Goal: Task Accomplishment & Management: Use online tool/utility

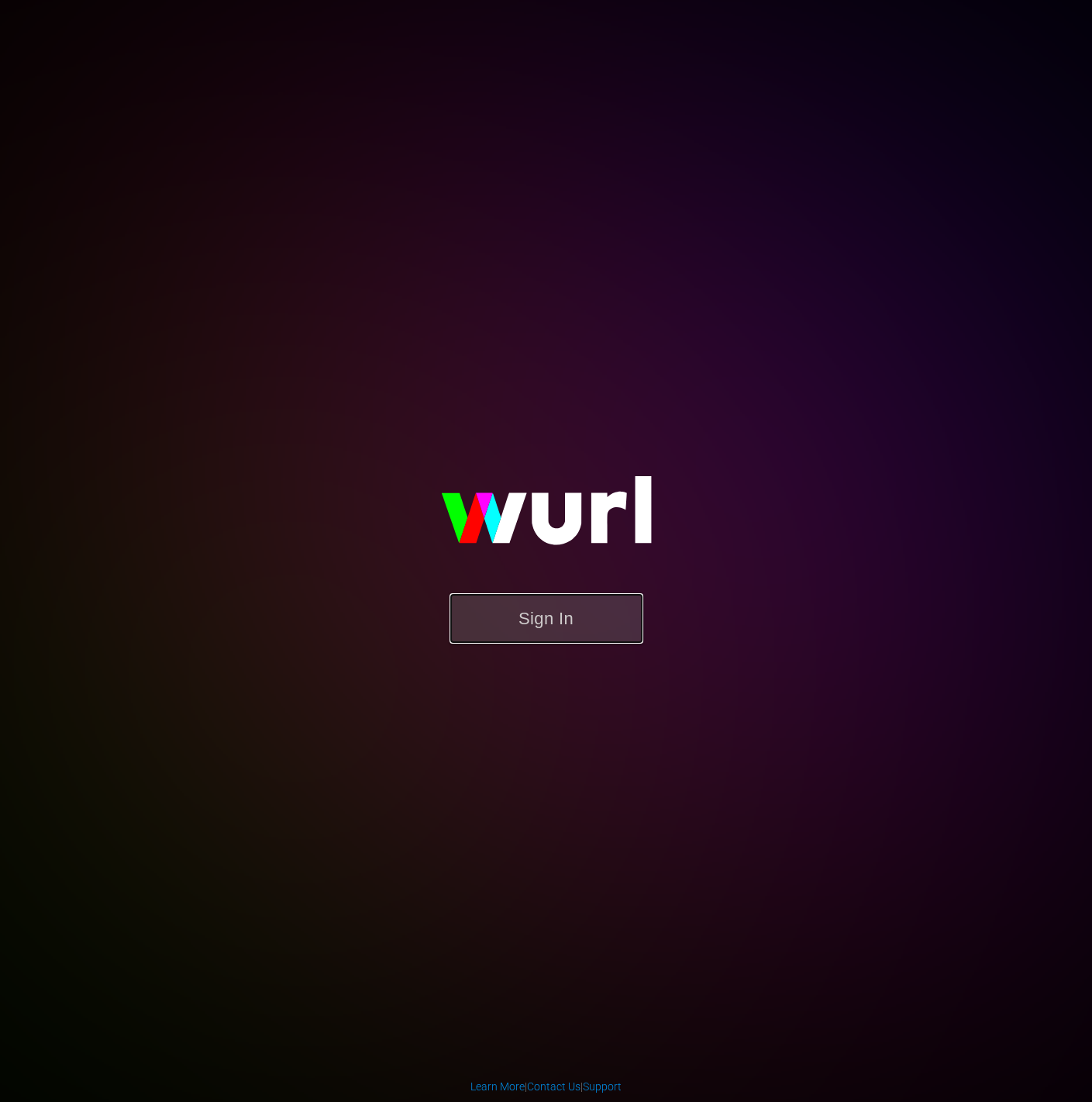
click at [522, 625] on button "Sign In" at bounding box center [546, 619] width 194 height 51
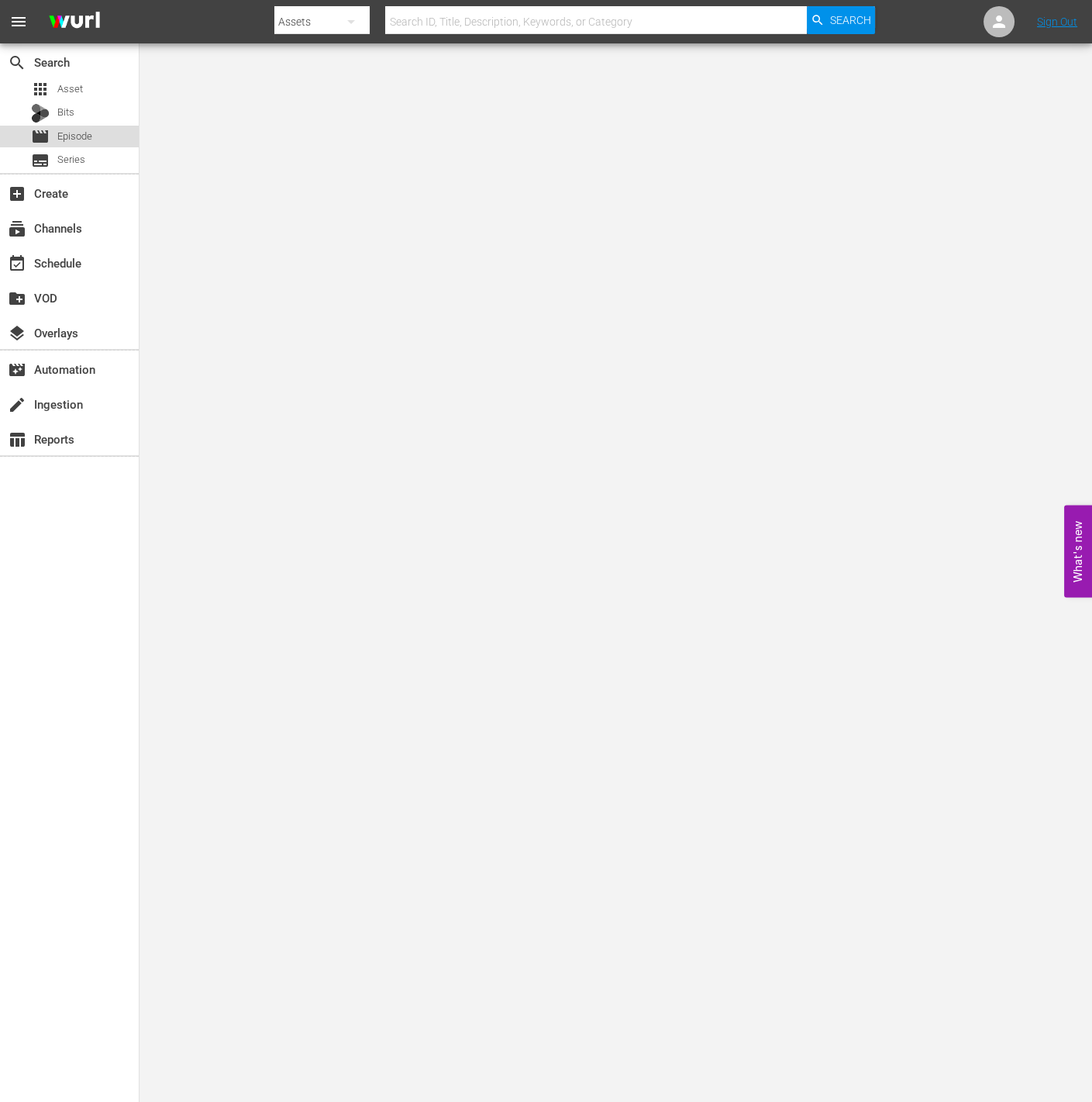
click at [69, 137] on span "Episode" at bounding box center [75, 137] width 35 height 16
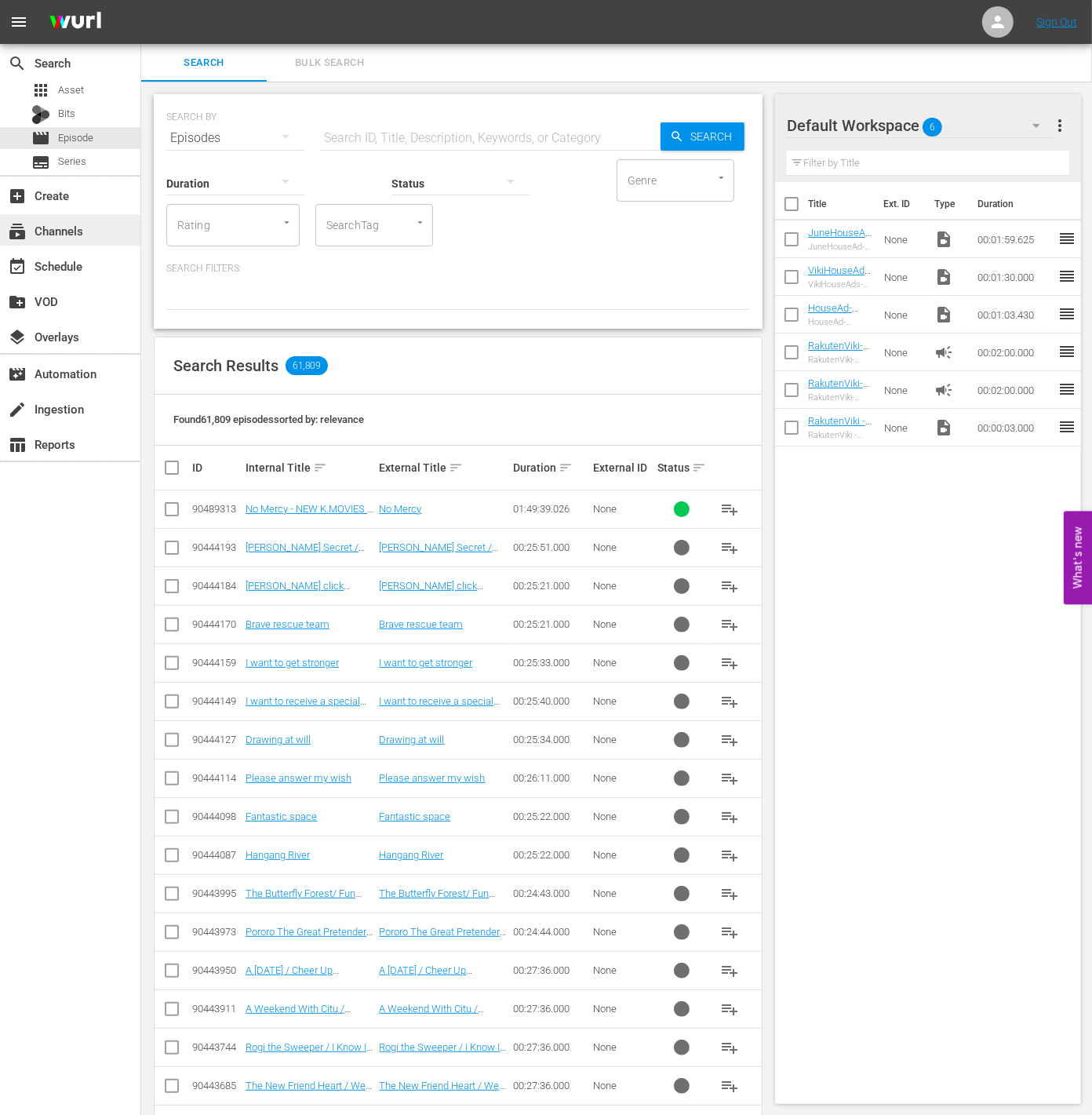
click at [81, 223] on div "subscriptions Channels" at bounding box center [44, 228] width 88 height 14
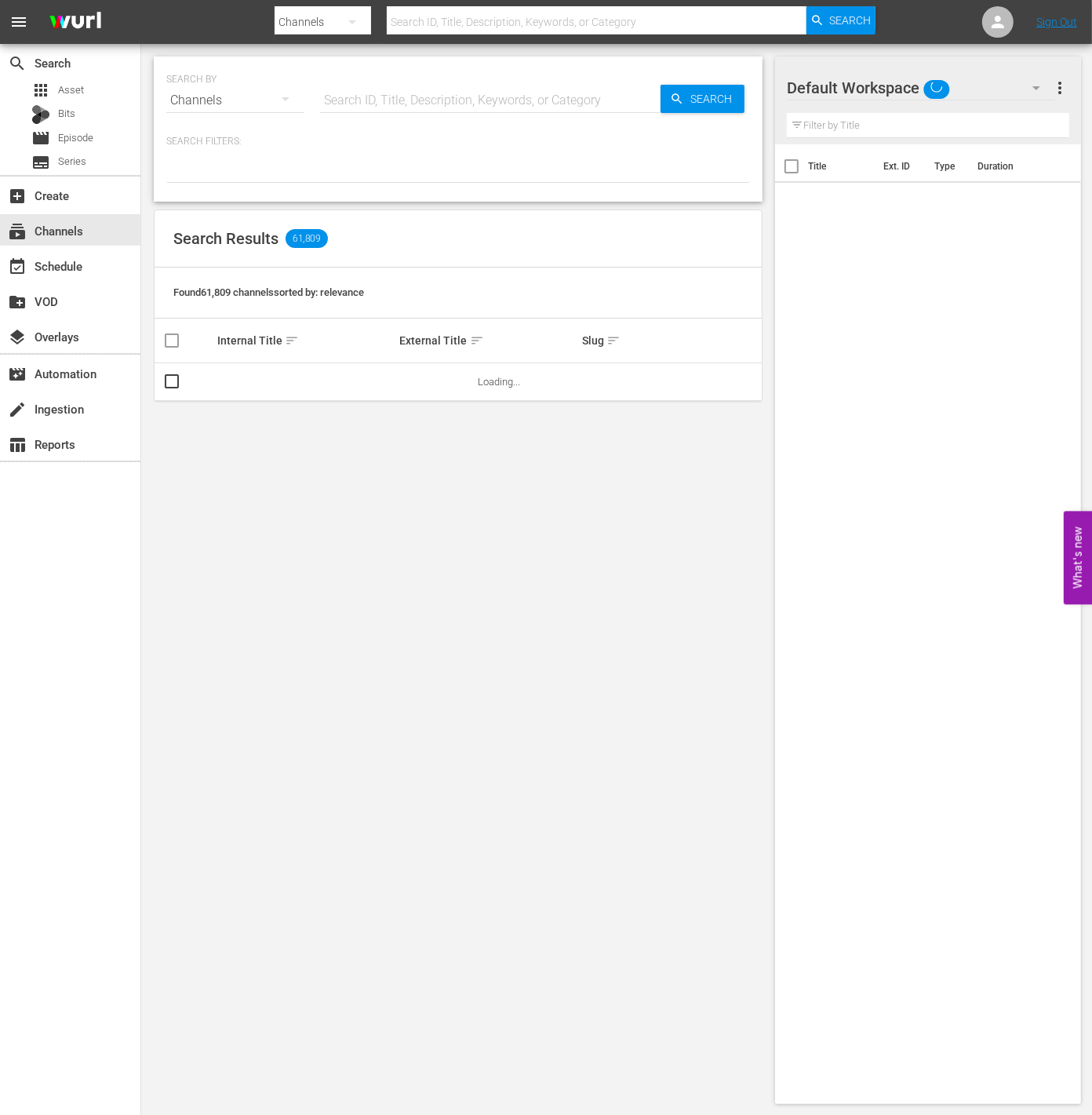
click at [361, 106] on input "text" at bounding box center [490, 100] width 340 height 38
click at [302, 141] on p "Search Filters:" at bounding box center [458, 141] width 583 height 13
click at [65, 271] on div "event_available Schedule" at bounding box center [44, 264] width 88 height 14
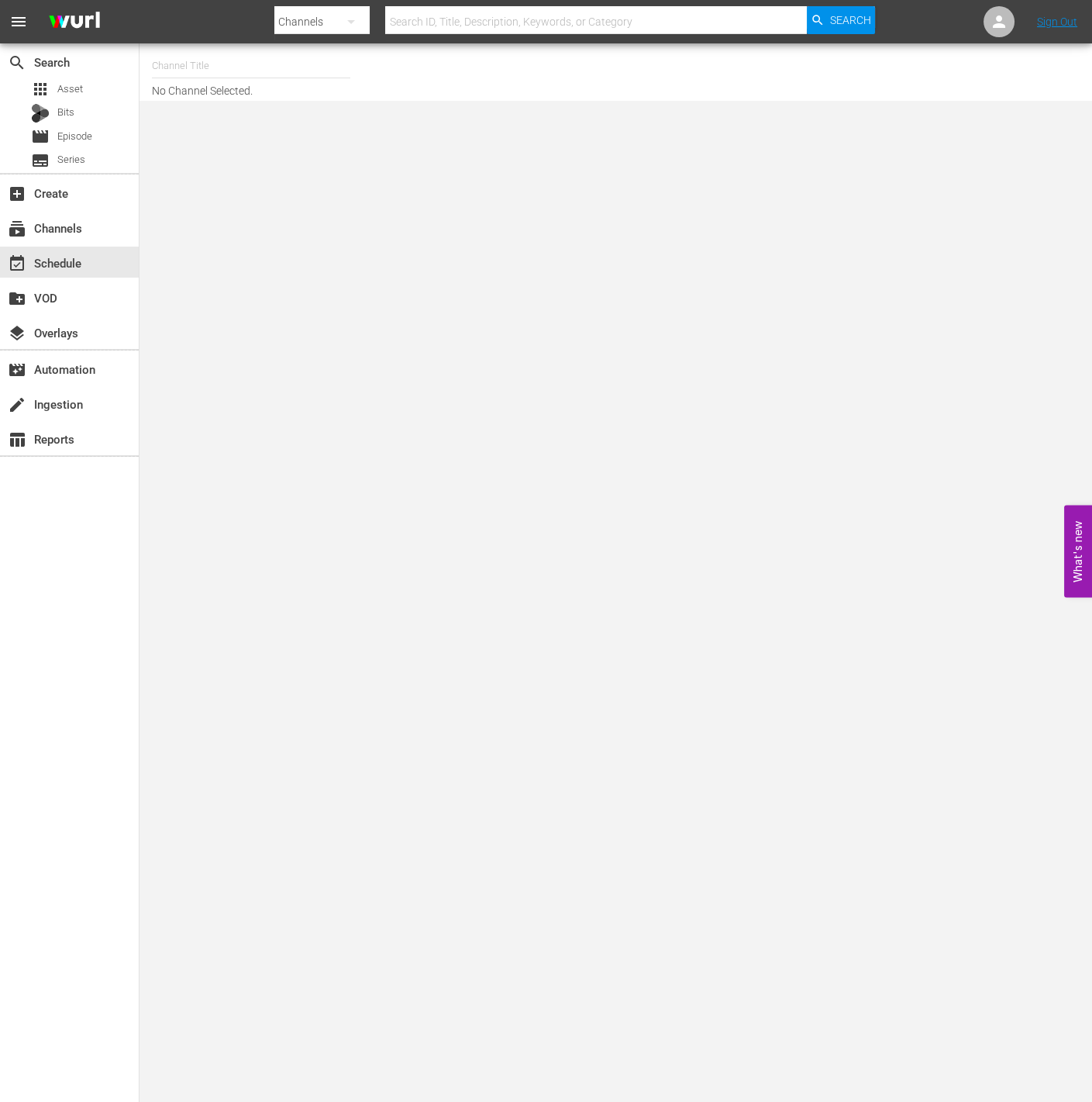
click at [215, 54] on input "text" at bounding box center [251, 65] width 199 height 37
type input "r"
click at [723, 91] on div at bounding box center [869, 71] width 421 height 50
click at [294, 79] on input "rakuten" at bounding box center [251, 65] width 199 height 37
click at [233, 66] on input "rakuten viki" at bounding box center [251, 65] width 199 height 37
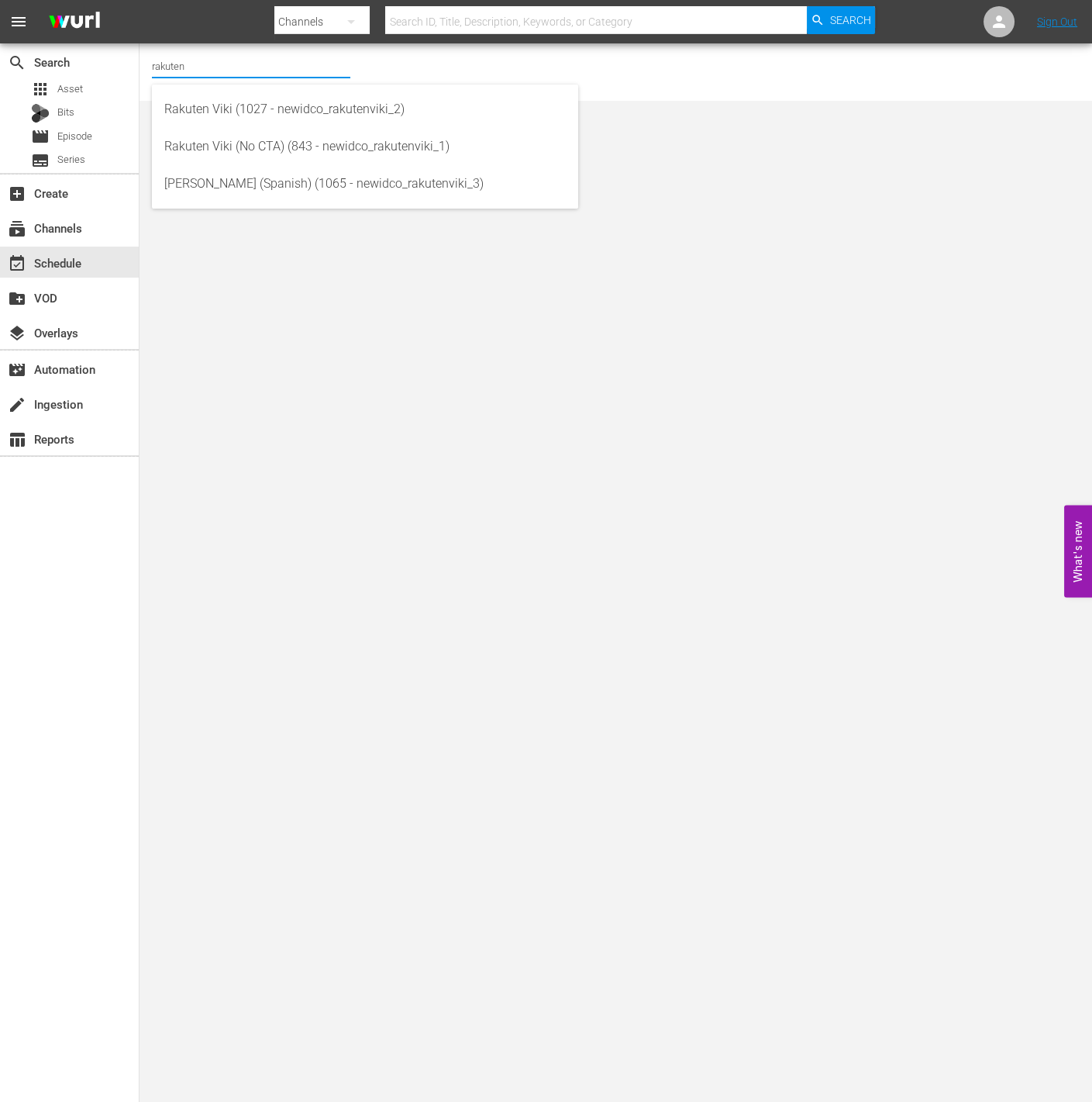
click at [195, 55] on input "rakuten" at bounding box center [251, 65] width 199 height 37
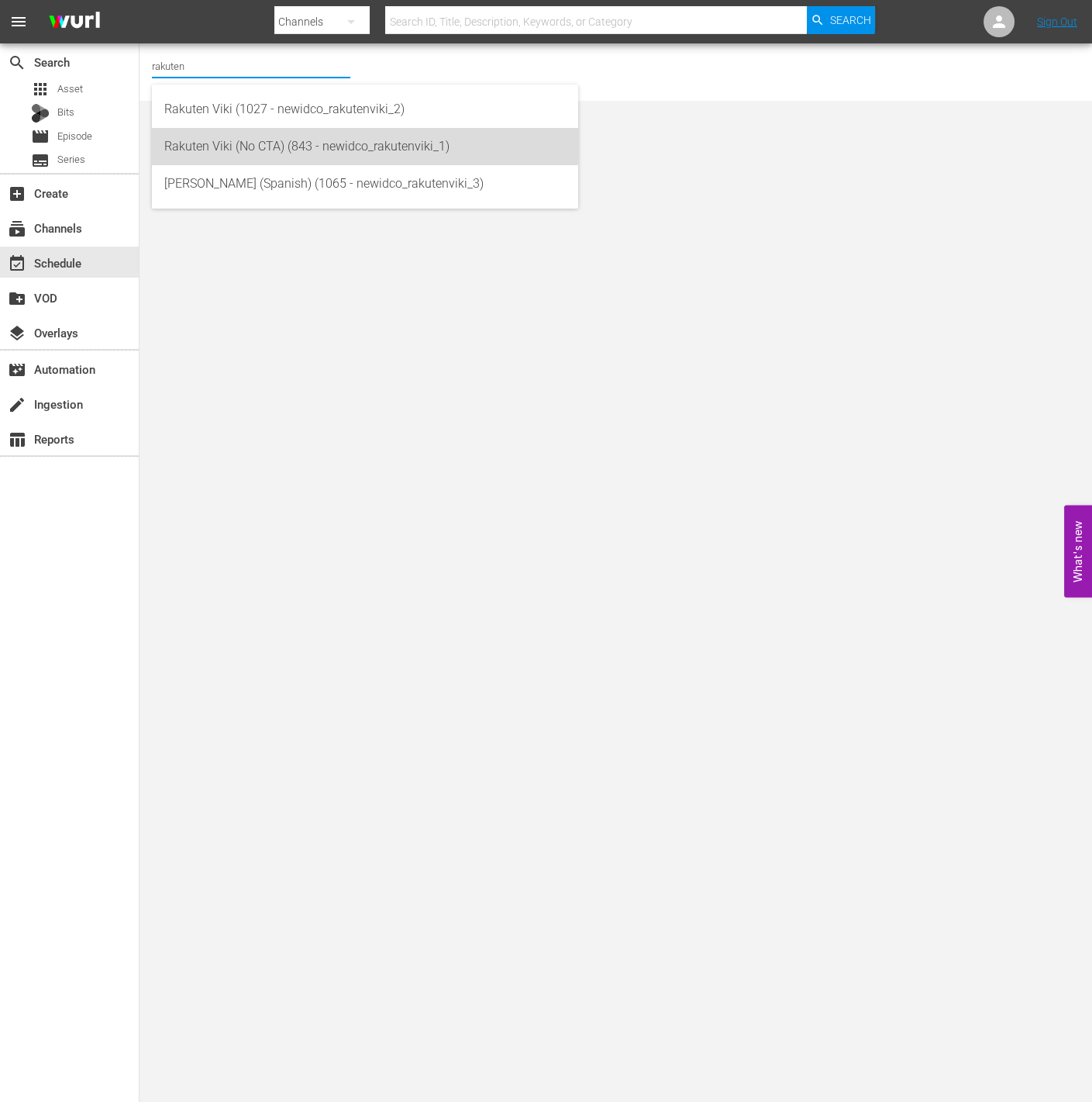
click at [237, 138] on div "Rakuten Viki (No CTA) (843 - newidco_rakutenviki_1)" at bounding box center [365, 146] width 401 height 37
type input "Rakuten Viki (No CTA) (843 - newidco_rakutenviki_1)"
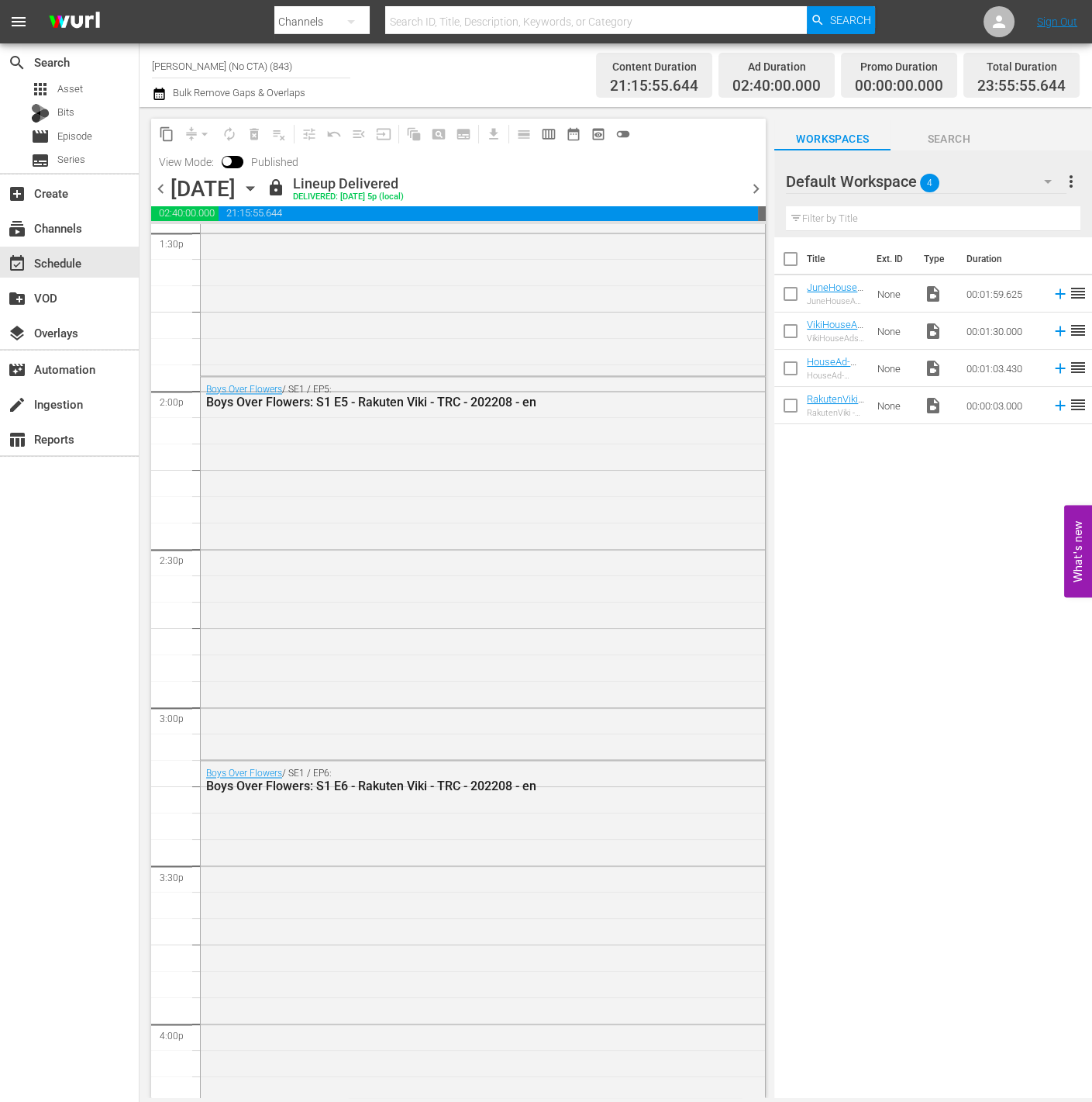
scroll to position [6388, 0]
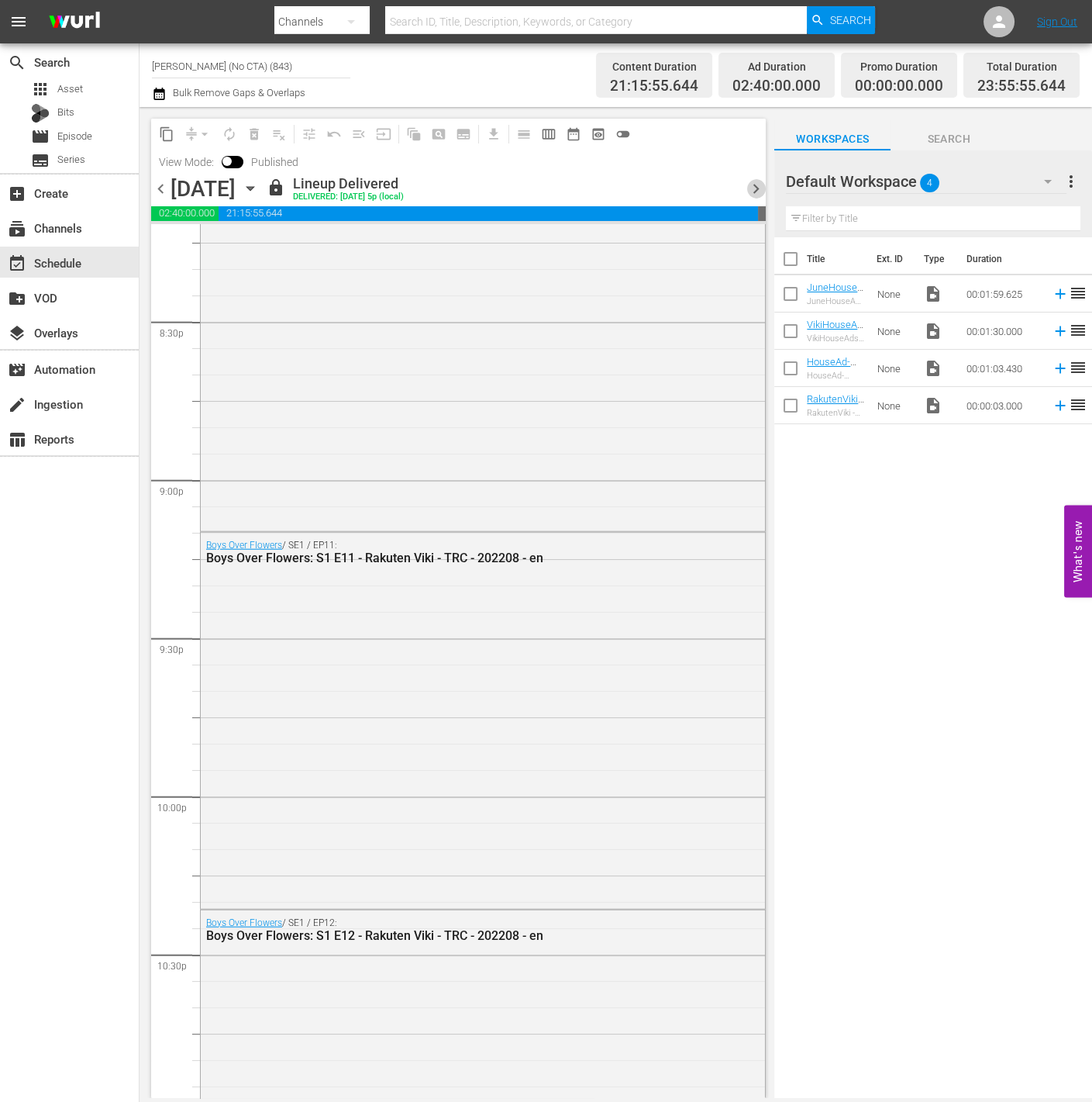
click at [755, 189] on span "chevron_right" at bounding box center [756, 189] width 19 height 19
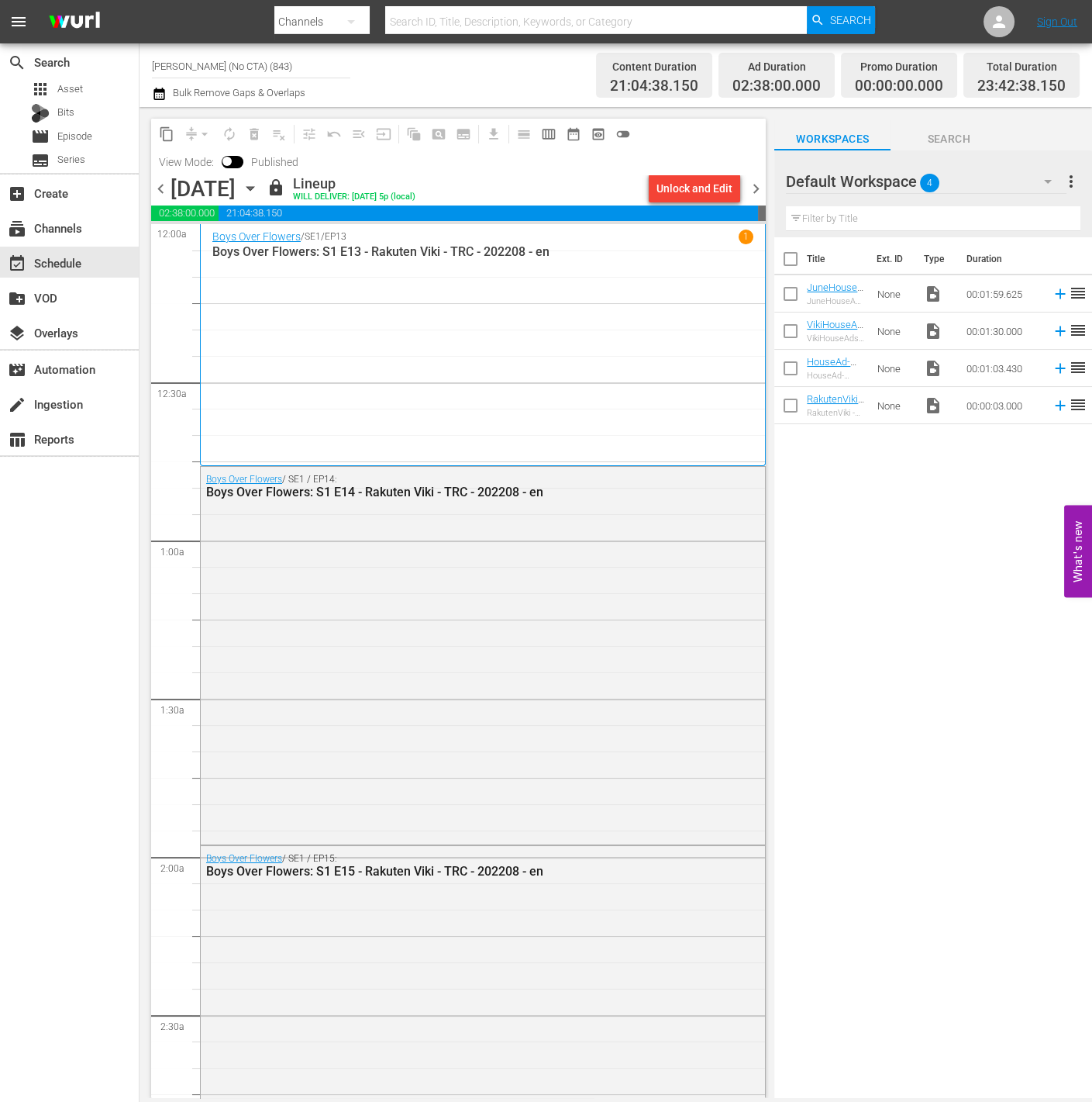
click at [758, 186] on span "chevron_right" at bounding box center [756, 189] width 19 height 19
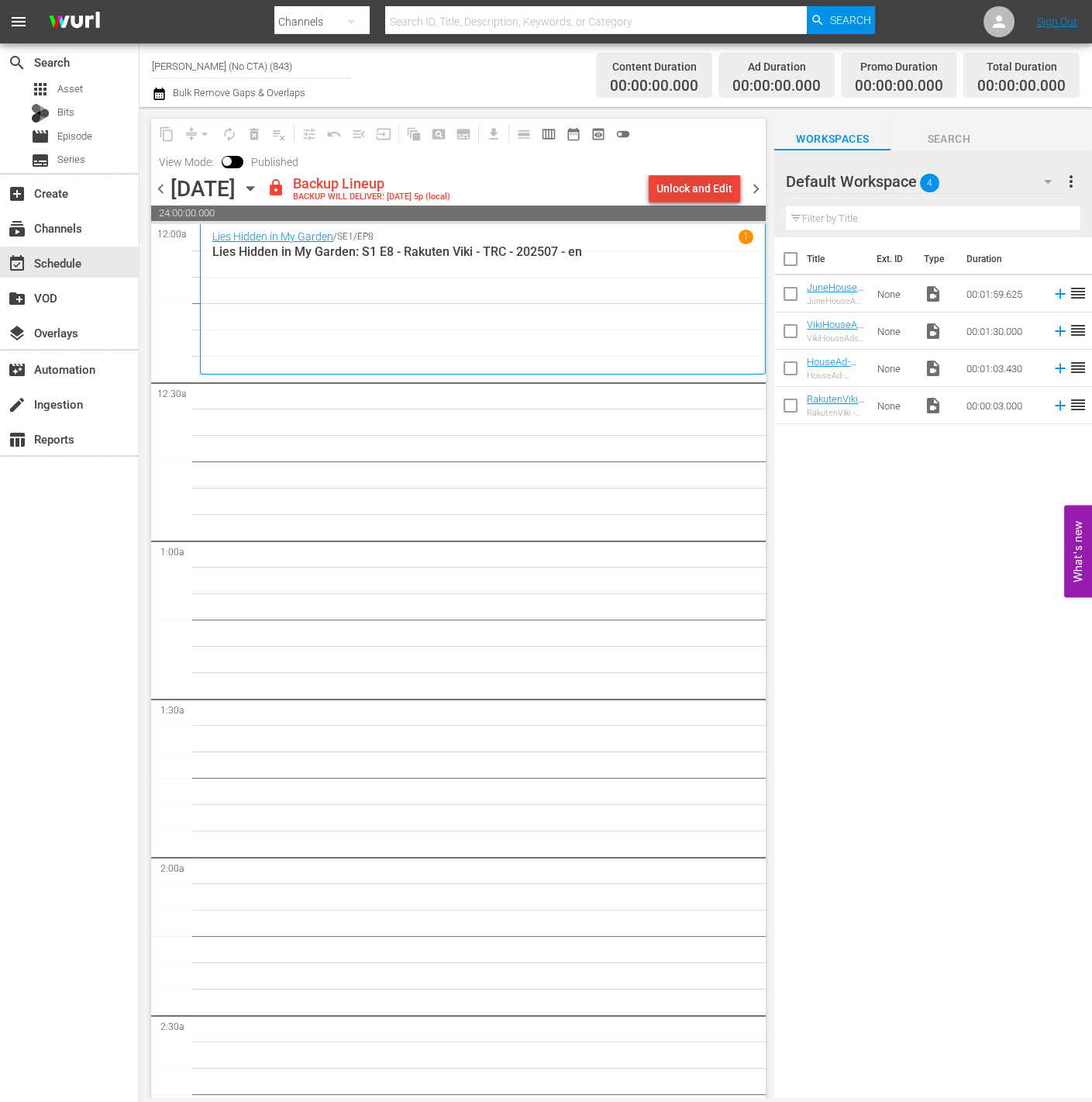
click at [684, 193] on div "Unlock and Edit" at bounding box center [694, 188] width 76 height 28
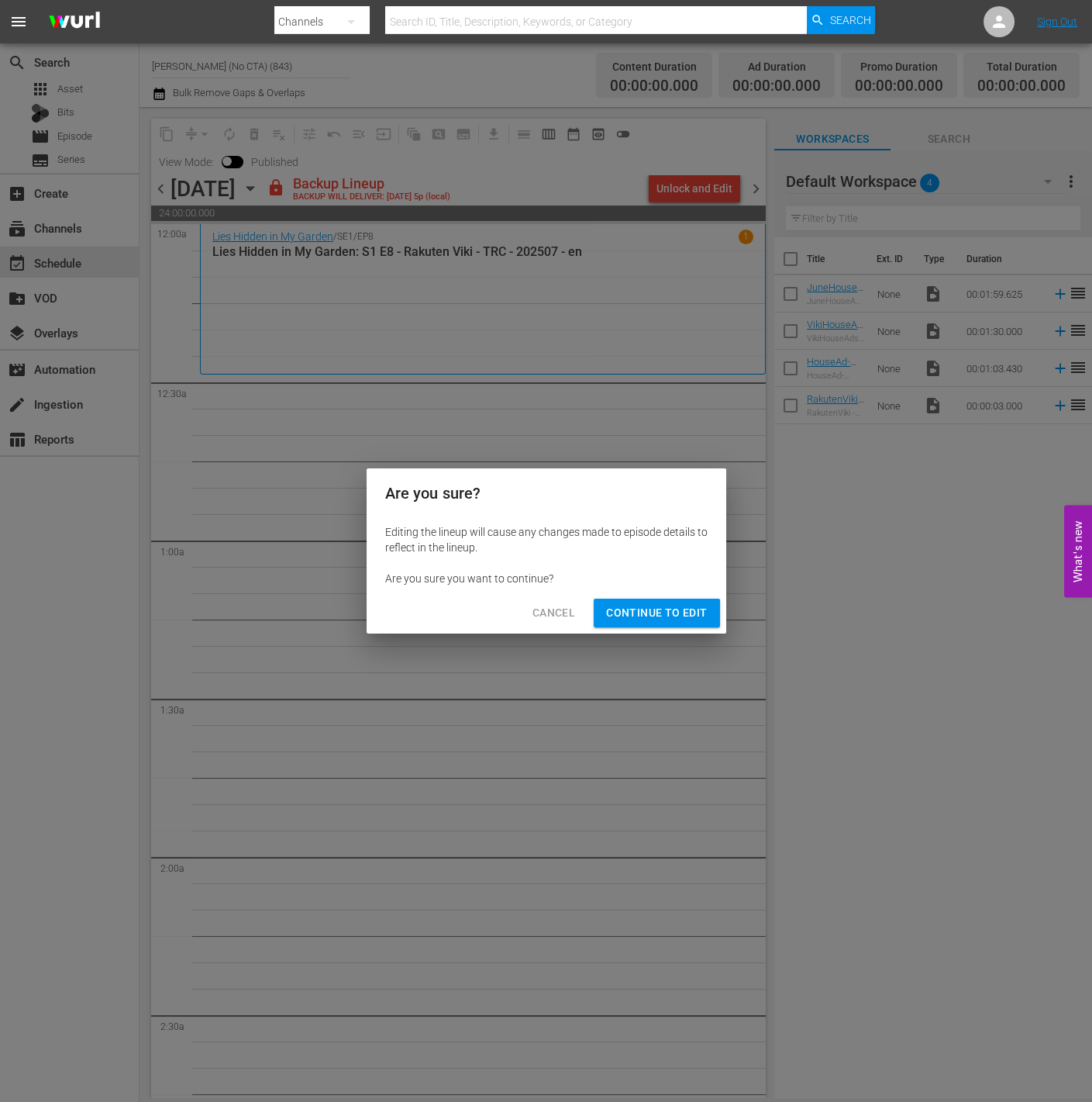
drag, startPoint x: 657, startPoint y: 608, endPoint x: 681, endPoint y: 608, distance: 24.0
click at [657, 608] on span "Continue to Edit" at bounding box center [657, 612] width 101 height 19
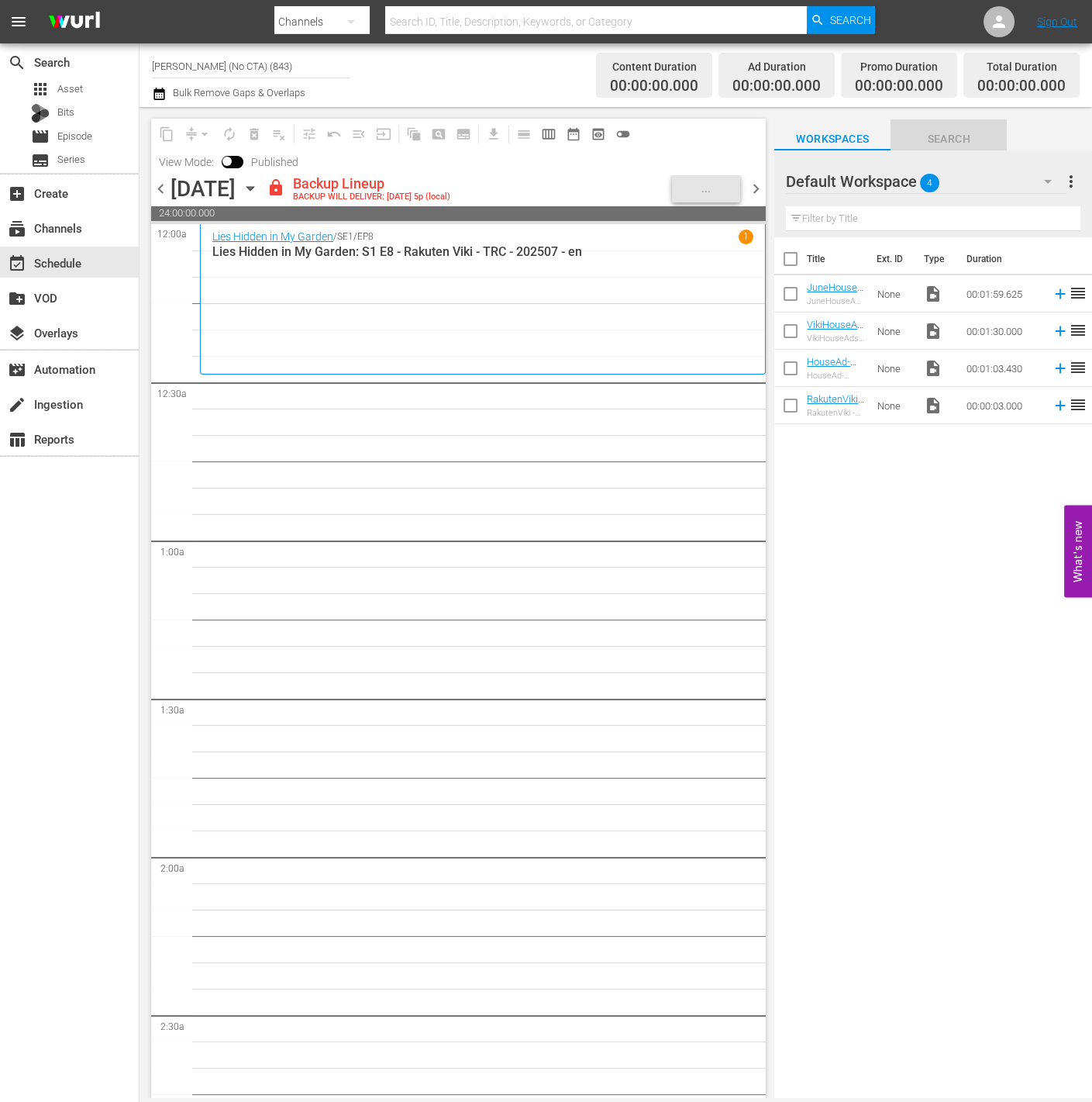
click at [948, 152] on div "Workspaces Search Default Workspace 4 Default more_vert Filter by Title Title E…" at bounding box center [933, 615] width 318 height 991
click at [995, 190] on div "Default Workspace 4" at bounding box center [927, 181] width 280 height 44
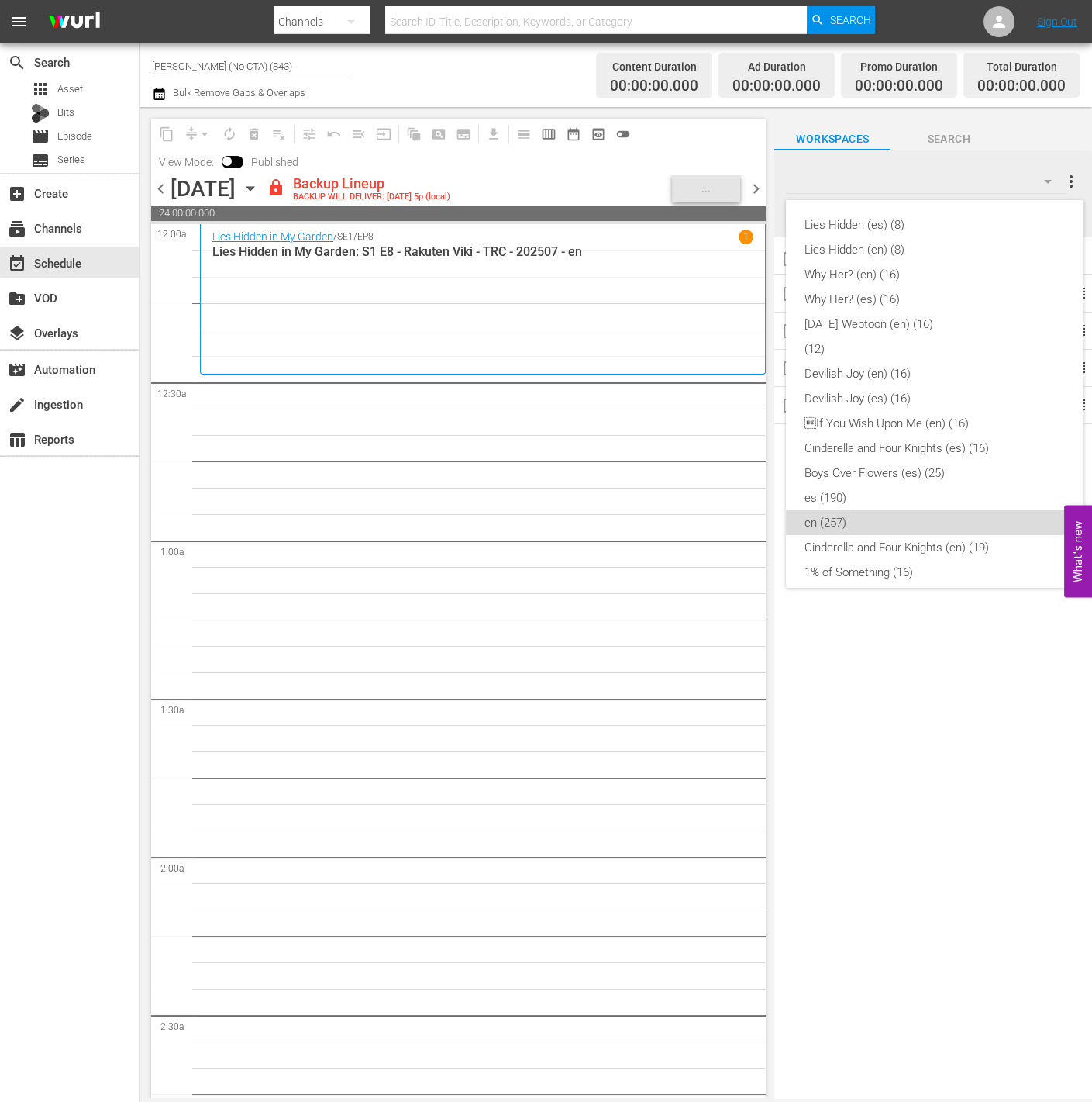
click at [925, 525] on div "en (257)" at bounding box center [934, 523] width 260 height 24
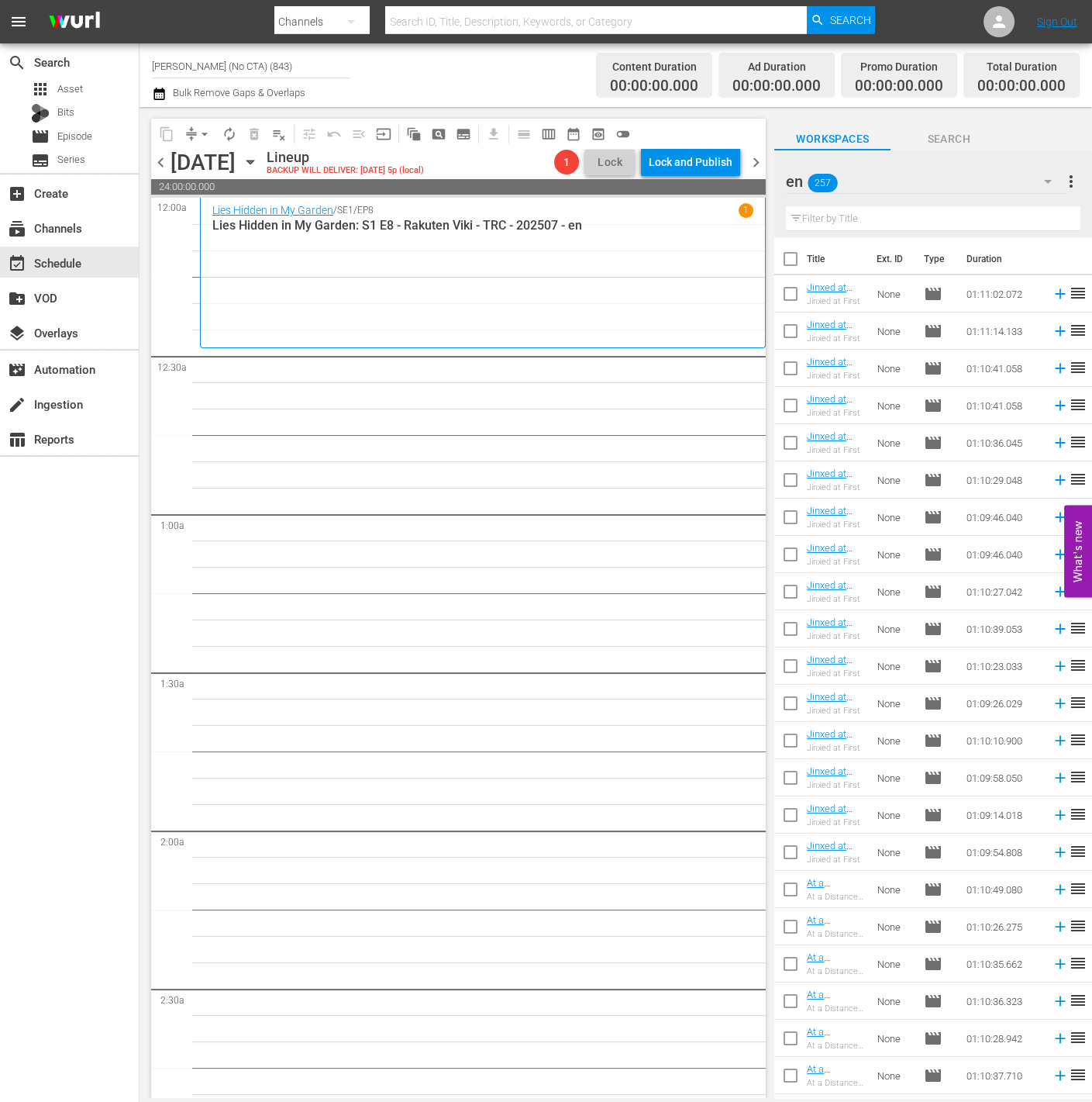
click at [835, 231] on div "Filter by Title" at bounding box center [934, 219] width 294 height 37
click at [842, 220] on input "text" at bounding box center [934, 219] width 294 height 24
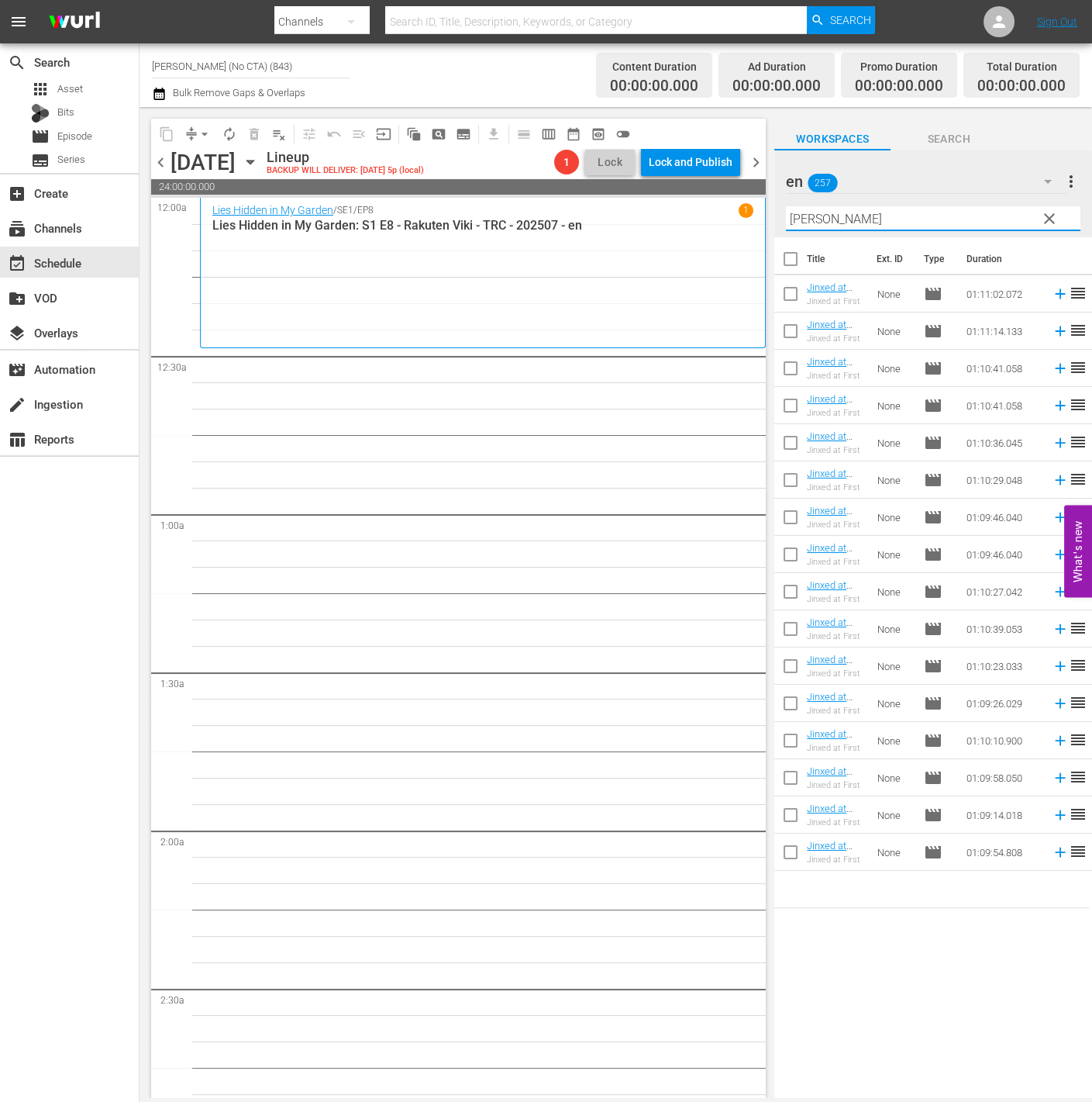
type input "[PERSON_NAME]"
click at [793, 257] on input "checkbox" at bounding box center [790, 261] width 32 height 32
checkbox input "true"
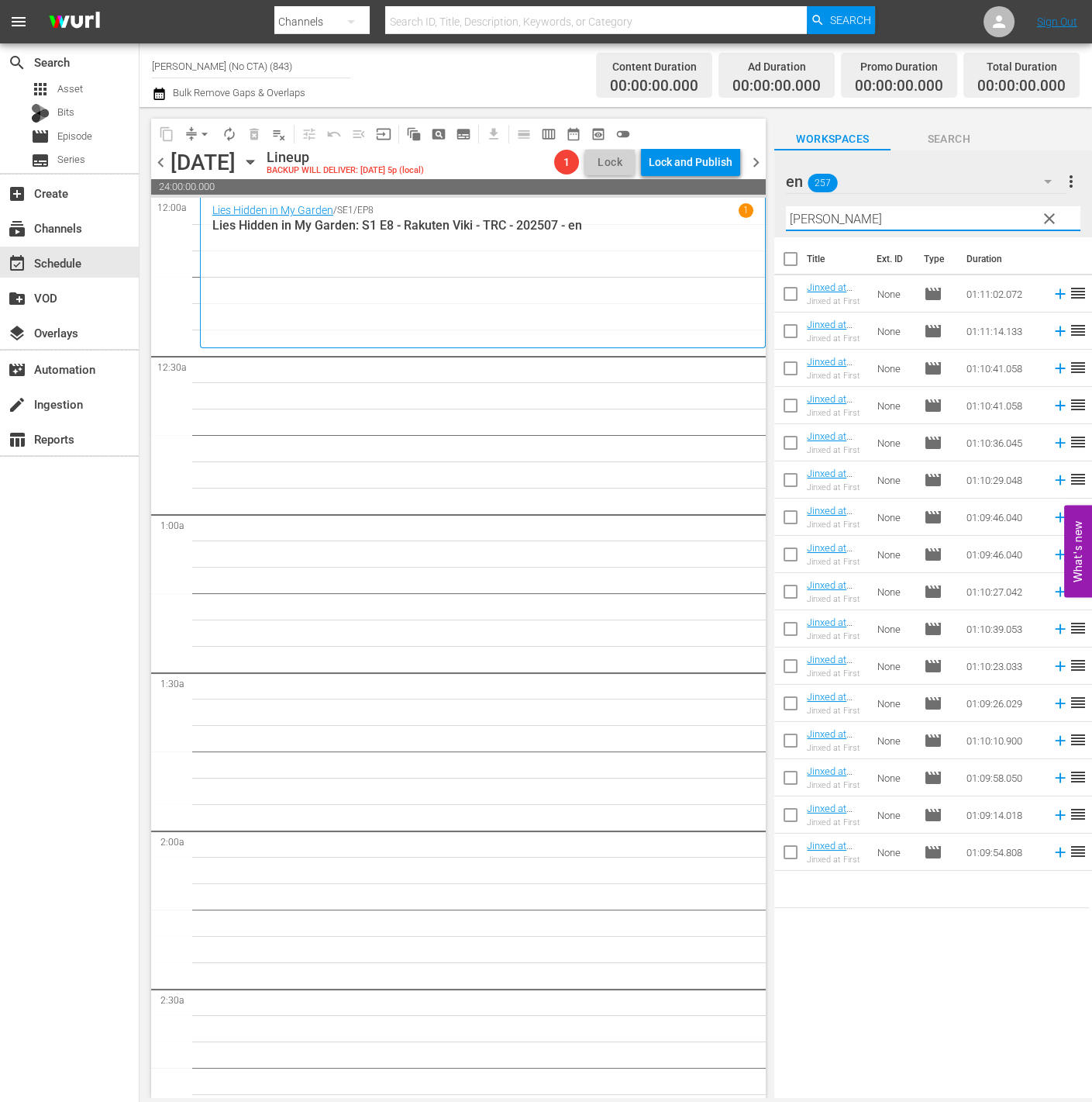
checkbox input "true"
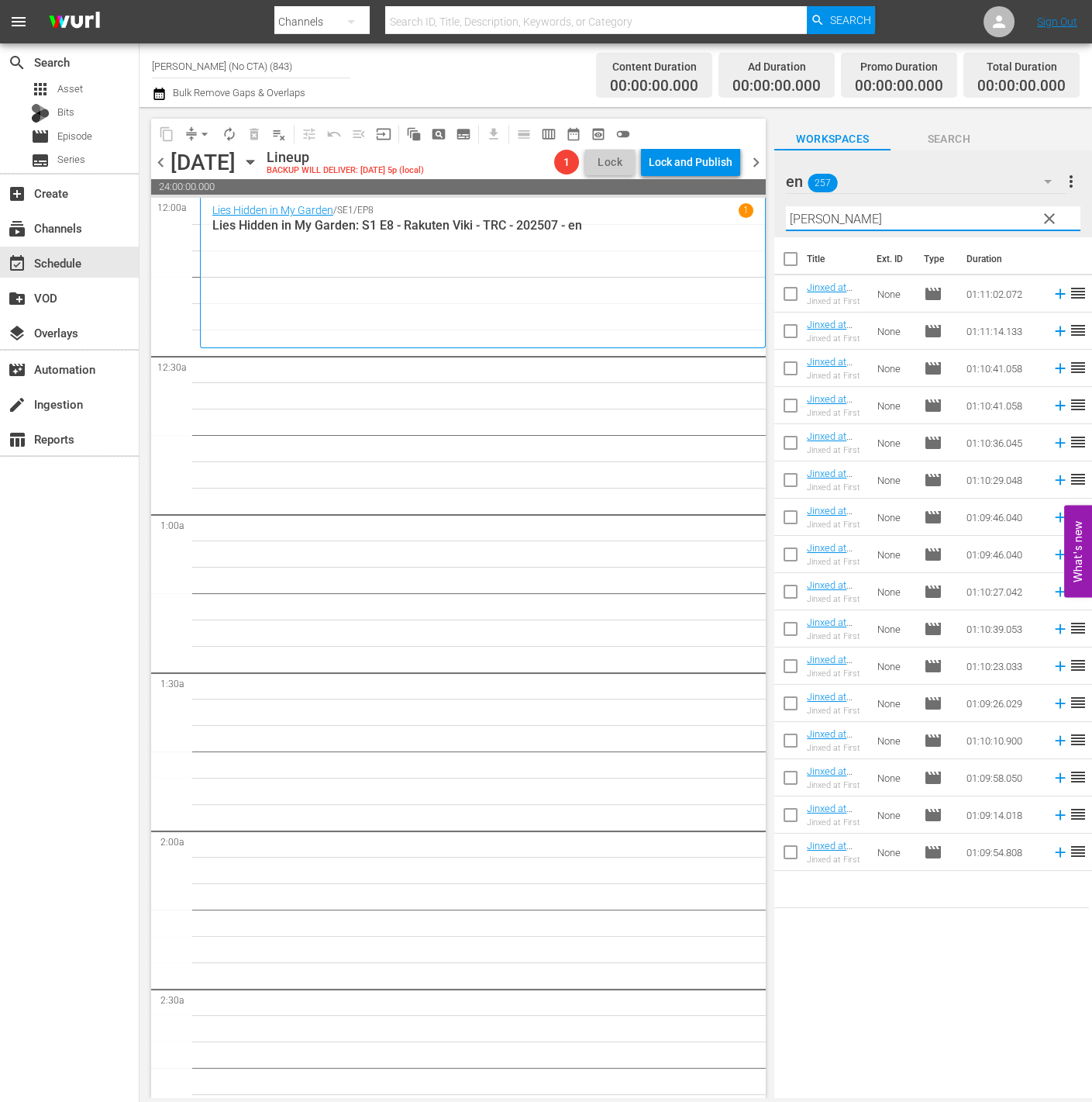
checkbox input "true"
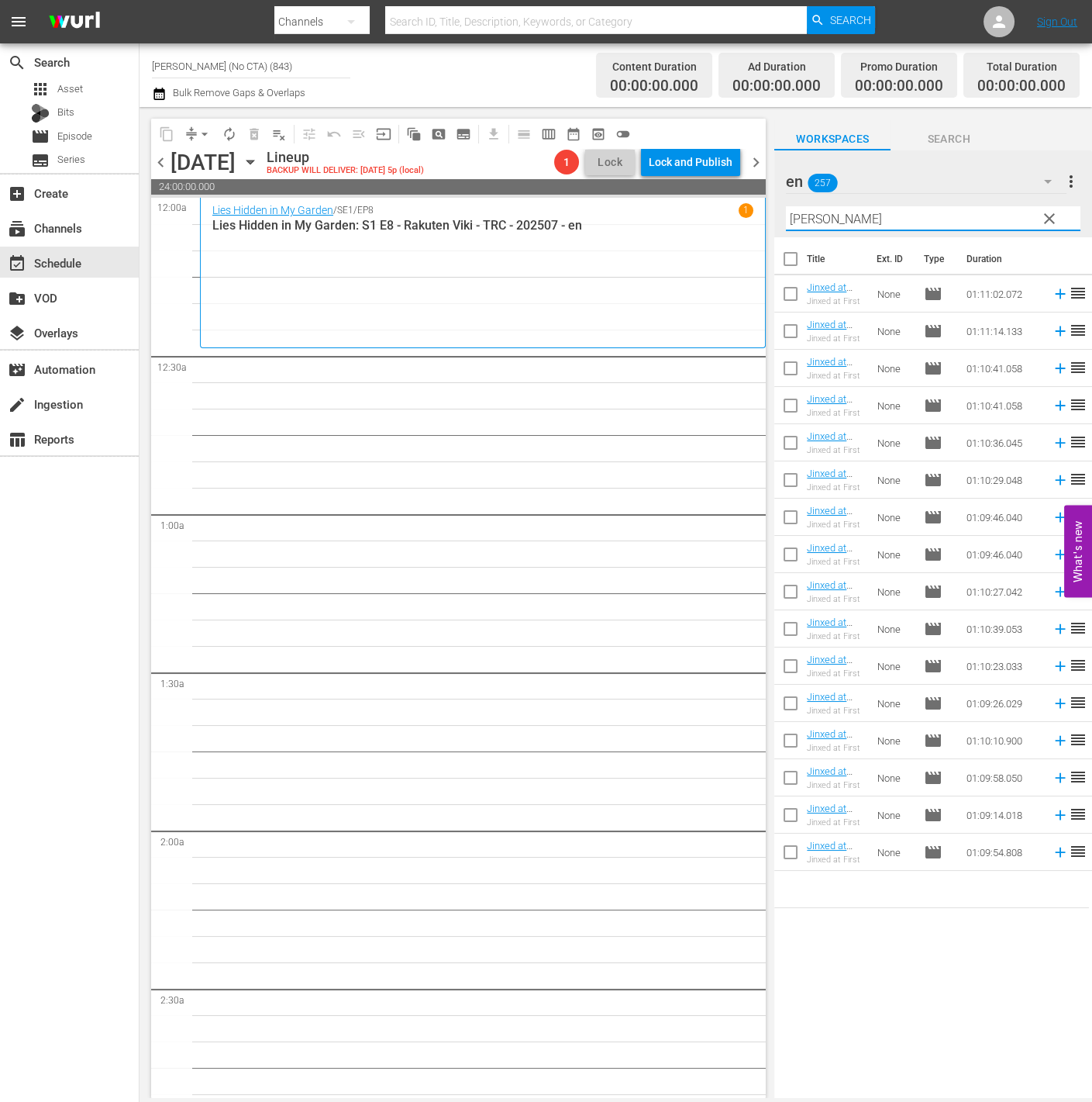
checkbox input "true"
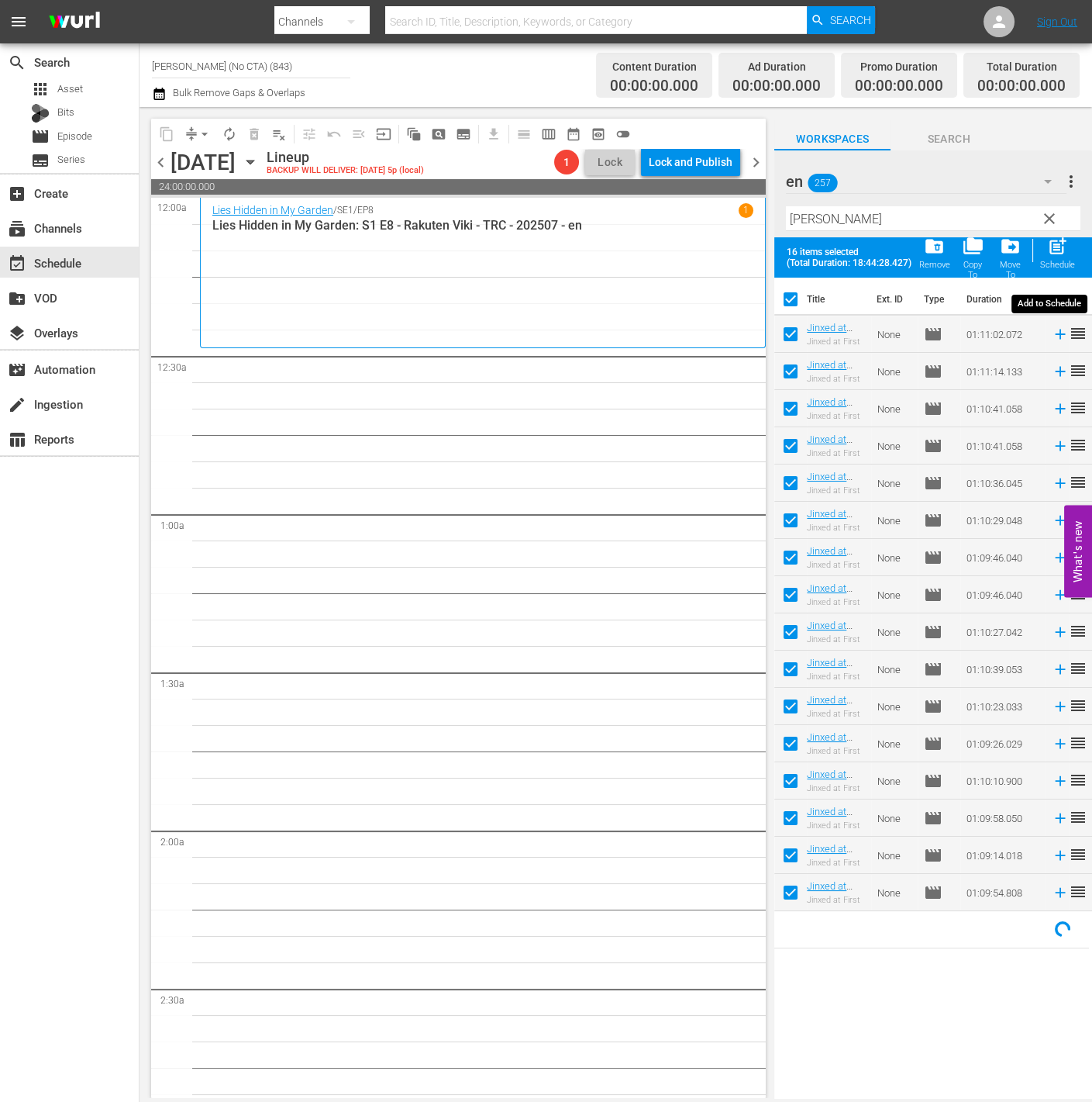
click at [1062, 250] on span "post_add" at bounding box center [1058, 247] width 21 height 21
checkbox input "false"
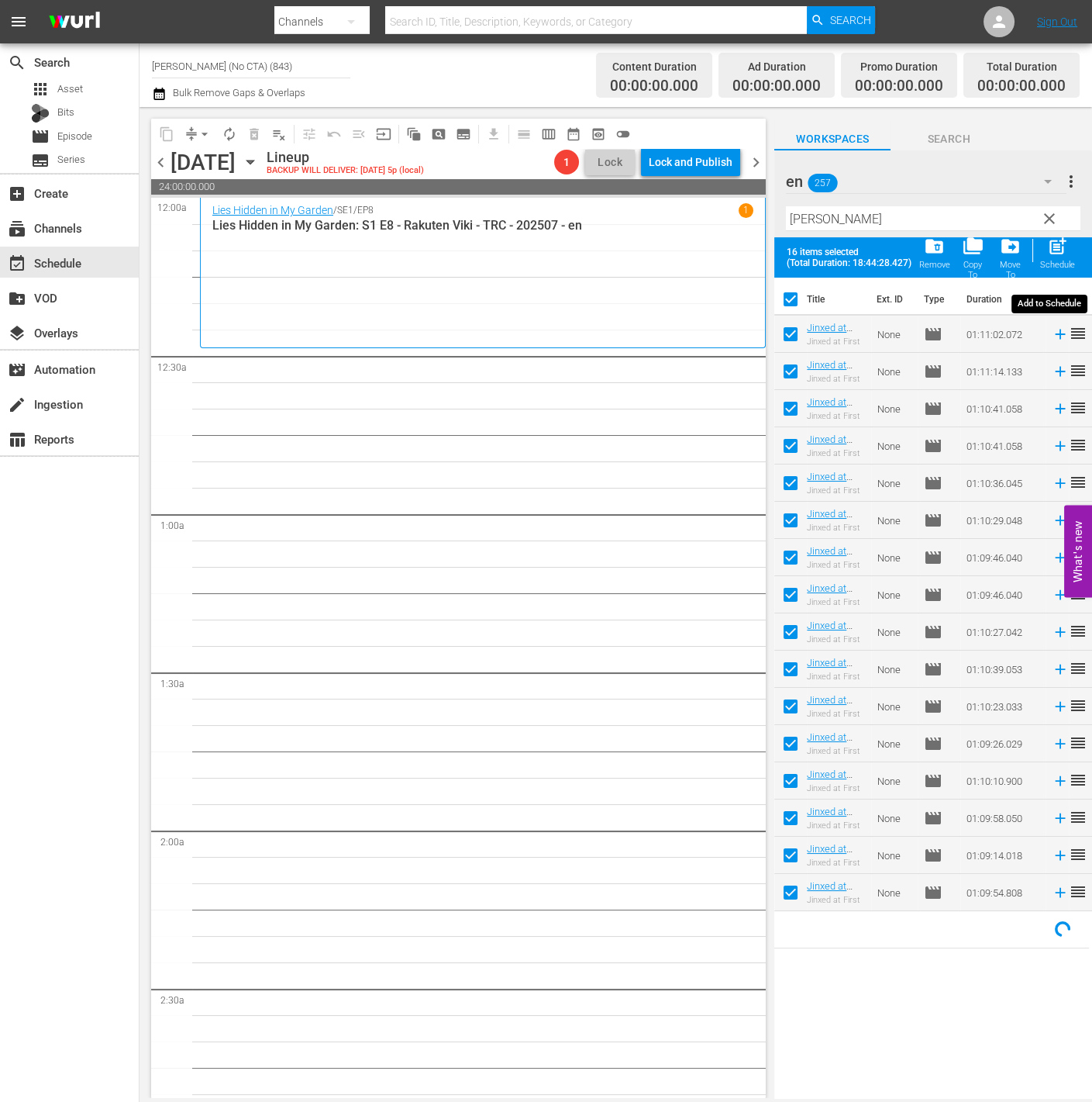
checkbox input "false"
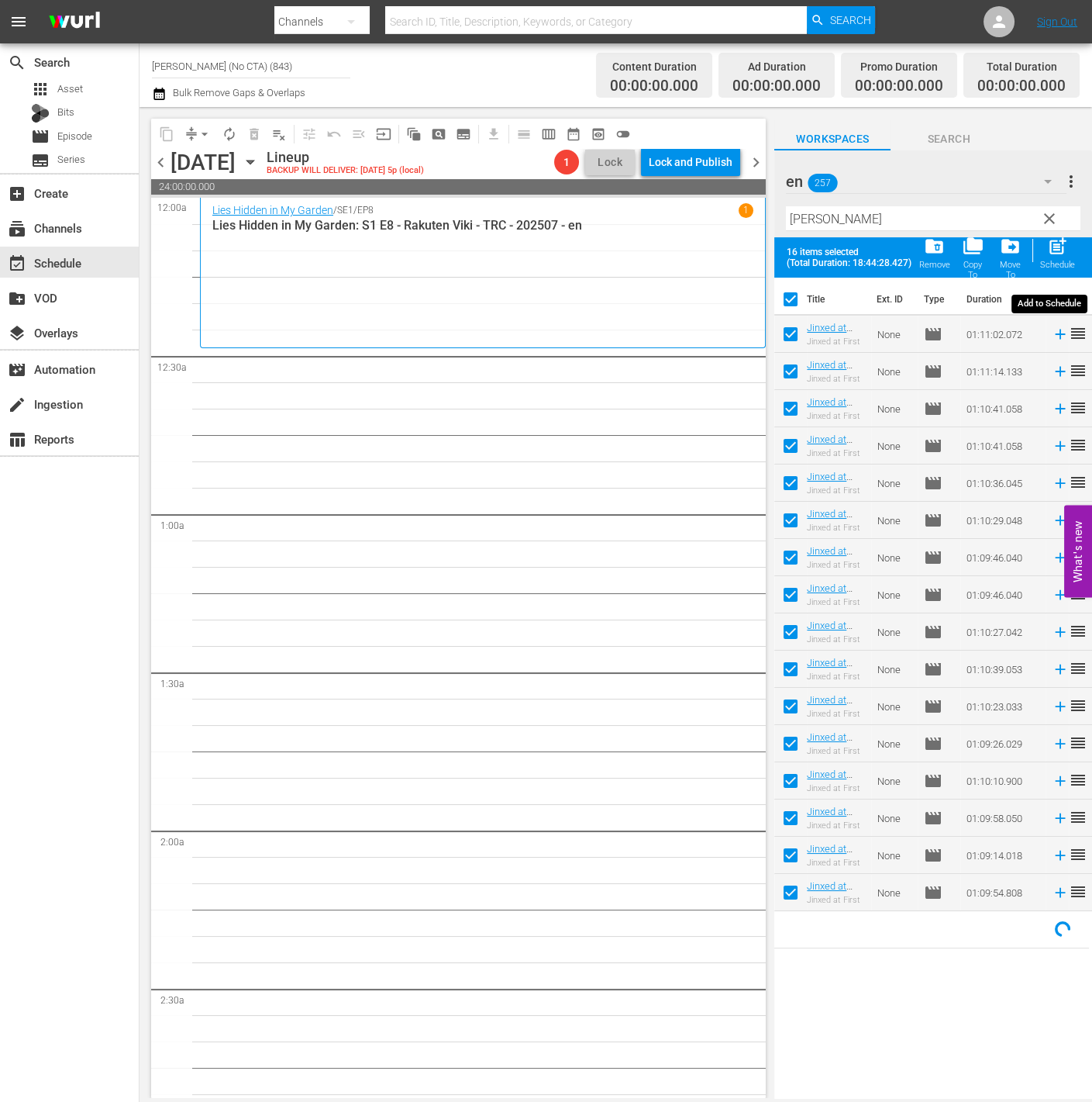
checkbox input "false"
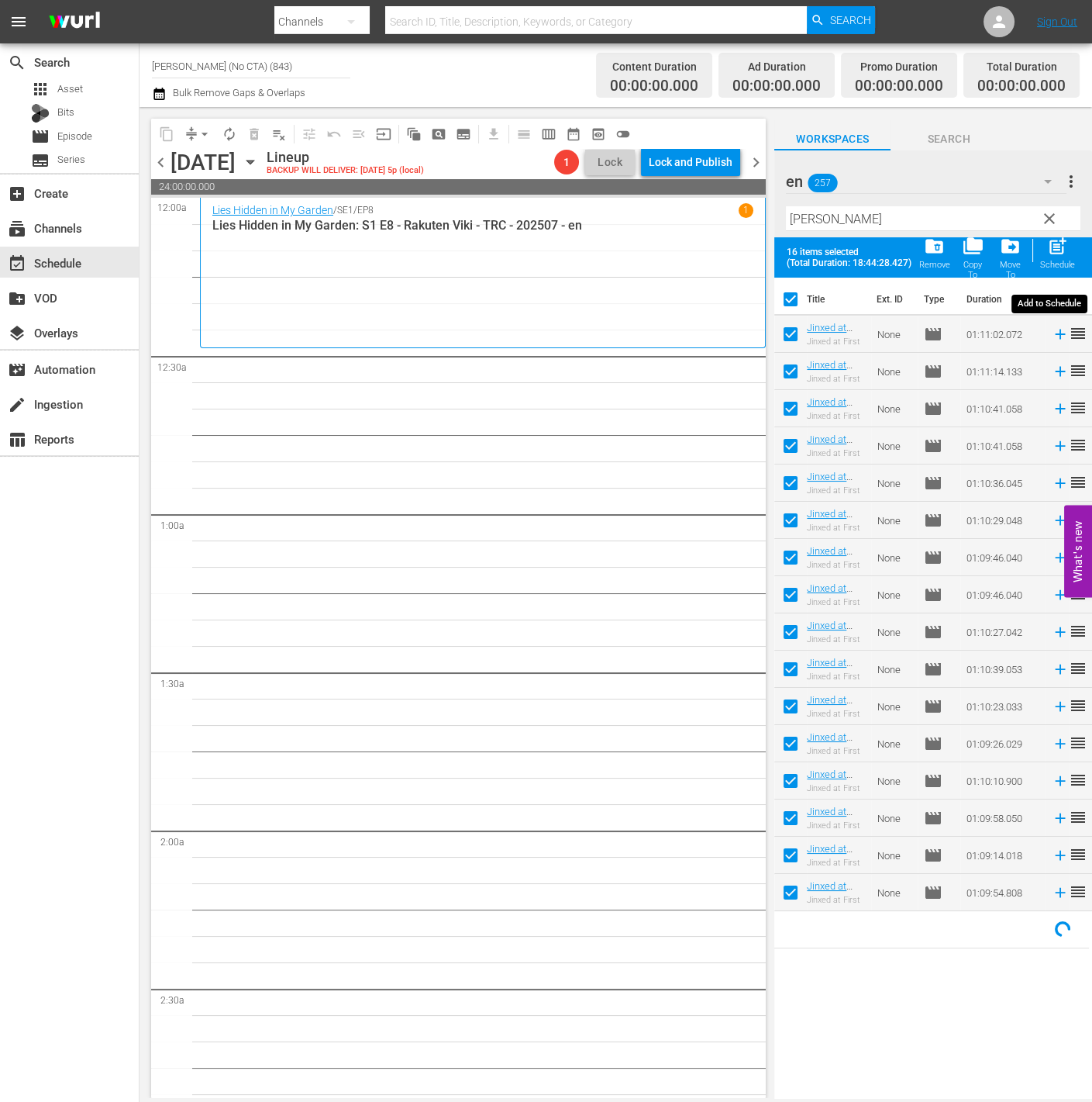
checkbox input "false"
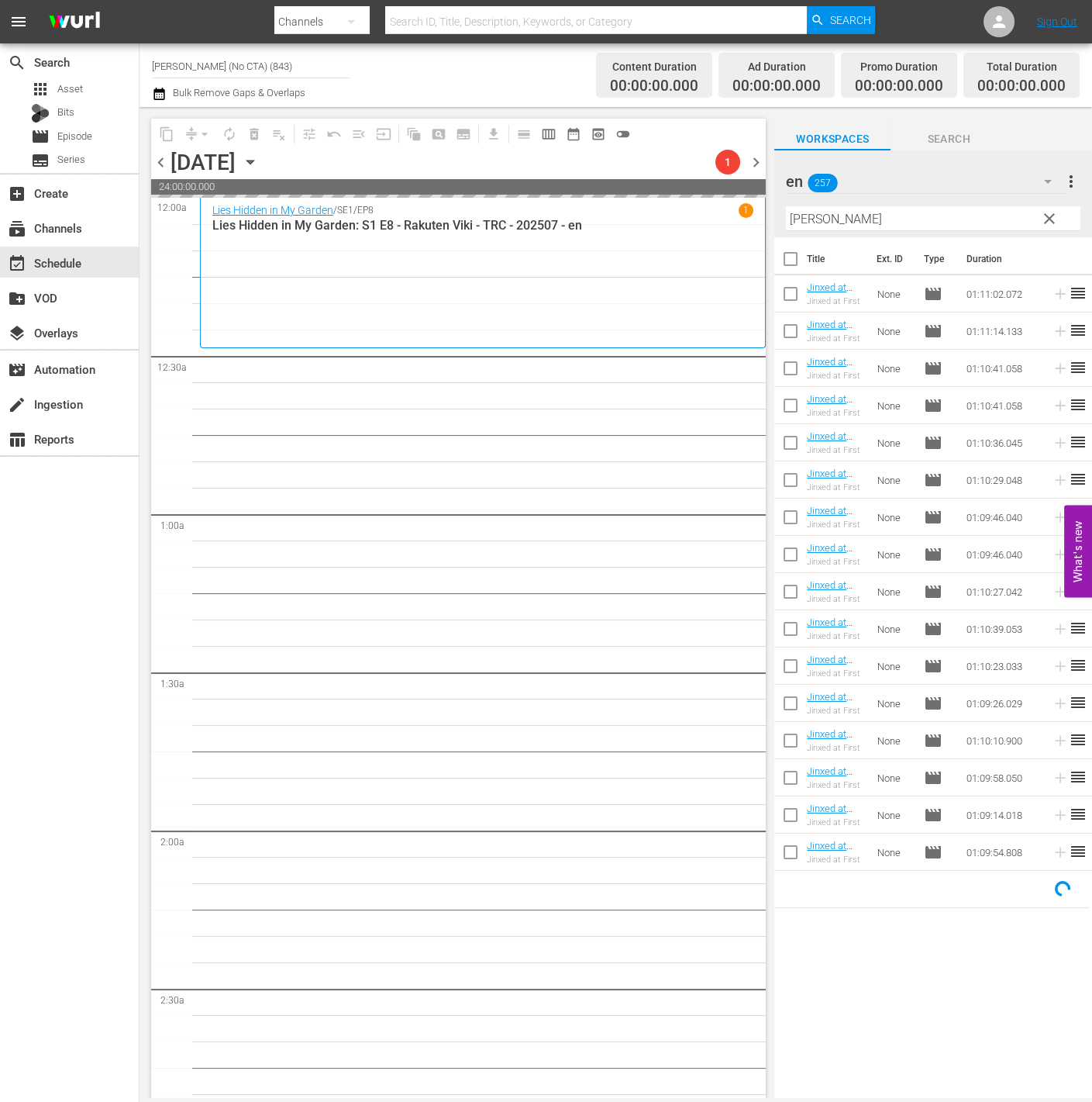
click at [1048, 212] on span "clear" at bounding box center [1049, 218] width 18 height 18
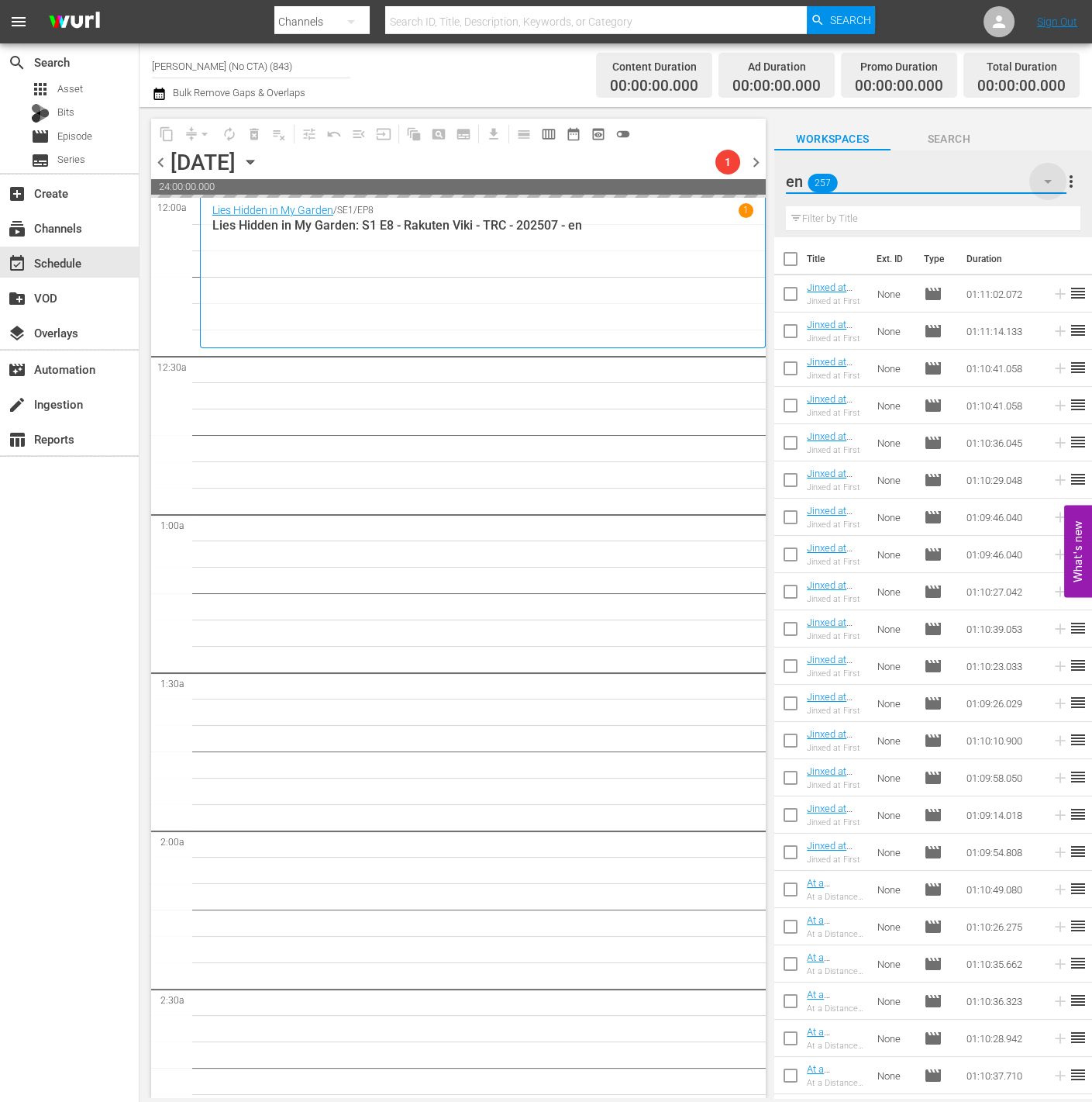
click at [1050, 184] on icon "button" at bounding box center [1048, 181] width 18 height 18
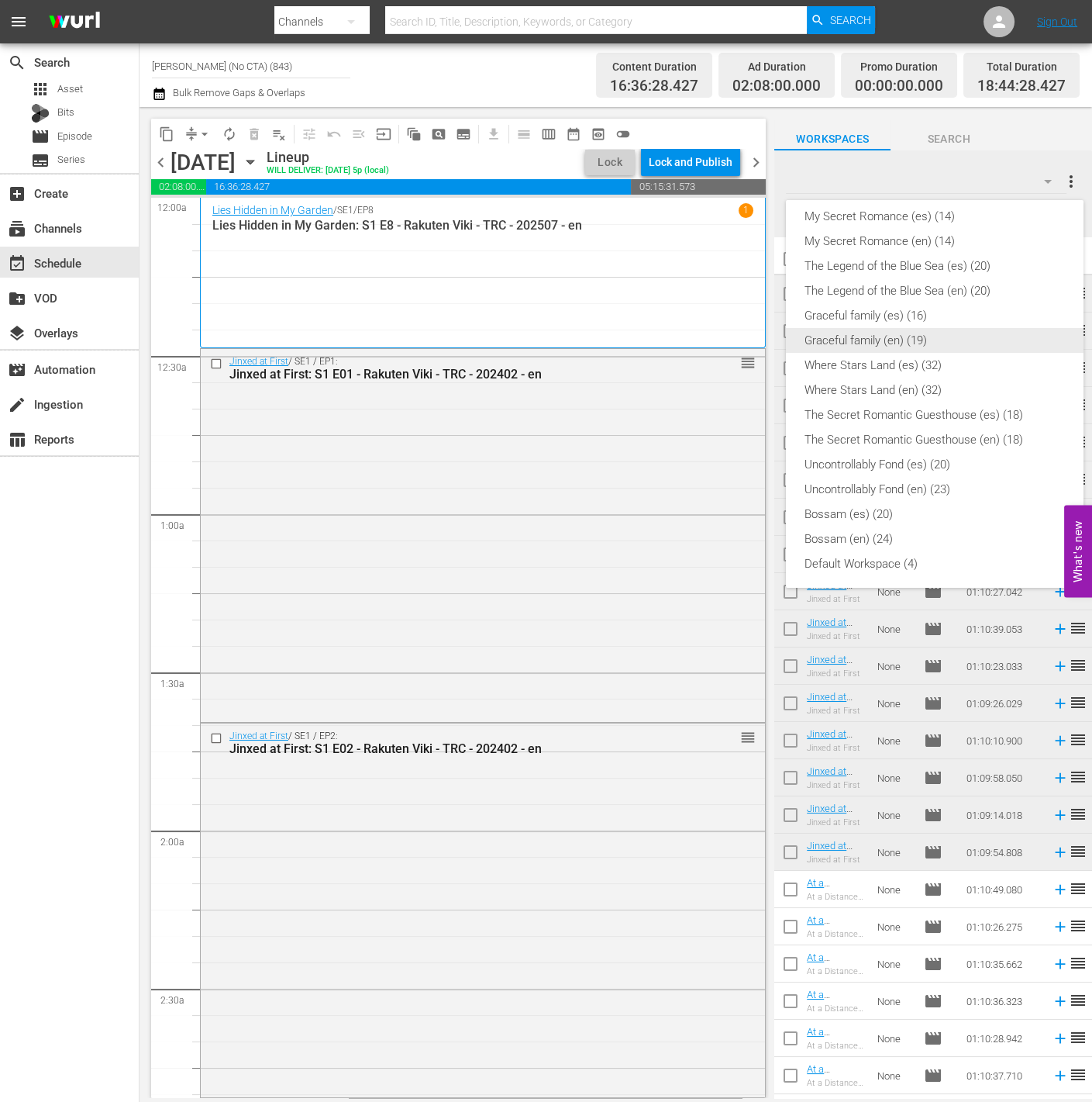
scroll to position [110, 0]
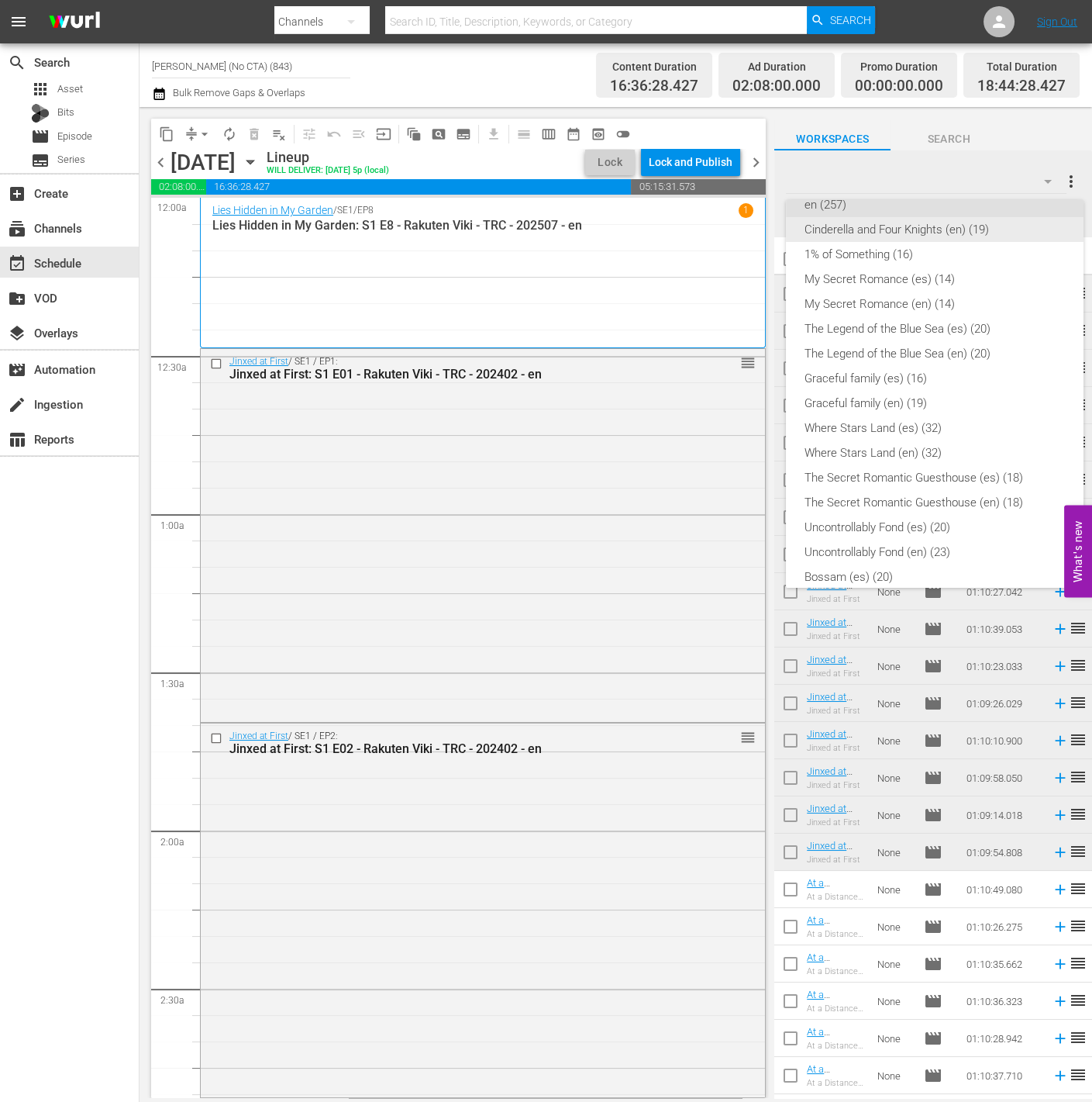
click at [998, 229] on div "Cinderella and Four Knights (en) (19)" at bounding box center [934, 229] width 260 height 24
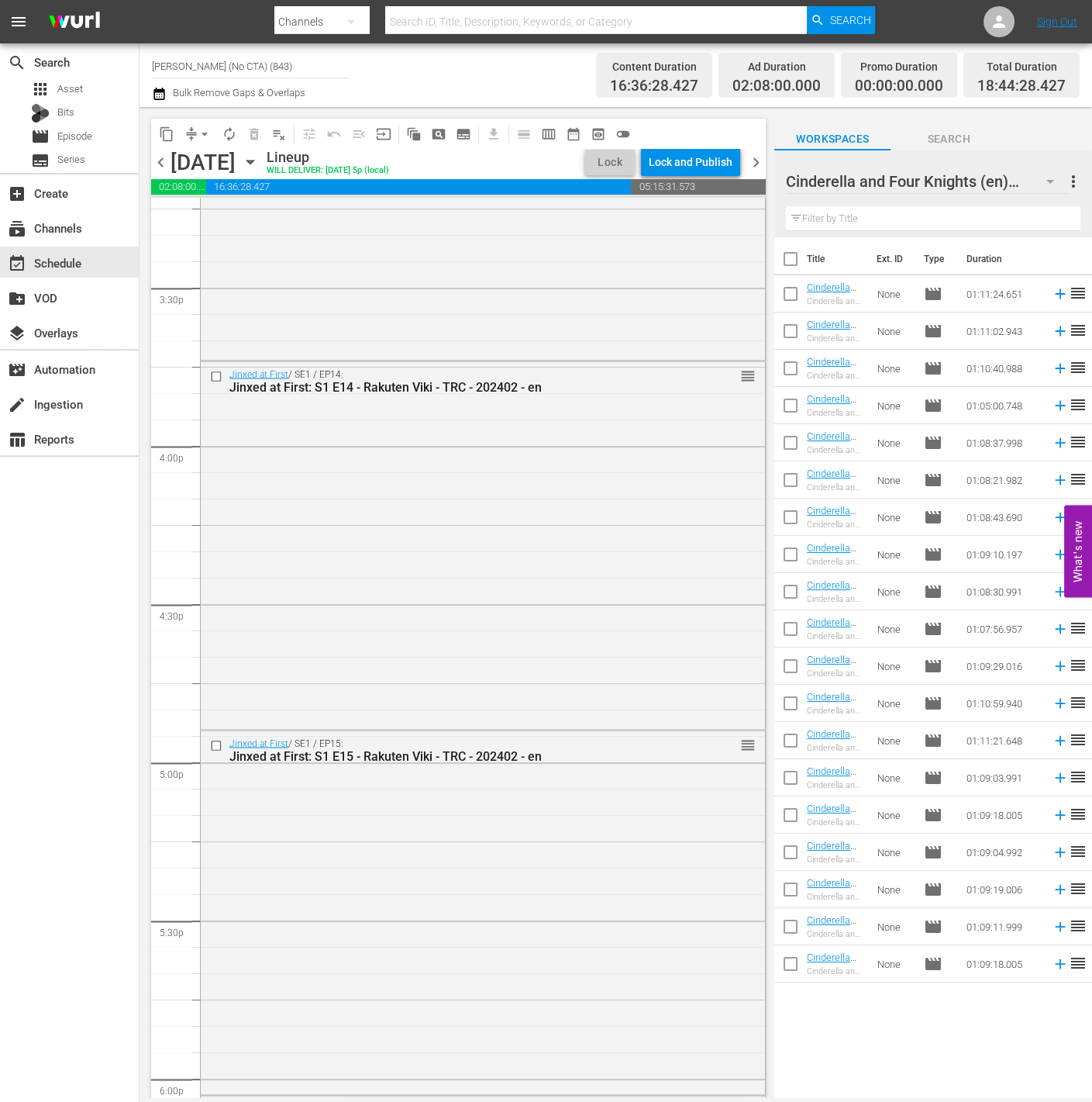
scroll to position [5446, 0]
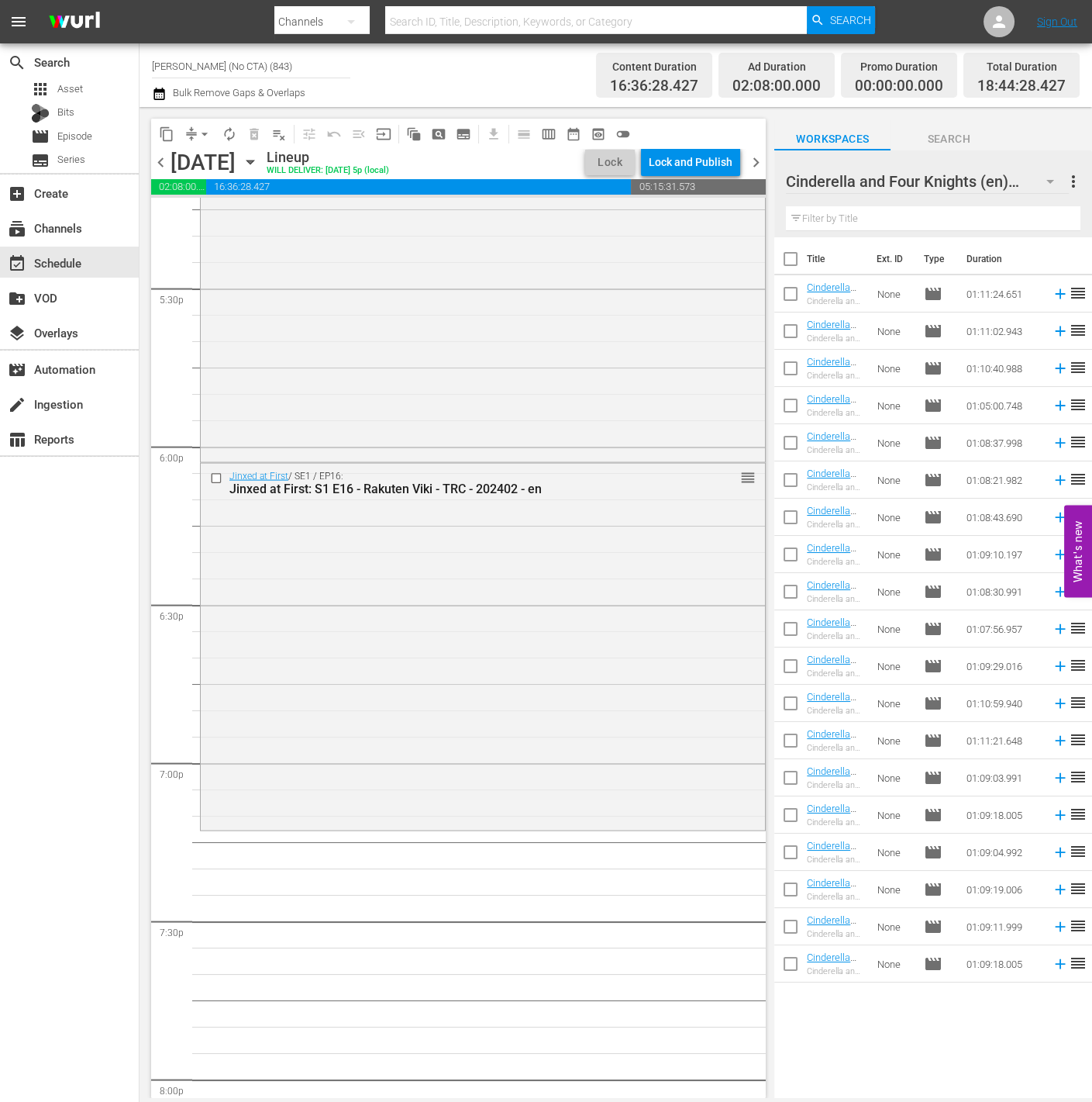
click at [766, 328] on div "content_copy compress arrow_drop_down autorenew_outlined delete_forever_outline…" at bounding box center [455, 603] width 630 height 991
click at [779, 328] on input "checkbox" at bounding box center [790, 334] width 32 height 32
checkbox input "true"
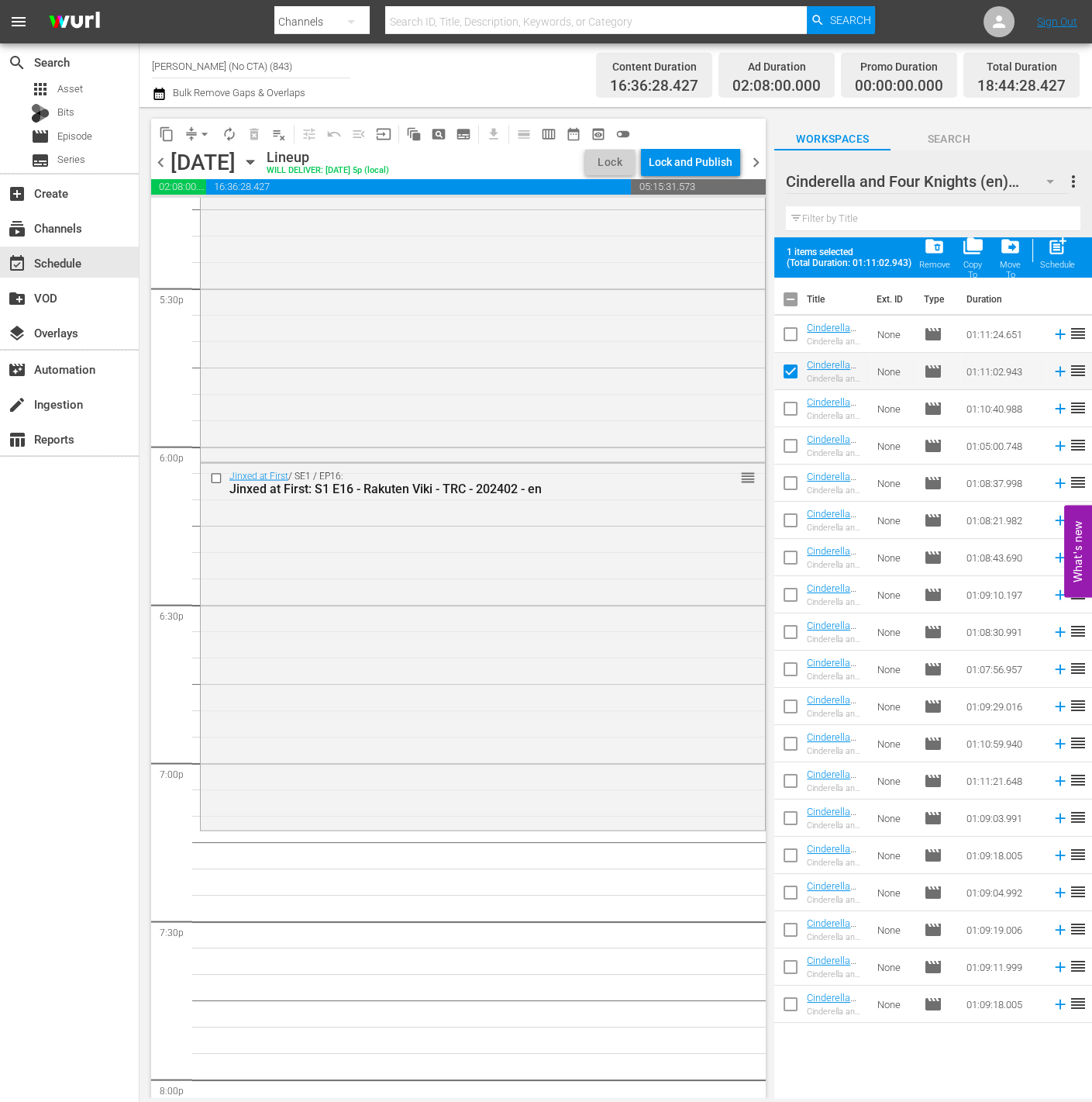
click at [784, 406] on input "checkbox" at bounding box center [790, 411] width 32 height 32
checkbox input "true"
click at [785, 450] on input "checkbox" at bounding box center [790, 449] width 32 height 32
checkbox input "true"
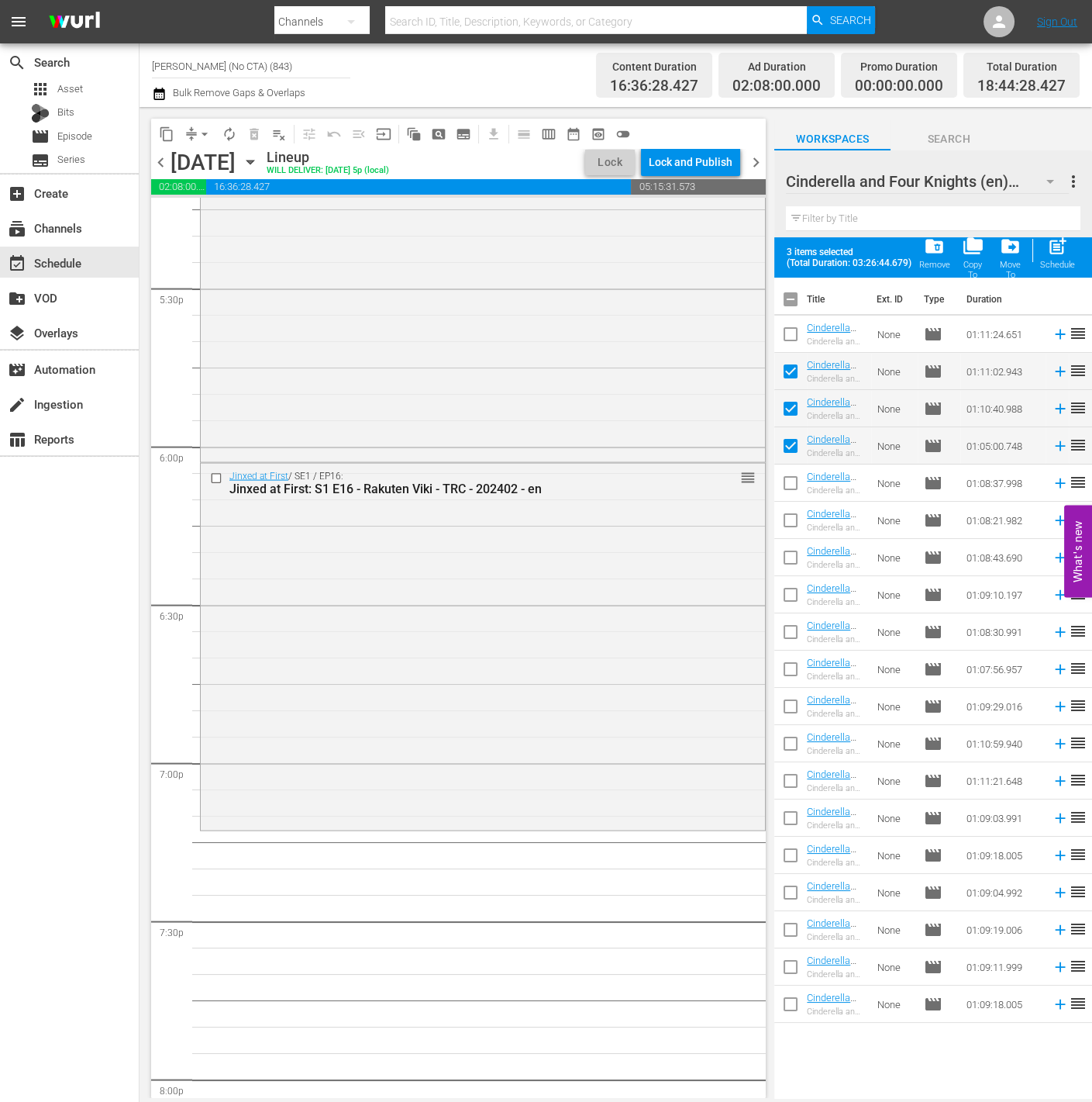
click at [785, 490] on input "checkbox" at bounding box center [790, 485] width 32 height 32
checkbox input "true"
click at [793, 515] on input "checkbox" at bounding box center [790, 523] width 32 height 32
checkbox input "true"
click at [792, 545] on input "checkbox" at bounding box center [790, 560] width 32 height 32
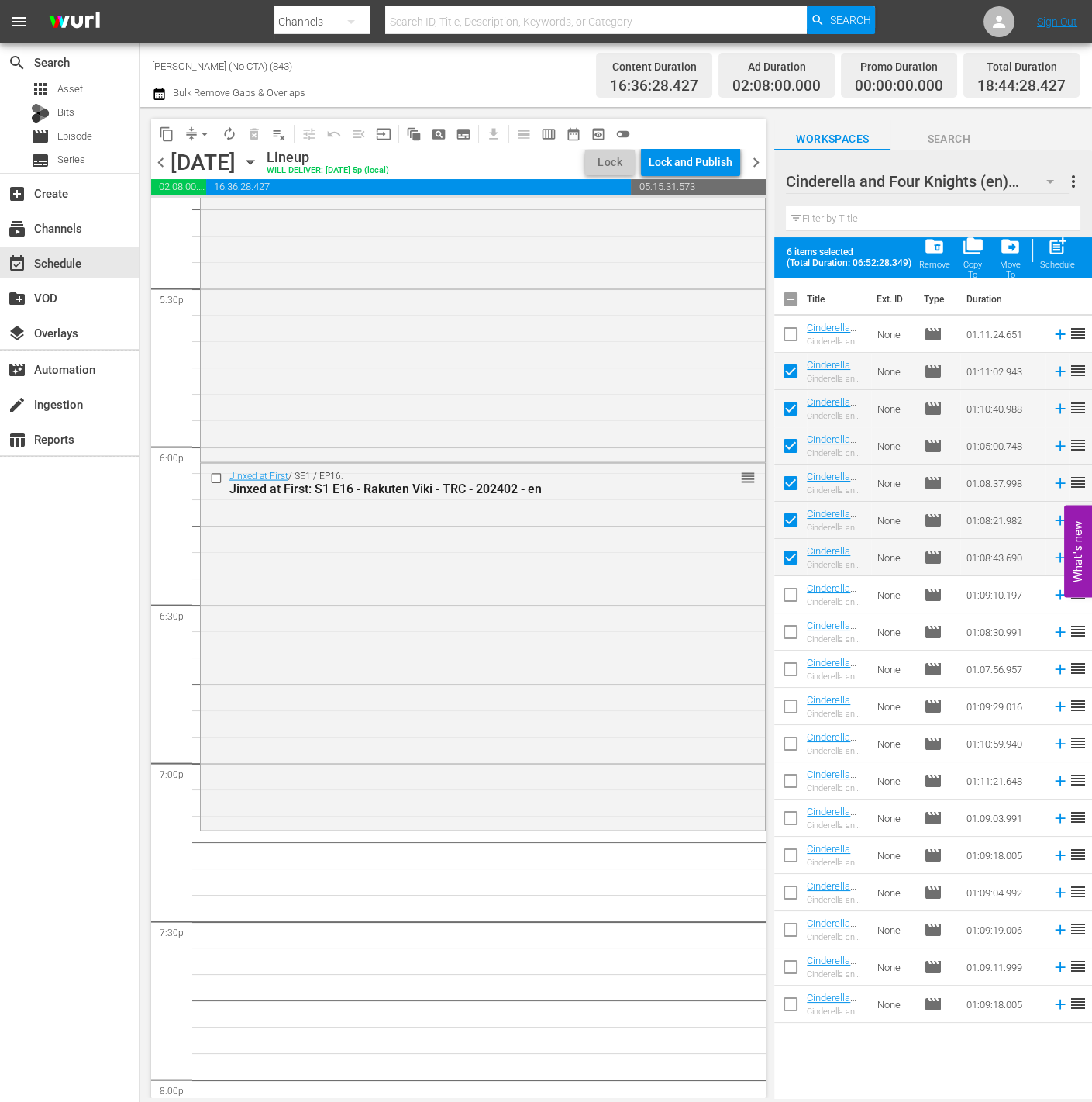
click at [785, 568] on input "checkbox" at bounding box center [790, 560] width 32 height 32
checkbox input "false"
click at [797, 596] on input "checkbox" at bounding box center [790, 598] width 32 height 32
checkbox input "true"
click at [1074, 253] on div "post_add Schedule" at bounding box center [1058, 253] width 35 height 34
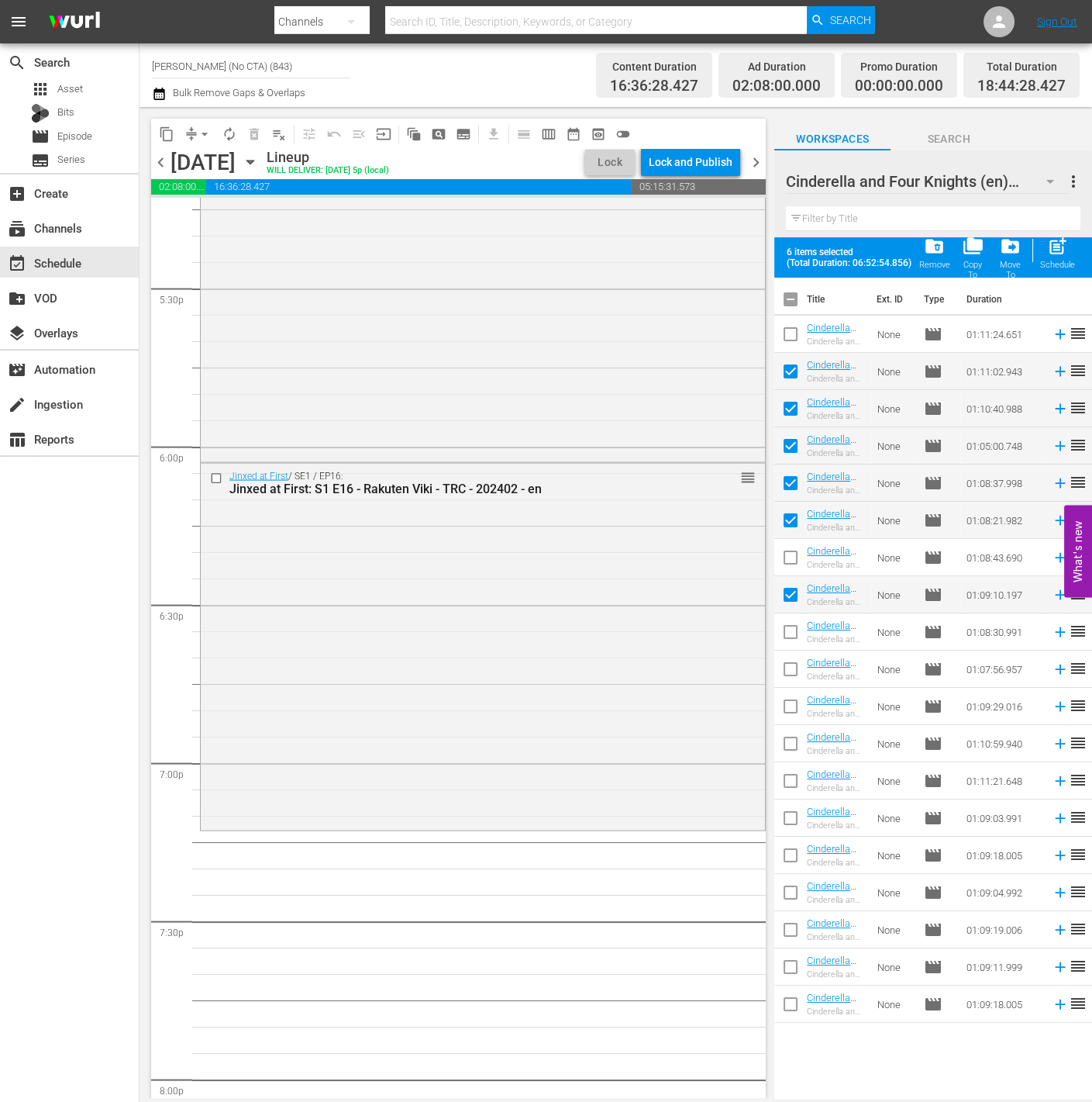
checkbox input "false"
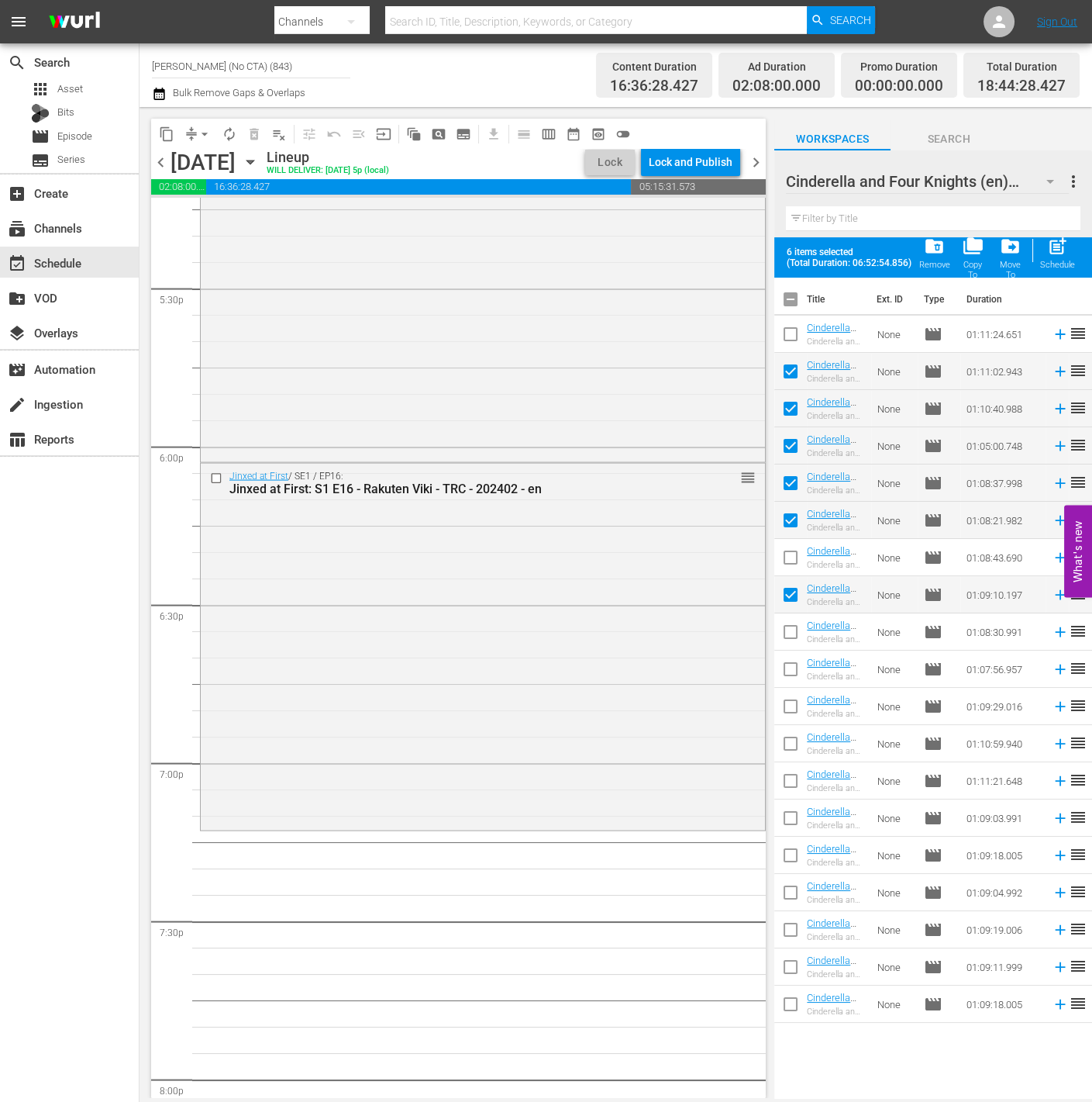
checkbox input "false"
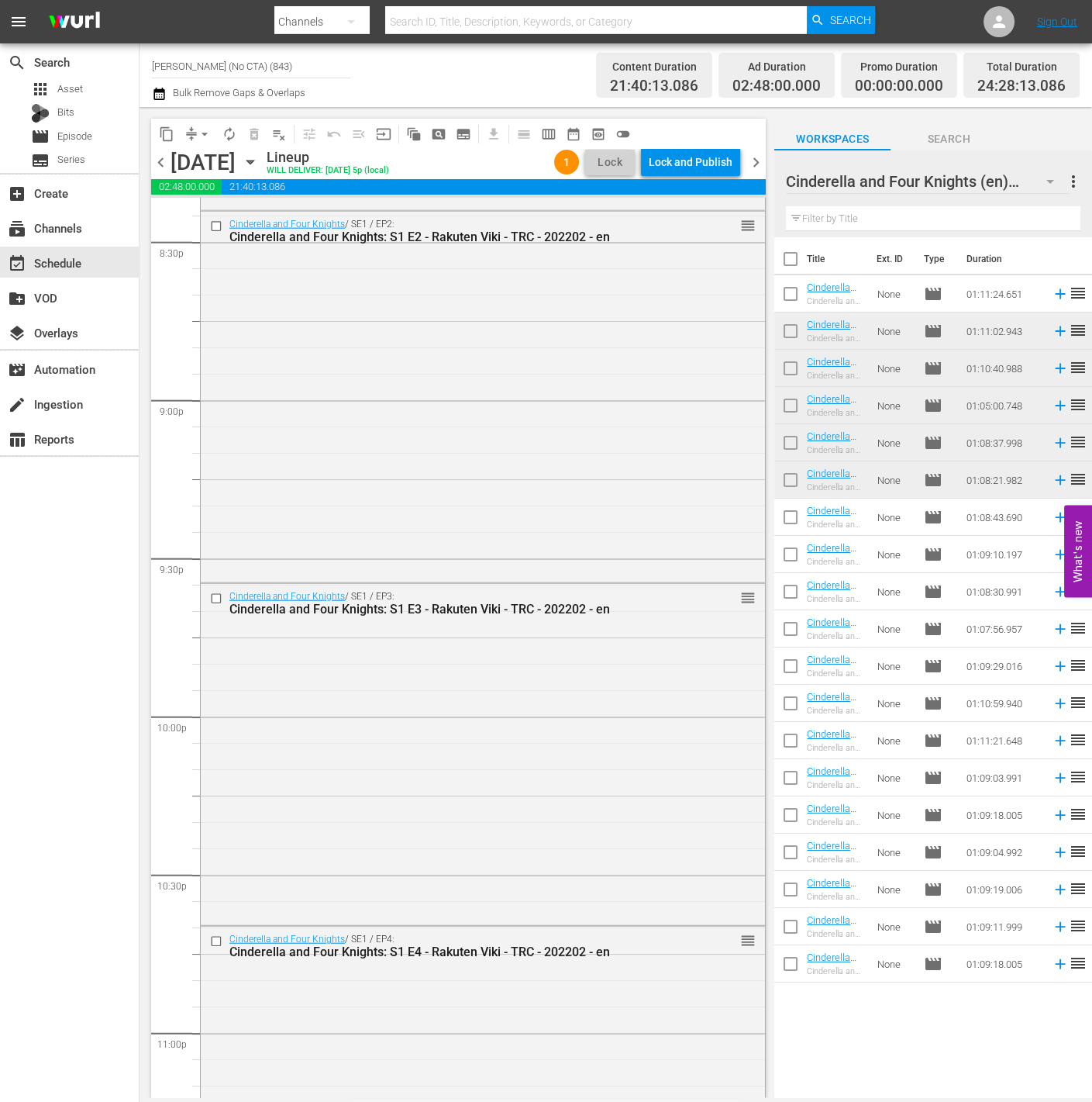
scroll to position [6991, 0]
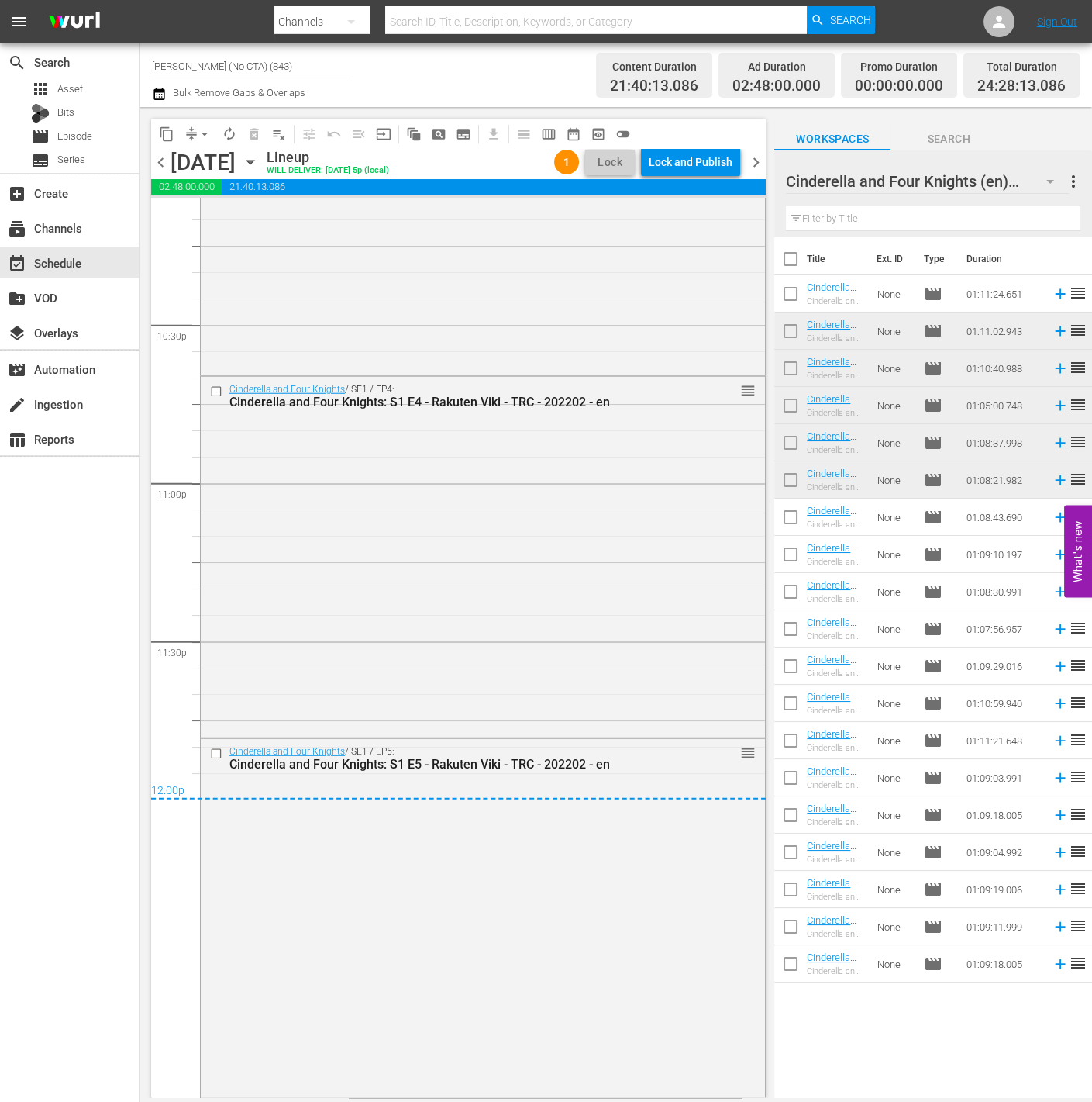
click at [711, 140] on div "content_copy compress arrow_drop_down autorenew_outlined delete_forever_outline…" at bounding box center [459, 133] width 615 height 30
click at [709, 165] on div "Lock and Publish" at bounding box center [691, 162] width 84 height 28
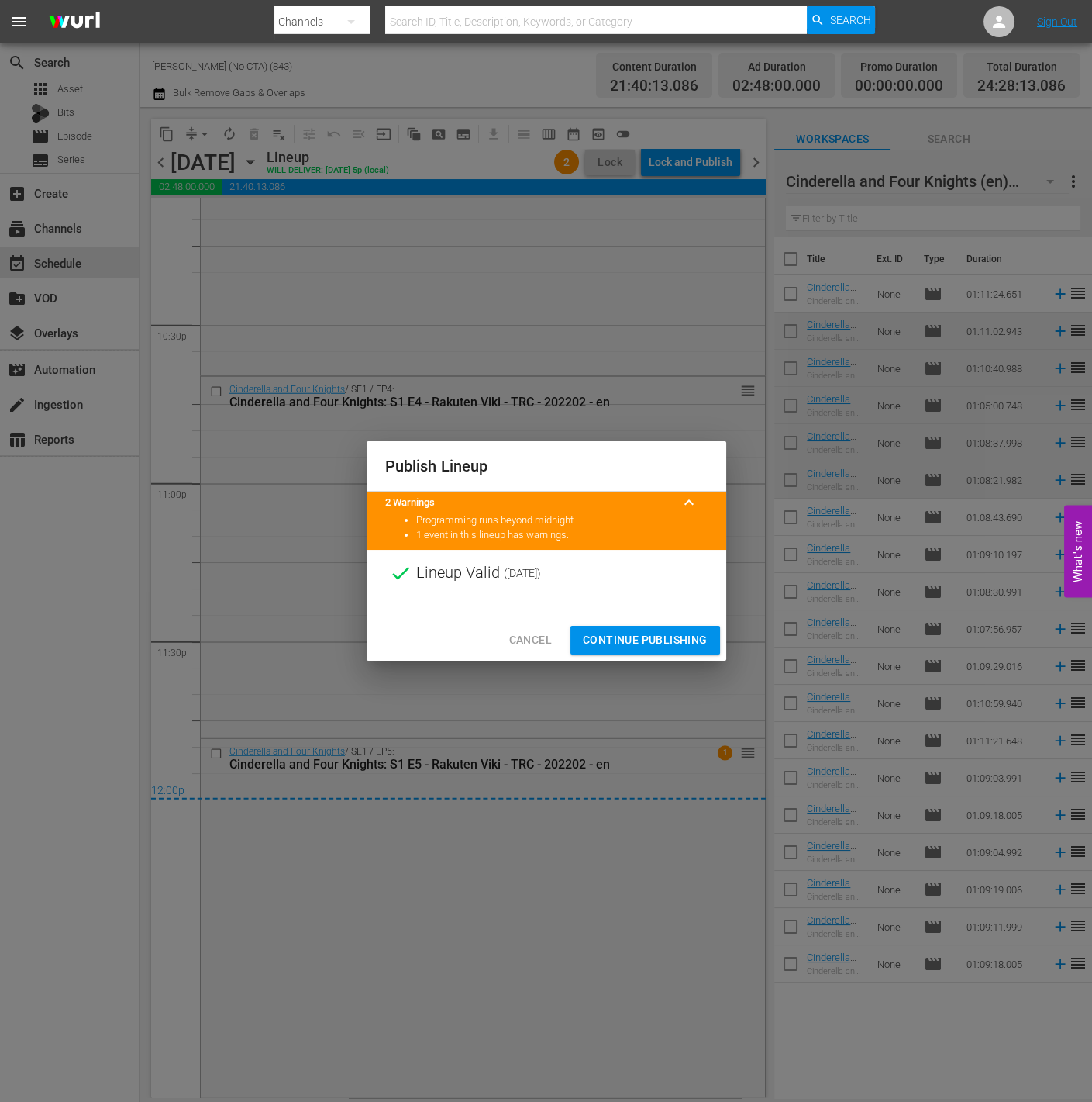
click at [645, 641] on span "Continue Publishing" at bounding box center [644, 640] width 125 height 19
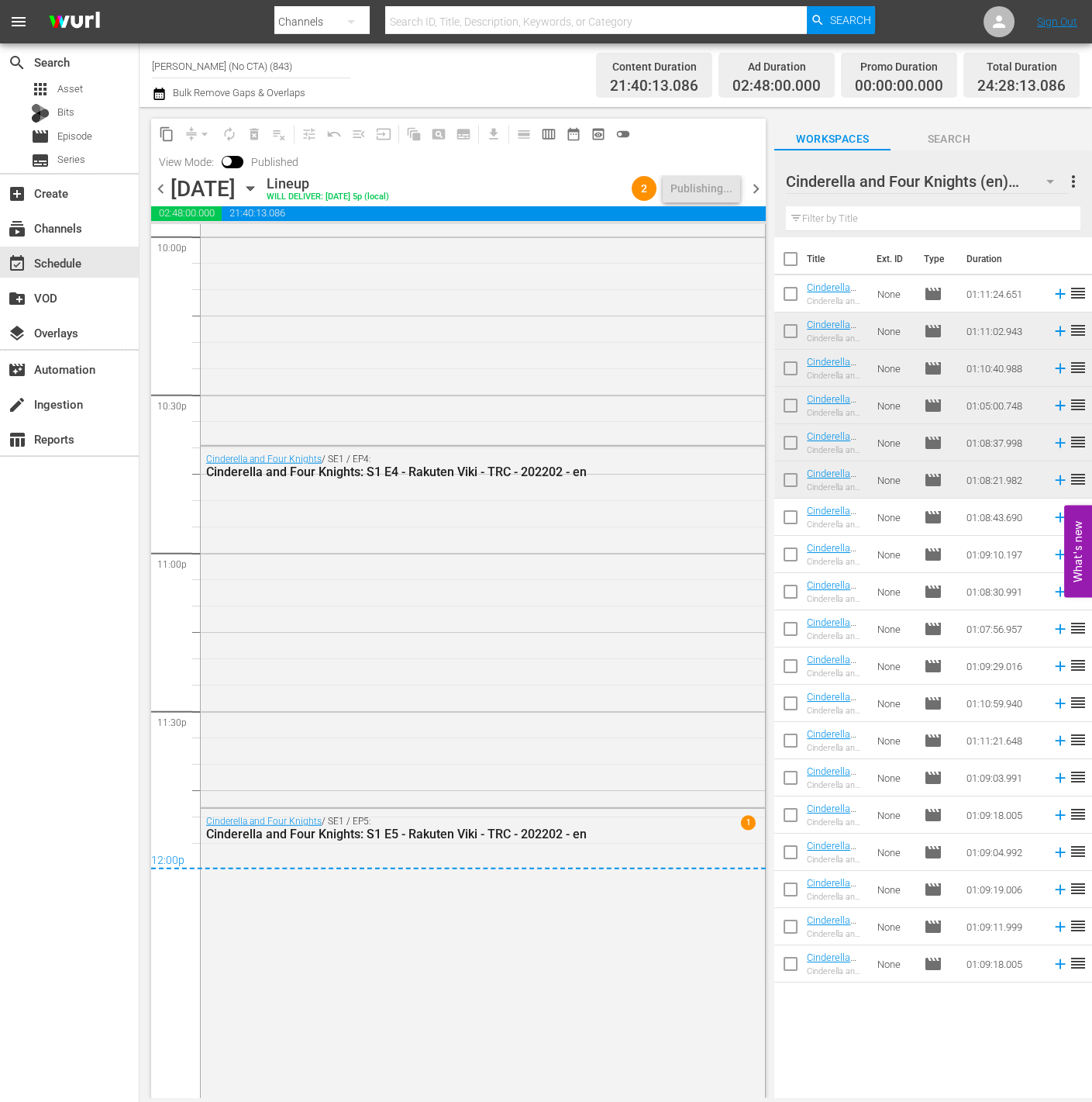
scroll to position [7017, 0]
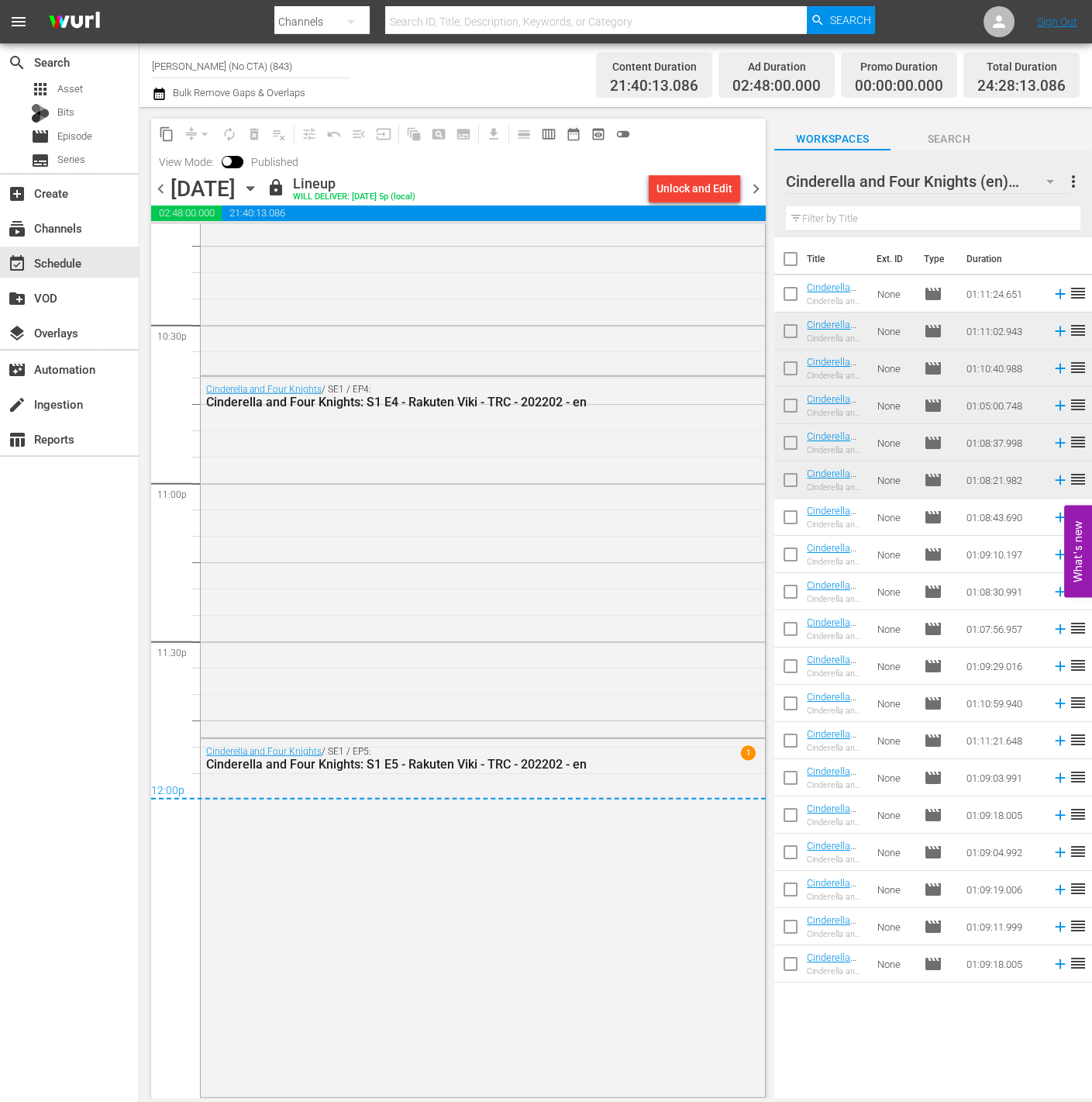
click at [757, 179] on span "chevron_right" at bounding box center [756, 189] width 19 height 19
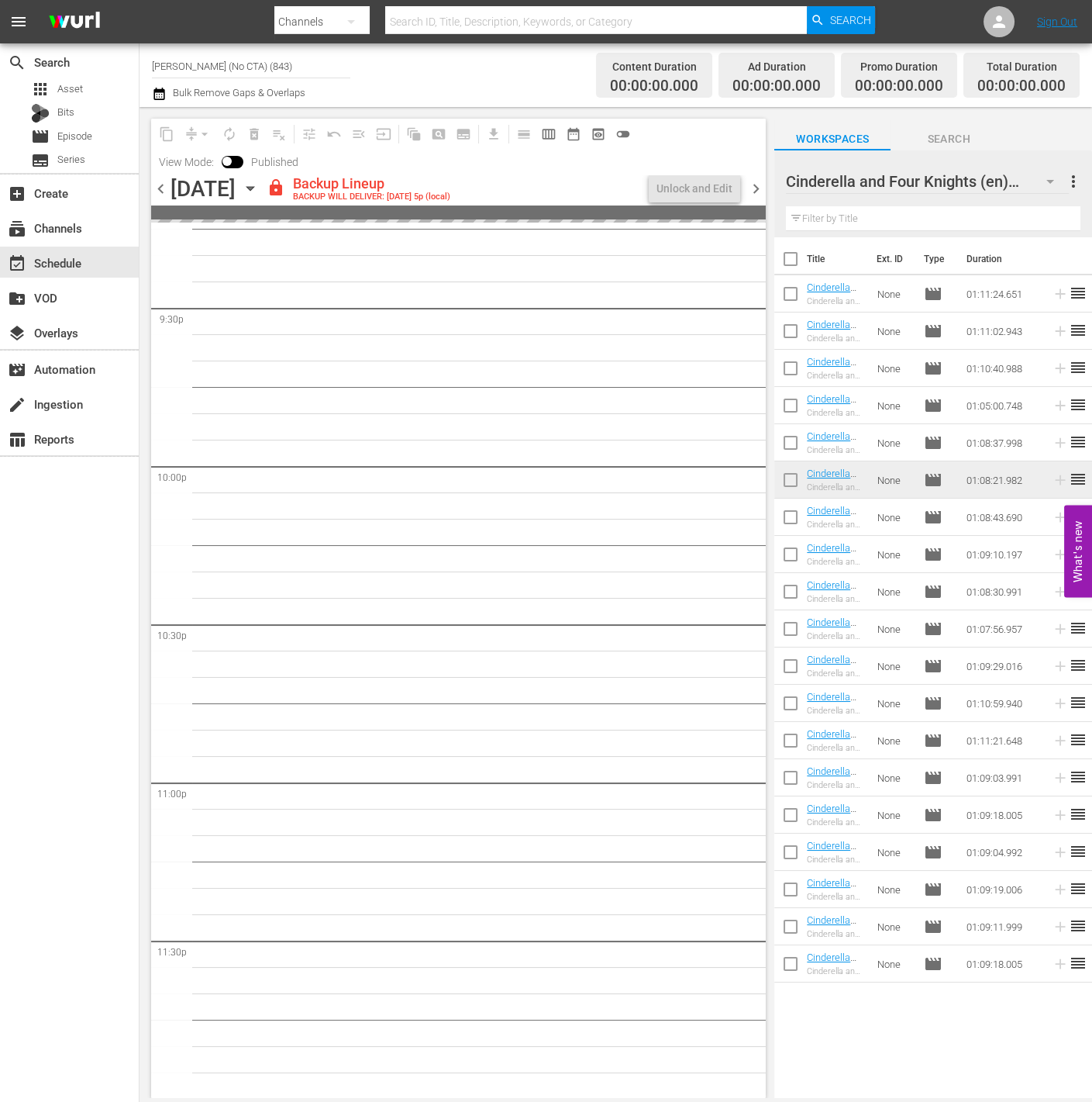
scroll to position [6719, 0]
click at [707, 194] on div "Unlock and Edit" at bounding box center [694, 188] width 76 height 28
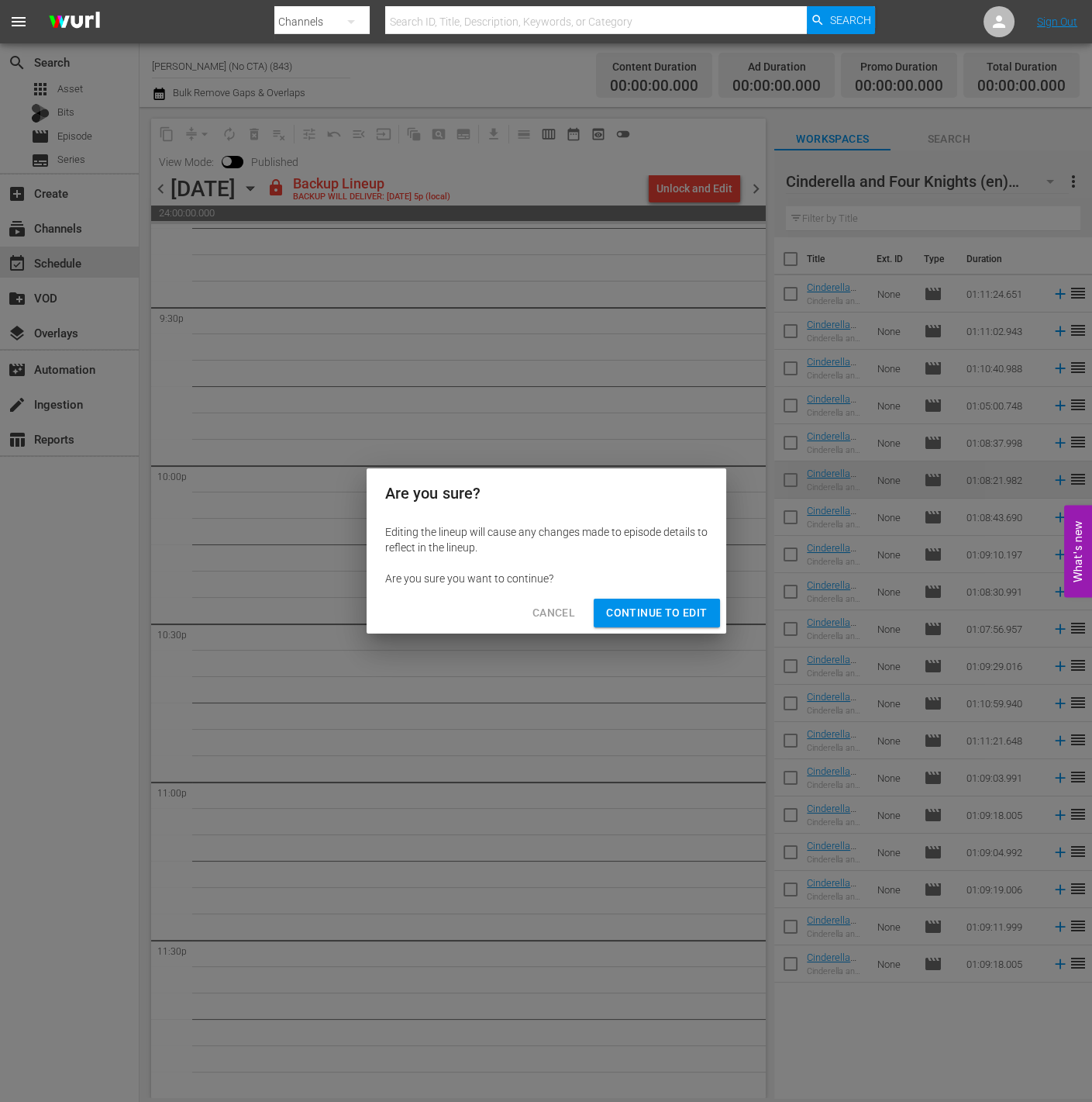
click at [673, 609] on span "Continue to Edit" at bounding box center [657, 612] width 101 height 19
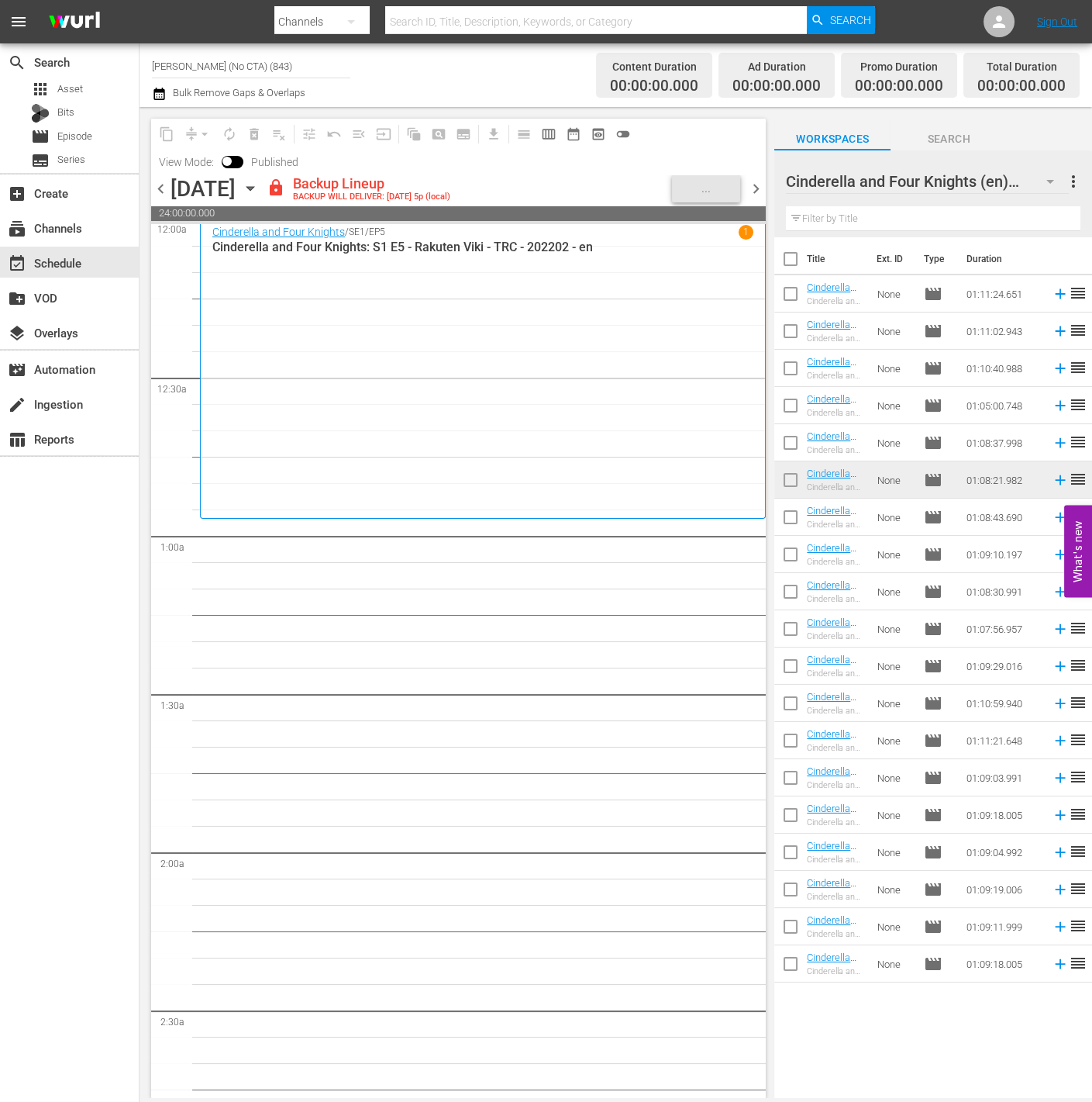
scroll to position [0, 0]
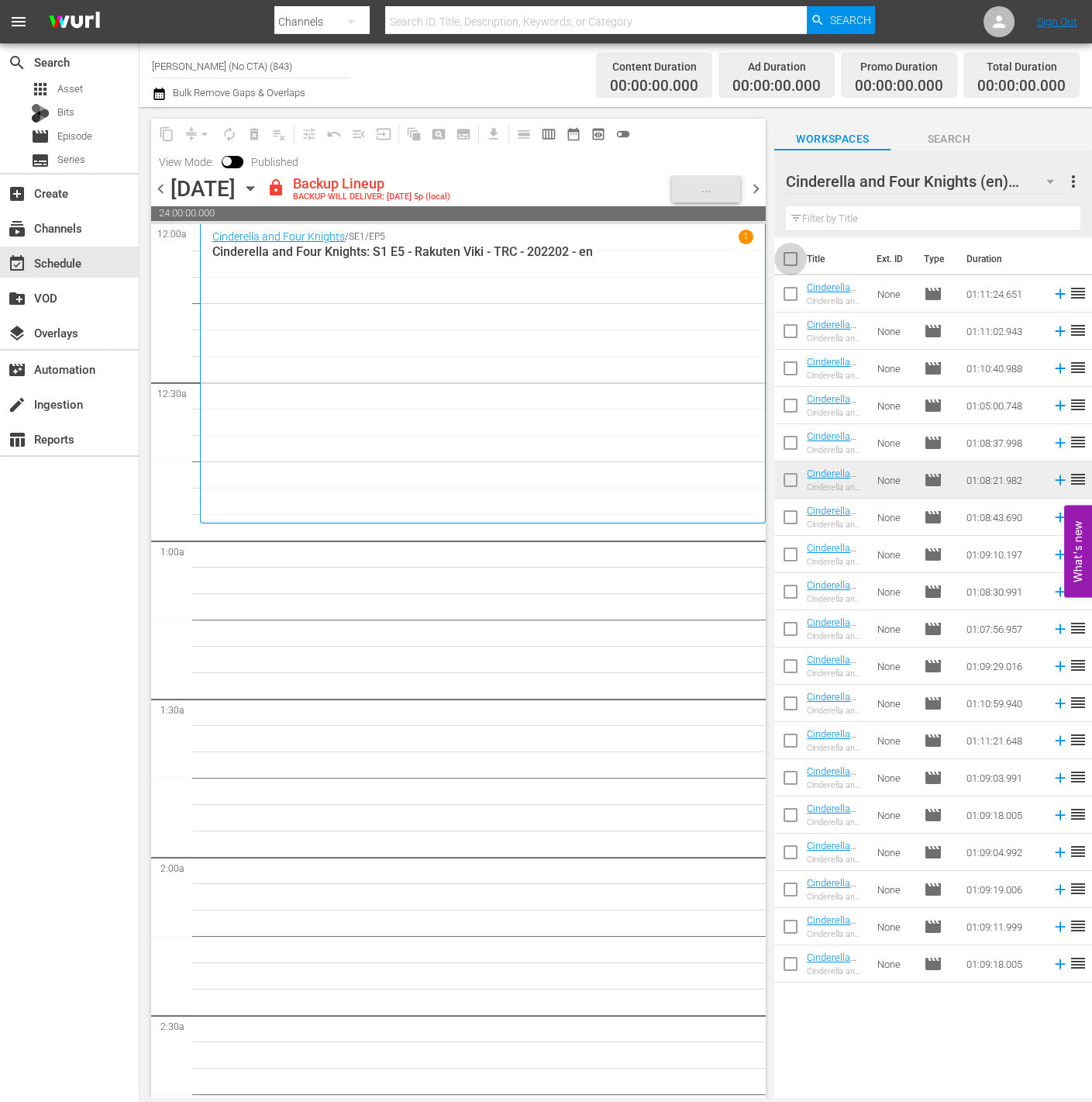
click at [785, 257] on input "checkbox" at bounding box center [790, 261] width 32 height 32
checkbox input "true"
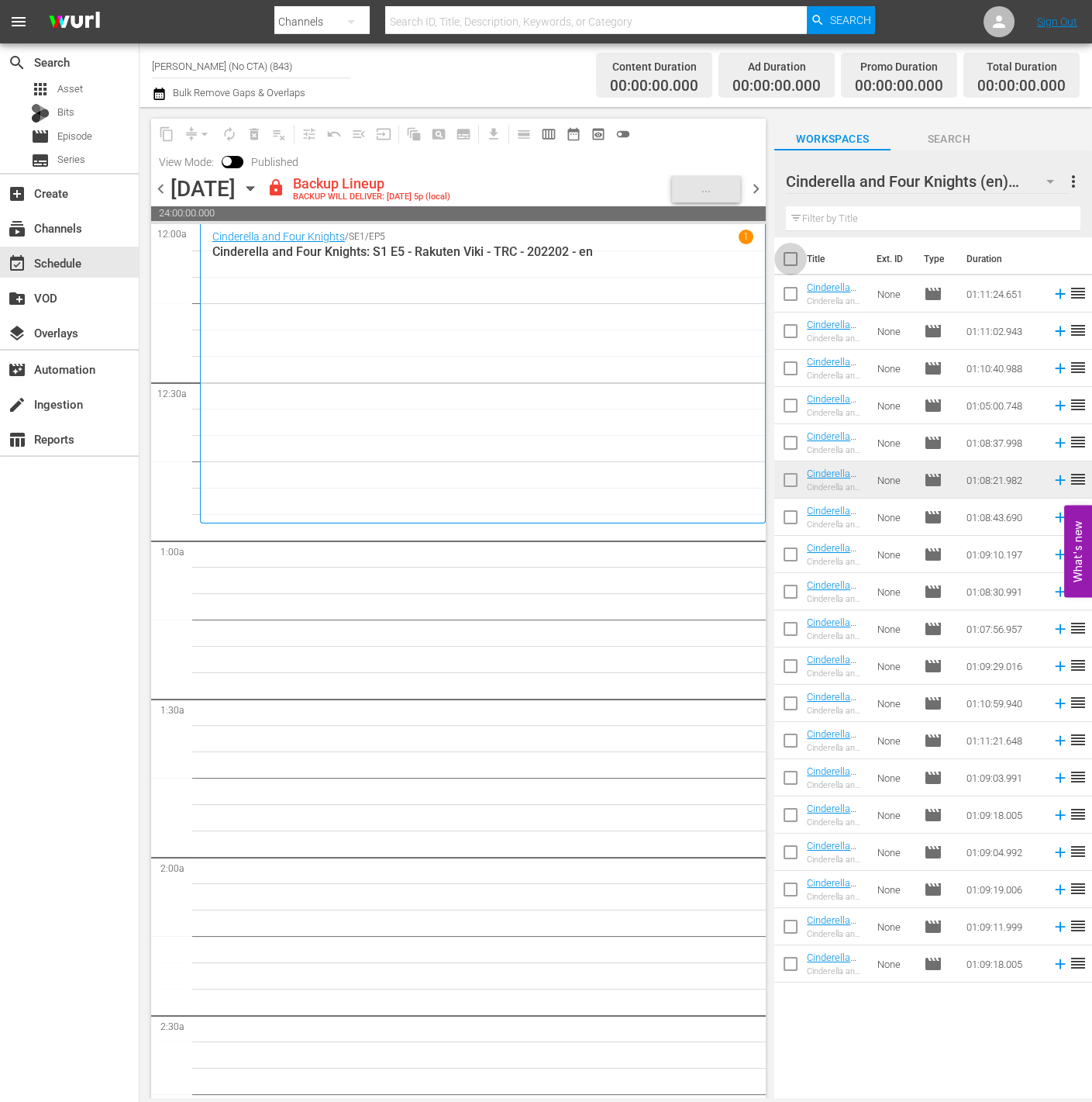
checkbox input "true"
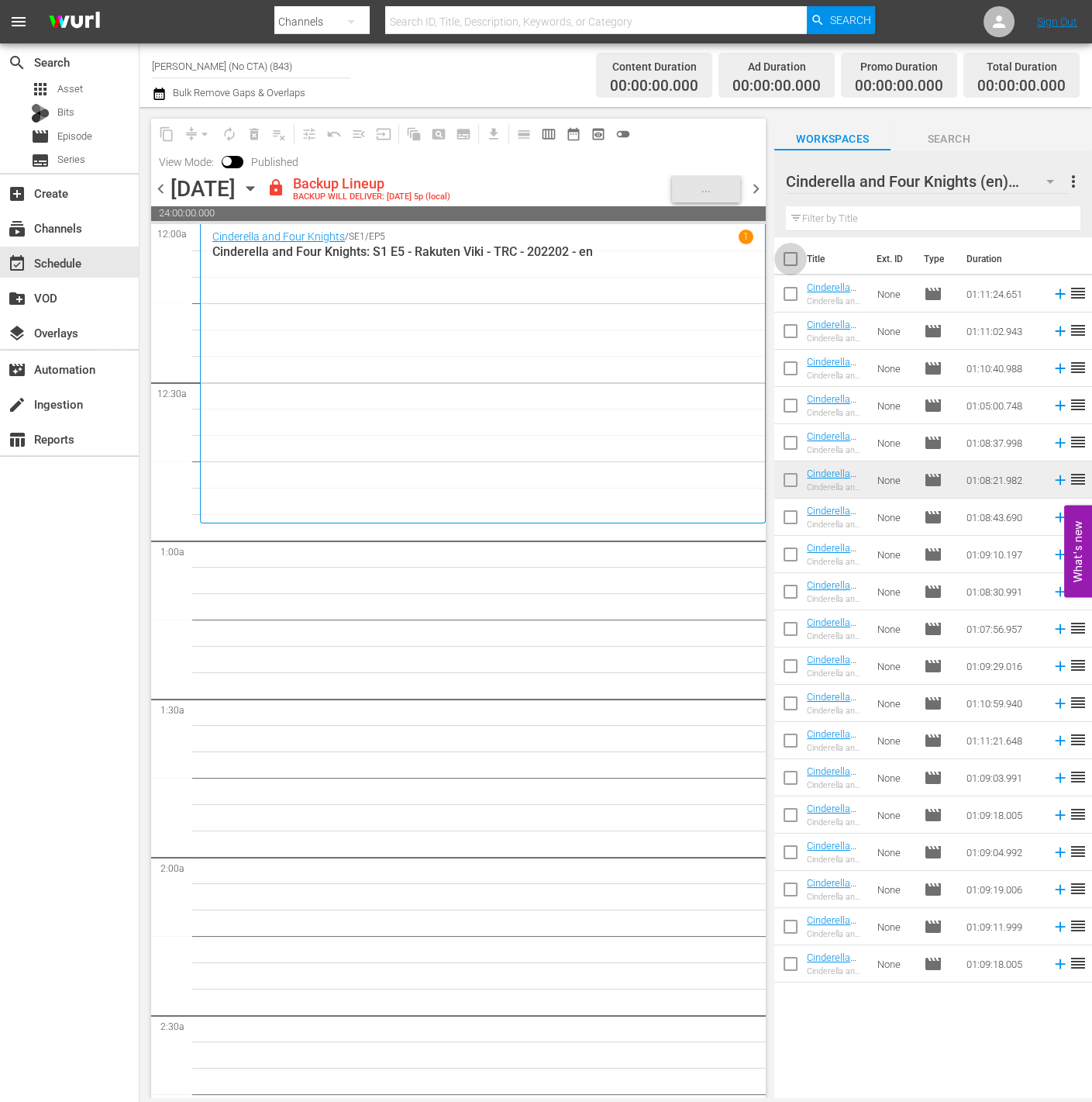
checkbox input "true"
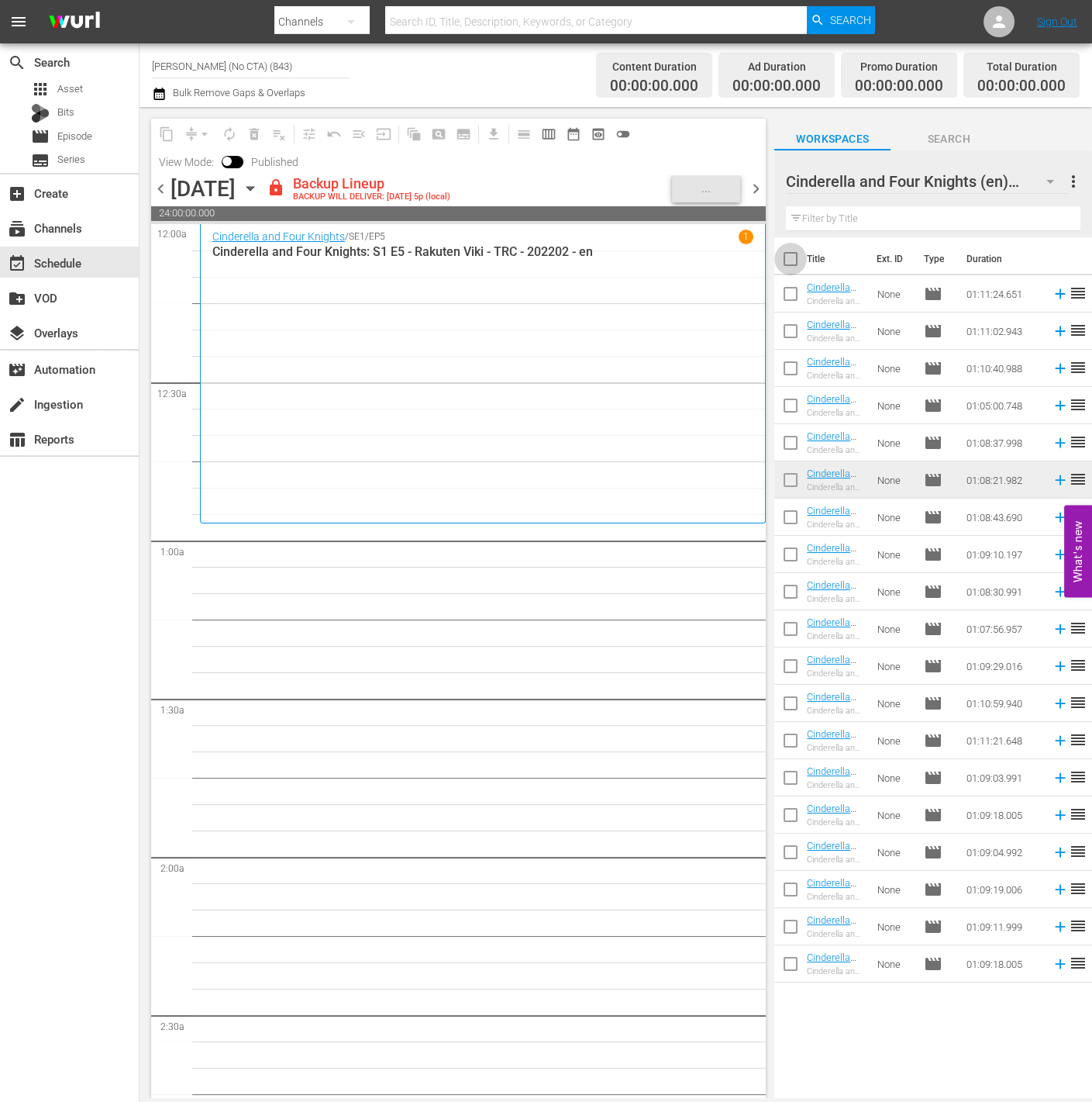
checkbox input "true"
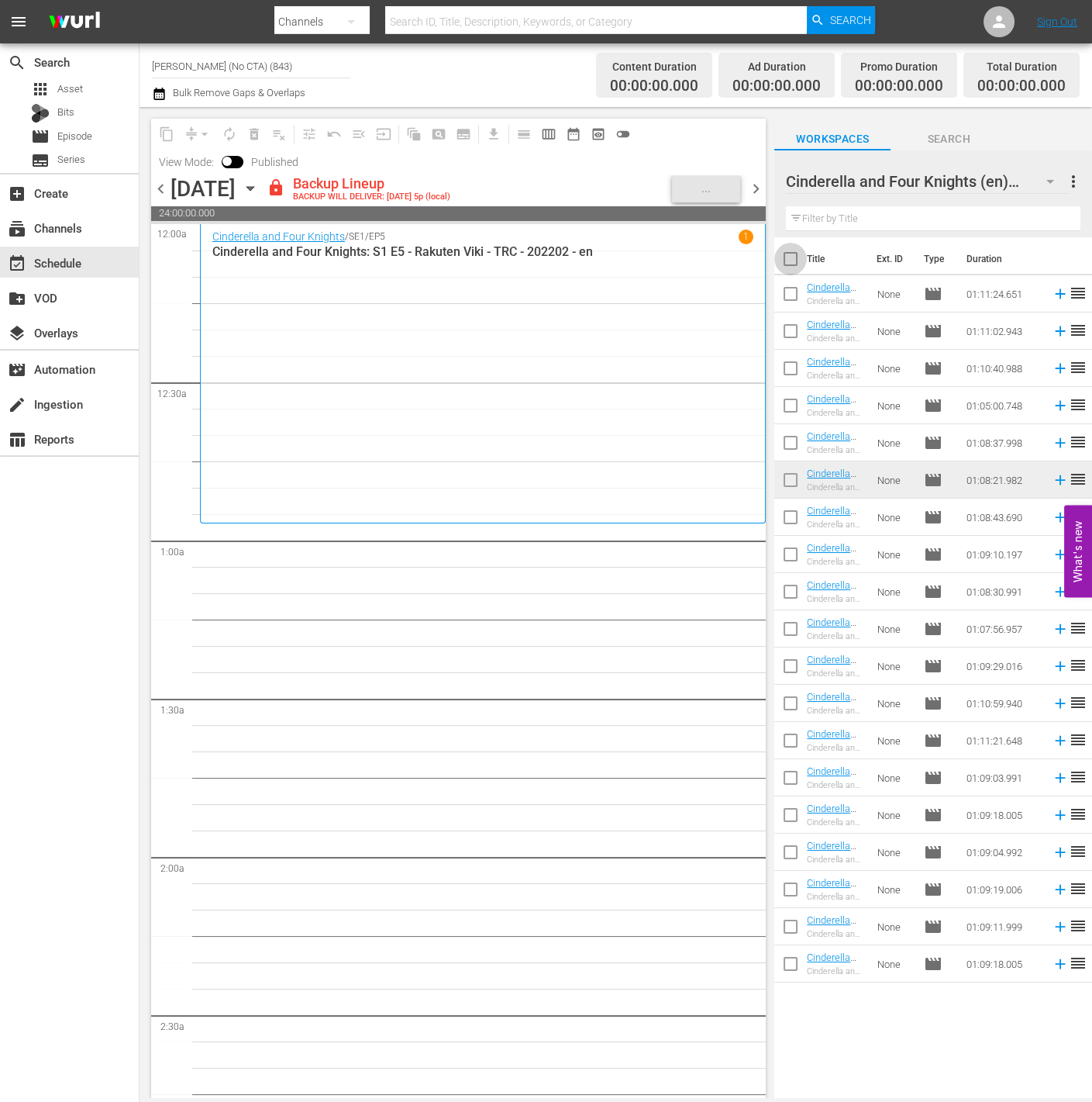
checkbox input "true"
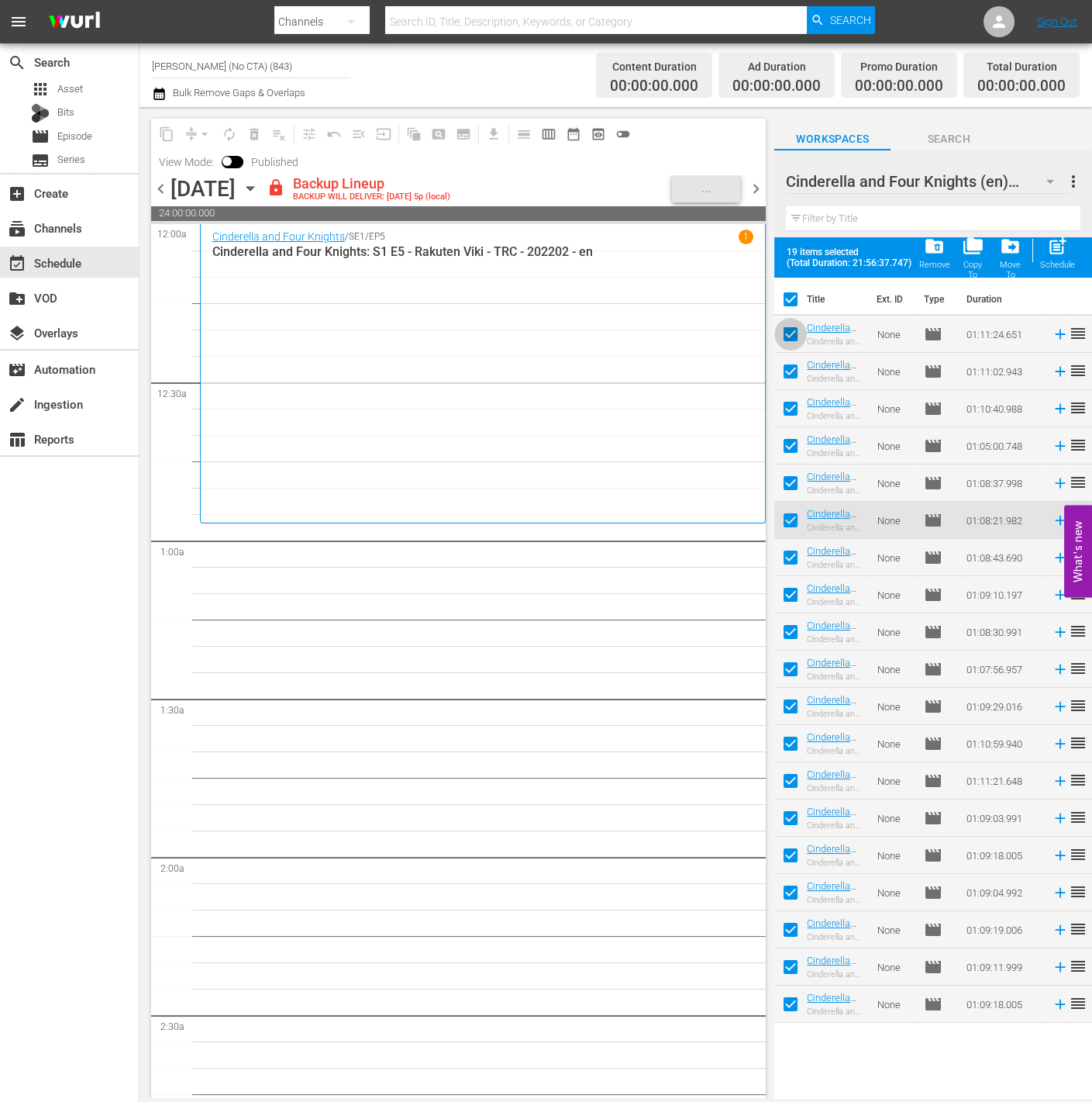
click at [793, 336] on input "checkbox" at bounding box center [790, 337] width 32 height 32
checkbox input "false"
click at [798, 379] on input "checkbox" at bounding box center [790, 374] width 32 height 32
checkbox input "false"
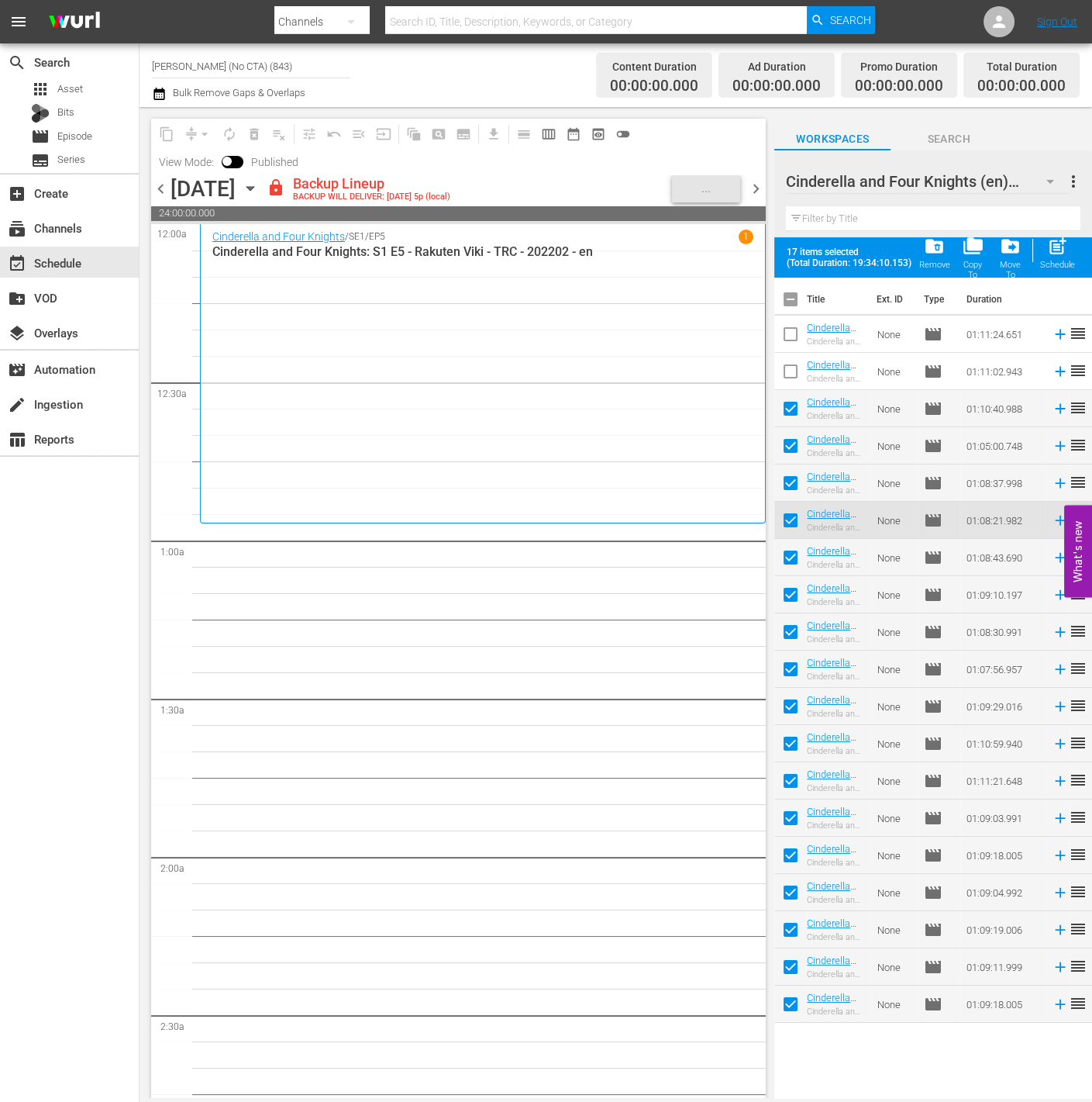
click at [792, 427] on td at bounding box center [790, 445] width 32 height 37
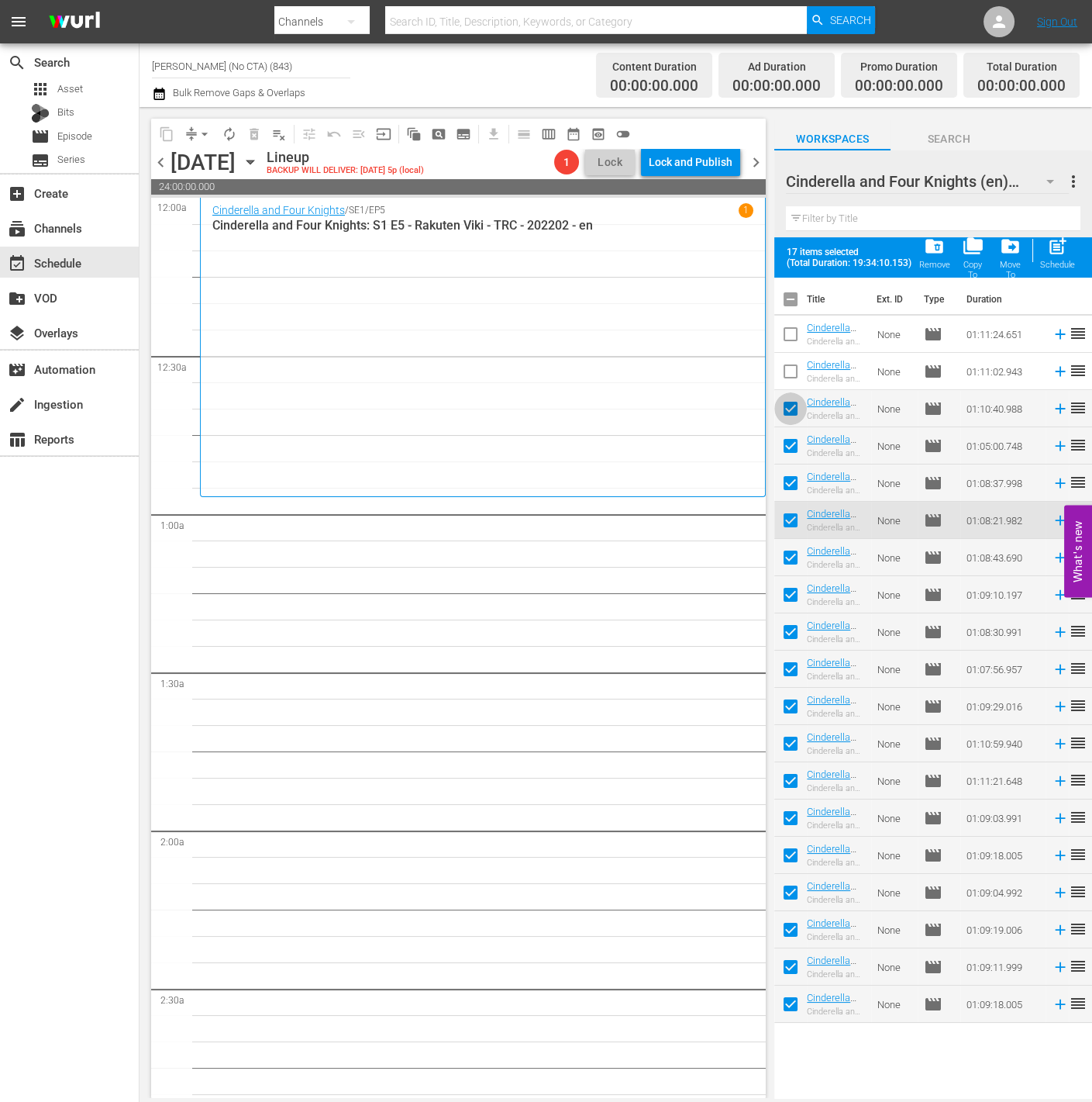
click at [793, 410] on input "checkbox" at bounding box center [790, 411] width 32 height 32
checkbox input "false"
click at [793, 444] on input "checkbox" at bounding box center [790, 449] width 32 height 32
checkbox input "false"
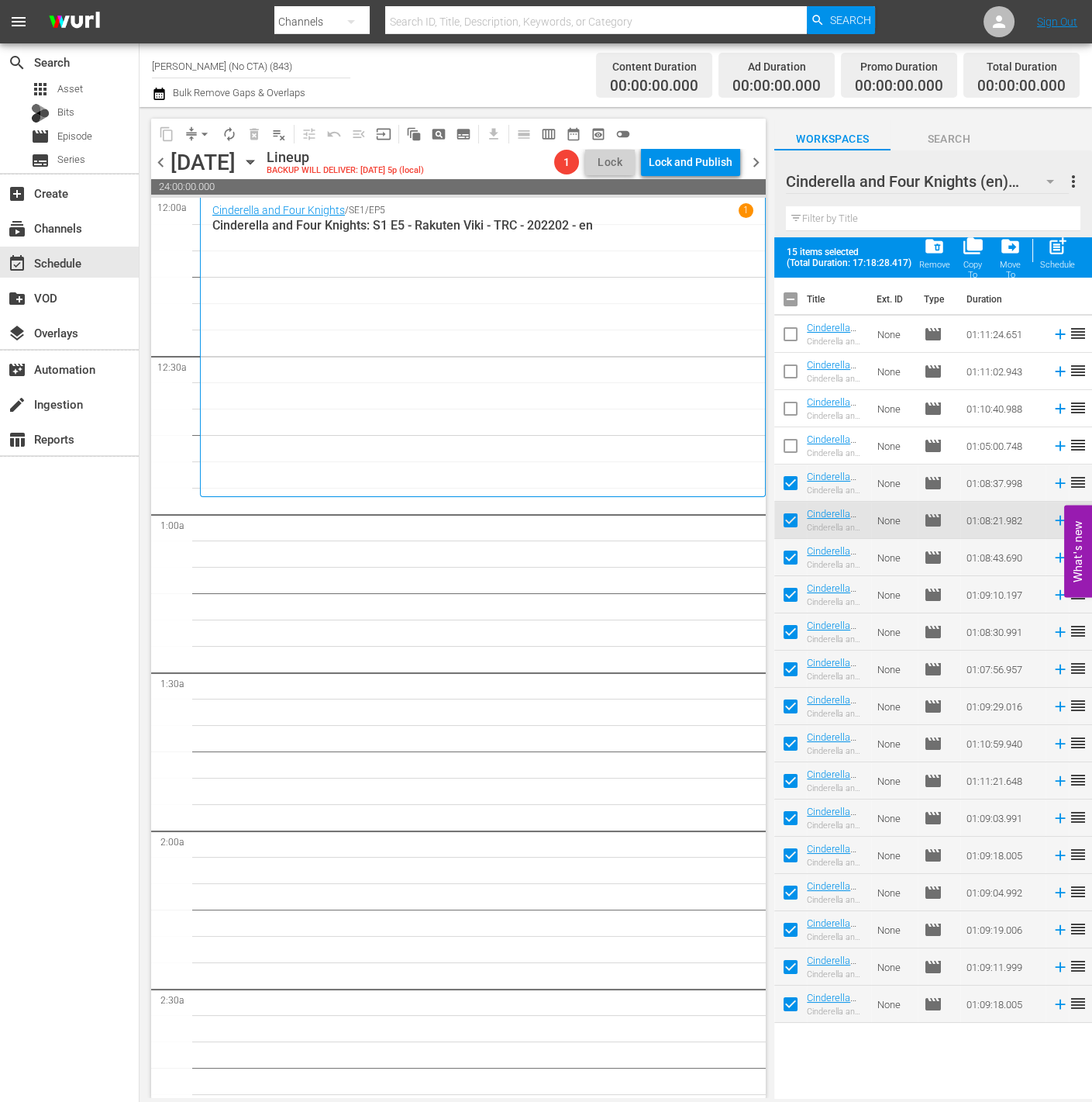
click at [790, 500] on input "checkbox" at bounding box center [790, 485] width 32 height 32
checkbox input "false"
click at [788, 539] on td at bounding box center [790, 558] width 32 height 37
click at [785, 533] on input "checkbox" at bounding box center [790, 523] width 32 height 32
checkbox input "false"
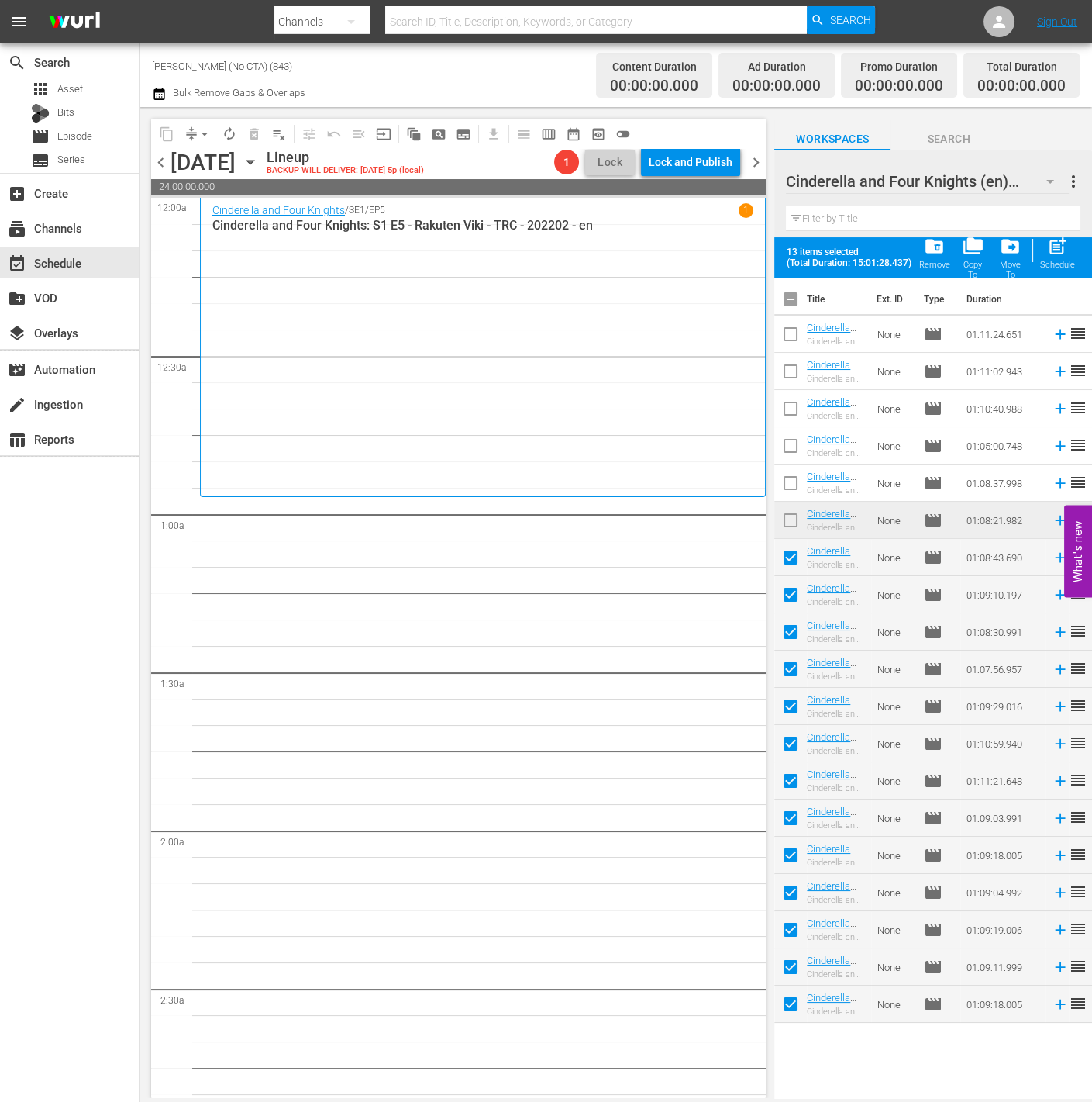
click at [797, 563] on input "checkbox" at bounding box center [790, 560] width 32 height 32
checkbox input "false"
click at [784, 787] on input "checkbox" at bounding box center [790, 783] width 32 height 32
checkbox input "false"
click at [1061, 248] on span "post_add" at bounding box center [1058, 247] width 21 height 21
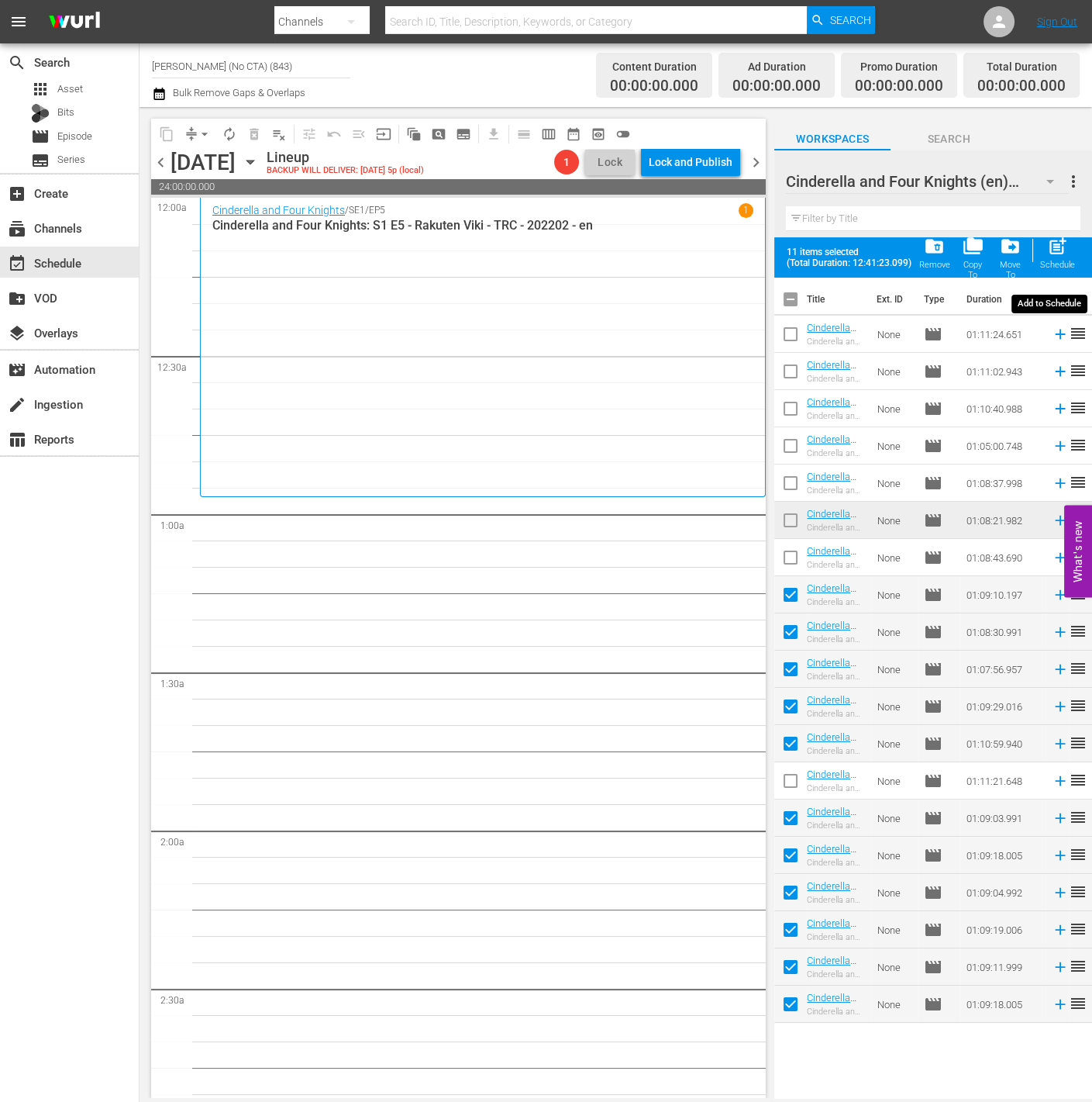
checkbox input "false"
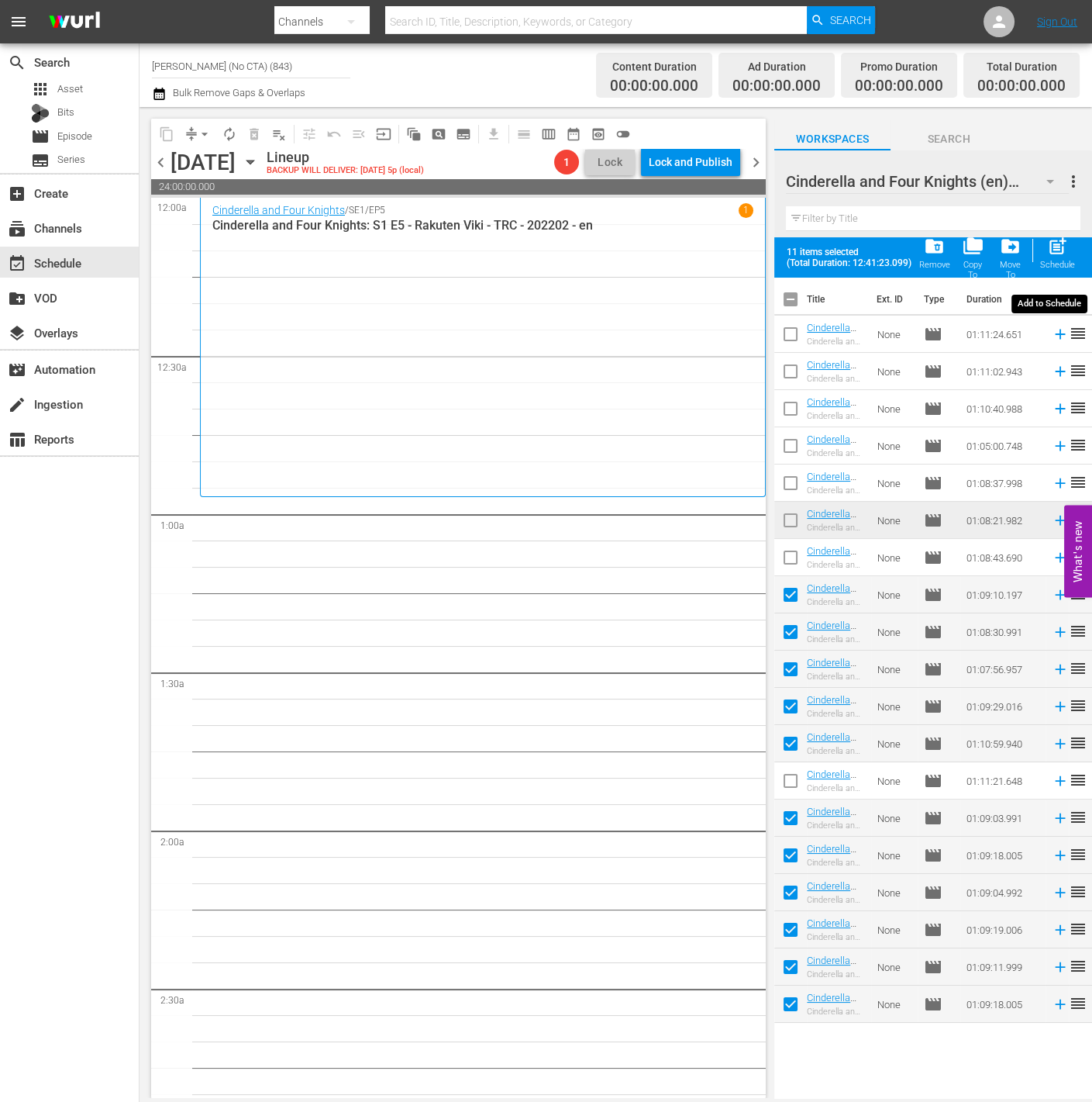
checkbox input "false"
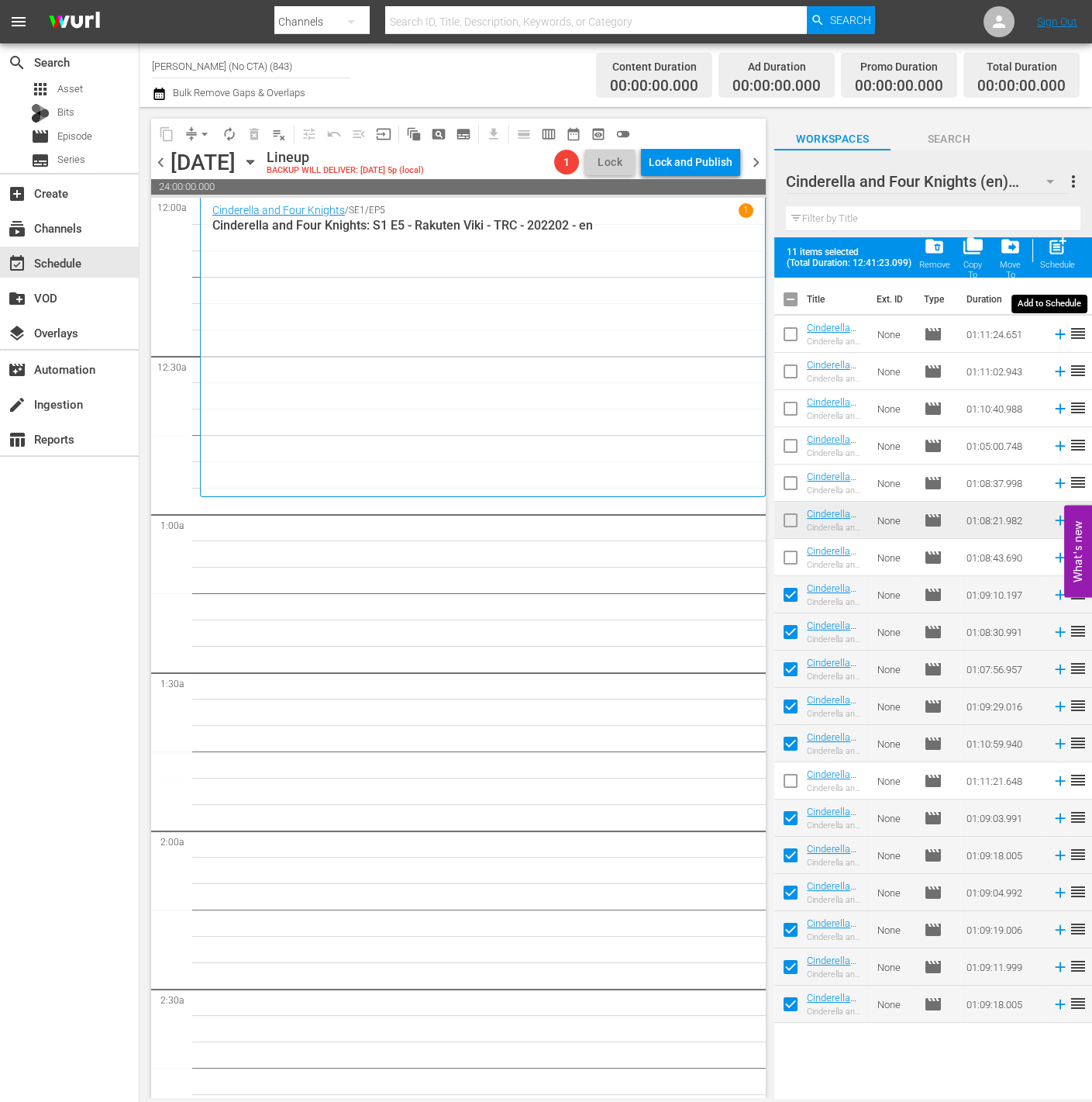
checkbox input "false"
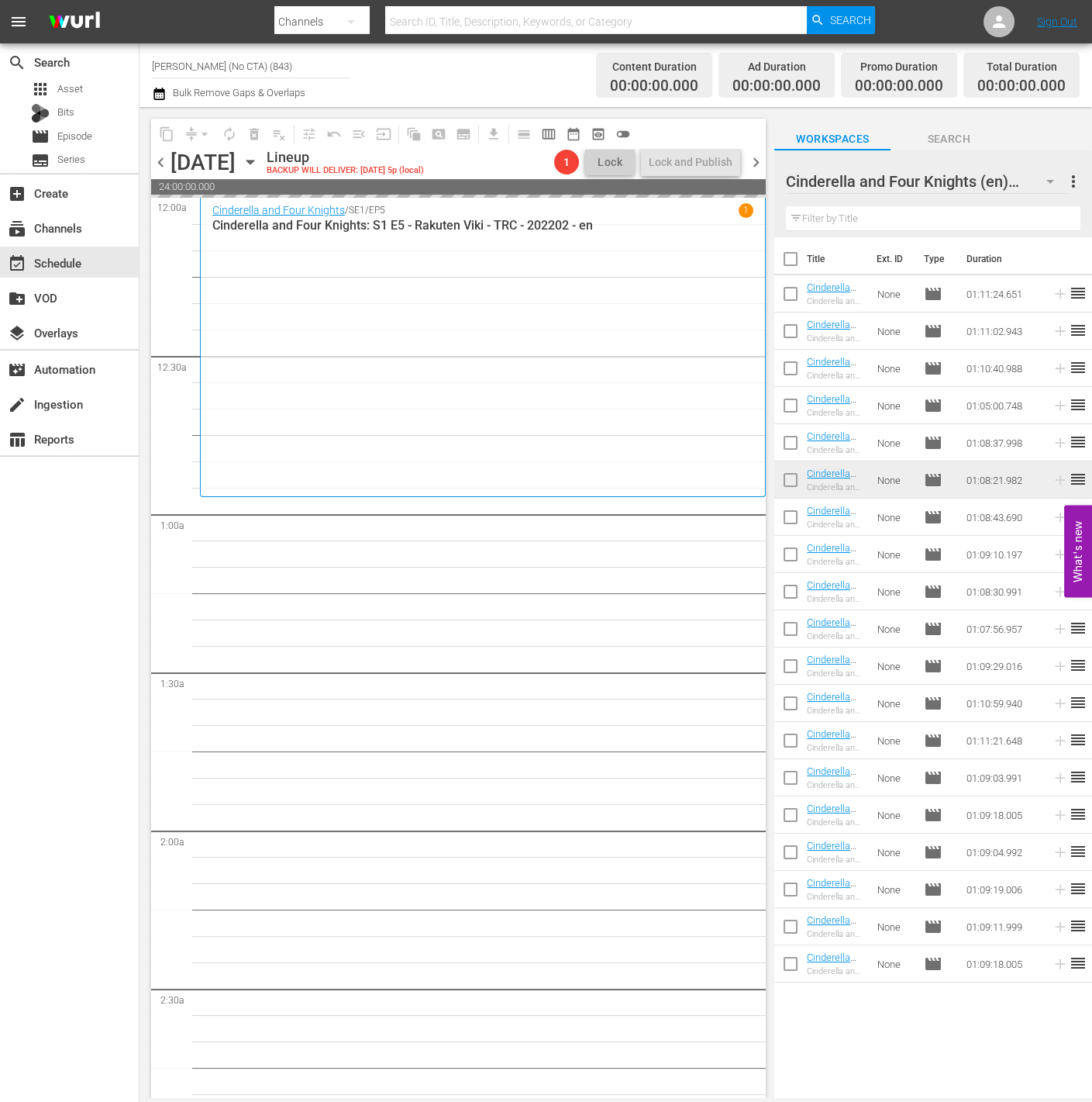
click at [1026, 182] on span "19" at bounding box center [1025, 182] width 24 height 32
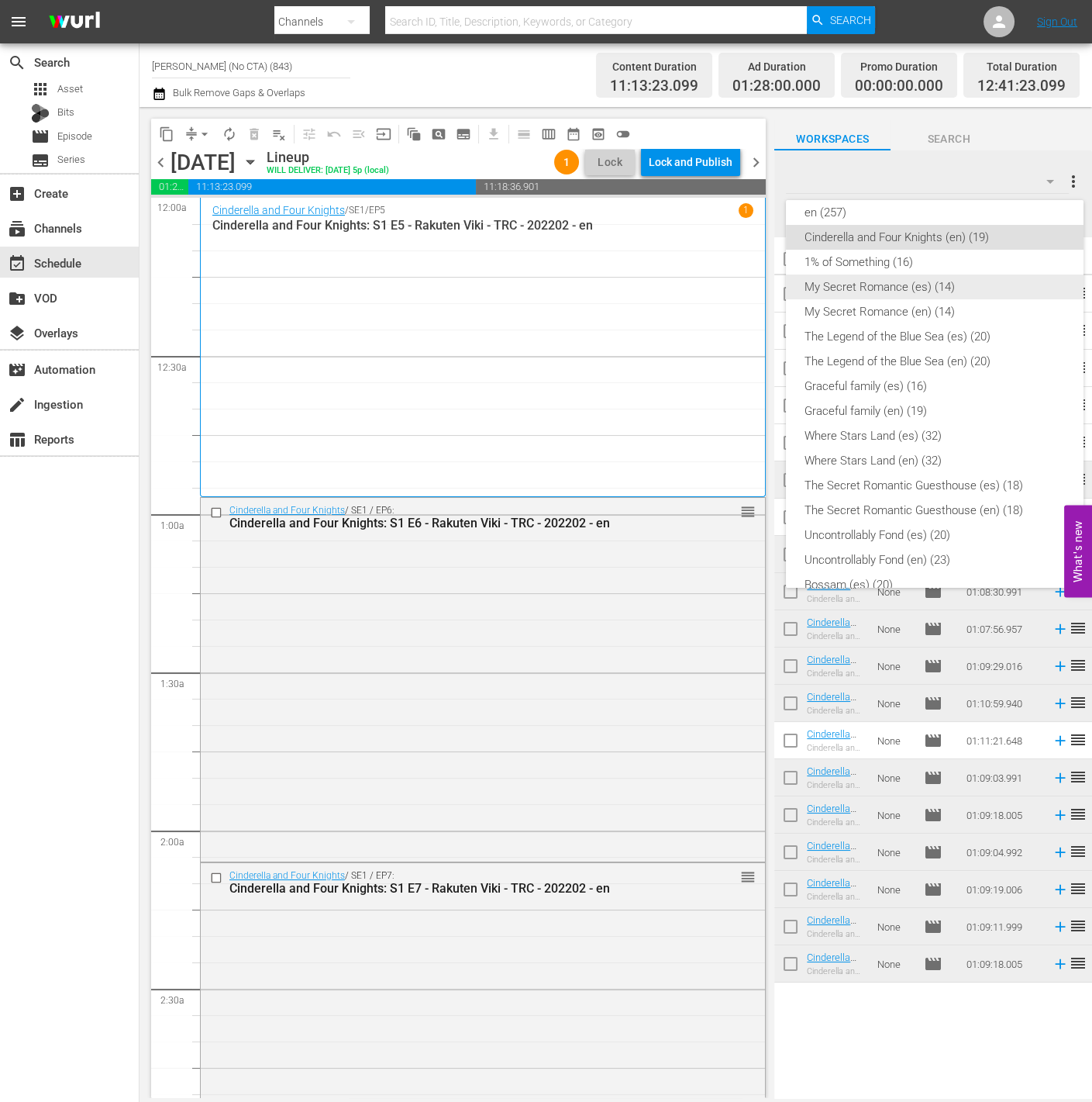
scroll to position [321, 0]
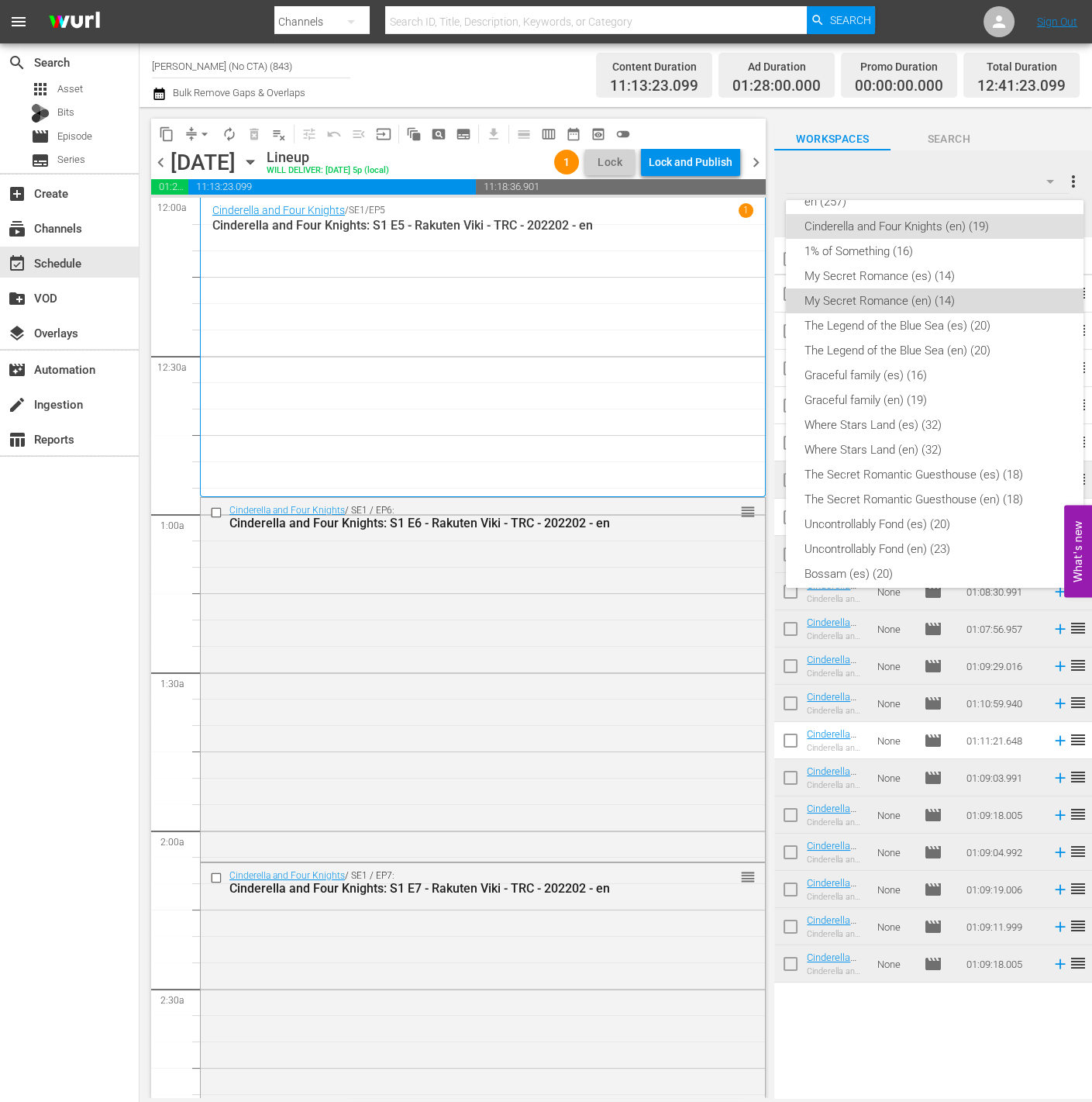
click at [943, 289] on div "My Secret Romance (en) (14)" at bounding box center [934, 301] width 260 height 24
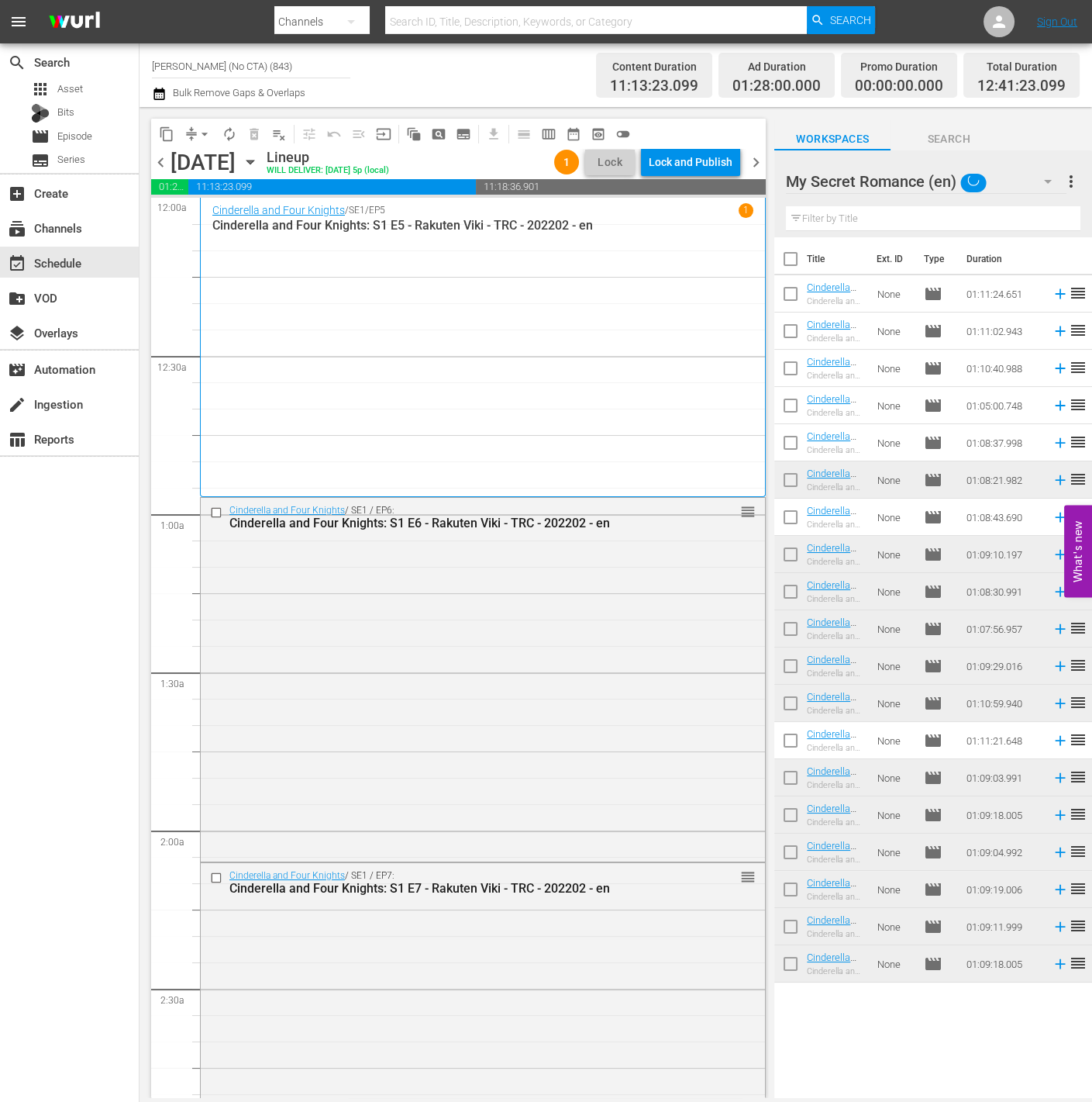
click at [109, 787] on div "search Search apps Asset Bits movie Episode subtitles Series add_box Create sub…" at bounding box center [70, 594] width 139 height 1102
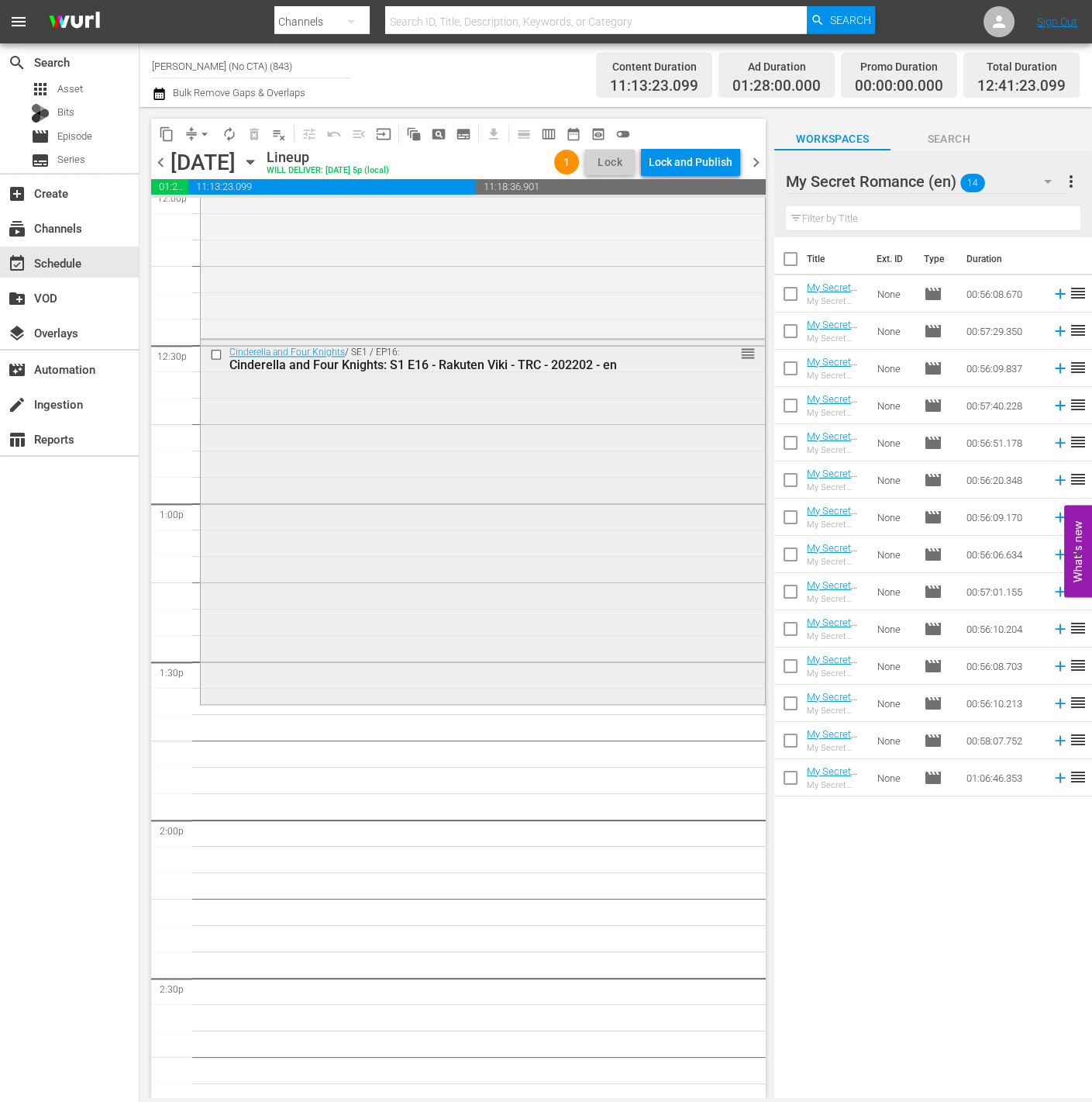
scroll to position [3896, 0]
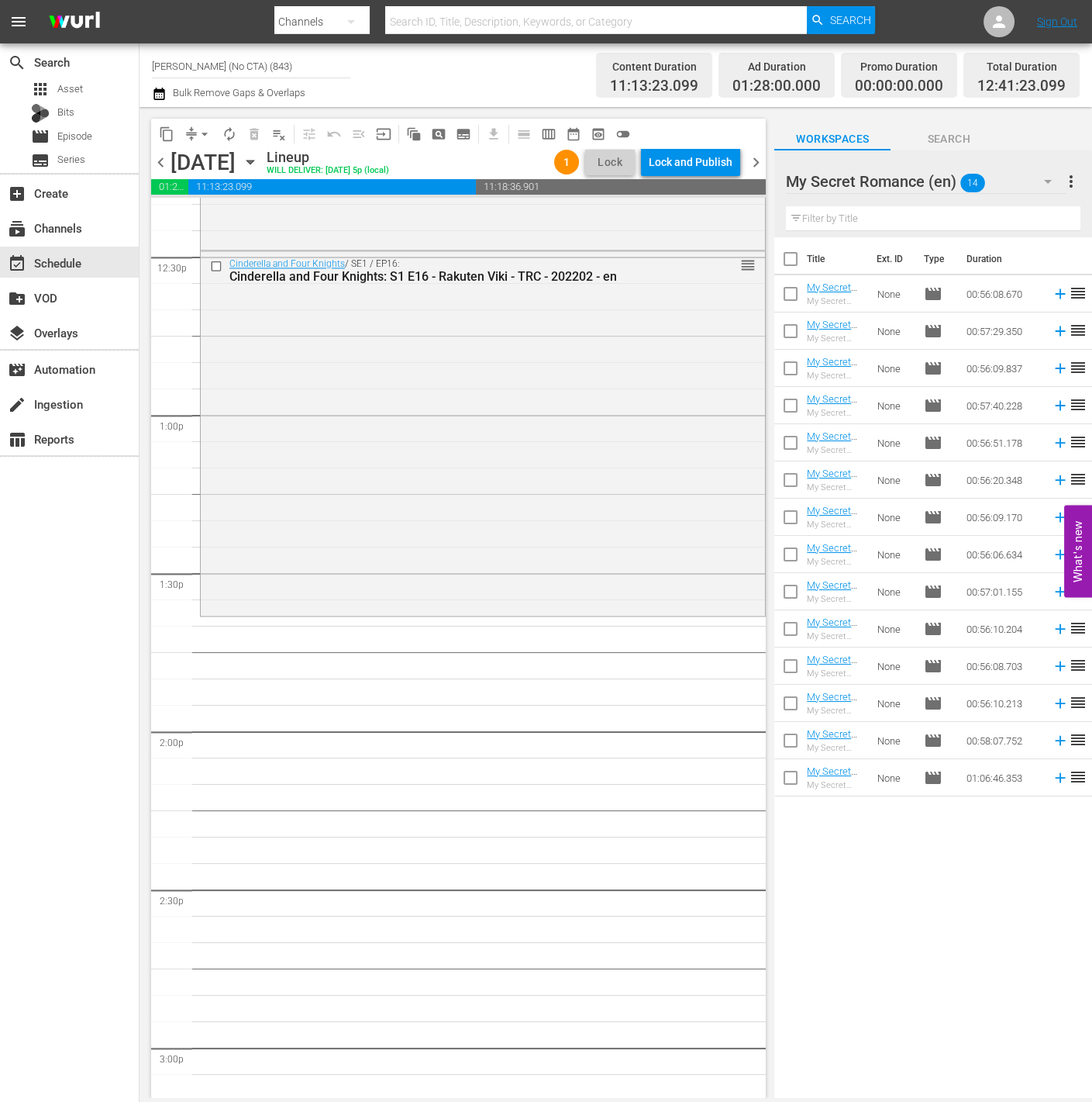
click at [767, 252] on div "content_copy compress arrow_drop_down autorenew_outlined delete_forever_outline…" at bounding box center [455, 603] width 630 height 991
click at [785, 255] on input "checkbox" at bounding box center [790, 261] width 32 height 32
checkbox input "true"
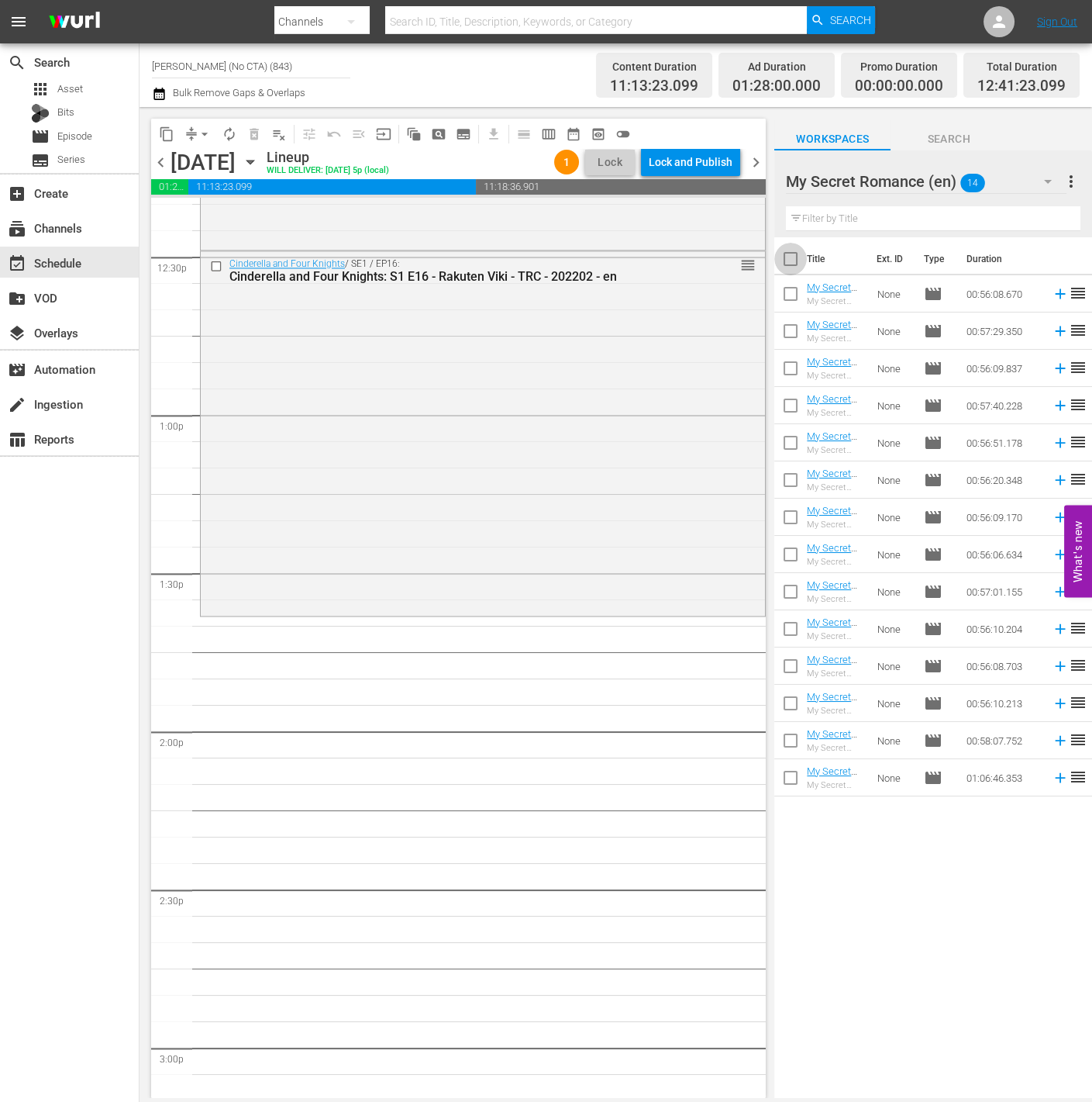
checkbox input "true"
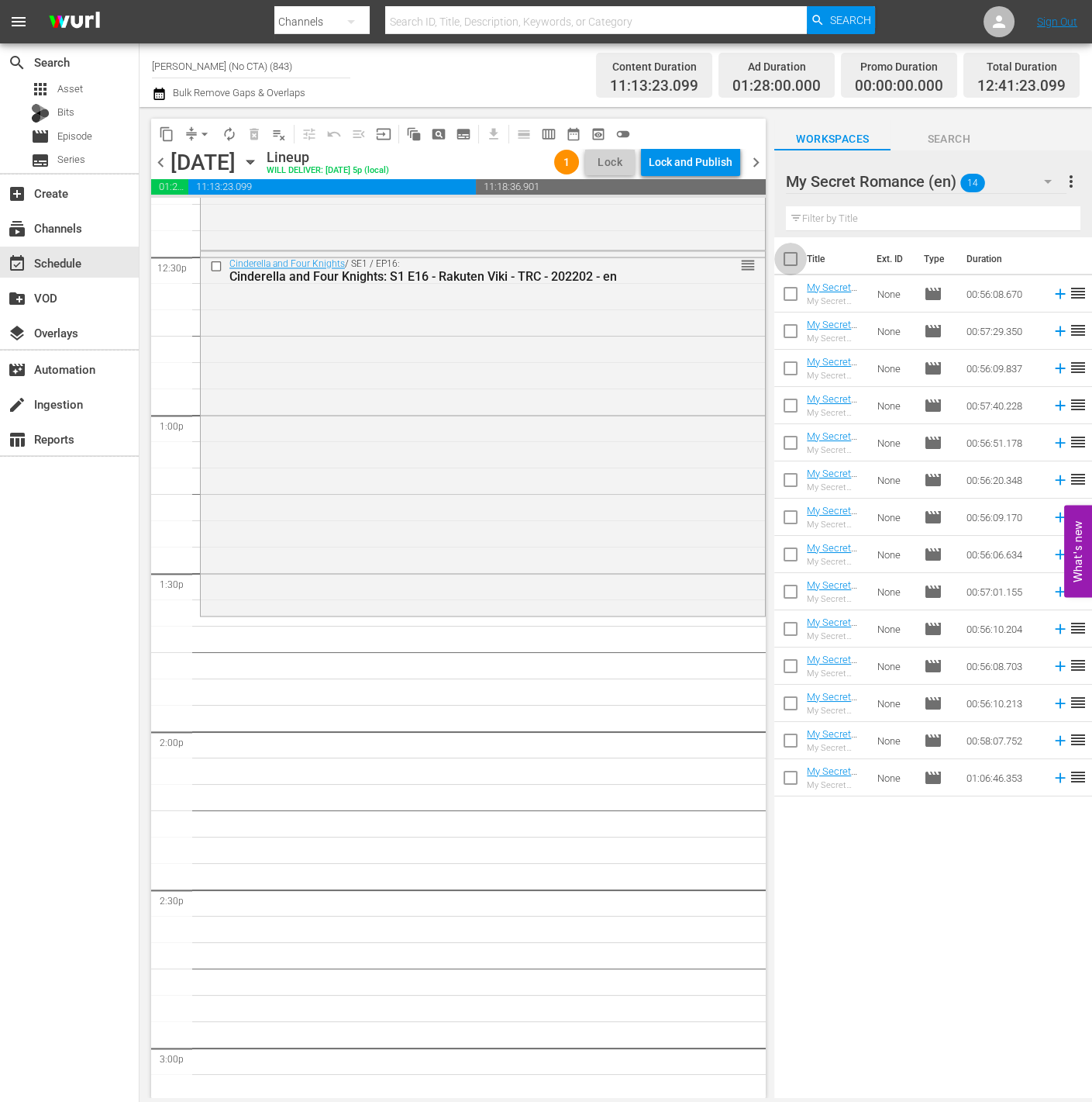
checkbox input "true"
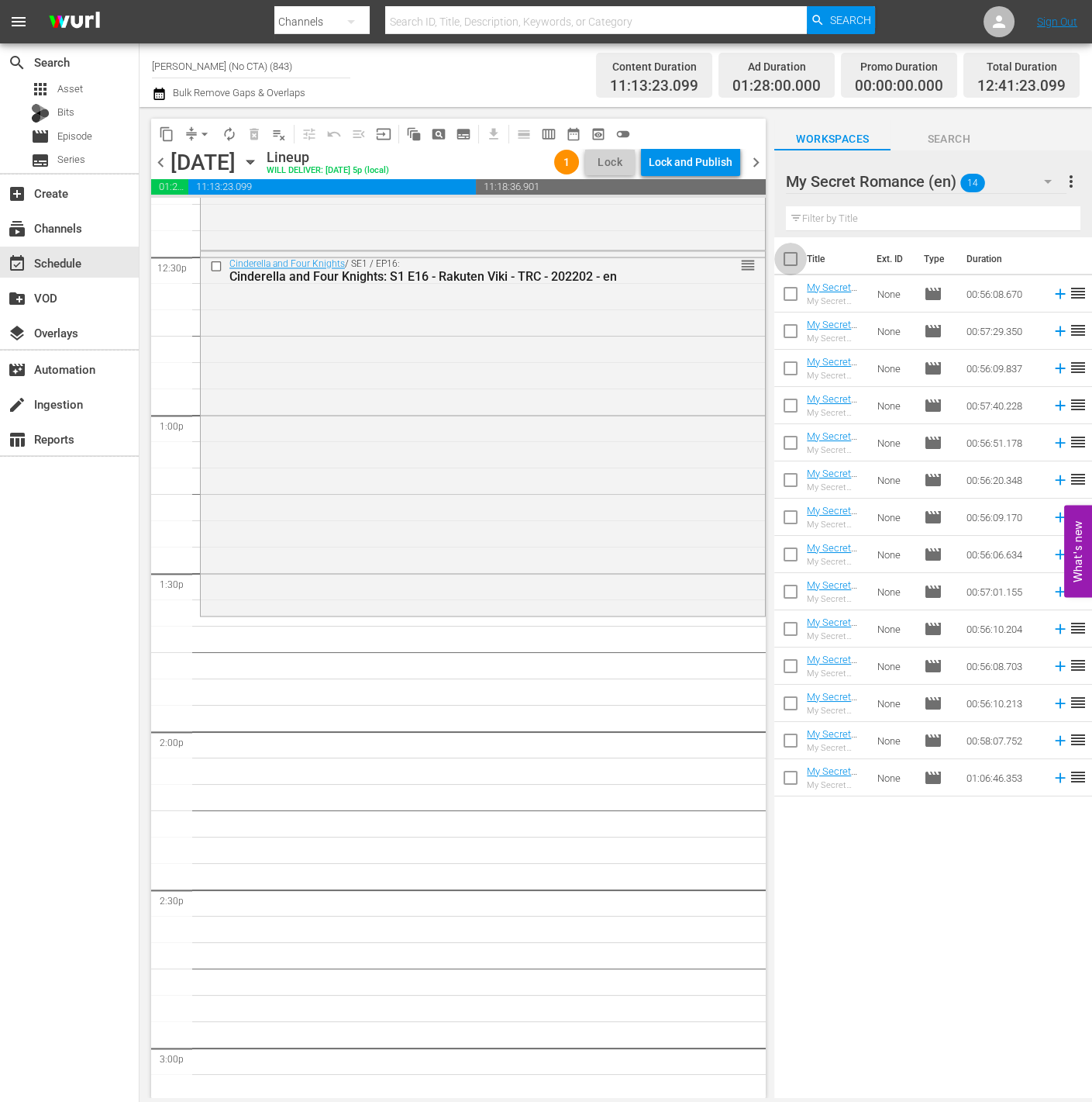
checkbox input "true"
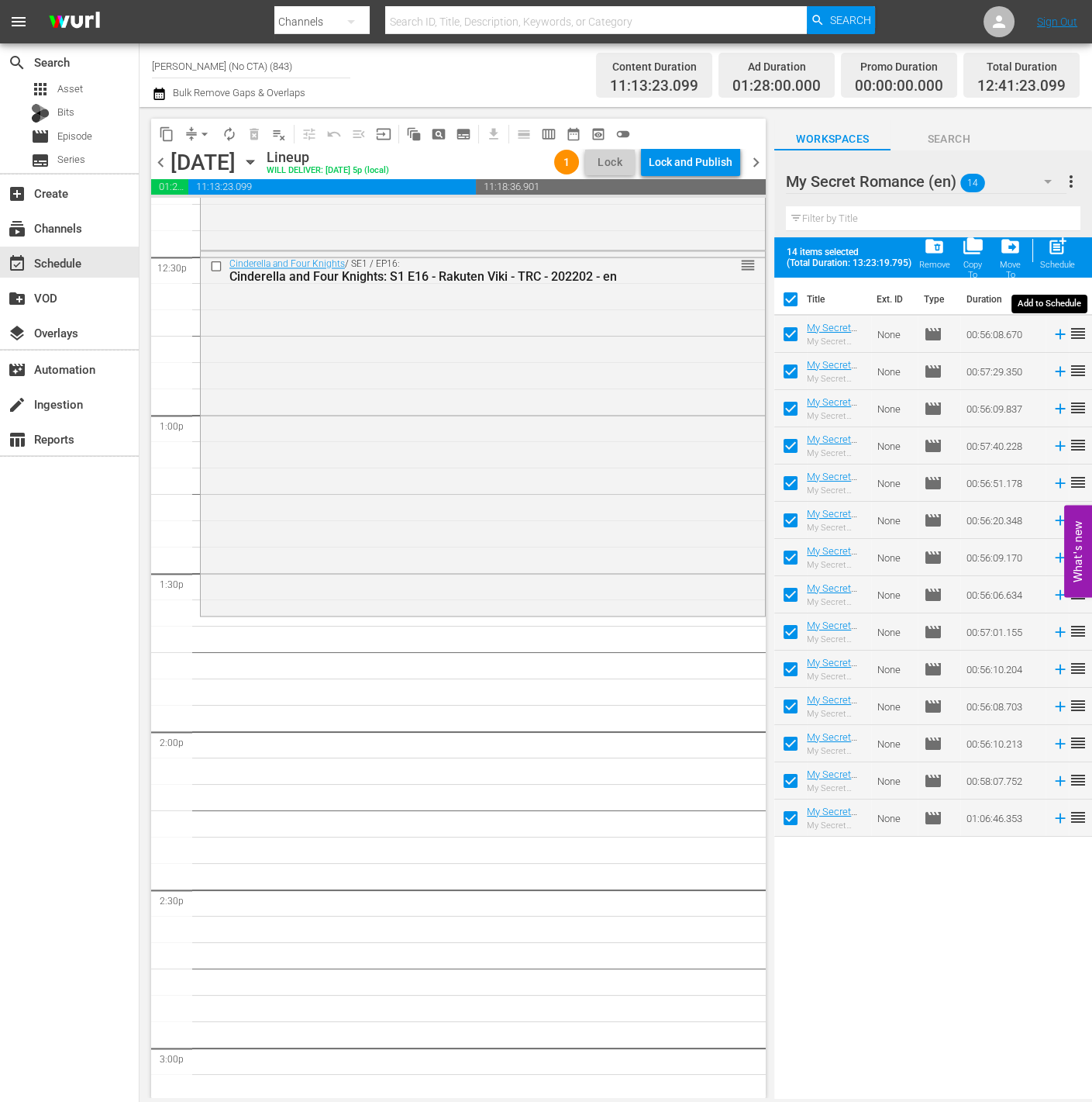
click at [1068, 246] on div "post_add Schedule" at bounding box center [1058, 253] width 35 height 34
checkbox input "false"
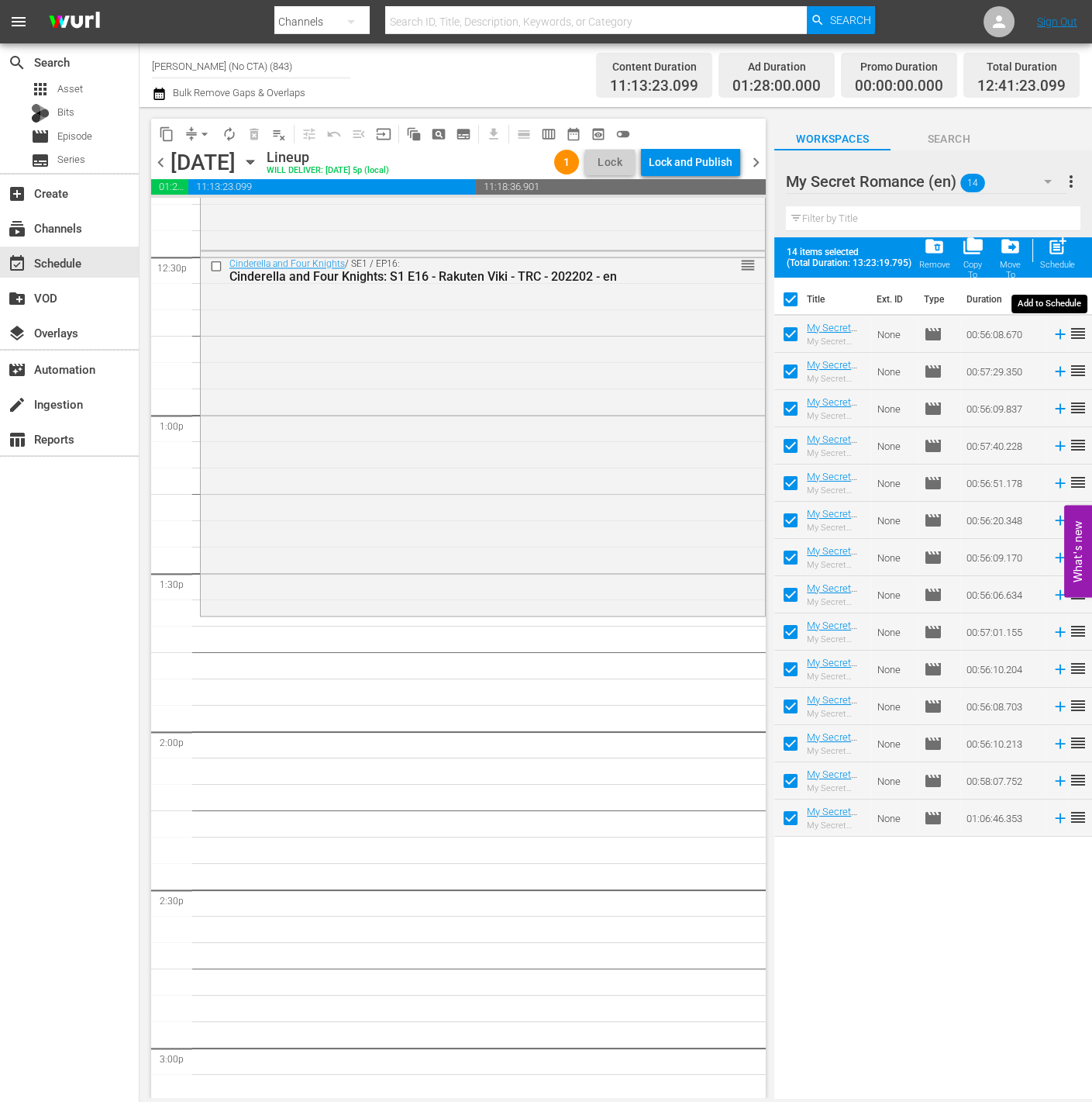
checkbox input "false"
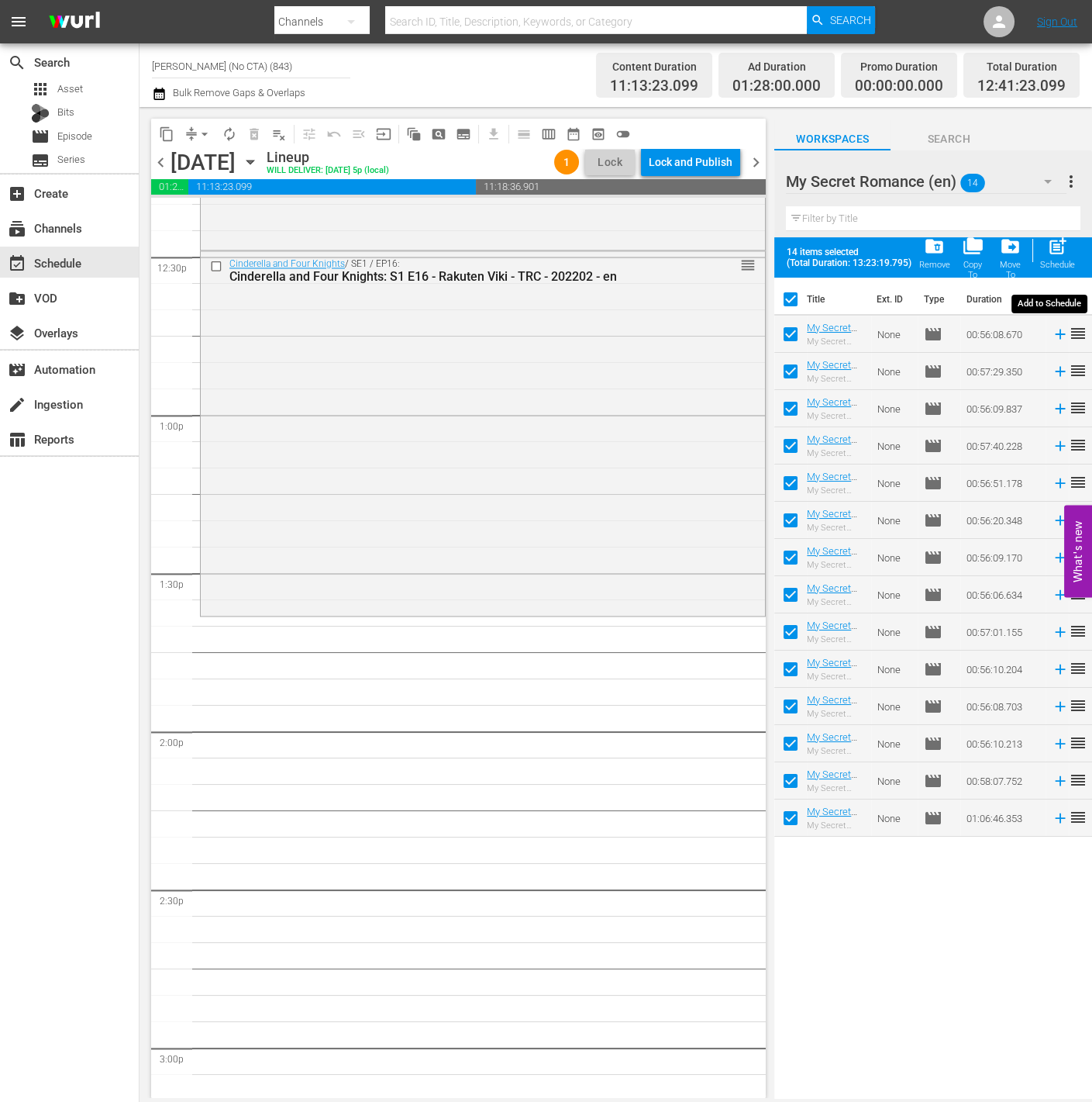
checkbox input "false"
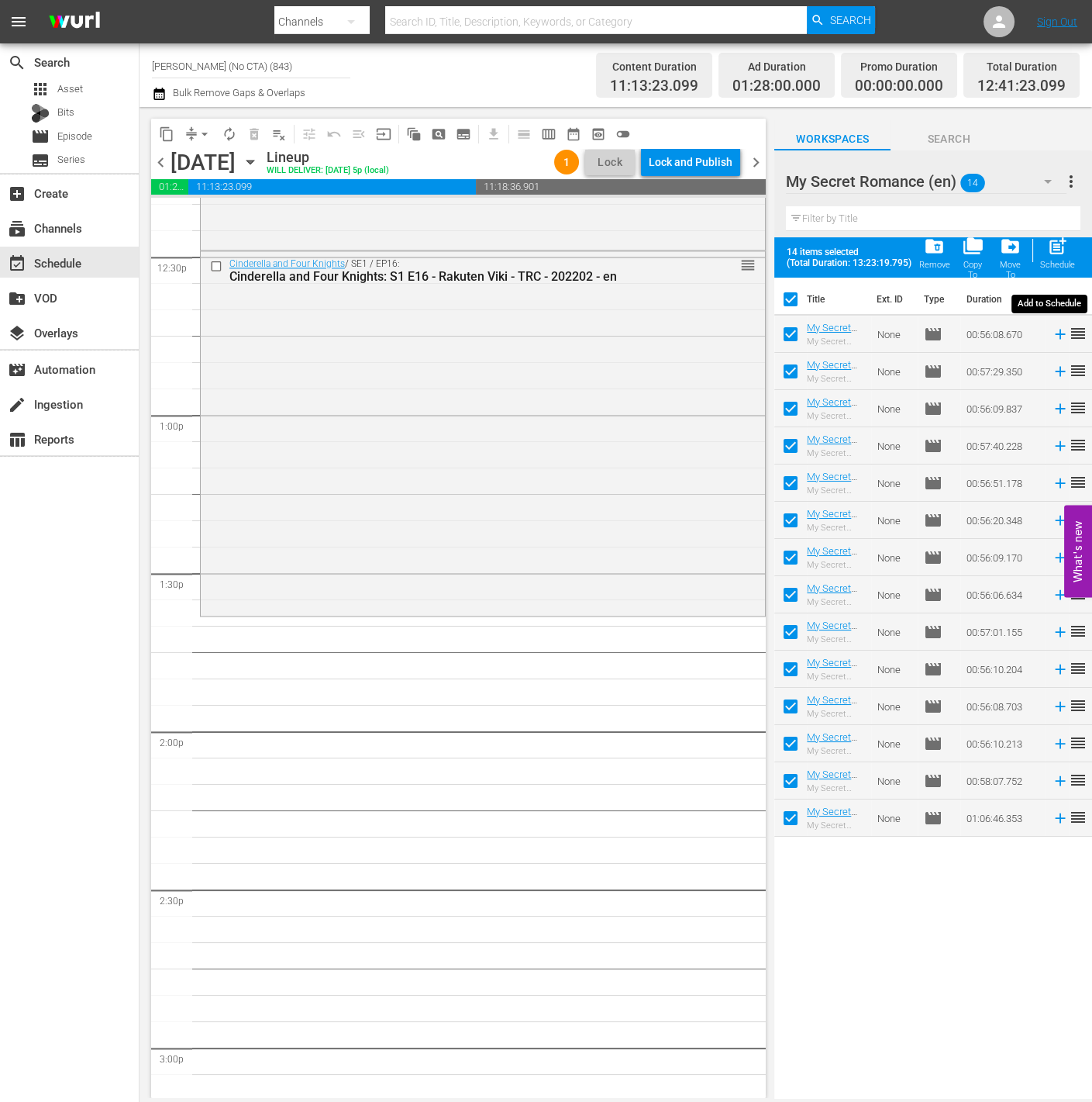
checkbox input "false"
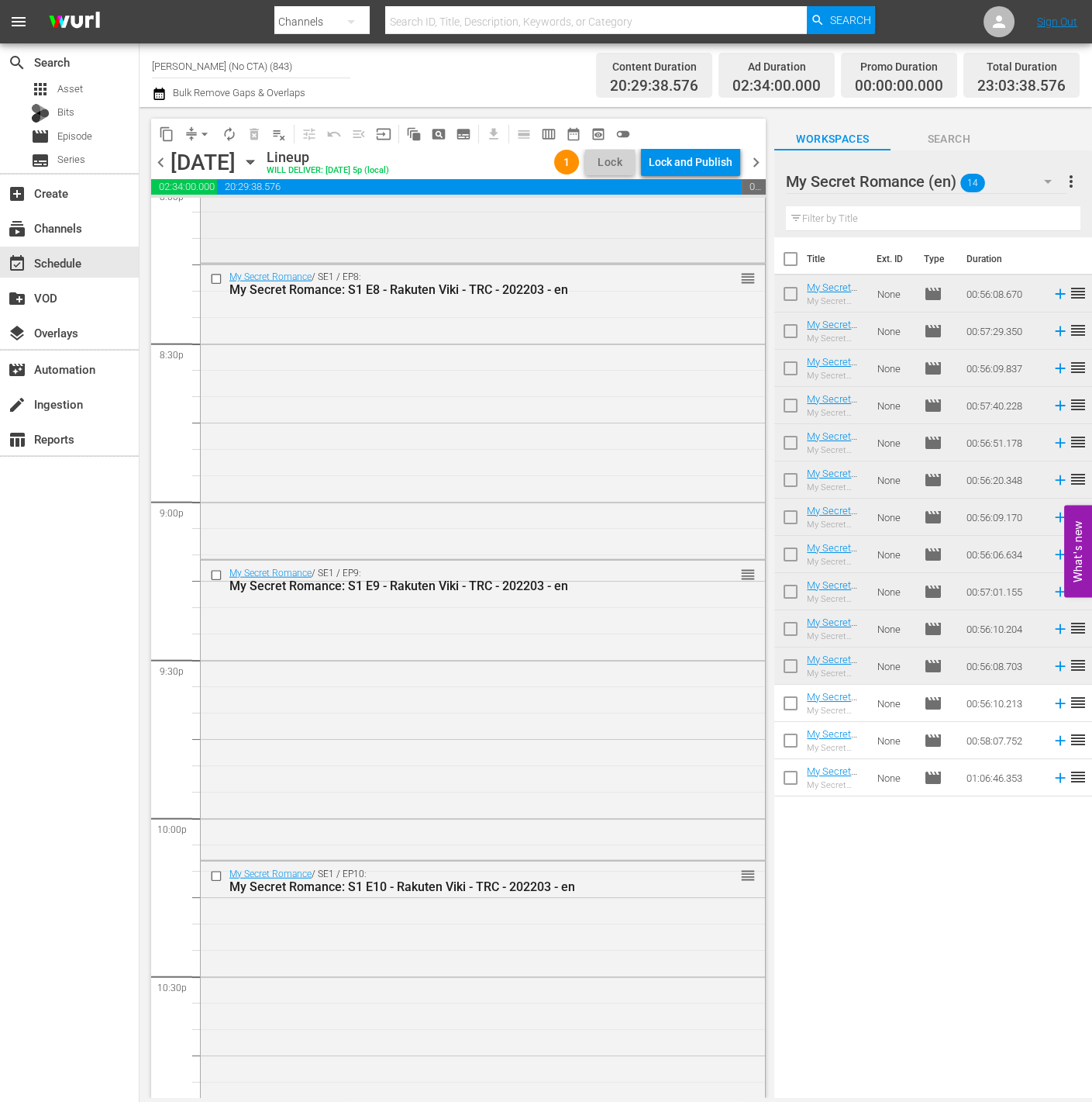
scroll to position [6694, 0]
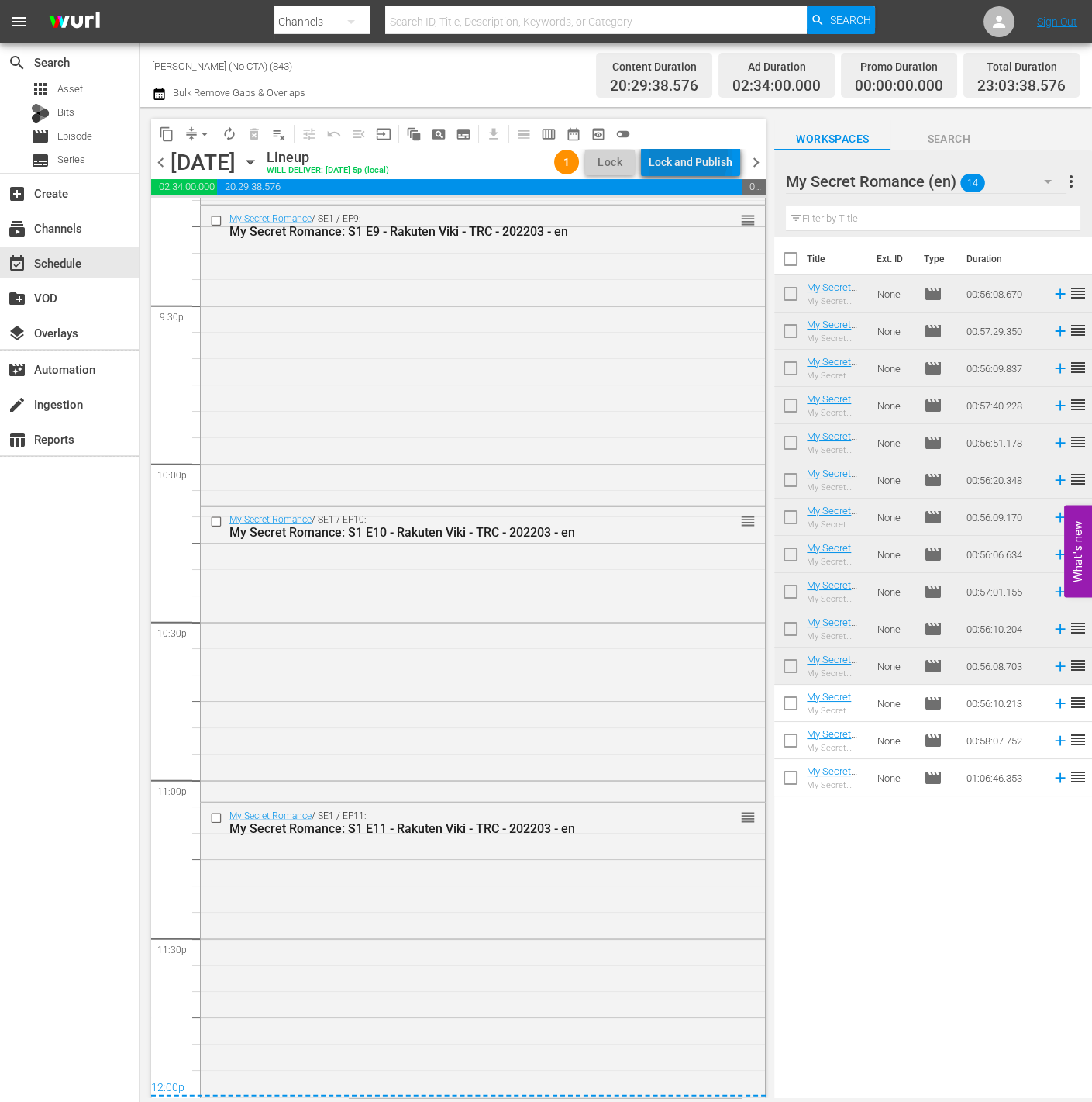
click at [677, 157] on div "Lock and Publish" at bounding box center [691, 162] width 84 height 28
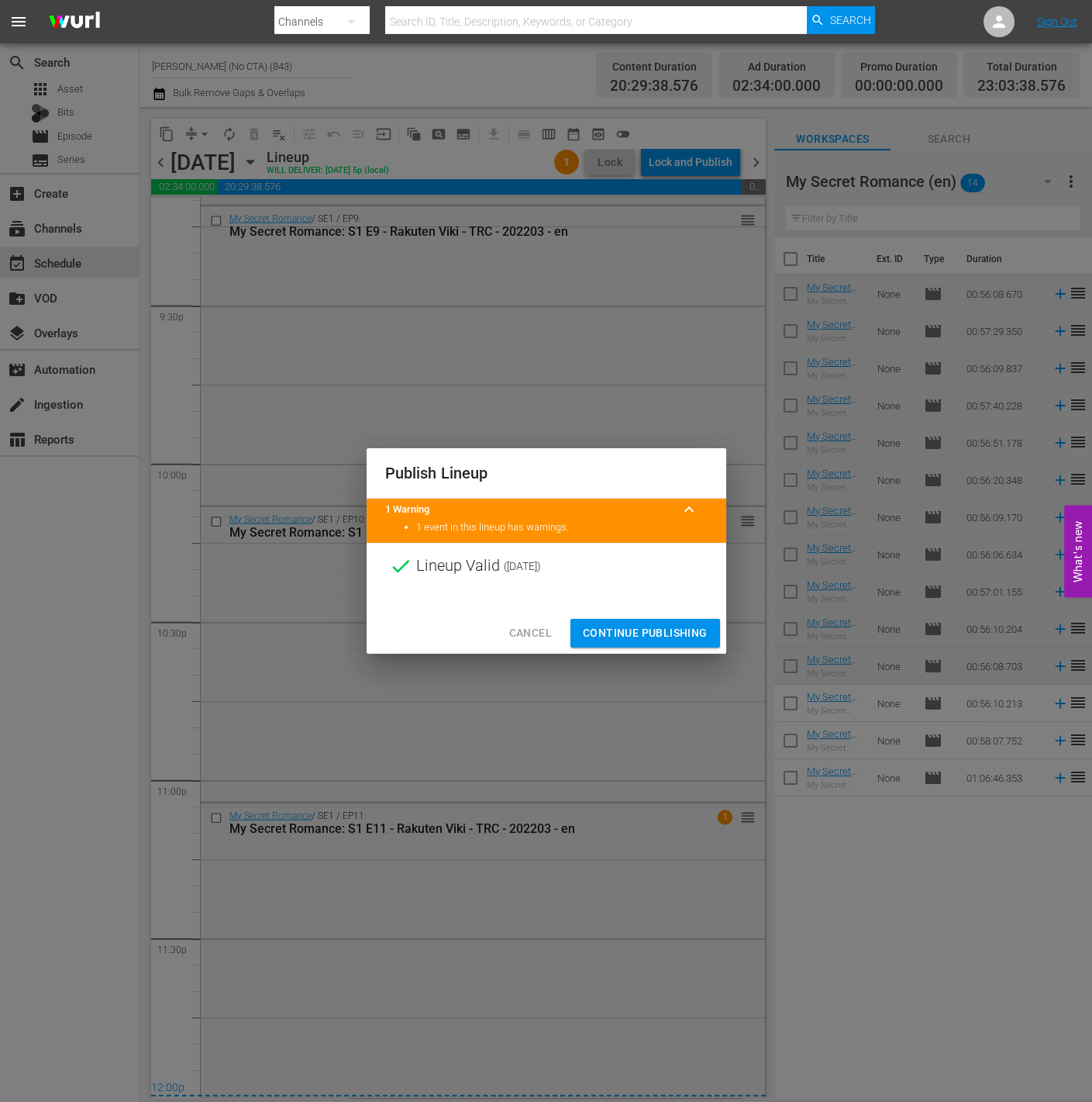
click at [638, 639] on span "Continue Publishing" at bounding box center [644, 633] width 125 height 19
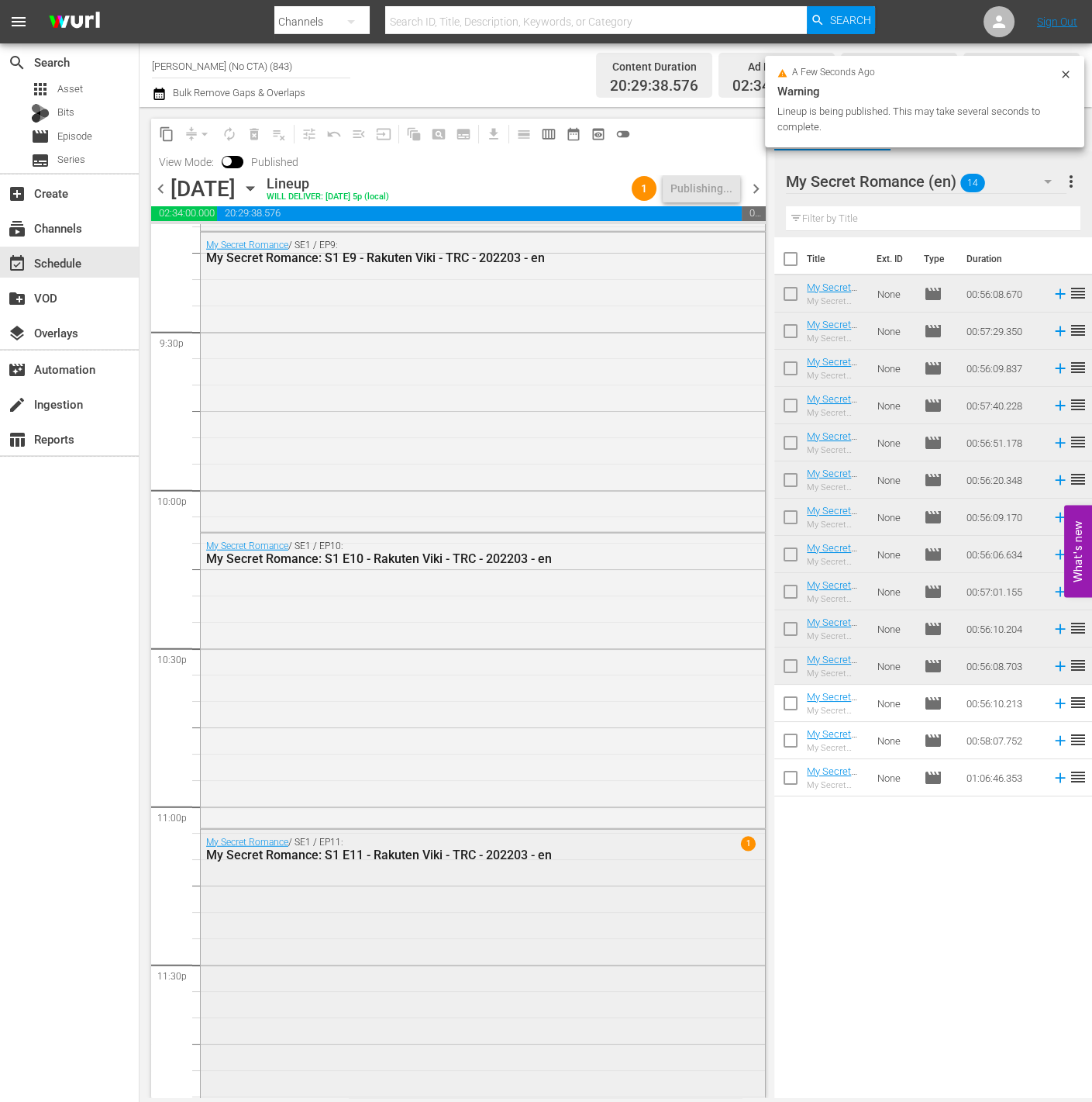
scroll to position [6720, 0]
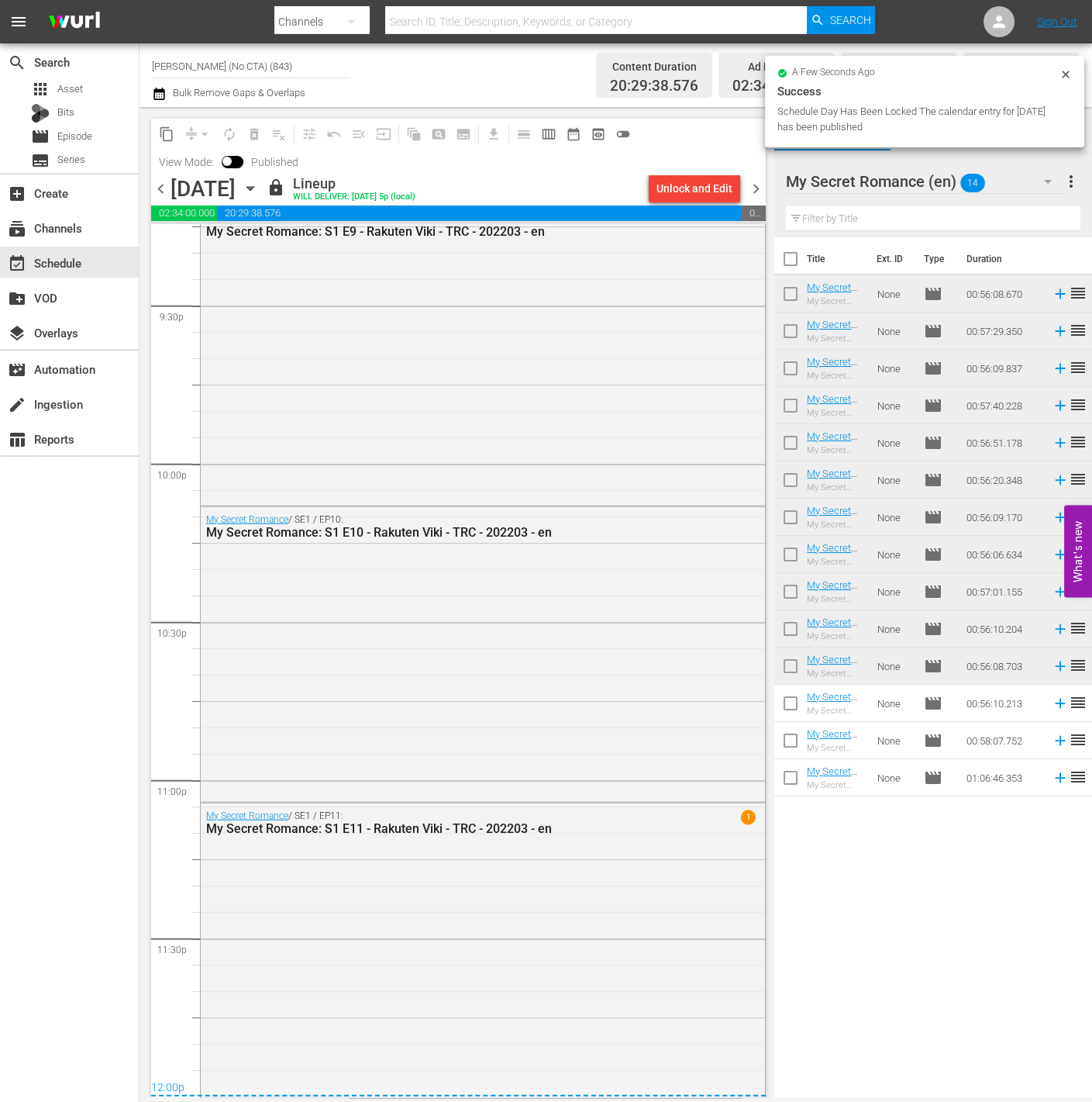
click at [754, 179] on span "chevron_right" at bounding box center [756, 189] width 19 height 19
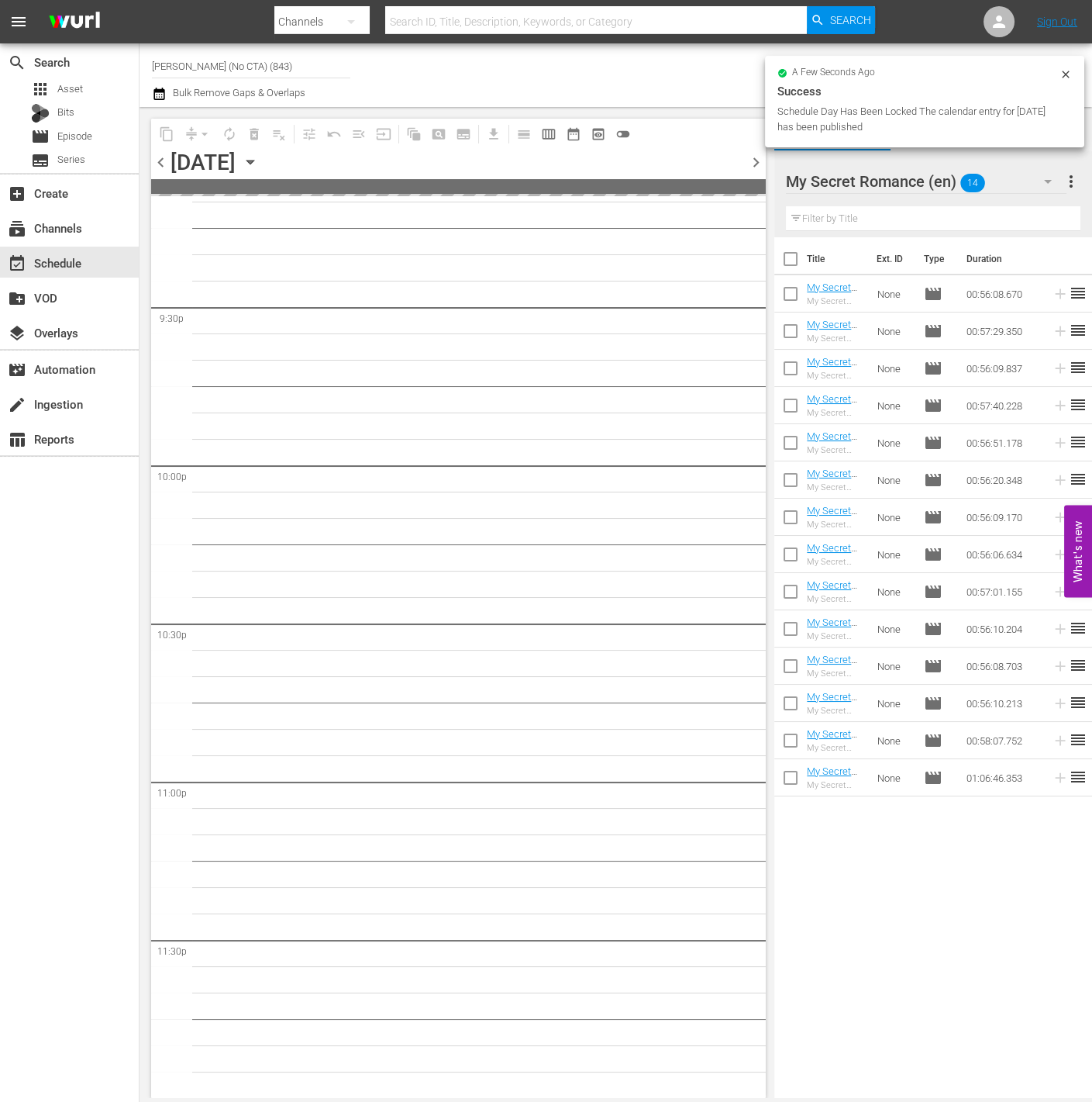
scroll to position [6691, 0]
click at [984, 179] on div "My Secret Romance (en) 14" at bounding box center [927, 181] width 280 height 44
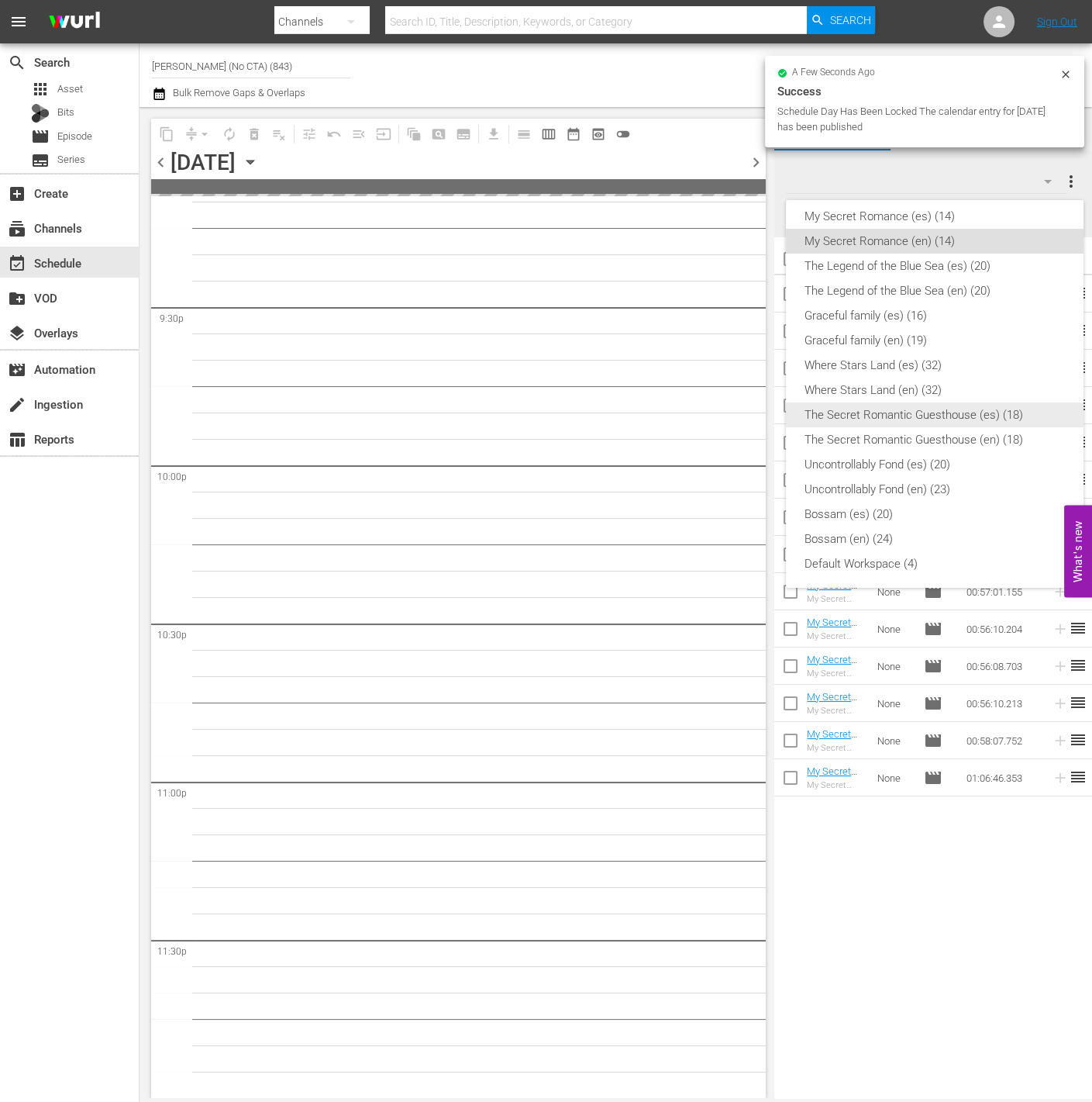
scroll to position [137, 0]
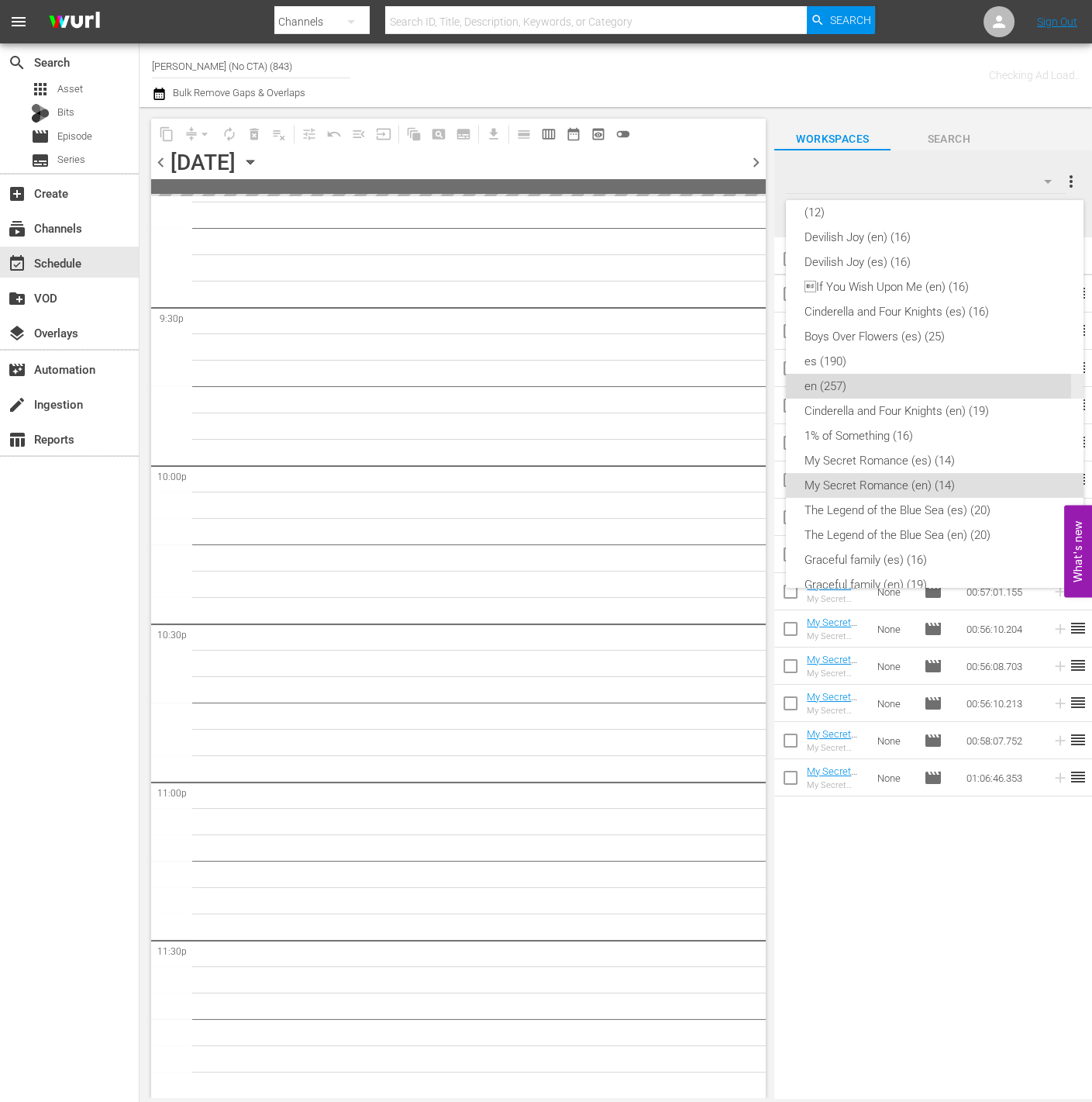
click at [897, 387] on div "en (257)" at bounding box center [934, 386] width 260 height 24
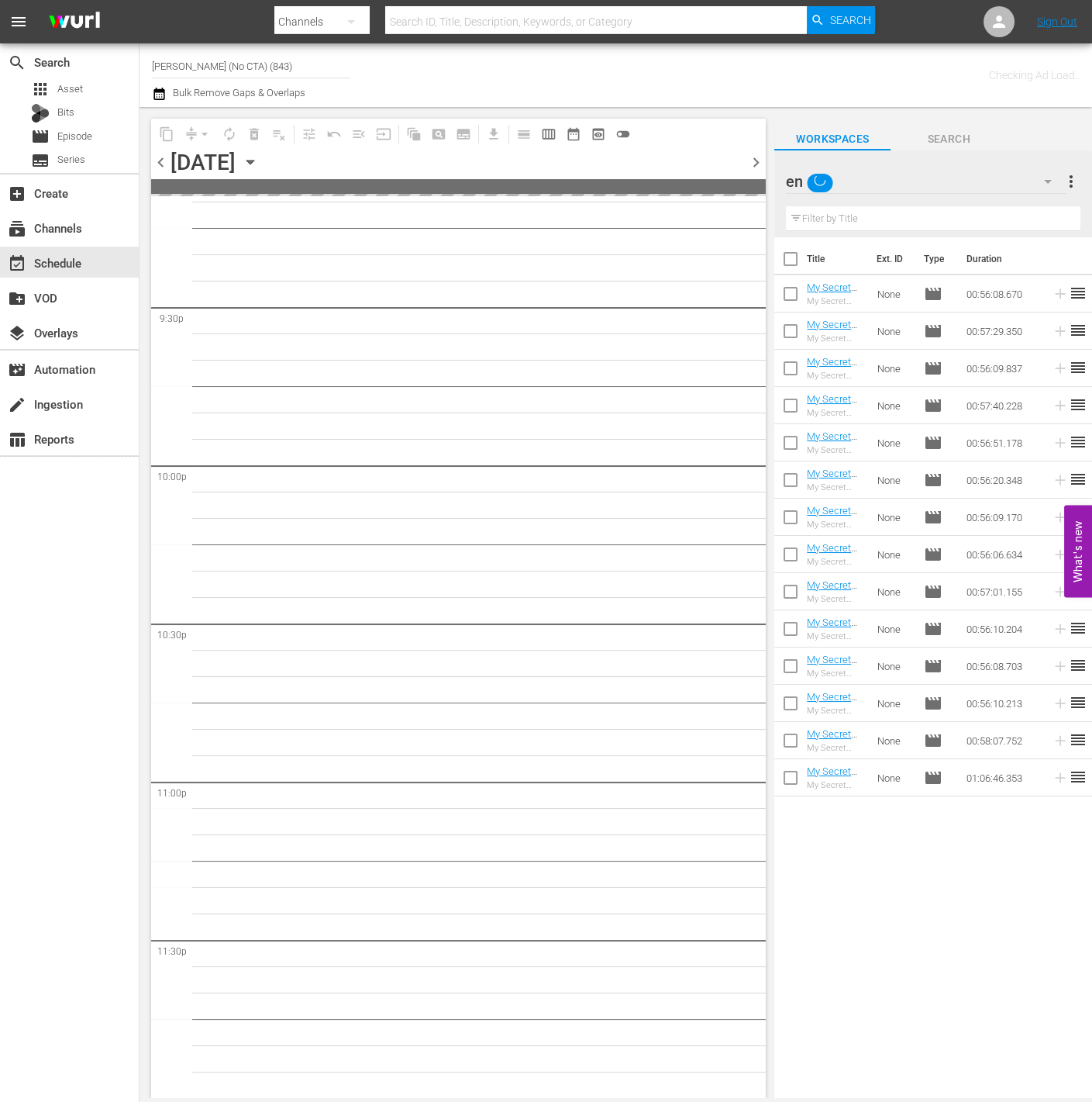
scroll to position [5097, 0]
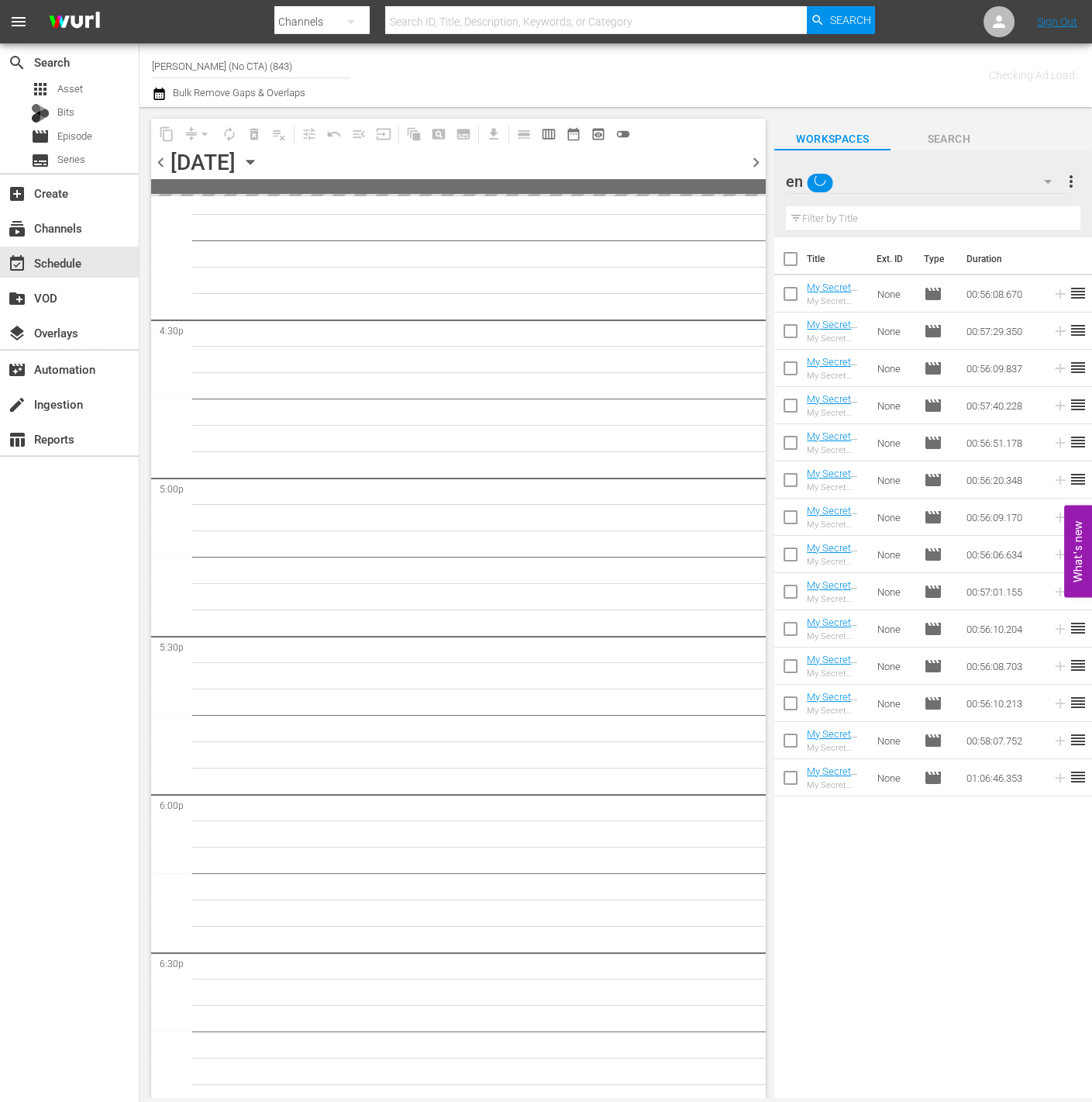
click at [958, 171] on div "en" at bounding box center [927, 181] width 280 height 44
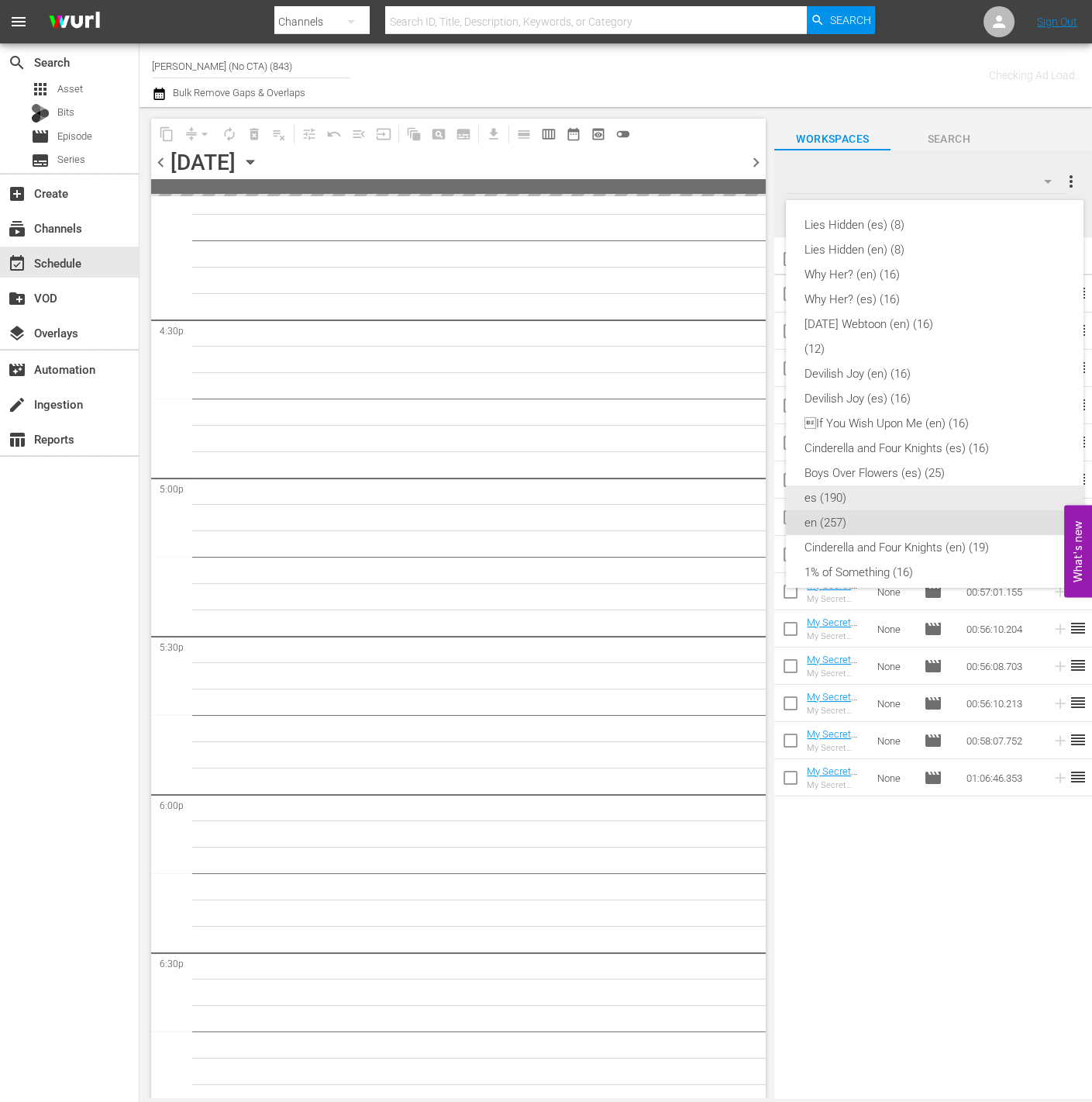
scroll to position [121, 0]
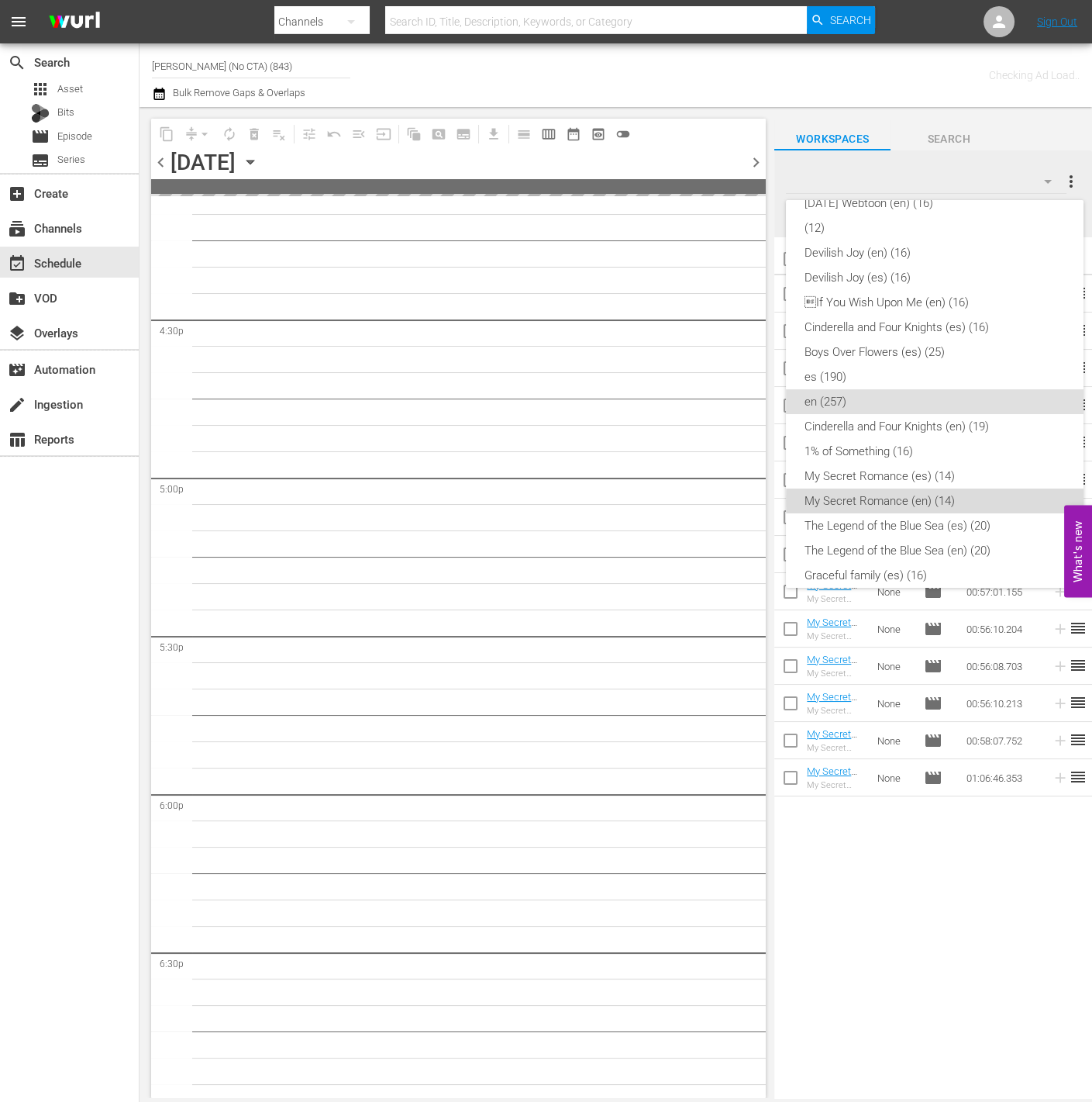
click at [963, 500] on div "My Secret Romance (en) (14)" at bounding box center [934, 501] width 260 height 24
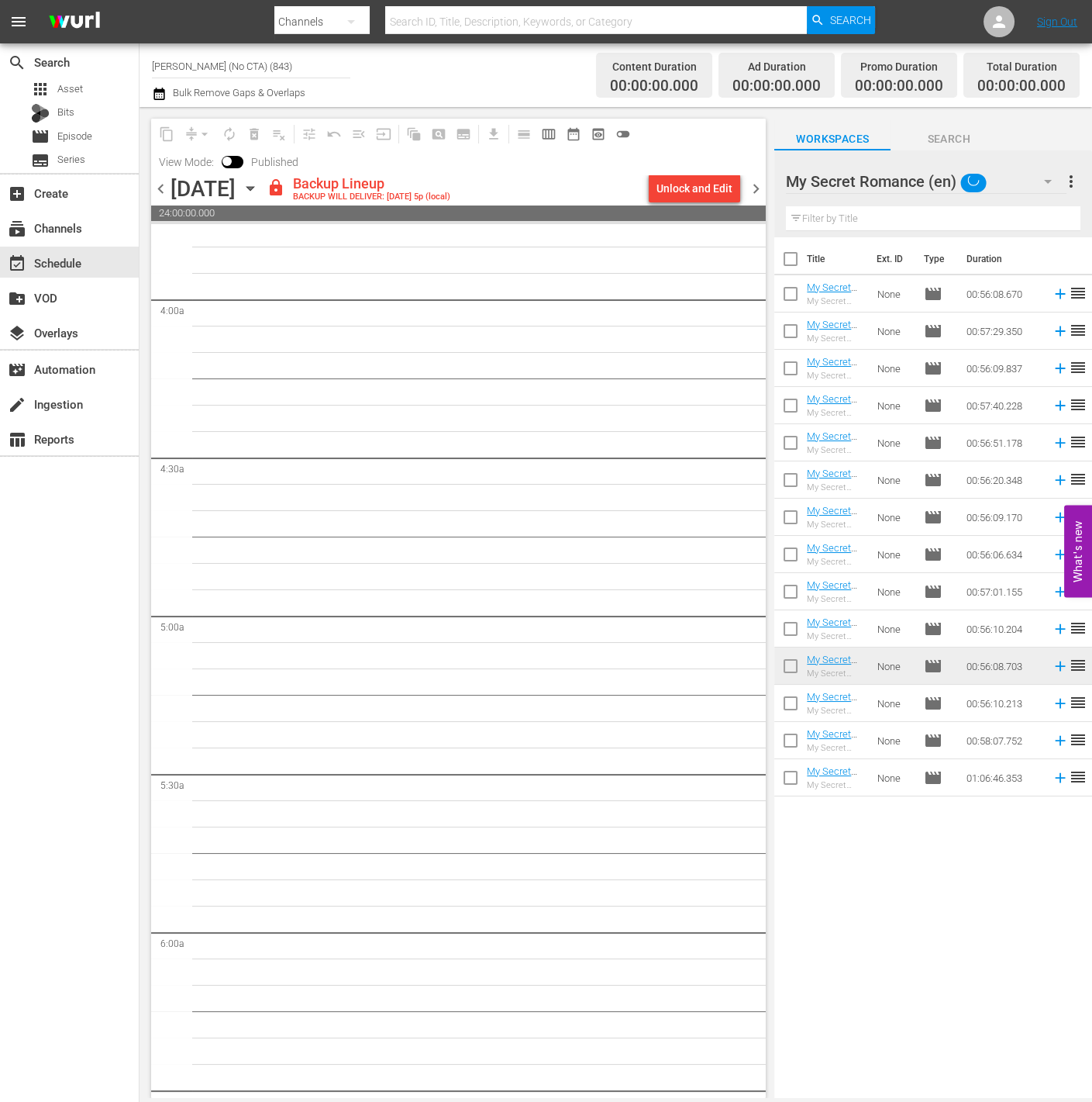
scroll to position [0, 0]
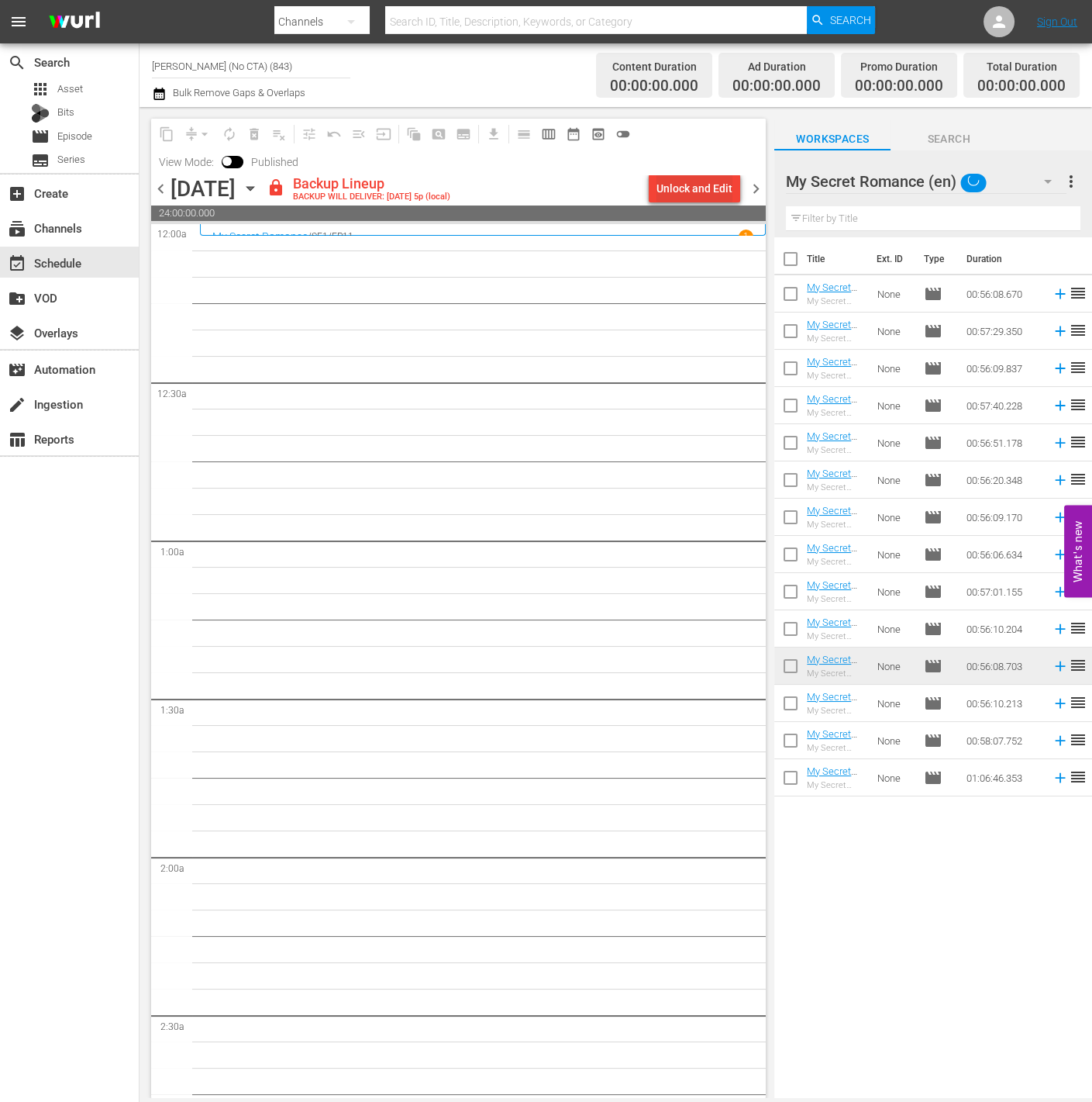
click at [720, 192] on div "Unlock and Edit" at bounding box center [694, 188] width 76 height 28
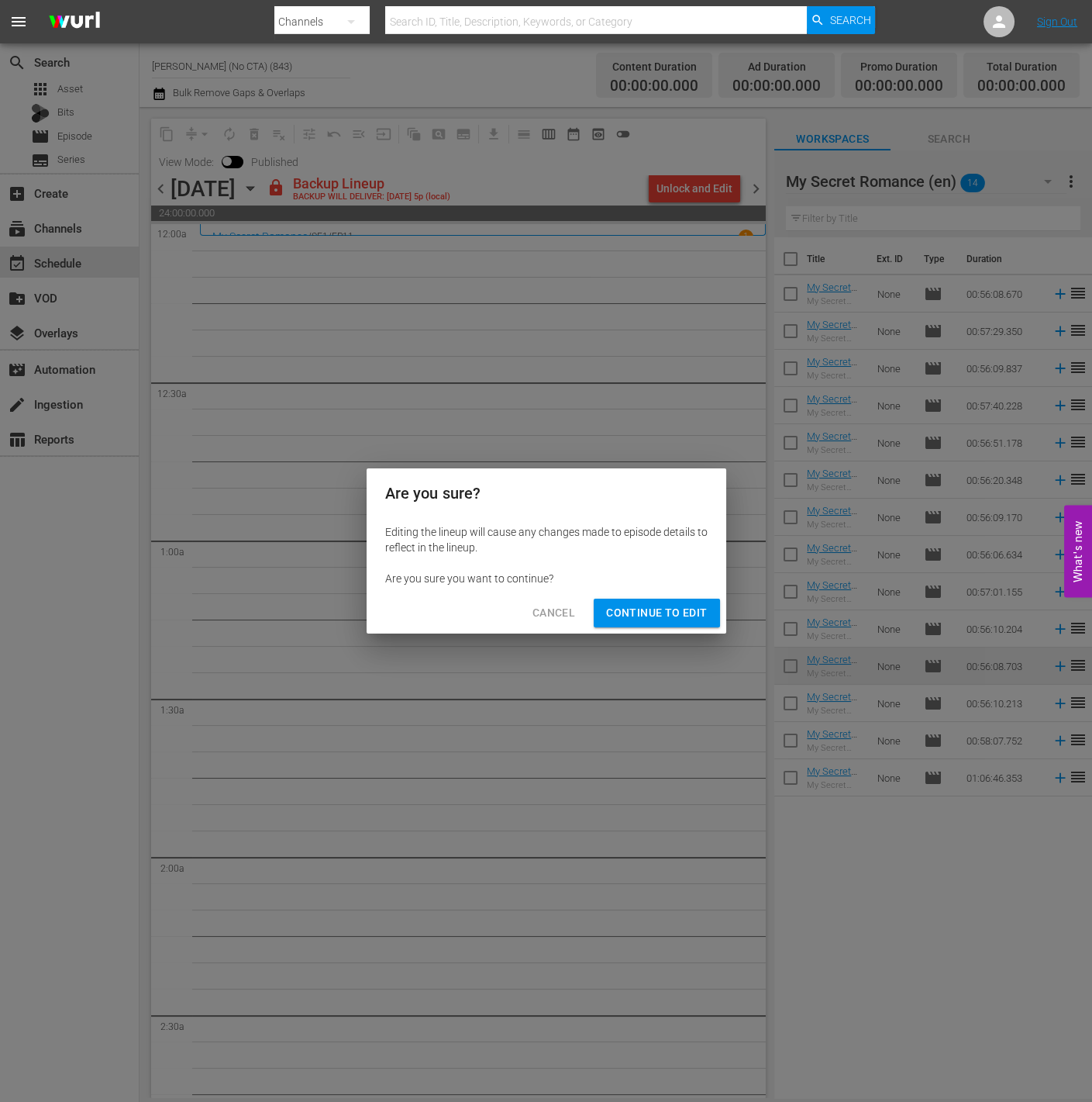
click at [677, 610] on span "Continue to Edit" at bounding box center [657, 612] width 101 height 19
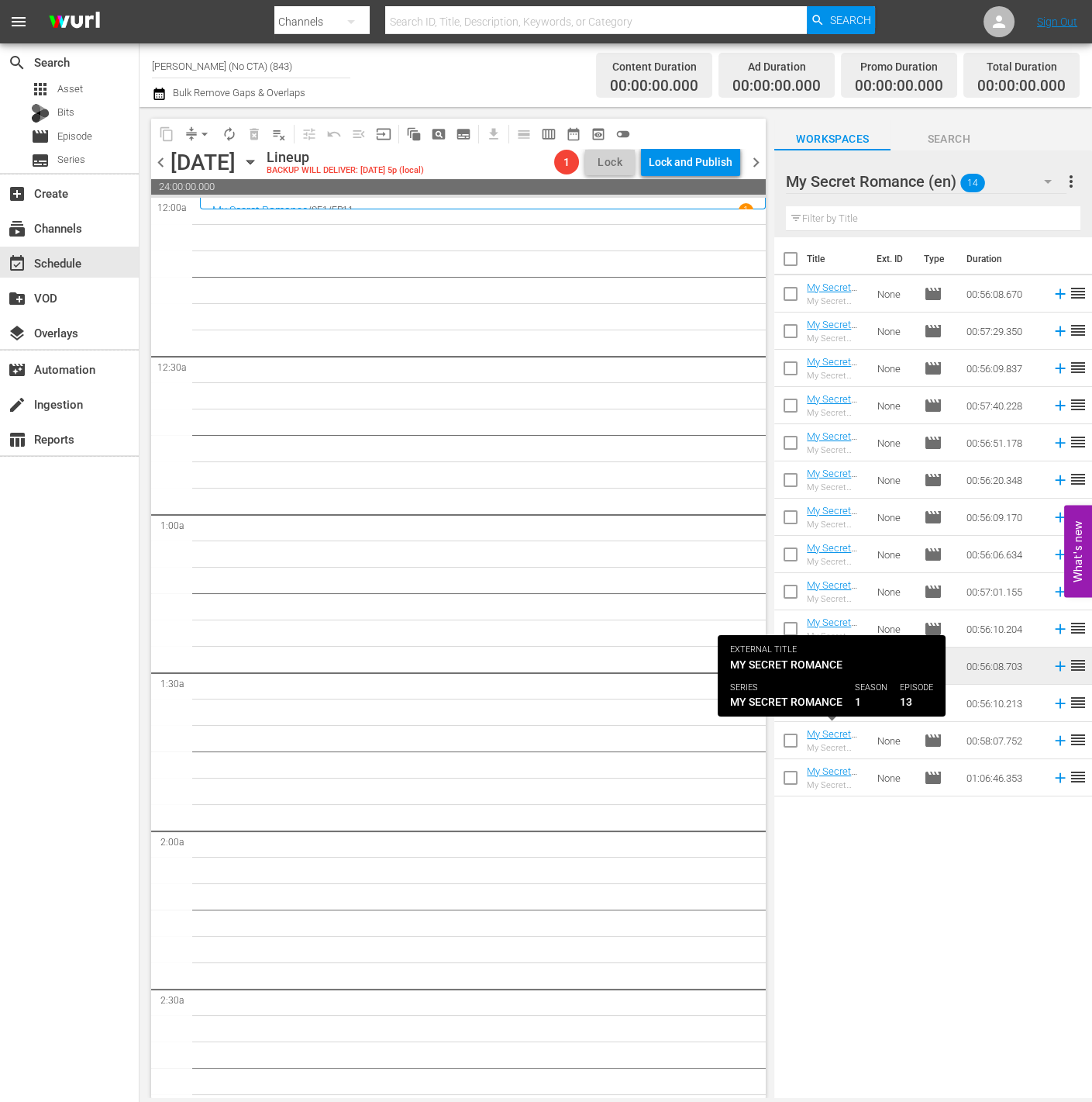
click at [788, 697] on input "checkbox" at bounding box center [790, 706] width 32 height 32
checkbox input "true"
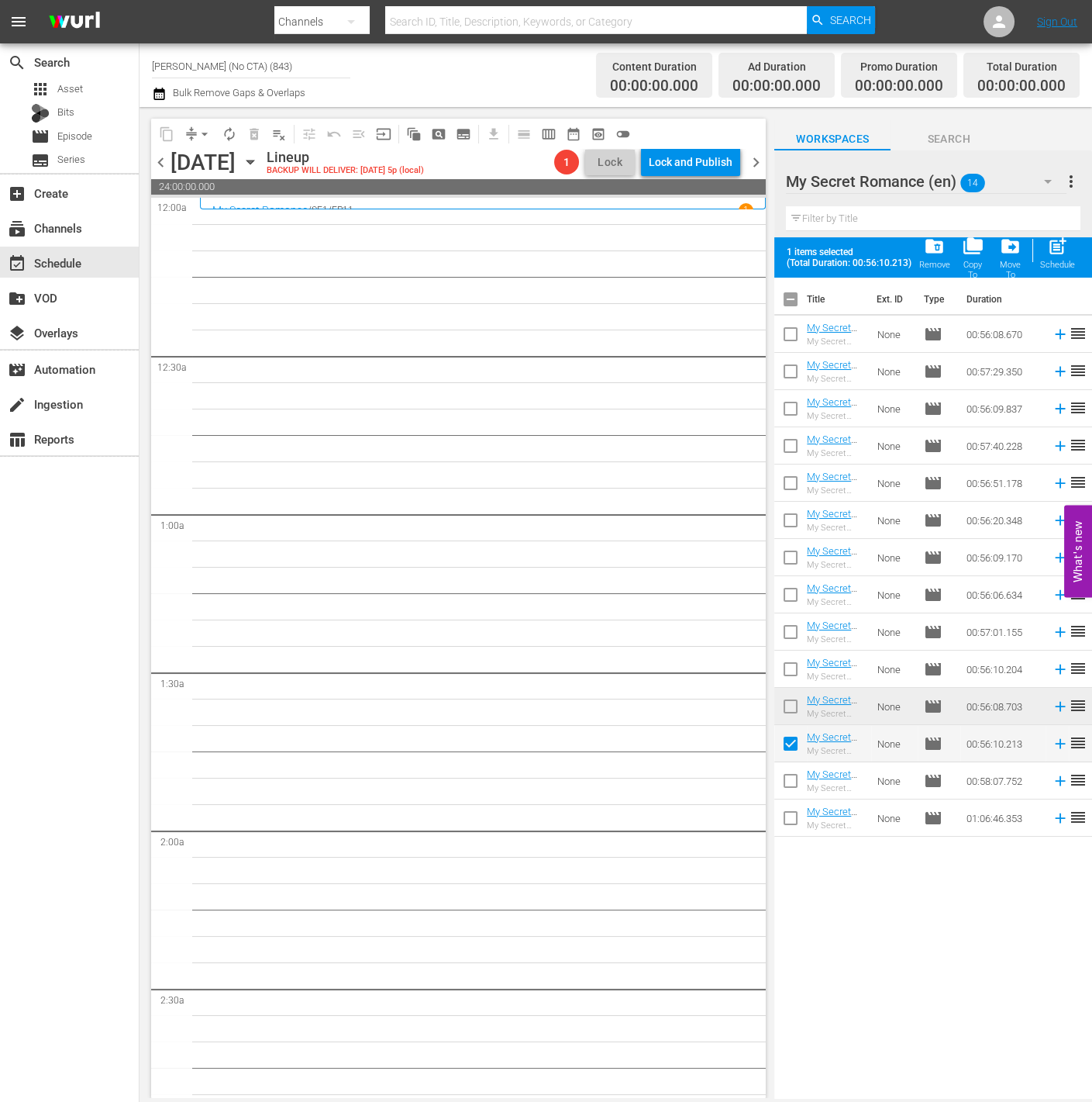
click at [787, 788] on input "checkbox" at bounding box center [790, 783] width 32 height 32
checkbox input "true"
click at [789, 822] on input "checkbox" at bounding box center [790, 821] width 32 height 32
checkbox input "true"
click at [1059, 236] on span "post_add" at bounding box center [1058, 247] width 21 height 21
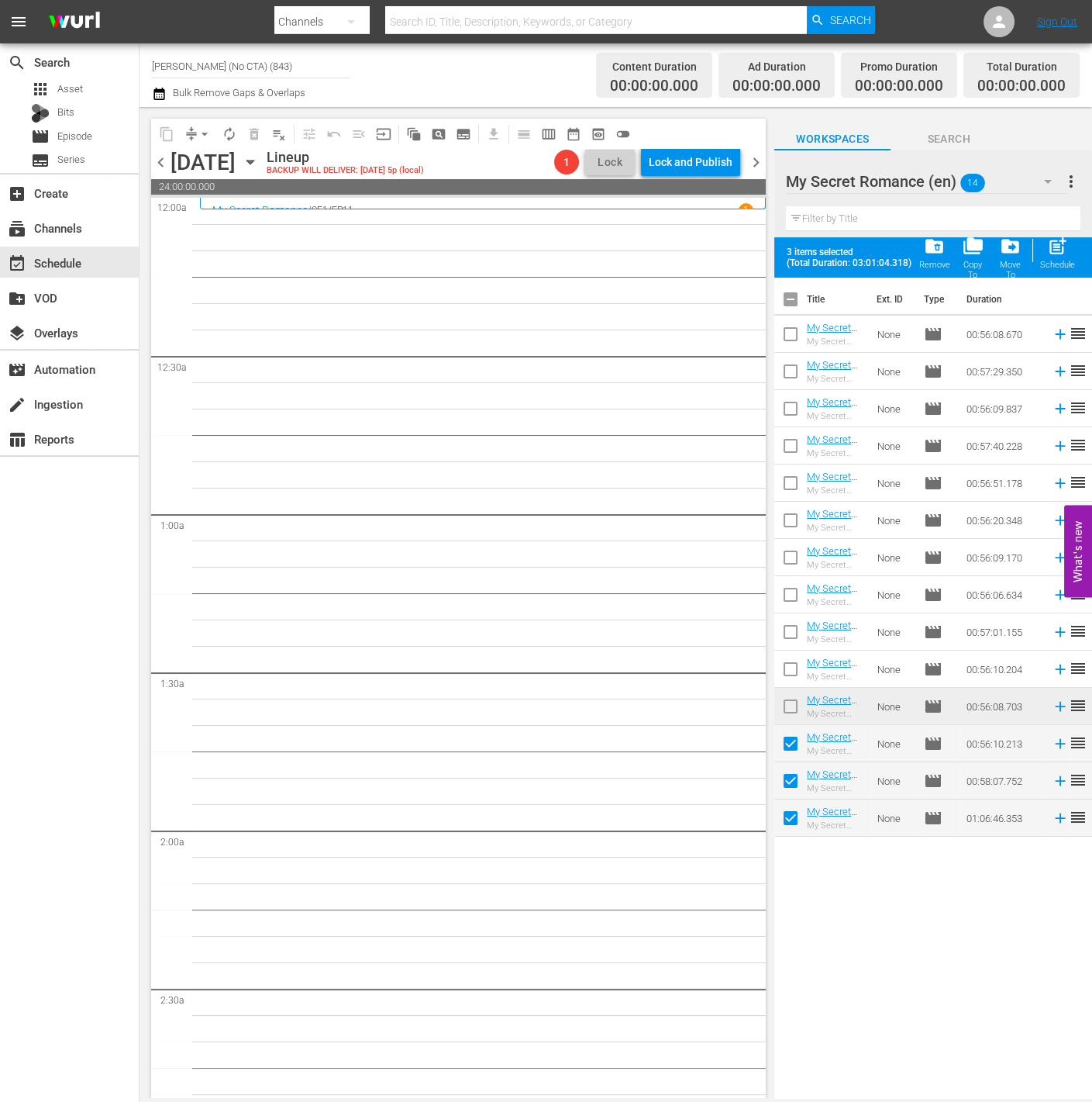
checkbox input "false"
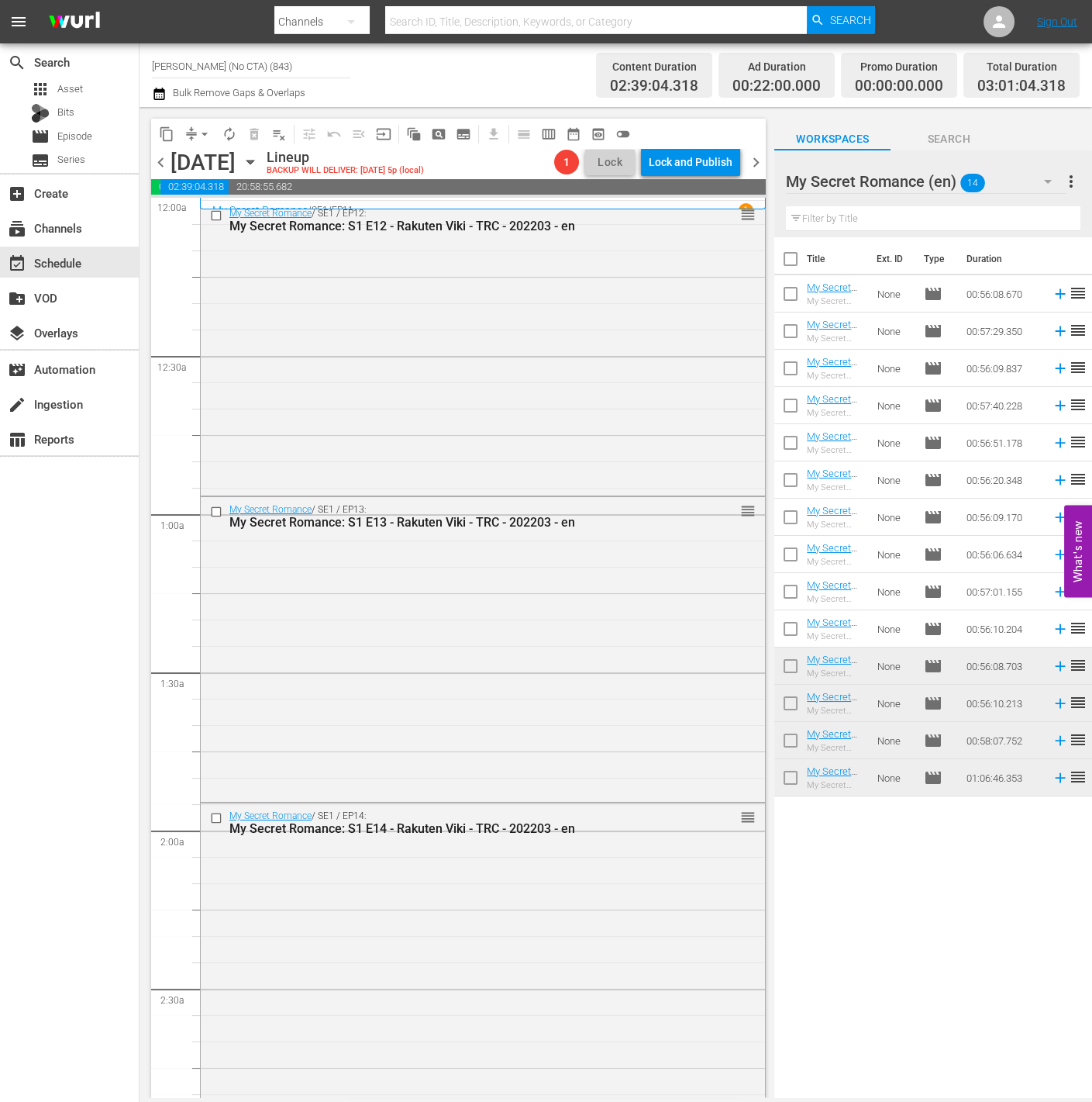
click at [1014, 194] on div "My Secret Romance (en) 14" at bounding box center [927, 181] width 280 height 44
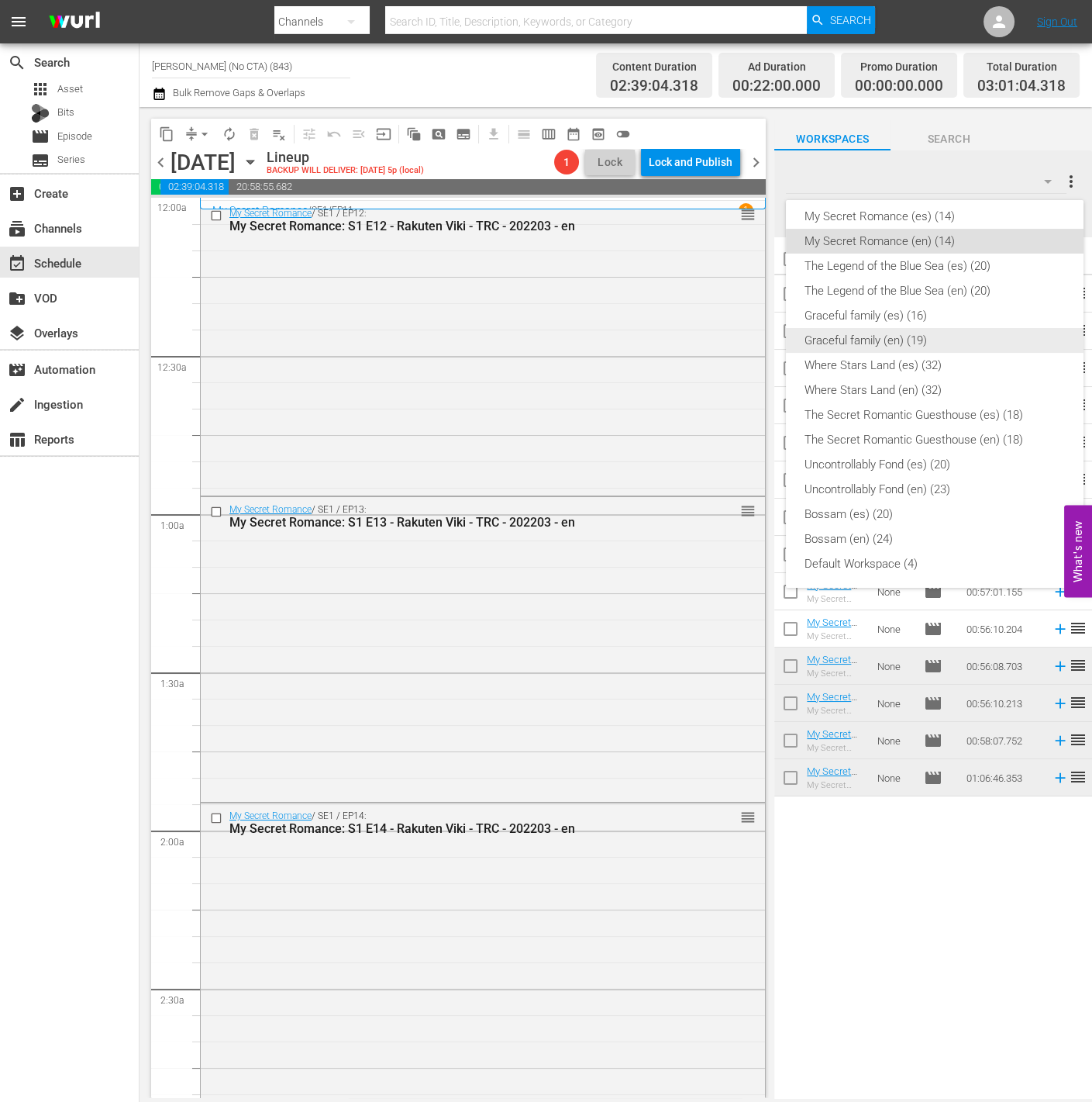
scroll to position [311, 0]
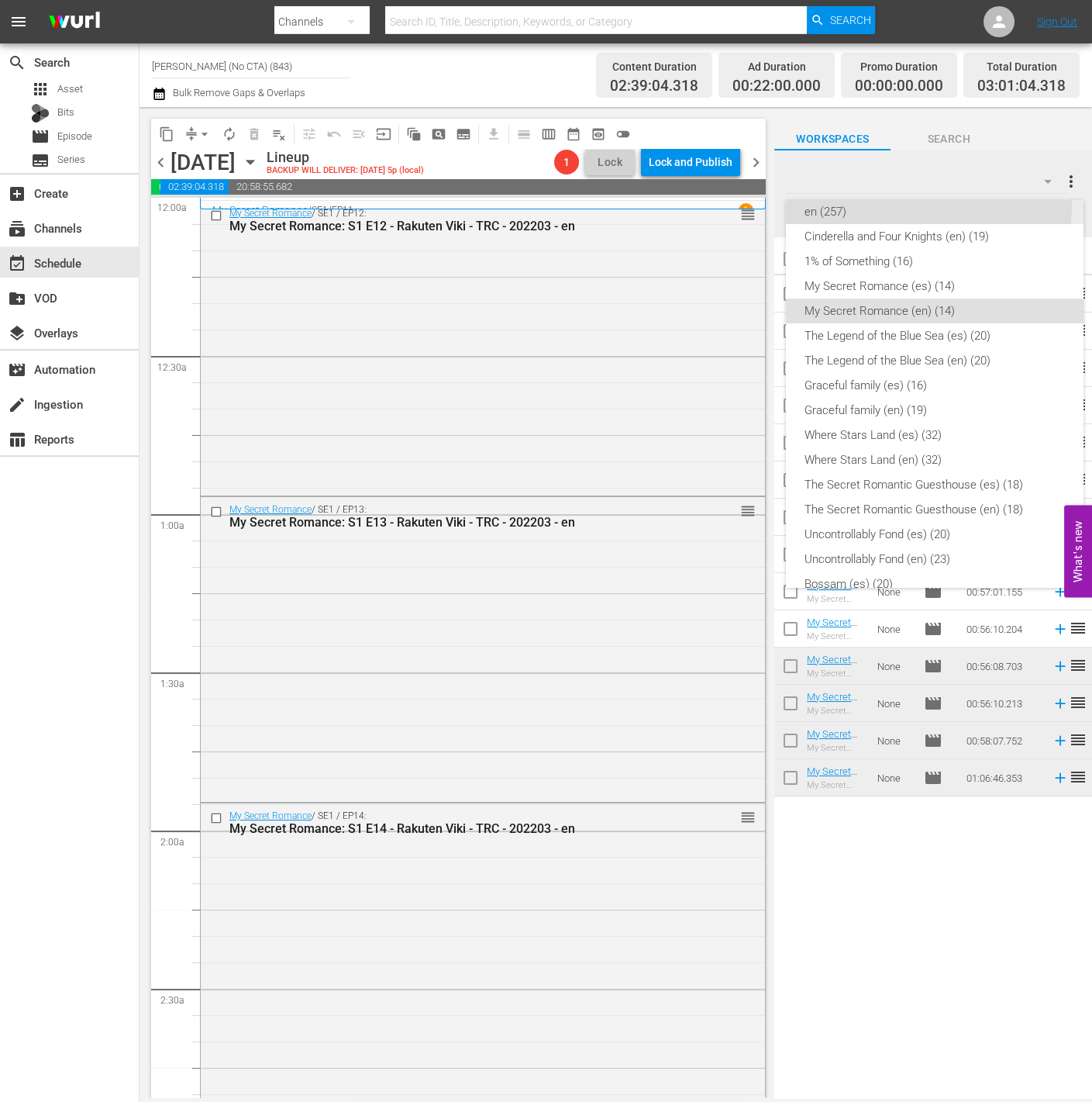
click at [914, 205] on div "en (257)" at bounding box center [934, 212] width 260 height 24
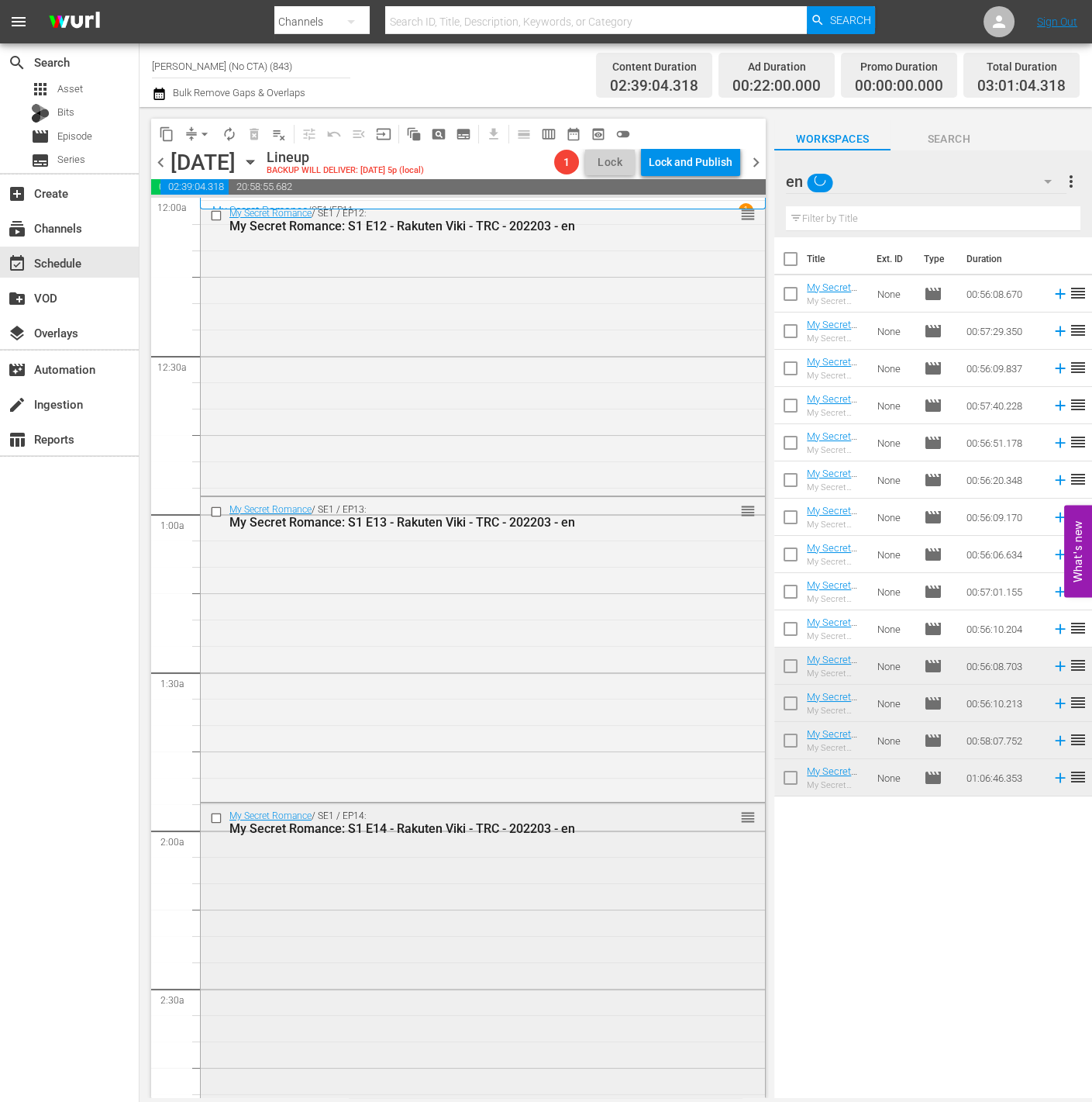
scroll to position [433, 0]
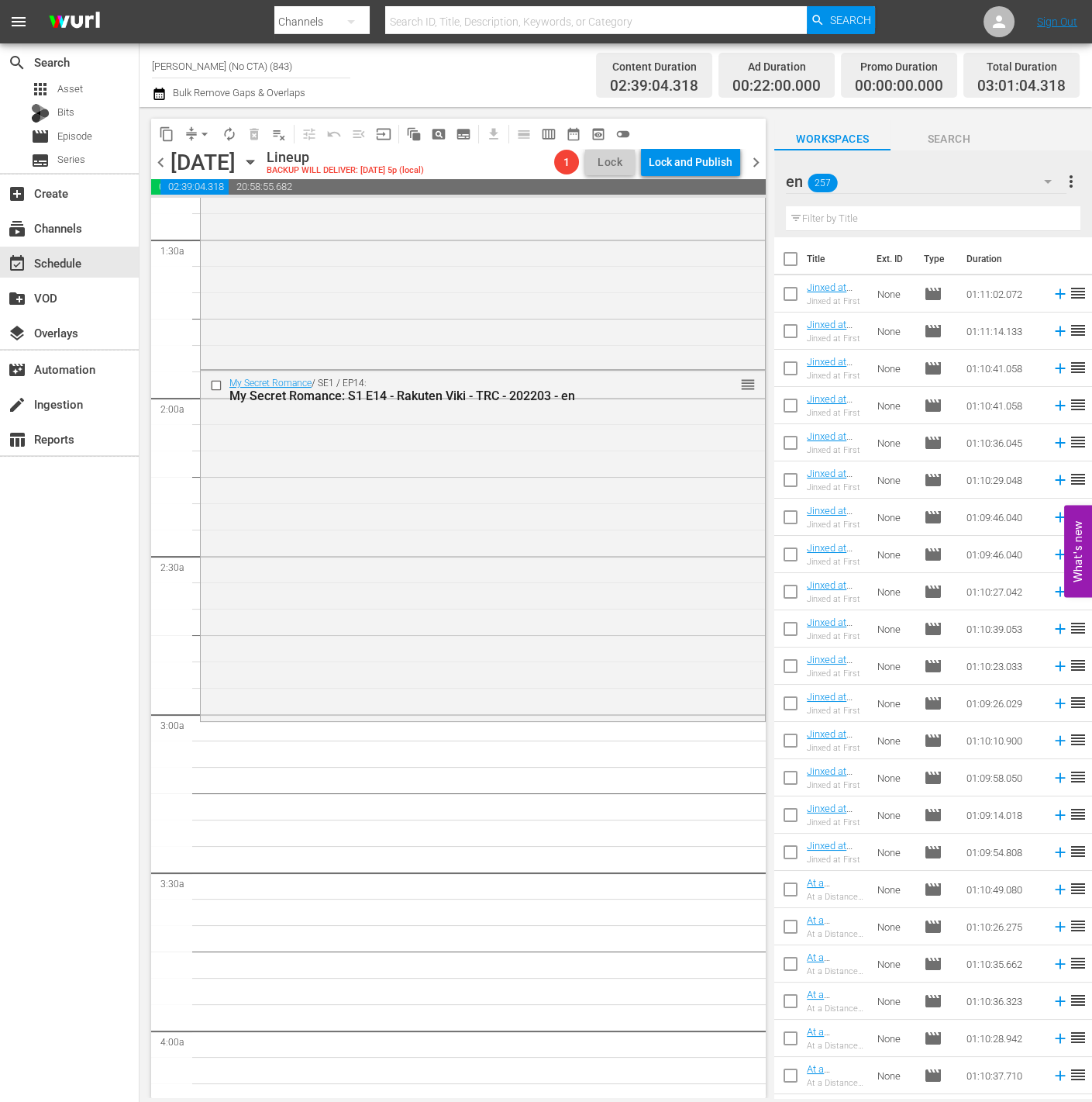
click at [914, 220] on input "text" at bounding box center [934, 219] width 294 height 24
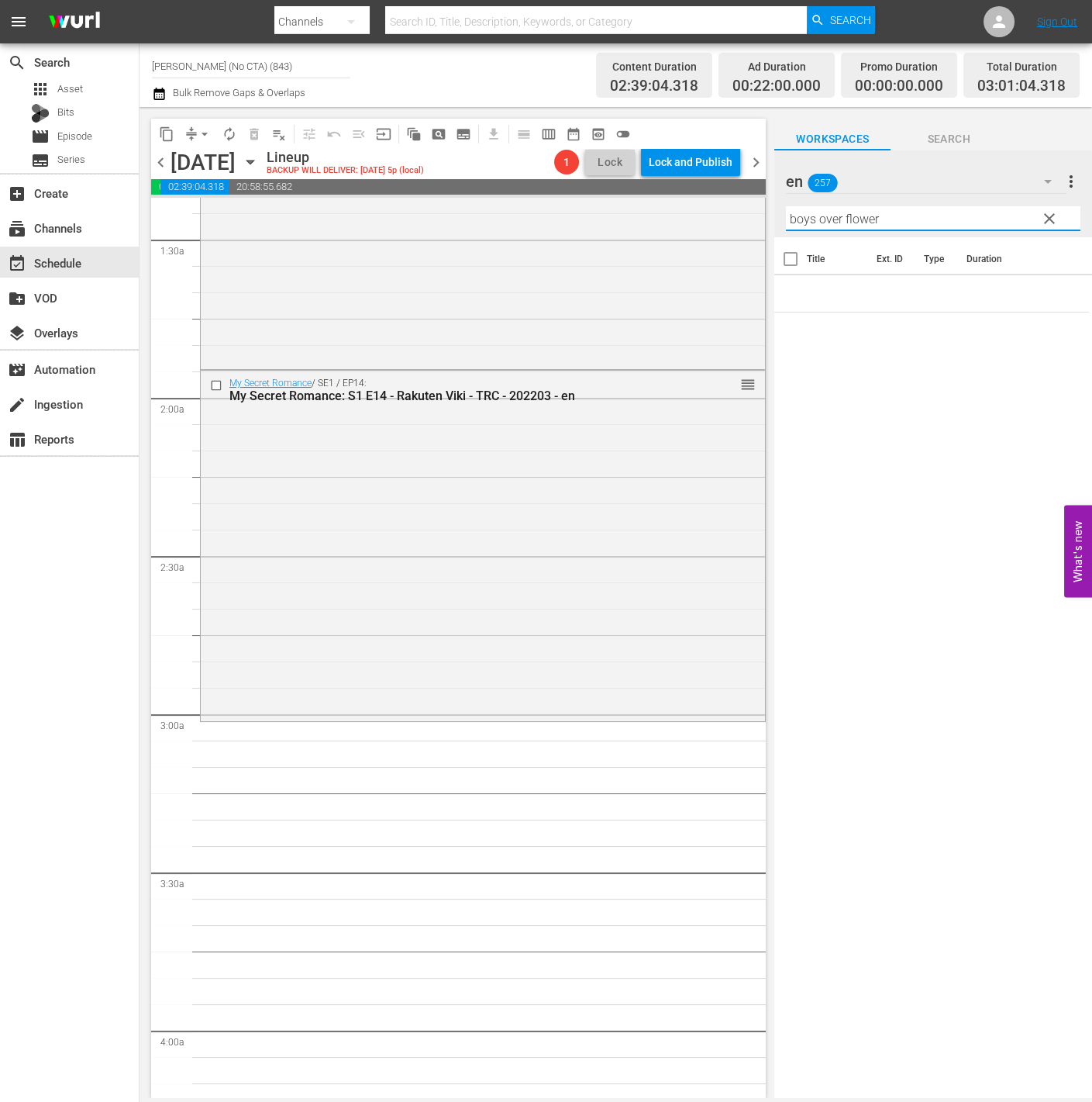
type input "boys over flowers"
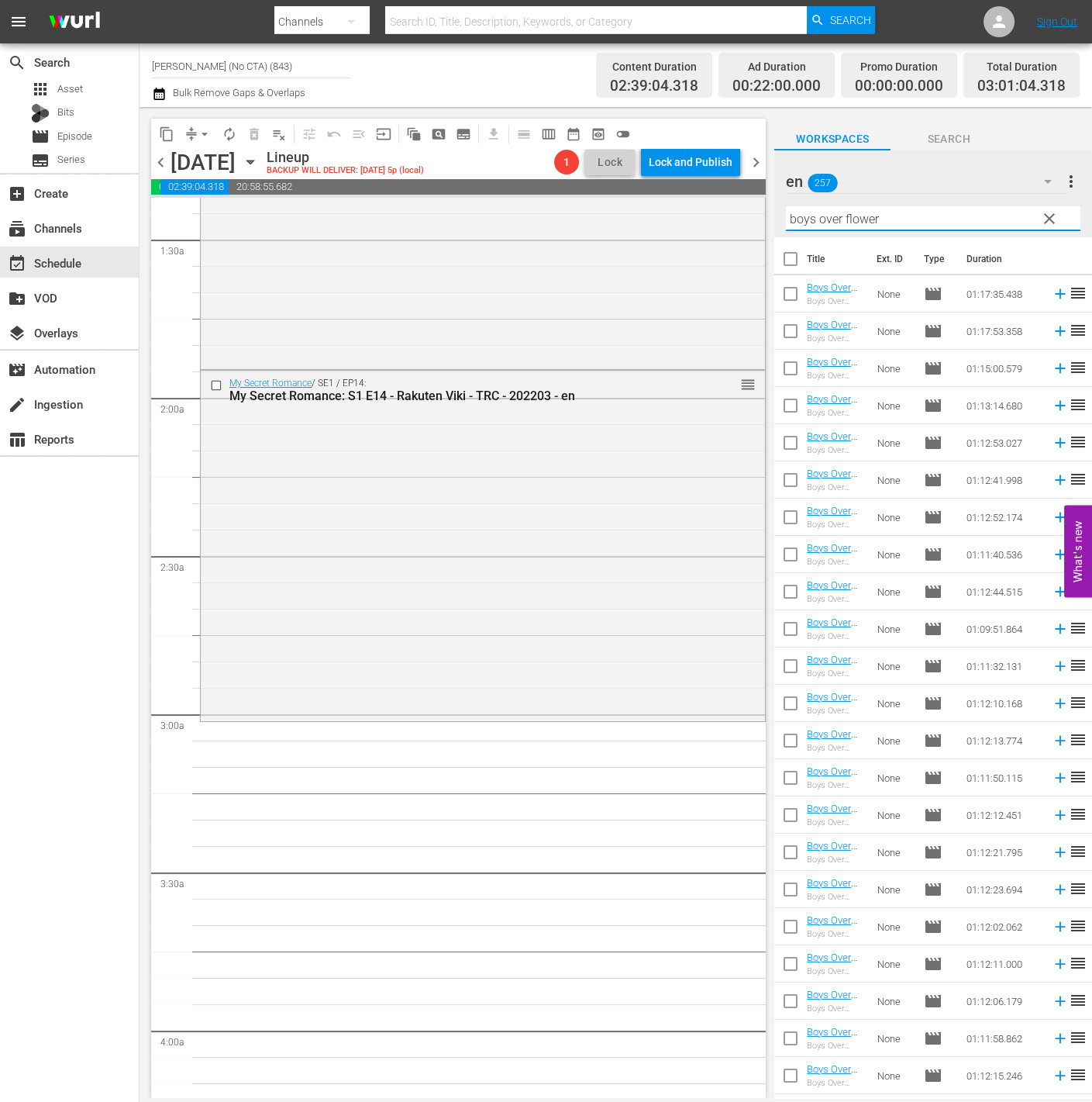
type input "boys over flower"
click at [793, 254] on input "checkbox" at bounding box center [790, 261] width 32 height 32
checkbox input "true"
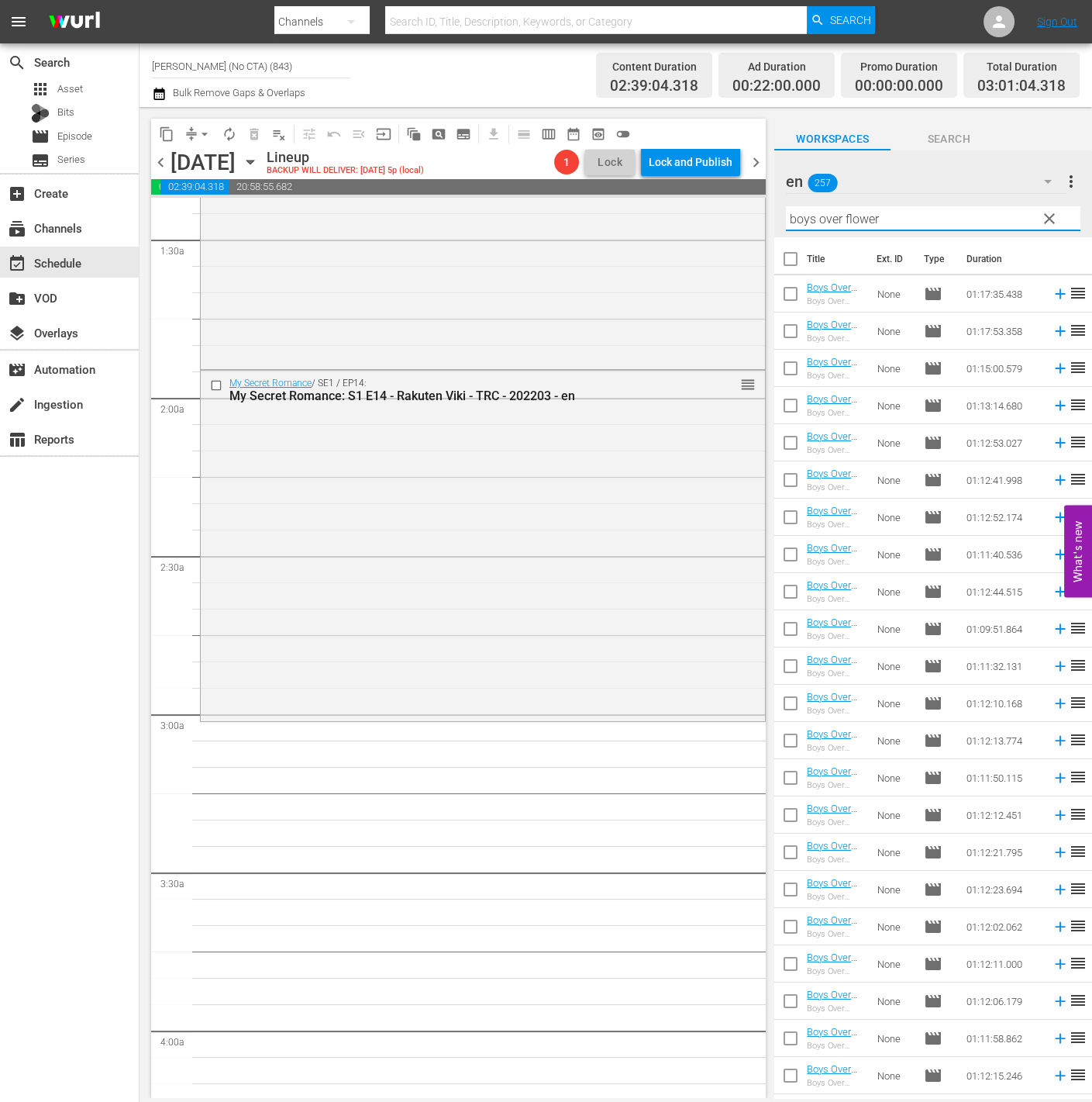
checkbox input "true"
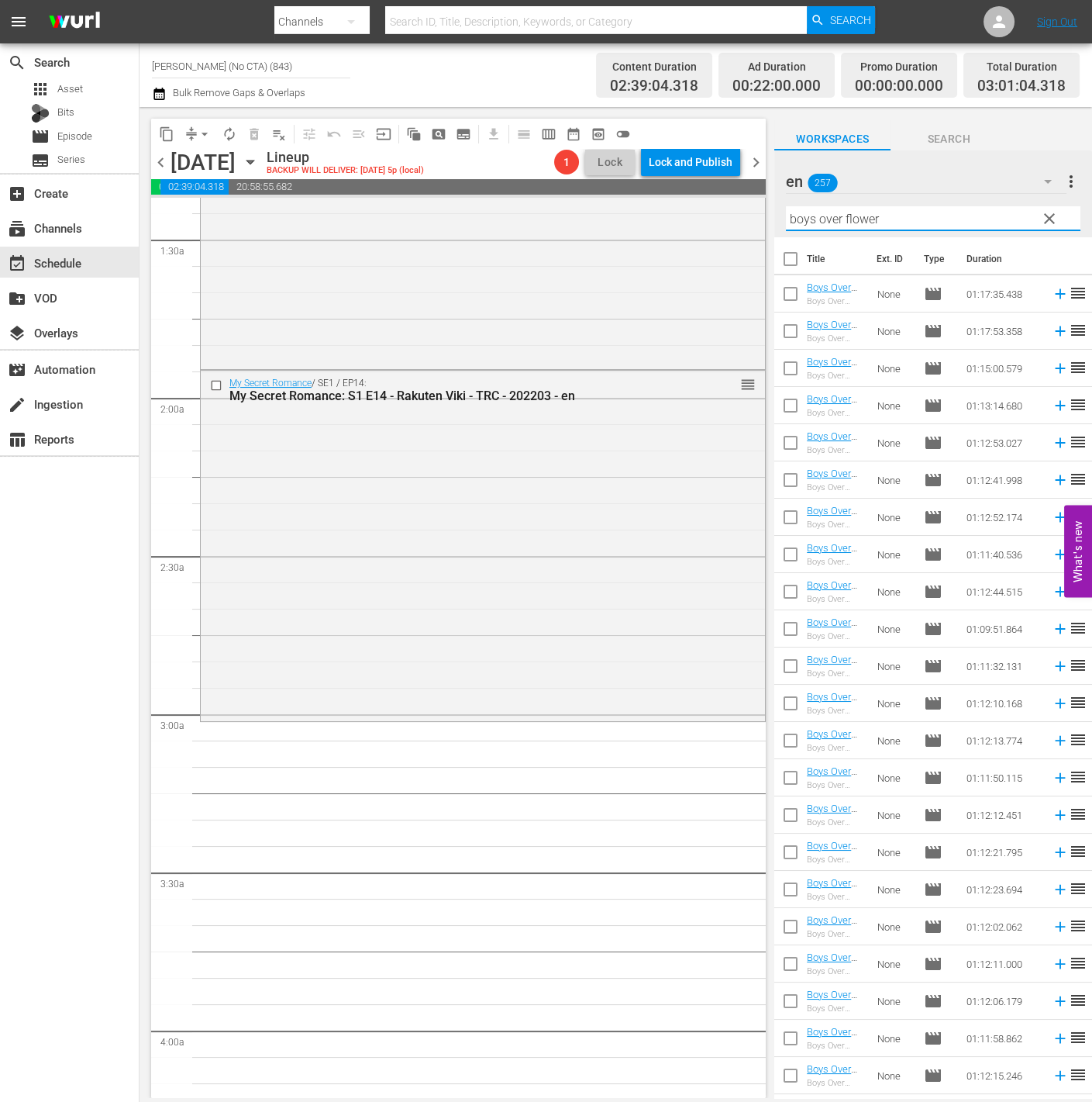
checkbox input "true"
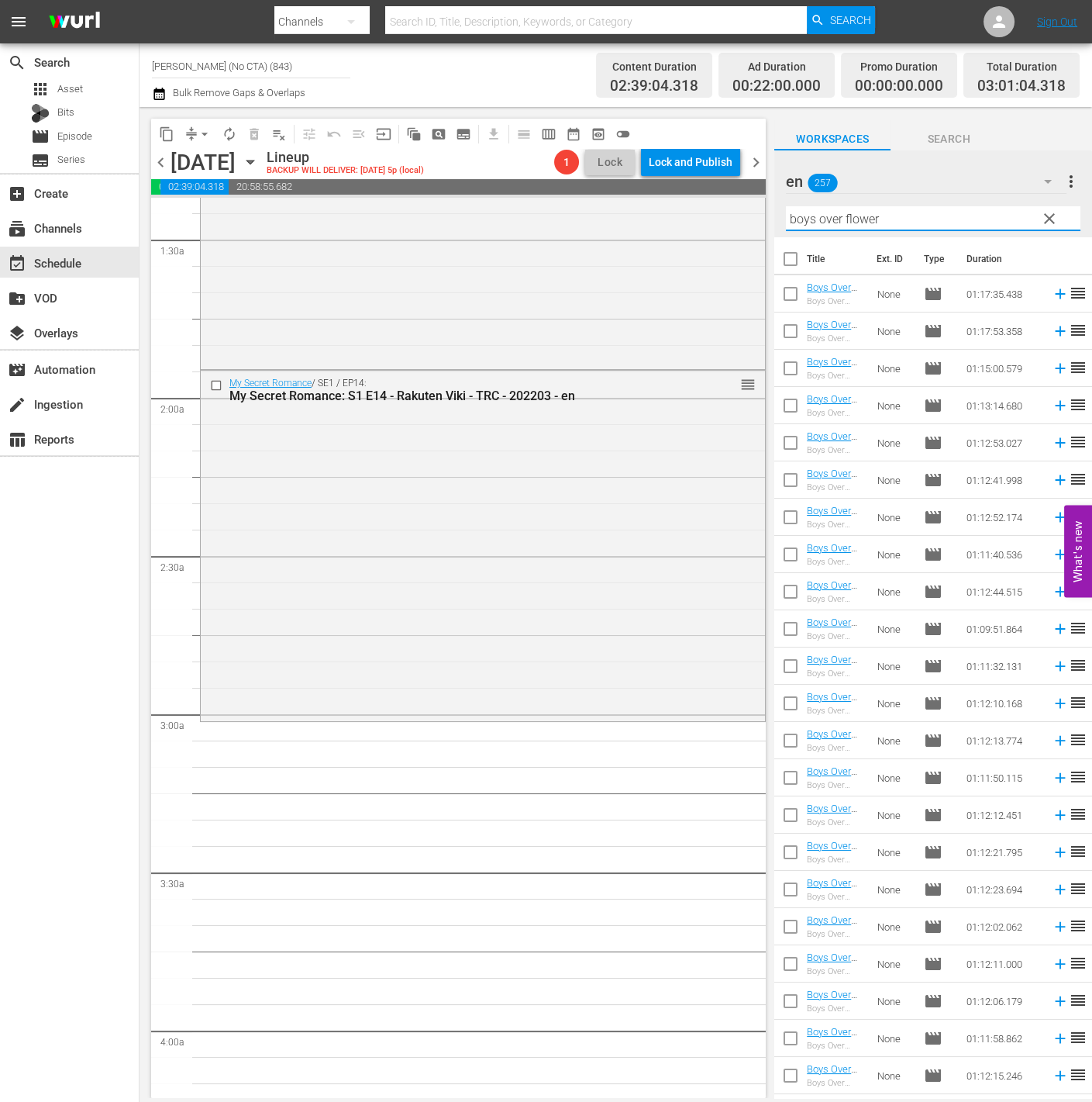
checkbox input "true"
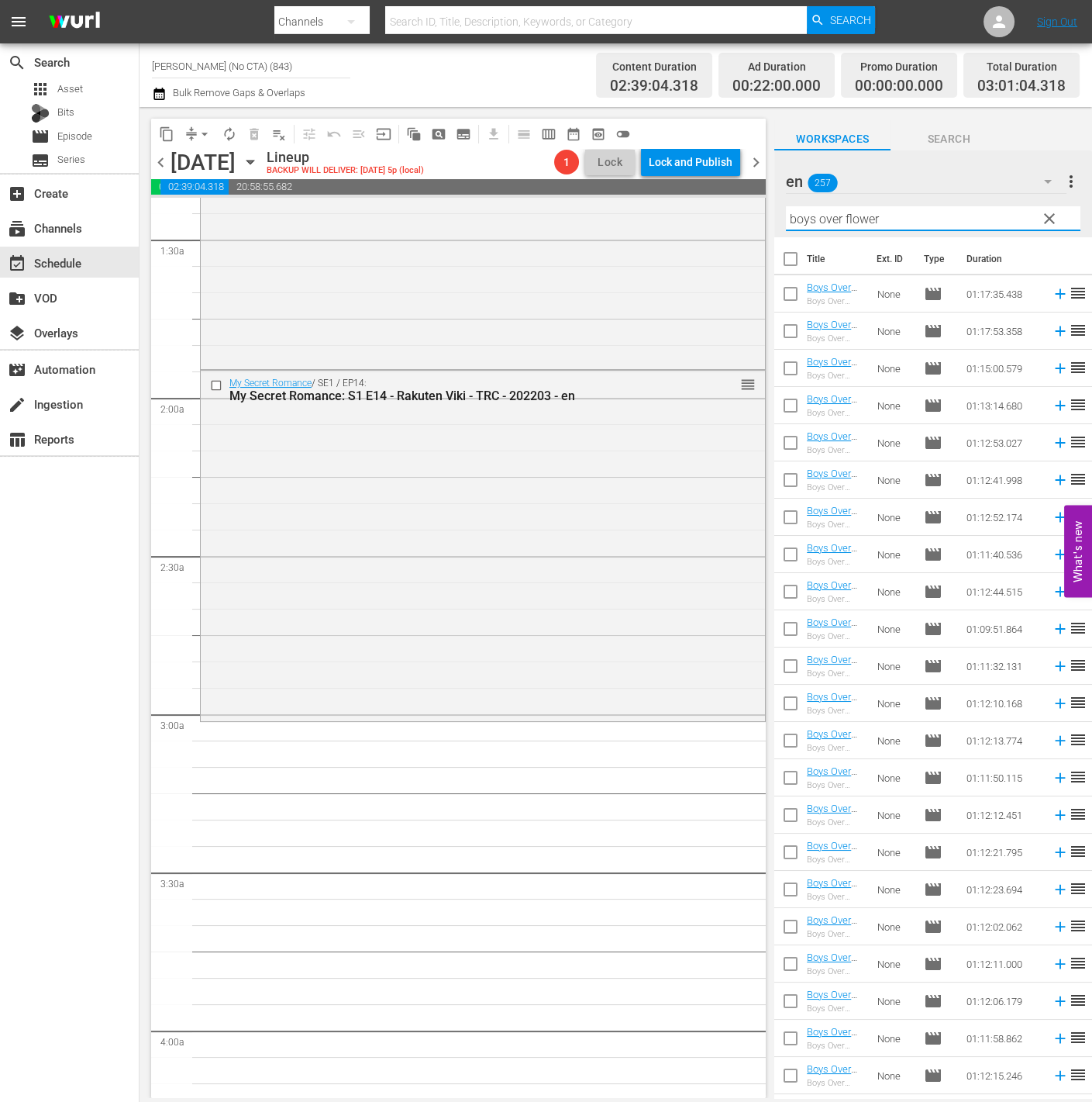
checkbox input "true"
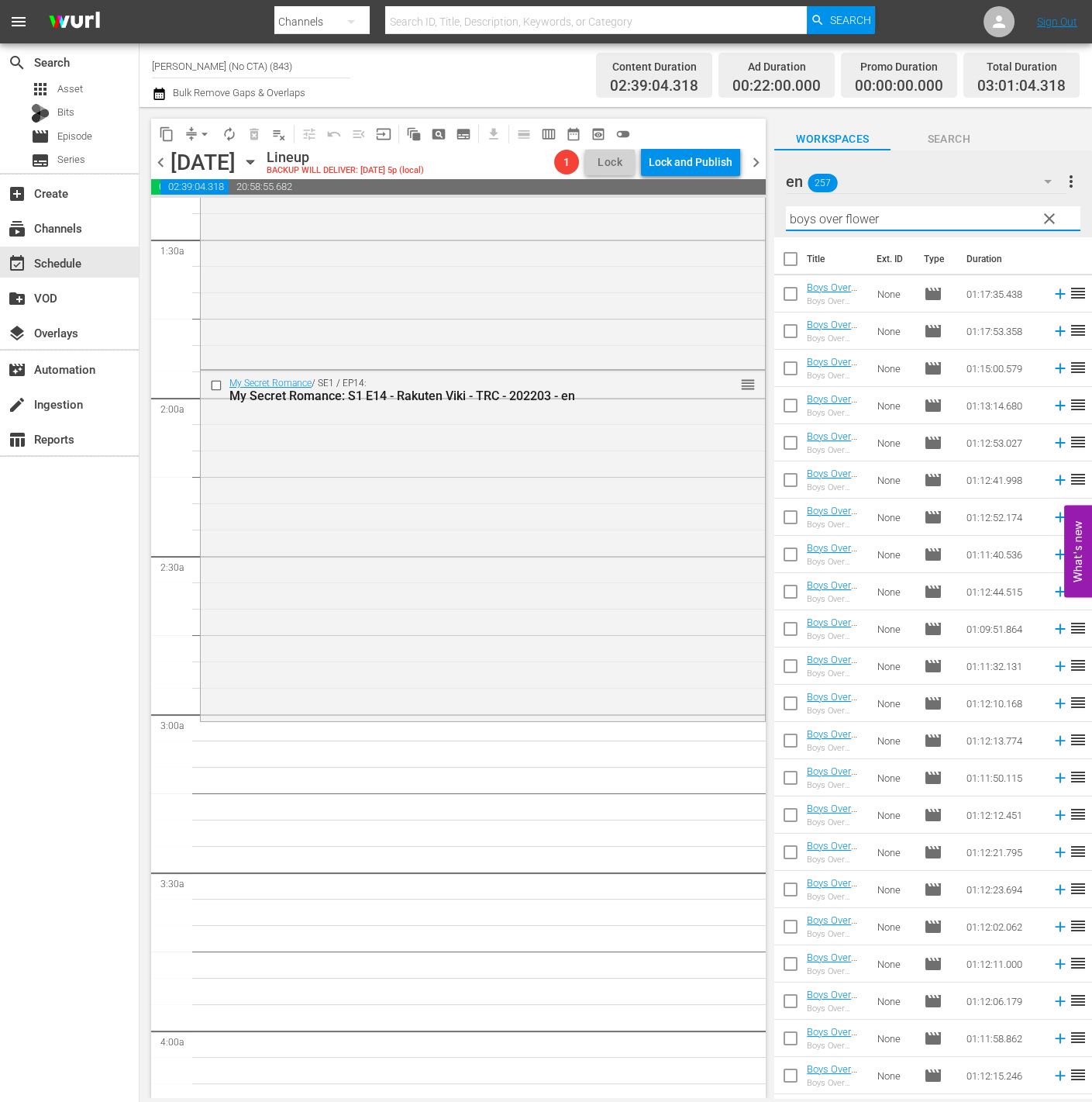
checkbox input "true"
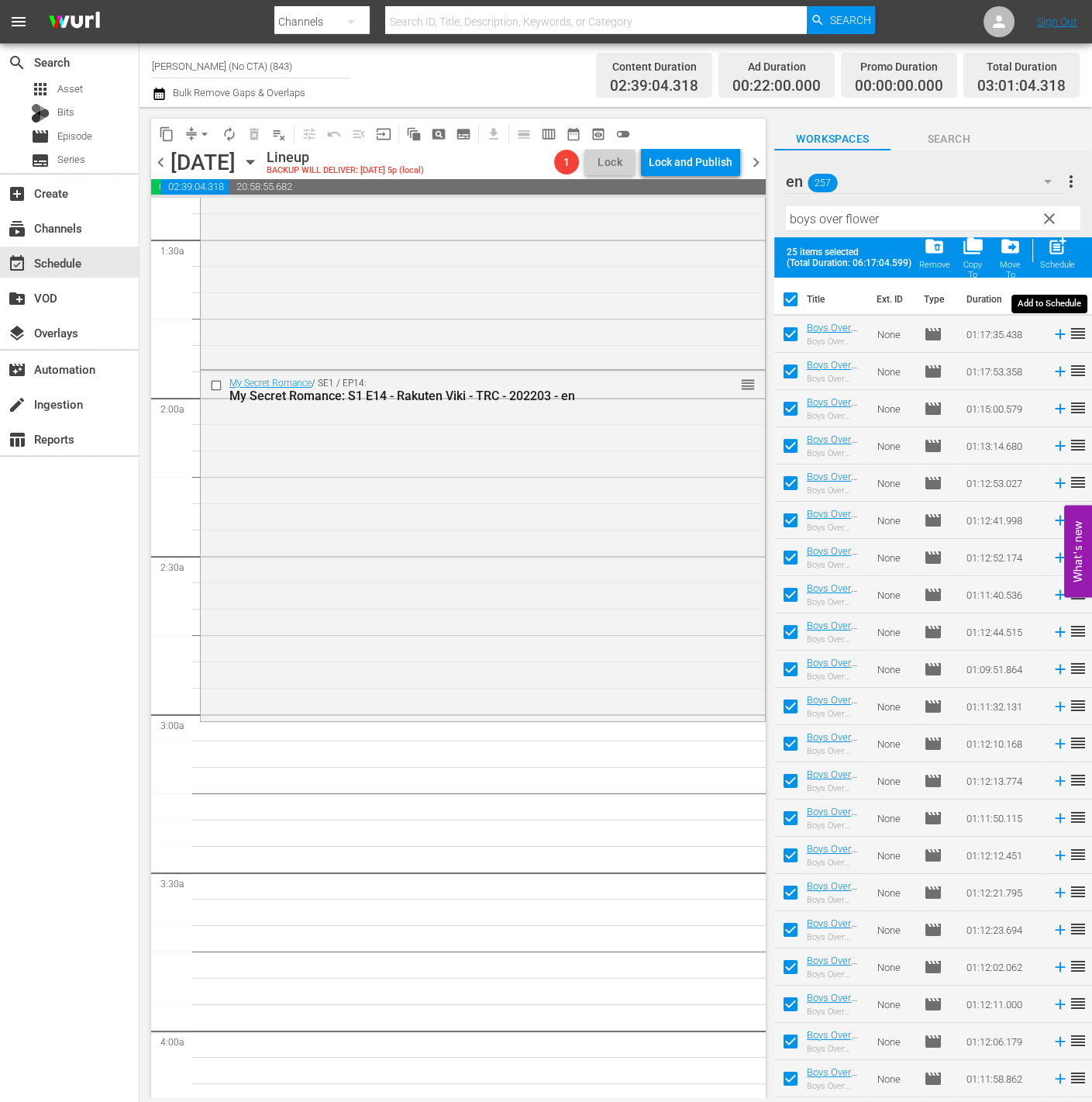
click at [1068, 243] on span "post_add" at bounding box center [1058, 247] width 21 height 21
checkbox input "false"
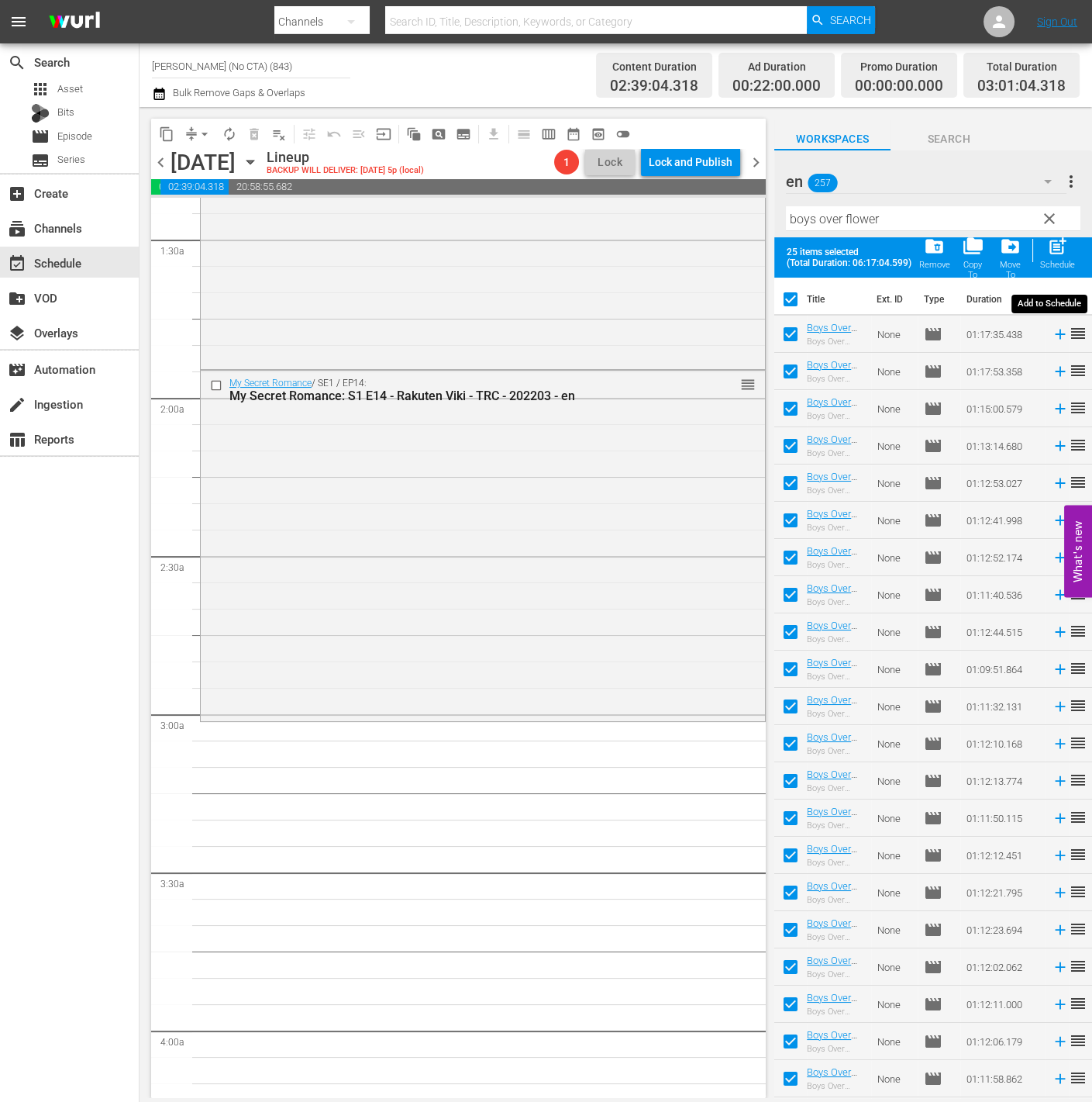
checkbox input "false"
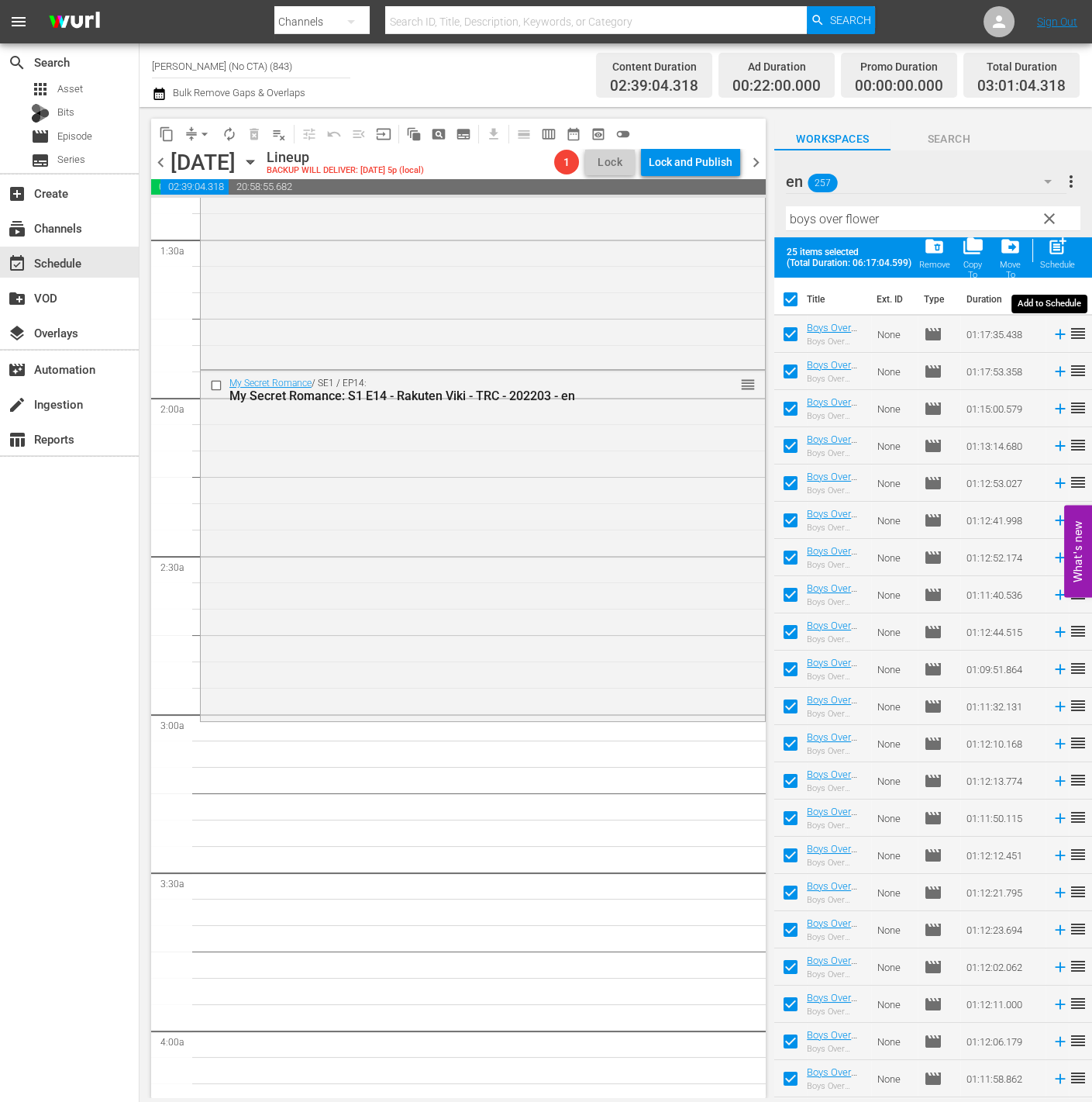
checkbox input "false"
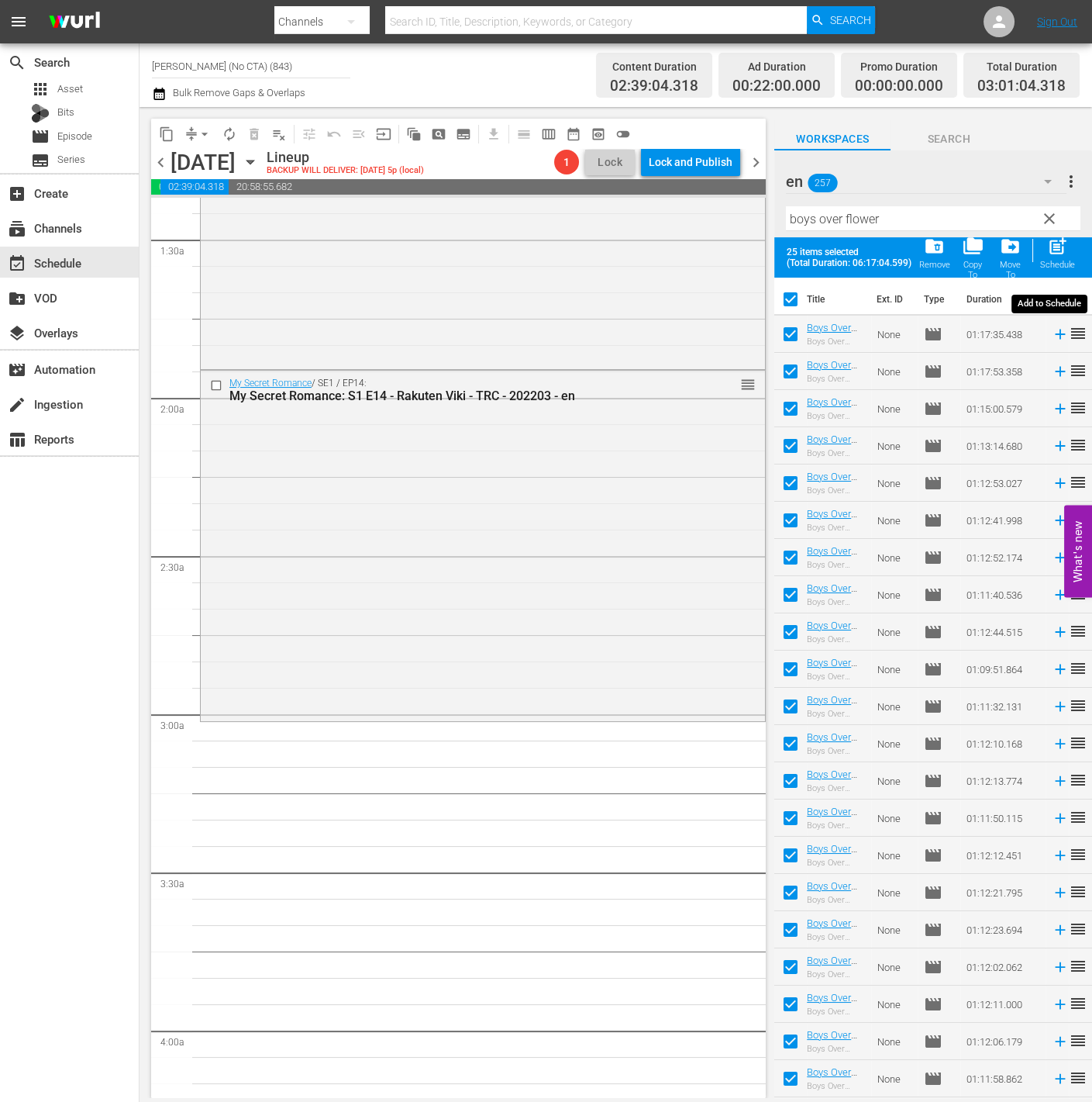
checkbox input "false"
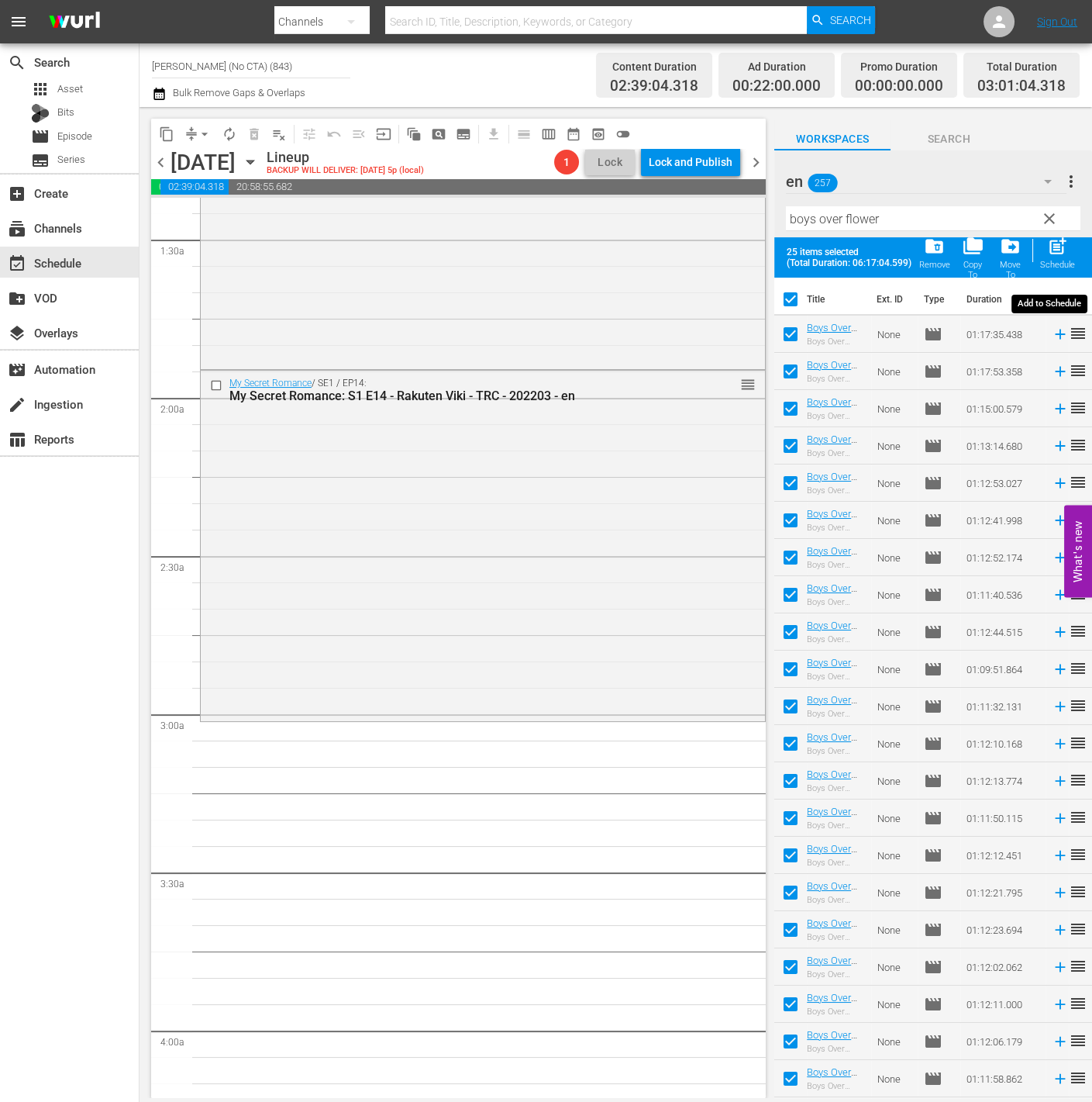
checkbox input "false"
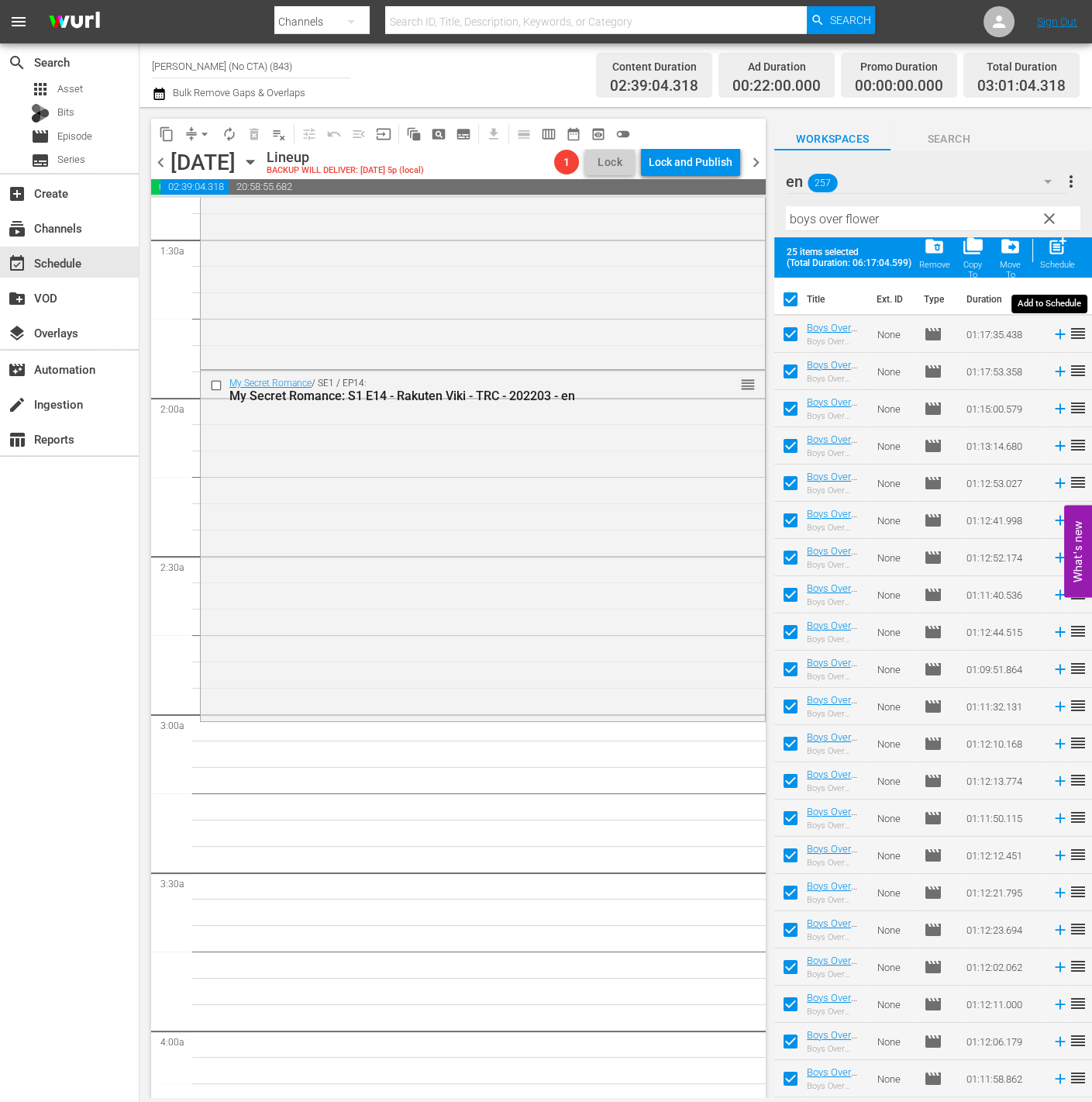
checkbox input "false"
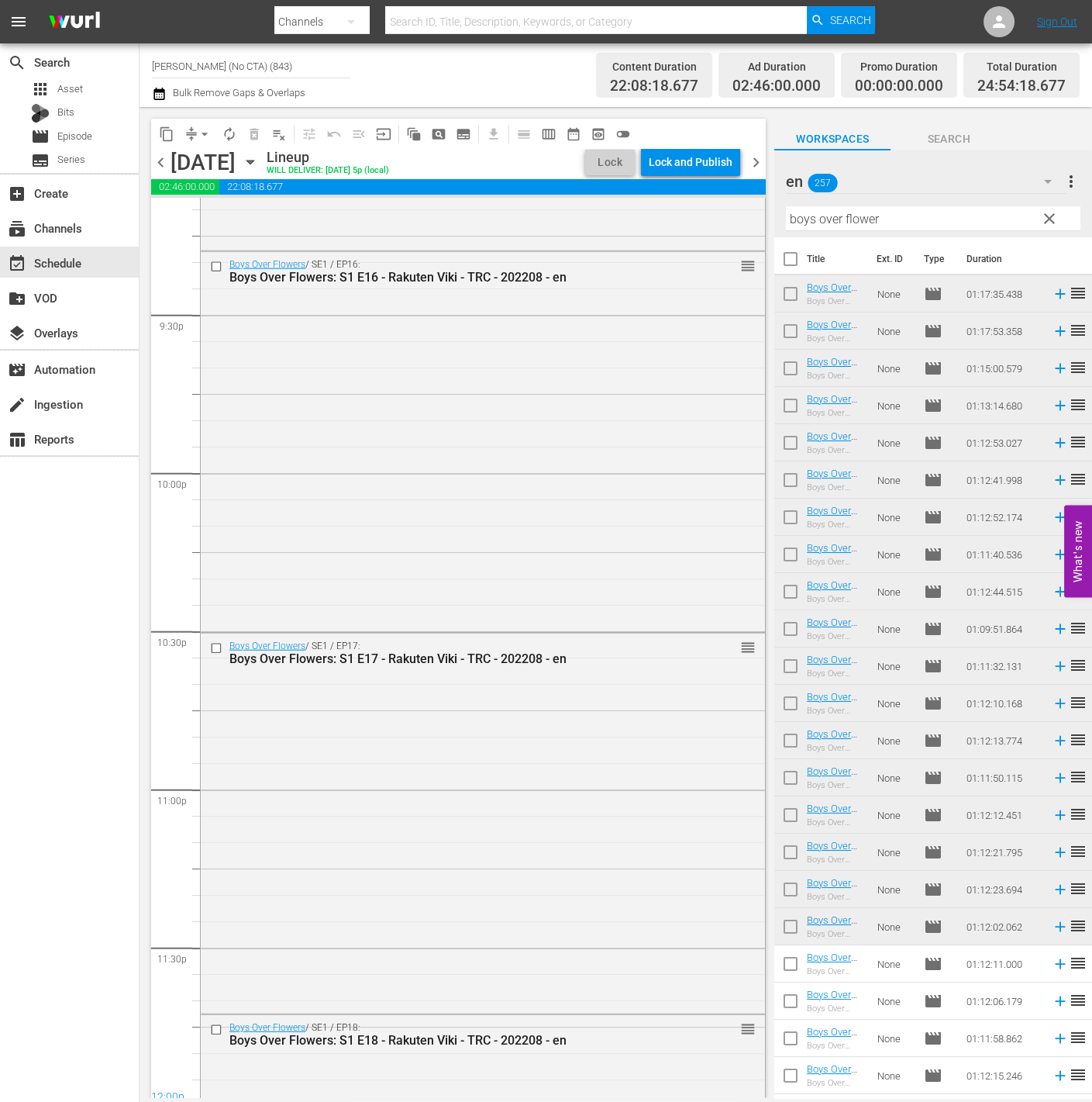
scroll to position [6980, 0]
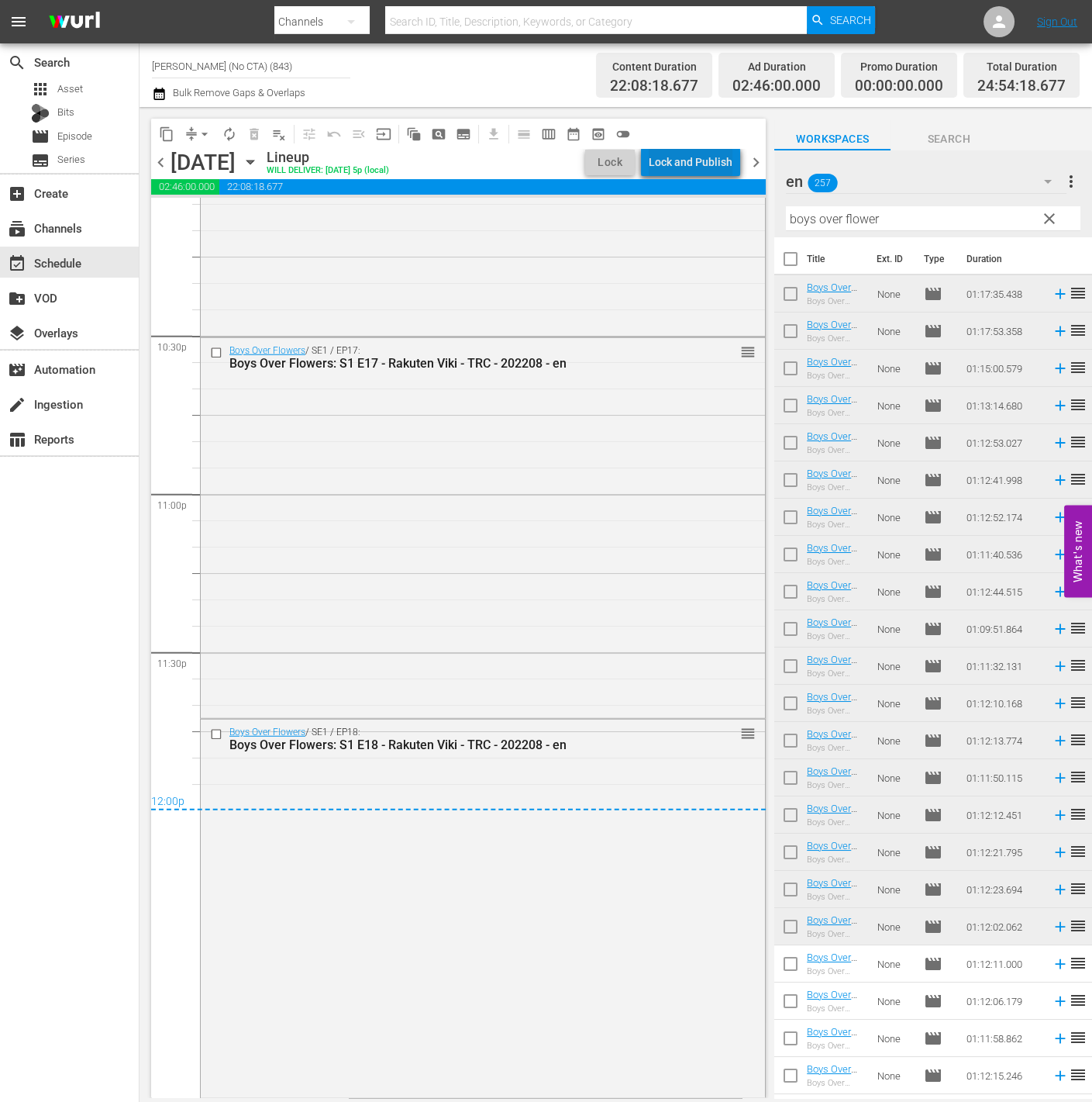
click at [698, 163] on div "Lock and Publish" at bounding box center [691, 162] width 84 height 28
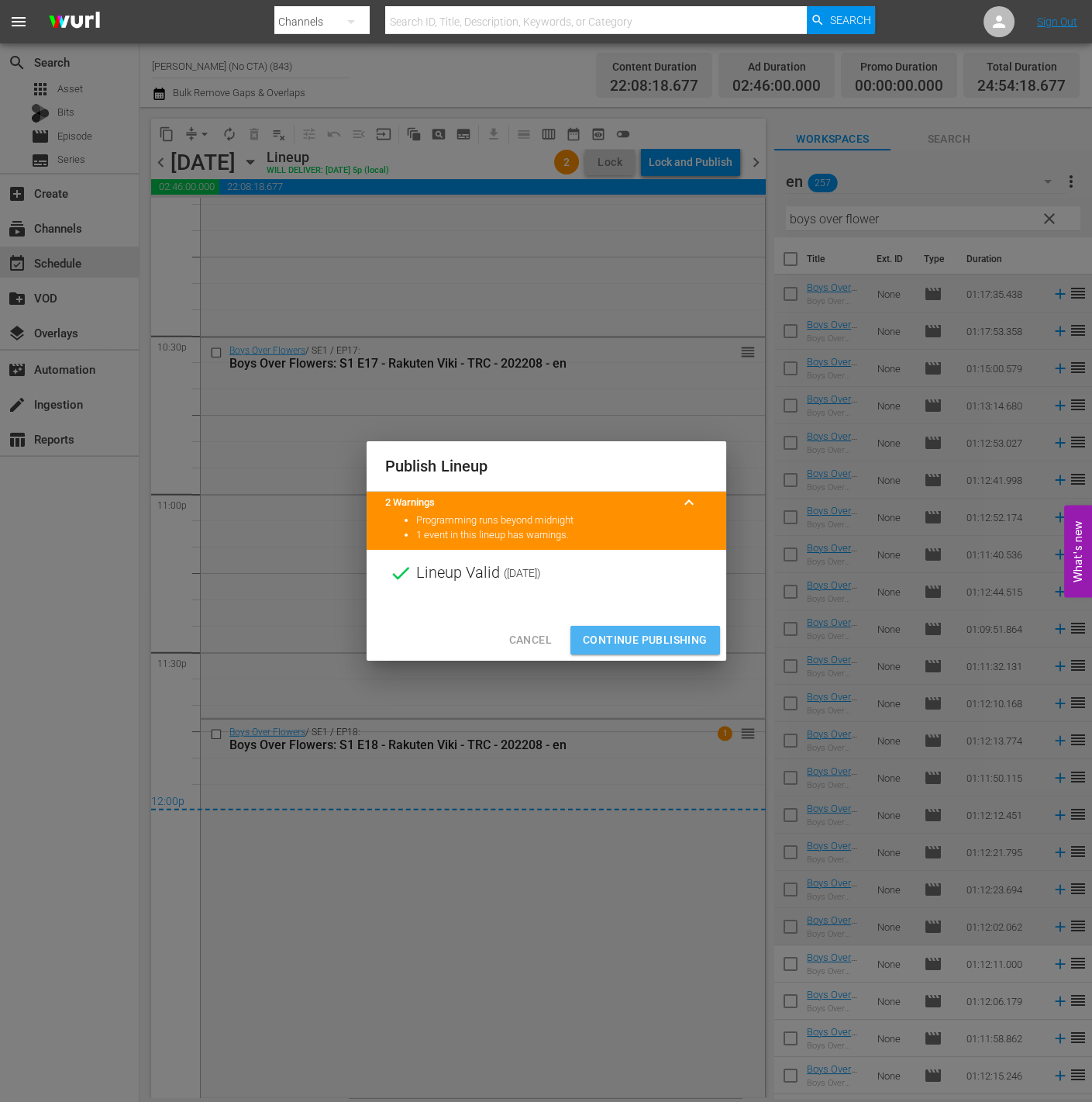
click at [646, 634] on span "Continue Publishing" at bounding box center [644, 640] width 125 height 19
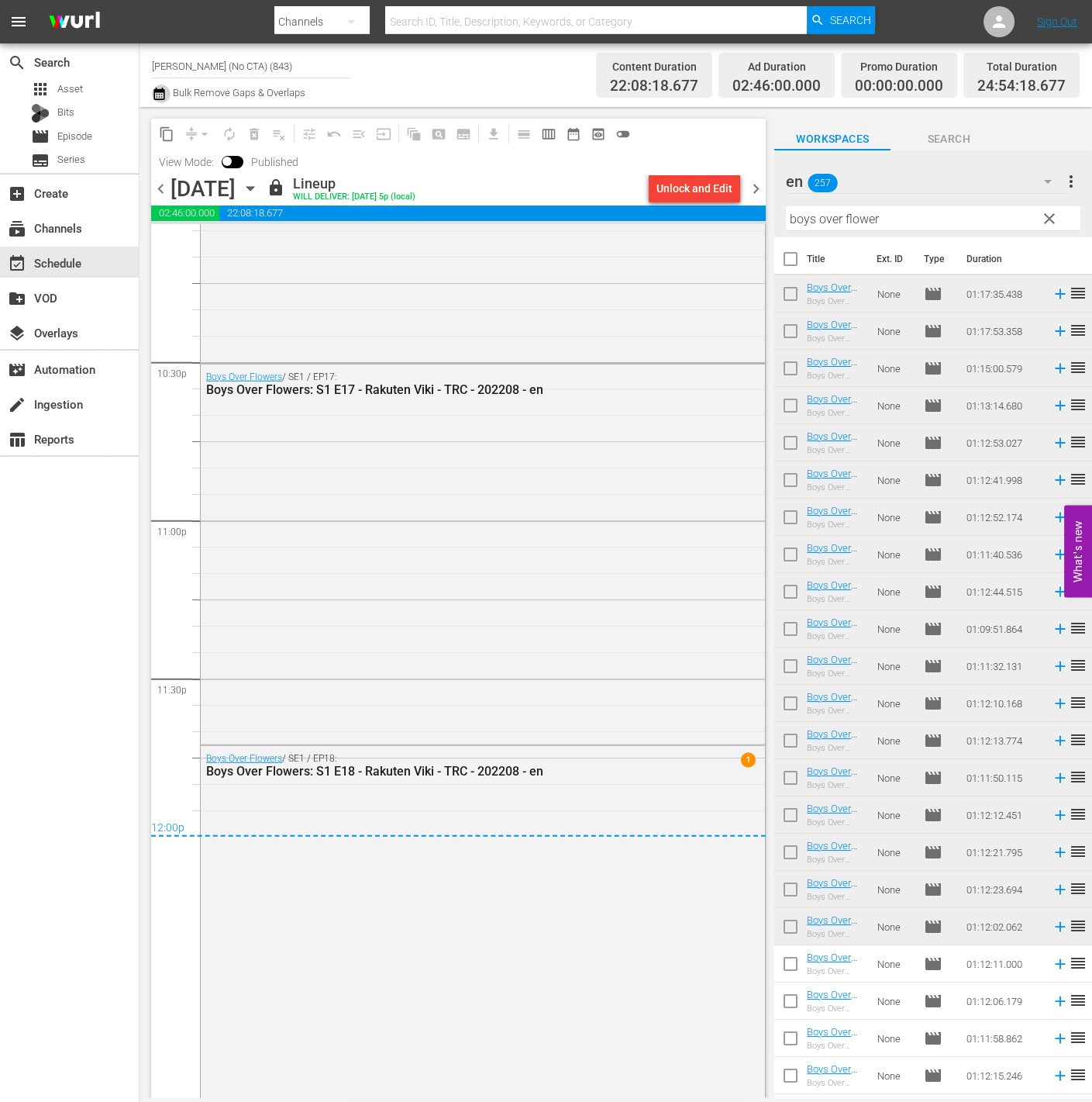
click at [165, 97] on icon "button" at bounding box center [158, 93] width 15 height 18
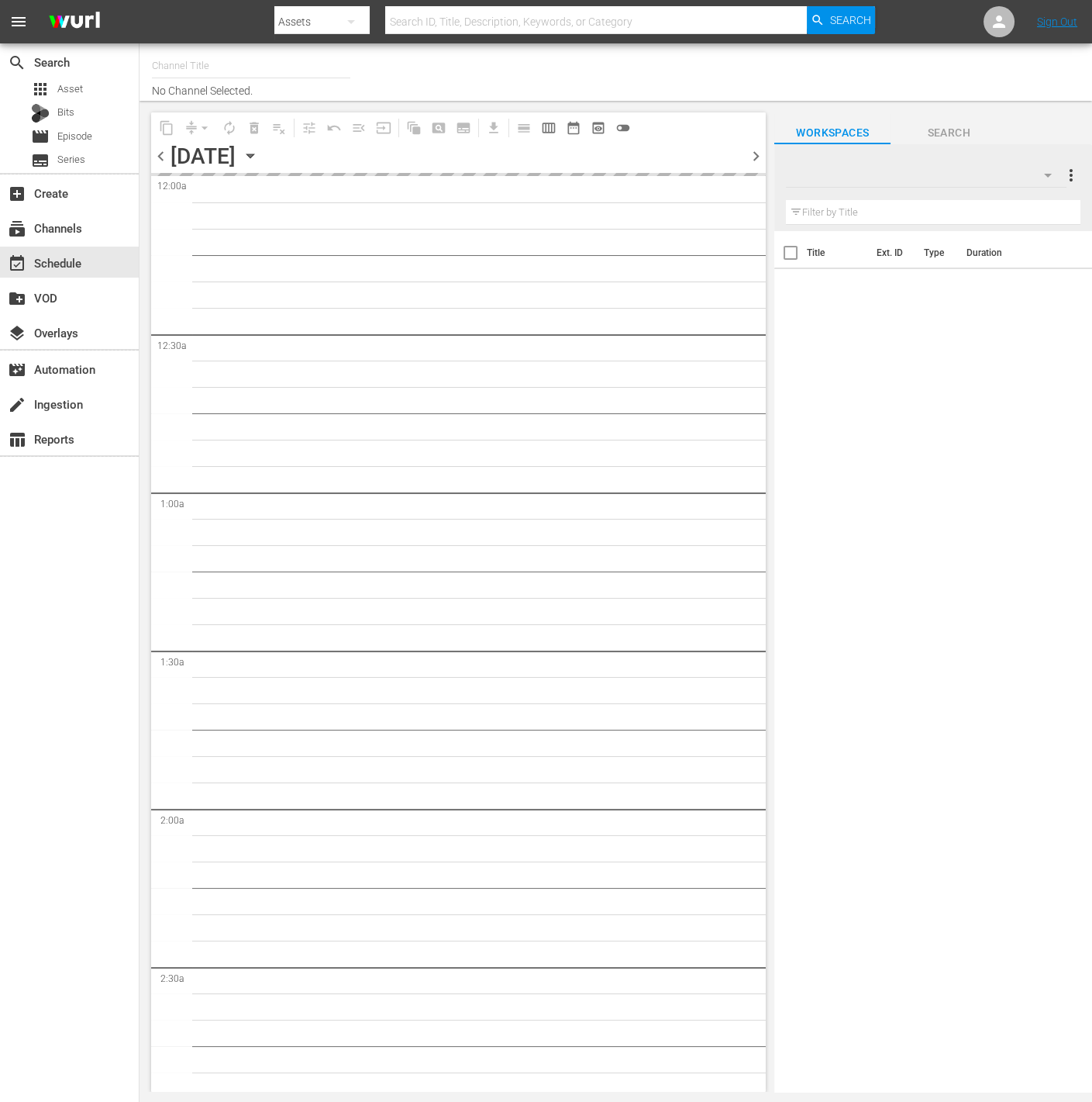
type input "Rakuten Viki (Spanish) (1065)"
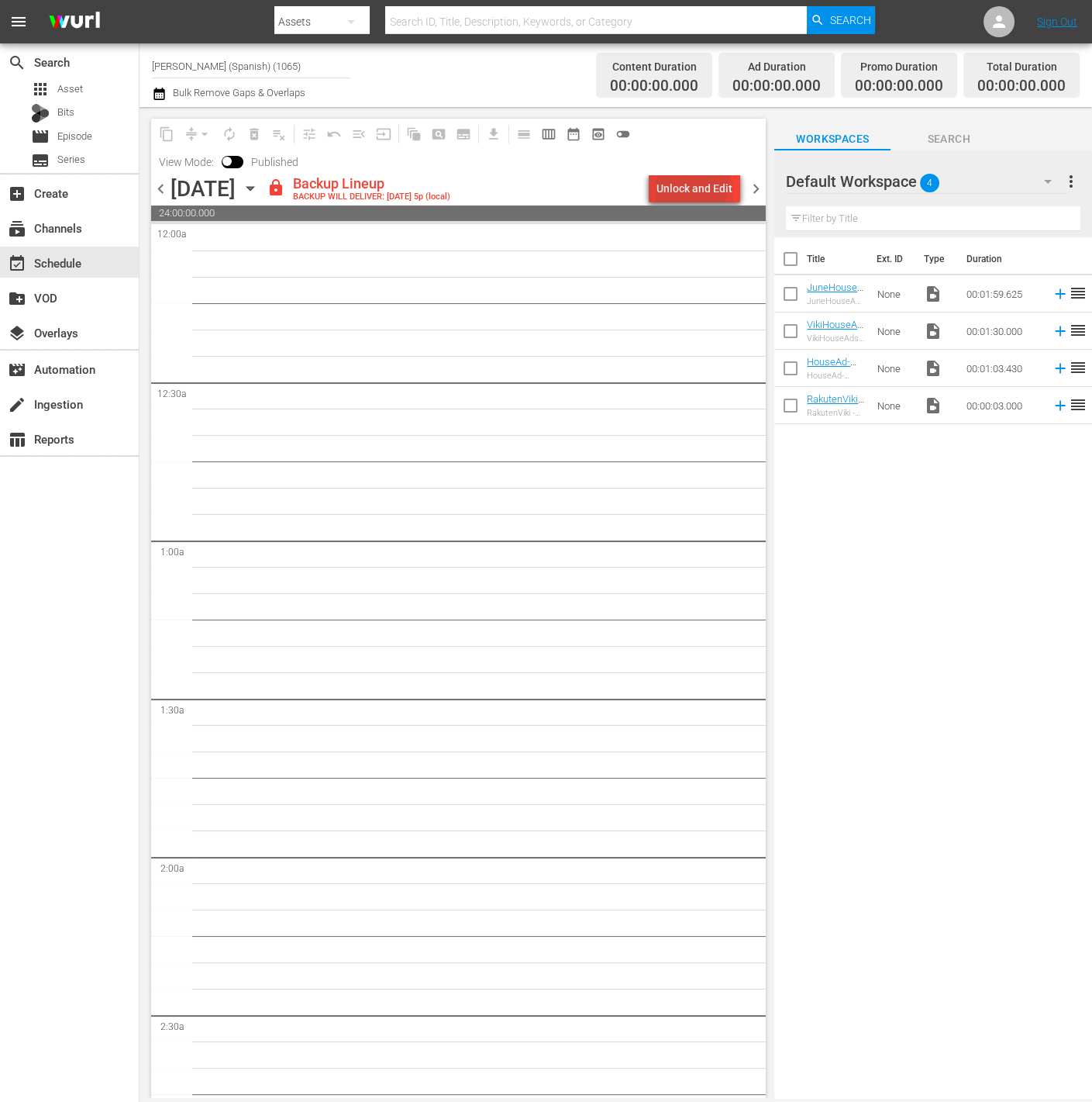
click at [688, 180] on div "Unlock and Edit" at bounding box center [694, 188] width 76 height 28
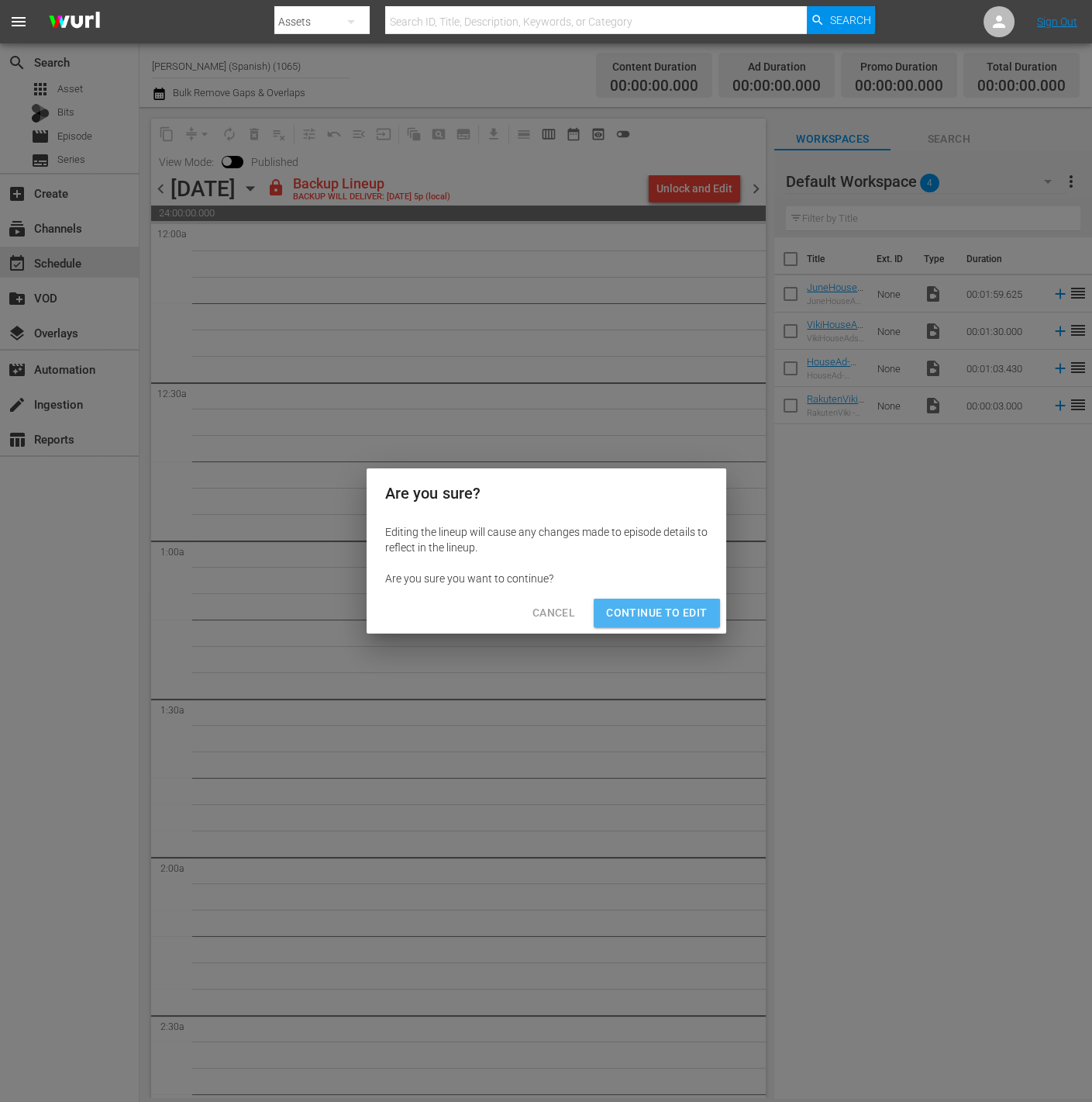
click at [699, 618] on span "Continue to Edit" at bounding box center [657, 612] width 101 height 19
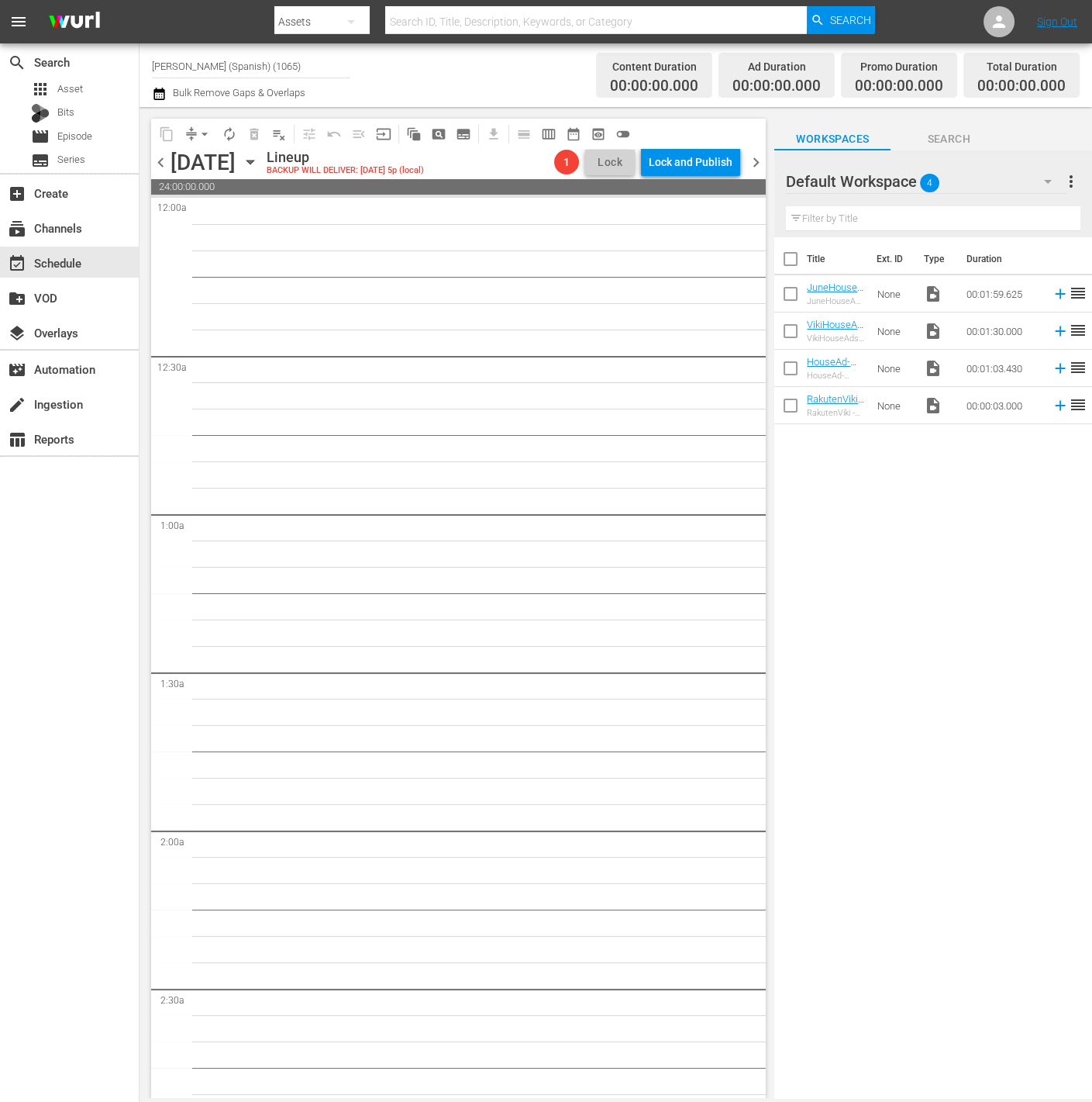
click at [167, 166] on span "chevron_left" at bounding box center [161, 162] width 19 height 19
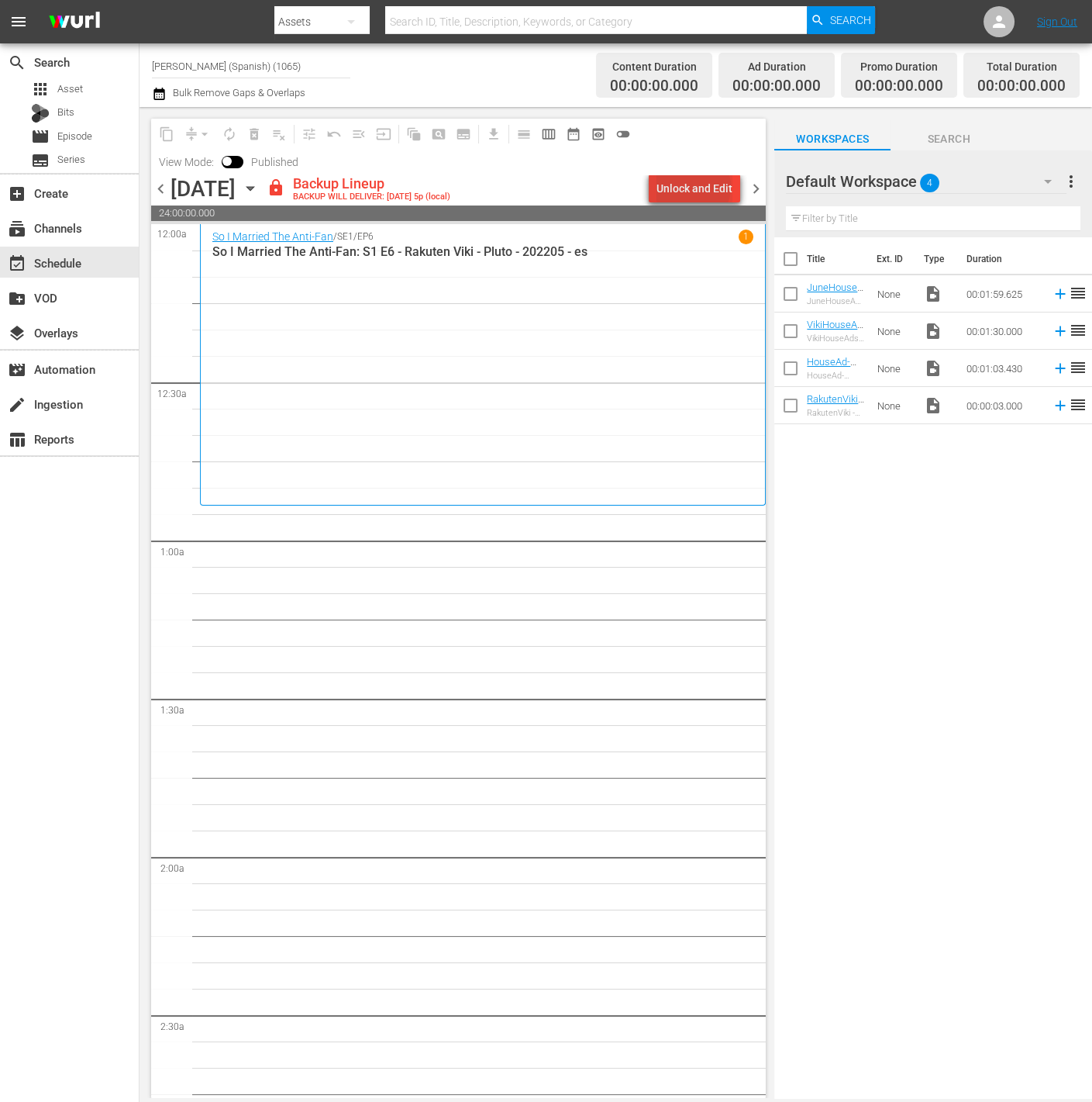
click at [697, 187] on div "Unlock and Edit" at bounding box center [694, 188] width 76 height 28
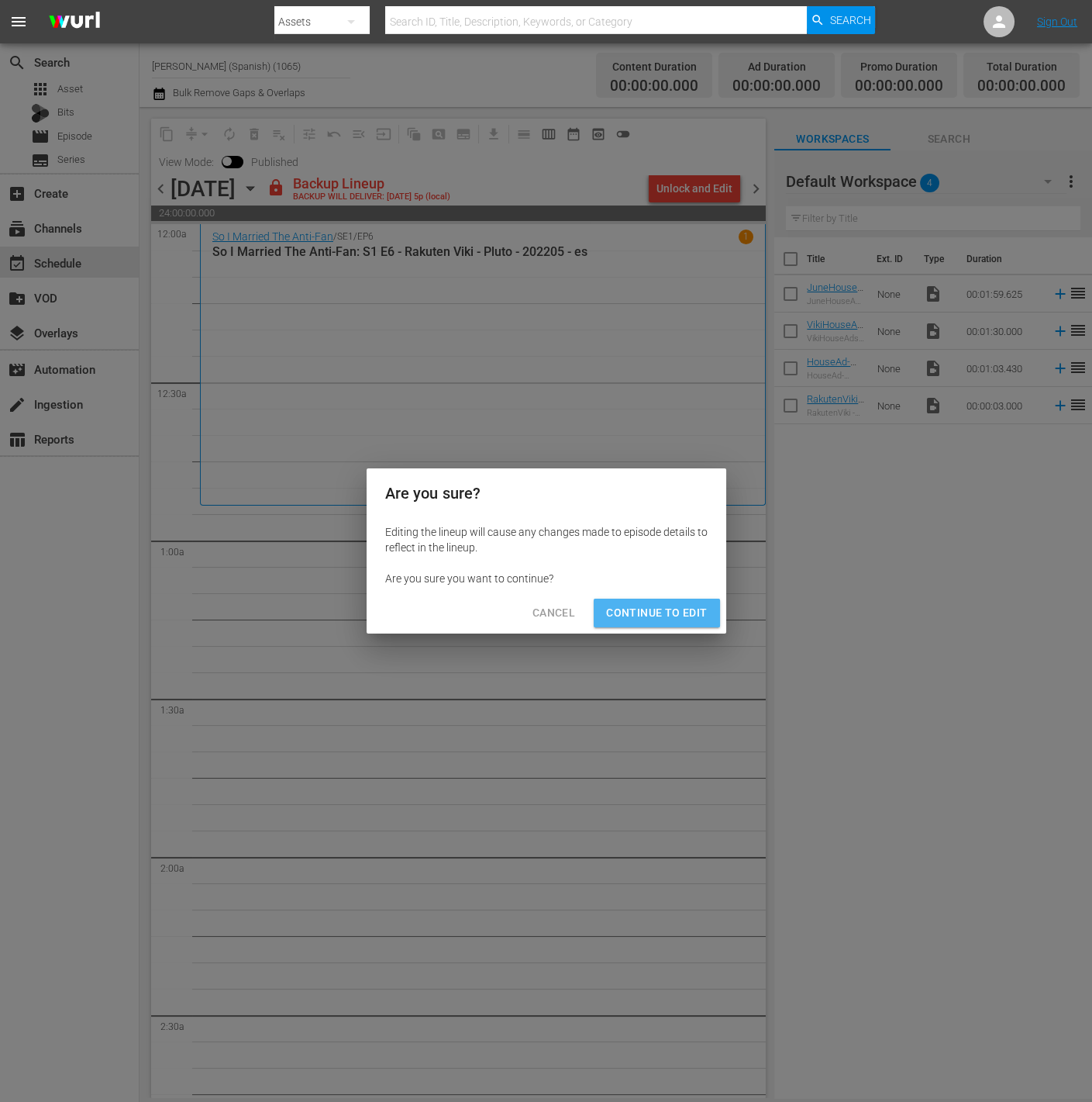
click at [678, 601] on button "Continue to Edit" at bounding box center [657, 612] width 125 height 29
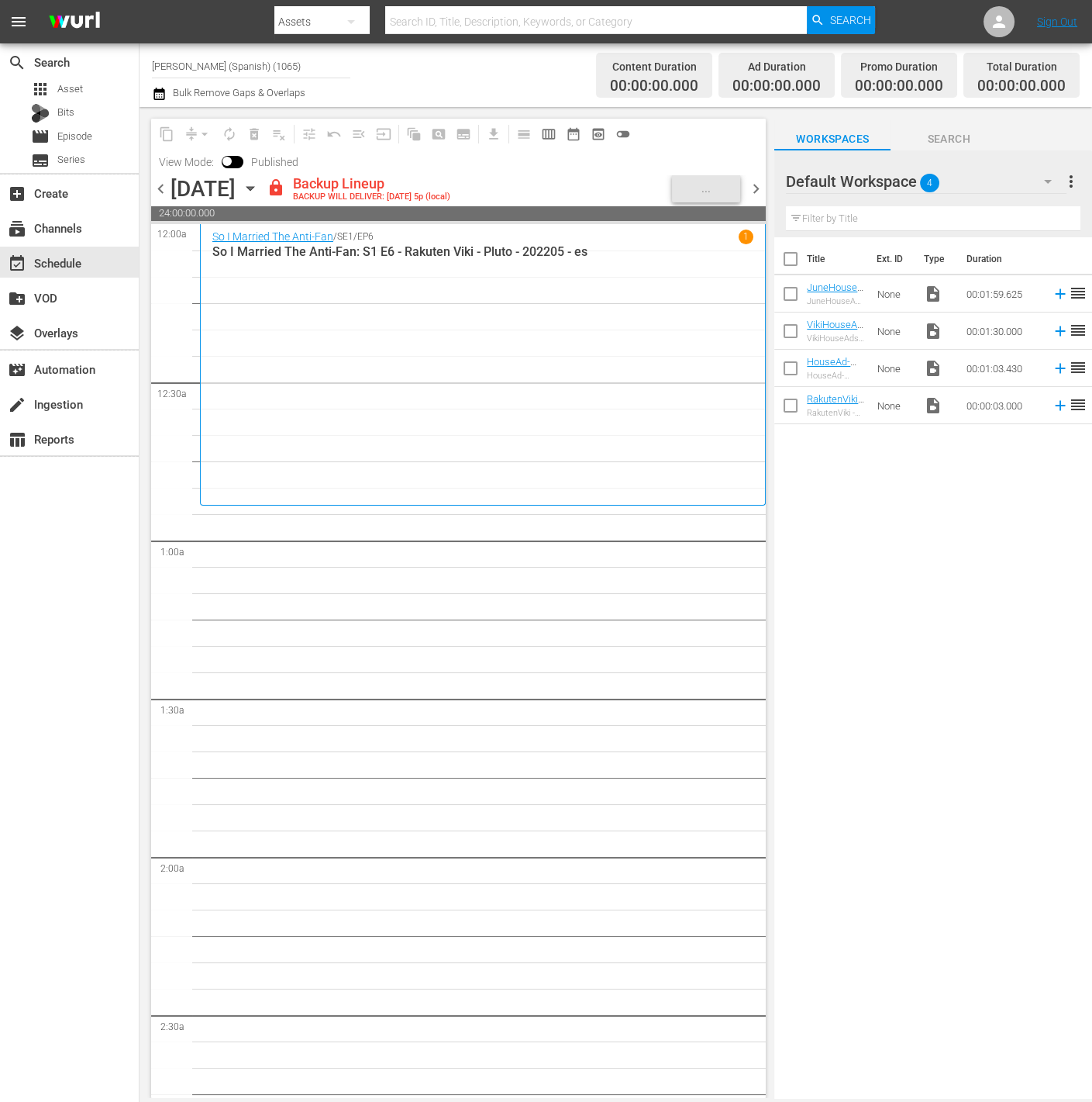
click at [1014, 176] on div "Default Workspace 4" at bounding box center [927, 181] width 280 height 44
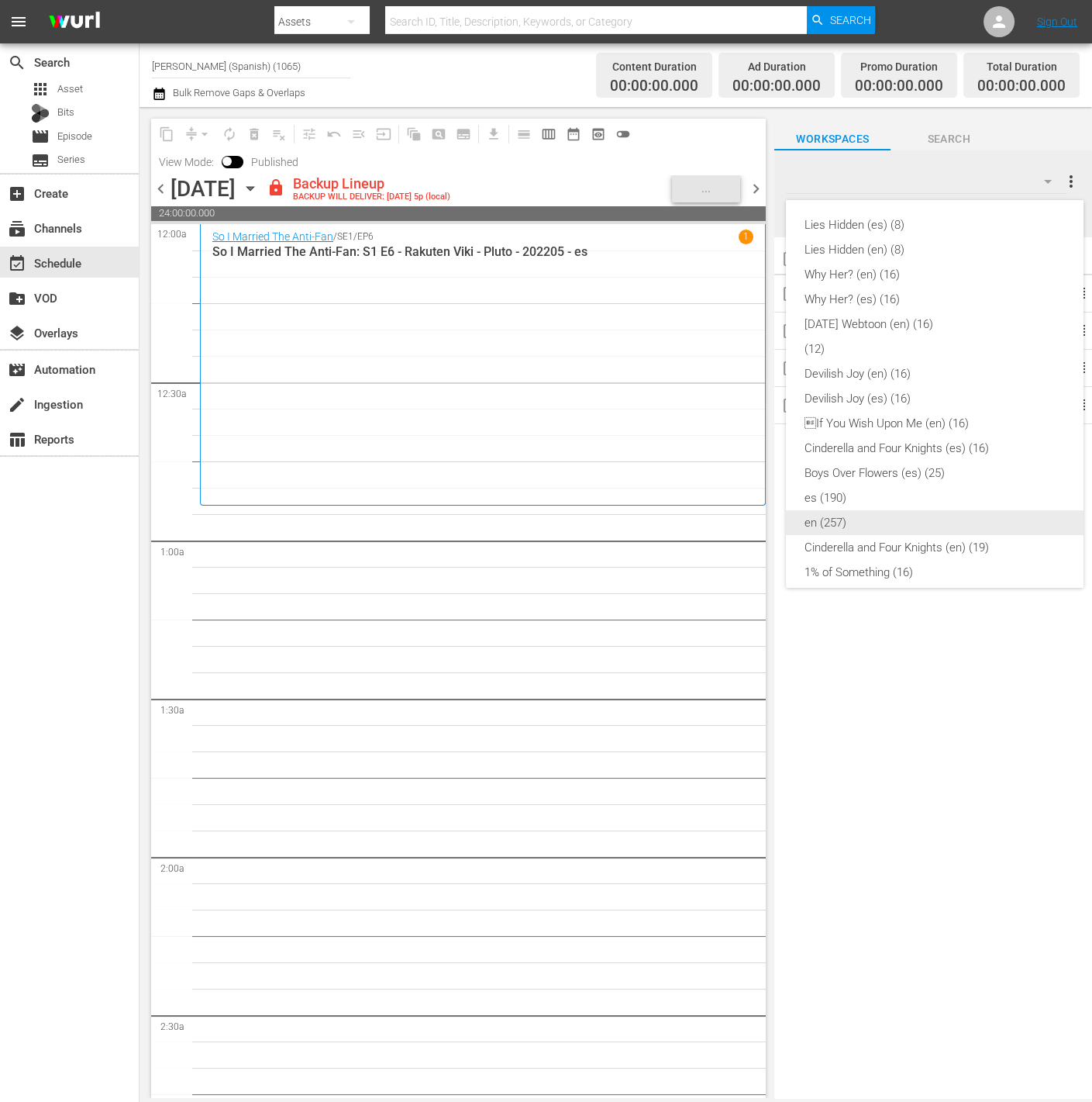
click at [882, 515] on div "en (257)" at bounding box center [934, 523] width 260 height 24
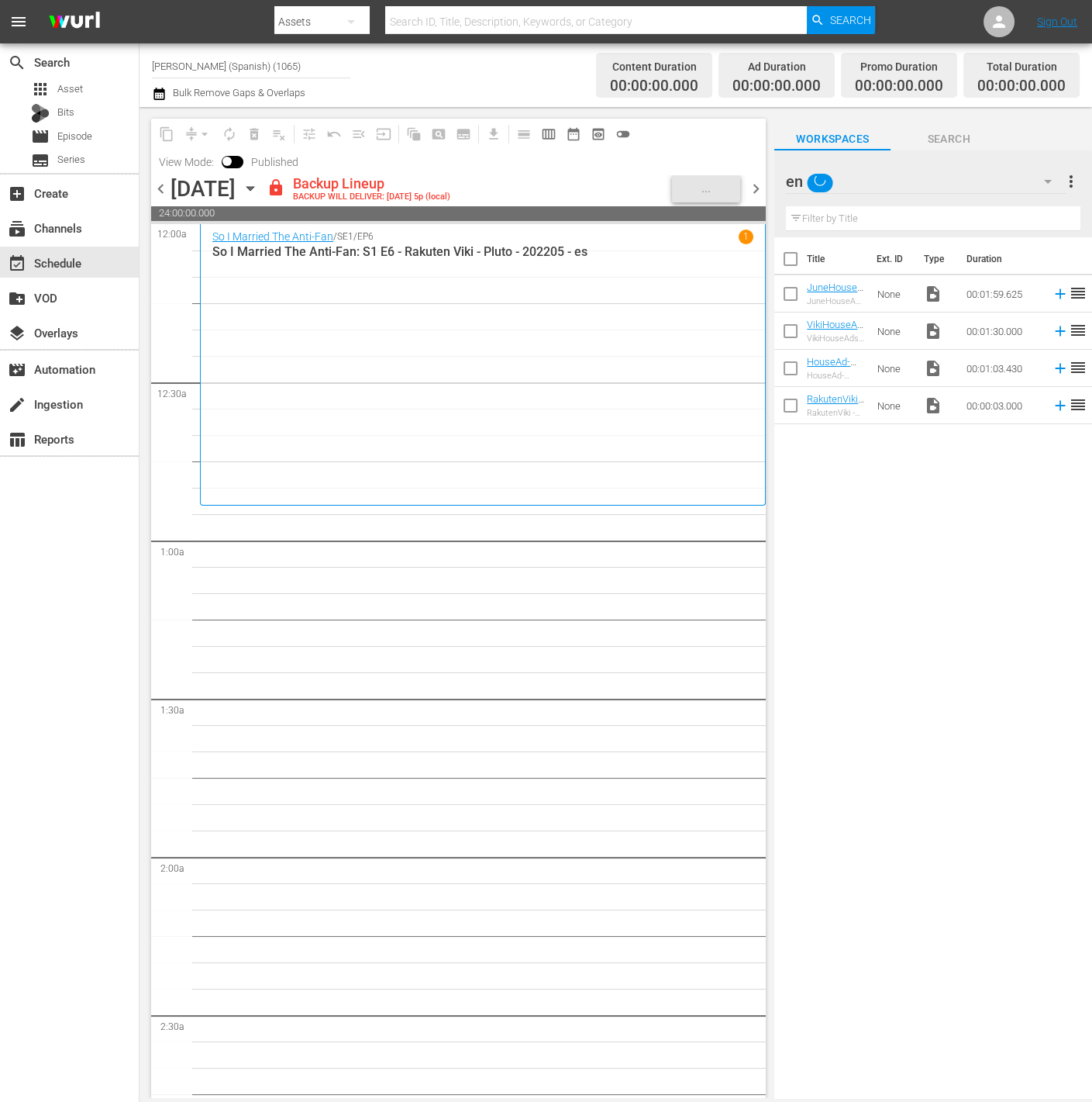
scroll to position [129, 0]
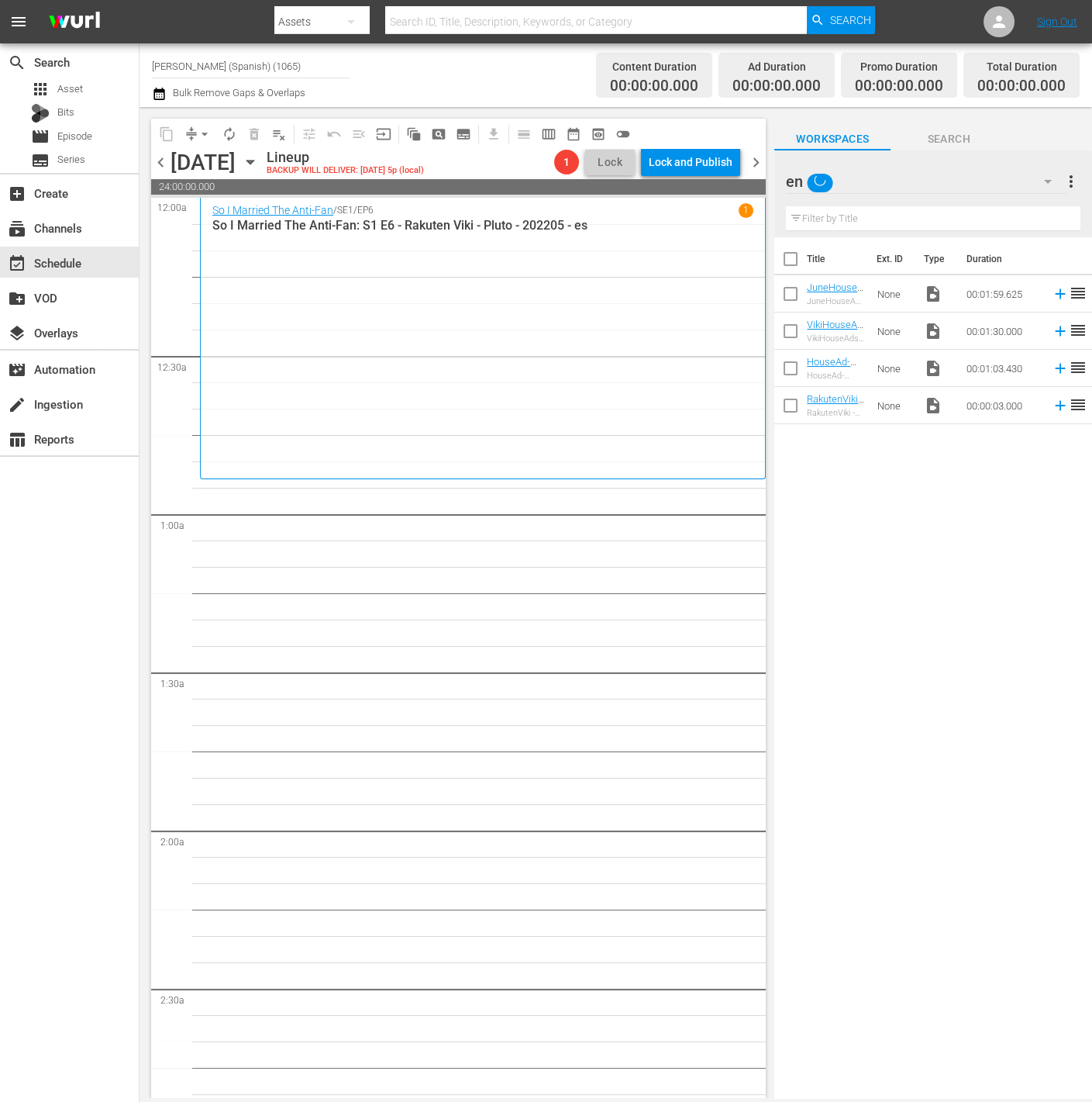
click at [970, 159] on div "en" at bounding box center [927, 181] width 280 height 44
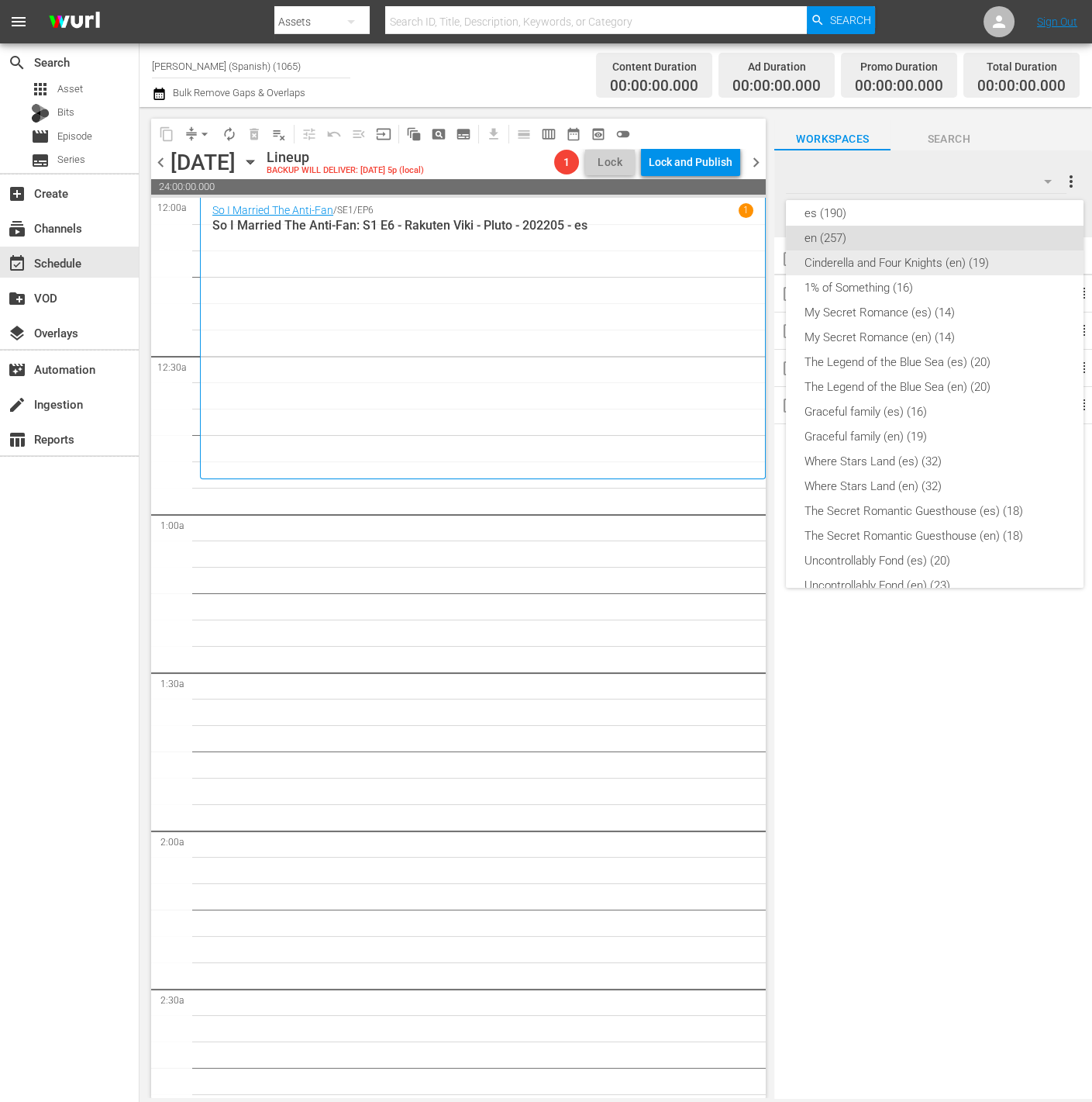
scroll to position [250, 0]
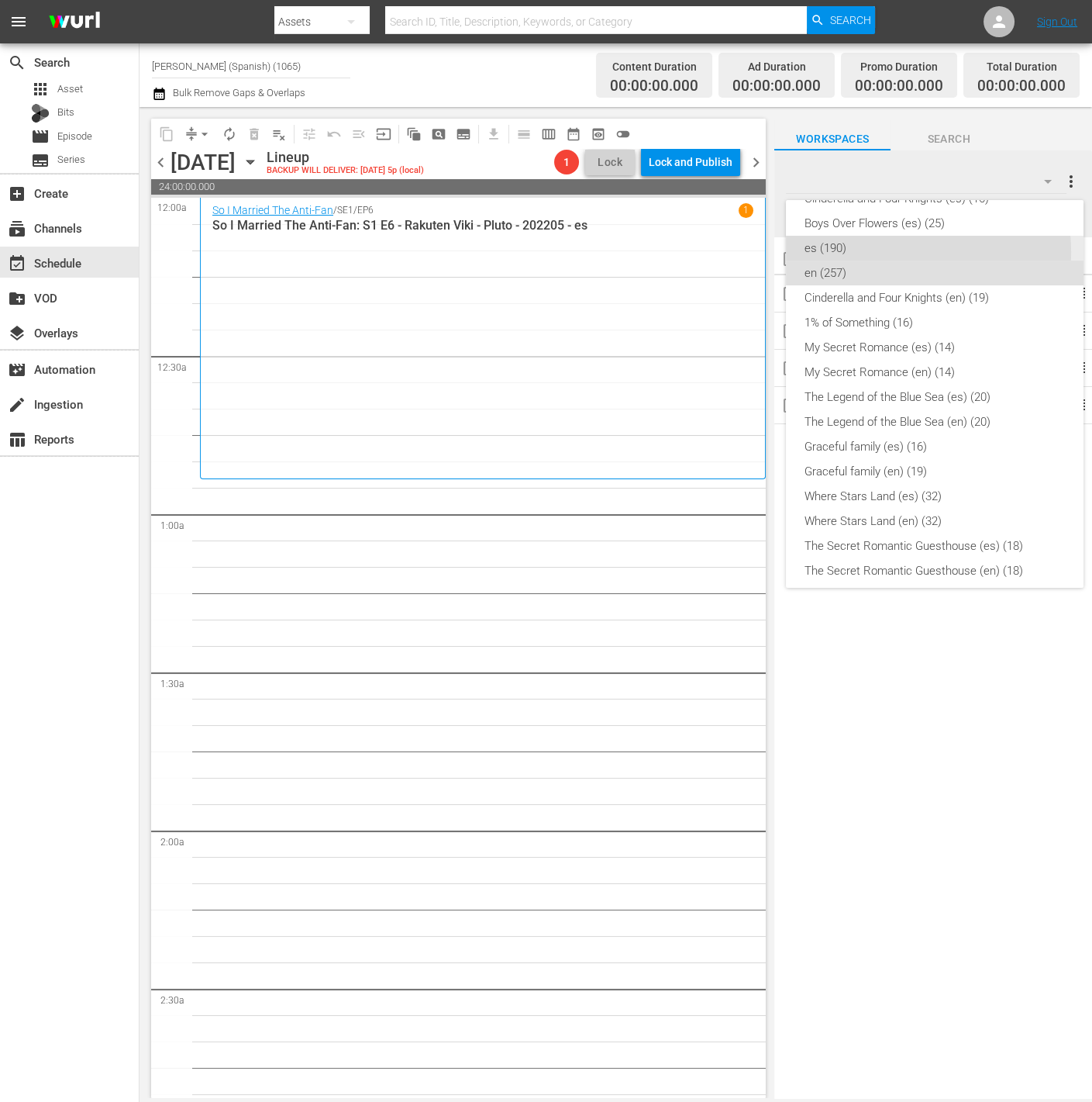
click at [904, 252] on div "es (190)" at bounding box center [934, 248] width 260 height 24
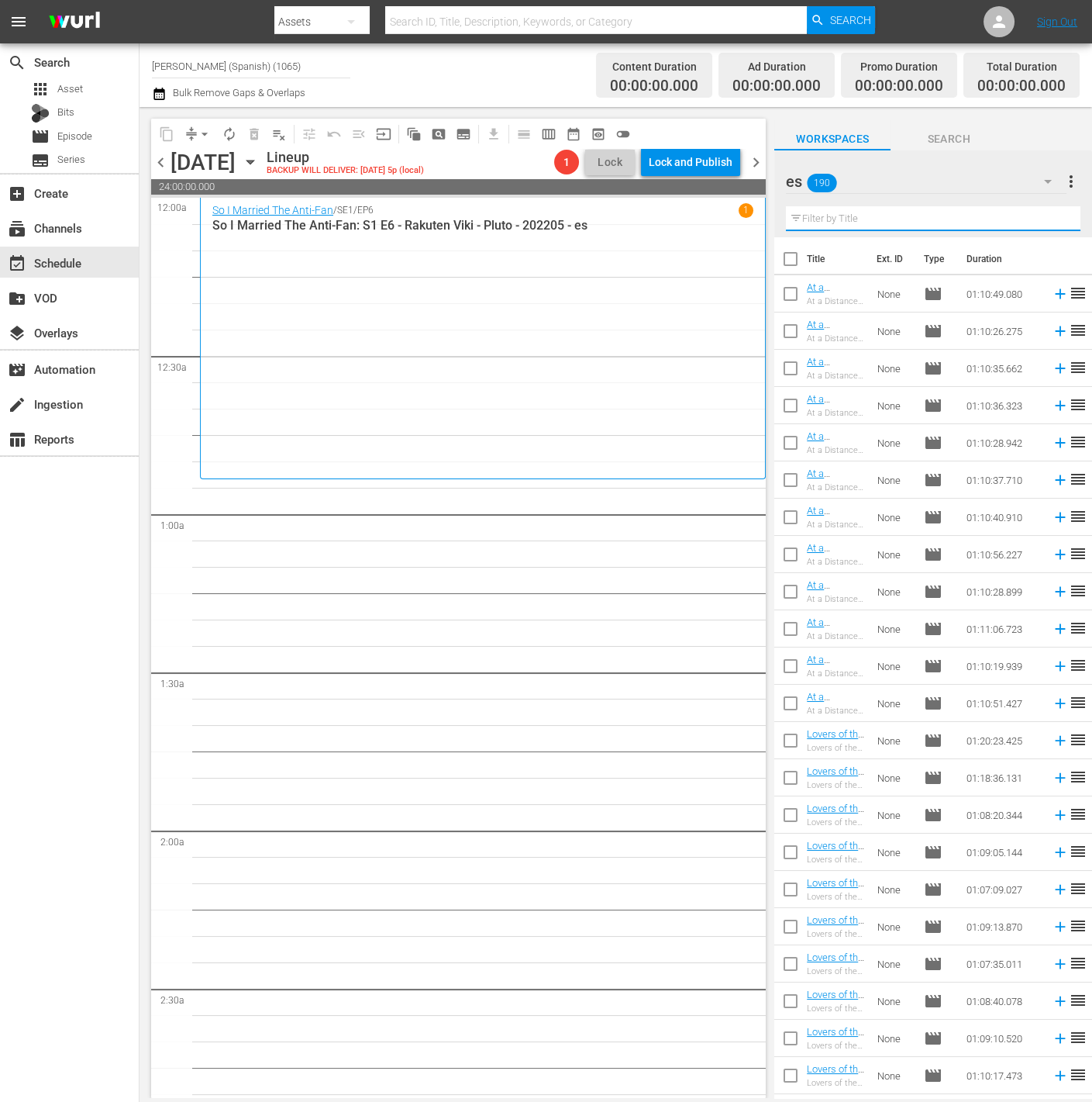
click at [940, 222] on input "text" at bounding box center [934, 219] width 294 height 24
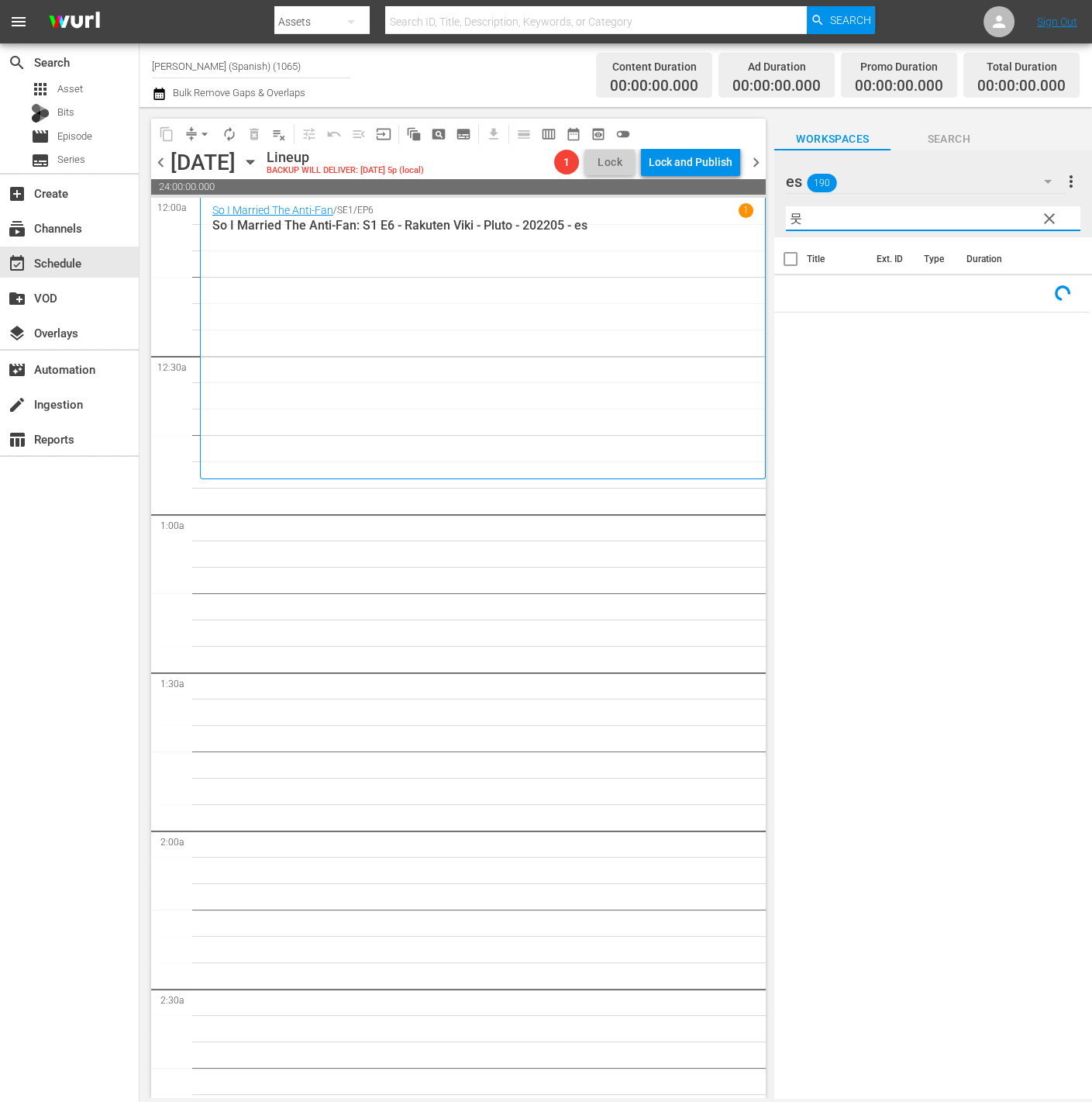
type input "무샤"
type input "anti"
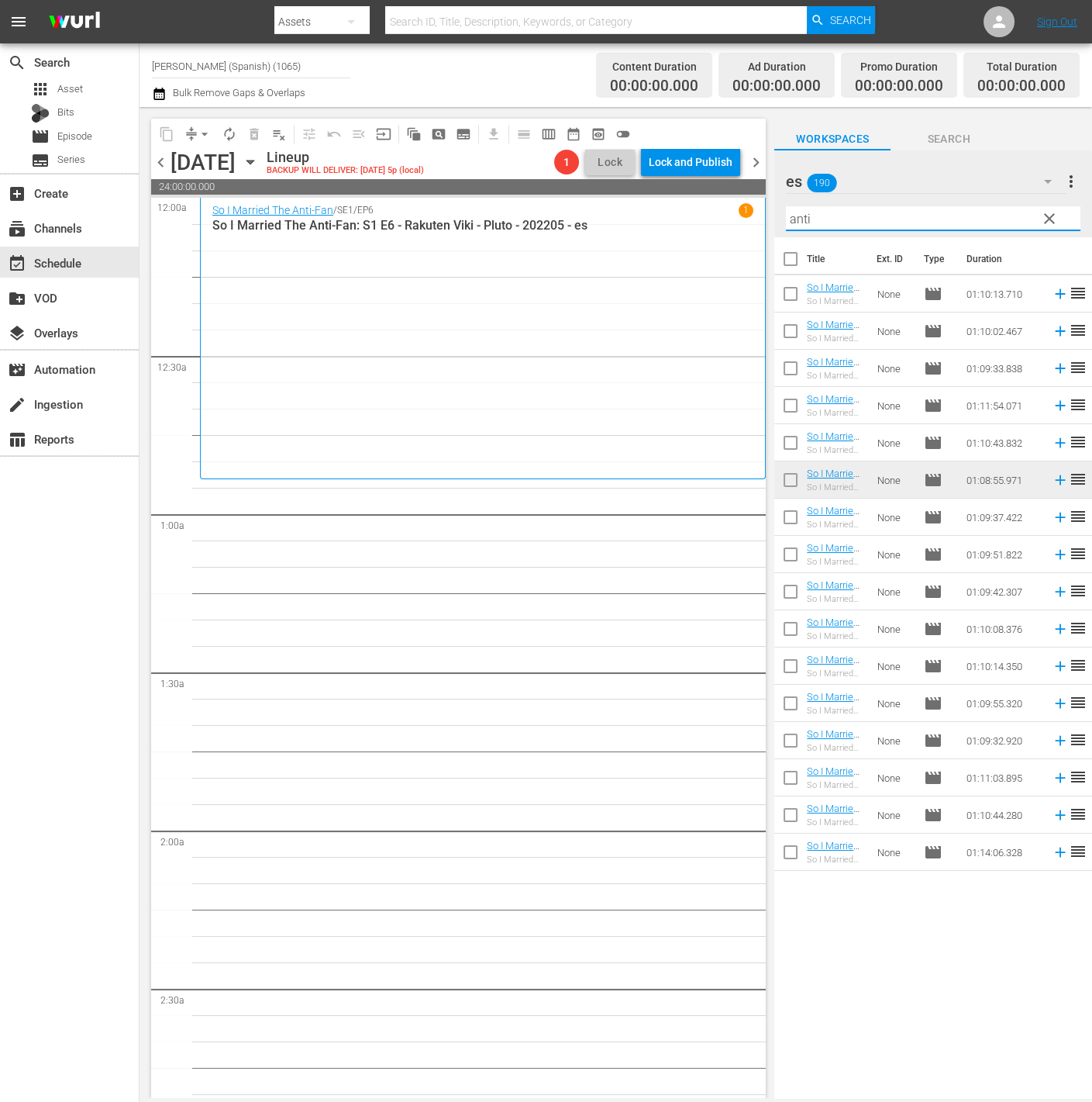
click at [792, 260] on input "checkbox" at bounding box center [790, 261] width 32 height 32
checkbox input "true"
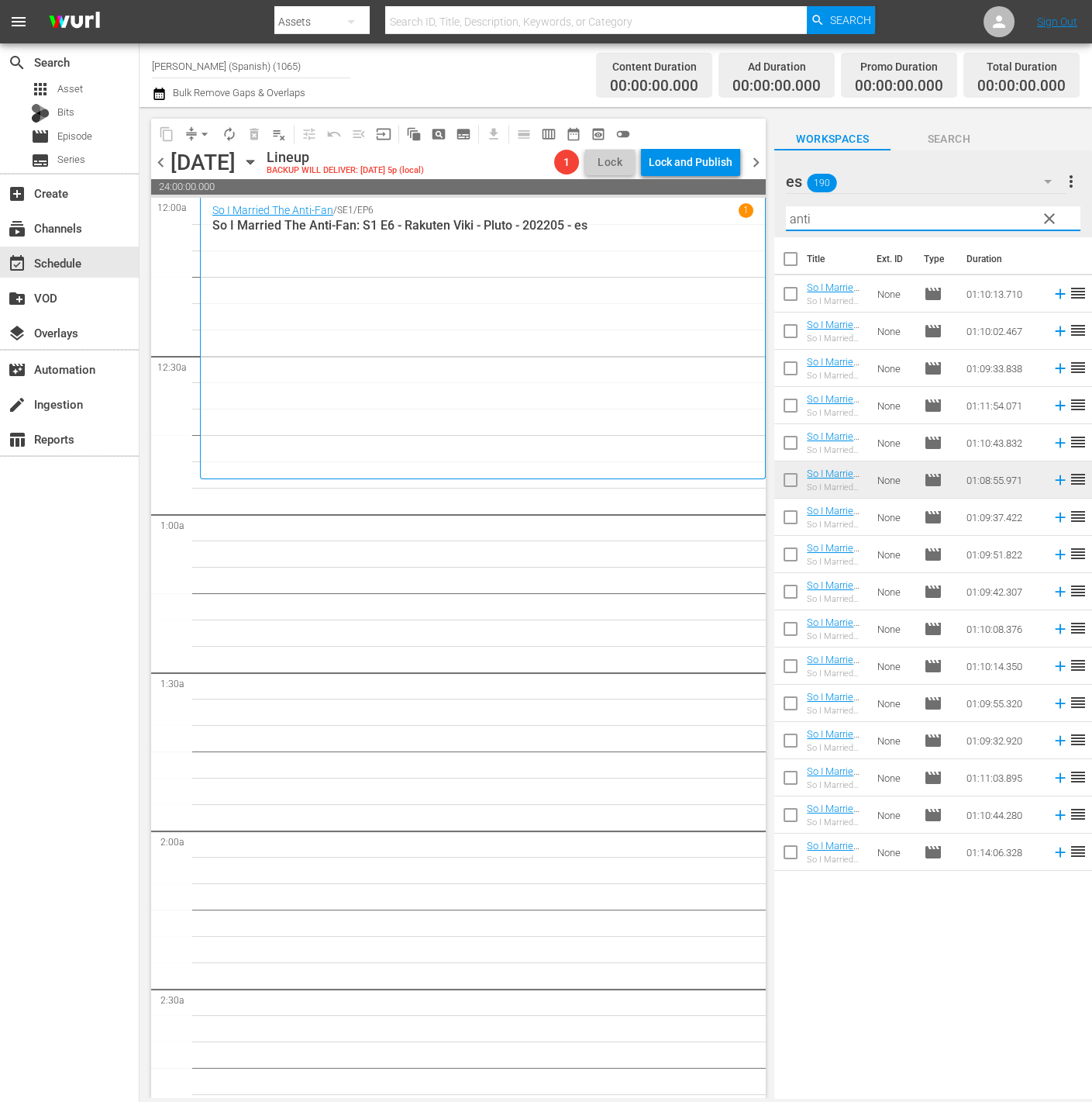
checkbox input "true"
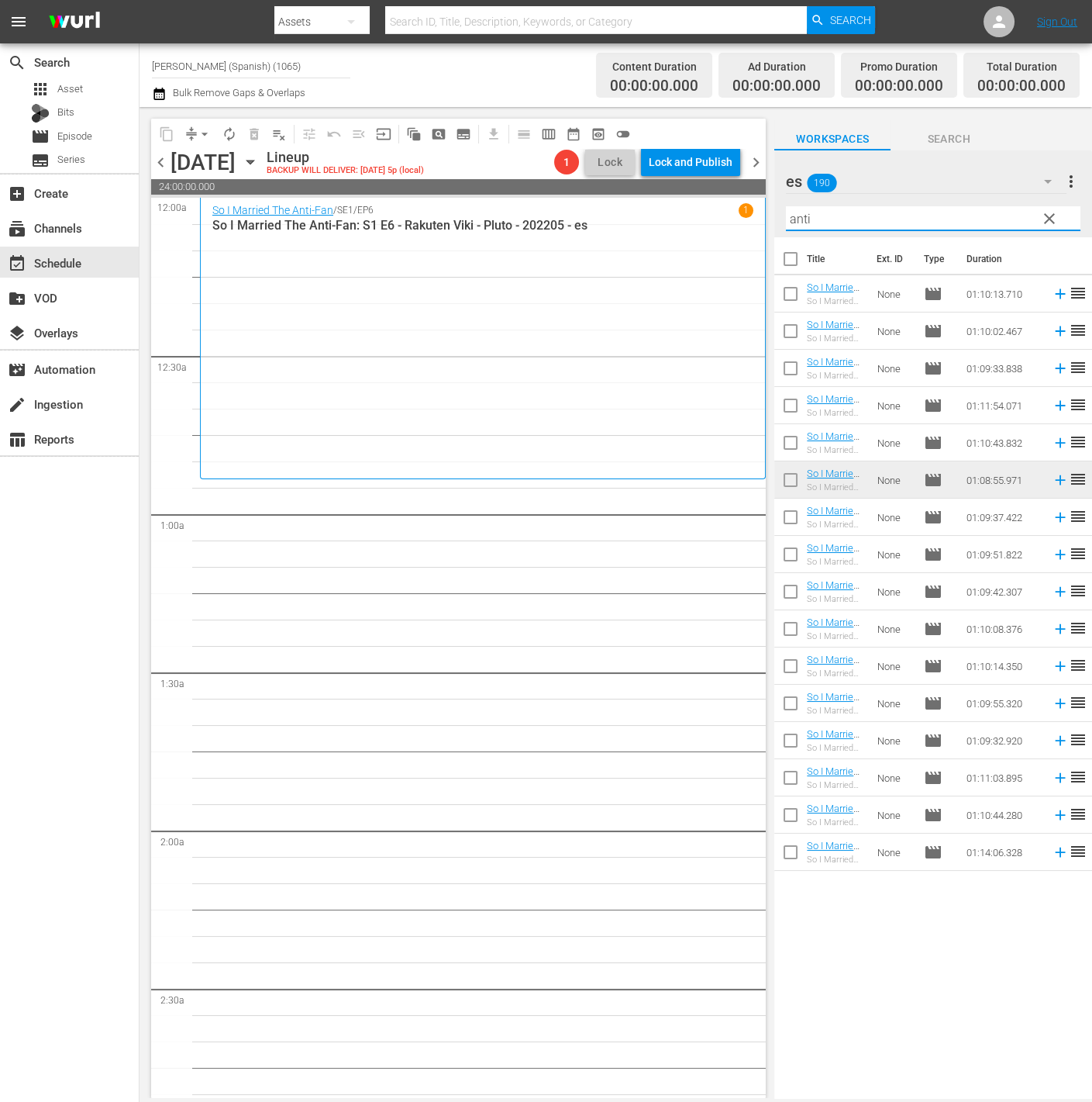
checkbox input "true"
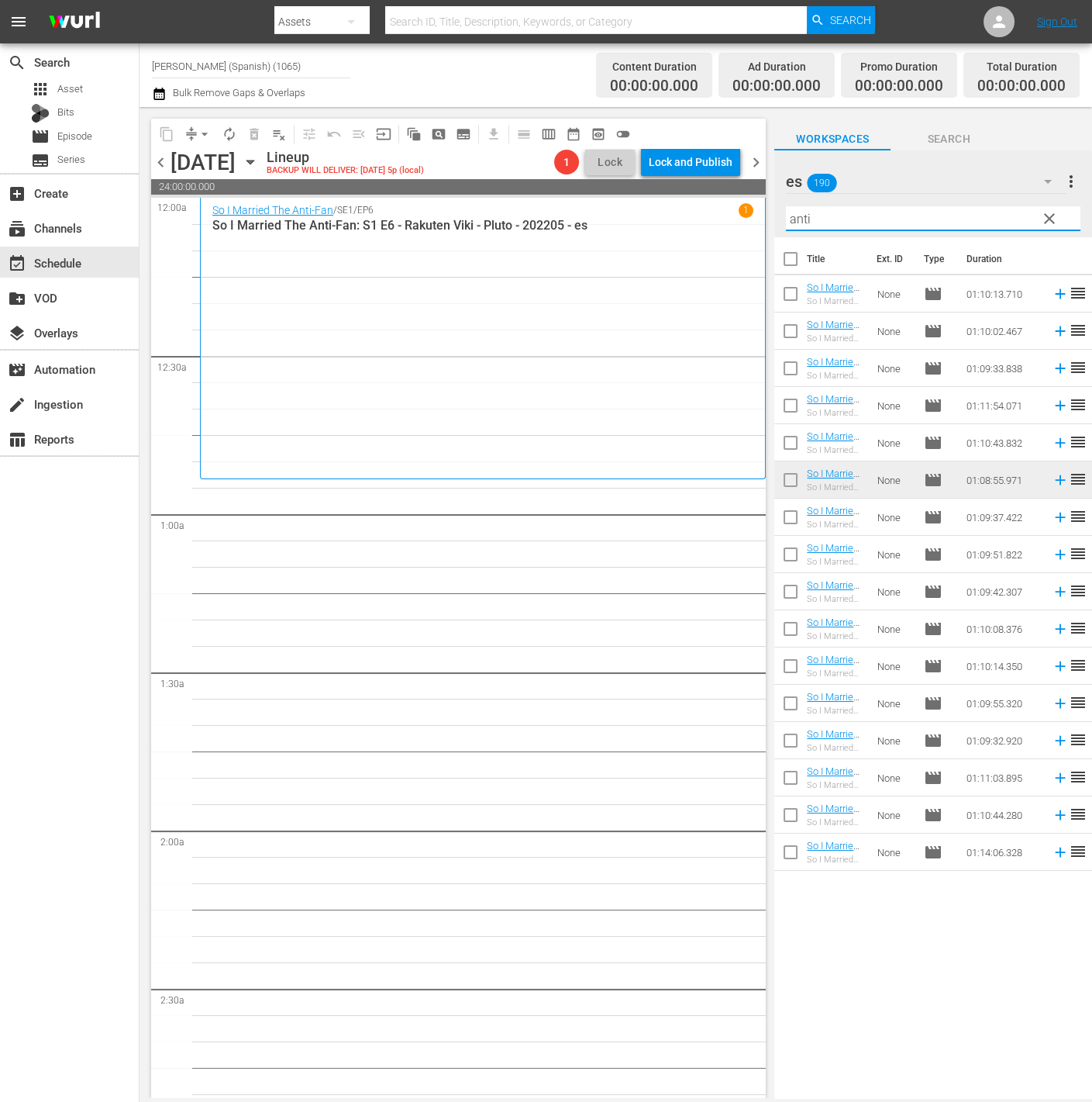
checkbox input "true"
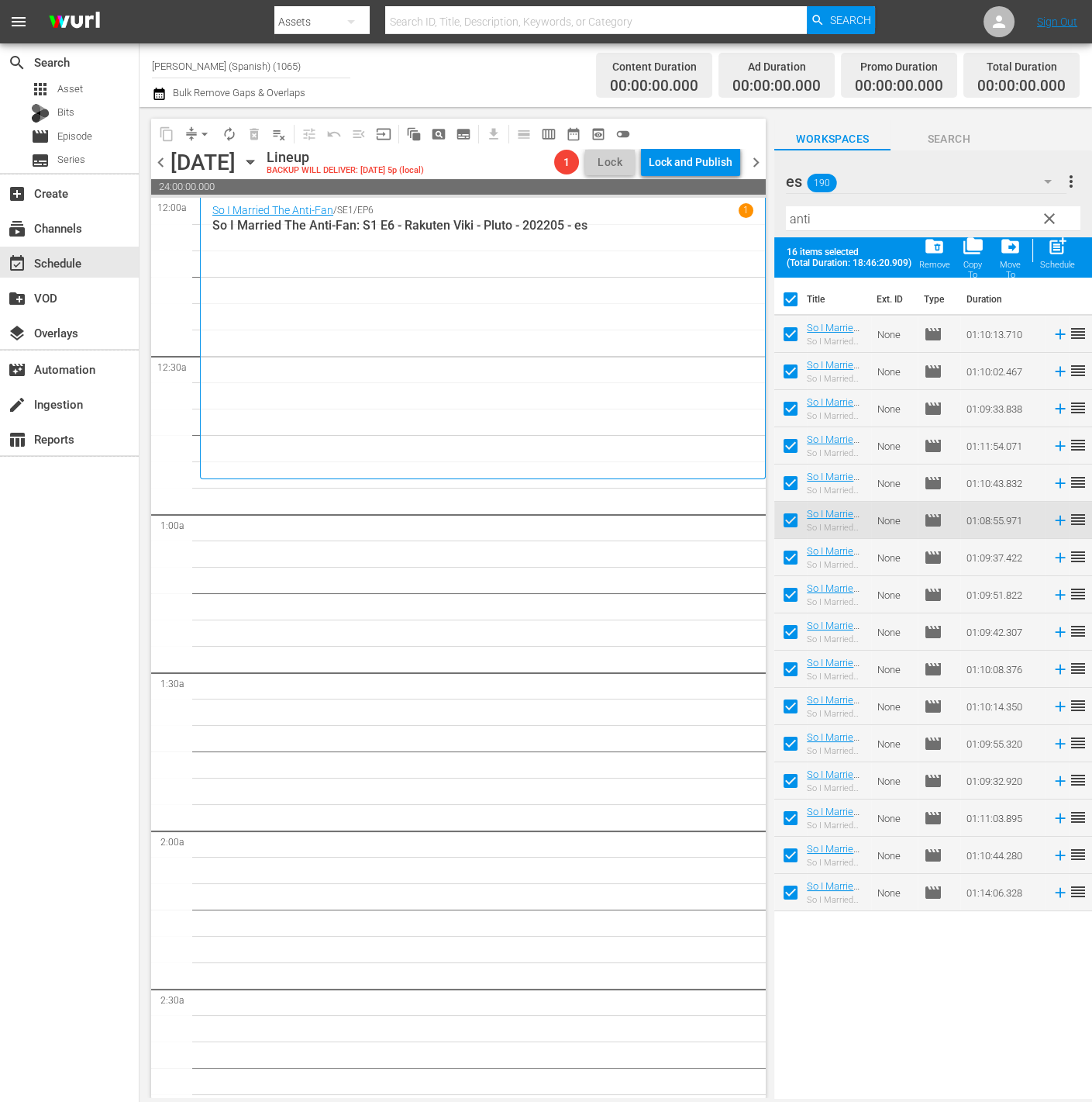
click at [795, 335] on input "checkbox" at bounding box center [790, 337] width 32 height 32
checkbox input "false"
click at [799, 370] on input "checkbox" at bounding box center [790, 374] width 32 height 32
checkbox input "false"
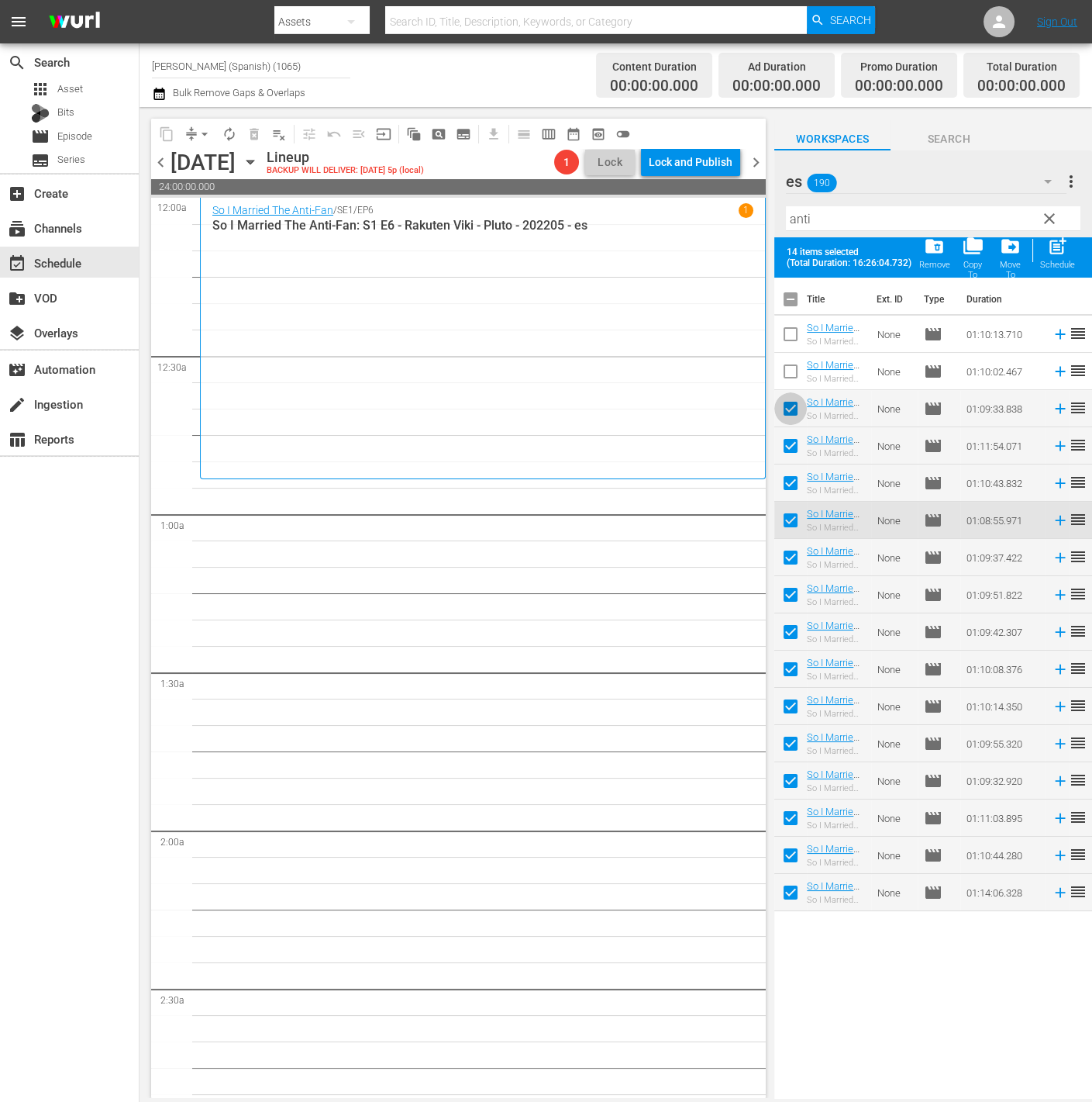
click at [791, 407] on input "checkbox" at bounding box center [790, 411] width 32 height 32
checkbox input "false"
click at [787, 452] on input "checkbox" at bounding box center [790, 449] width 32 height 32
checkbox input "false"
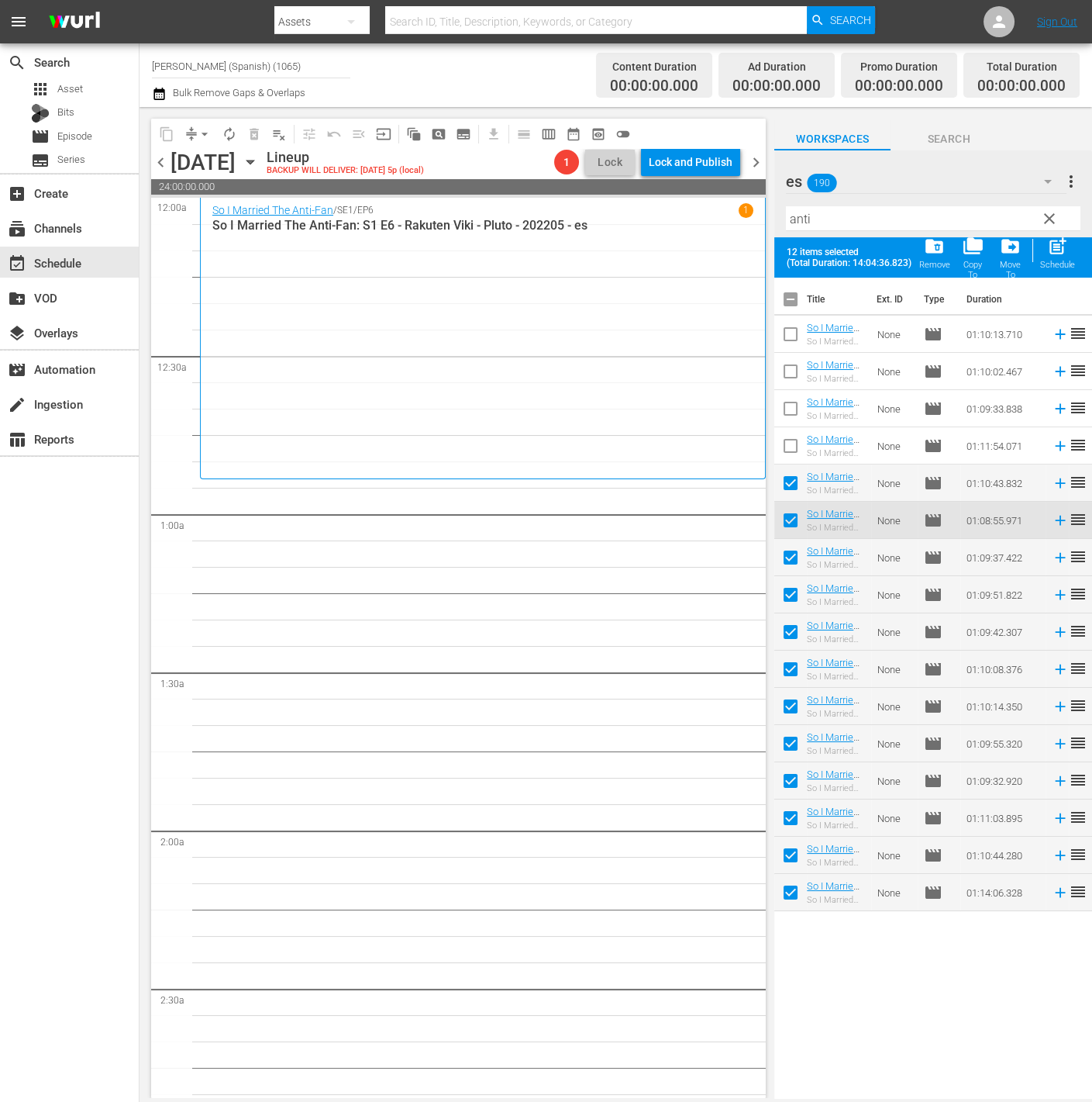
click at [792, 490] on input "checkbox" at bounding box center [790, 485] width 32 height 32
checkbox input "false"
click at [789, 525] on input "checkbox" at bounding box center [790, 523] width 32 height 32
checkbox input "false"
click at [1052, 247] on span "post_add" at bounding box center [1058, 247] width 21 height 21
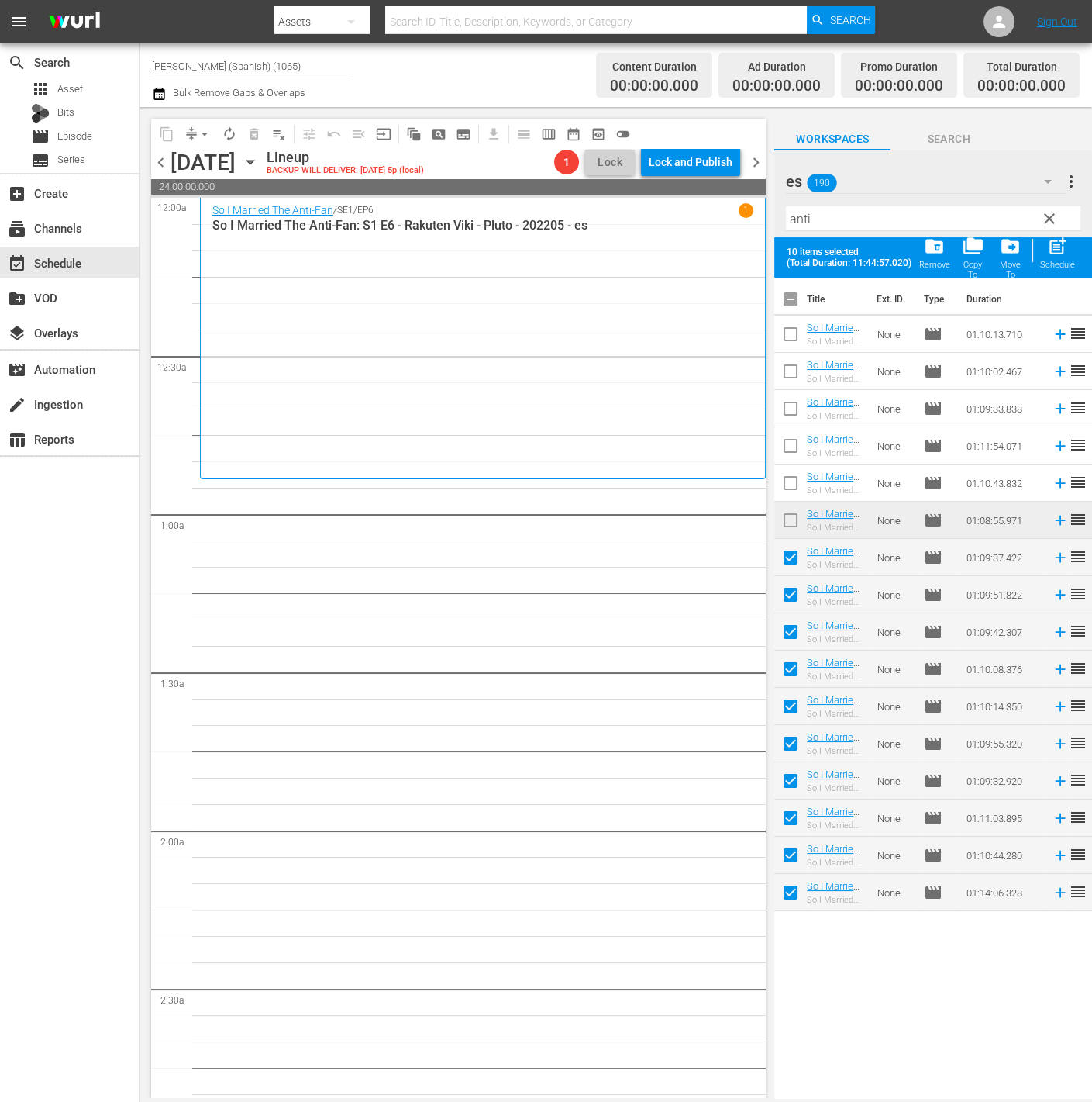
checkbox input "false"
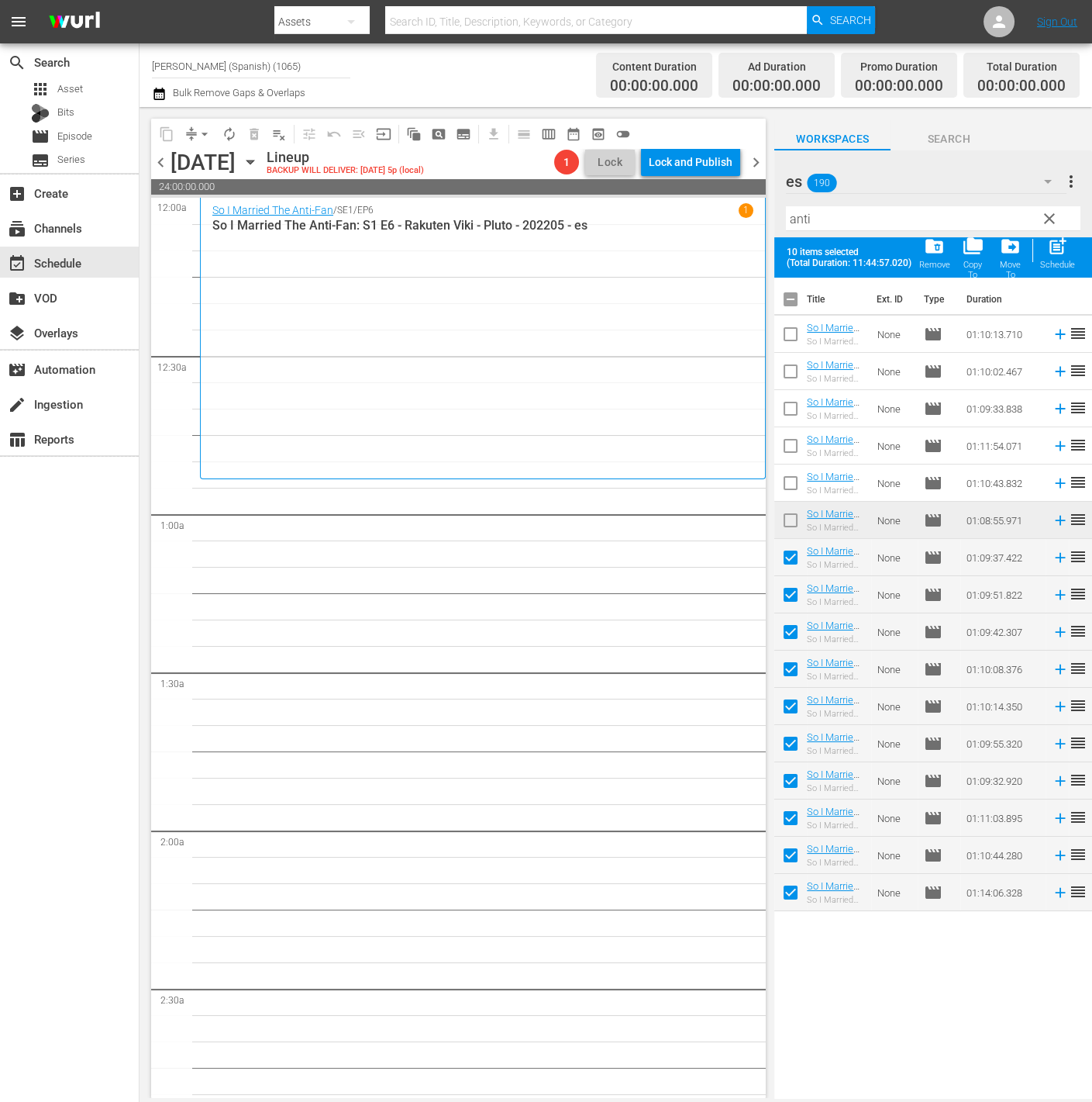
checkbox input "false"
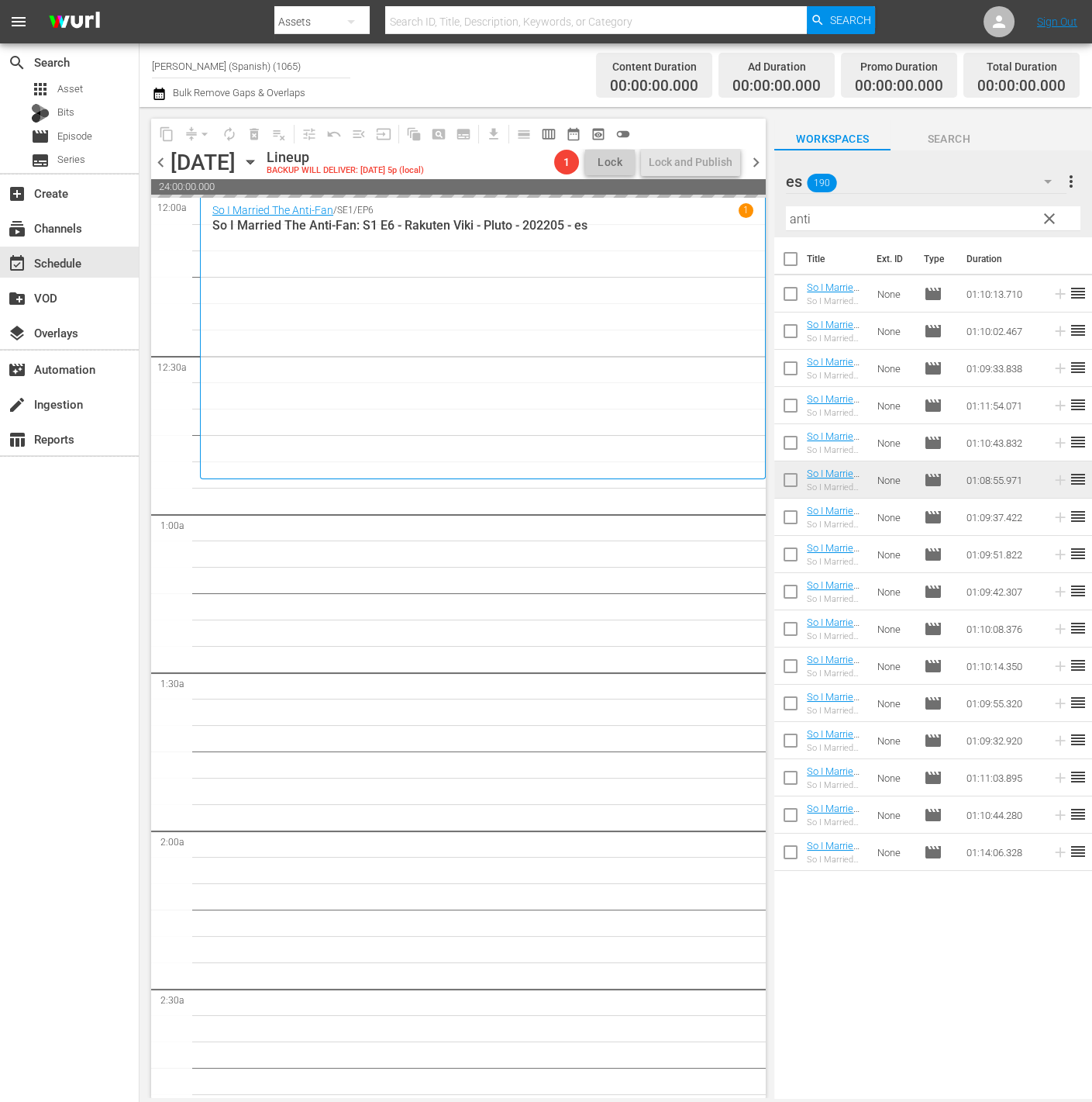
click at [1013, 179] on div "es 190" at bounding box center [927, 181] width 280 height 44
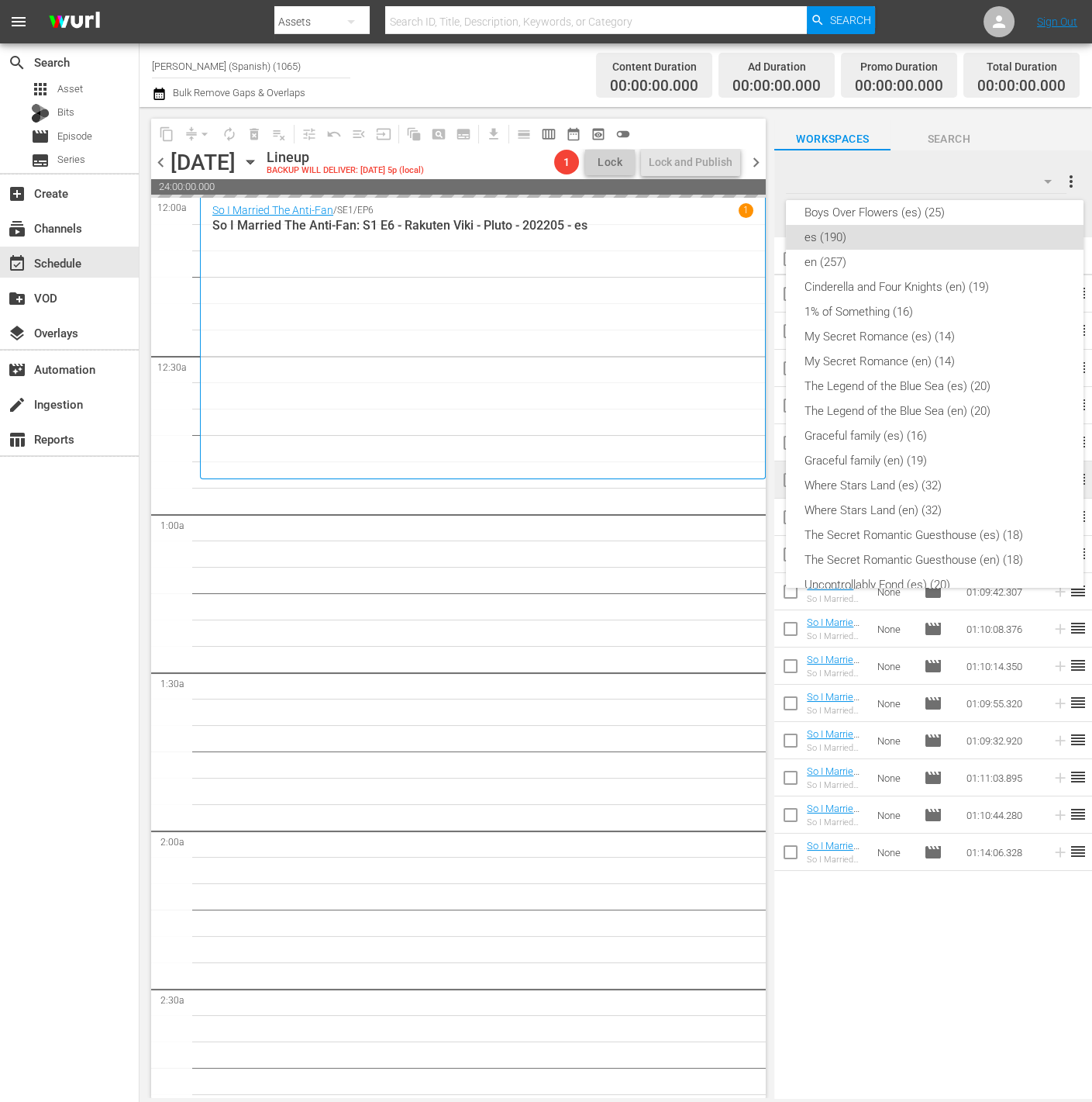
scroll to position [0, 0]
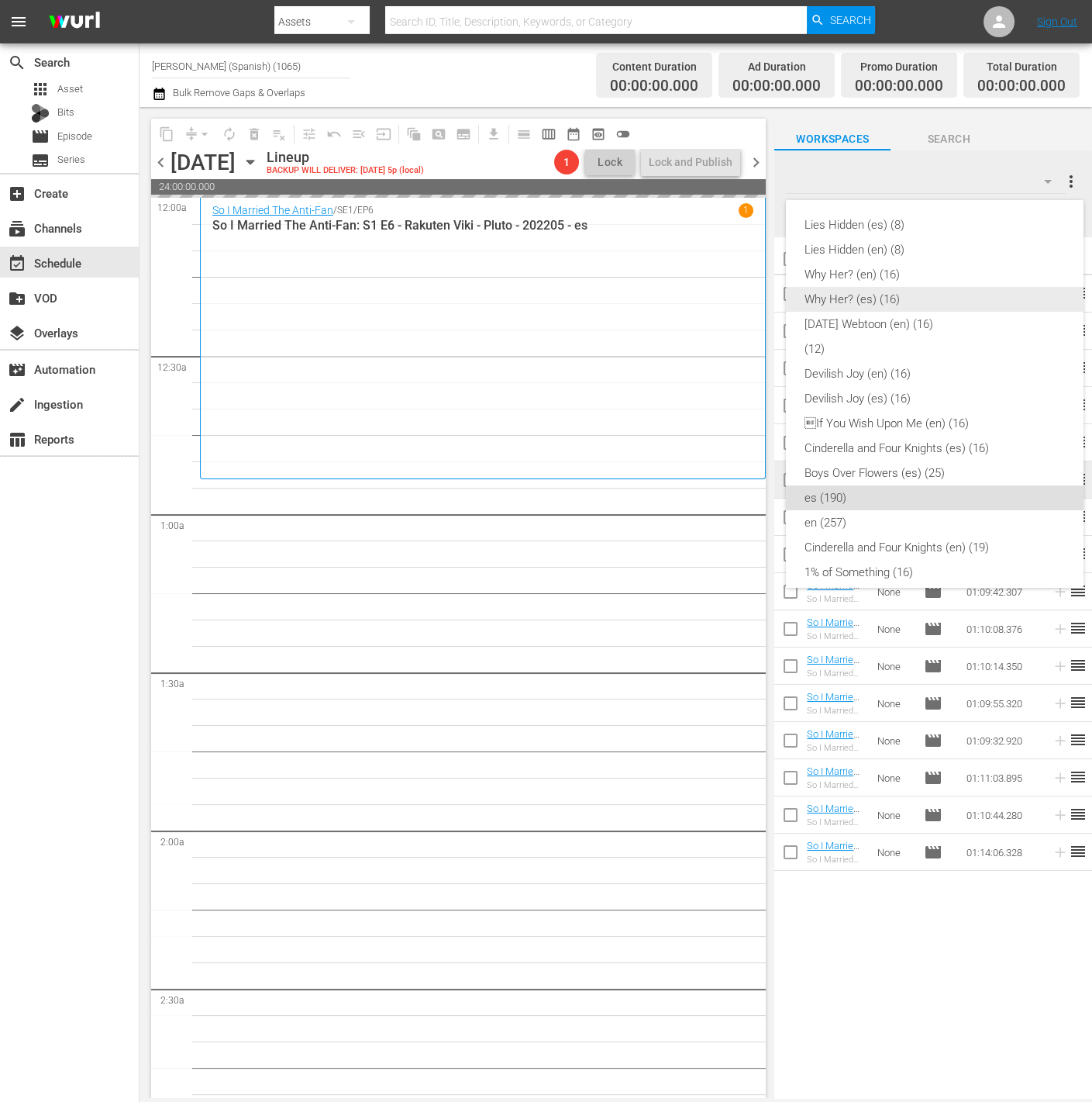
click at [901, 295] on div "Why Her? (es) (16)" at bounding box center [934, 299] width 260 height 24
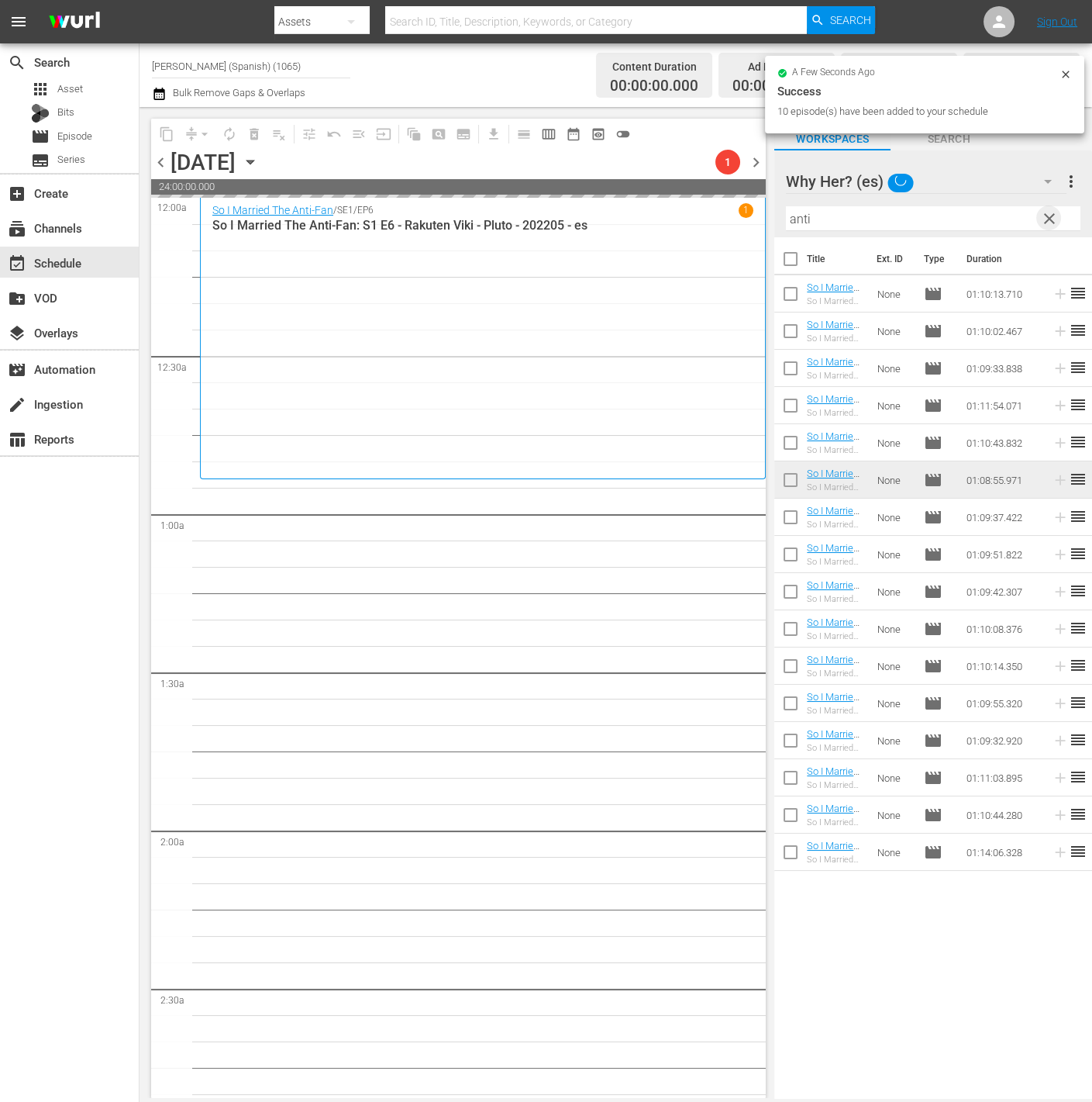
click at [1054, 218] on span "clear" at bounding box center [1049, 218] width 18 height 18
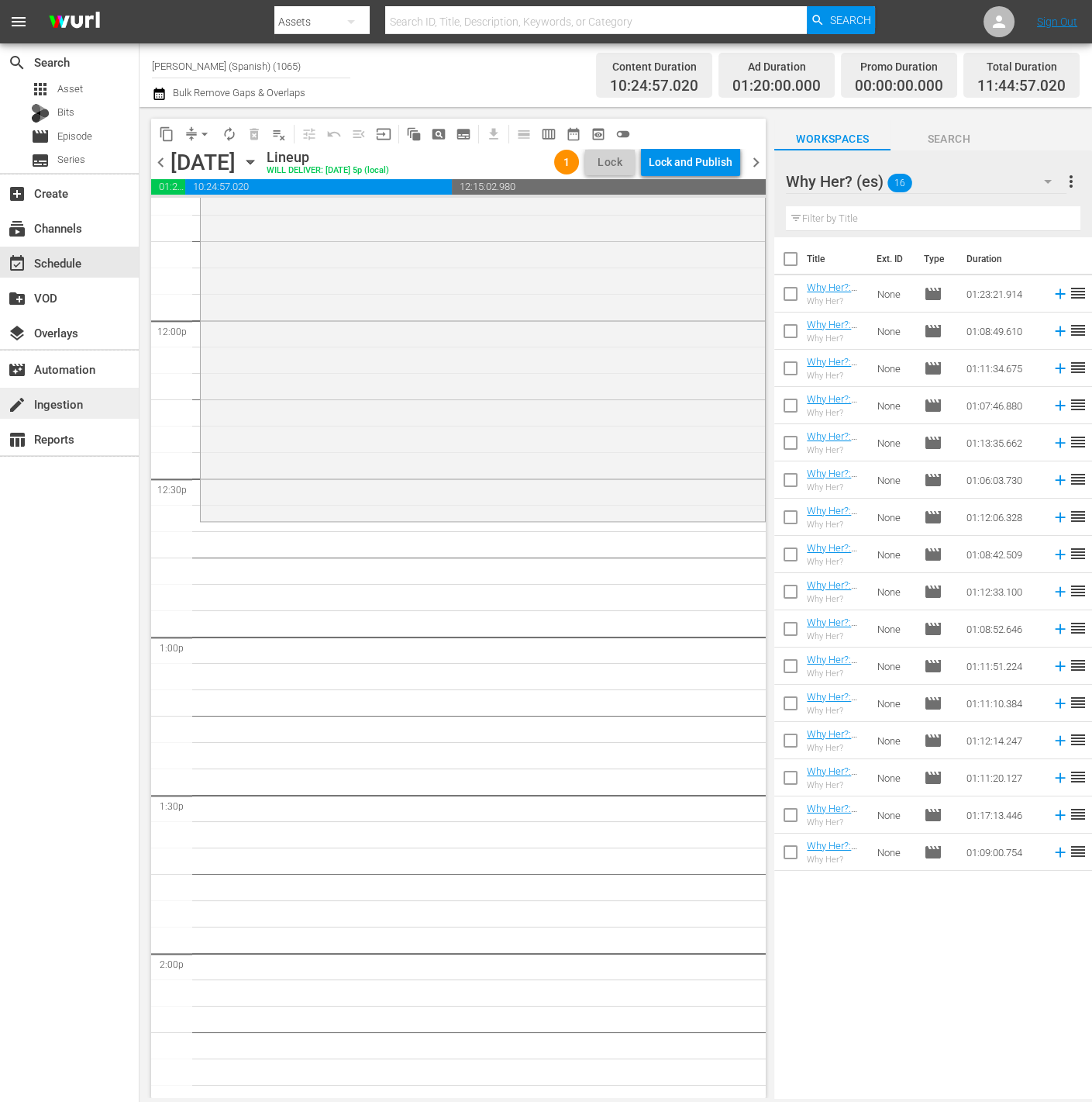
scroll to position [3377, 0]
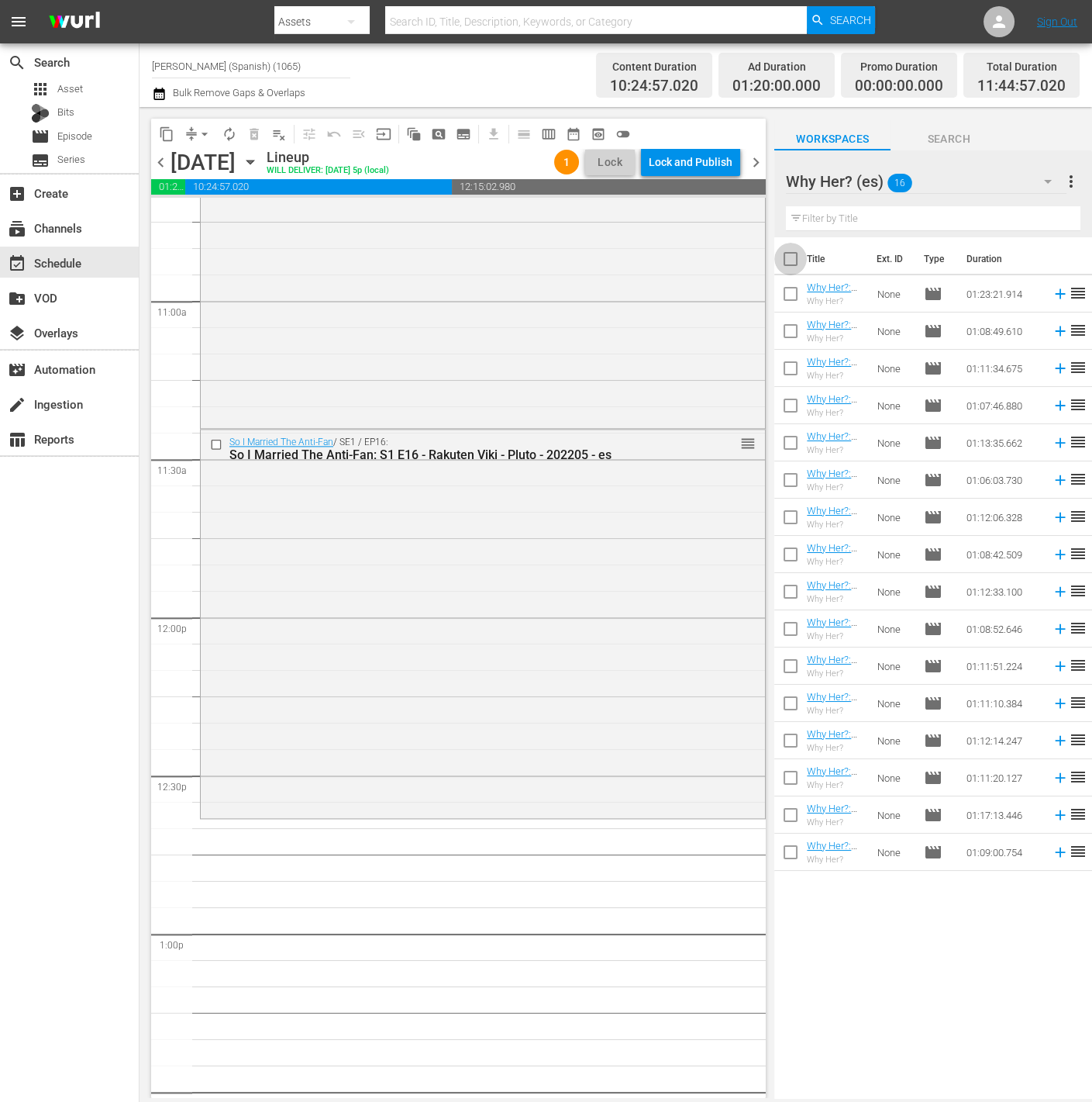
click at [795, 254] on input "checkbox" at bounding box center [790, 261] width 32 height 32
checkbox input "true"
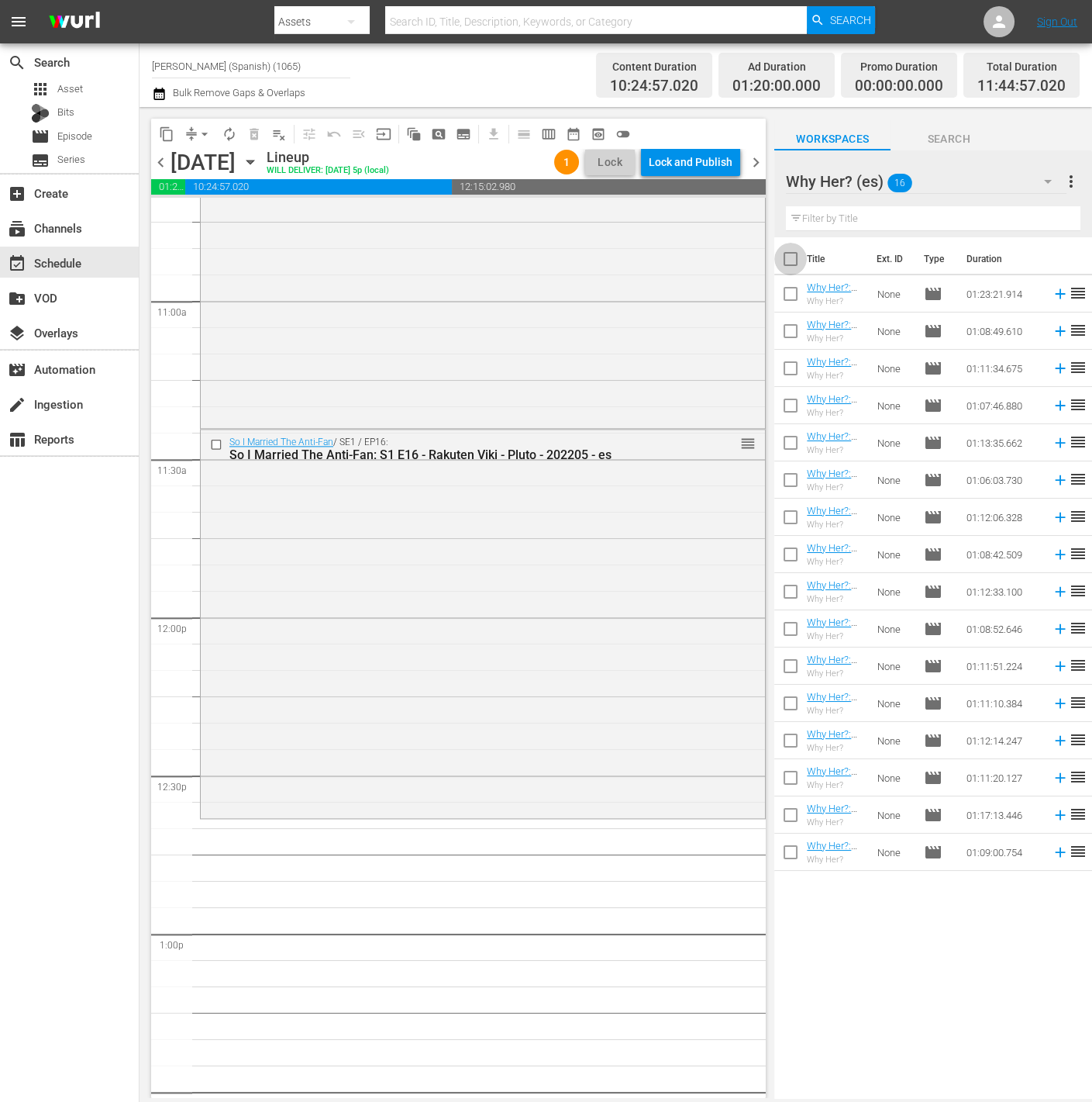
checkbox input "true"
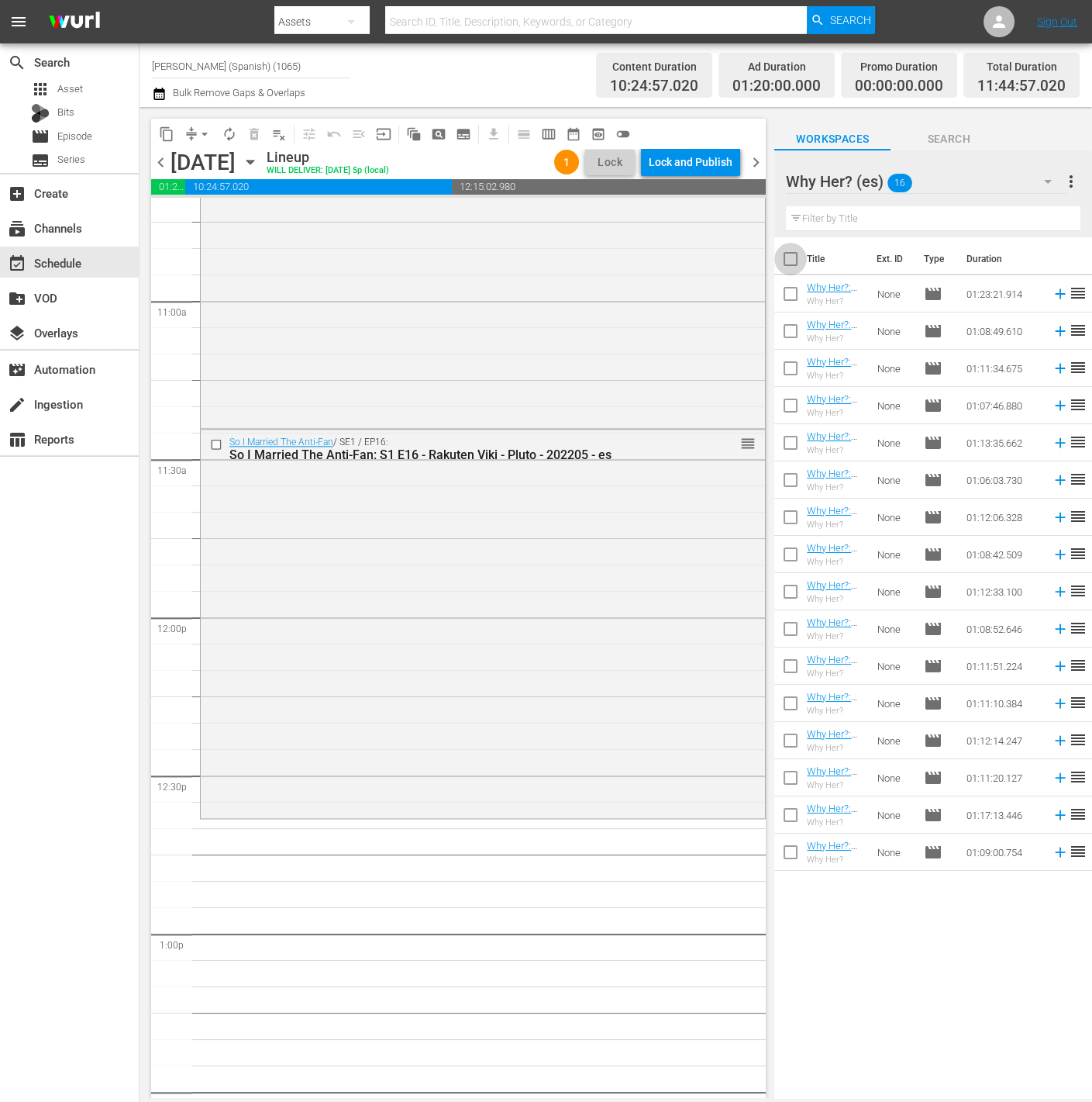
checkbox input "true"
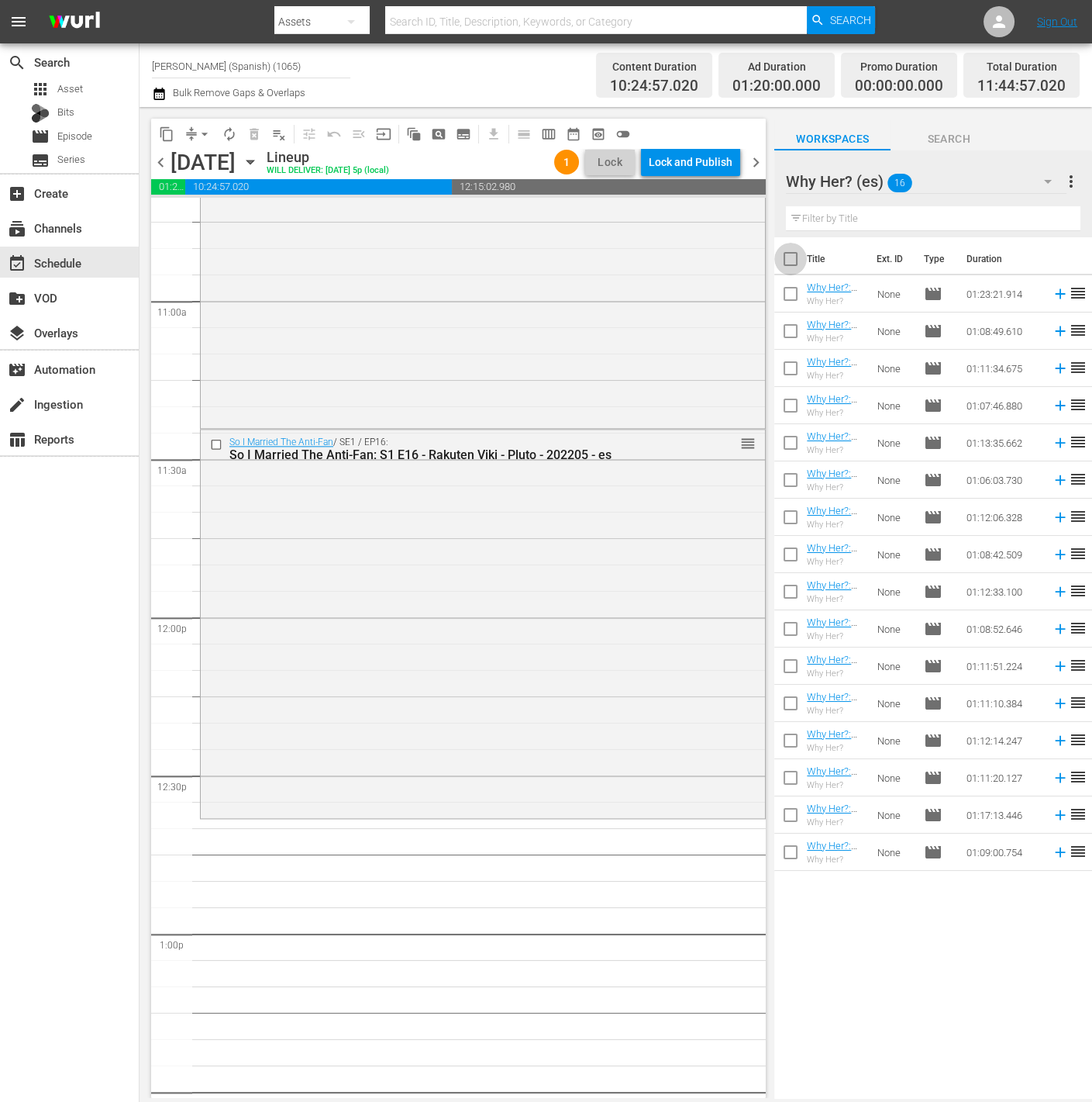
checkbox input "true"
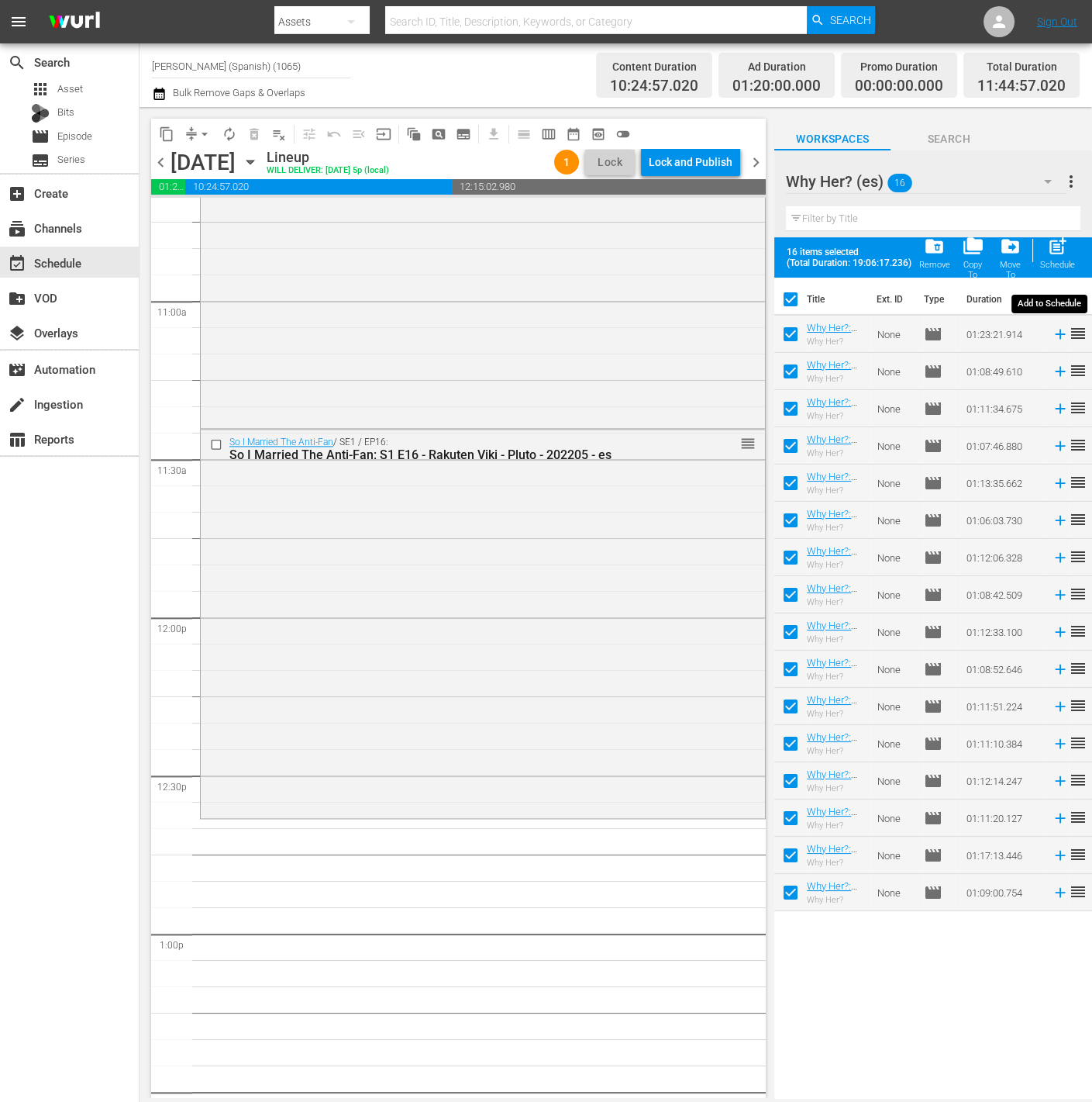
click at [1065, 251] on span "post_add" at bounding box center [1058, 247] width 21 height 21
checkbox input "false"
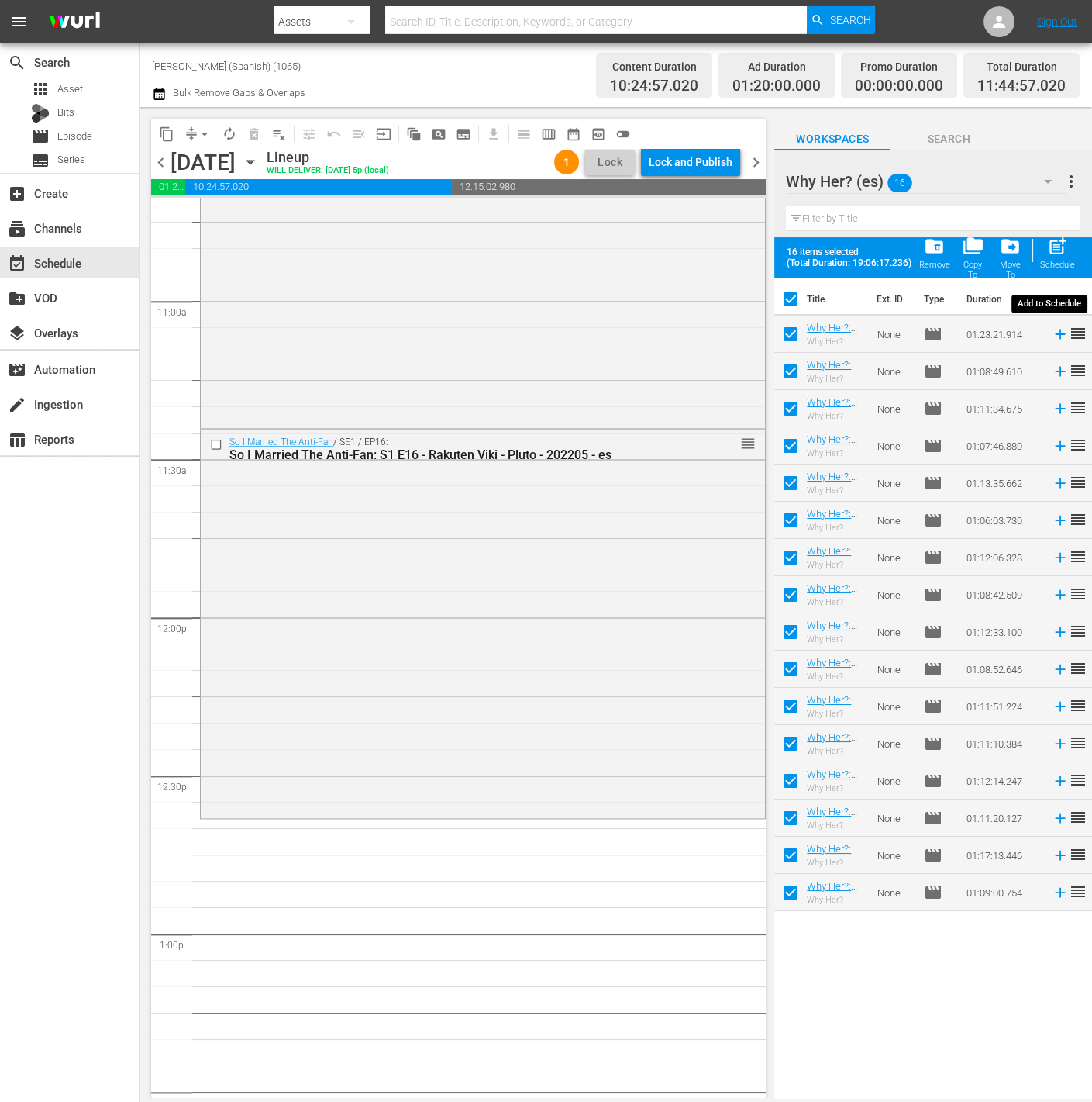
checkbox input "false"
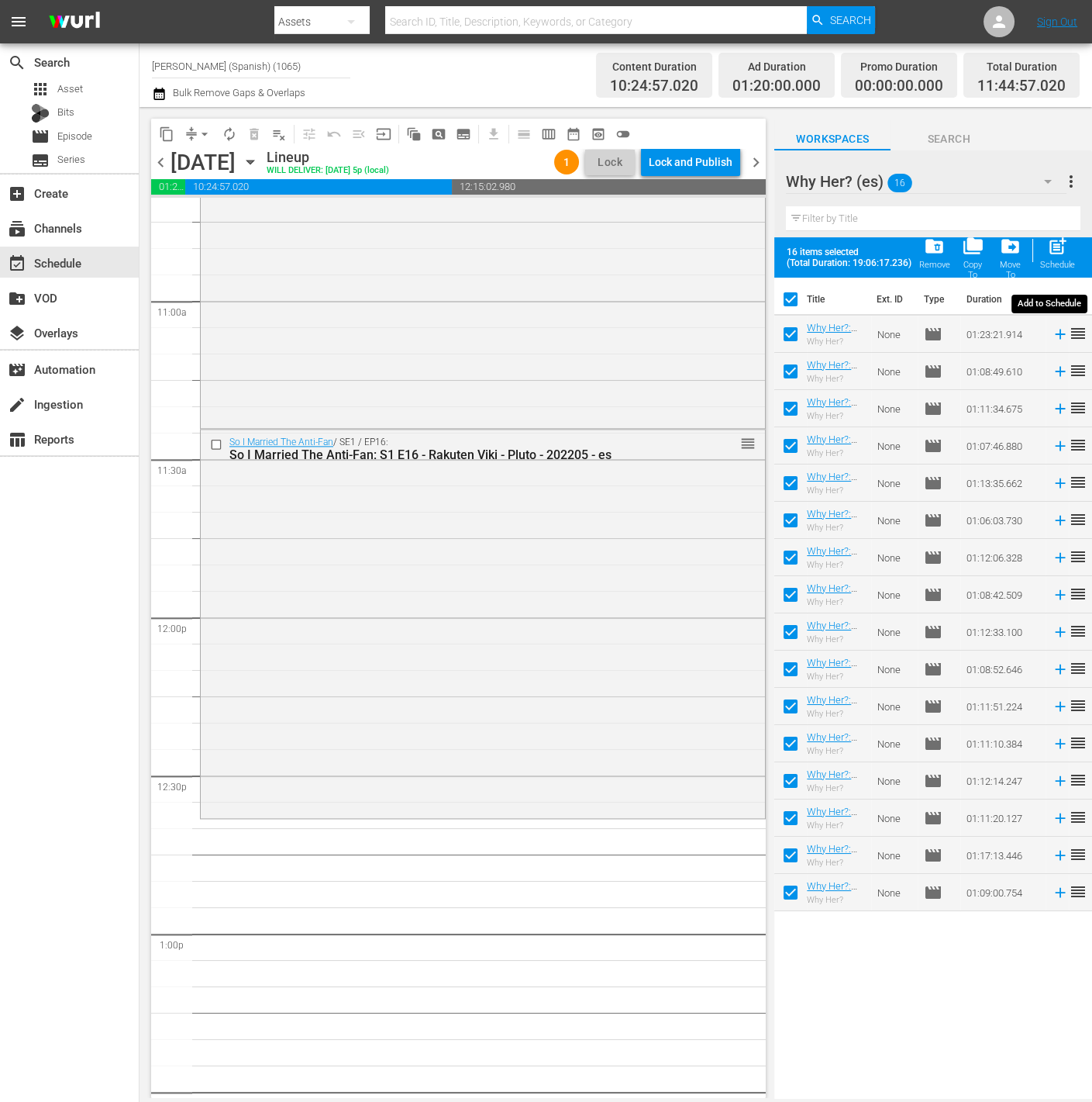
checkbox input "false"
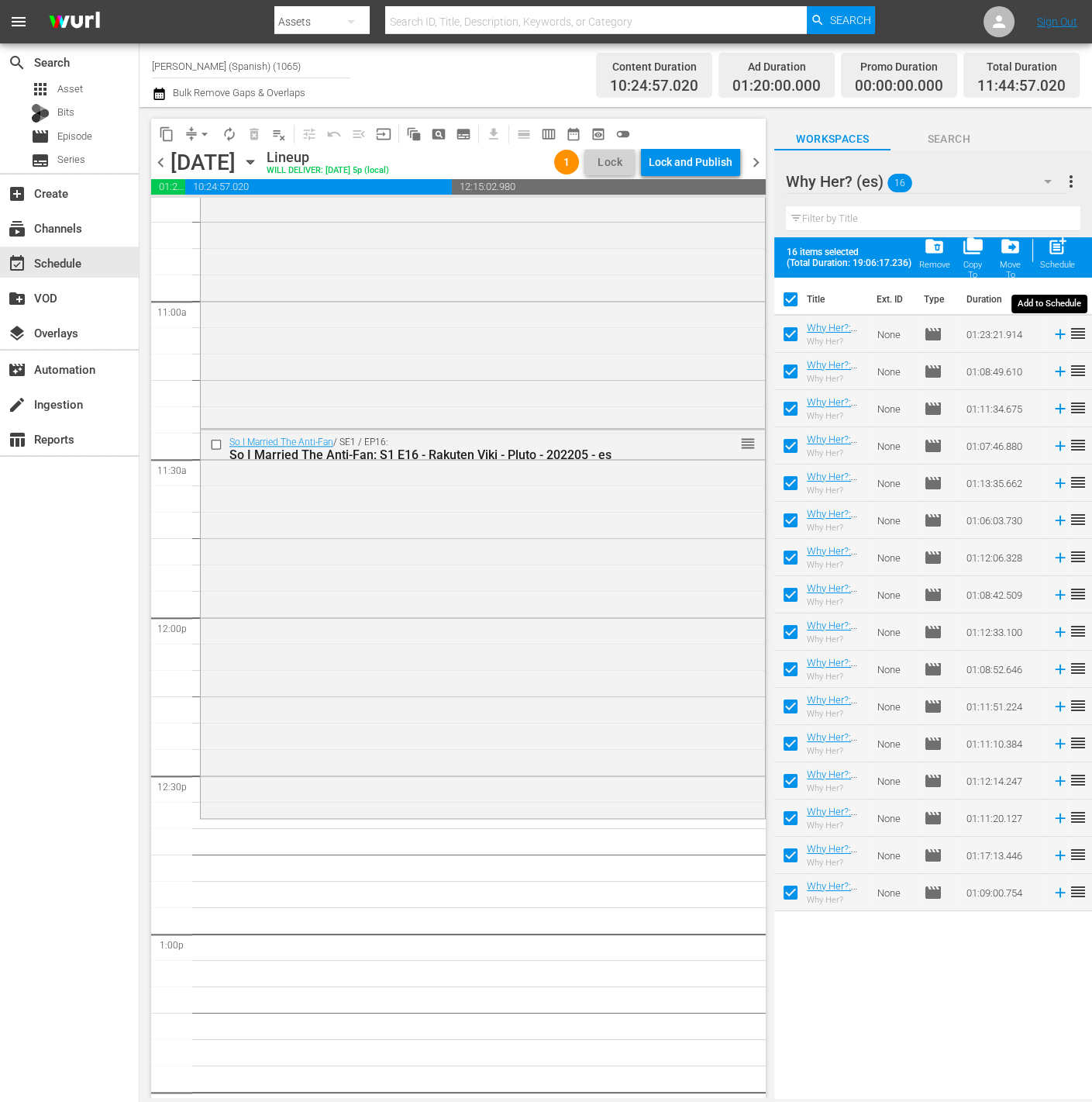
checkbox input "false"
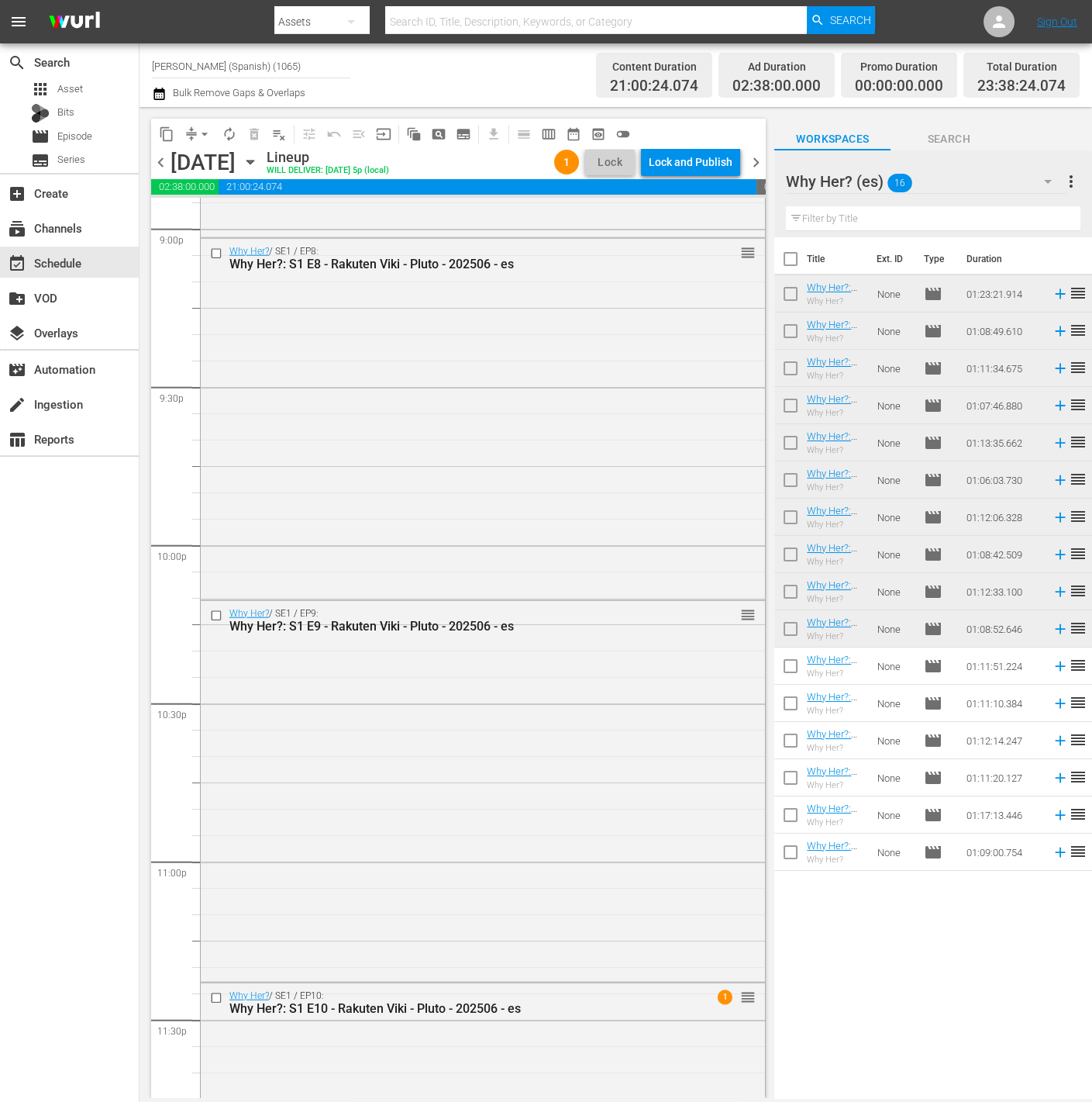
scroll to position [6860, 0]
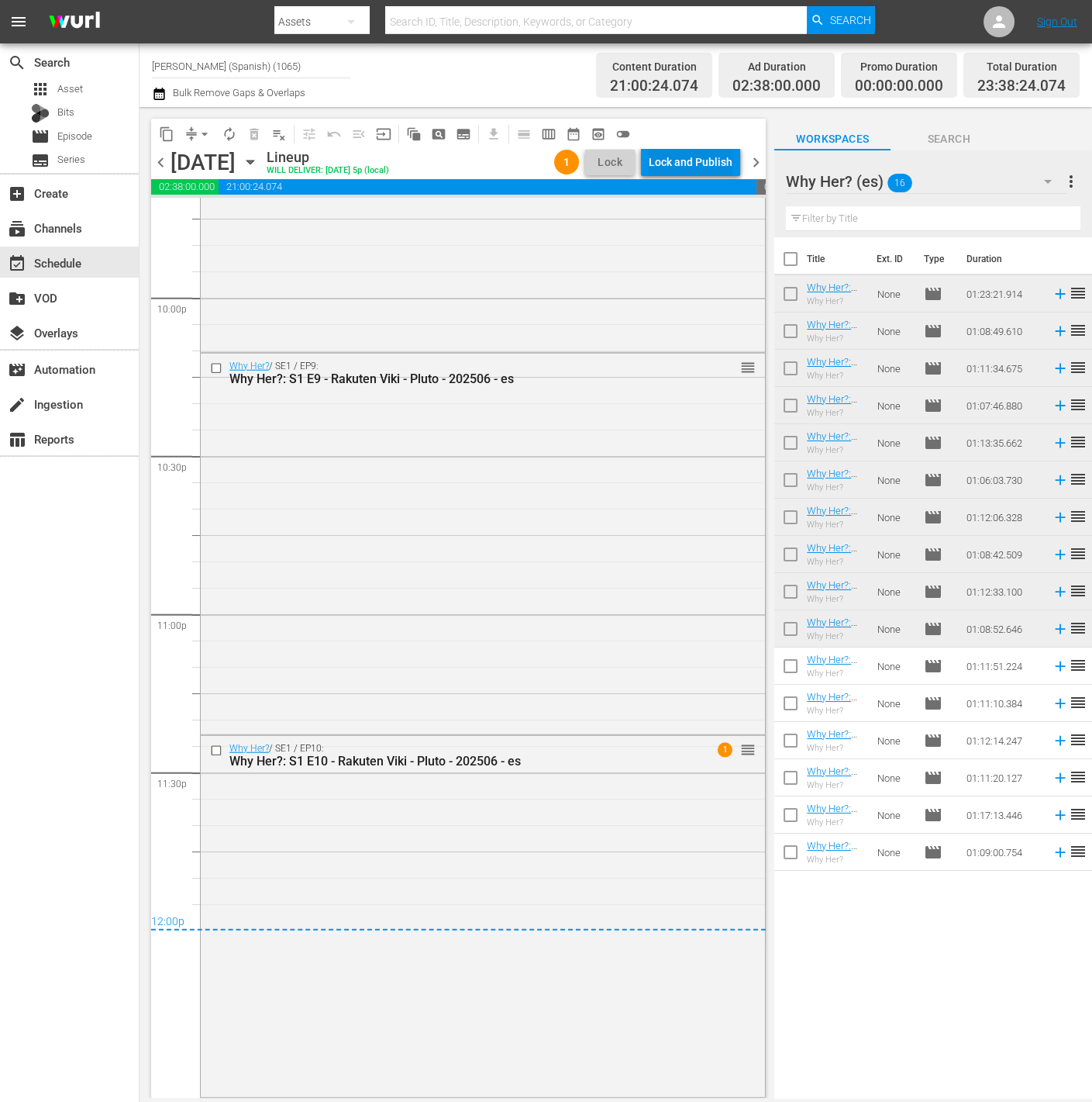
click at [716, 159] on div "Lock and Publish" at bounding box center [691, 162] width 84 height 28
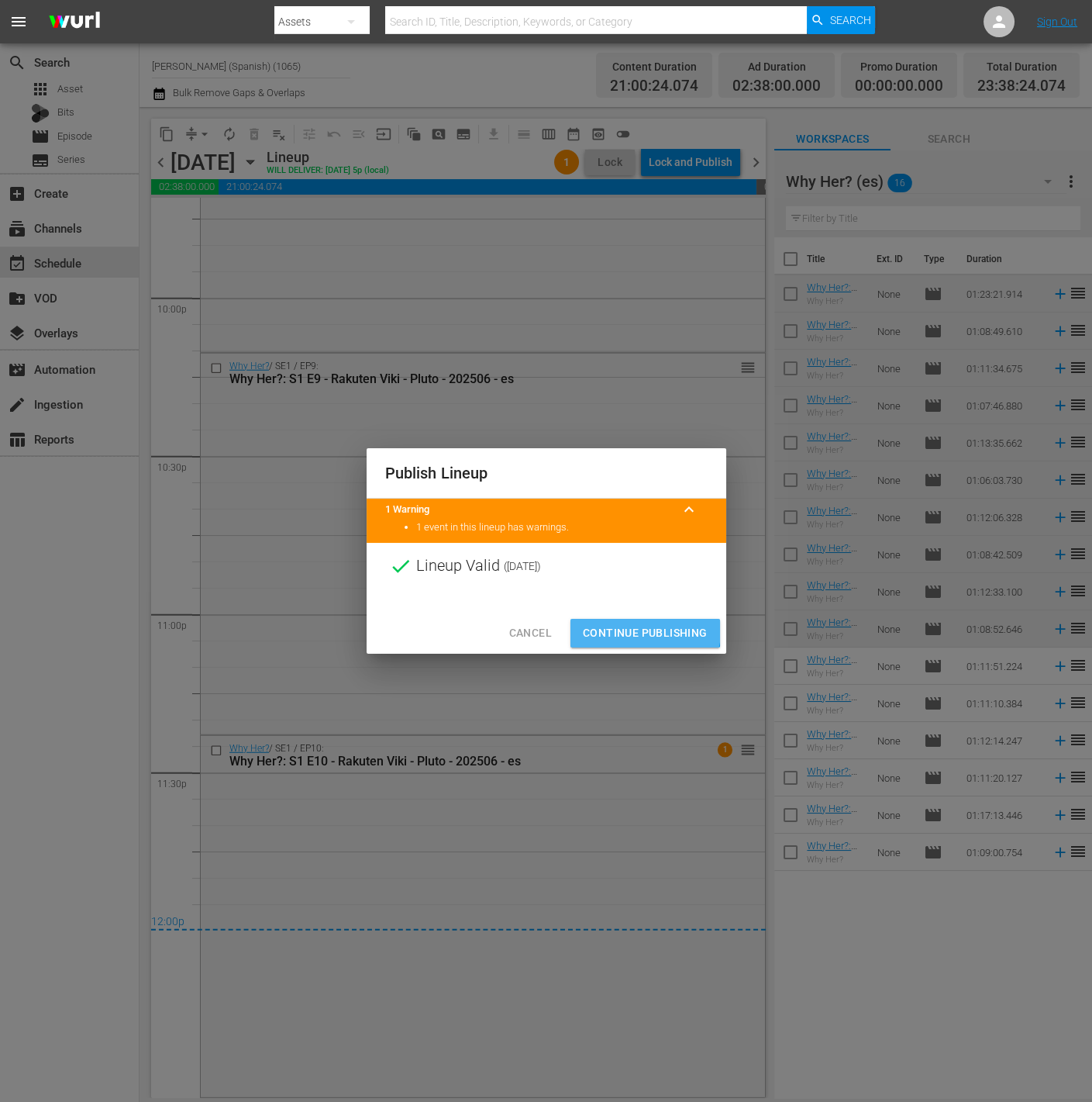
click at [617, 624] on span "Continue Publishing" at bounding box center [644, 633] width 125 height 19
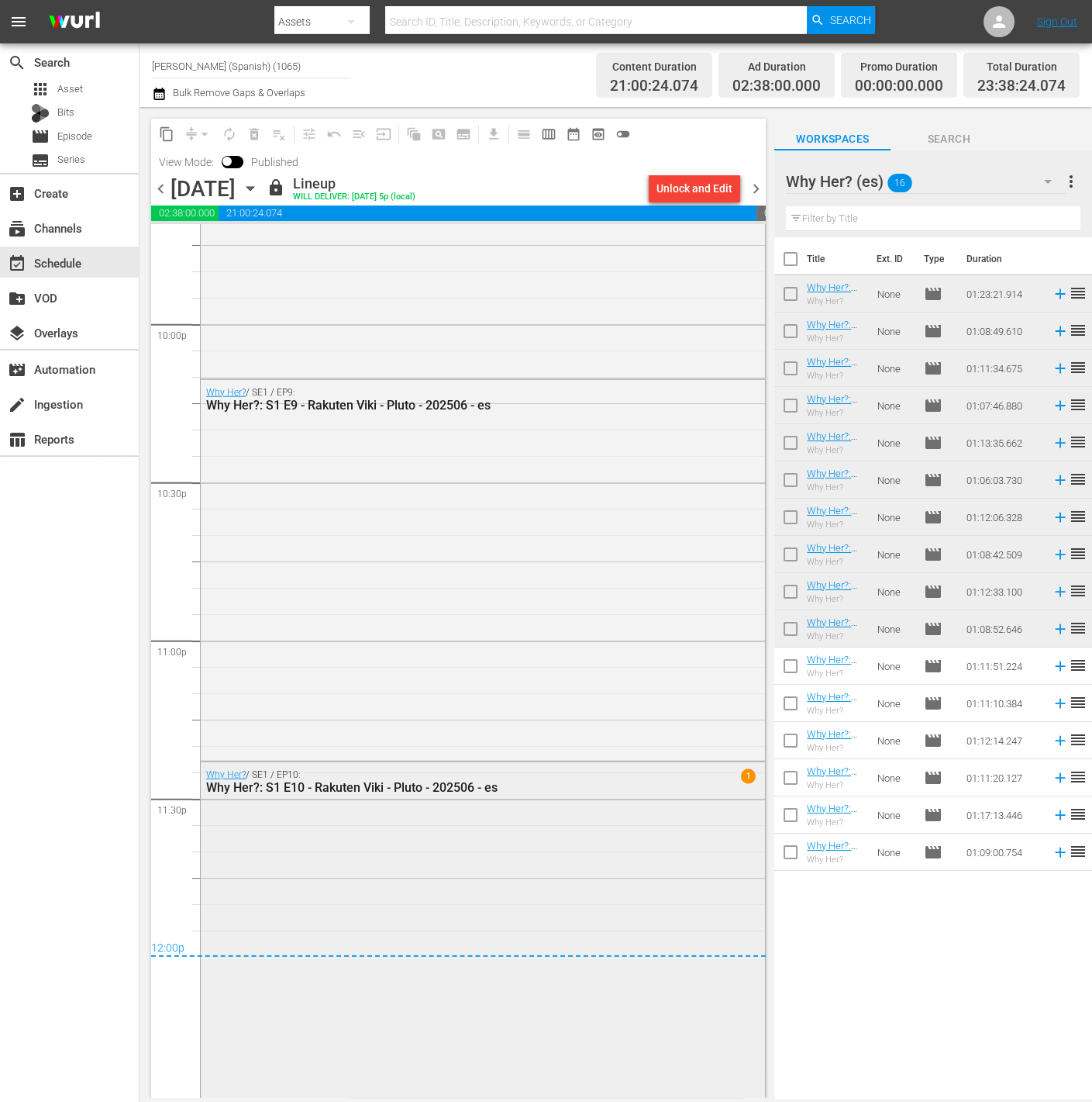
scroll to position [6886, 0]
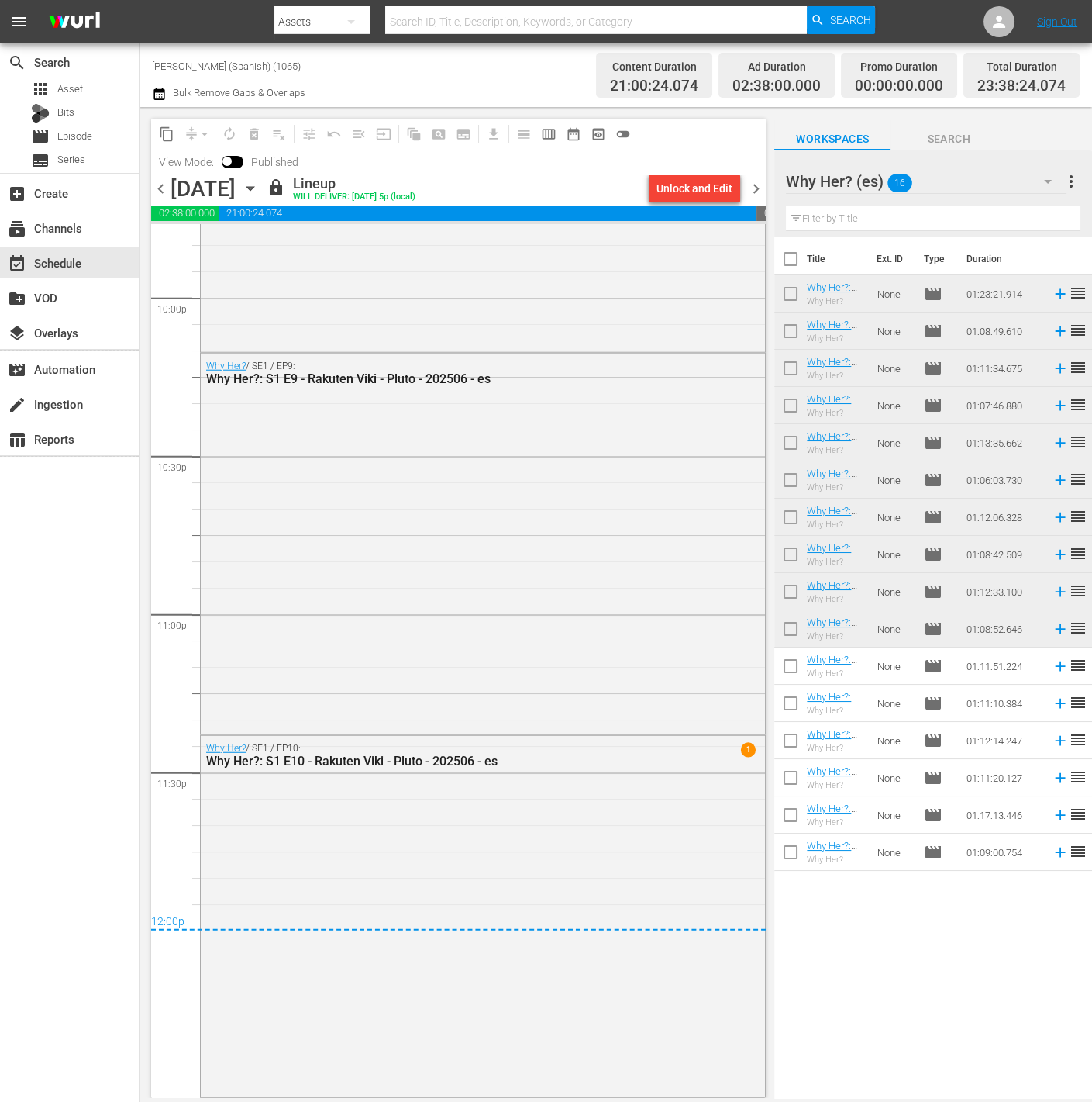
click at [765, 186] on div "content_copy compress arrow_drop_down autorenew_outlined delete_forever_outline…" at bounding box center [455, 603] width 630 height 991
click at [745, 185] on div "Unlock and Edit" at bounding box center [694, 188] width 104 height 26
click at [758, 187] on span "chevron_right" at bounding box center [756, 189] width 19 height 19
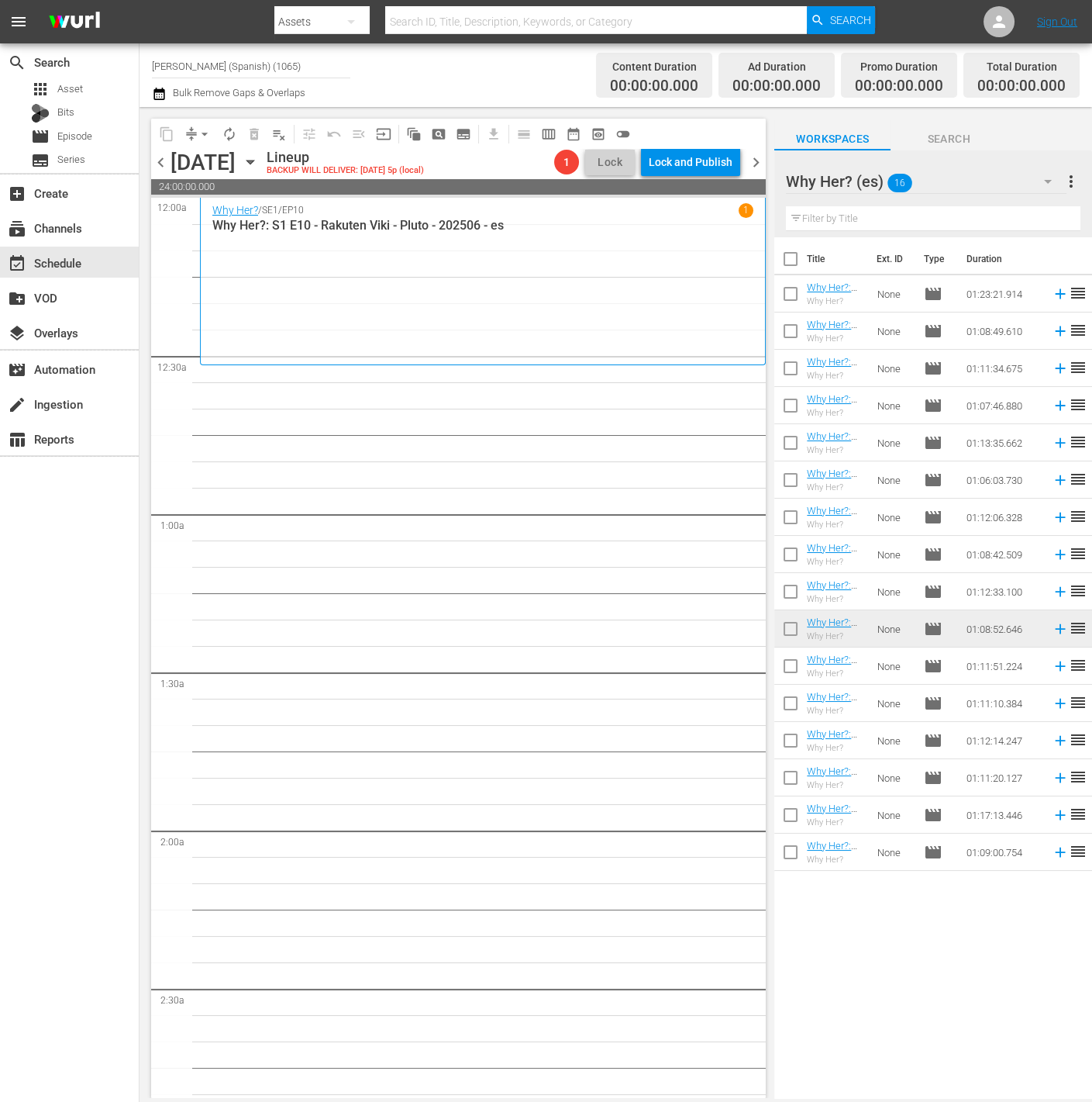
click at [794, 666] on input "checkbox" at bounding box center [790, 668] width 32 height 32
checkbox input "true"
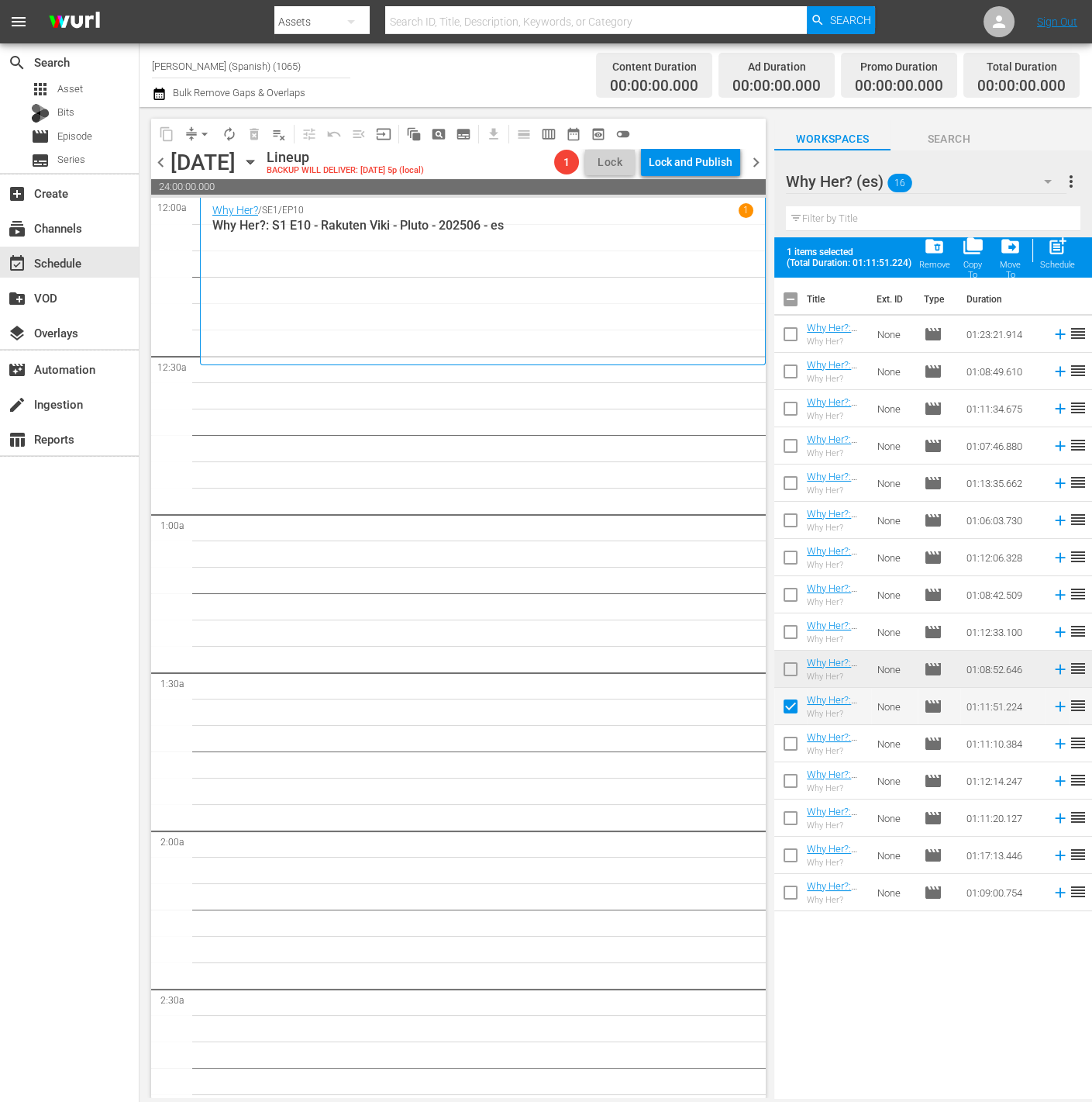
click at [795, 756] on input "checkbox" at bounding box center [790, 746] width 32 height 32
checkbox input "true"
click at [797, 779] on input "checkbox" at bounding box center [790, 783] width 32 height 32
checkbox input "true"
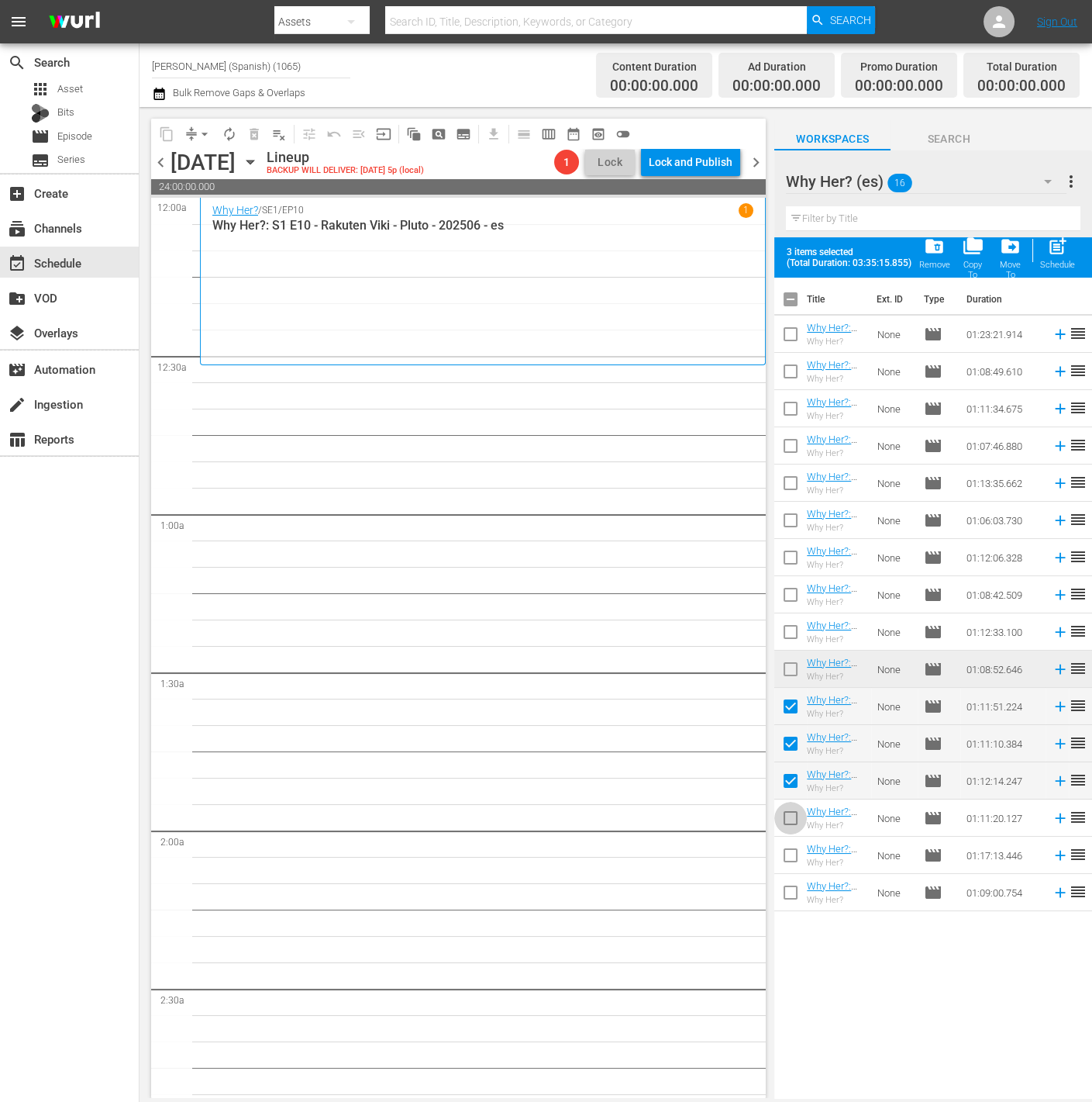
click at [785, 822] on input "checkbox" at bounding box center [790, 821] width 32 height 32
checkbox input "true"
click at [793, 869] on input "checkbox" at bounding box center [790, 858] width 32 height 32
checkbox input "true"
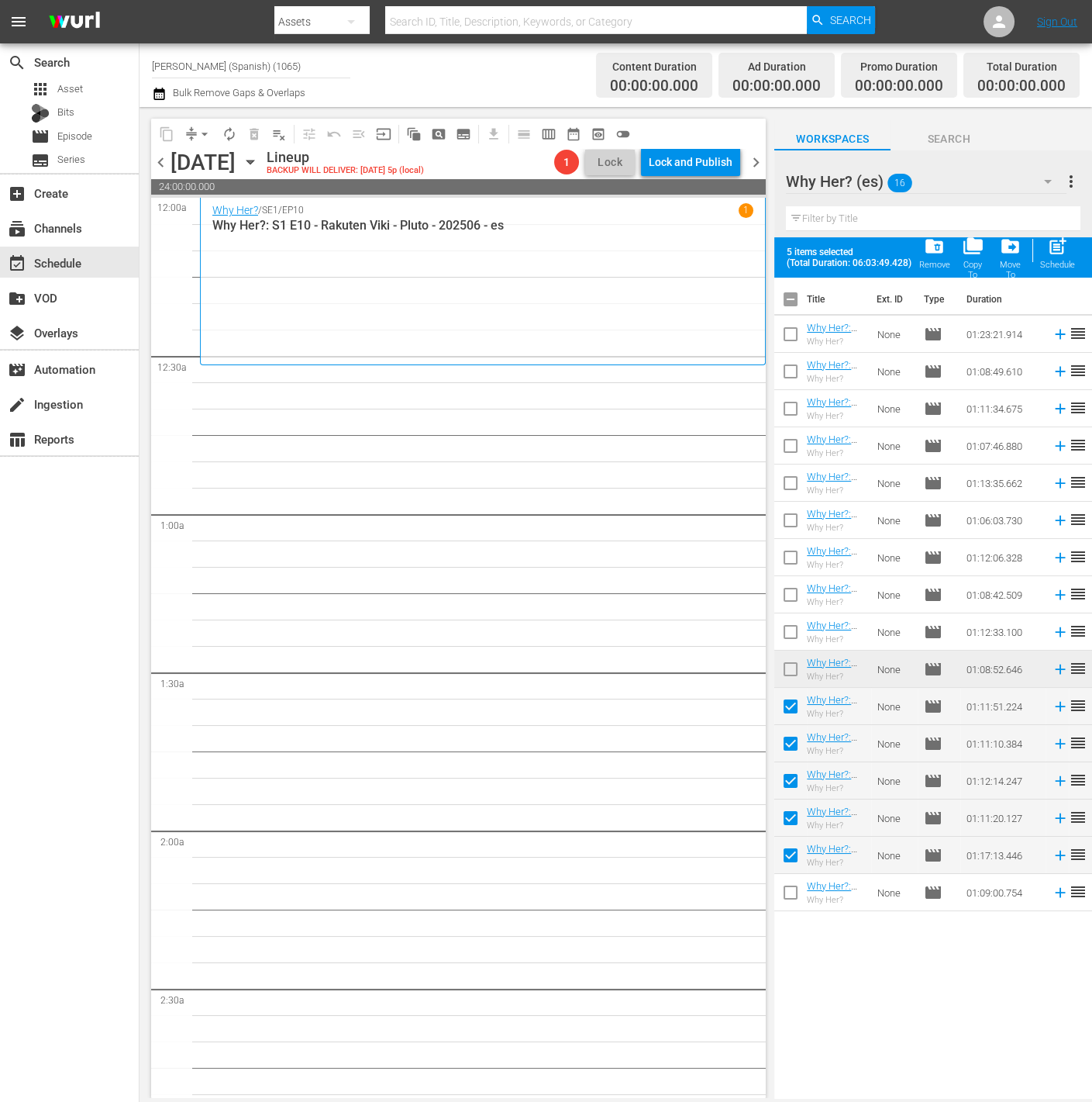
click at [795, 914] on div "Title Ext. ID Type Duration Why Her?: S1 E1 - Rakuten Viki - Pluto - 202506 - e…" at bounding box center [933, 689] width 318 height 822
click at [799, 902] on input "checkbox" at bounding box center [790, 895] width 32 height 32
checkbox input "true"
click at [1042, 249] on div "post_add Schedule" at bounding box center [1058, 253] width 35 height 34
checkbox input "false"
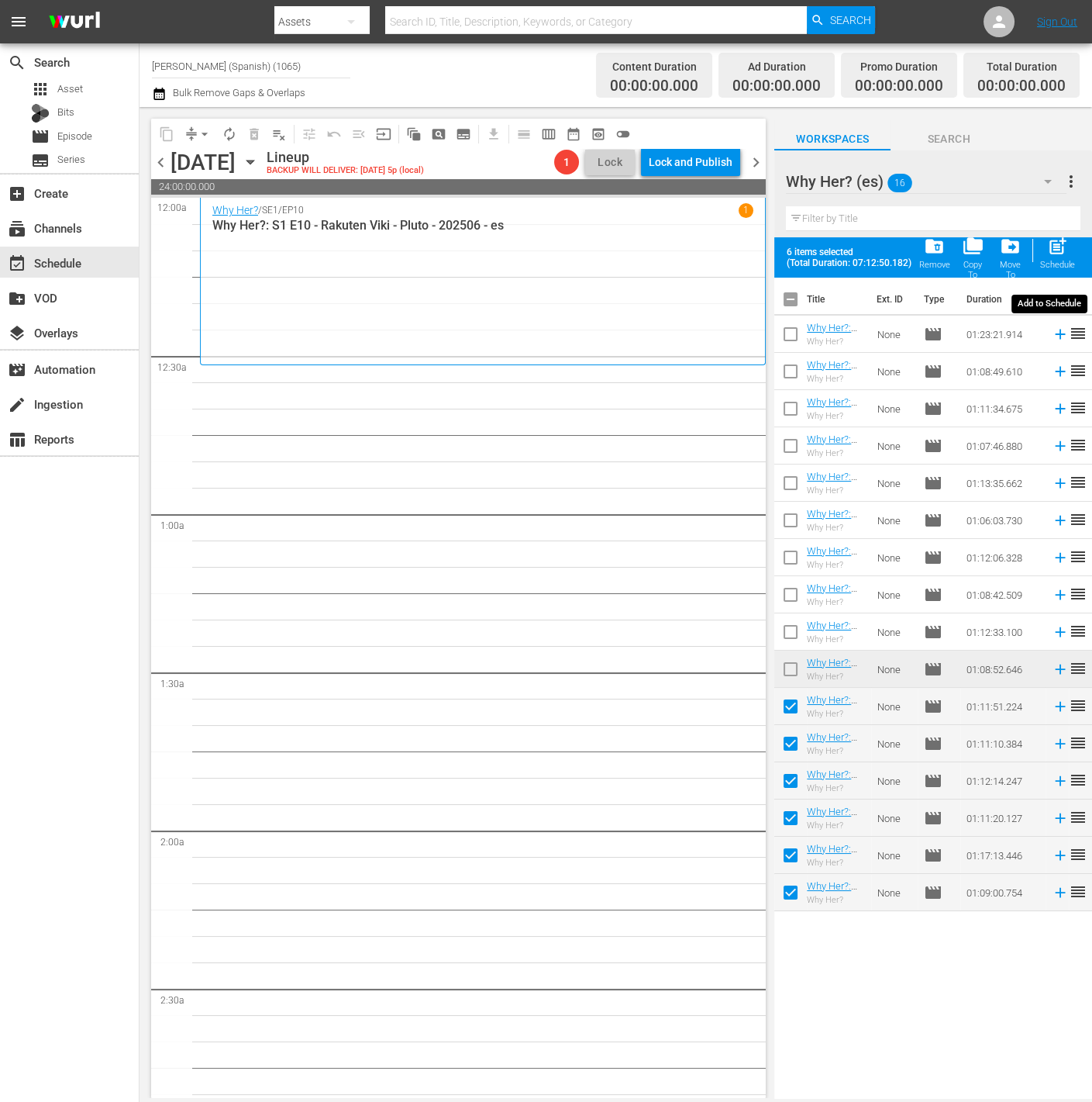
checkbox input "false"
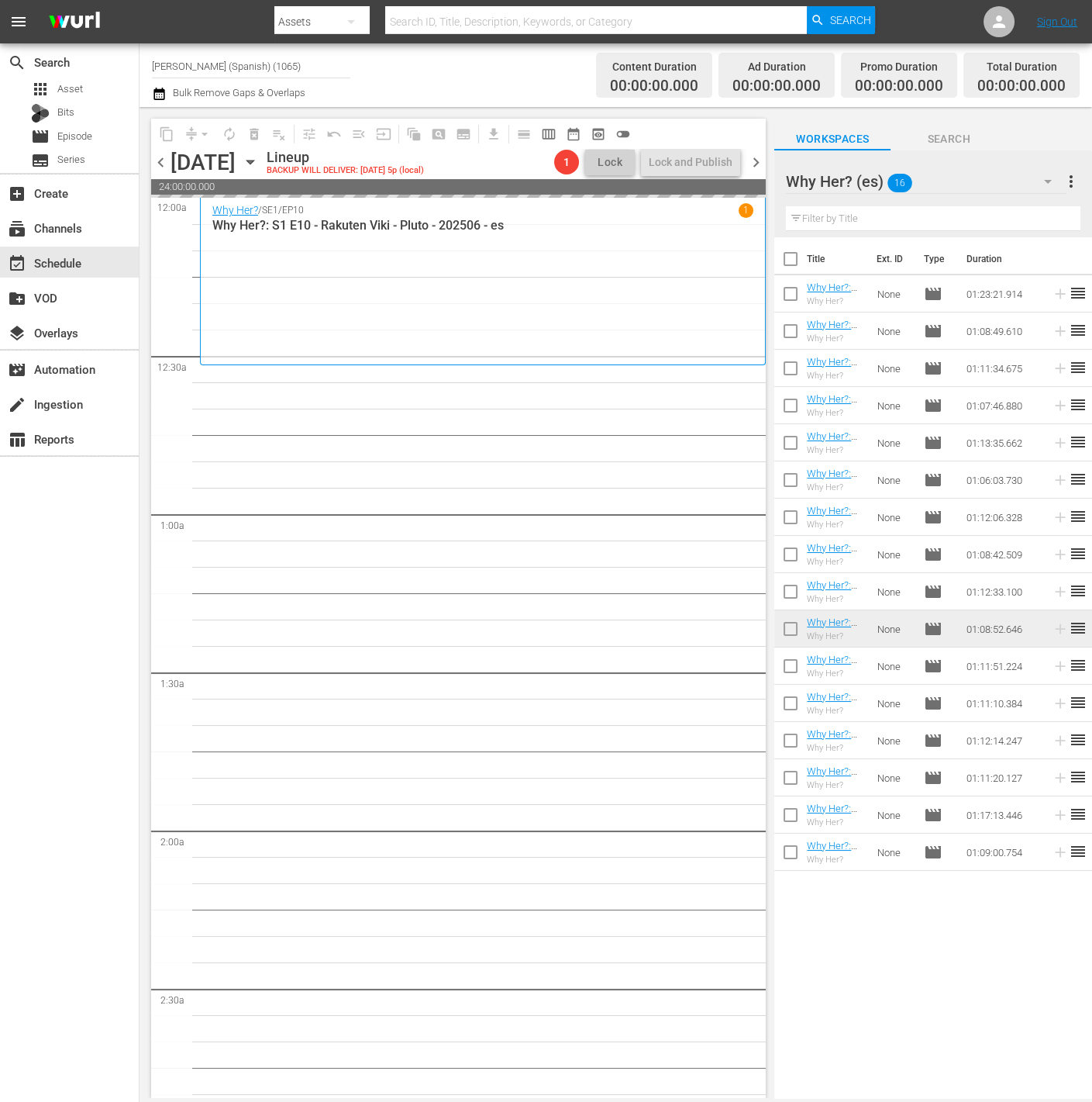
click at [1049, 169] on button "button" at bounding box center [1048, 181] width 37 height 37
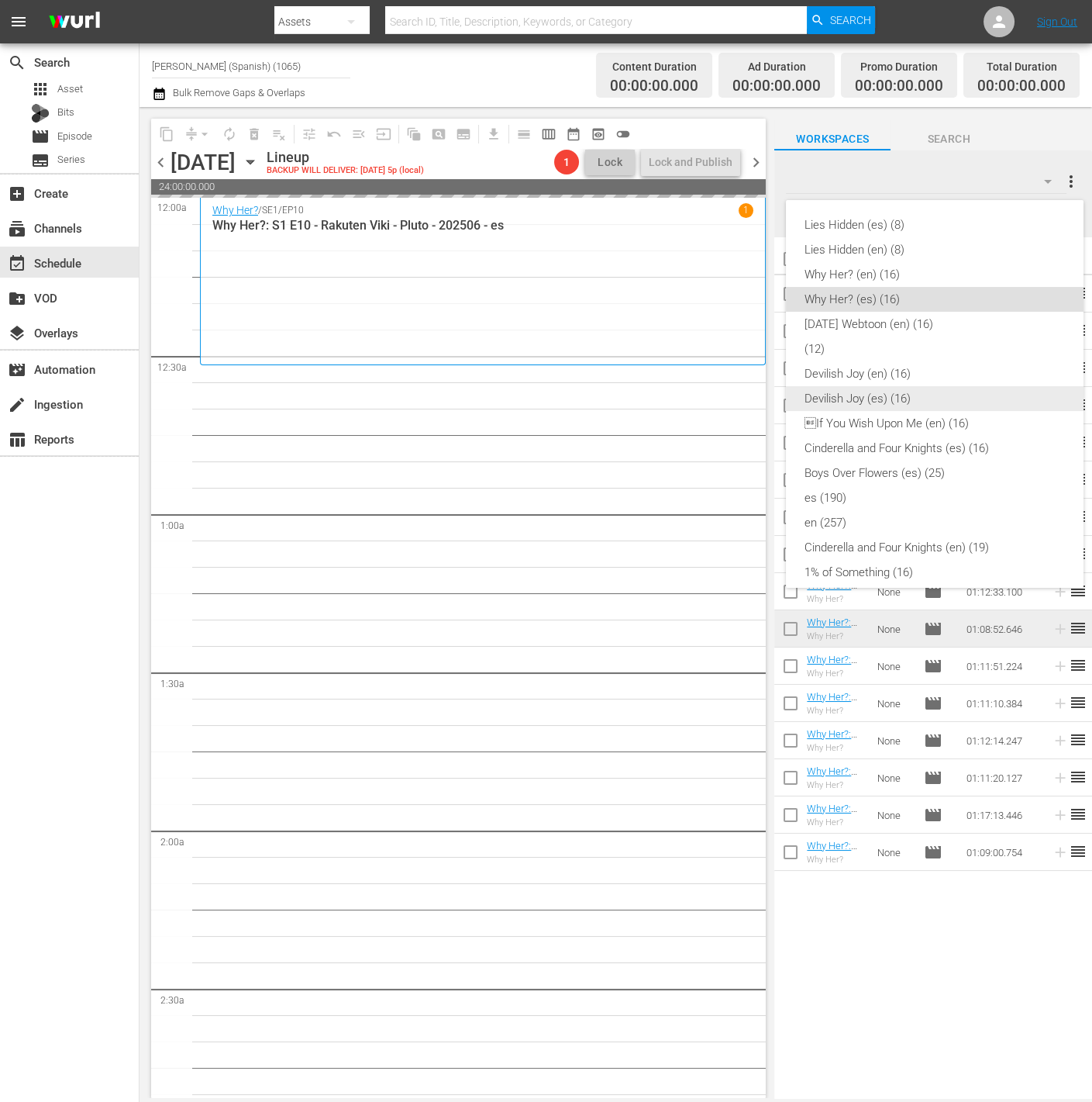
scroll to position [381, 0]
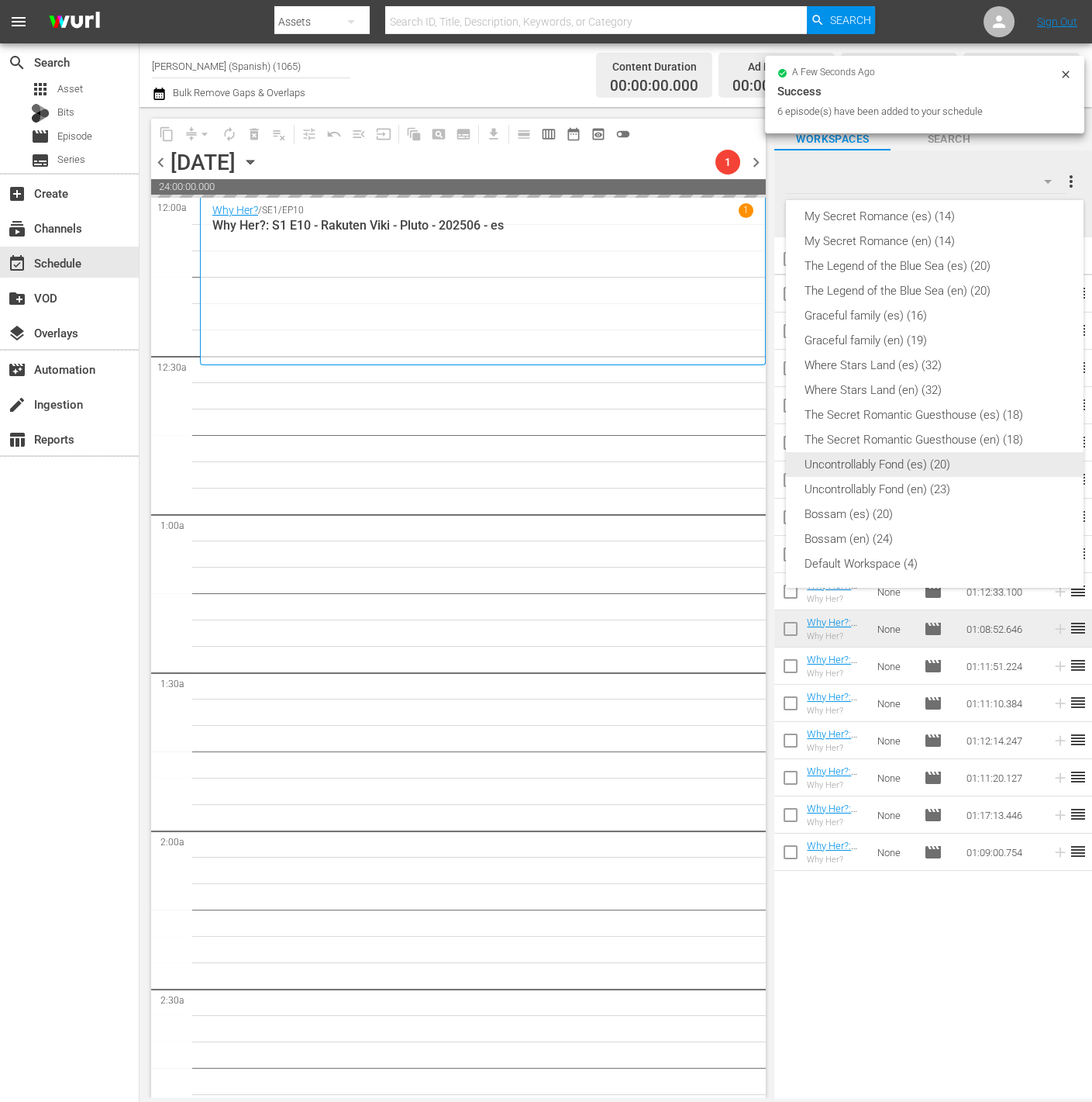
click at [1002, 463] on div "Uncontrollably Fond (es) (20)" at bounding box center [934, 464] width 260 height 24
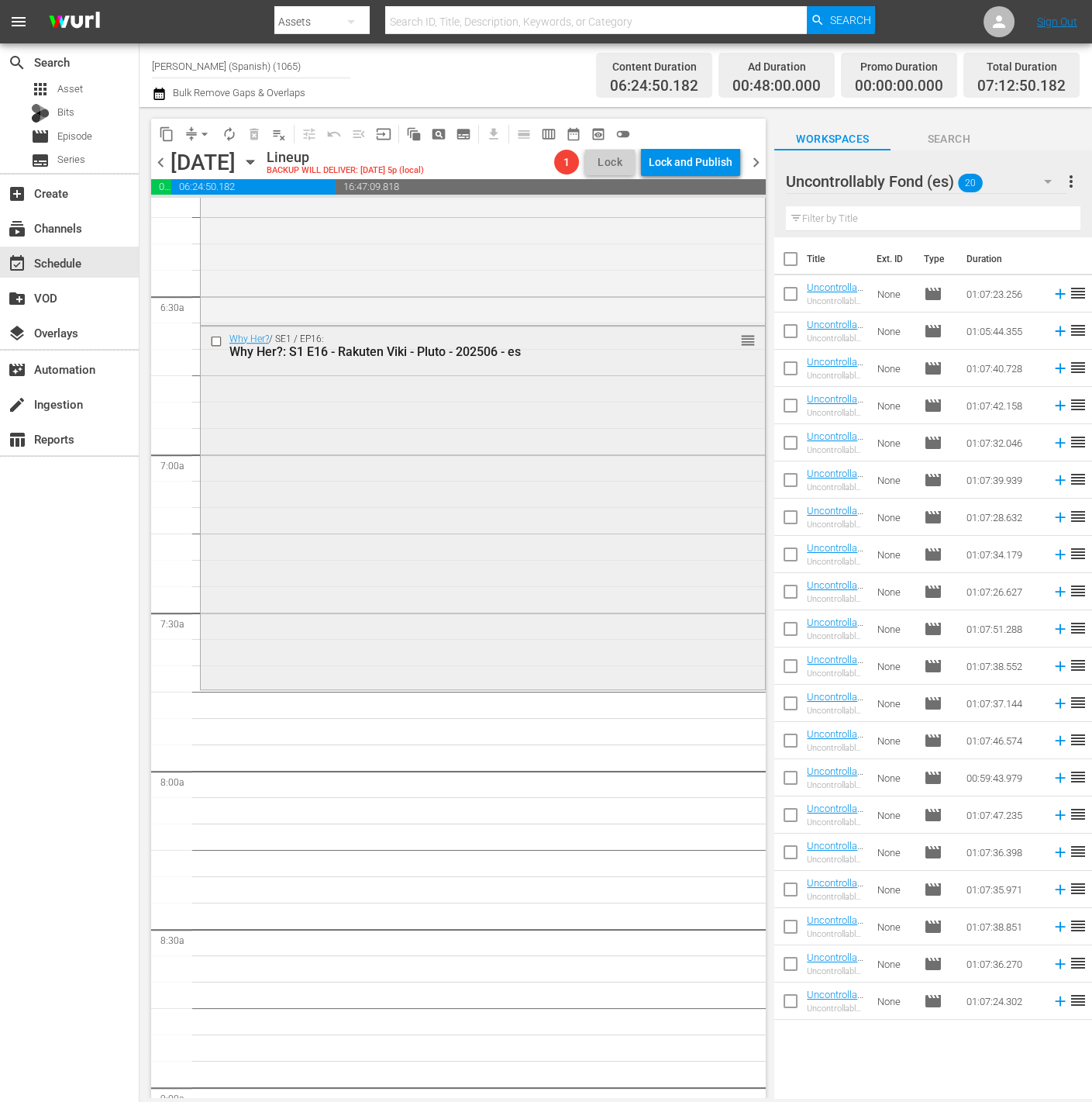
scroll to position [1980, 0]
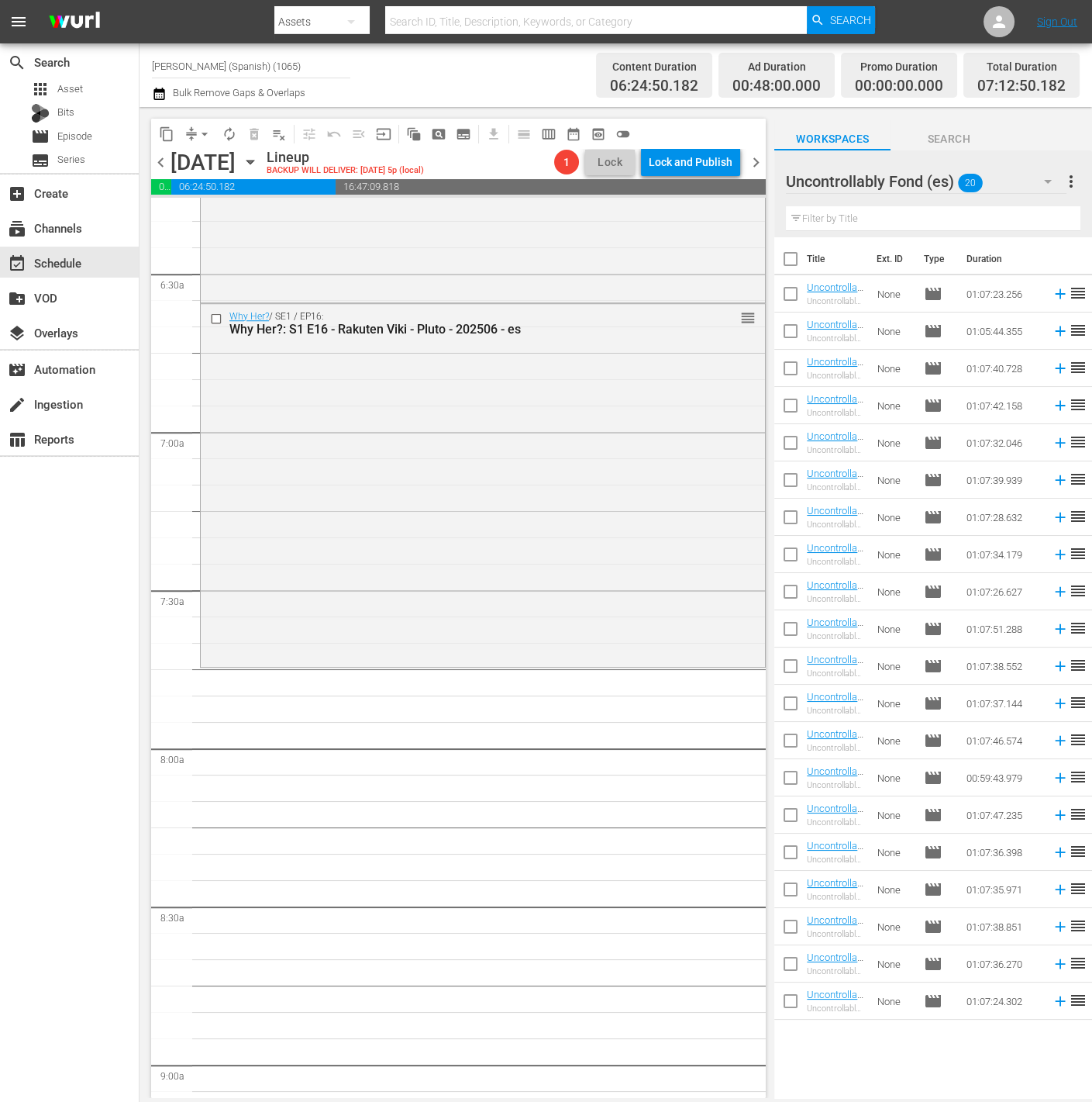
click at [798, 258] on input "checkbox" at bounding box center [790, 261] width 32 height 32
checkbox input "true"
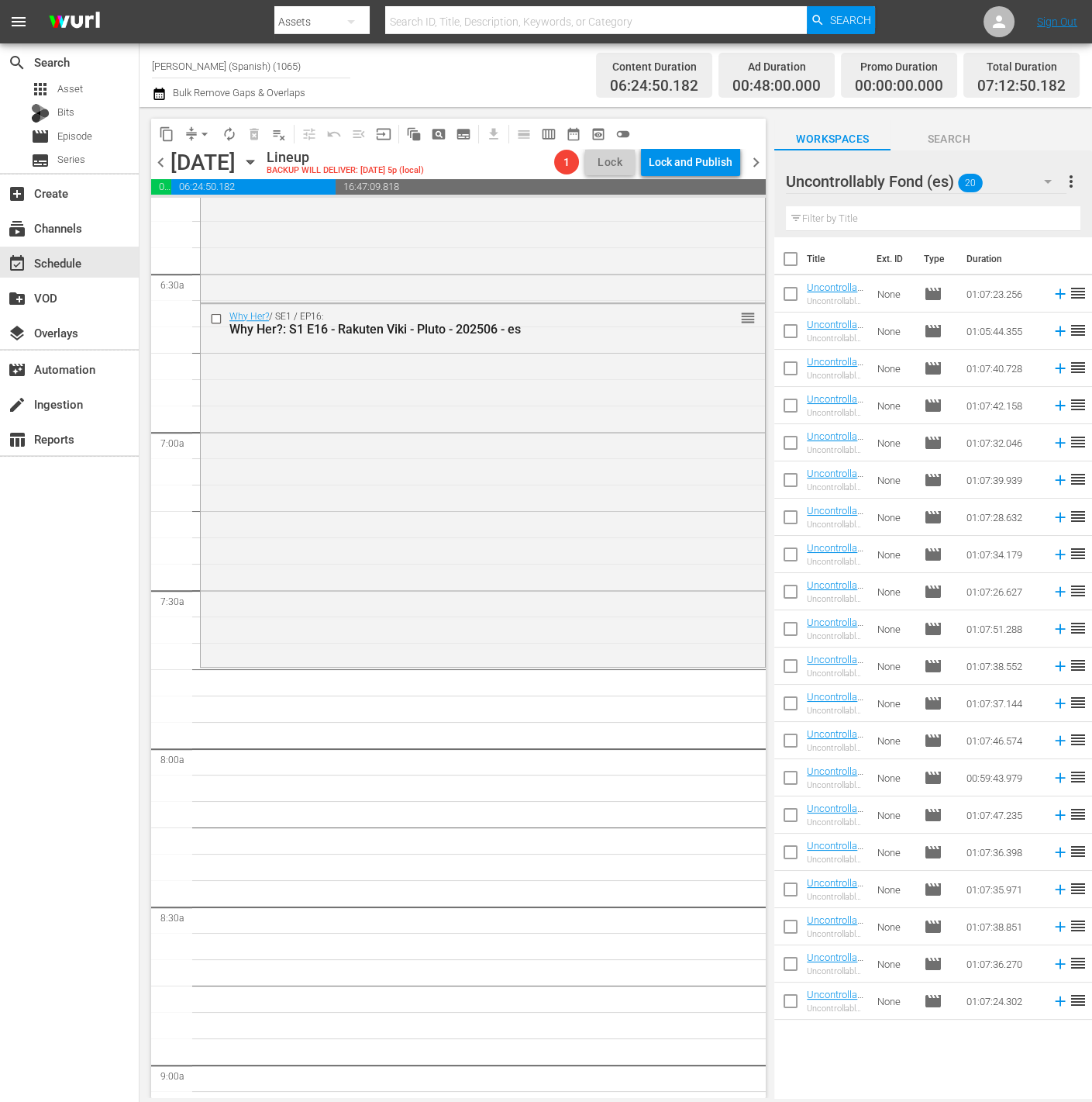
checkbox input "true"
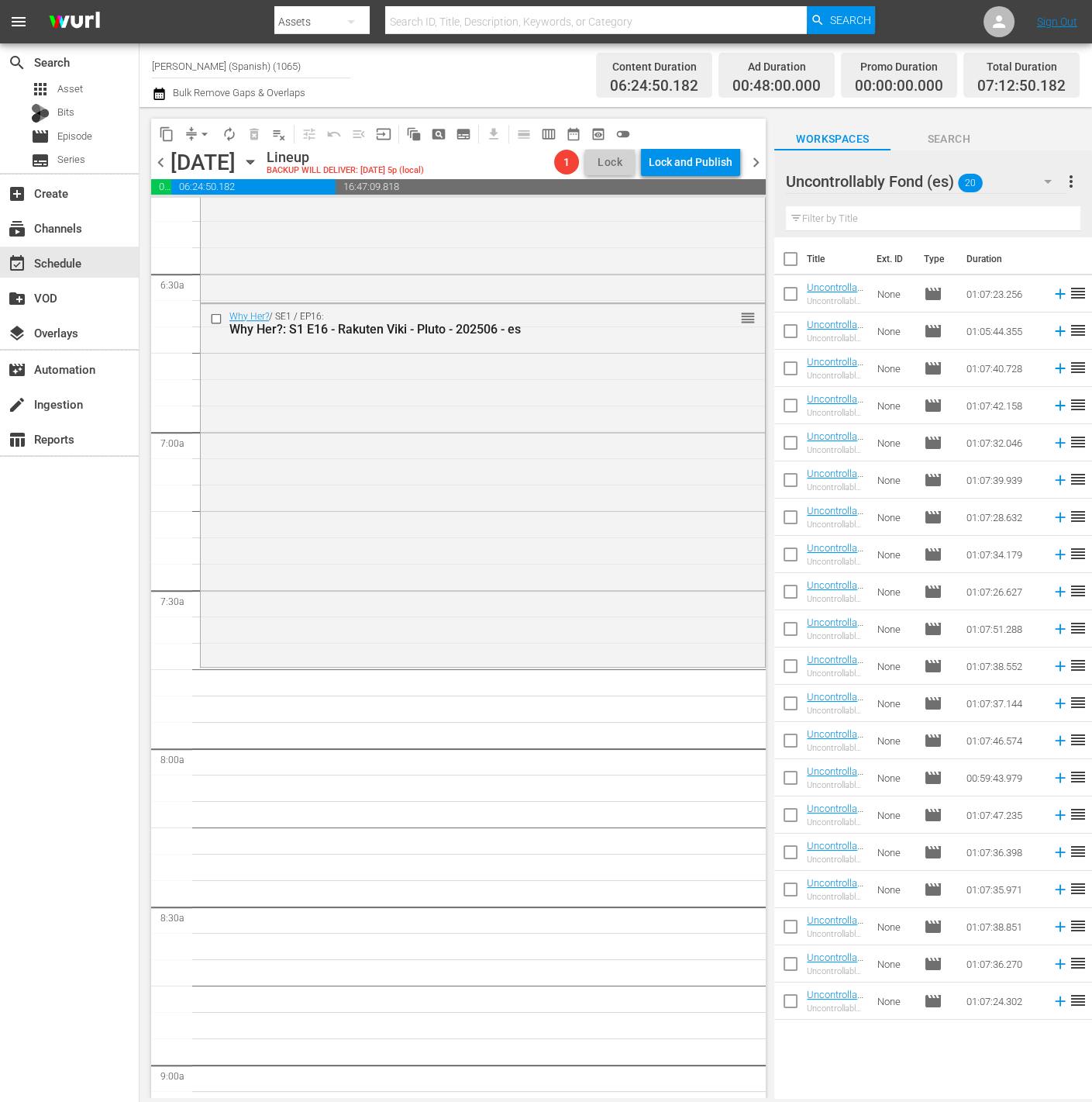
checkbox input "true"
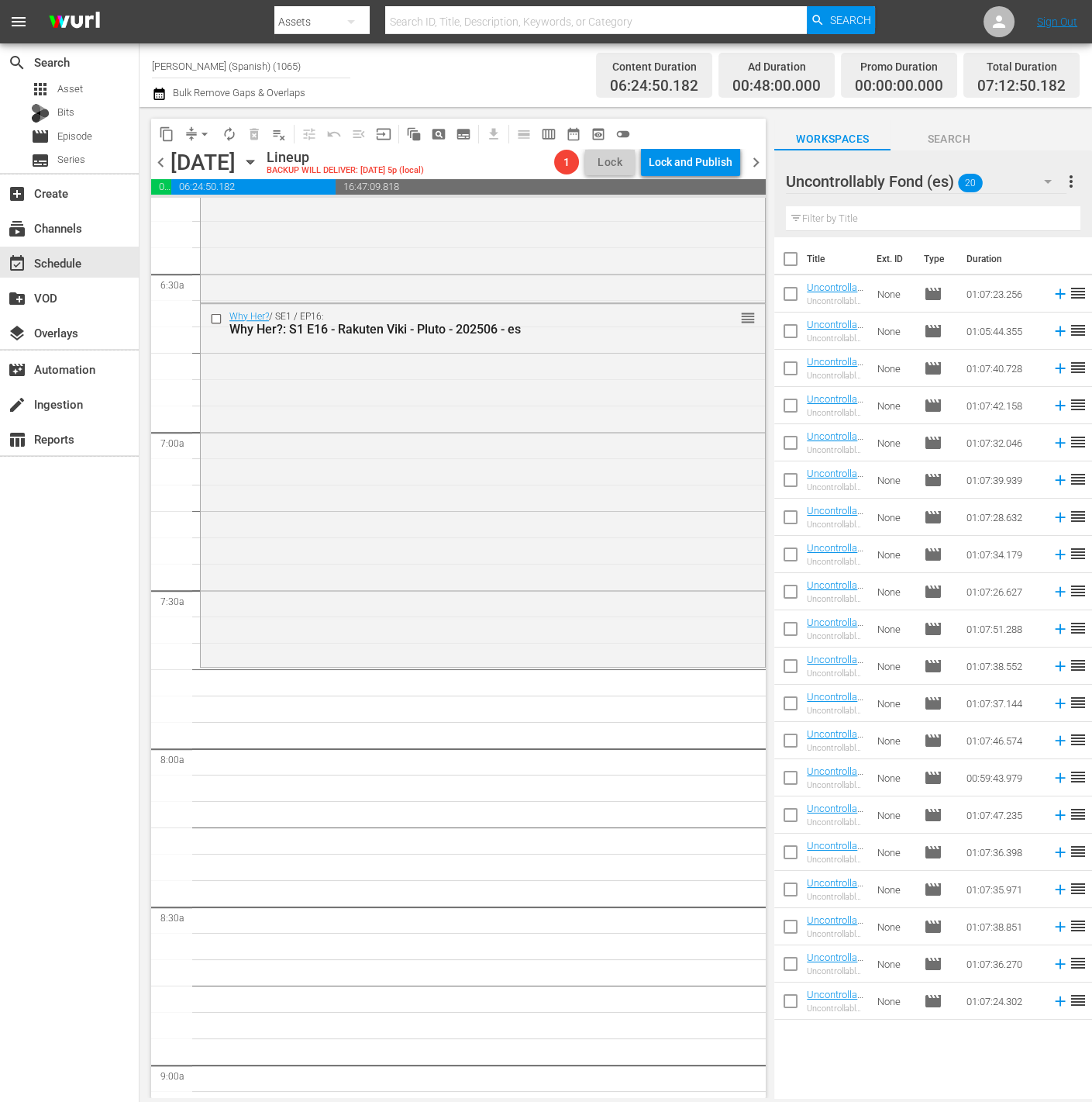
checkbox input "true"
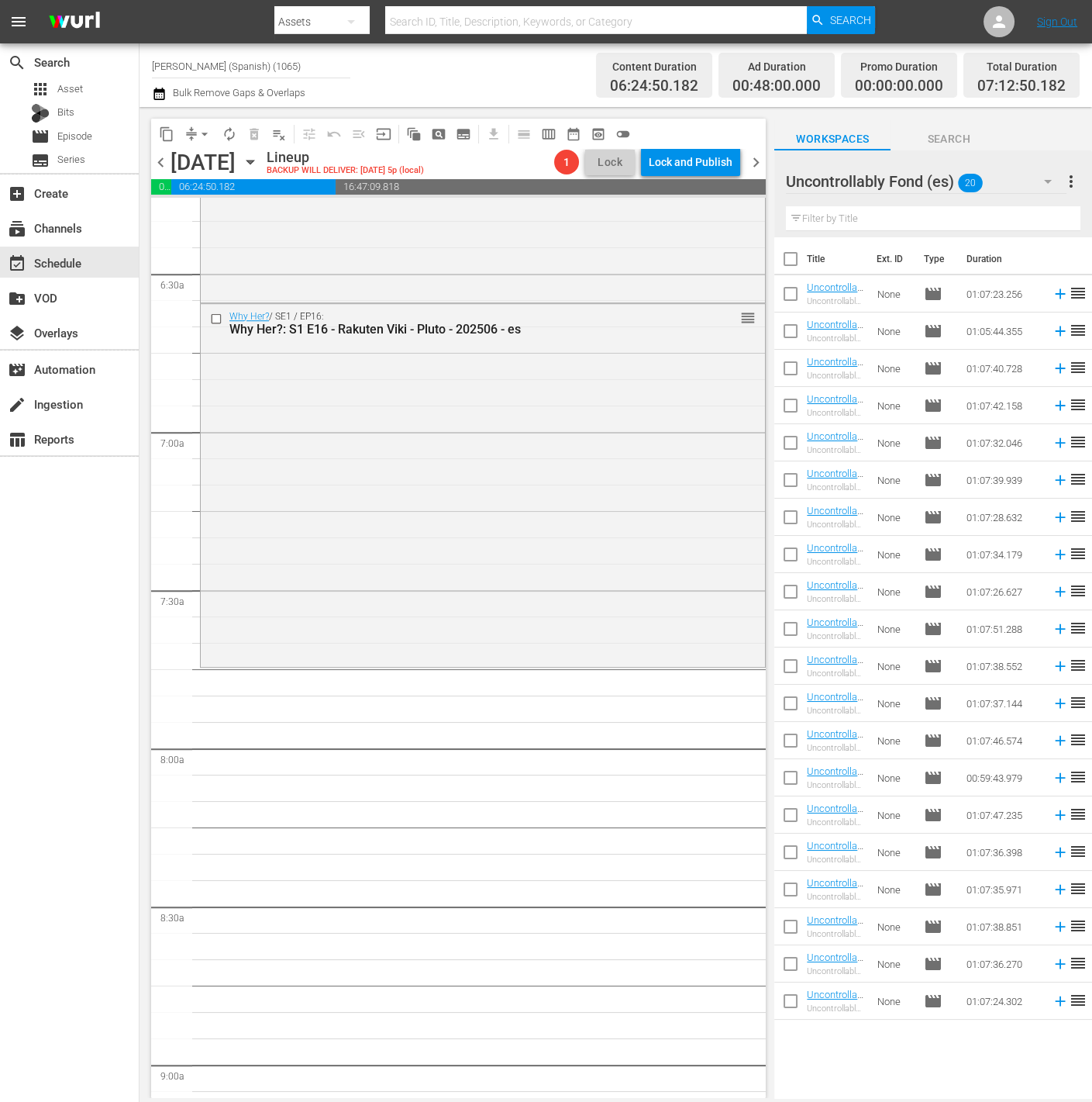
checkbox input "true"
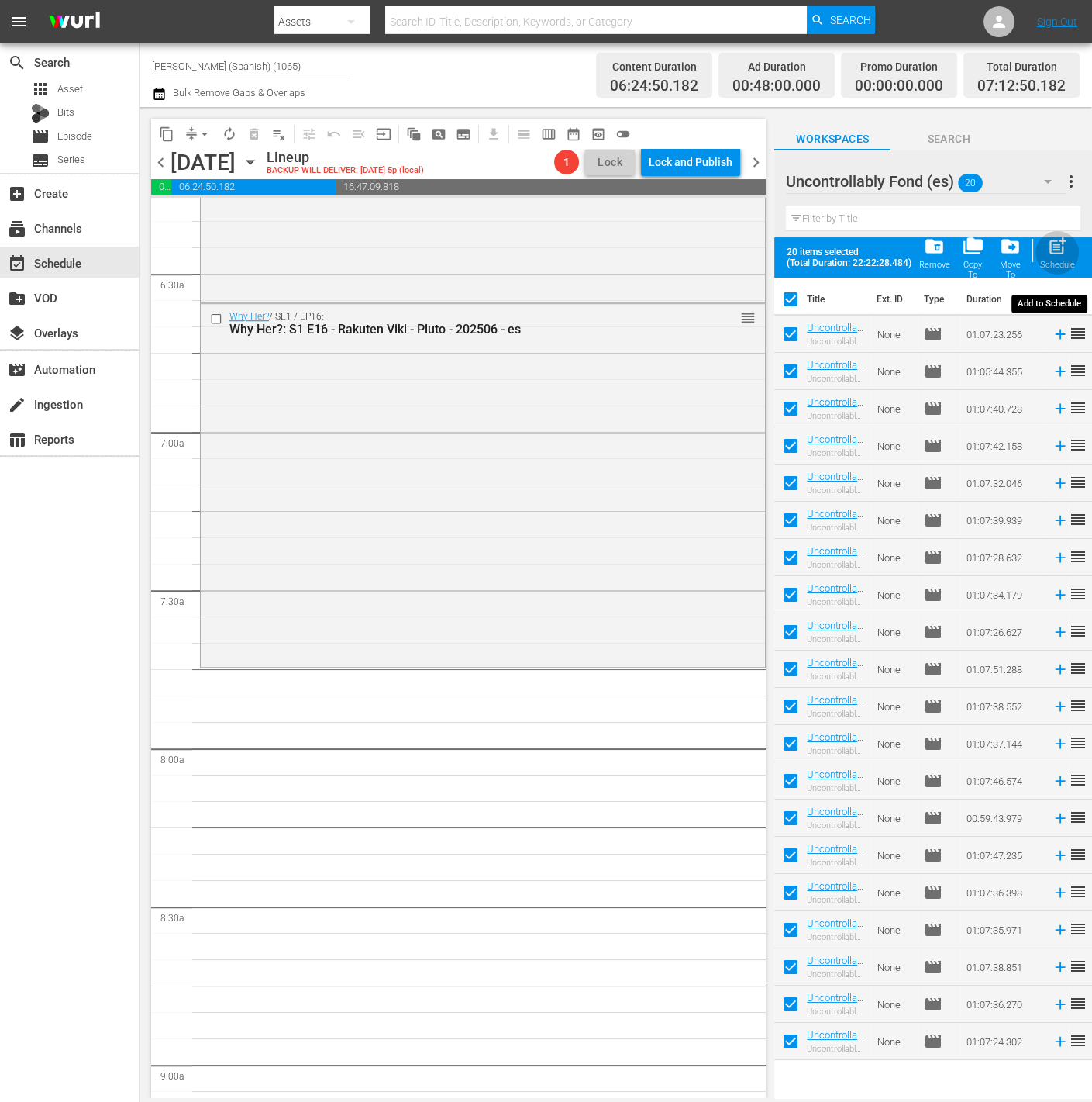
click at [1052, 247] on span "post_add" at bounding box center [1058, 247] width 21 height 21
checkbox input "false"
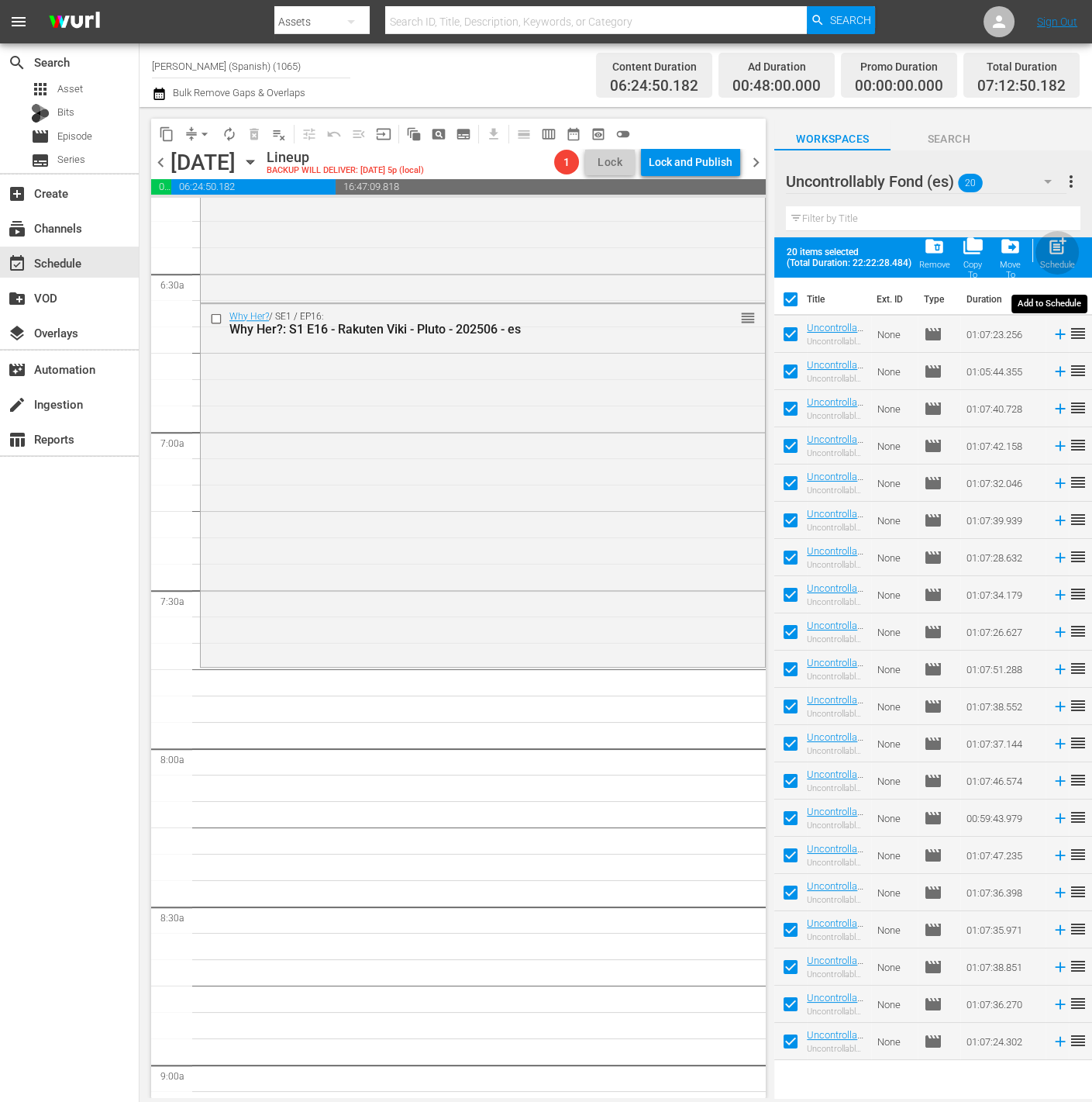
checkbox input "false"
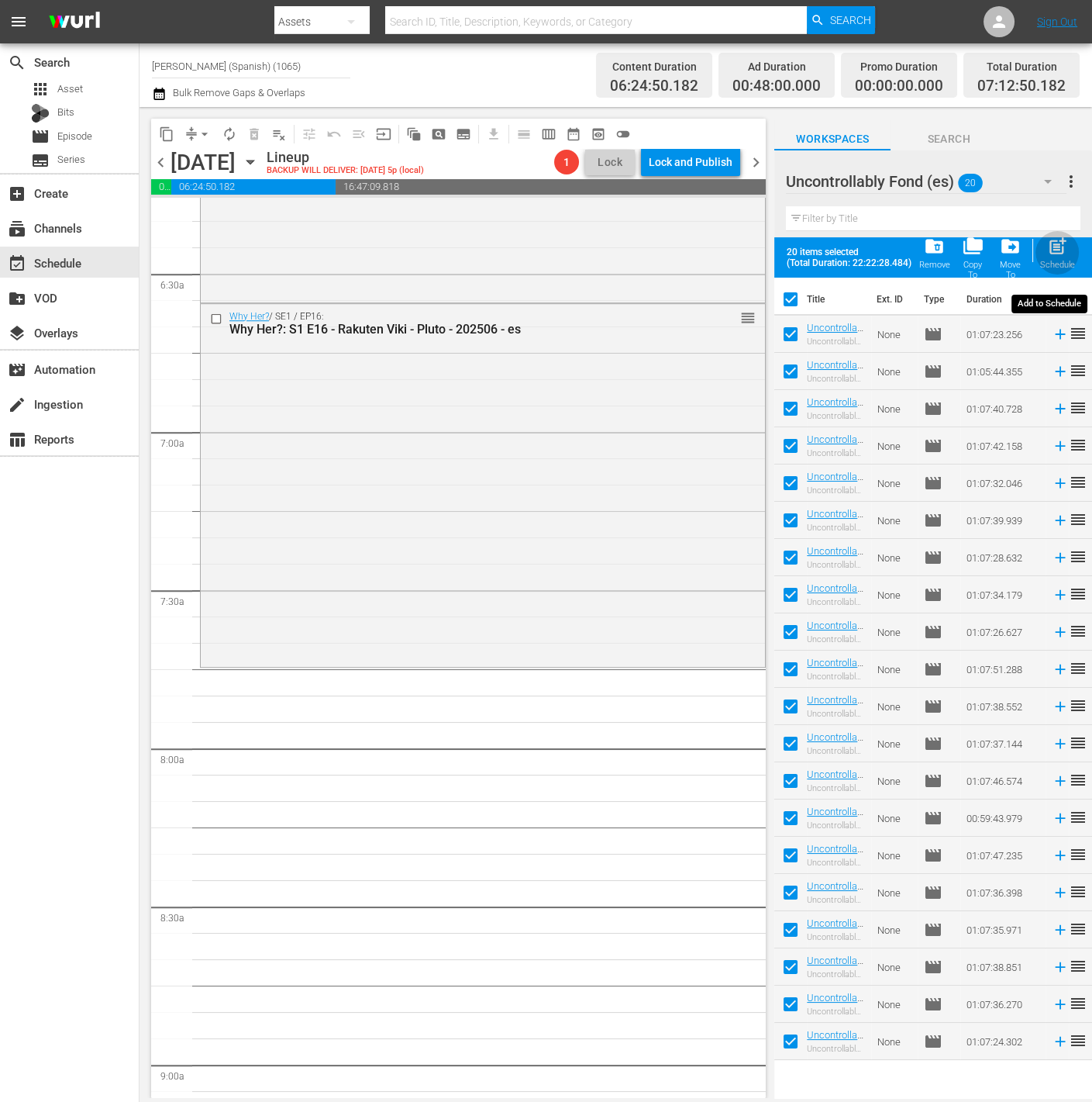
checkbox input "false"
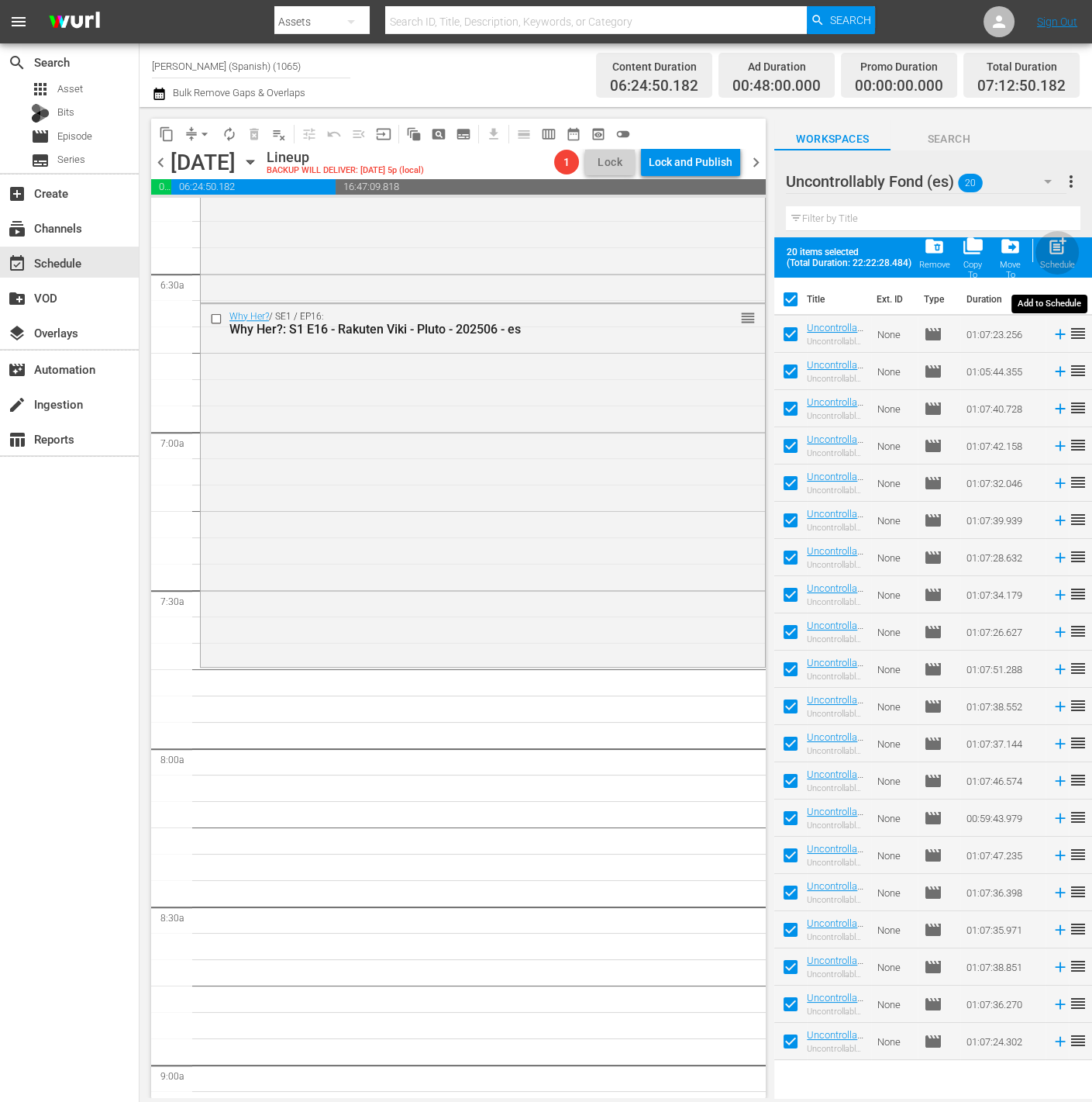
checkbox input "false"
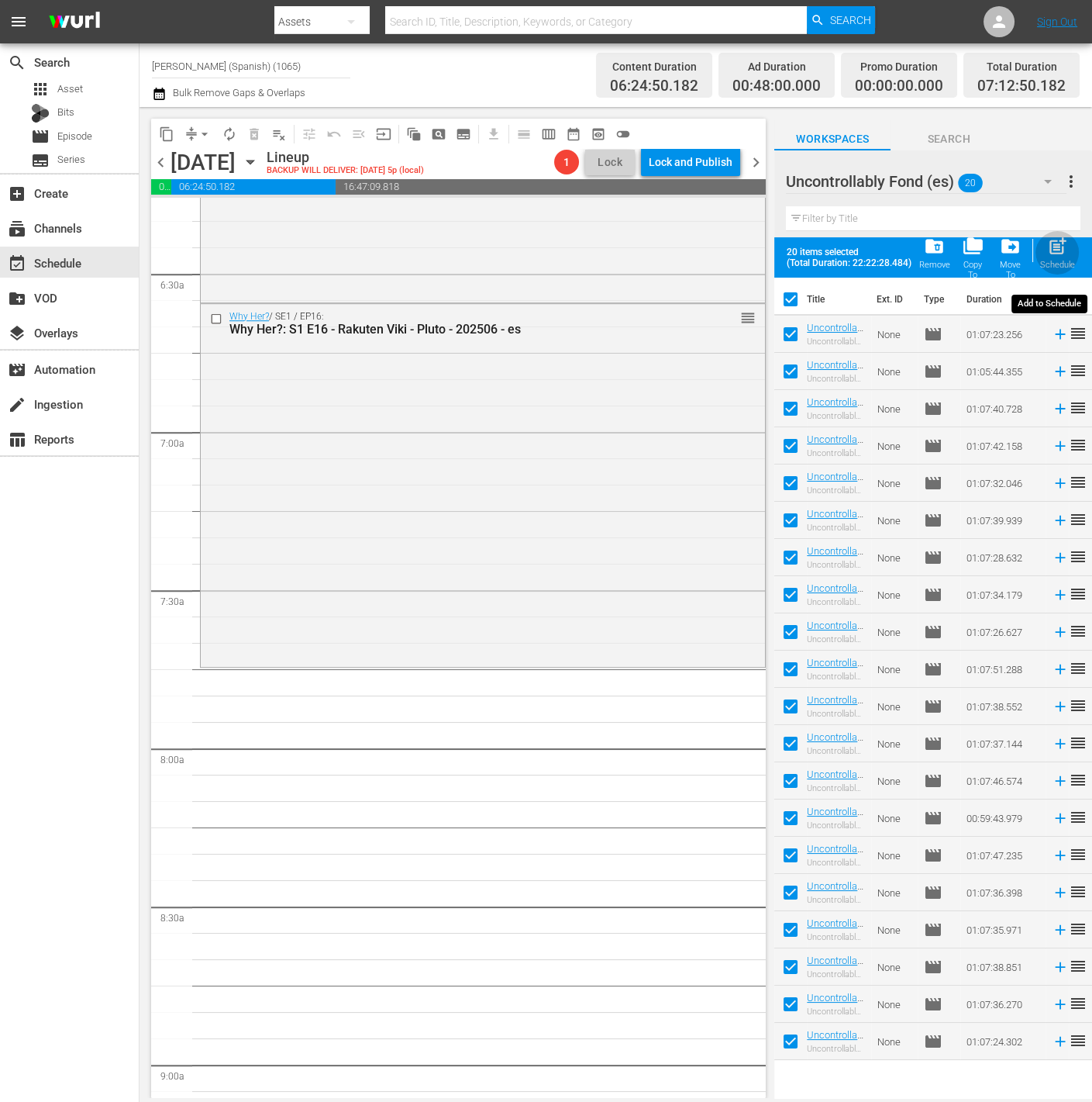
checkbox input "false"
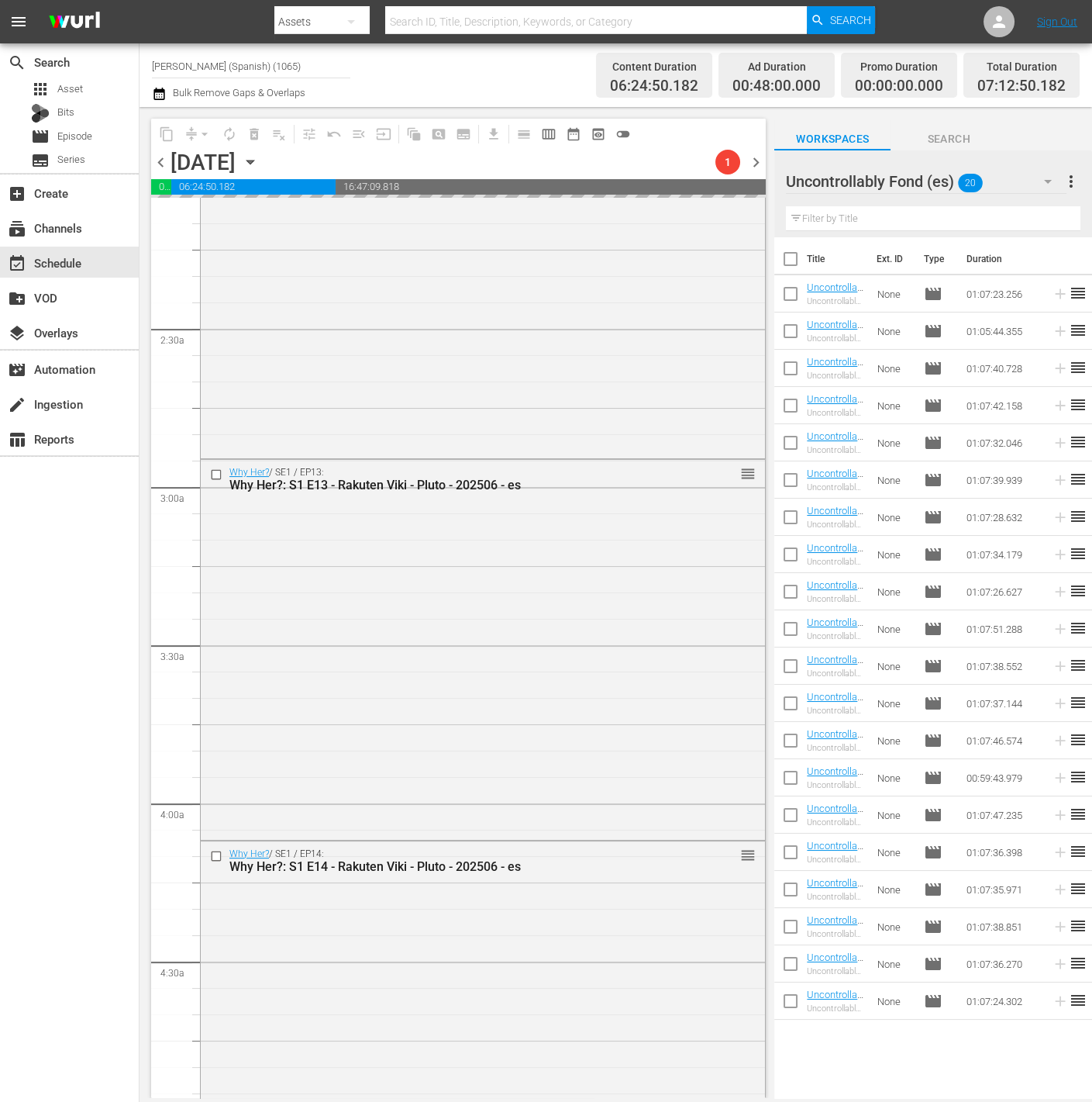
scroll to position [0, 0]
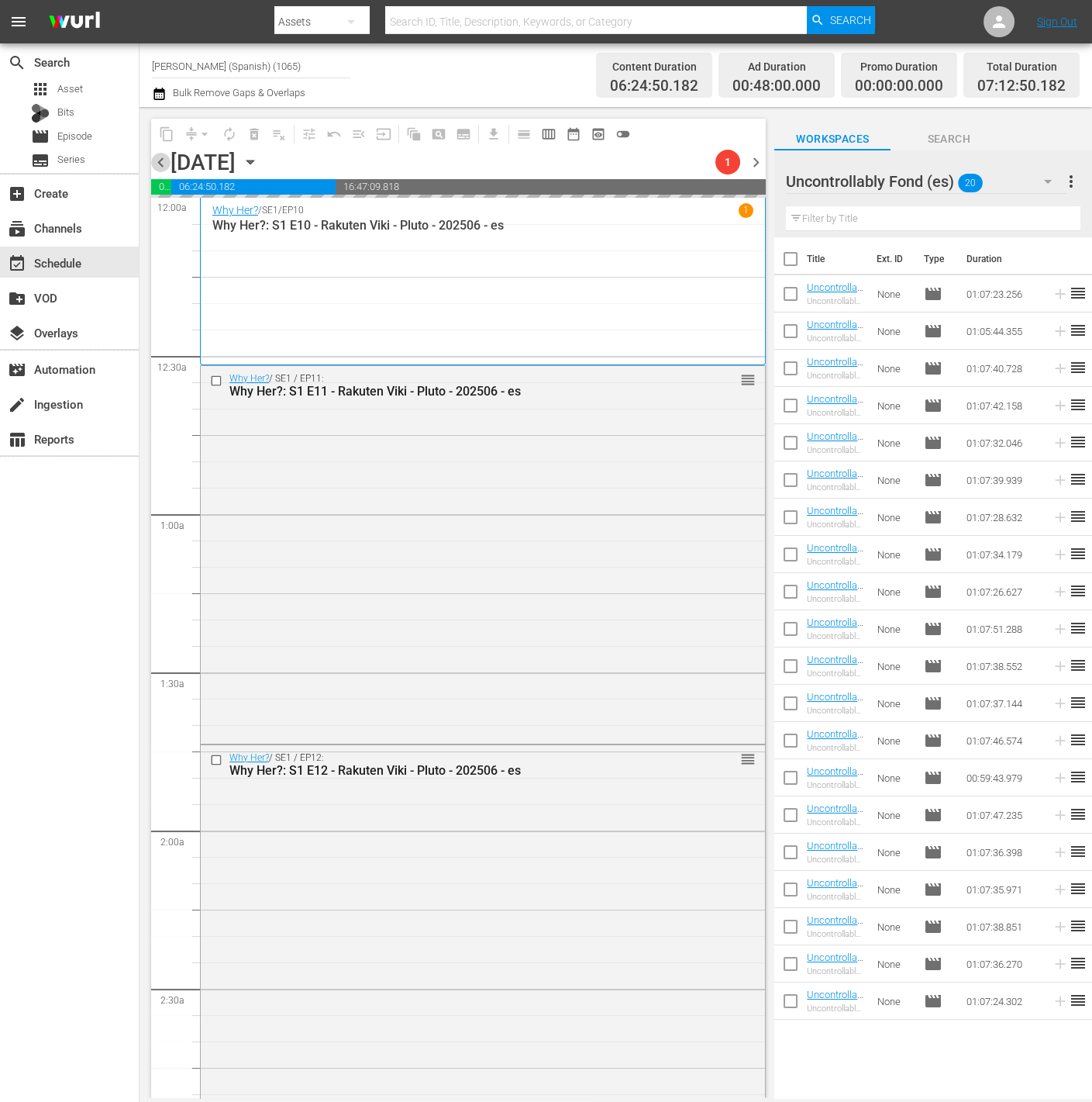
click at [164, 168] on span "chevron_left" at bounding box center [161, 162] width 19 height 19
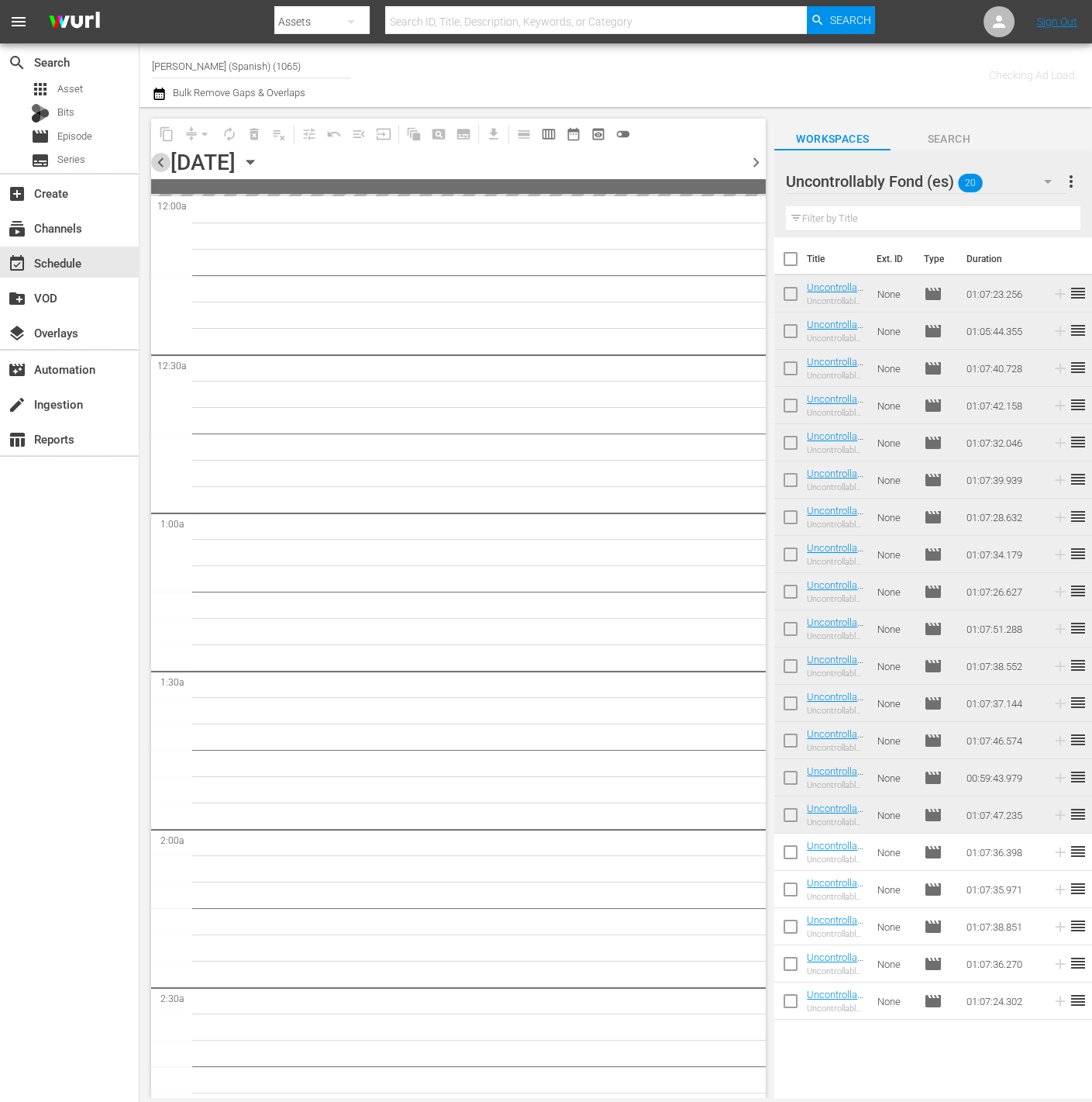
click at [165, 167] on span "chevron_left" at bounding box center [161, 162] width 19 height 19
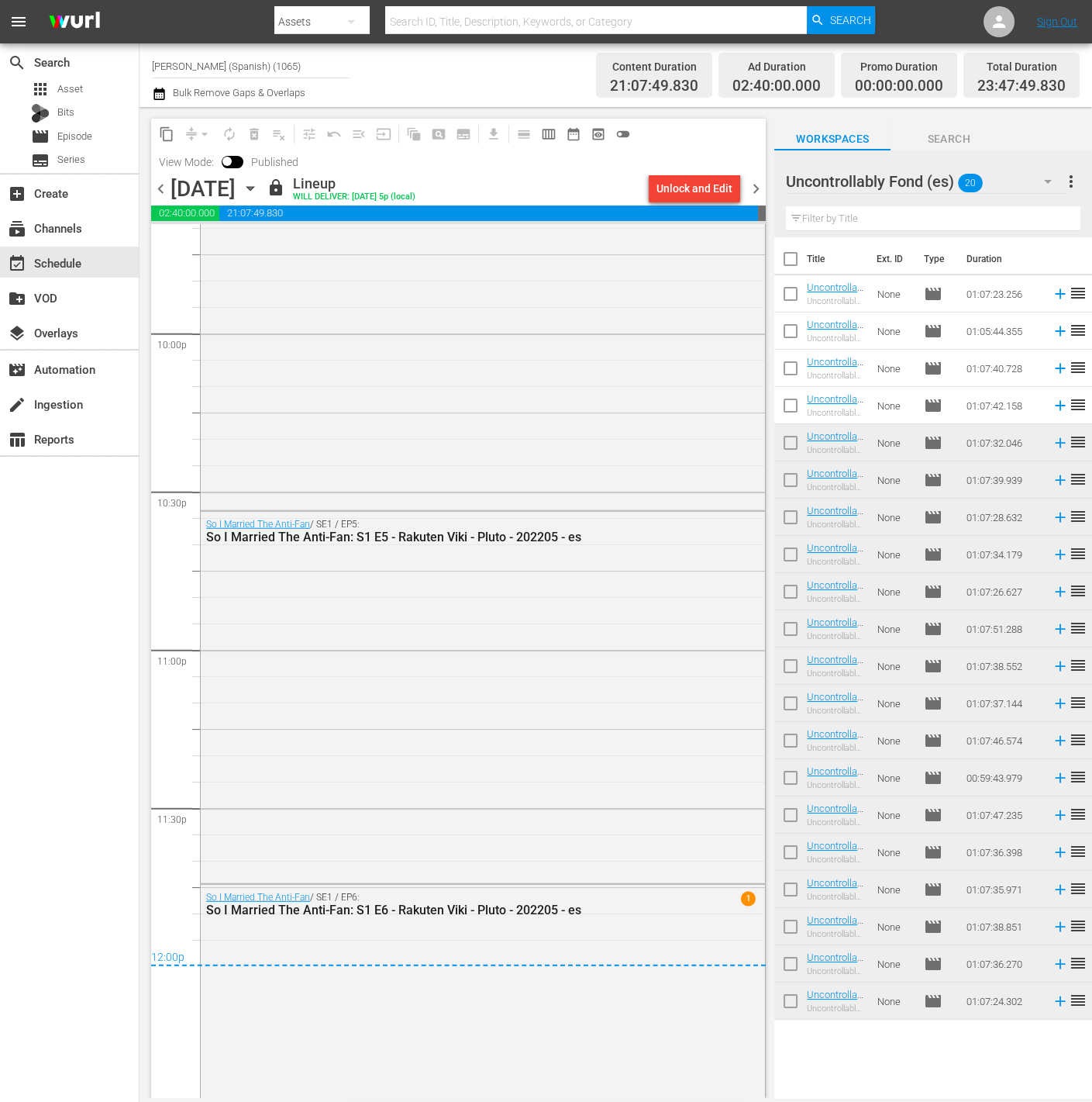
scroll to position [7000, 0]
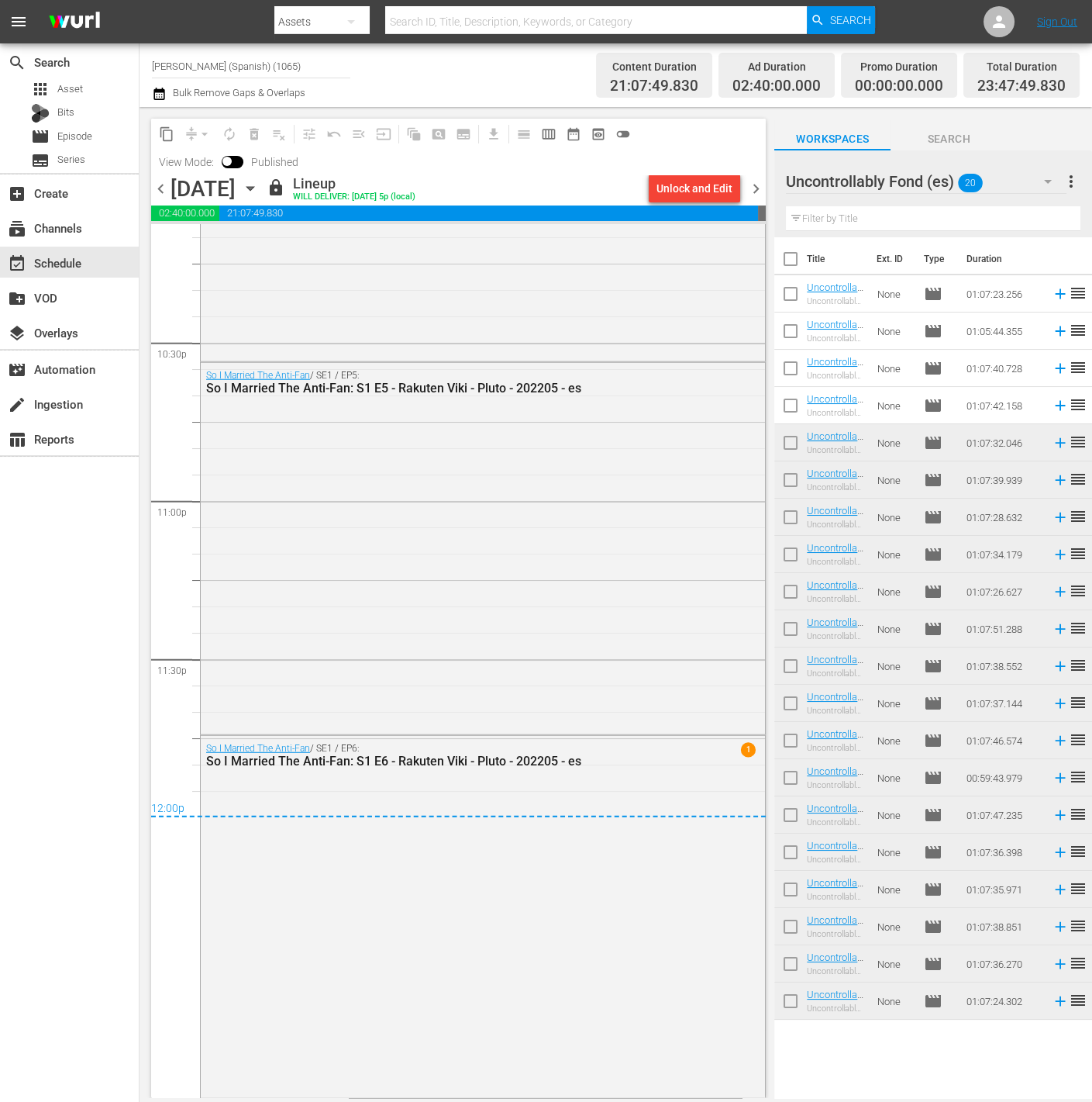
click at [758, 184] on span "chevron_right" at bounding box center [756, 189] width 19 height 19
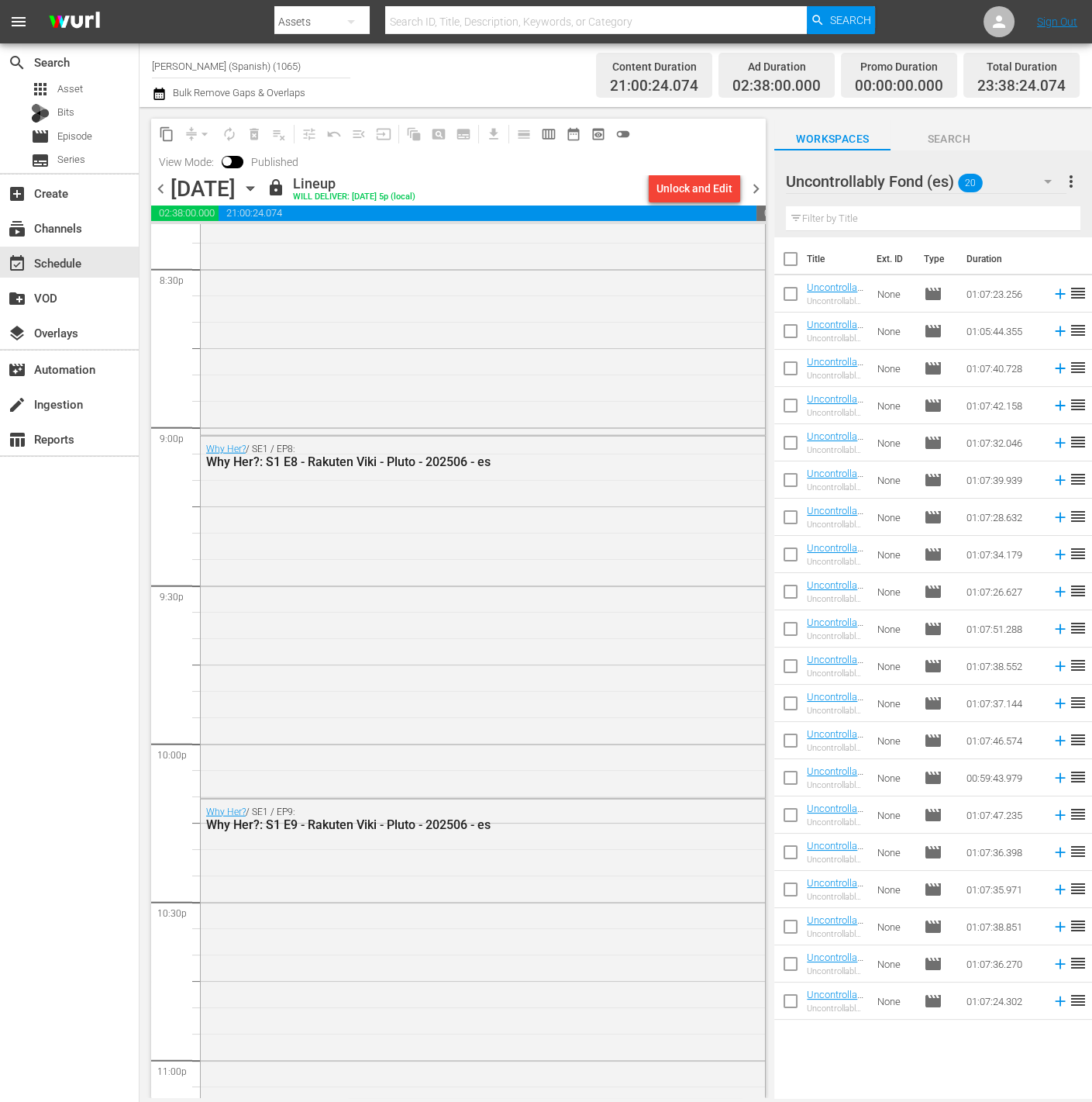
scroll to position [6886, 0]
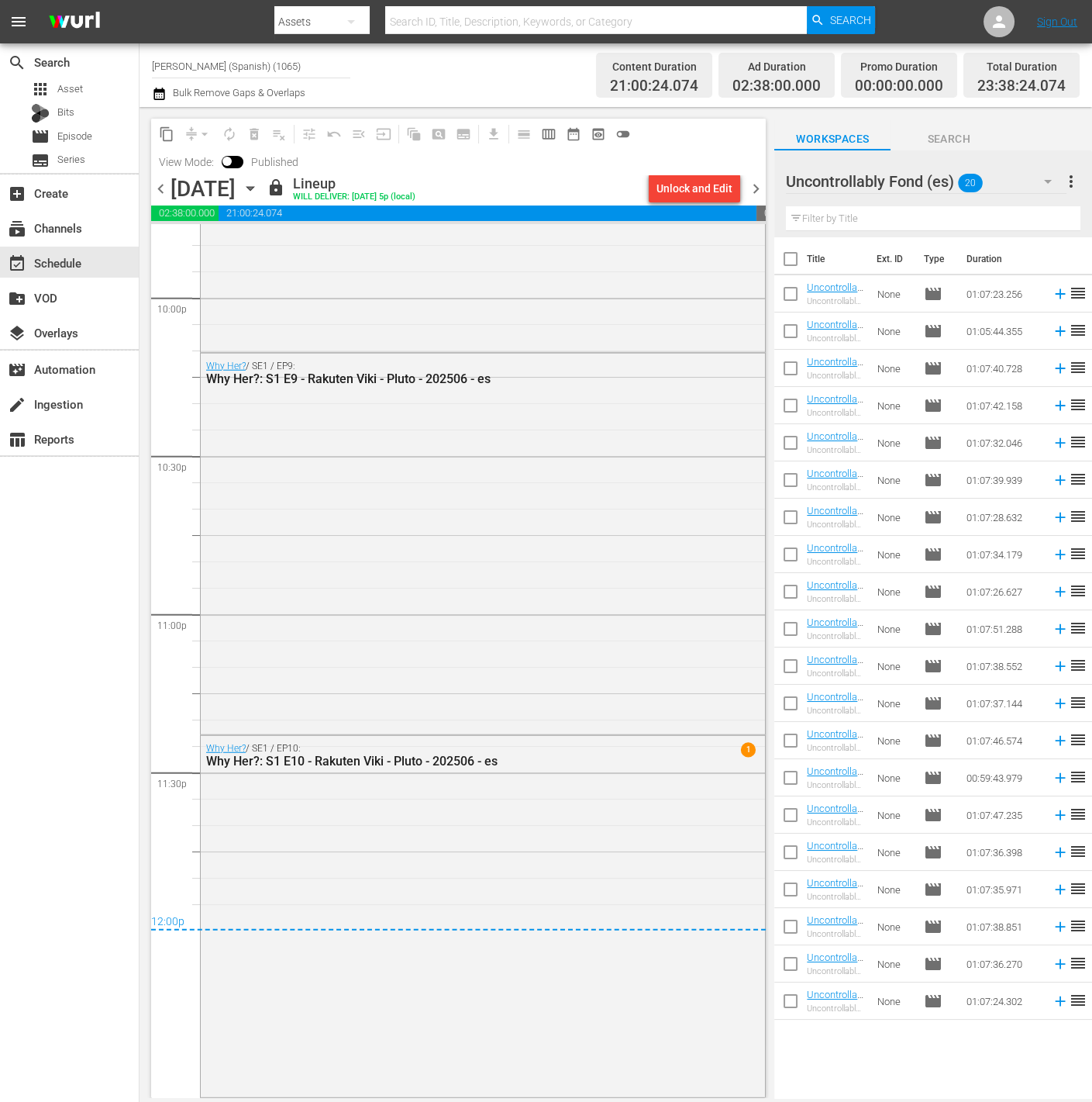
click at [758, 192] on span "chevron_right" at bounding box center [756, 189] width 19 height 19
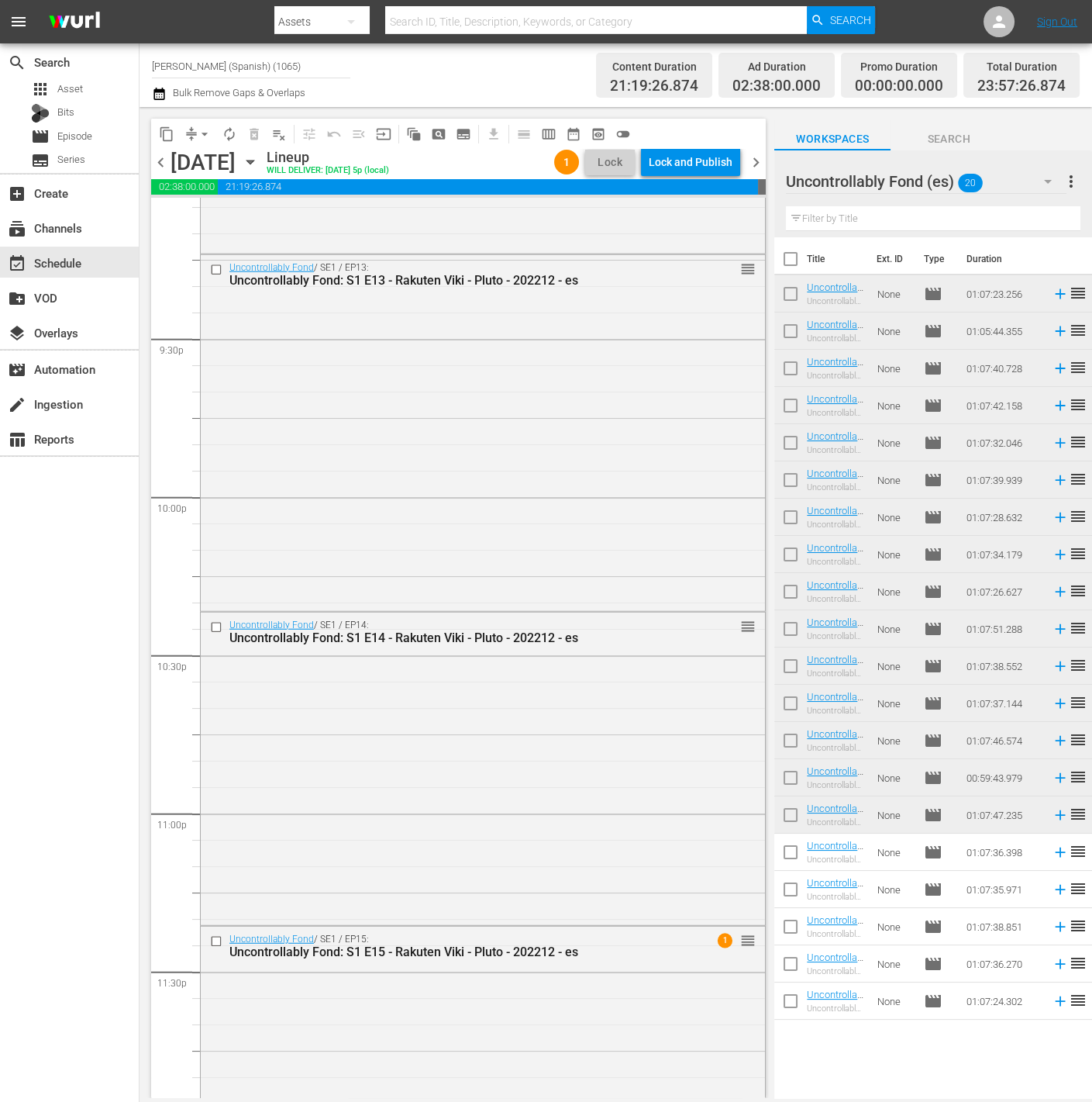
scroll to position [6846, 0]
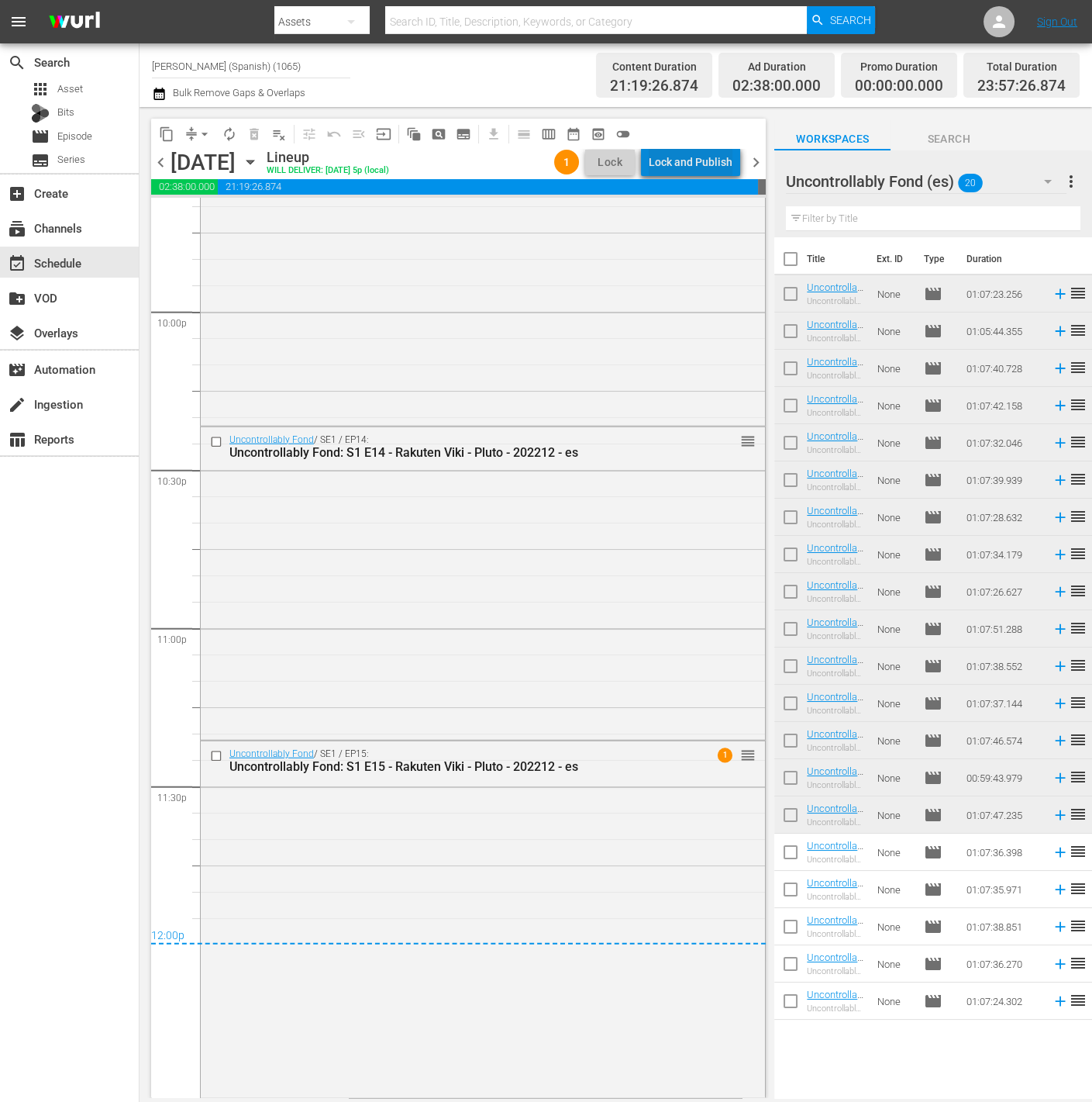
click at [706, 159] on div "Lock and Publish" at bounding box center [691, 162] width 84 height 28
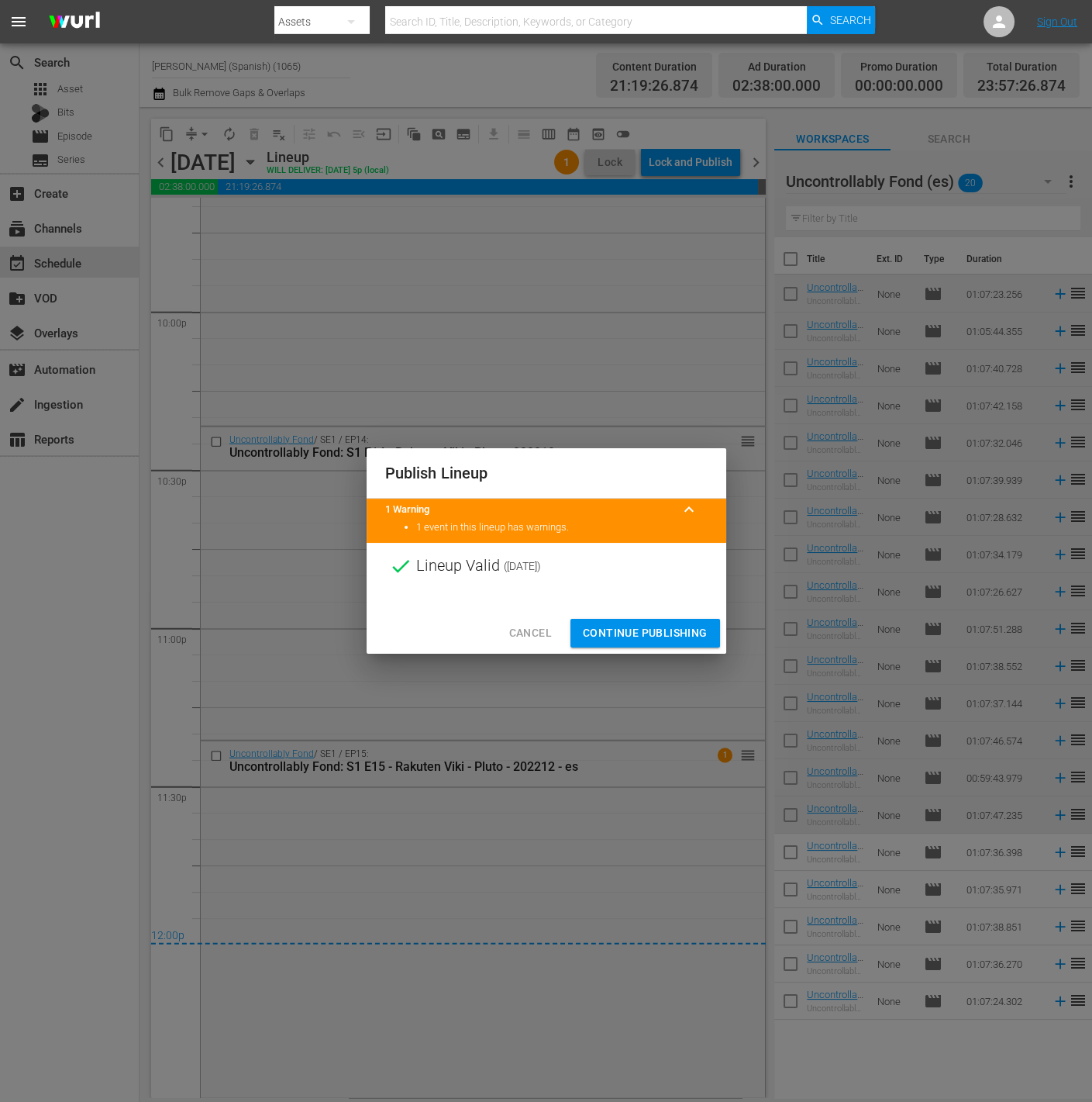
click at [689, 639] on span "Continue Publishing" at bounding box center [644, 633] width 125 height 19
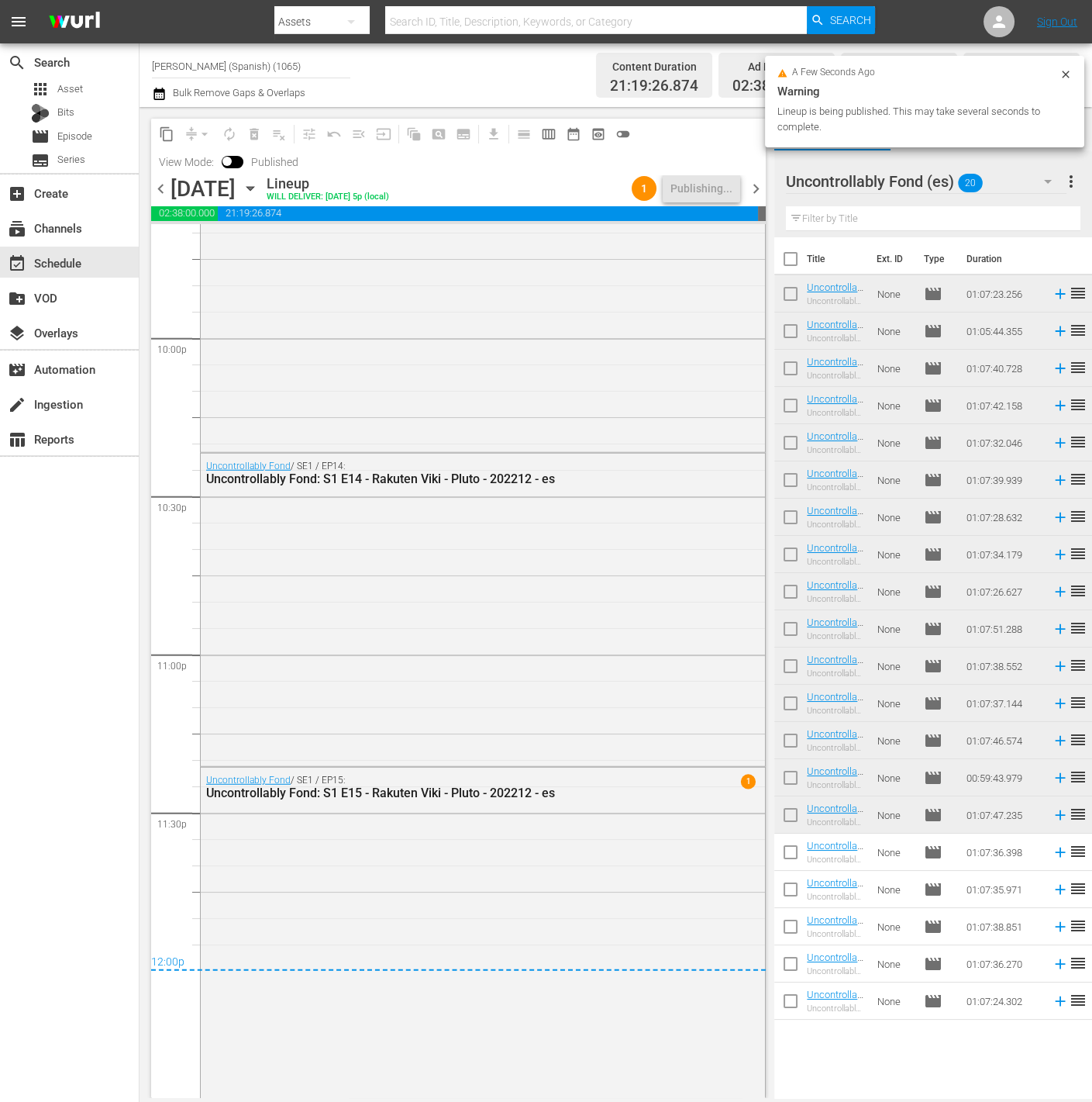
click at [760, 192] on span "chevron_right" at bounding box center [756, 189] width 19 height 19
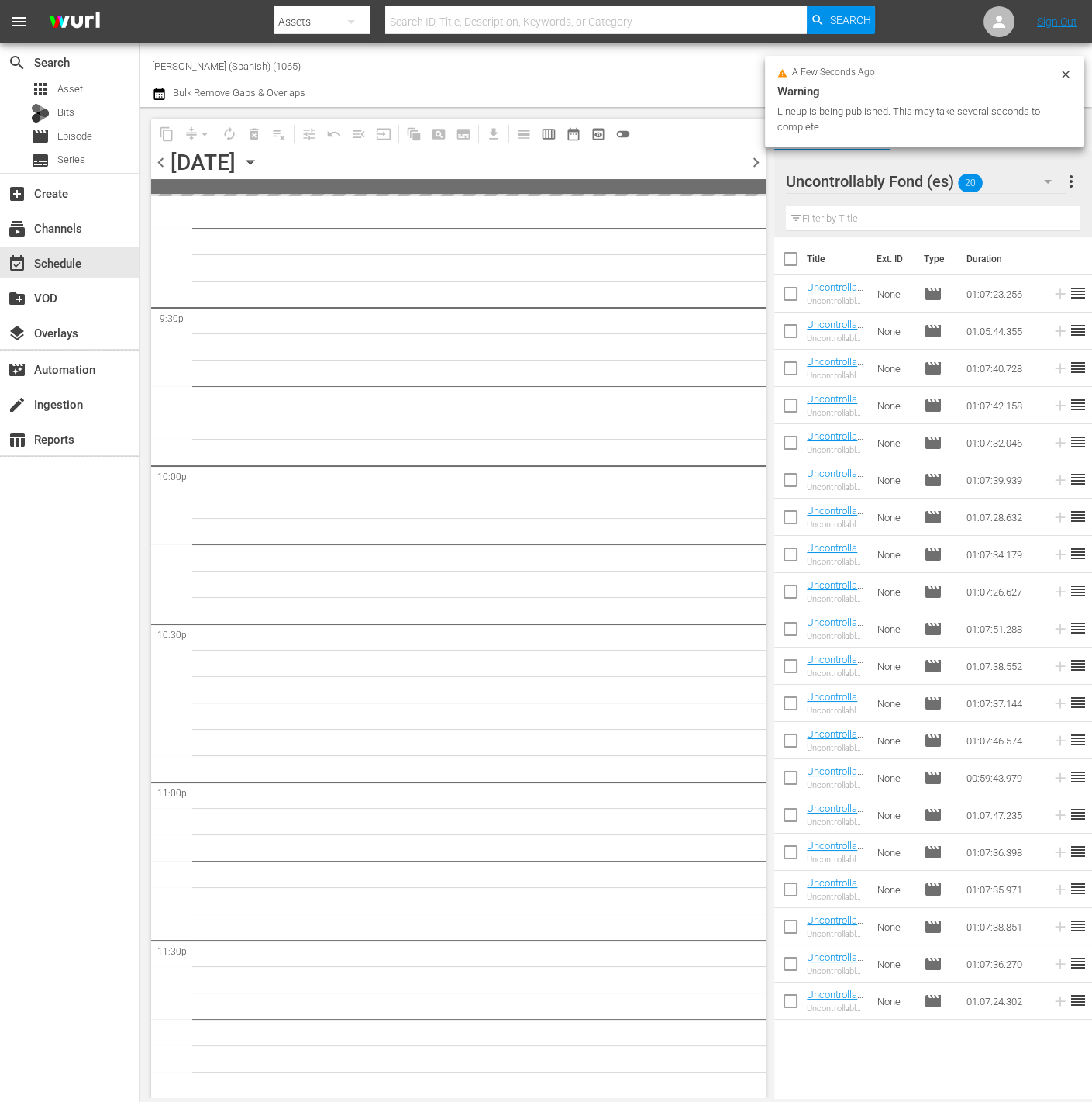
scroll to position [6691, 0]
click at [788, 851] on input "checkbox" at bounding box center [790, 855] width 32 height 32
checkbox input "true"
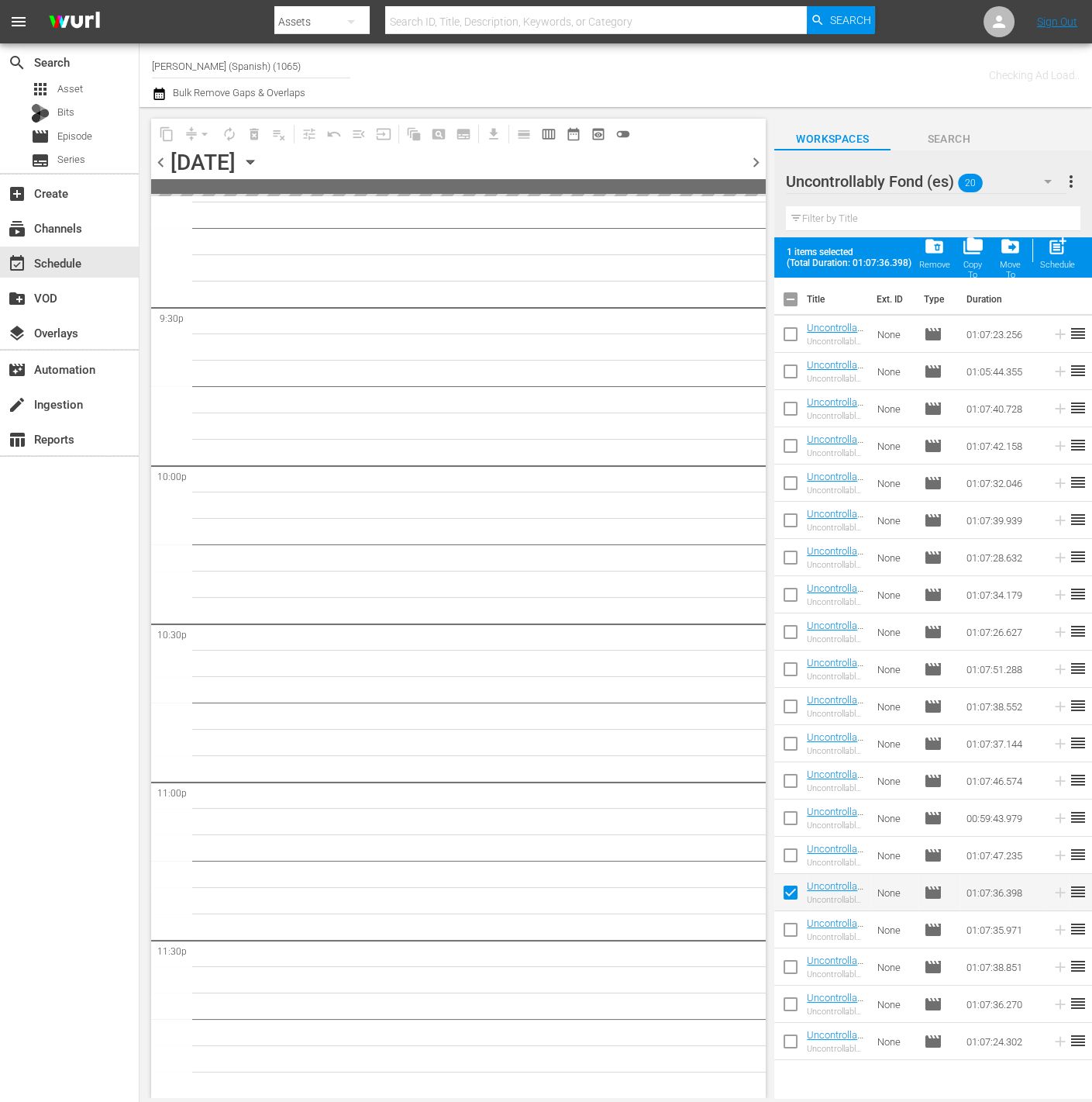
click at [797, 926] on input "checkbox" at bounding box center [790, 932] width 32 height 32
checkbox input "true"
click at [793, 971] on input "checkbox" at bounding box center [790, 970] width 32 height 32
checkbox input "true"
click at [786, 1015] on input "checkbox" at bounding box center [790, 1007] width 32 height 32
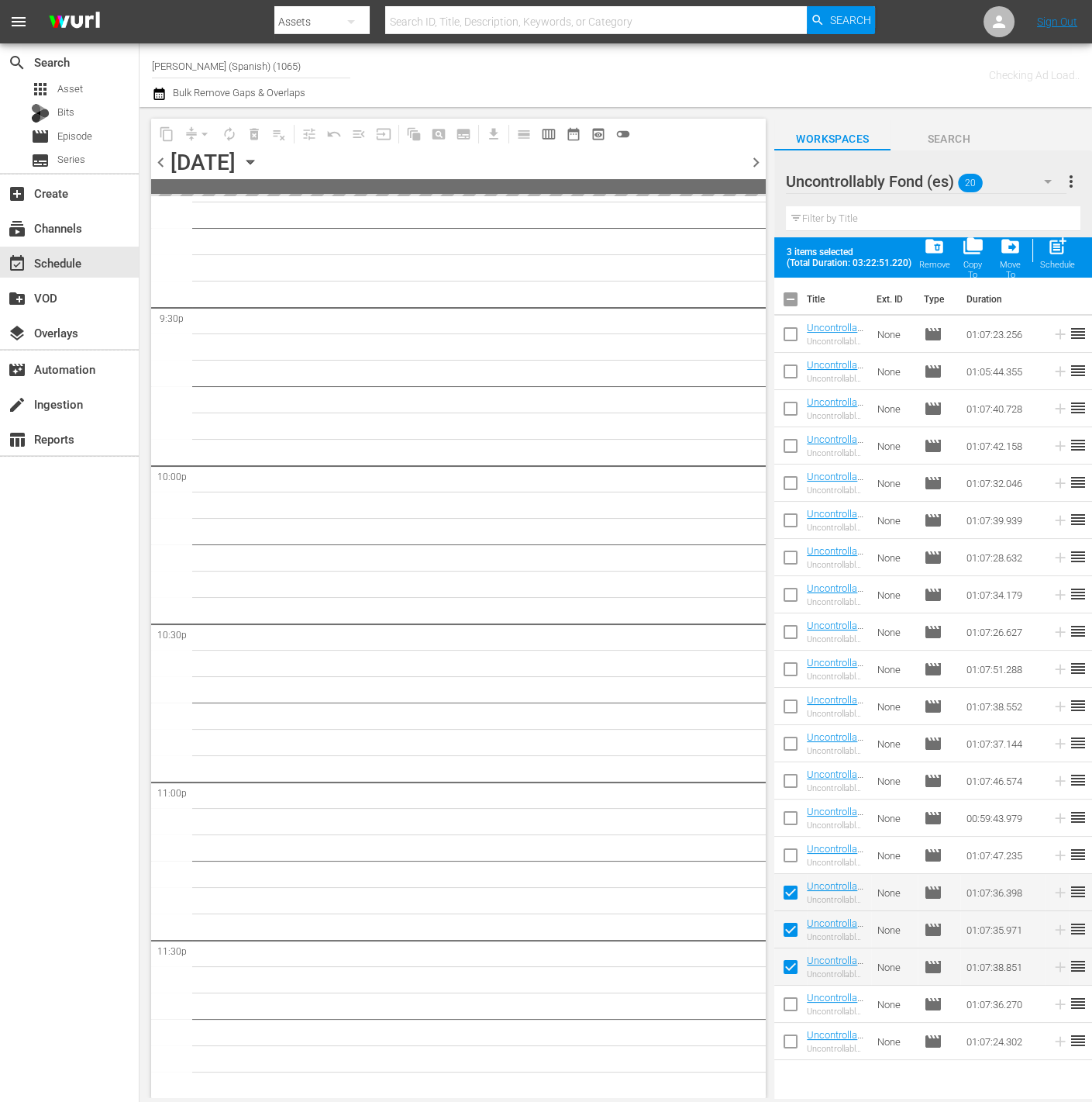
checkbox input "true"
click at [792, 1047] on input "checkbox" at bounding box center [790, 1044] width 32 height 32
checkbox input "true"
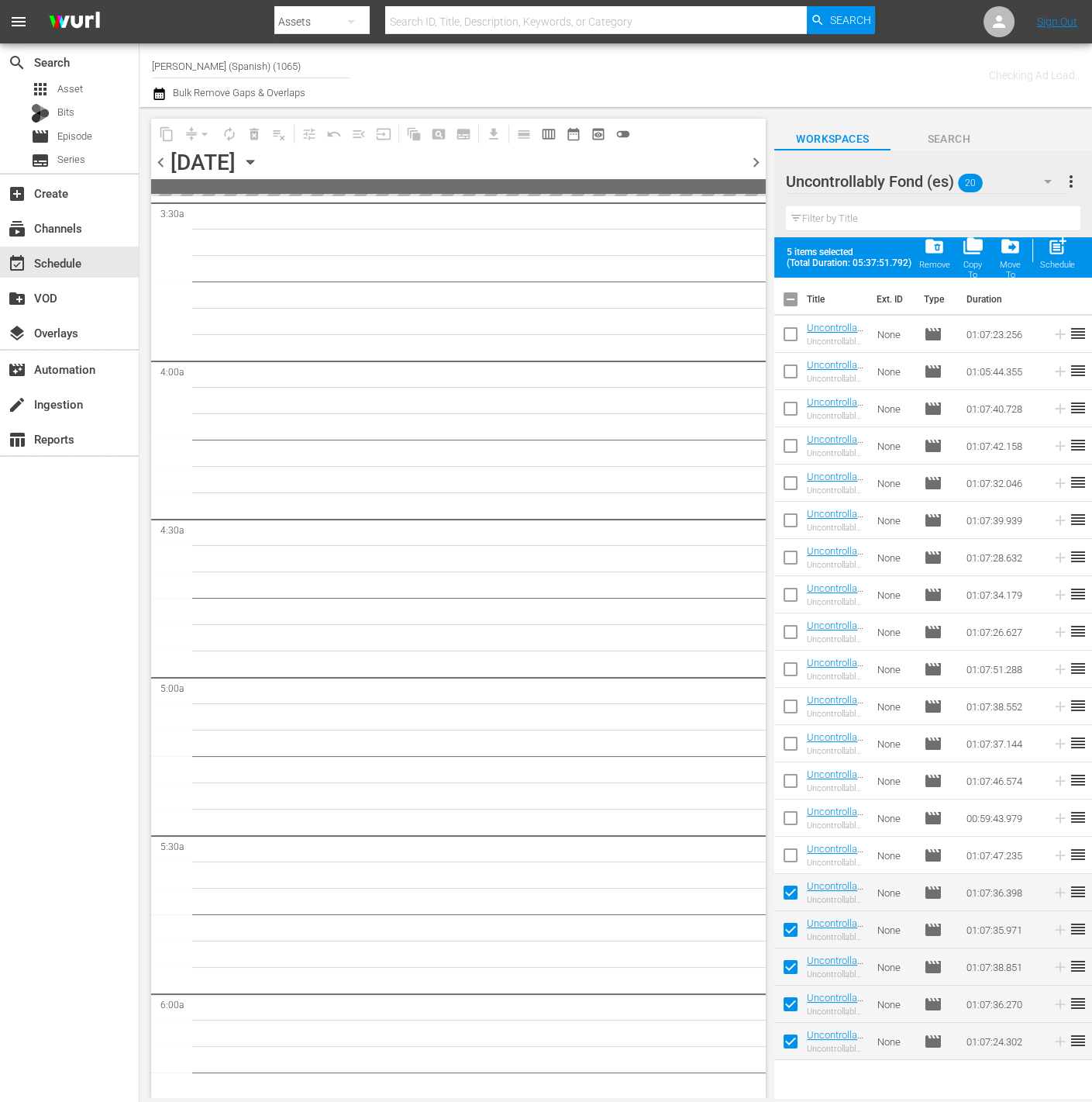
scroll to position [0, 0]
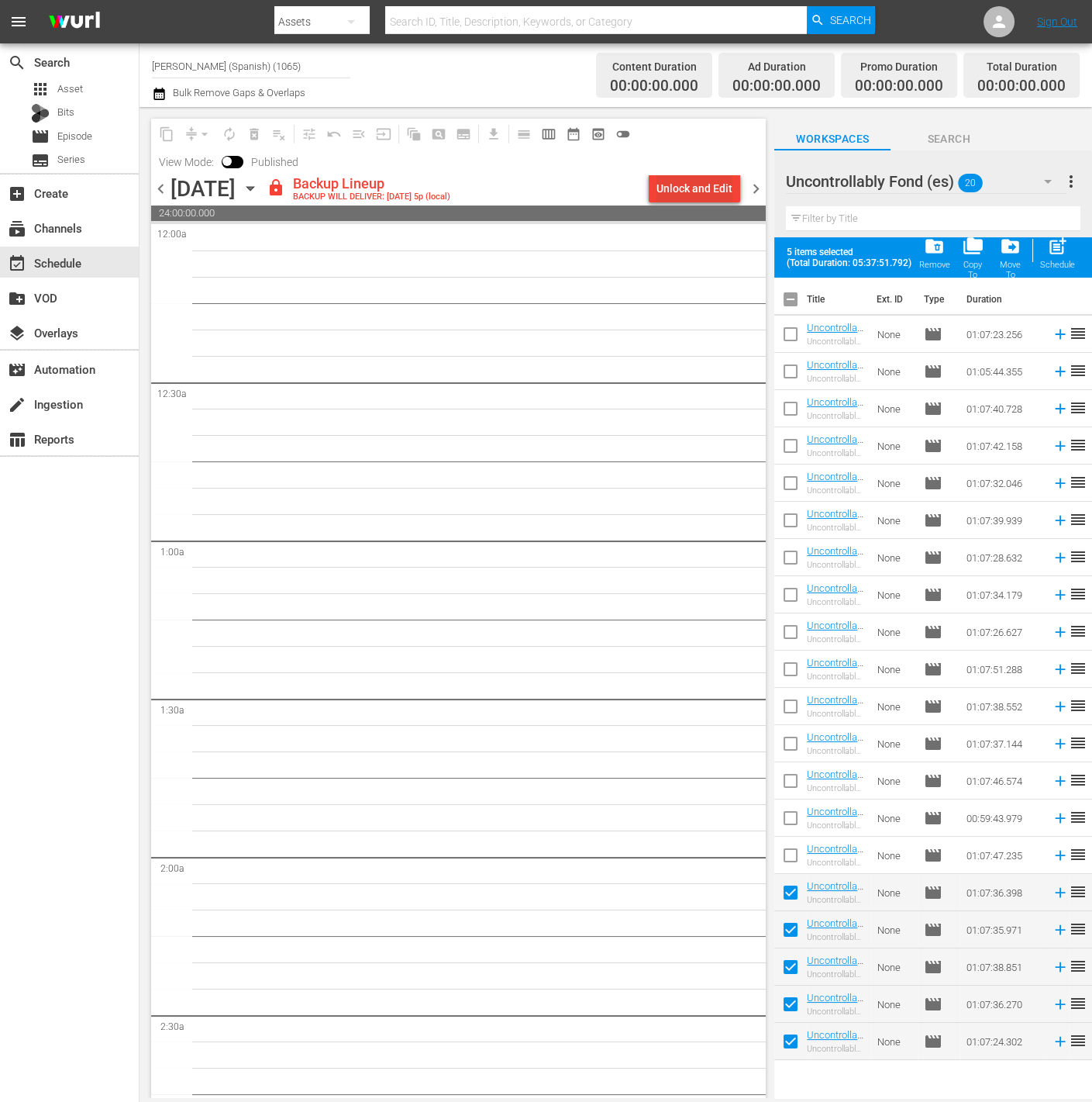
click at [693, 197] on div "Unlock and Edit" at bounding box center [694, 188] width 76 height 28
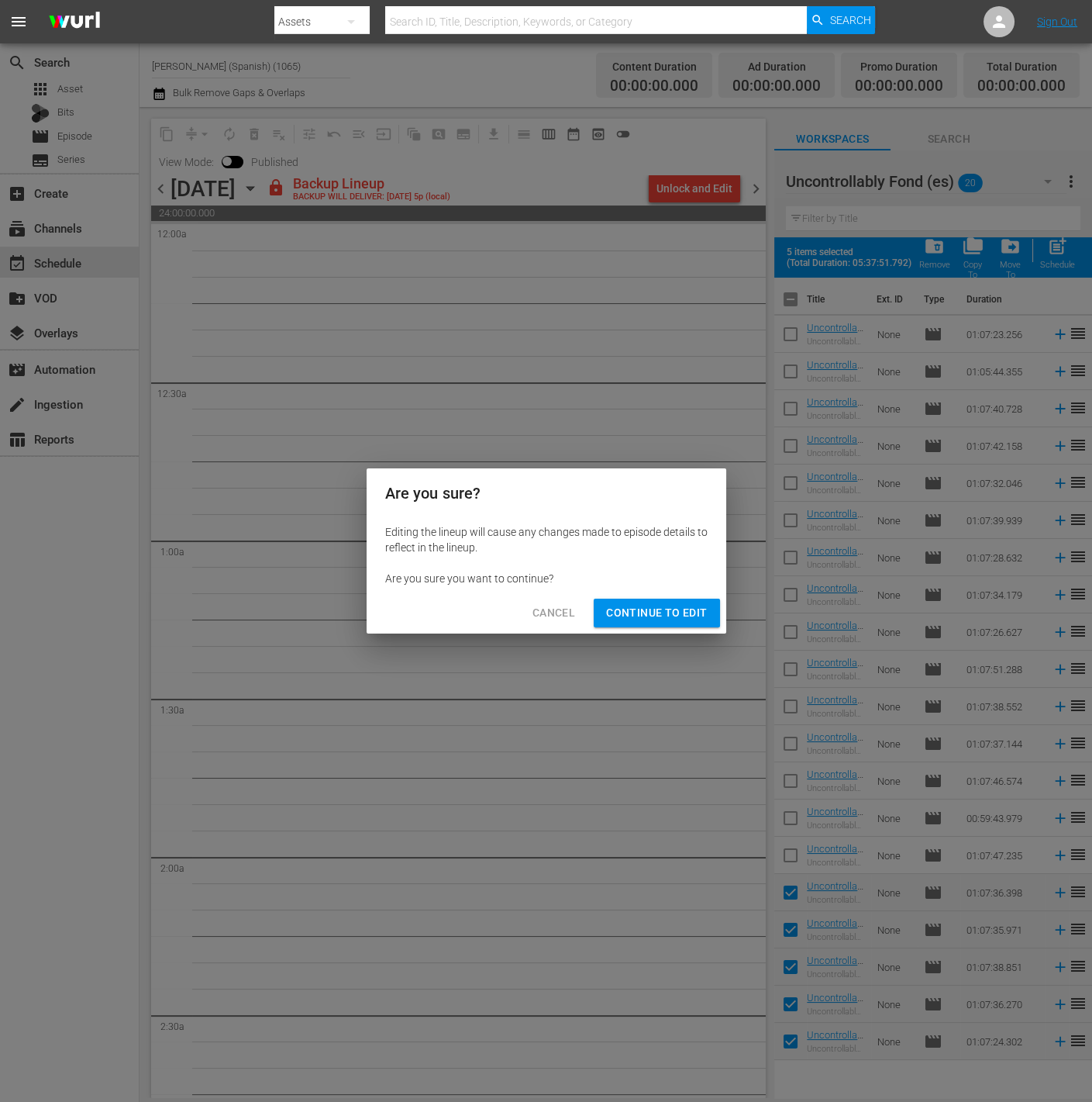
click at [612, 626] on div "Cancel Continue to Edit" at bounding box center [546, 612] width 360 height 41
click at [613, 625] on button "Continue to Edit" at bounding box center [657, 612] width 125 height 29
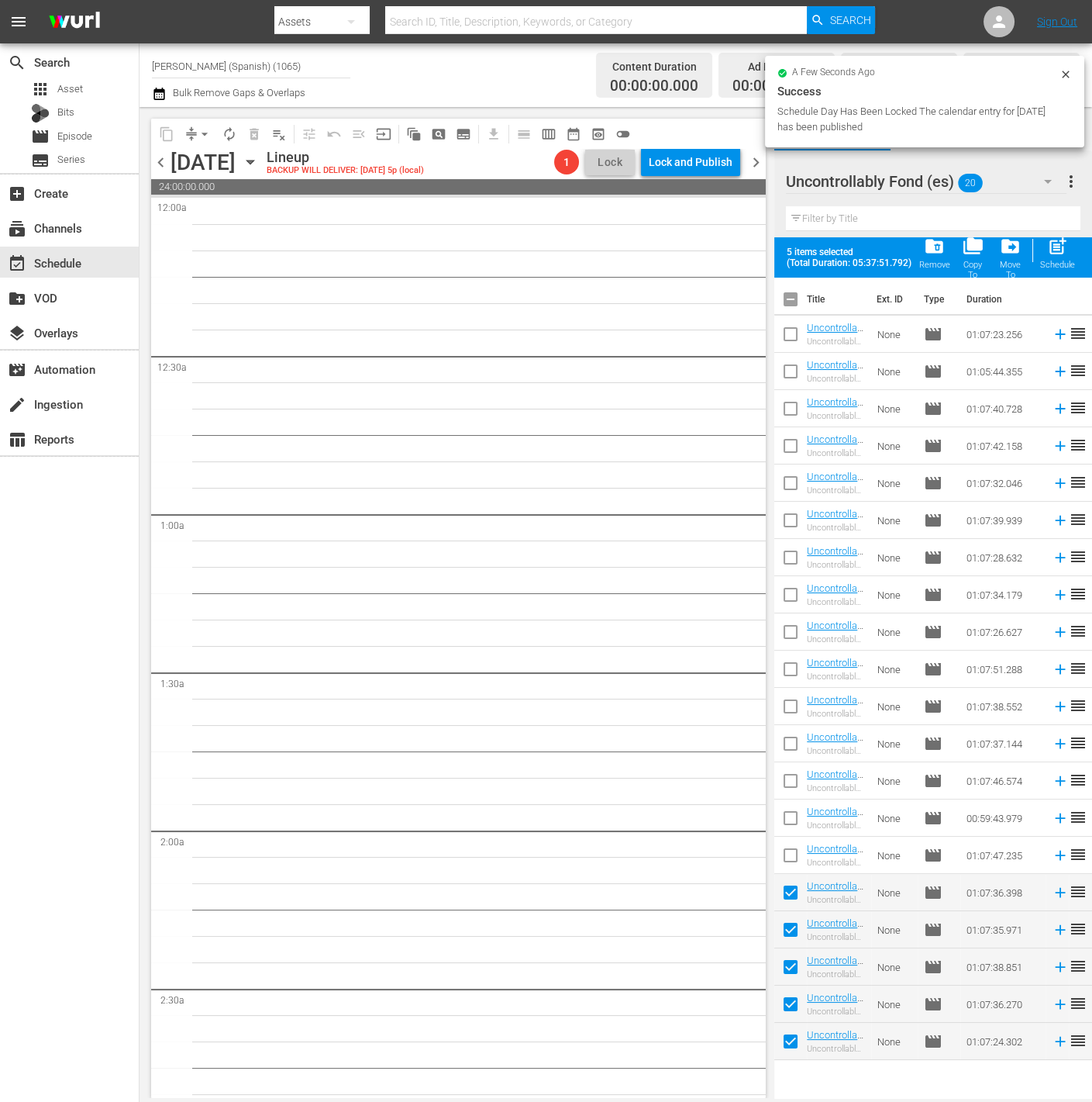
click at [152, 161] on span "chevron_left" at bounding box center [161, 162] width 19 height 19
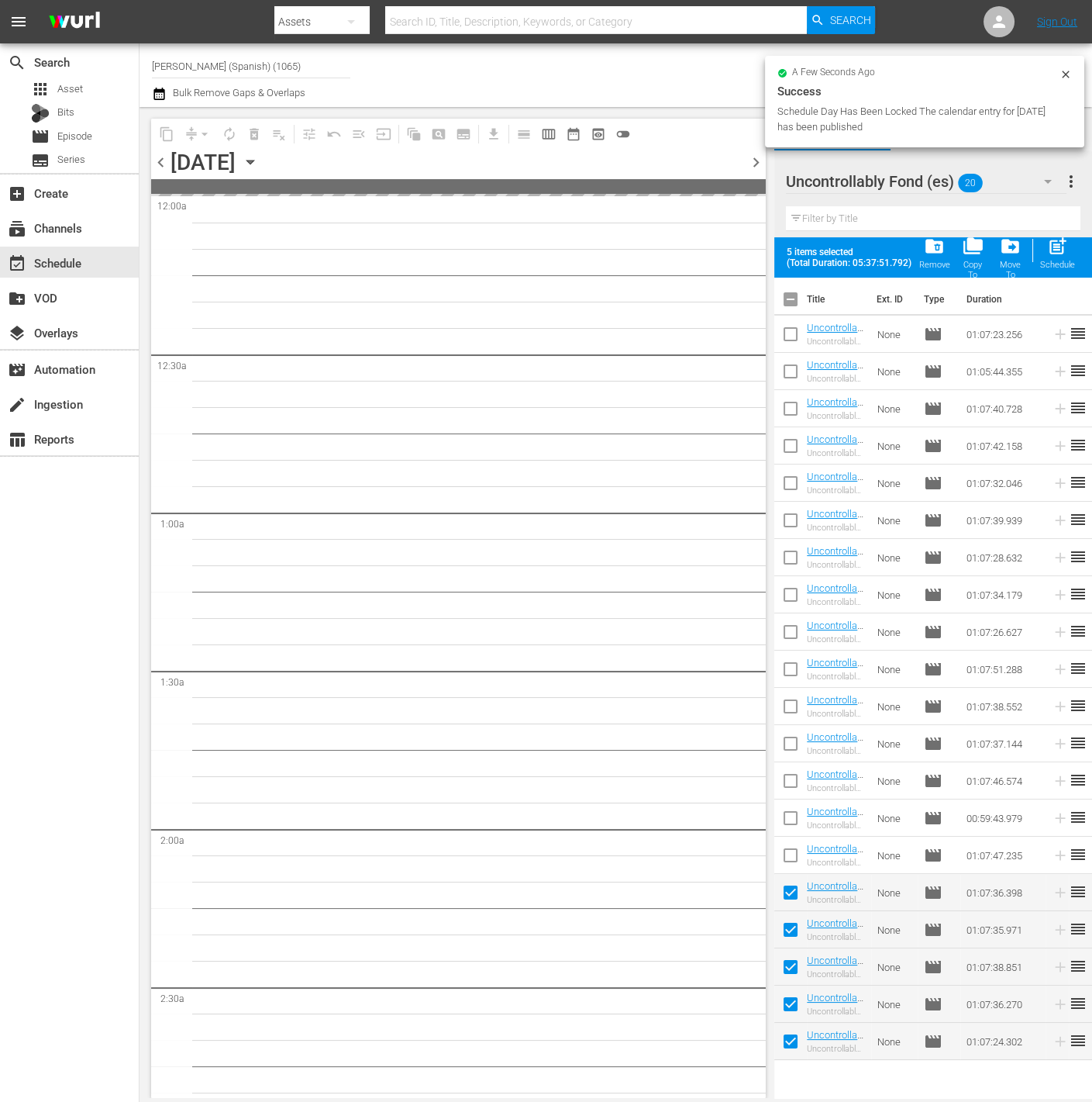
click at [755, 167] on span "chevron_right" at bounding box center [756, 162] width 19 height 19
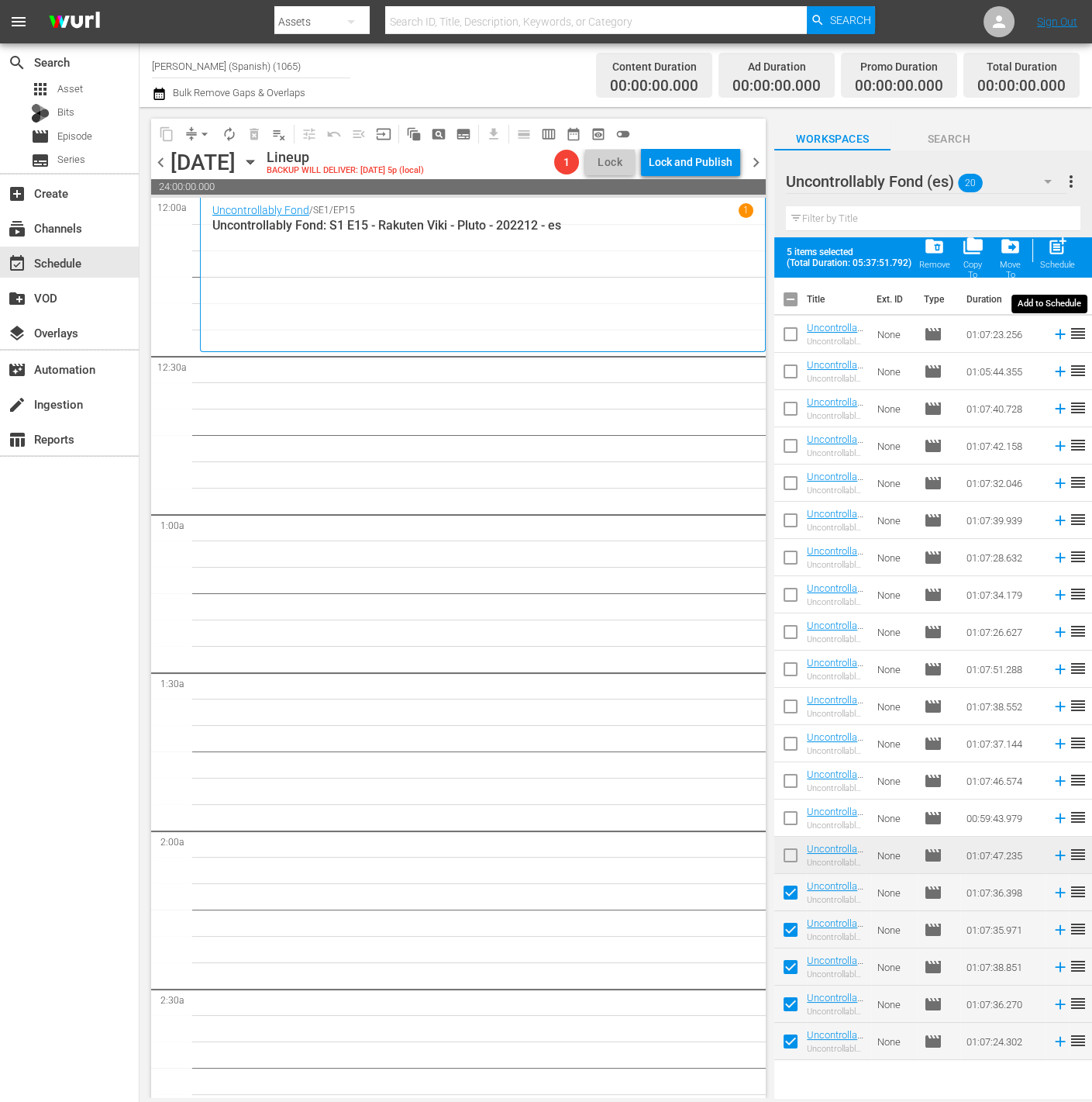
click at [1068, 253] on span "post_add" at bounding box center [1058, 247] width 21 height 21
checkbox input "false"
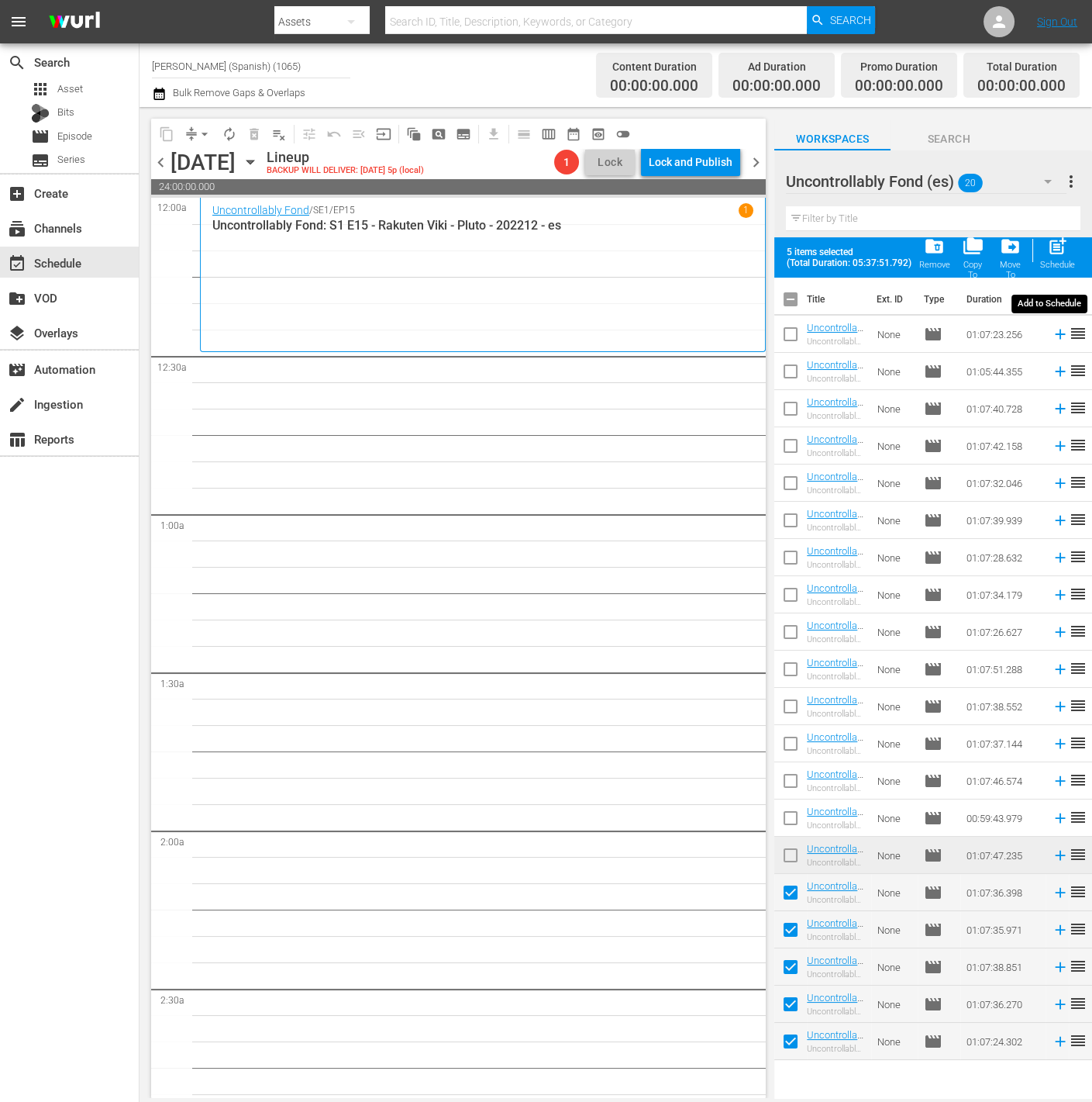
checkbox input "false"
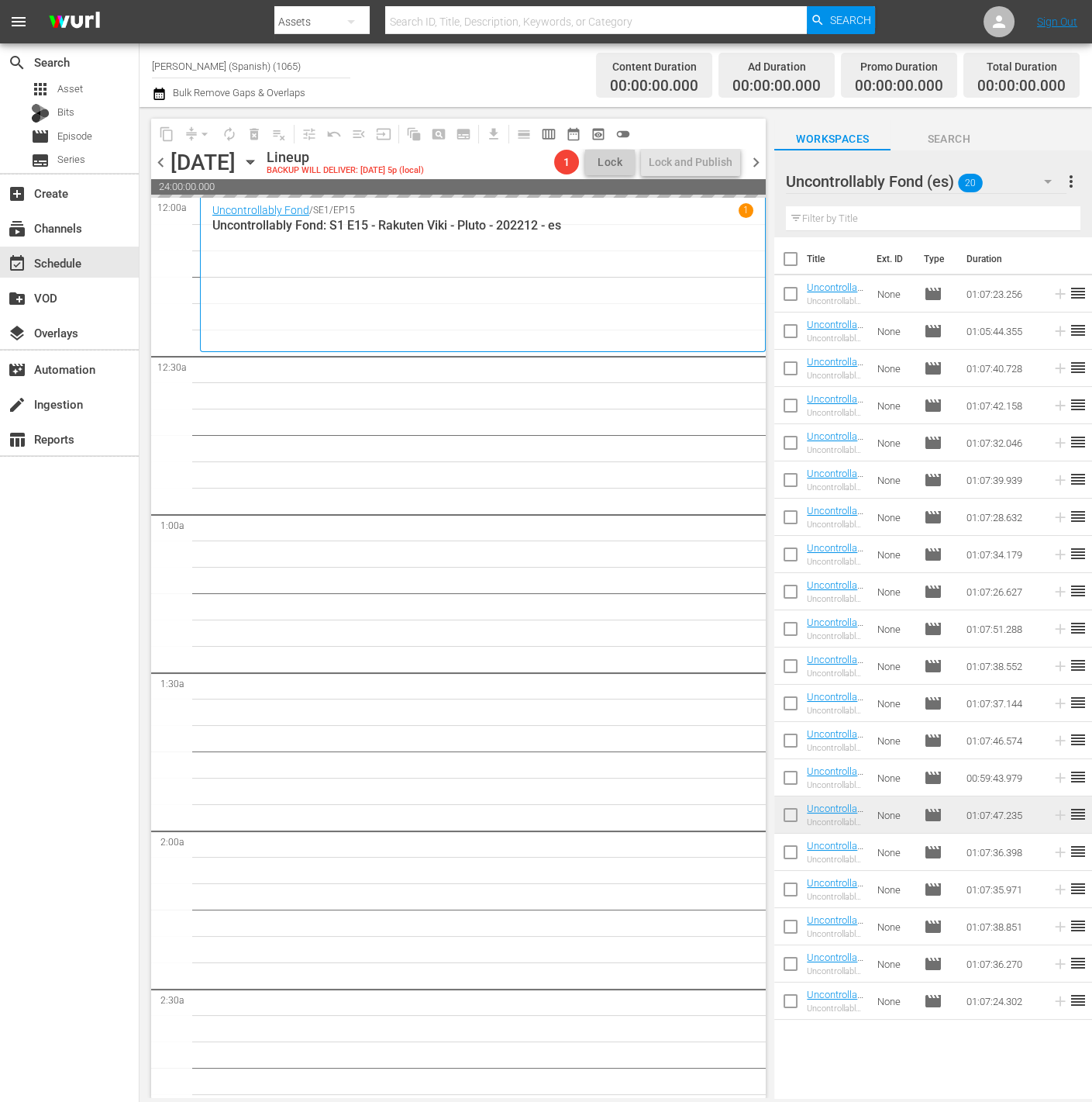
click at [1013, 171] on div "Uncontrollably Fond (es) 20" at bounding box center [927, 181] width 280 height 44
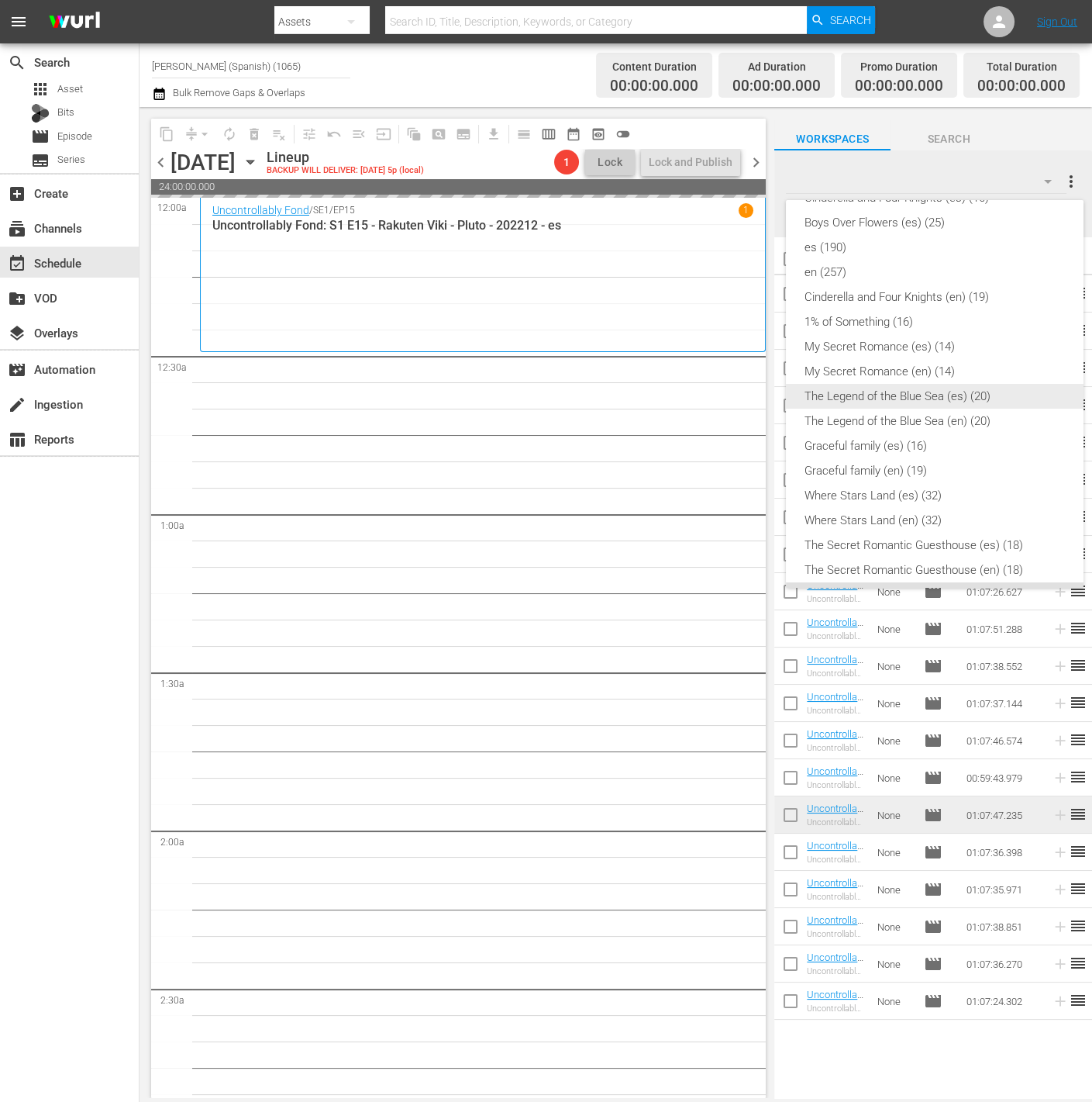
click at [1000, 395] on div "The Legend of the Blue Sea (es) (20)" at bounding box center [934, 396] width 260 height 24
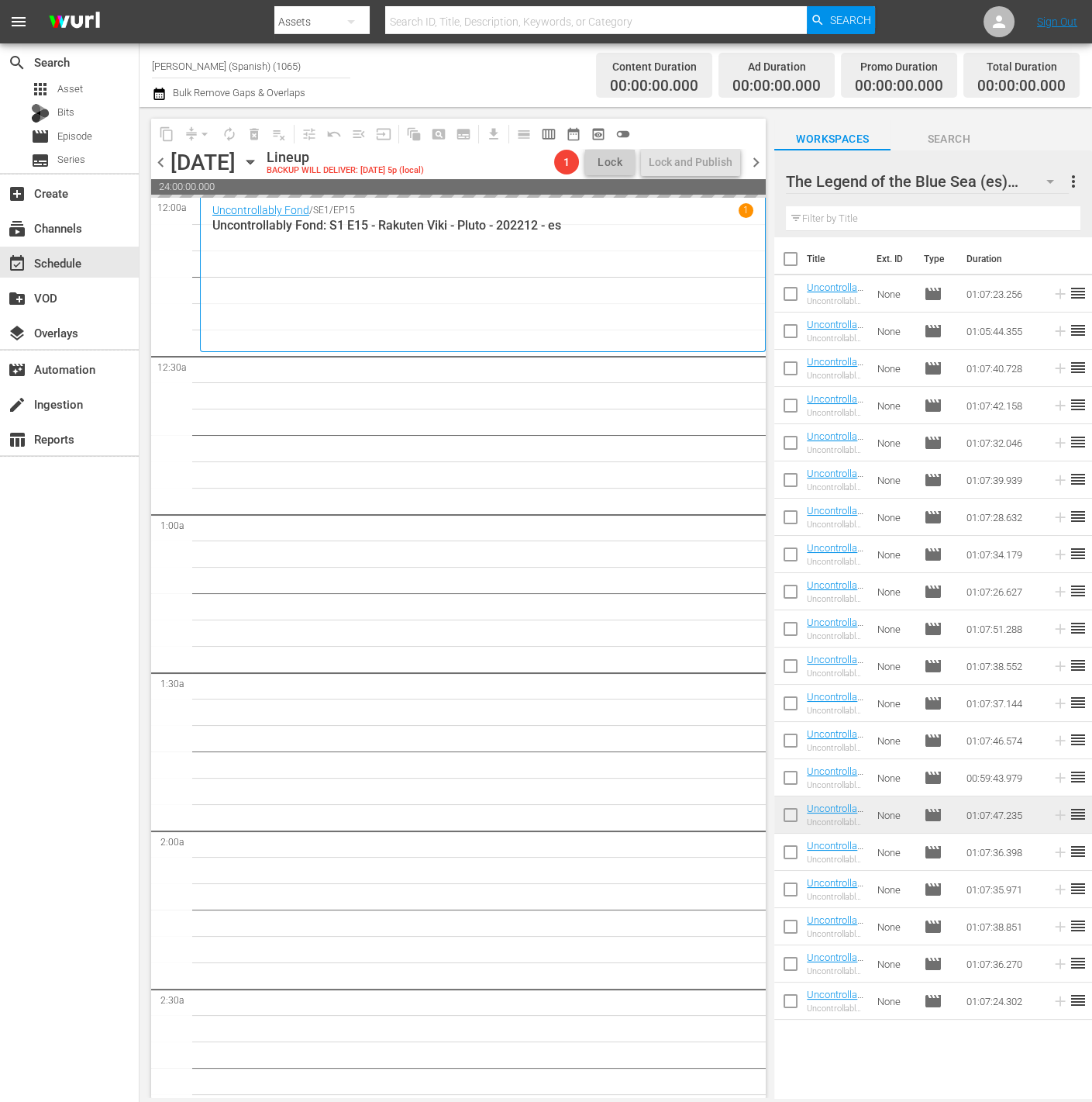
scroll to position [269, 0]
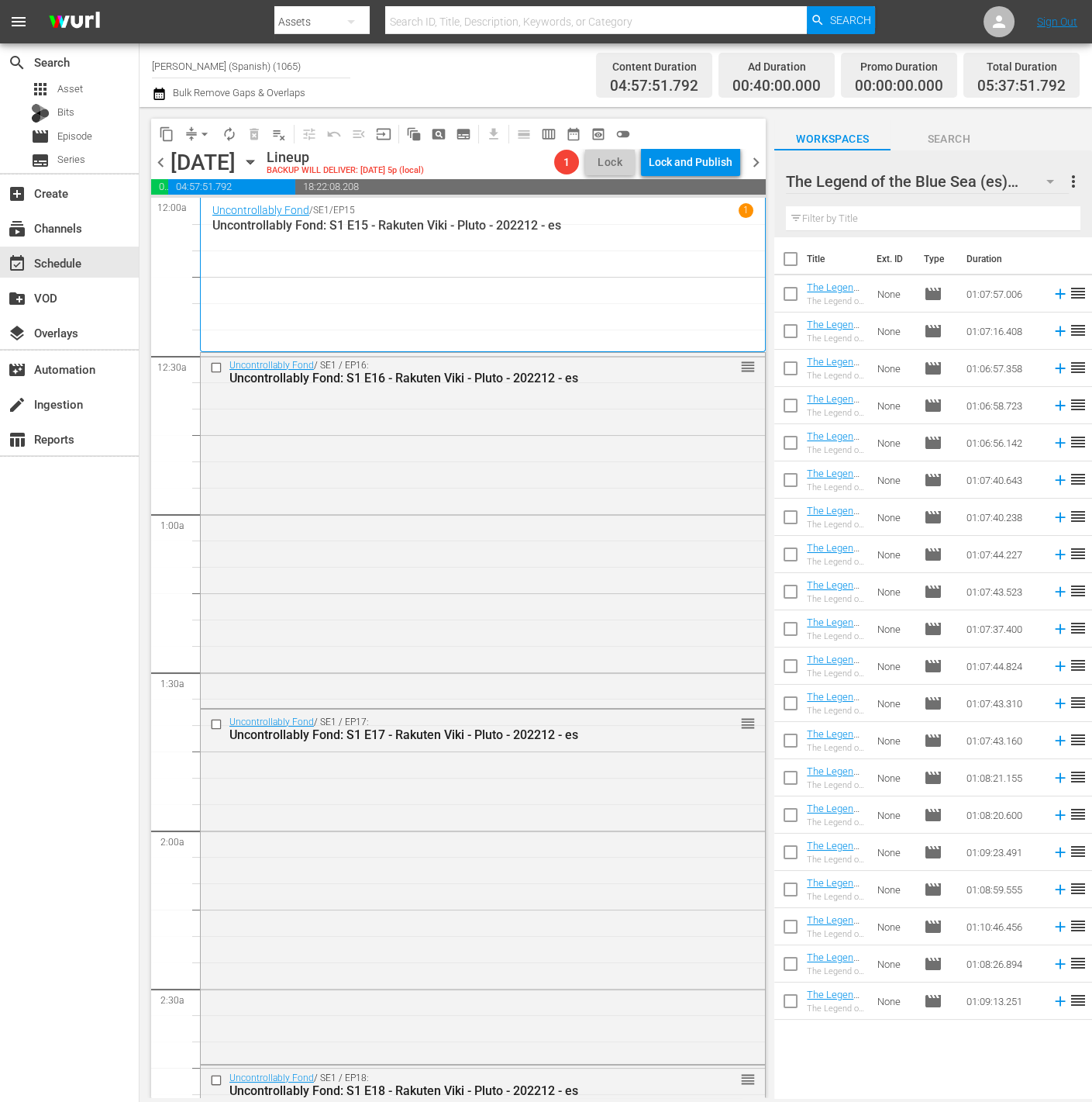
click at [792, 259] on input "checkbox" at bounding box center [790, 261] width 32 height 32
checkbox input "true"
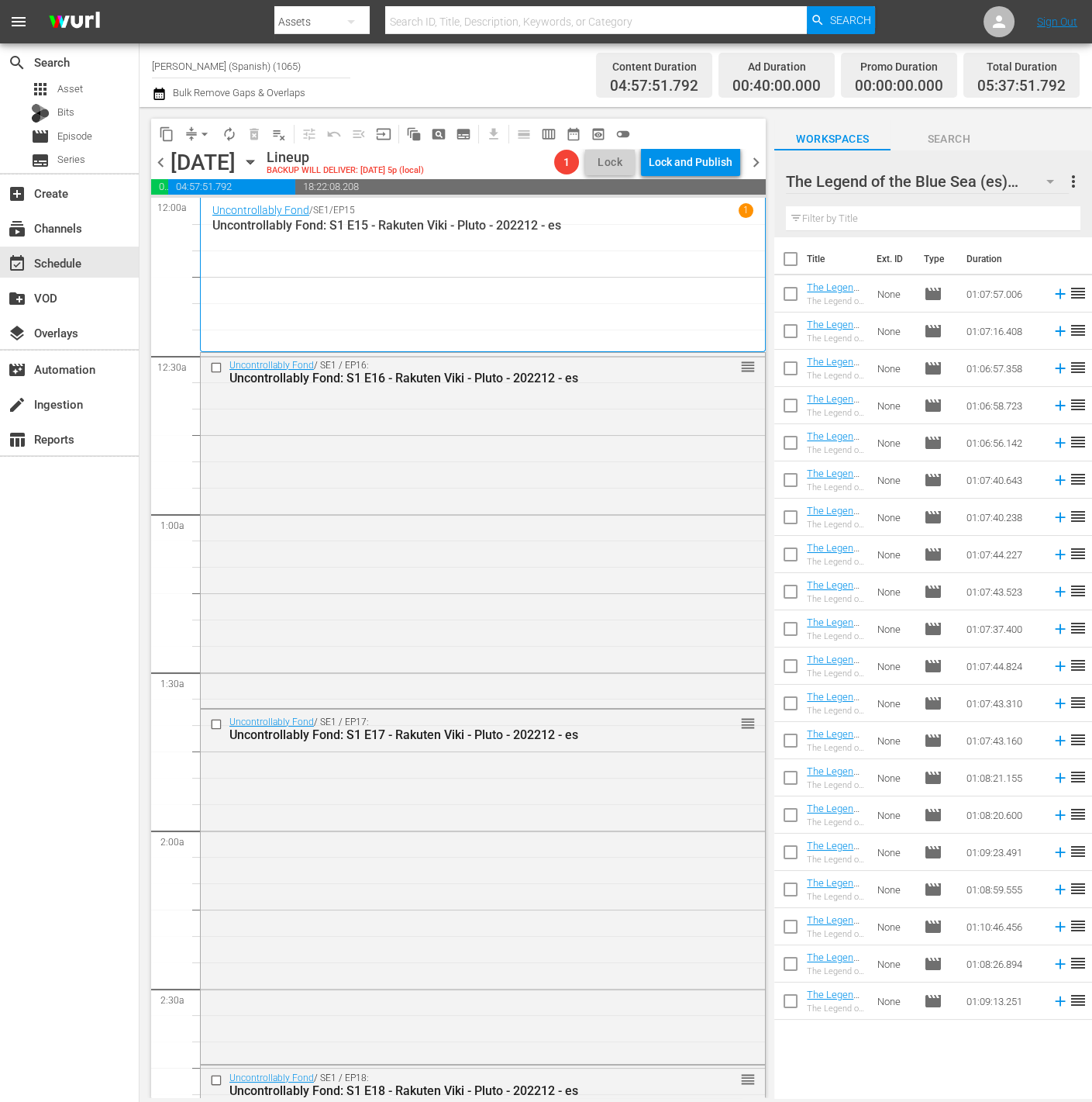
checkbox input "true"
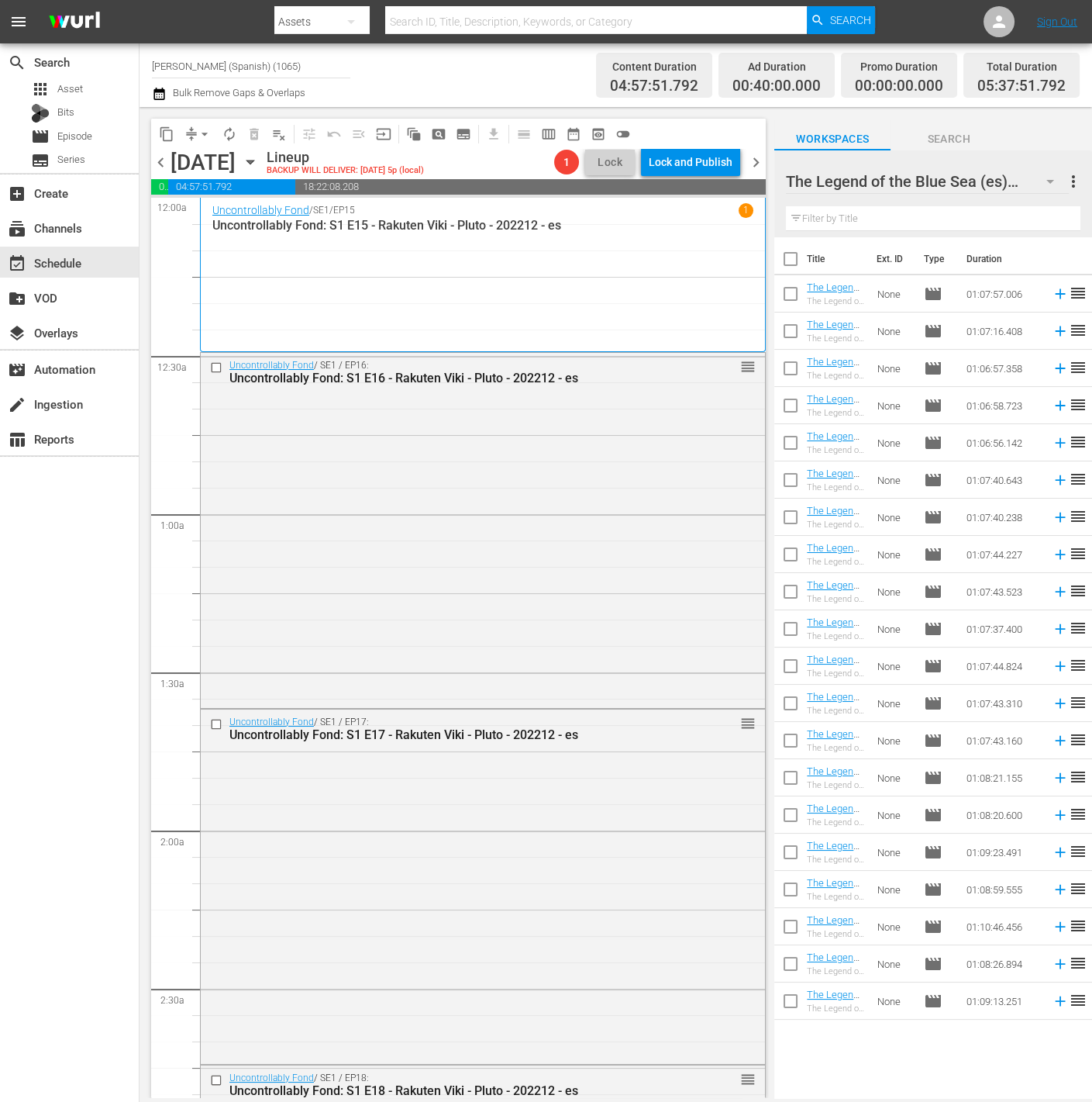
checkbox input "true"
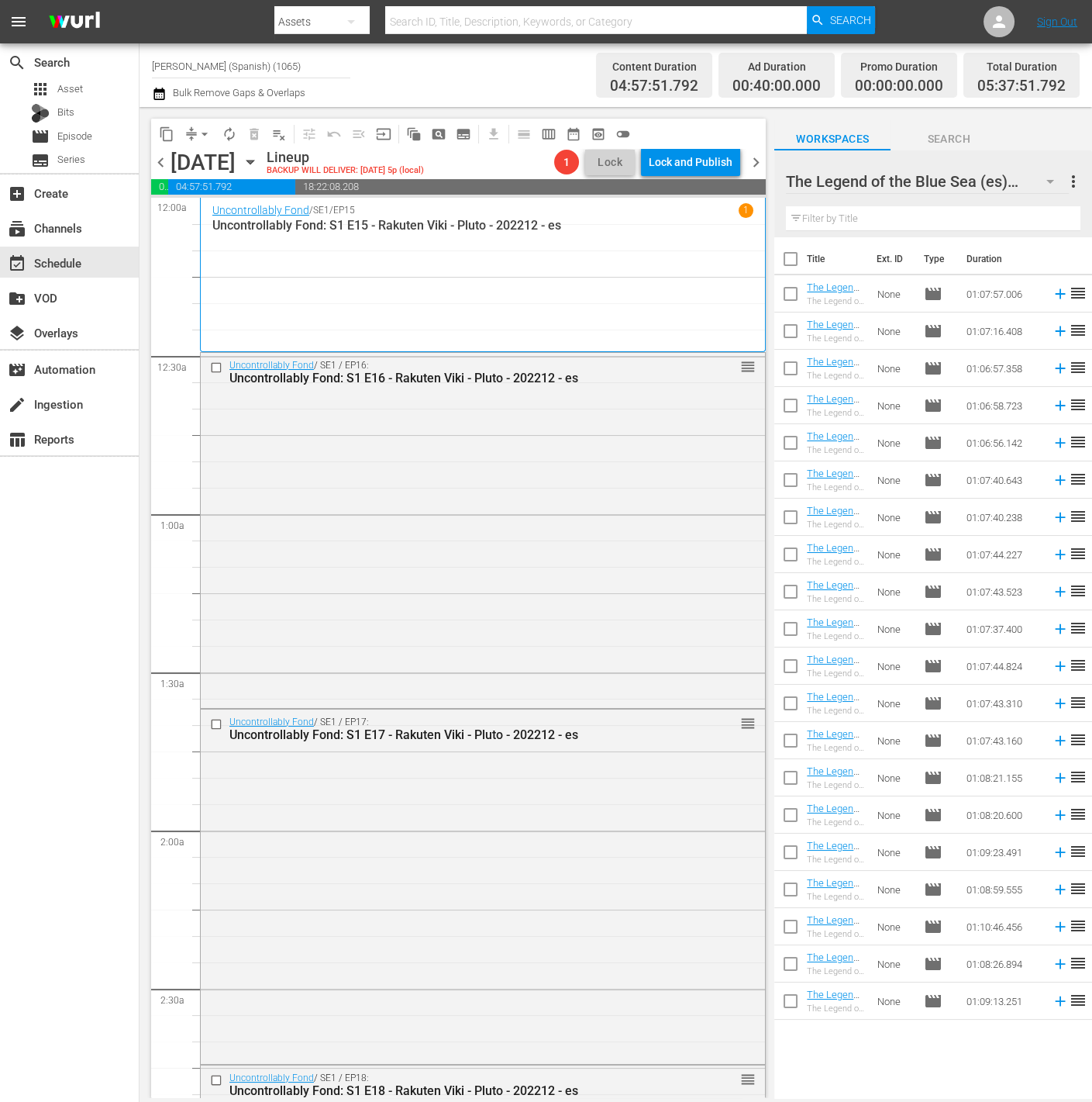
checkbox input "true"
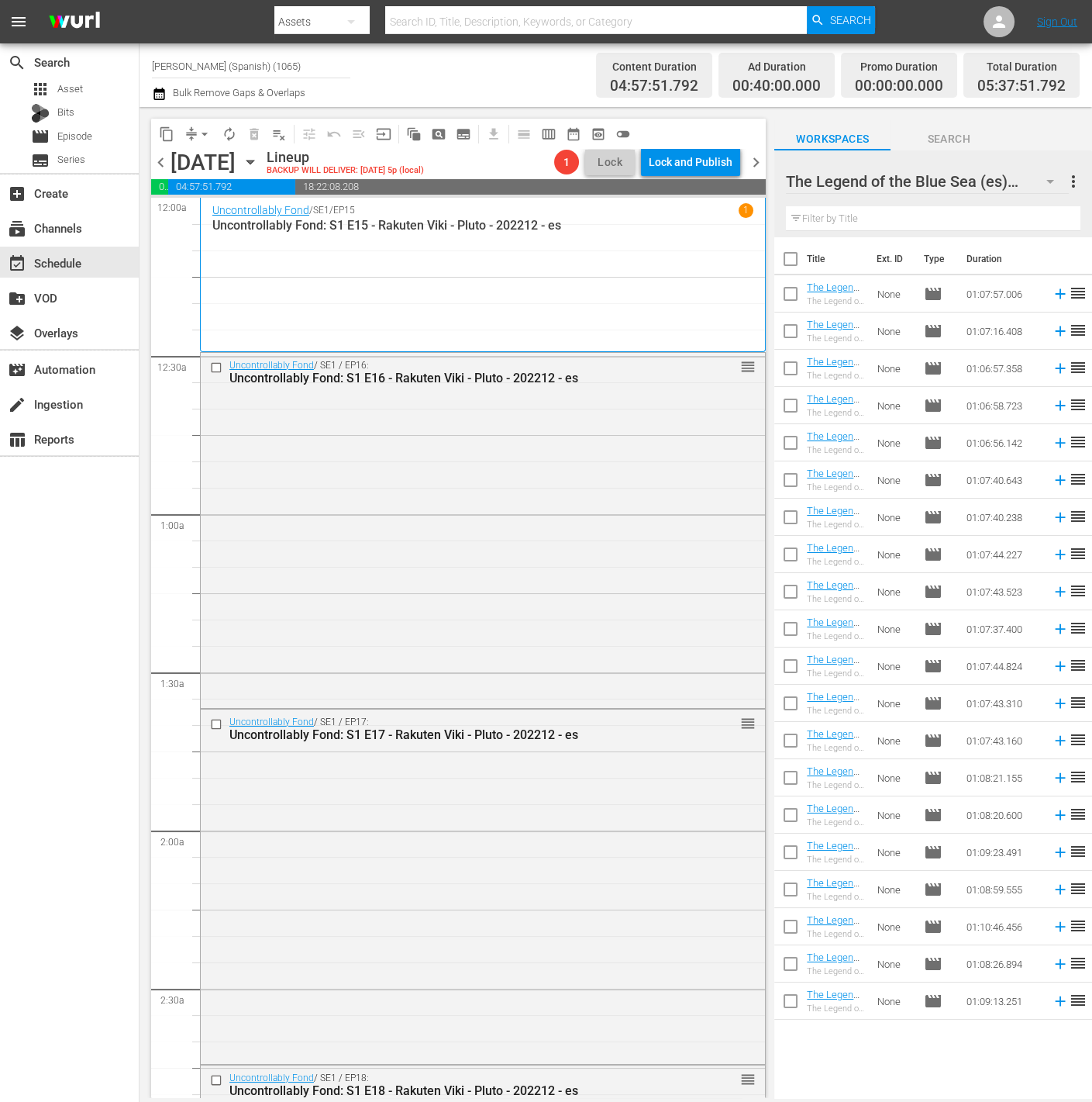
checkbox input "true"
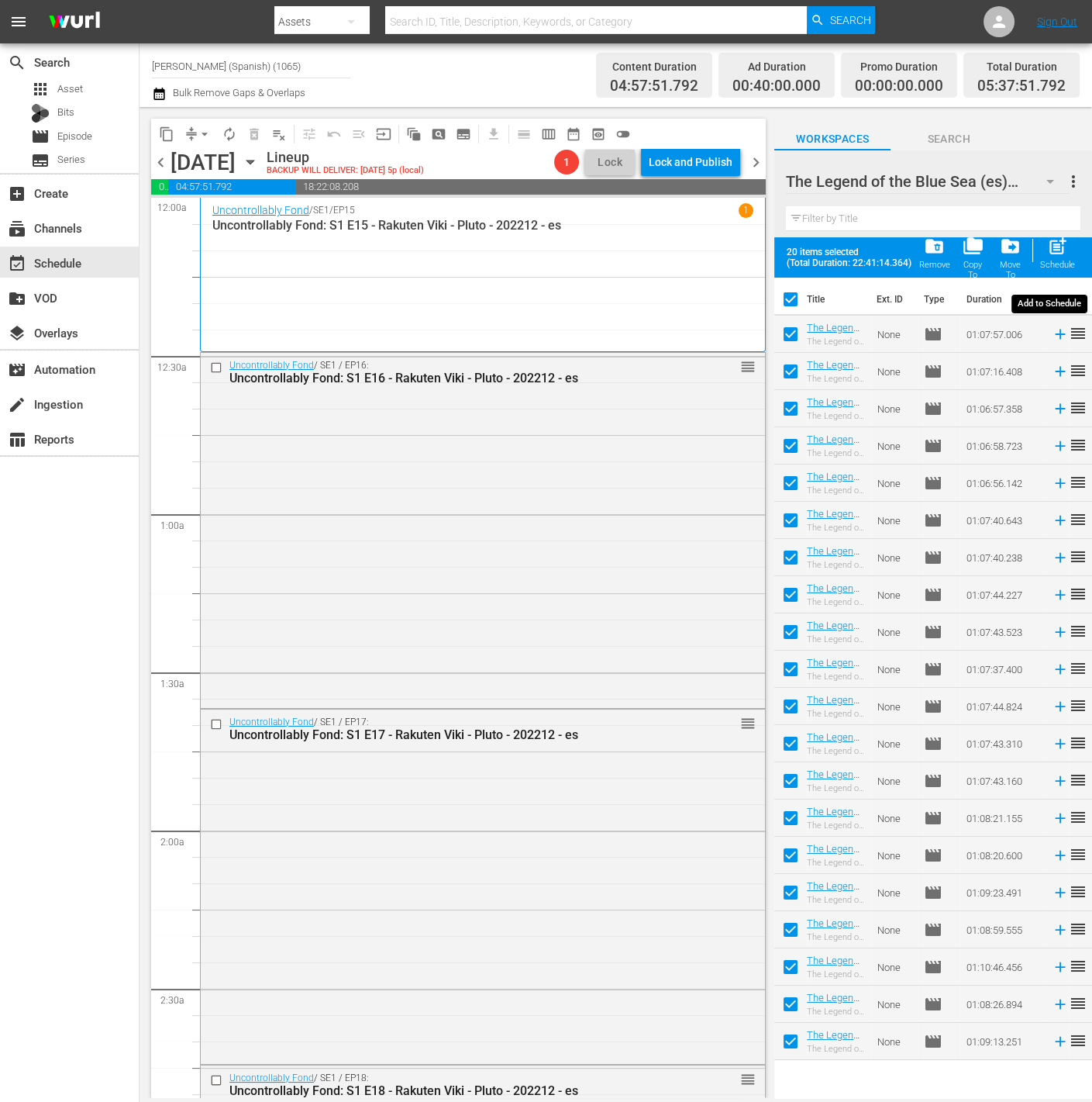
click at [1051, 252] on span "post_add" at bounding box center [1058, 247] width 21 height 21
checkbox input "false"
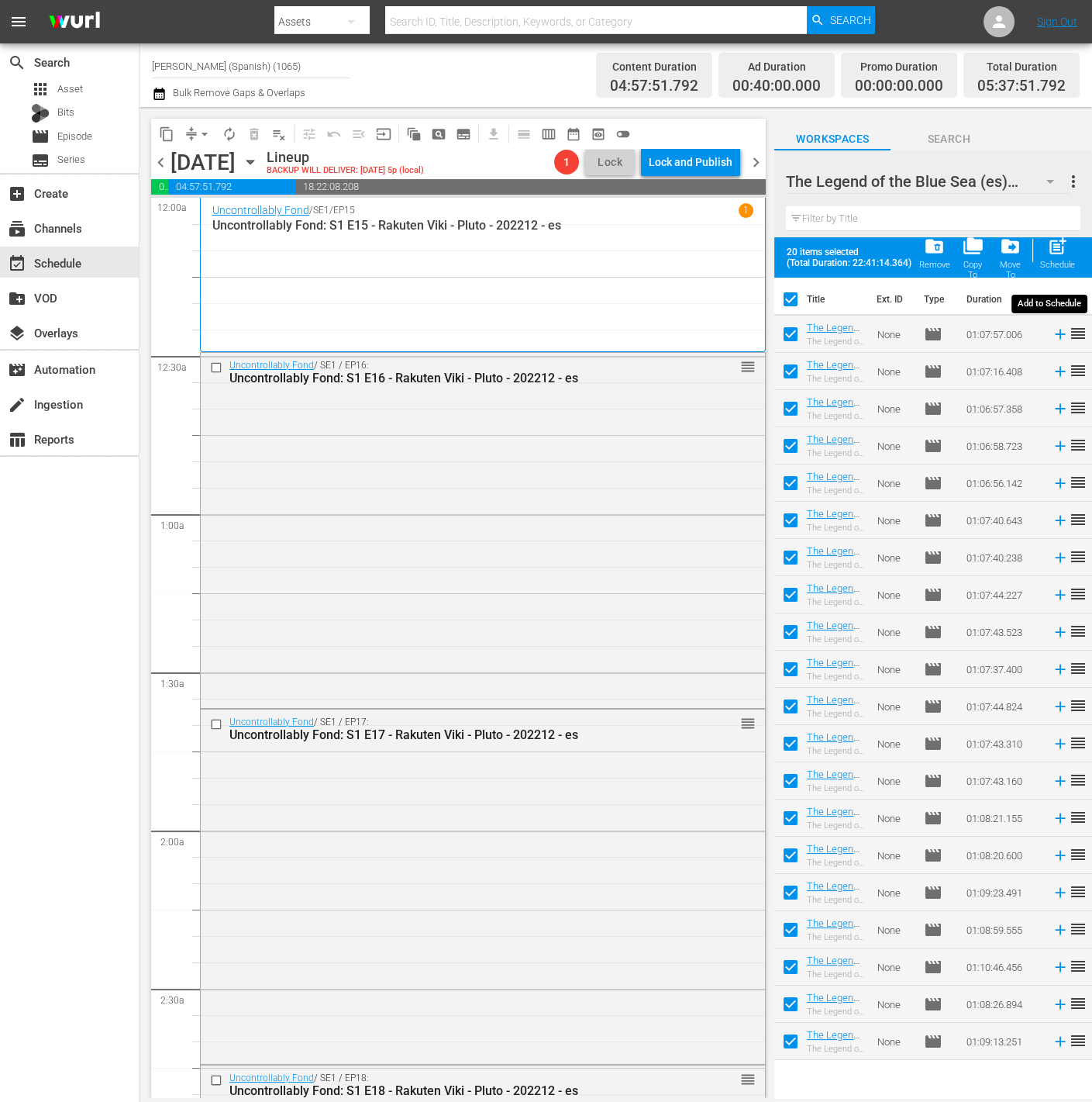
checkbox input "false"
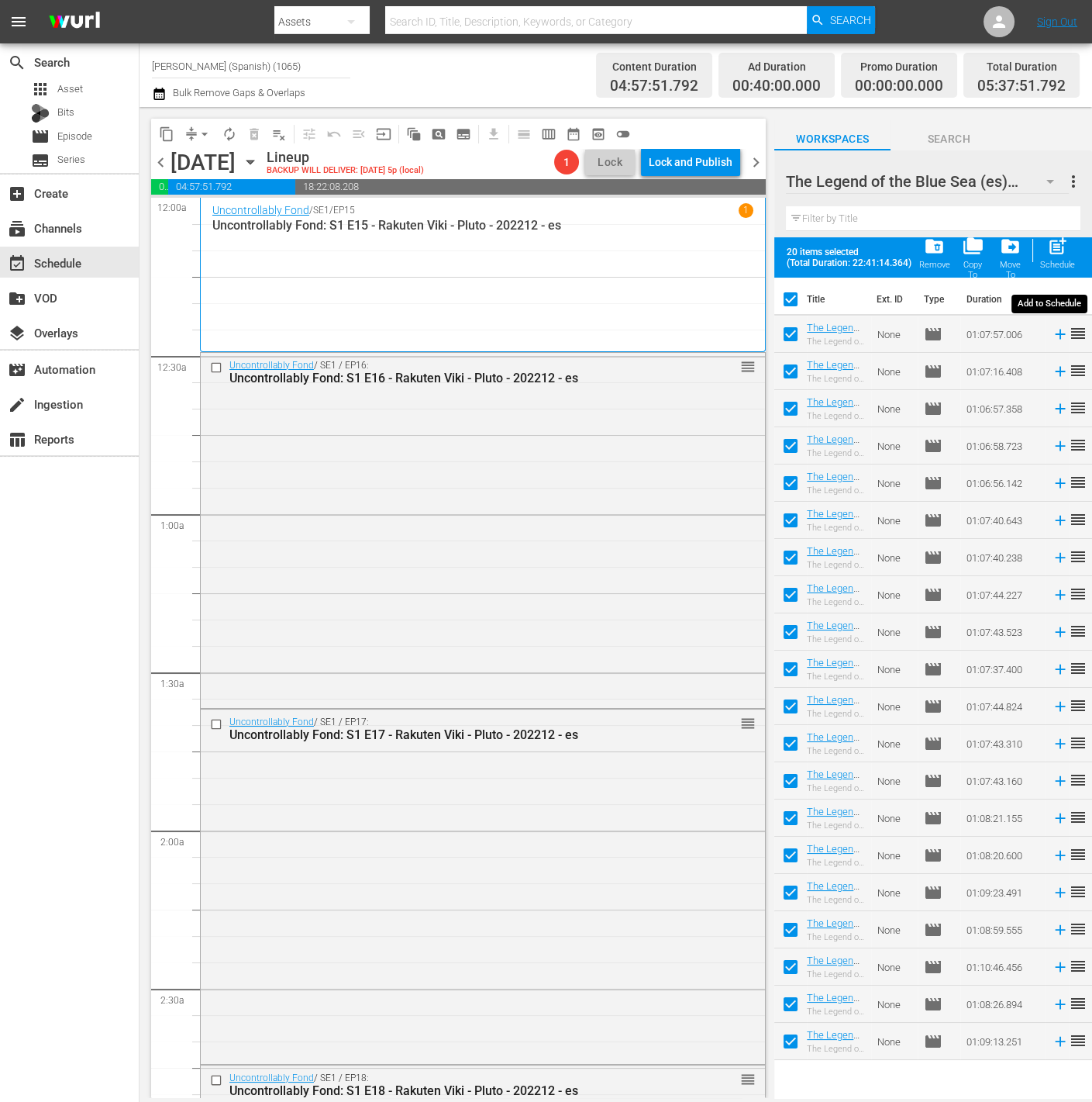
checkbox input "false"
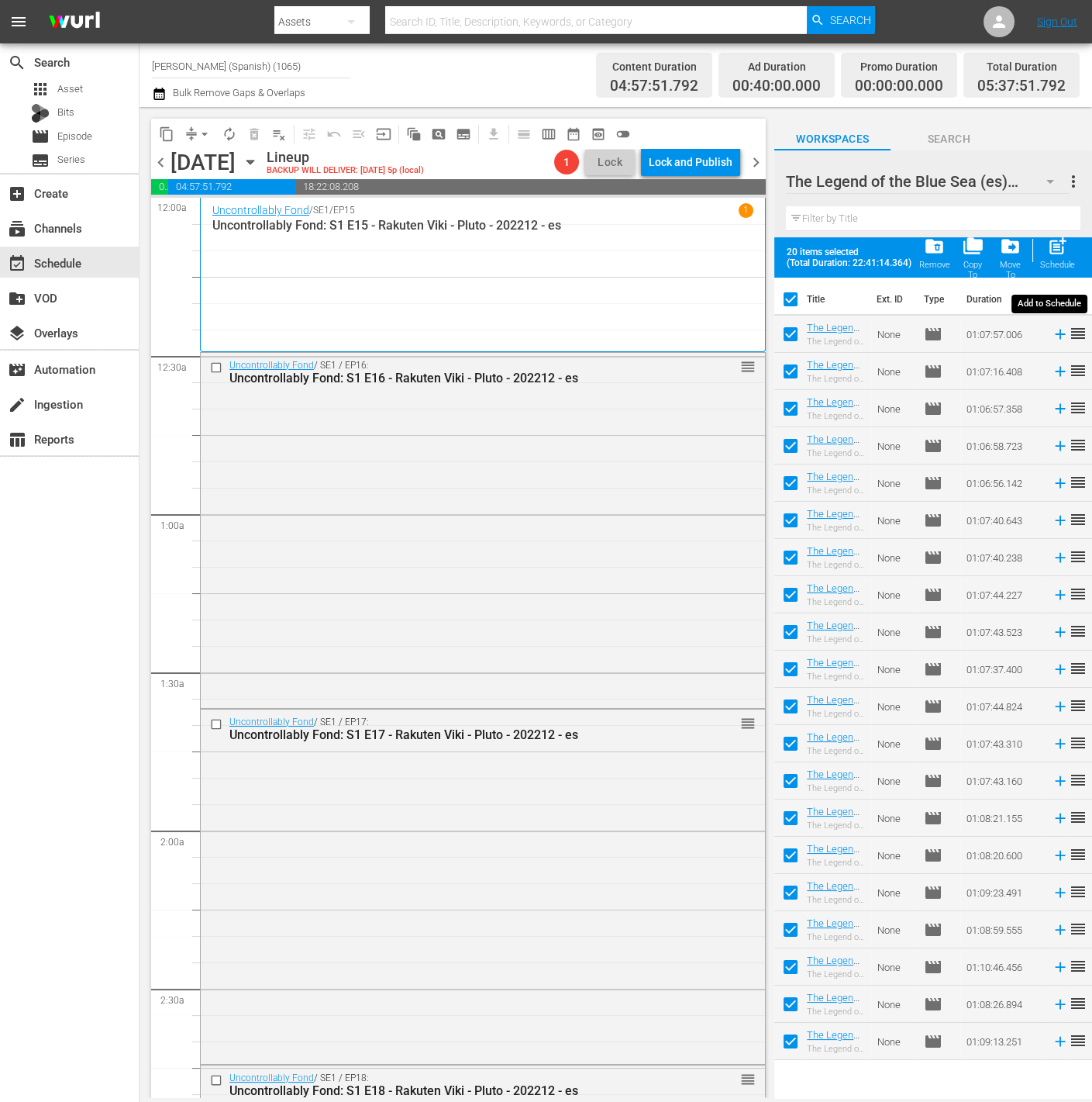
checkbox input "false"
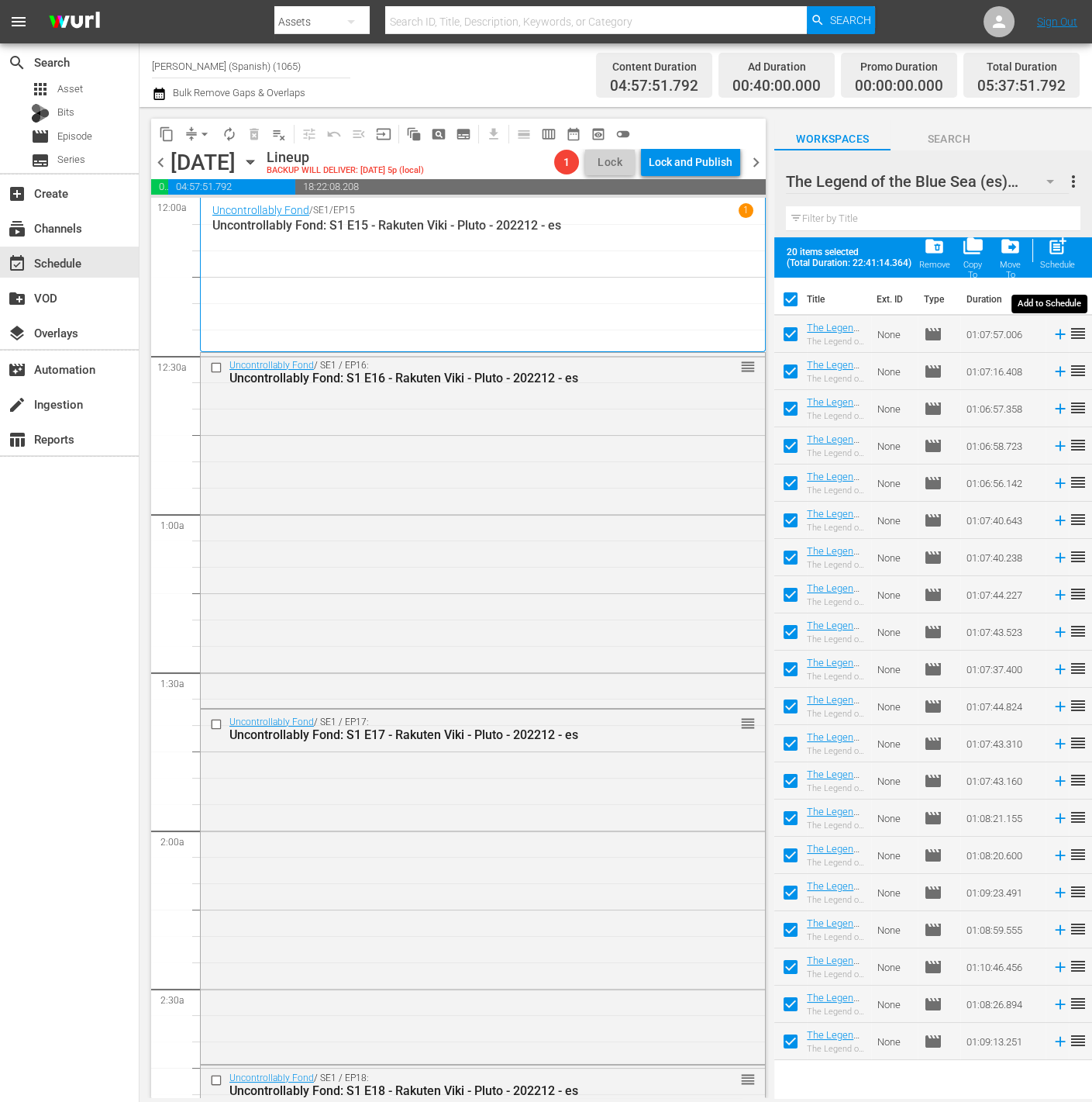
checkbox input "false"
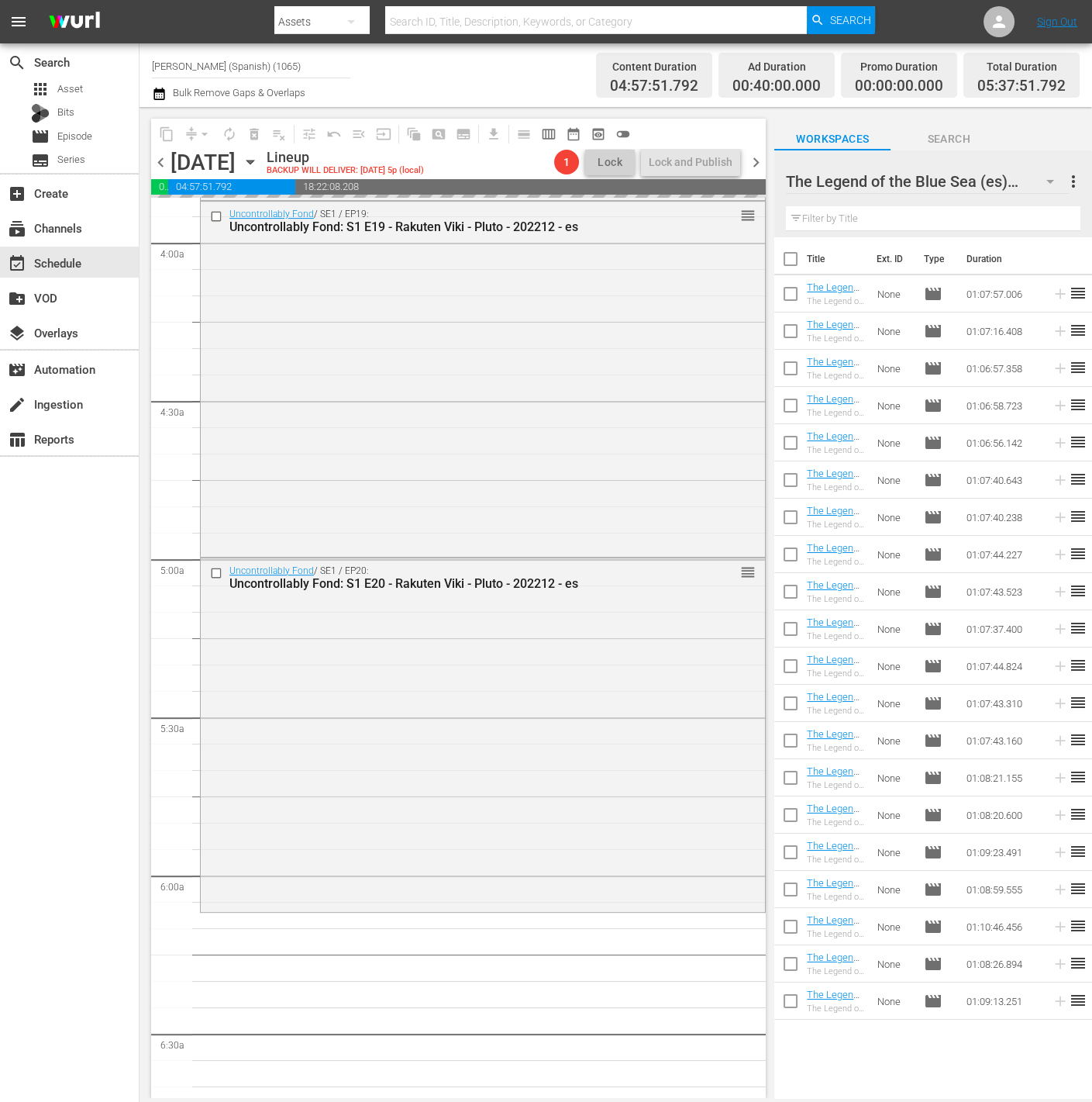
scroll to position [1243, 0]
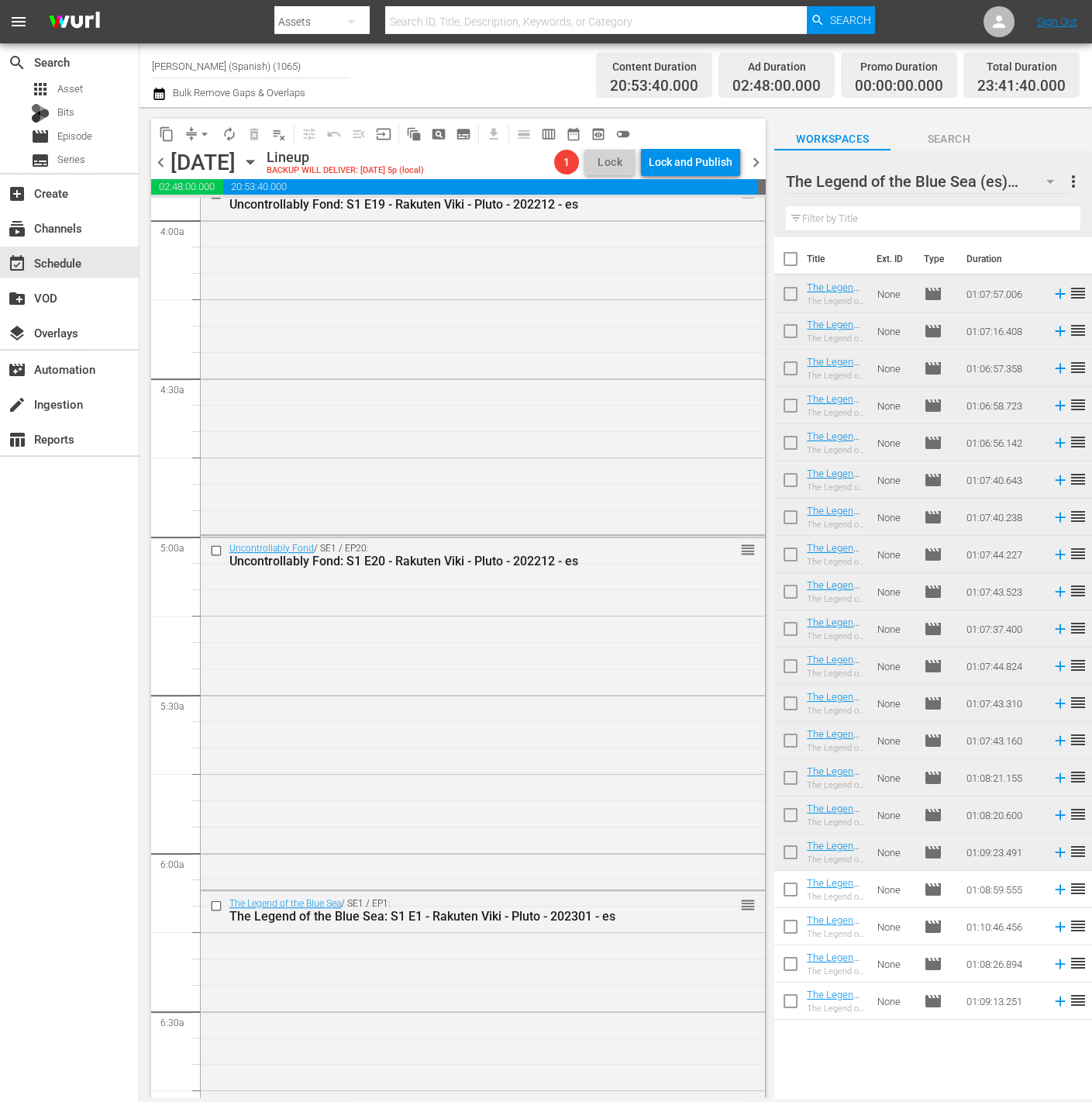
click at [680, 170] on div "Lock and Publish" at bounding box center [691, 162] width 84 height 28
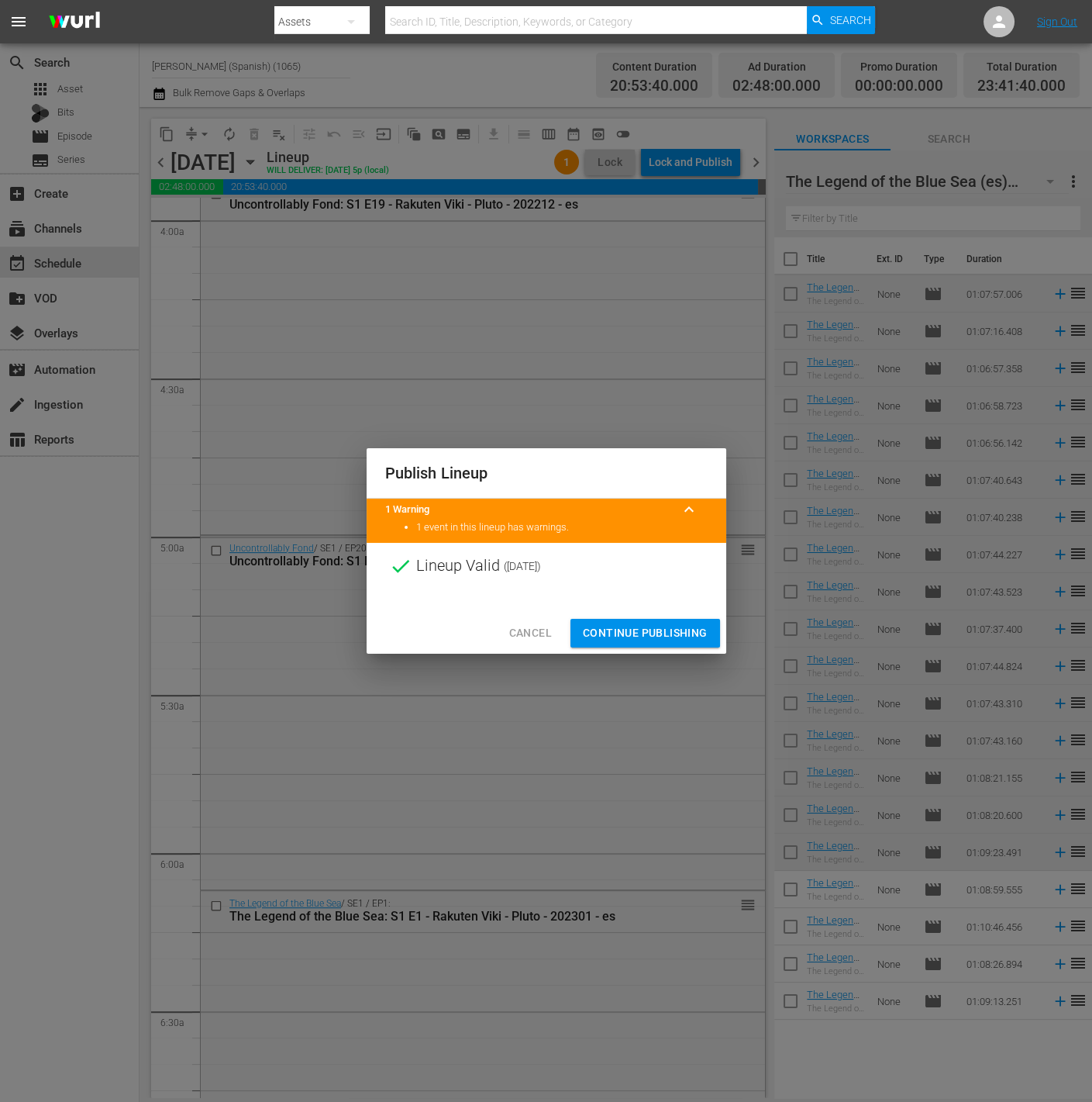
drag, startPoint x: 679, startPoint y: 666, endPoint x: 681, endPoint y: 636, distance: 30.1
click at [683, 679] on div "Publish Lineup 1 Warning keyboard_arrow_up 1 event in this lineup has warnings.…" at bounding box center [546, 551] width 1092 height 1102
click at [679, 604] on div at bounding box center [546, 600] width 360 height 24
click at [684, 647] on div "Cancel Continue Publishing" at bounding box center [546, 632] width 360 height 41
click at [684, 636] on span "Continue Publishing" at bounding box center [644, 633] width 125 height 19
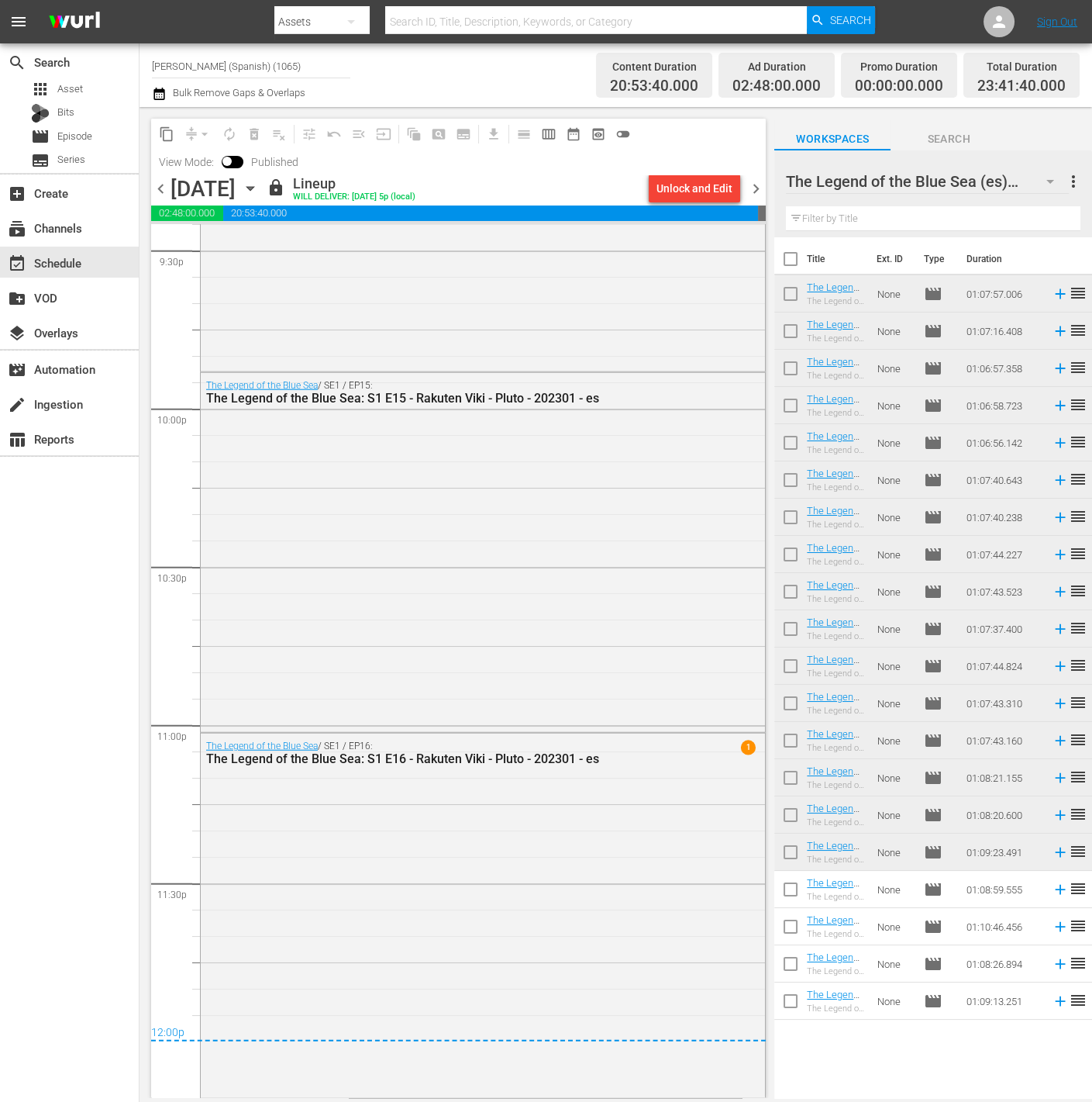
scroll to position [6602, 0]
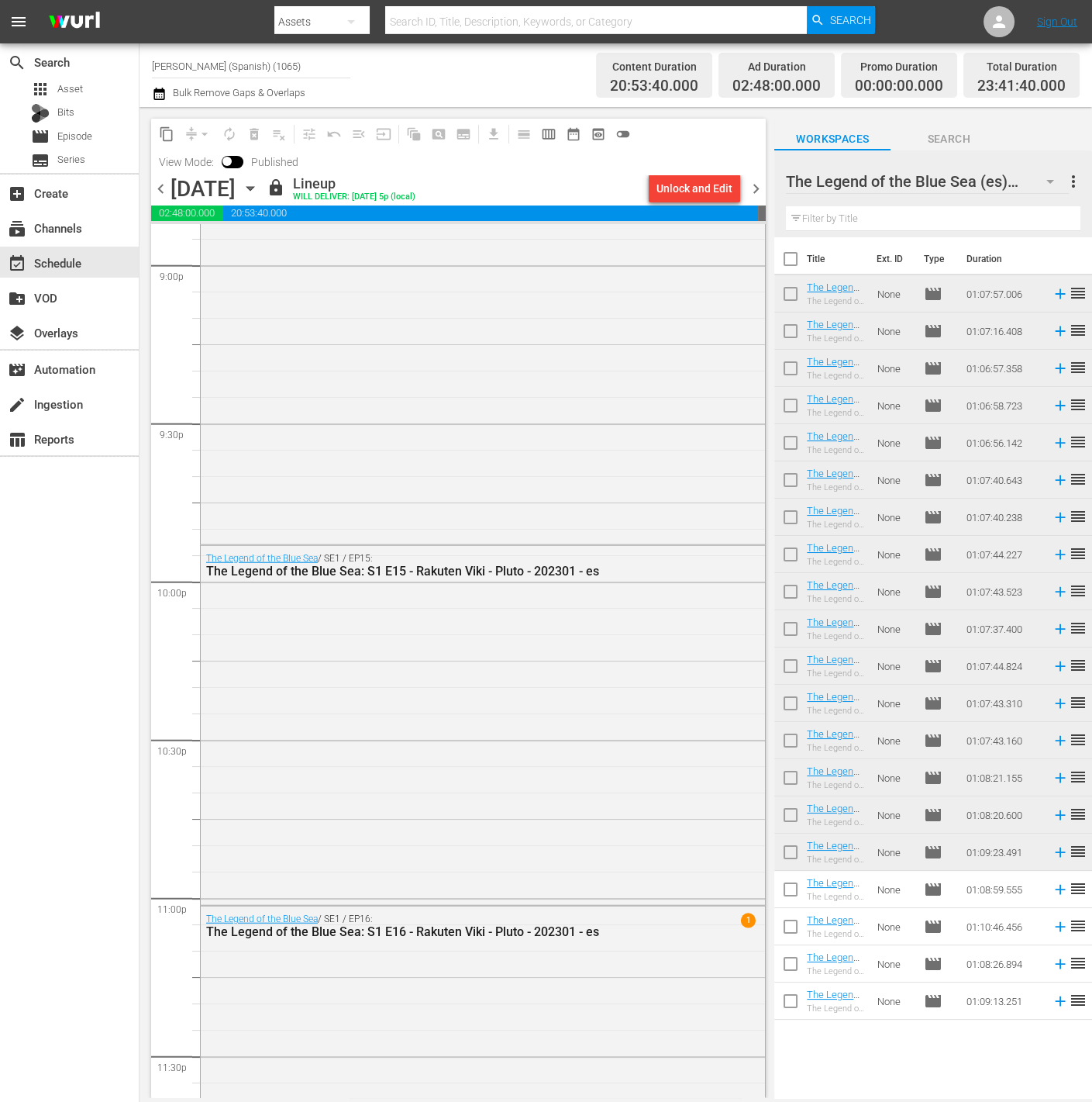
click at [163, 89] on icon "button" at bounding box center [158, 94] width 10 height 12
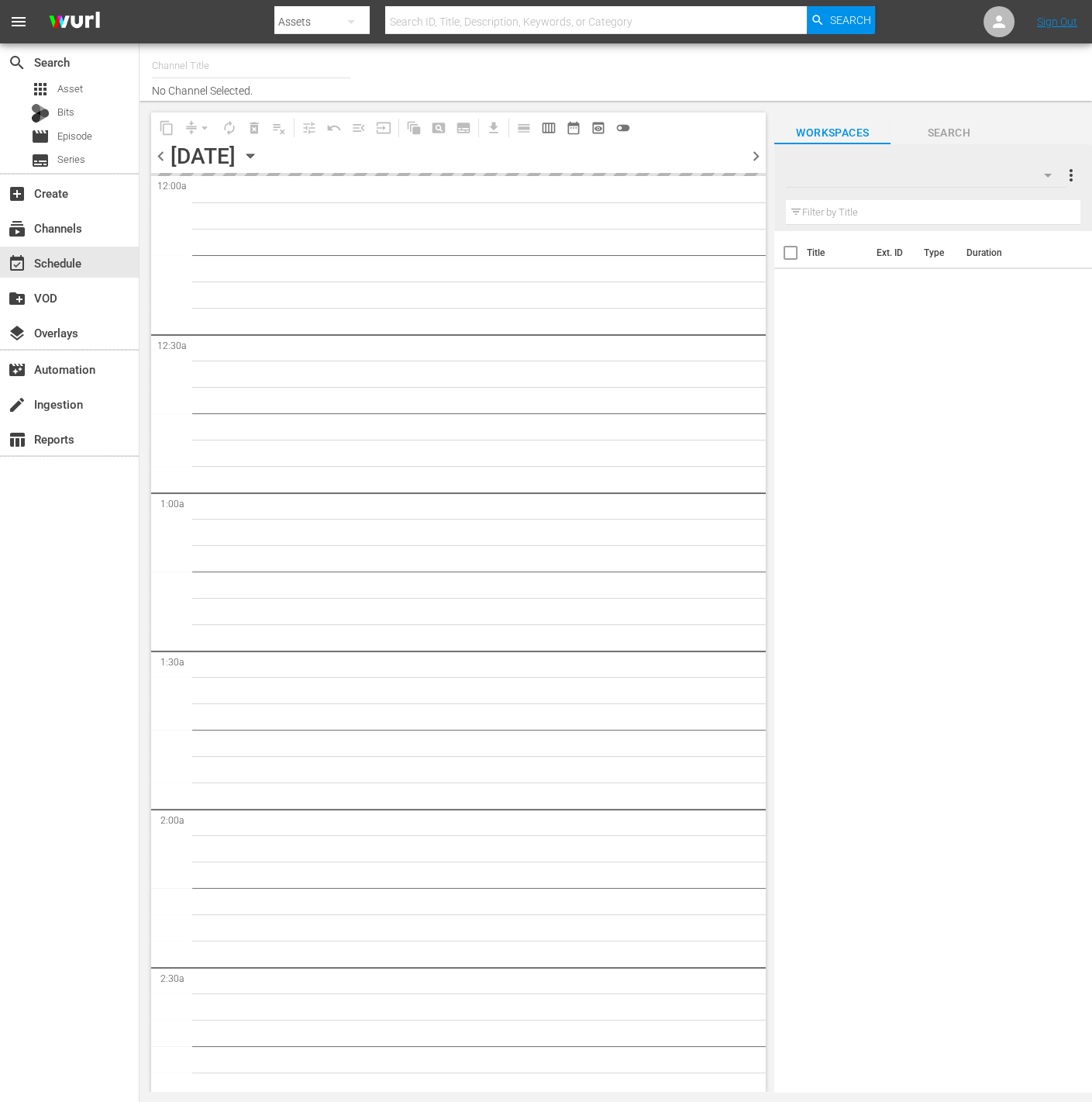
type input "[PERSON_NAME] (1027)"
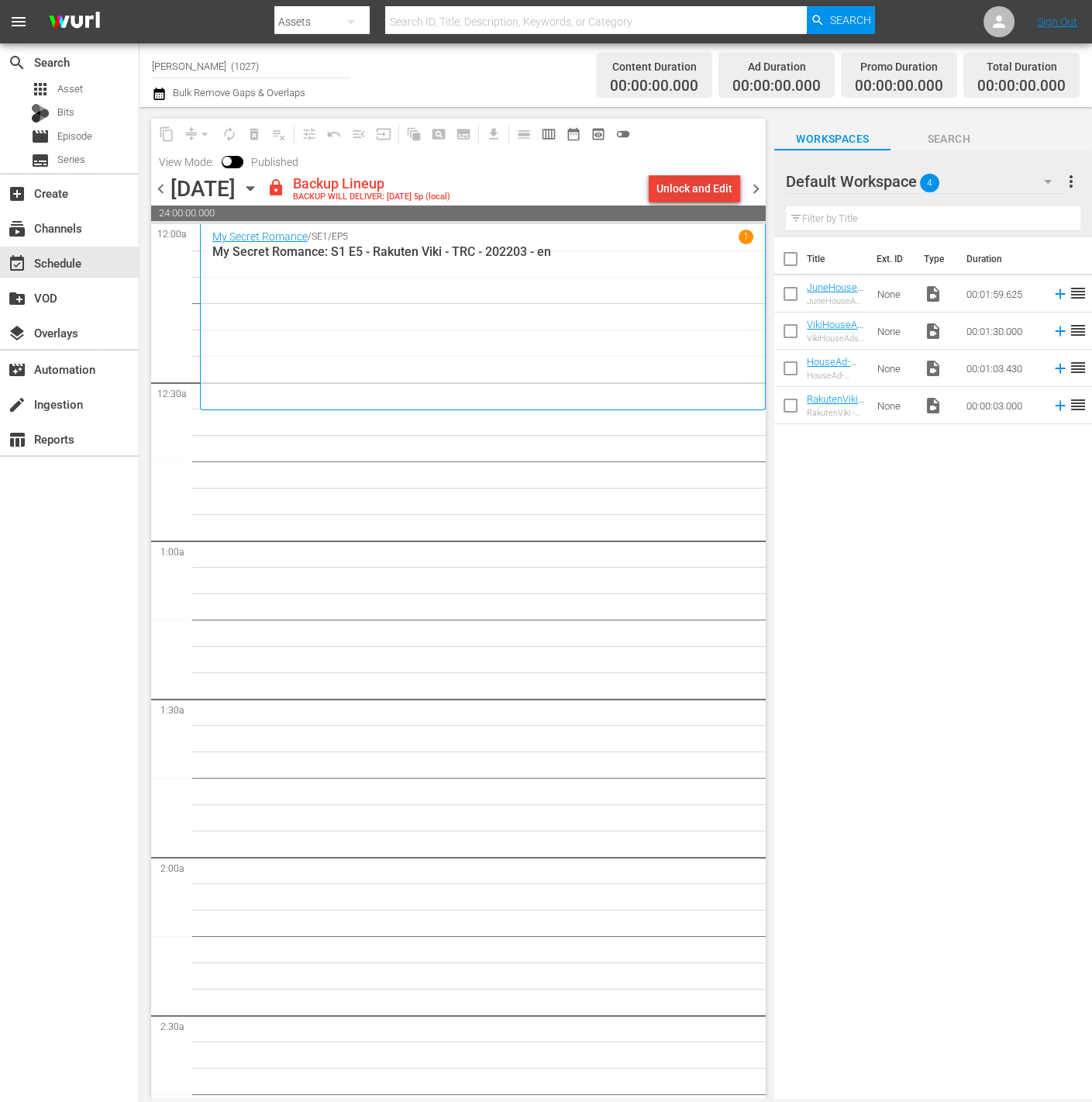
click at [711, 186] on div "Unlock and Edit" at bounding box center [694, 188] width 76 height 28
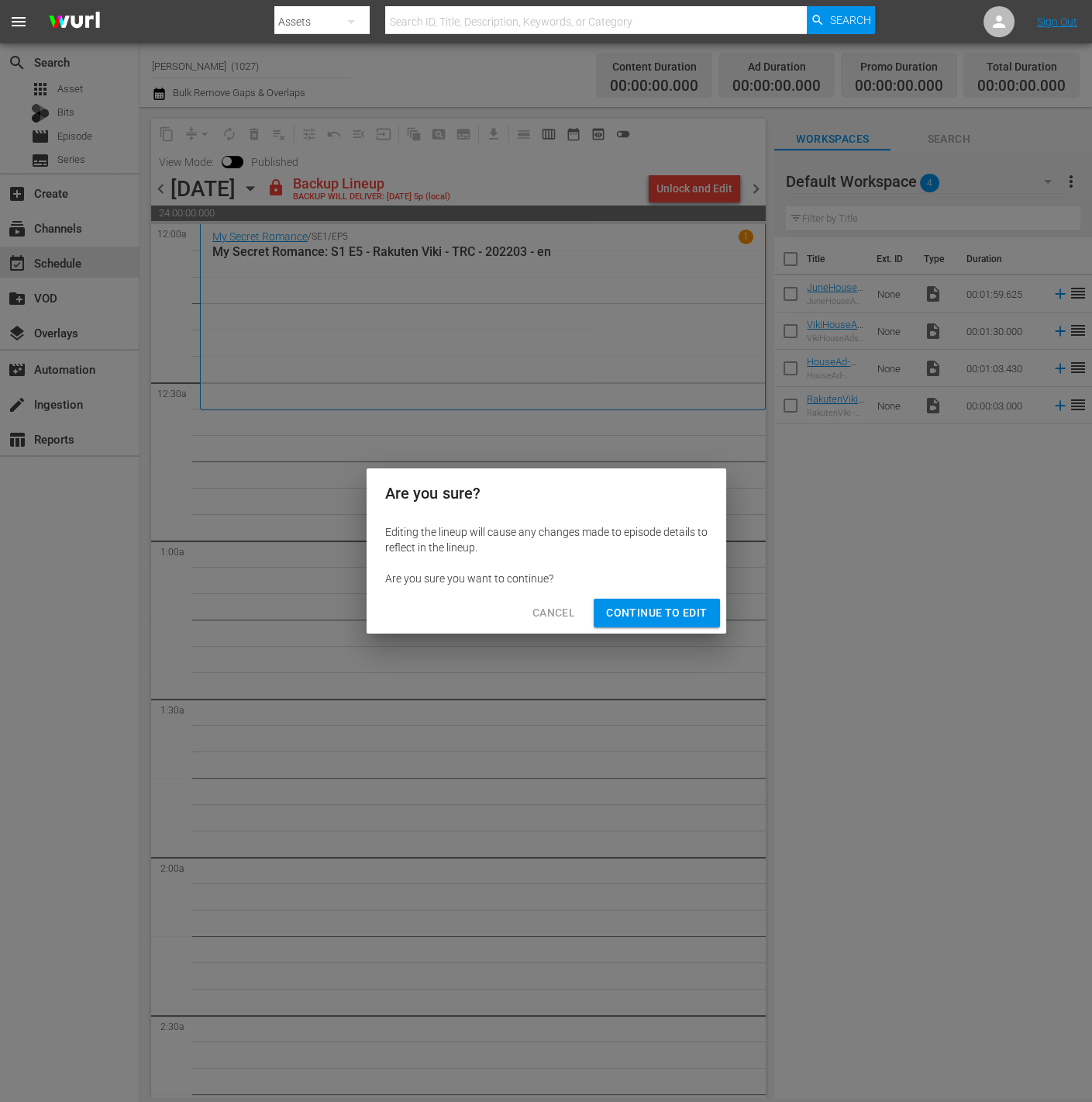
click at [698, 620] on span "Continue to Edit" at bounding box center [657, 612] width 101 height 19
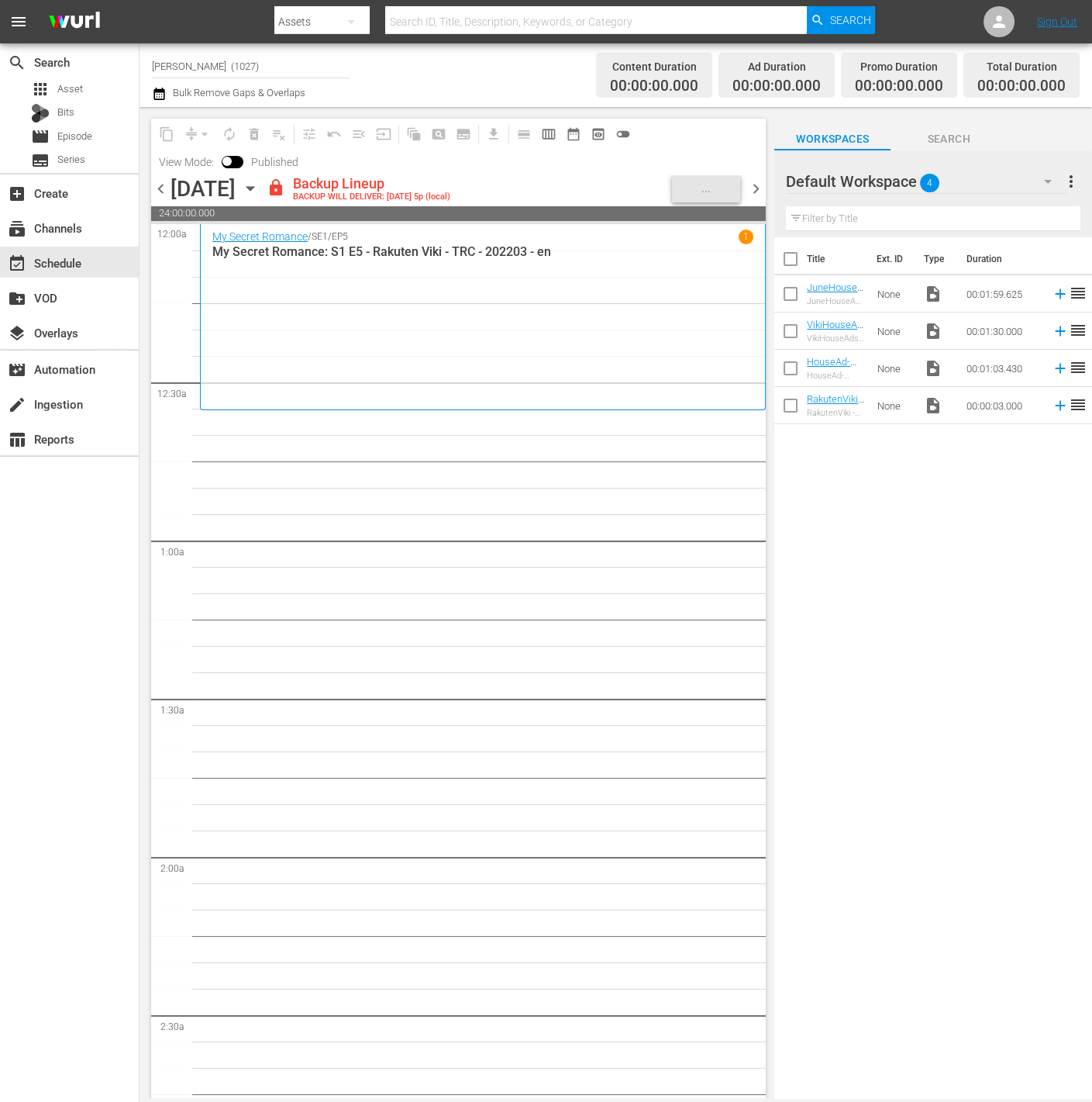
click at [984, 169] on div "Default Workspace 4" at bounding box center [927, 181] width 280 height 44
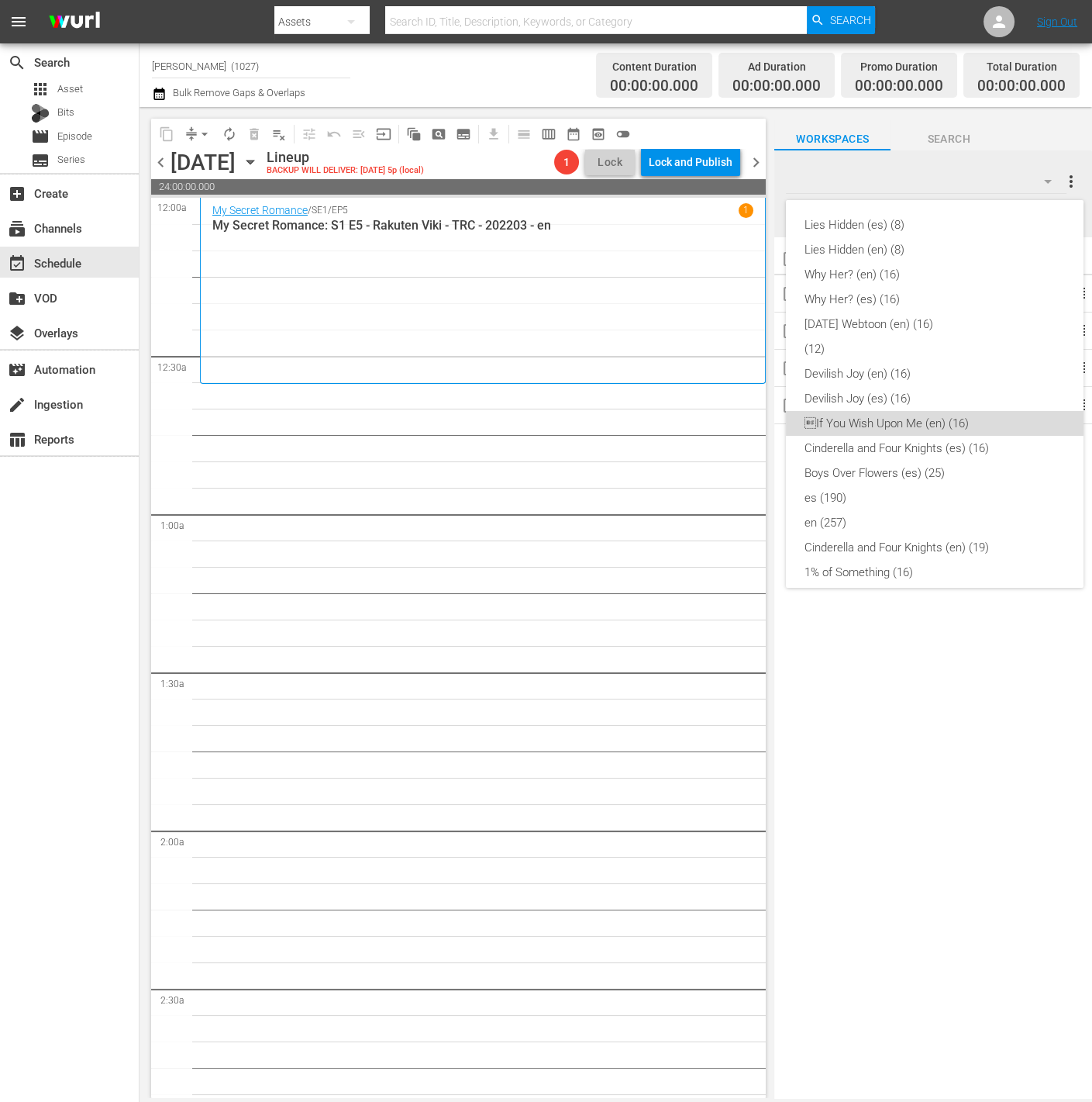
click at [943, 427] on div "If You Wish Upon Me (en) (16)" at bounding box center [934, 423] width 260 height 24
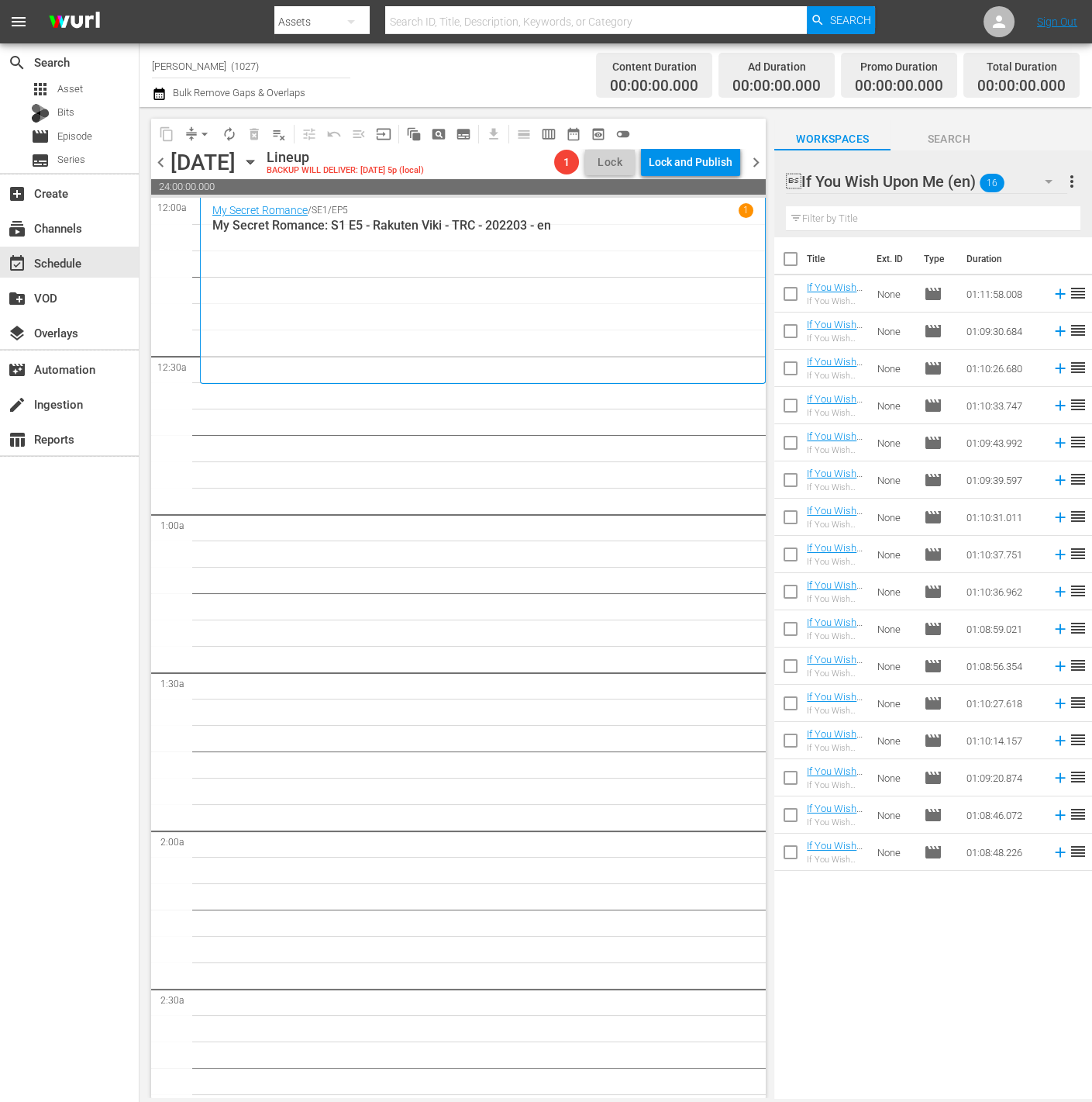
click at [788, 293] on input "checkbox" at bounding box center [790, 296] width 32 height 32
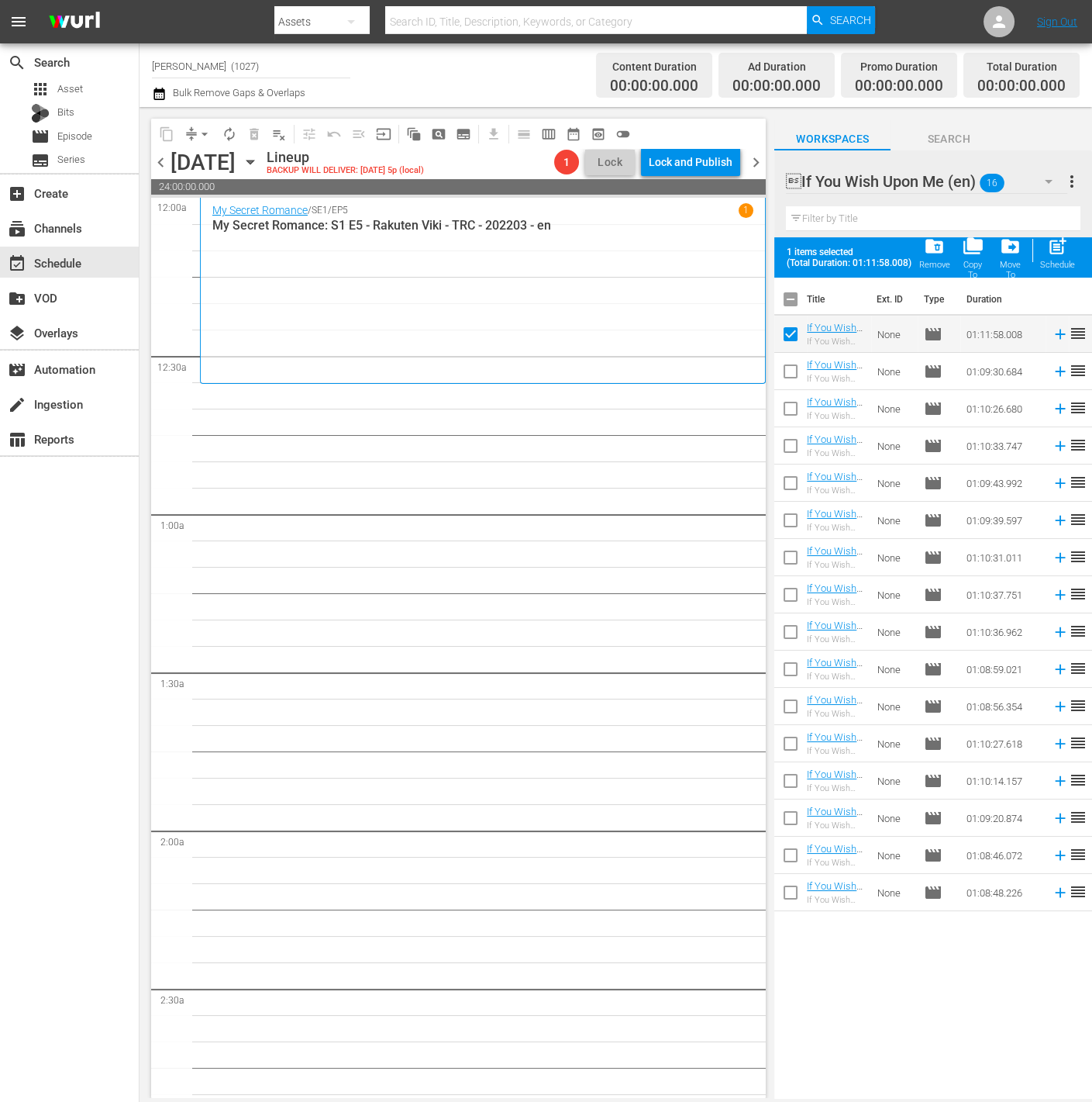
click at [781, 335] on input "checkbox" at bounding box center [790, 337] width 32 height 32
checkbox input "false"
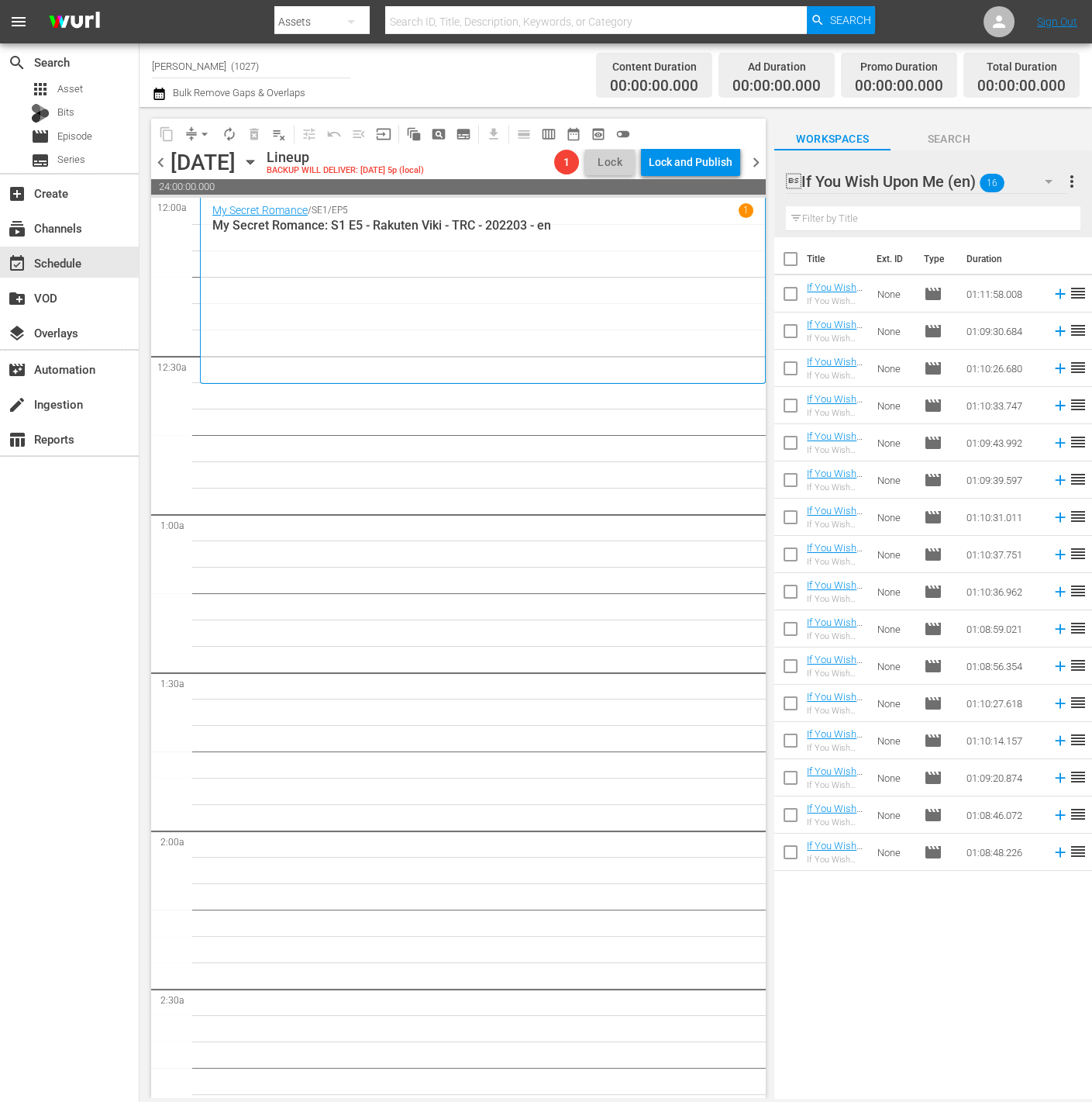
click at [1055, 294] on icon at bounding box center [1060, 294] width 10 height 10
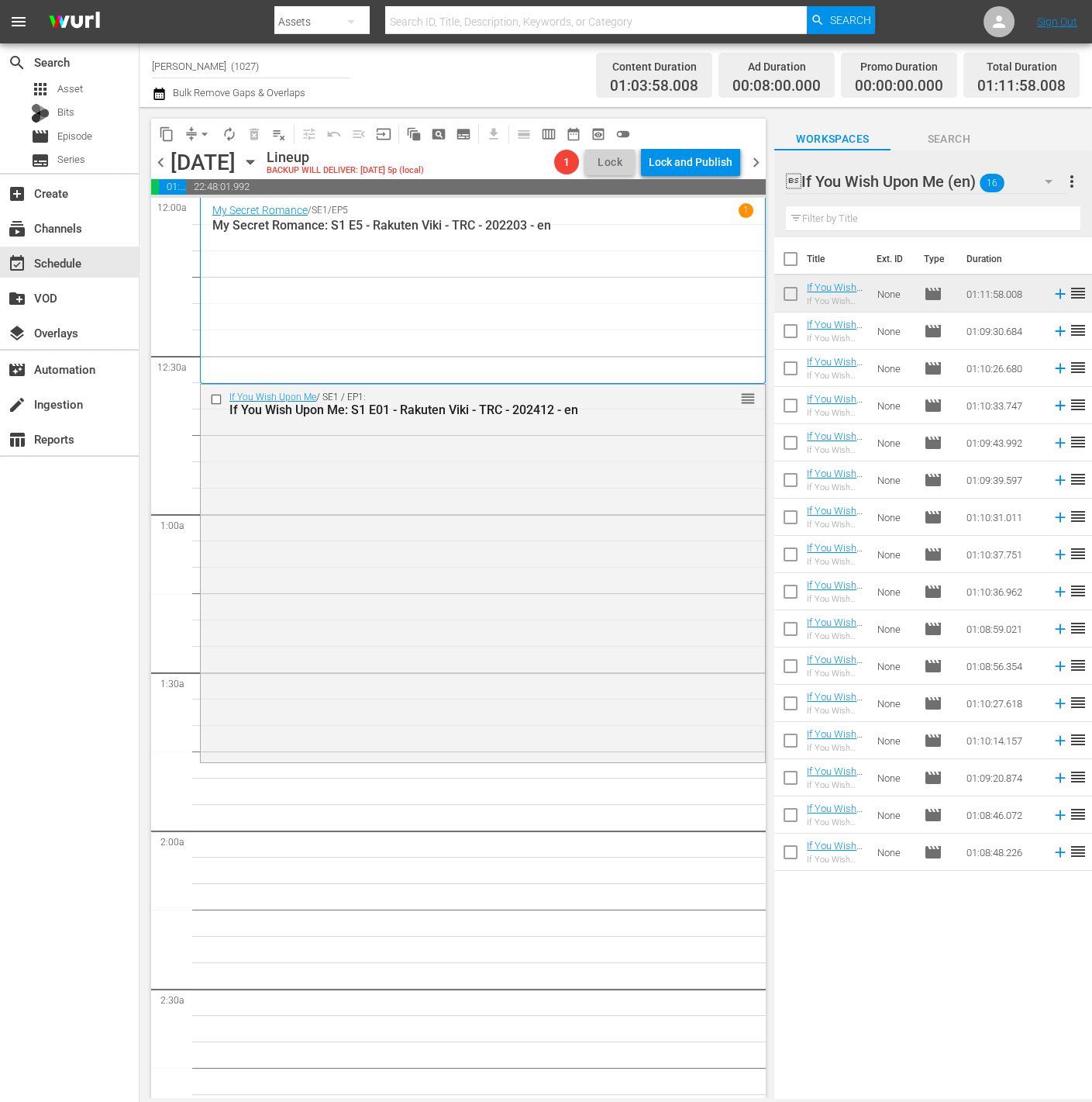
click at [461, 596] on div "If You Wish Upon Me / SE1 / EP1: If You Wish Upon Me: S1 E01 - Rakuten Viki - T…" at bounding box center [483, 571] width 564 height 375
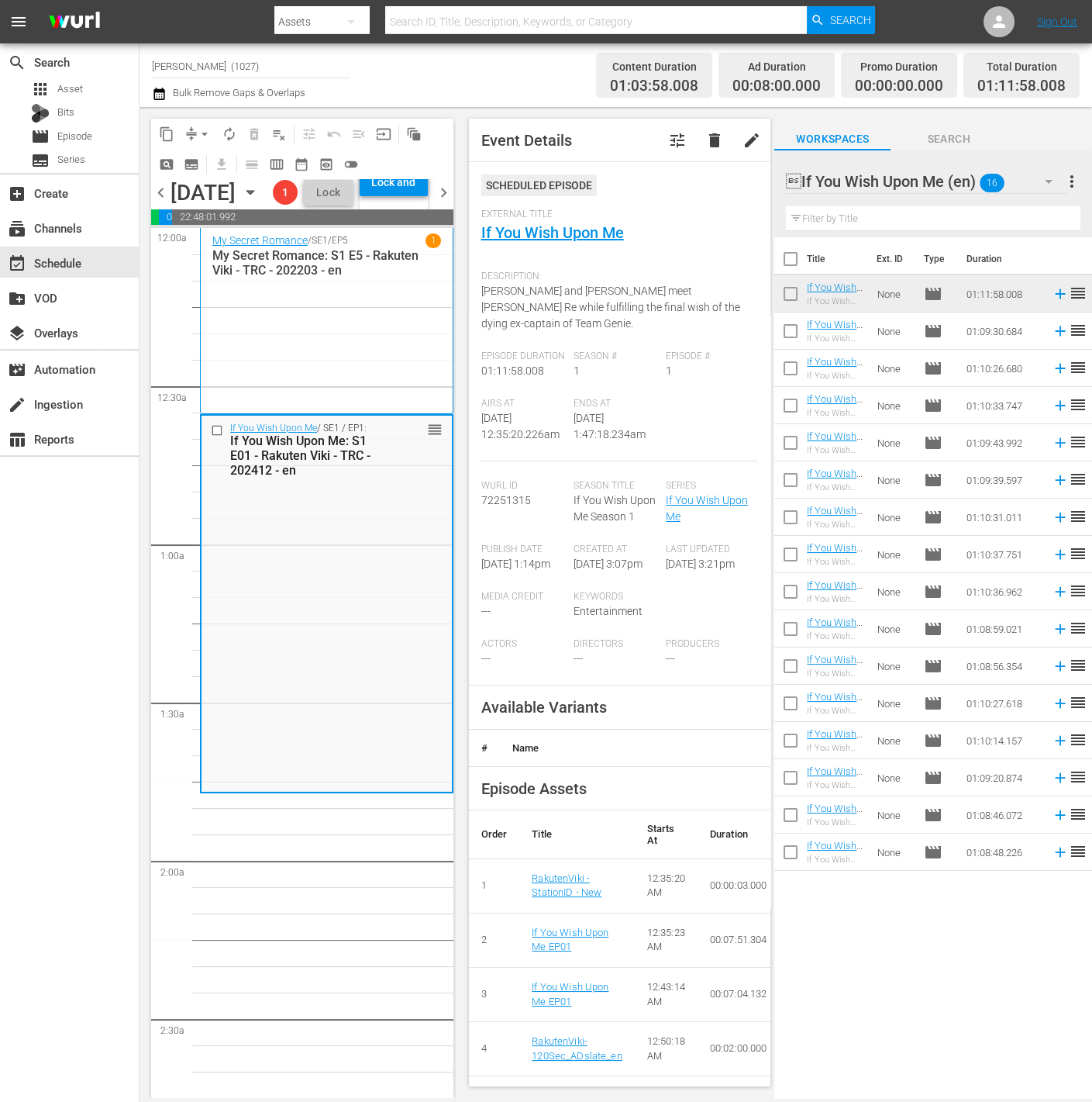
scroll to position [239, 0]
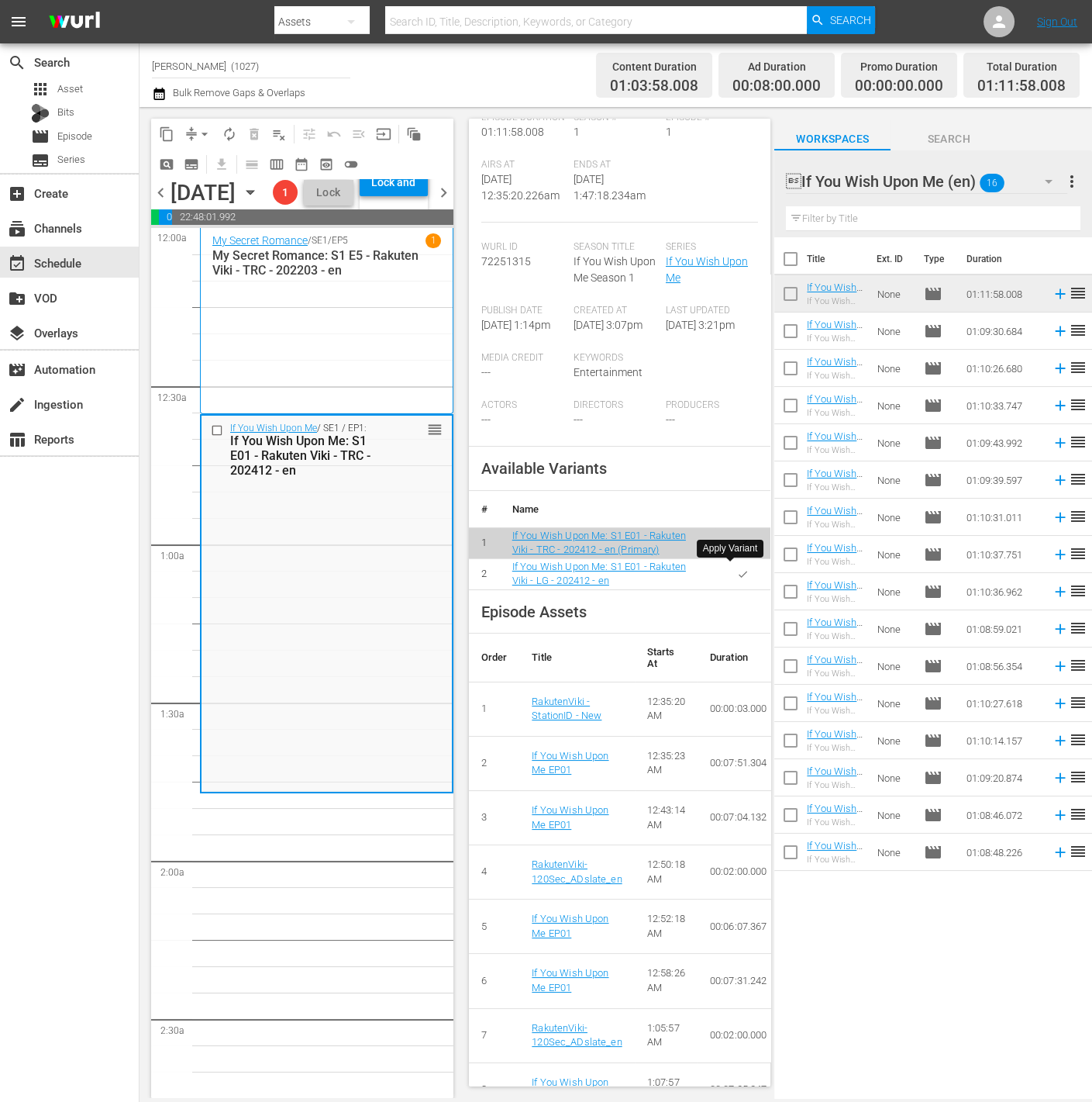
click at [737, 580] on icon "button" at bounding box center [742, 573] width 11 height 11
click at [785, 337] on input "checkbox" at bounding box center [790, 334] width 32 height 32
checkbox input "true"
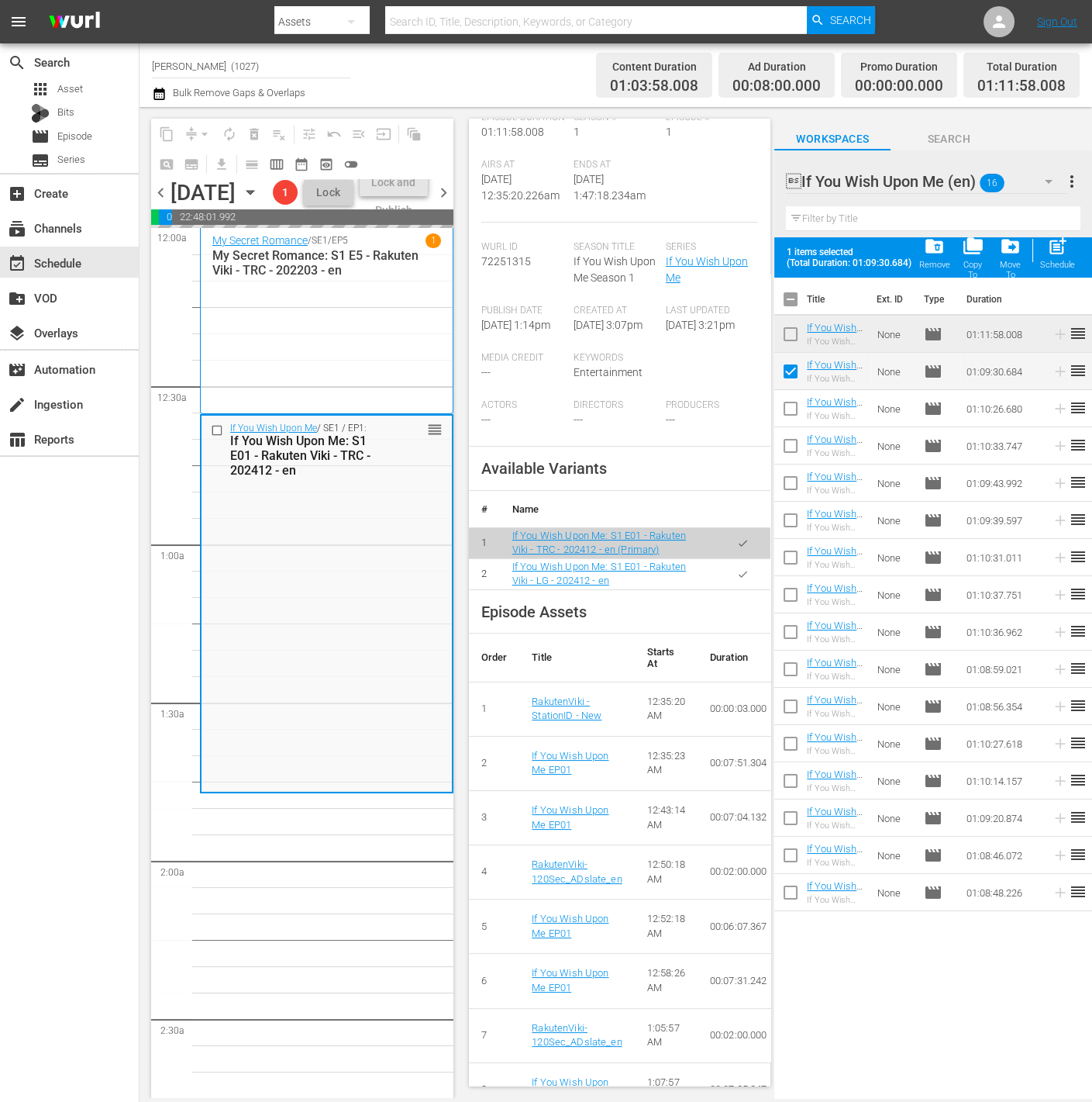
click at [792, 418] on input "checkbox" at bounding box center [790, 411] width 32 height 32
checkbox input "true"
click at [792, 444] on input "checkbox" at bounding box center [790, 449] width 32 height 32
checkbox input "true"
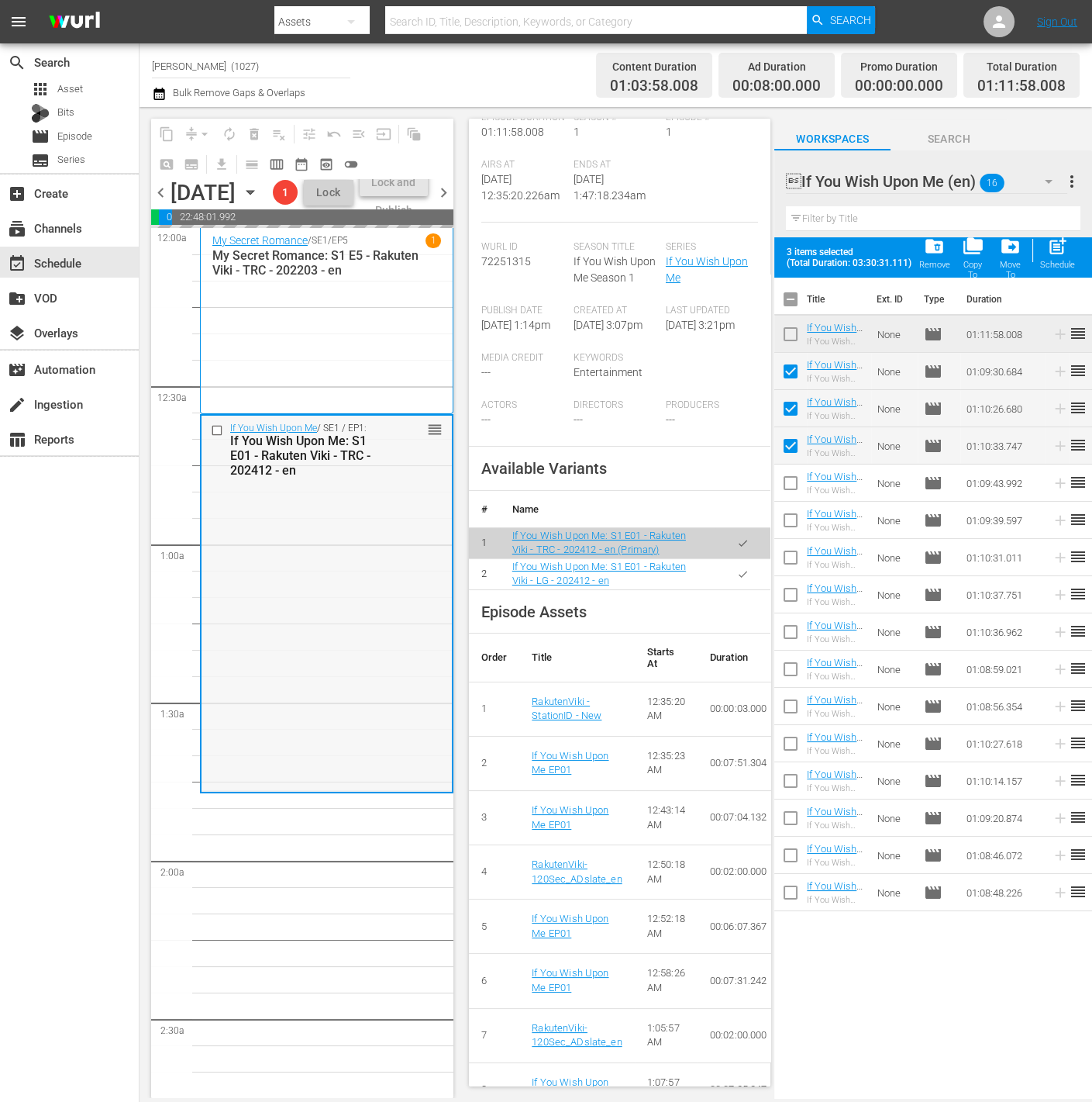
scroll to position [123, 0]
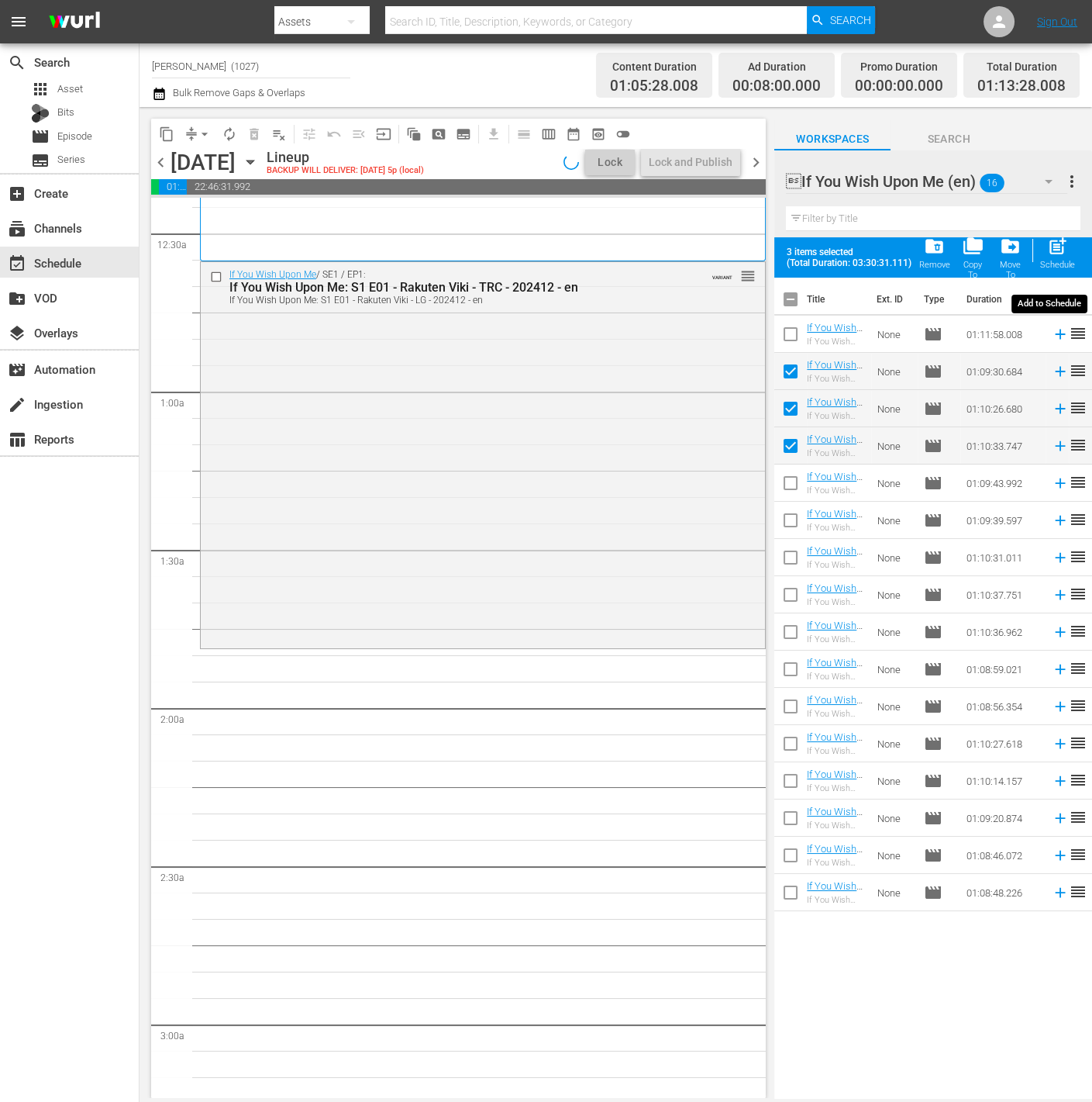
click at [1066, 254] on span "post_add" at bounding box center [1058, 247] width 21 height 21
checkbox input "false"
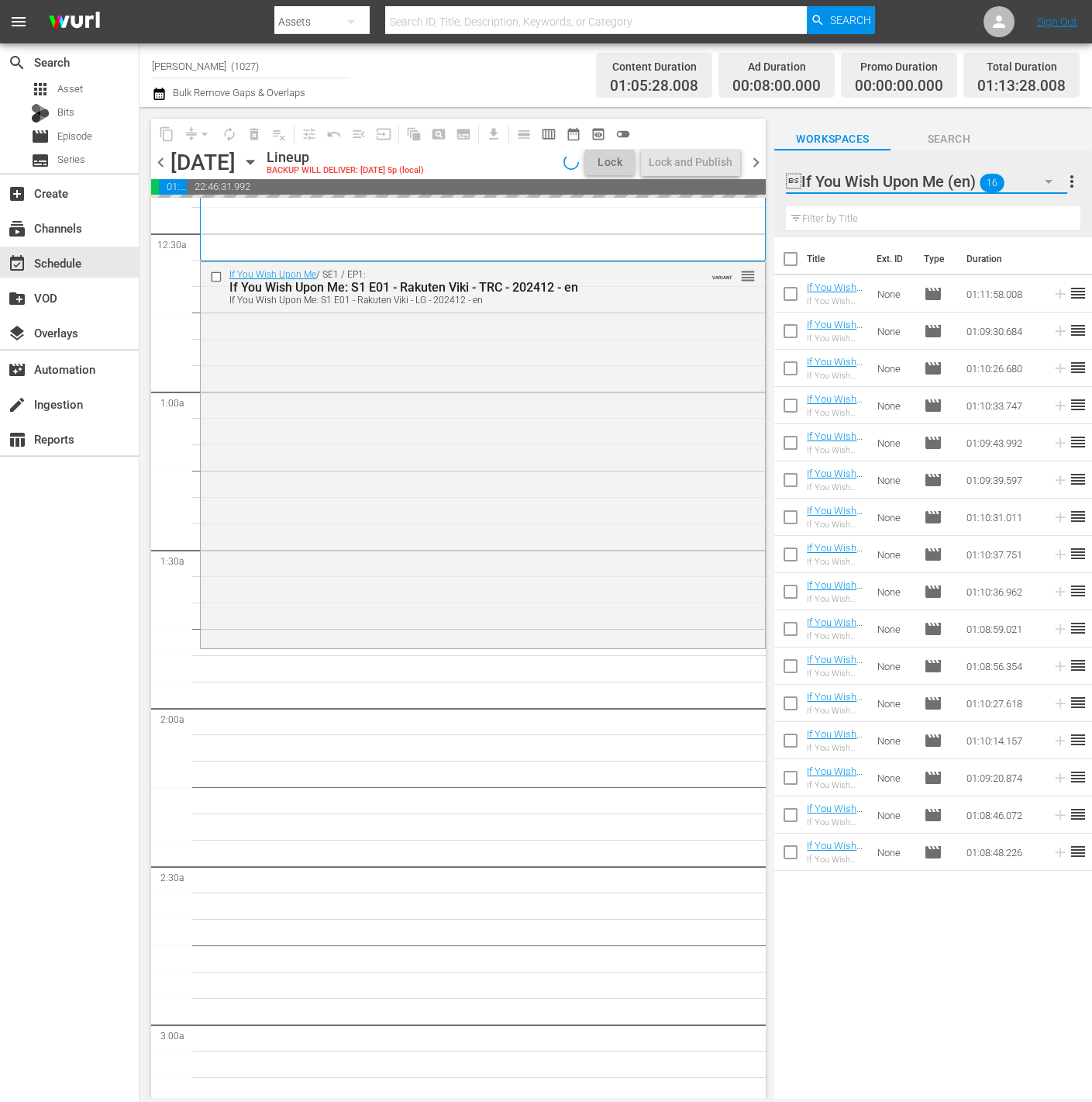
click at [1033, 185] on button "button" at bounding box center [1048, 181] width 37 height 37
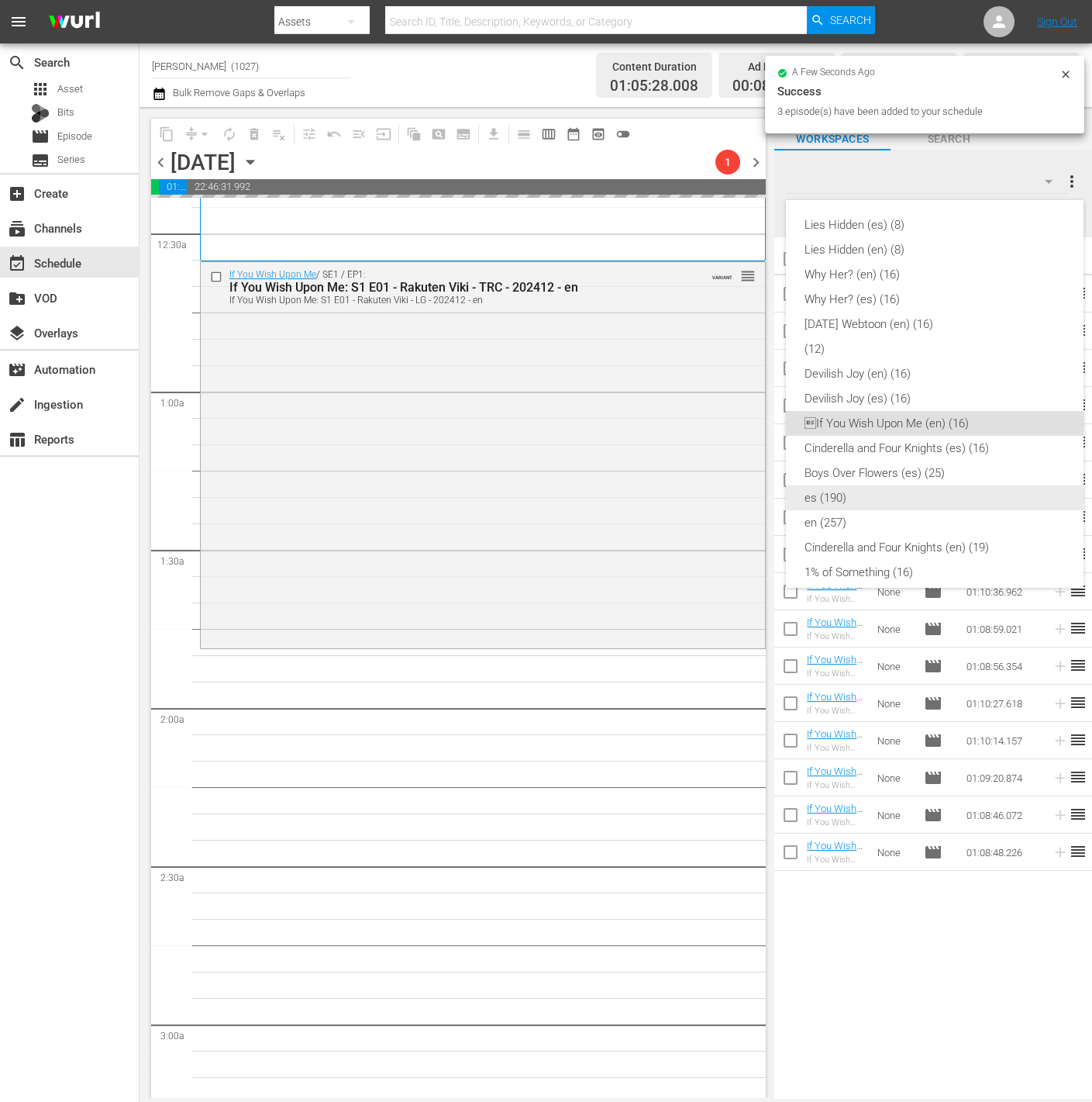
scroll to position [31, 0]
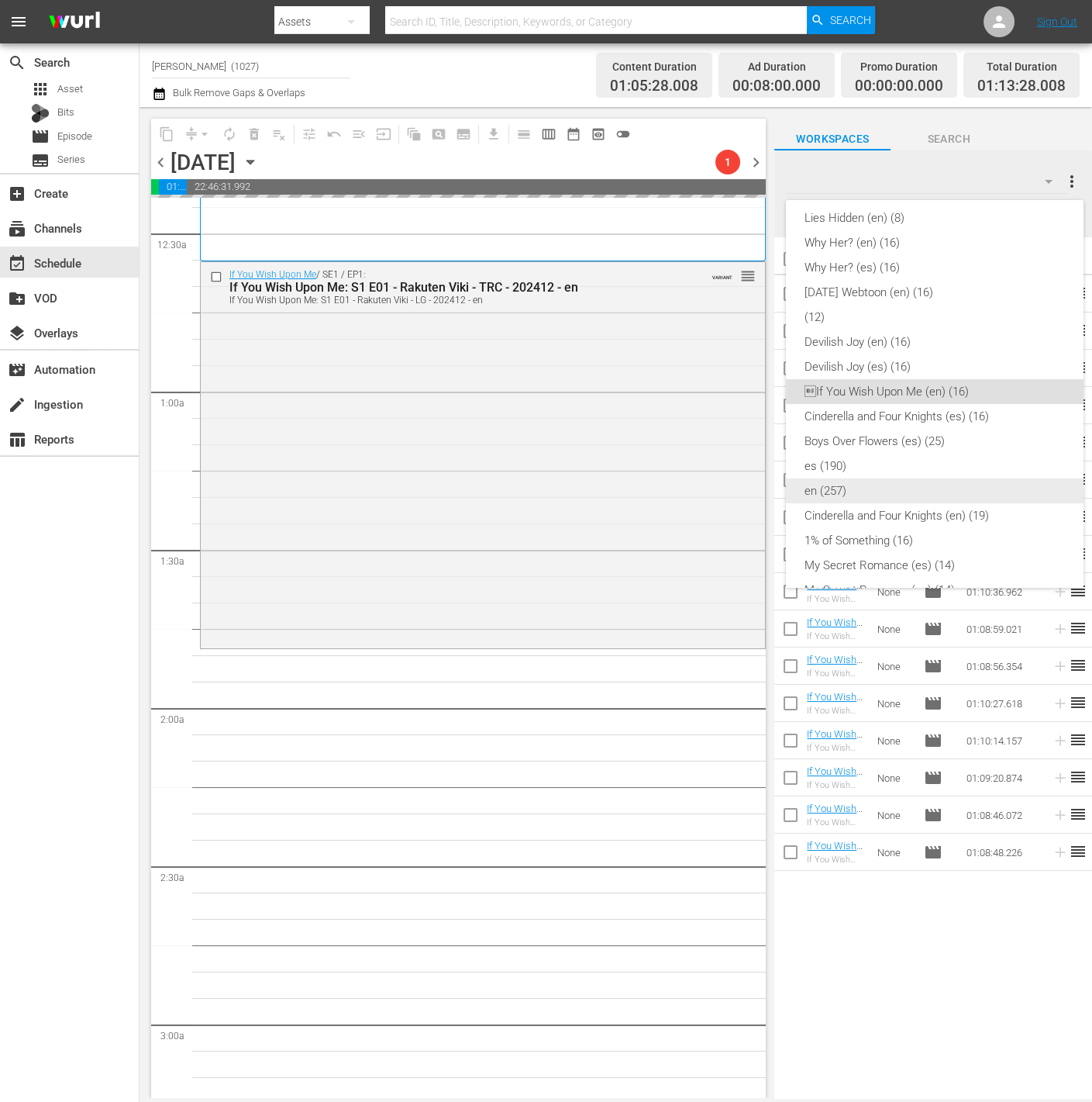
click at [902, 486] on div "en (257)" at bounding box center [934, 490] width 260 height 24
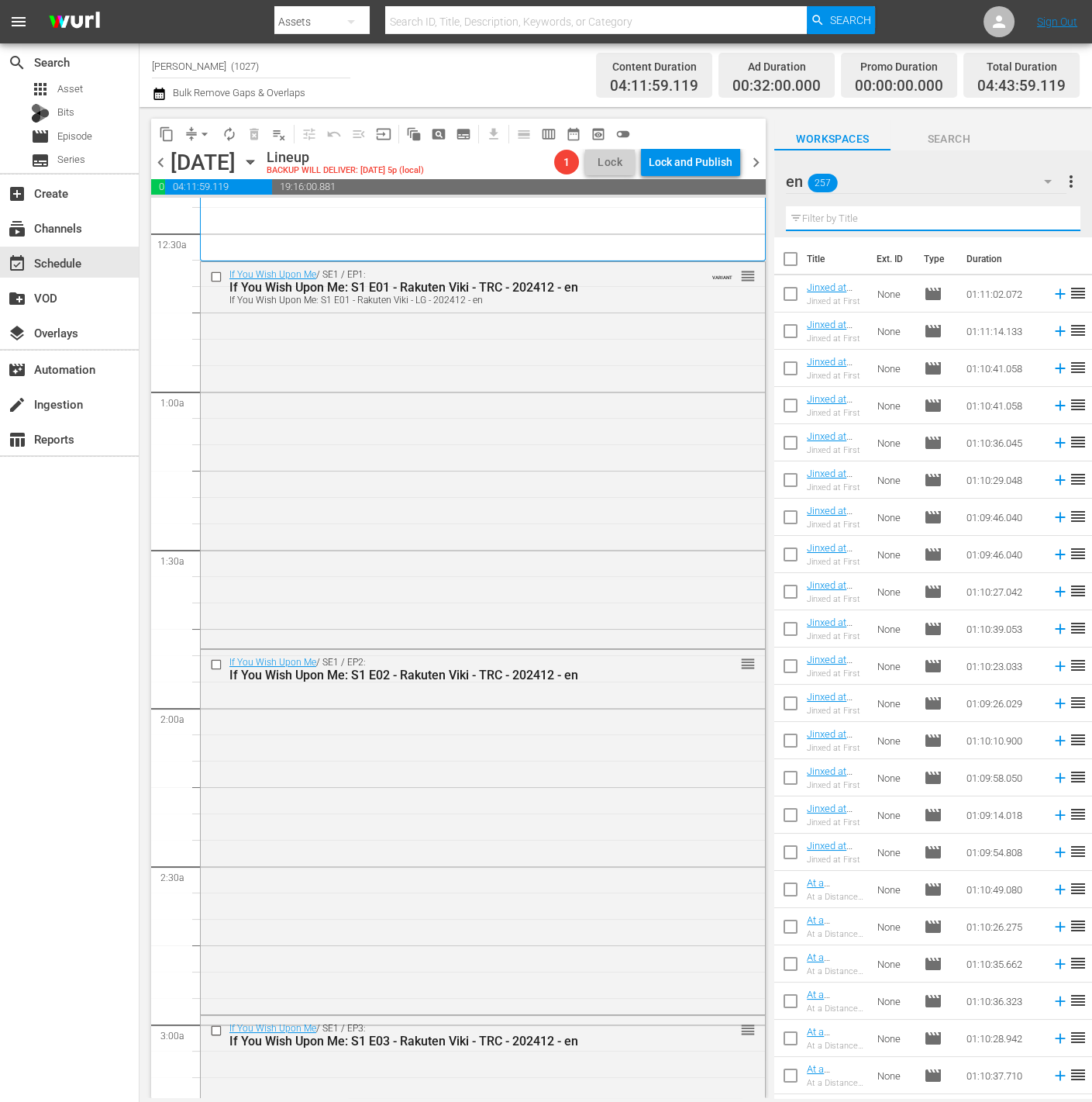
click at [901, 226] on input "text" at bounding box center [934, 219] width 294 height 24
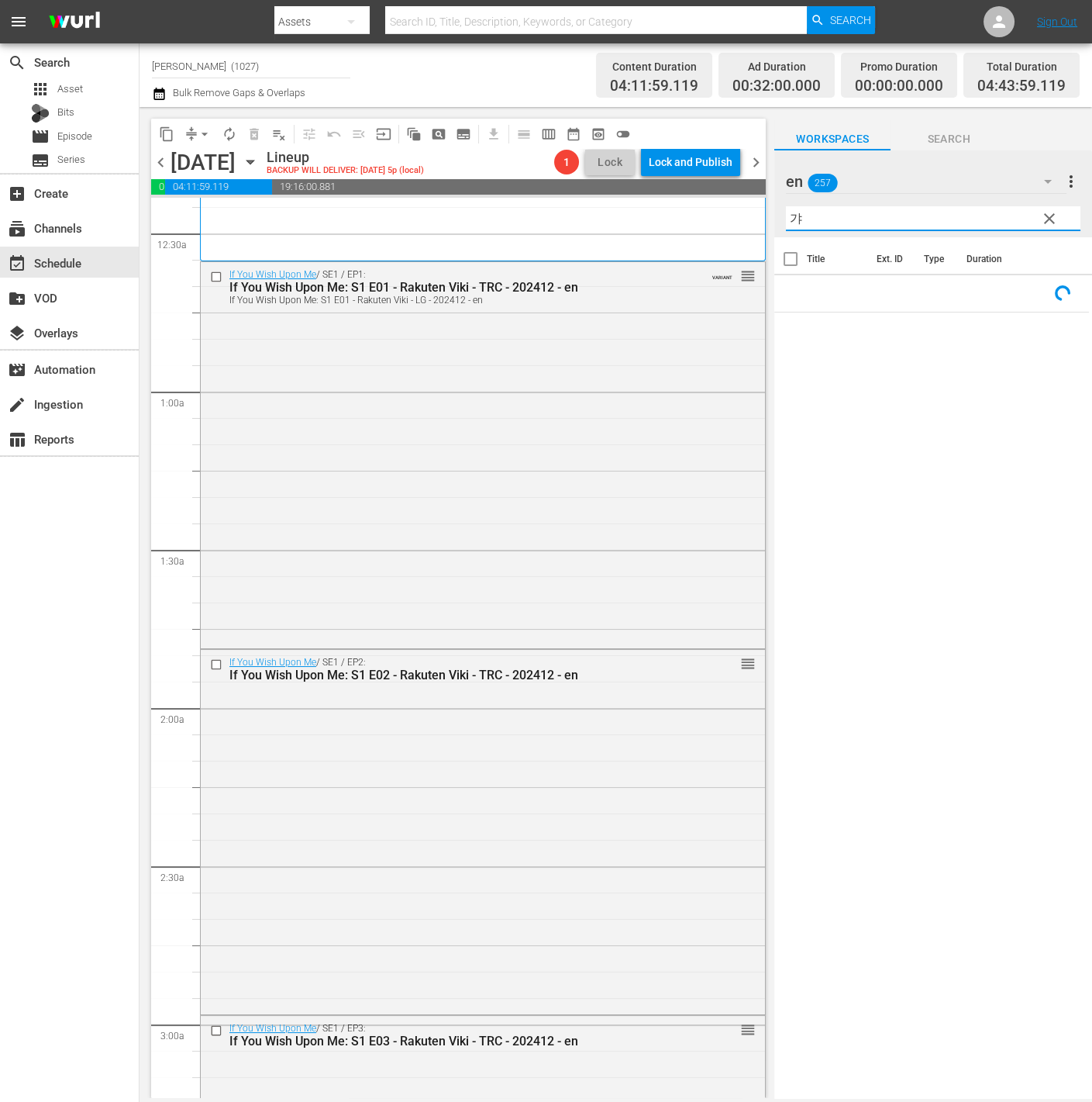
type input "ㄱ"
type input "갸ㅊ"
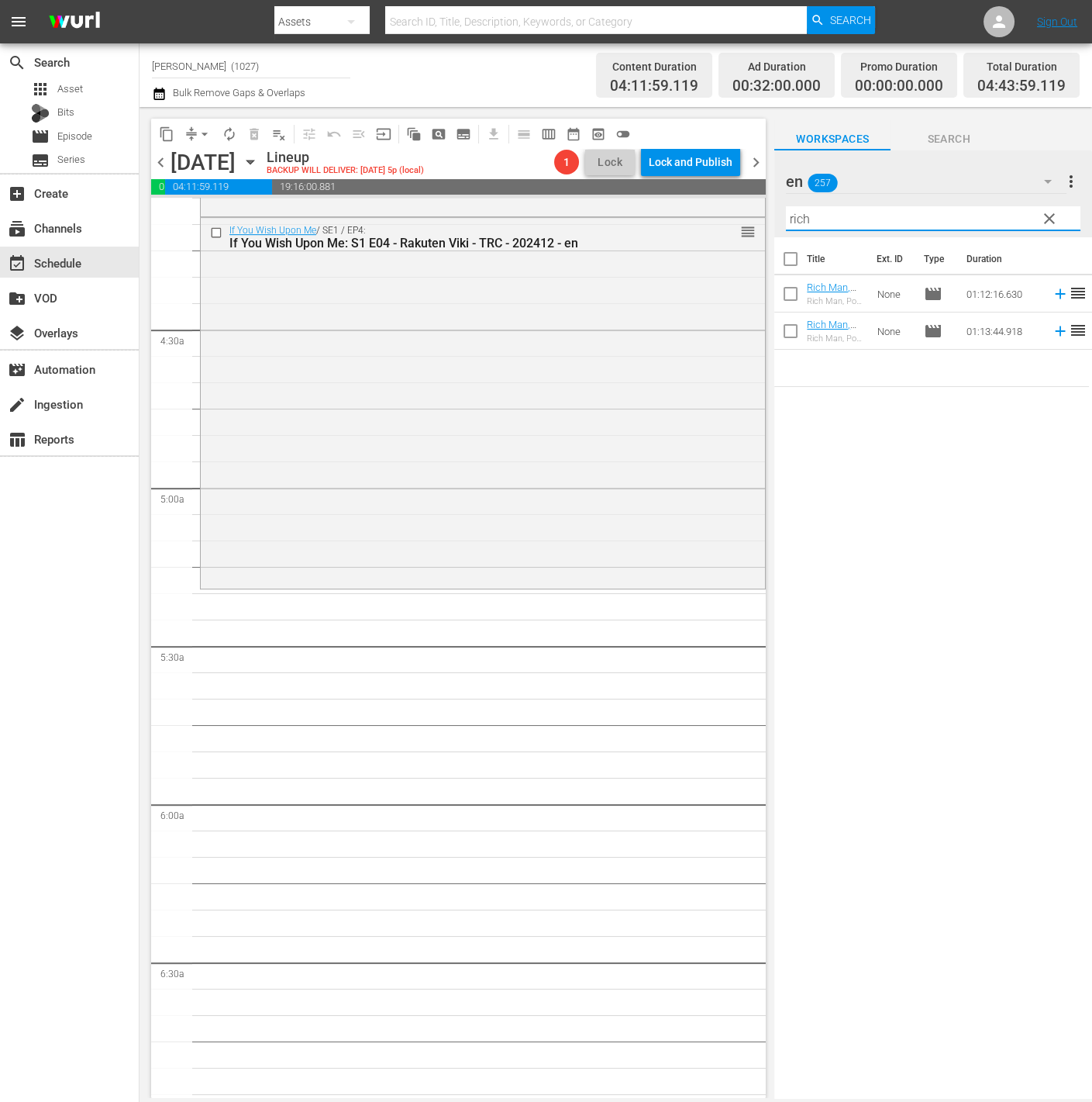
scroll to position [1590, 0]
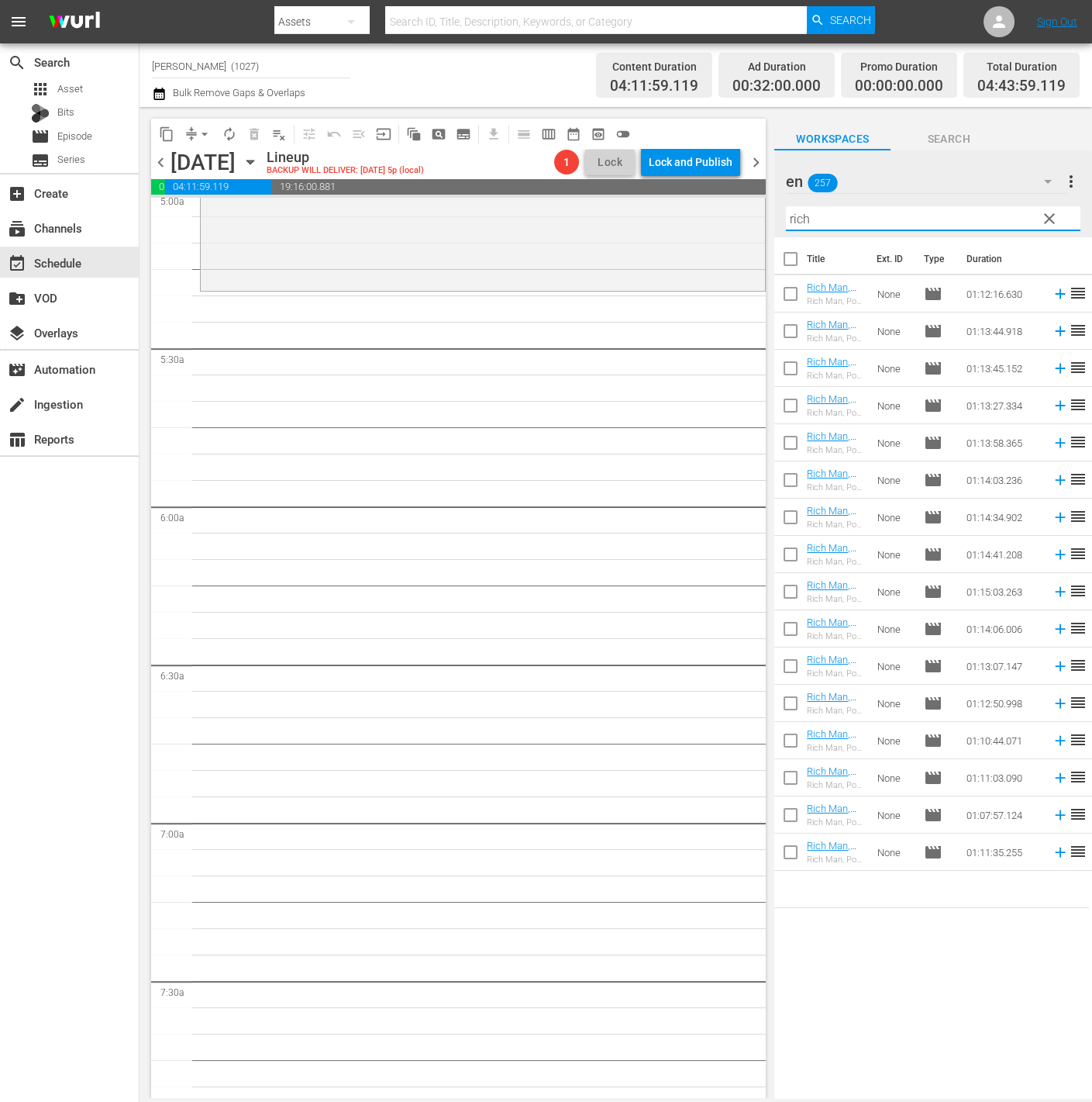
type input "rich"
click at [797, 666] on input "checkbox" at bounding box center [790, 668] width 32 height 32
checkbox input "true"
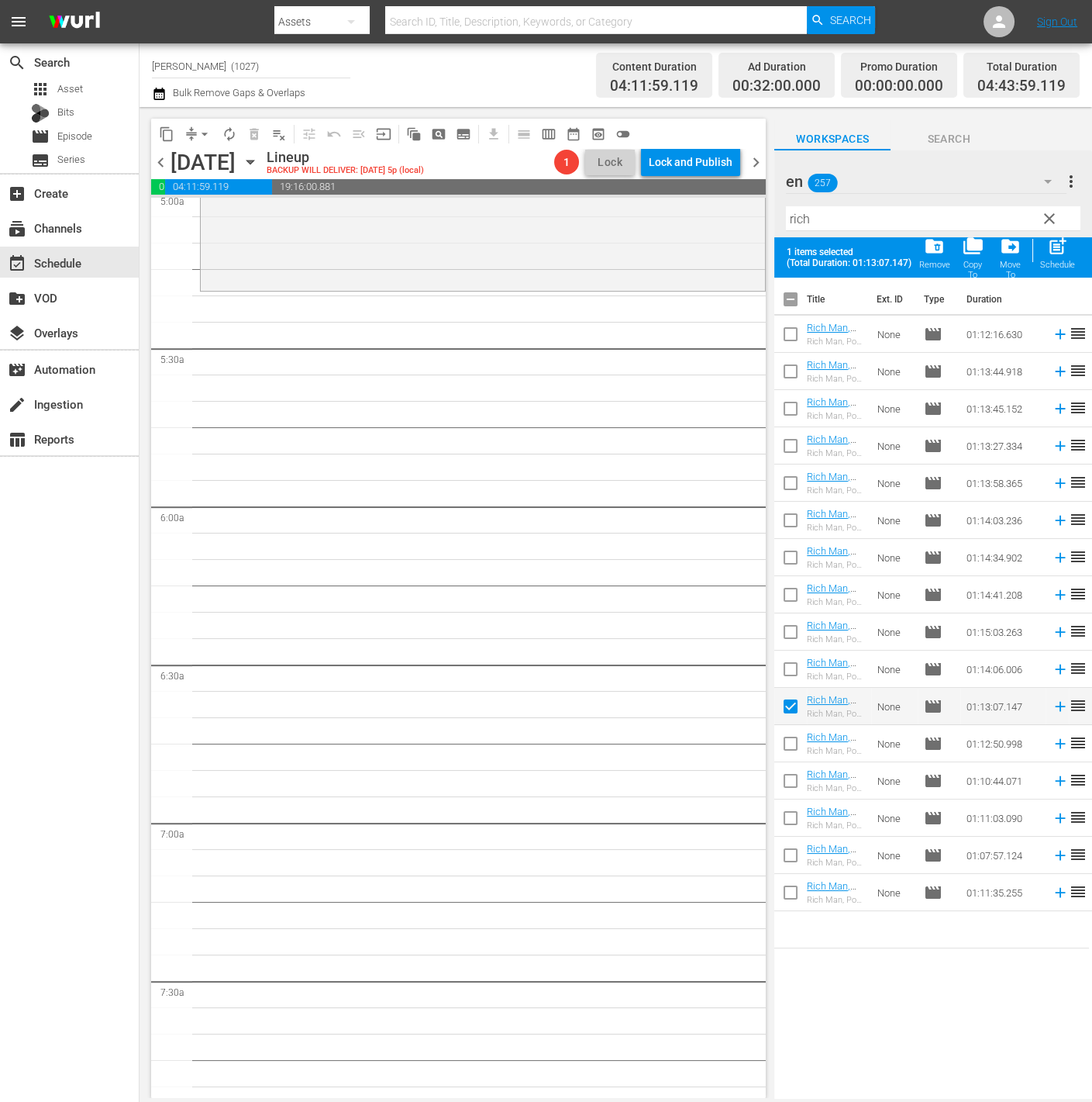
click at [789, 755] on input "checkbox" at bounding box center [790, 746] width 32 height 32
checkbox input "true"
click at [788, 787] on input "checkbox" at bounding box center [790, 783] width 32 height 32
checkbox input "true"
click at [792, 821] on input "checkbox" at bounding box center [790, 821] width 32 height 32
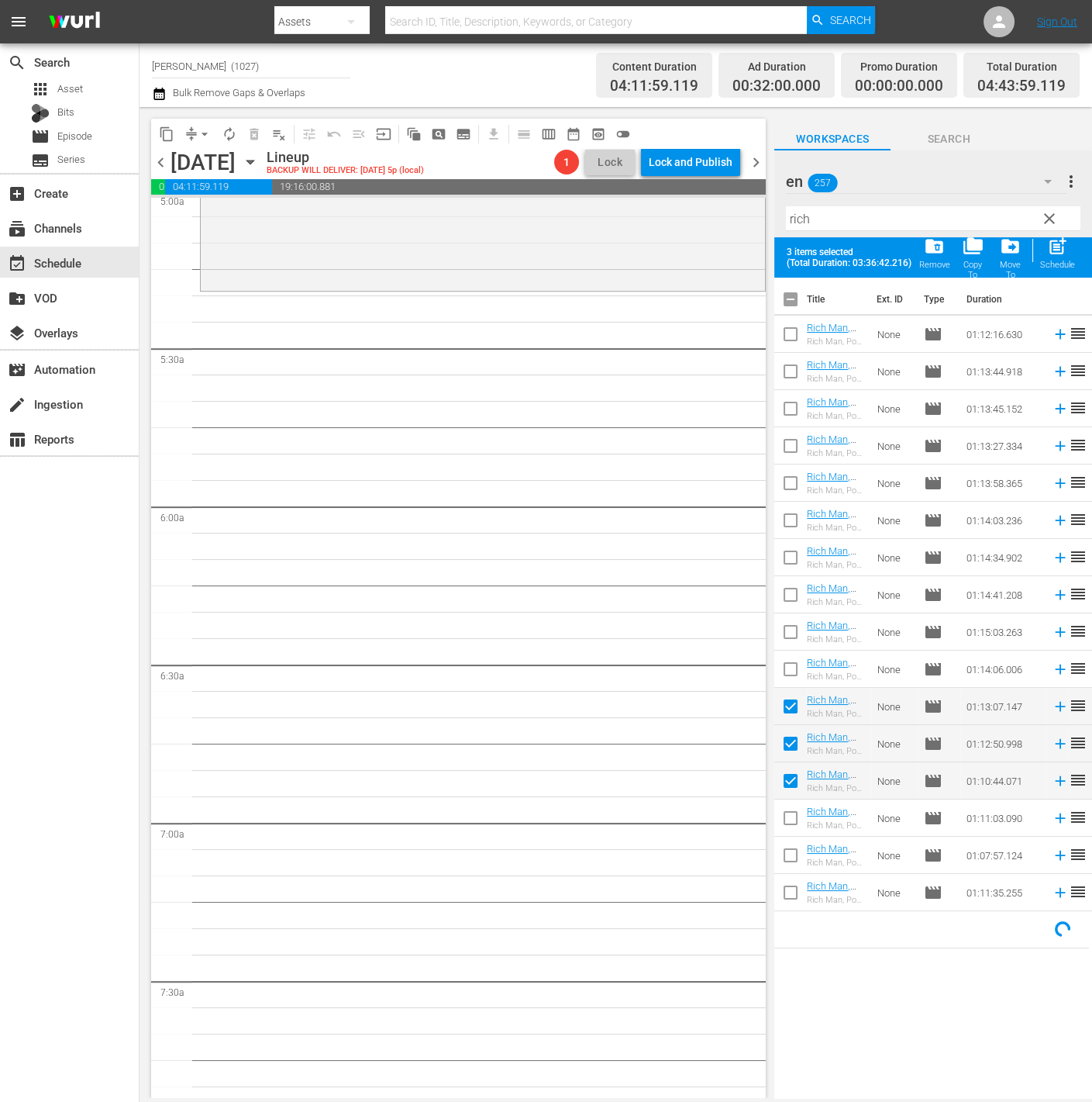
checkbox input "true"
click at [792, 867] on input "checkbox" at bounding box center [790, 858] width 32 height 32
checkbox input "true"
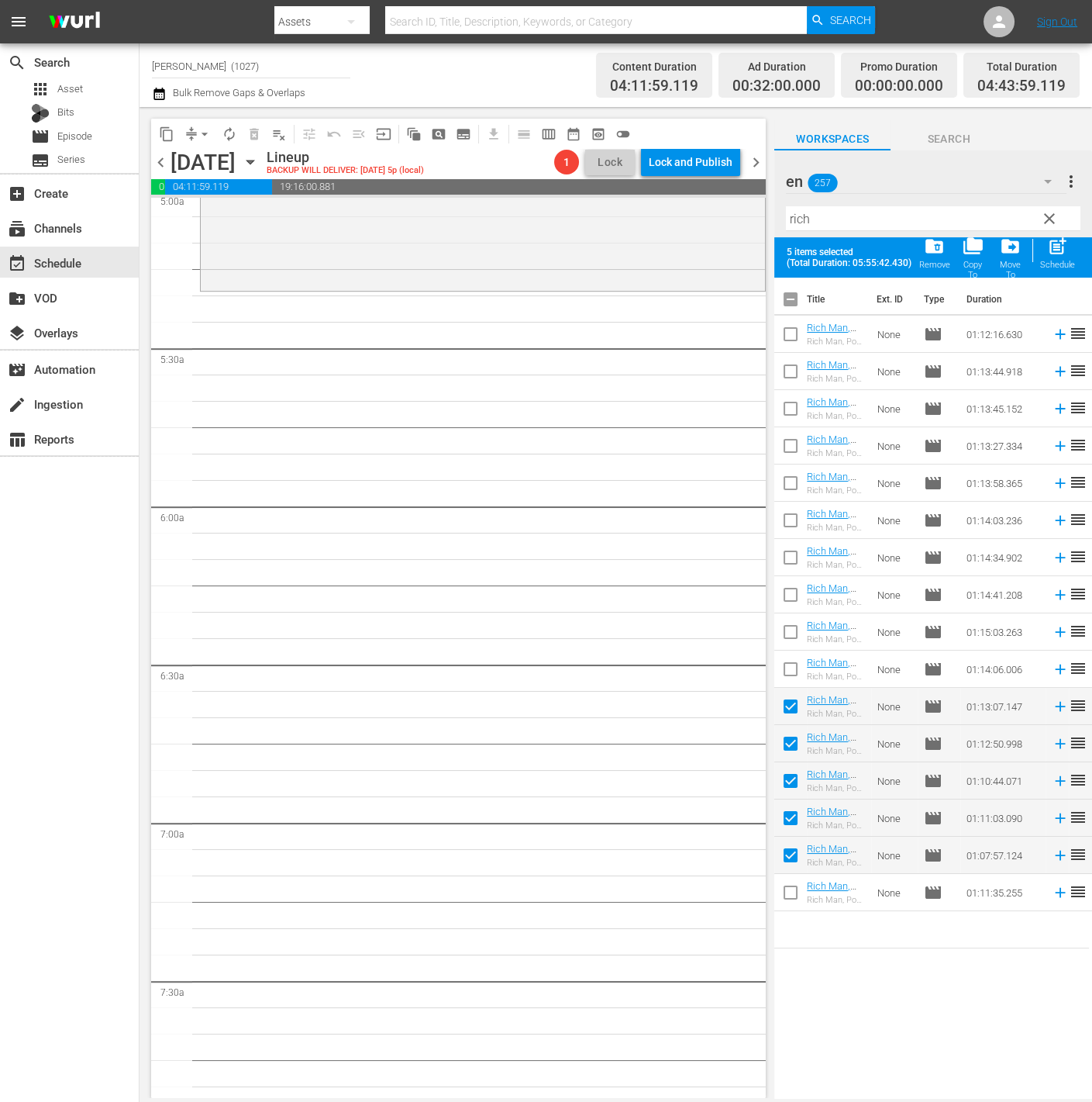
click at [793, 892] on input "checkbox" at bounding box center [790, 895] width 32 height 32
checkbox input "true"
click at [1048, 264] on div "Schedule" at bounding box center [1058, 265] width 35 height 10
checkbox input "false"
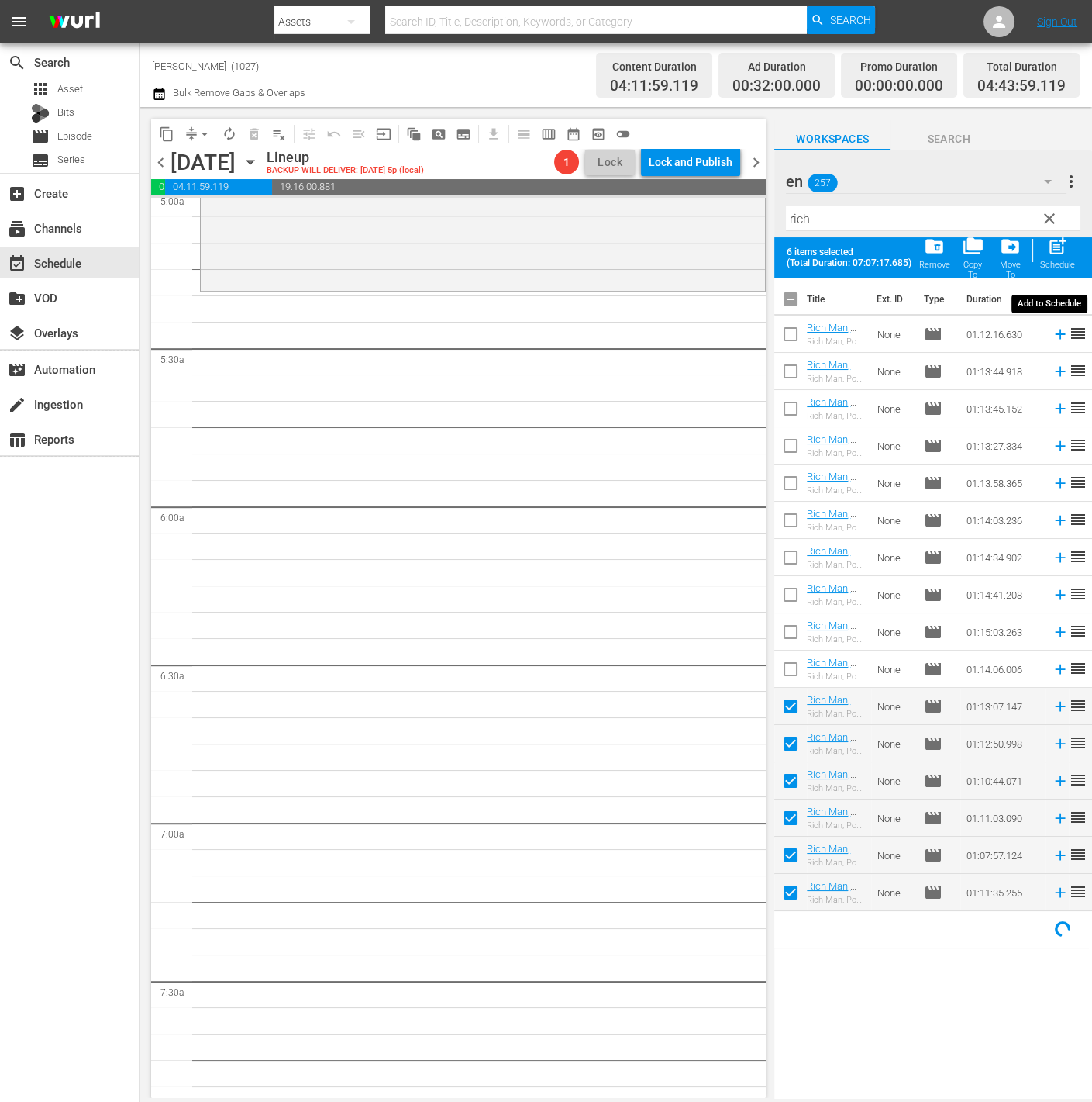
checkbox input "false"
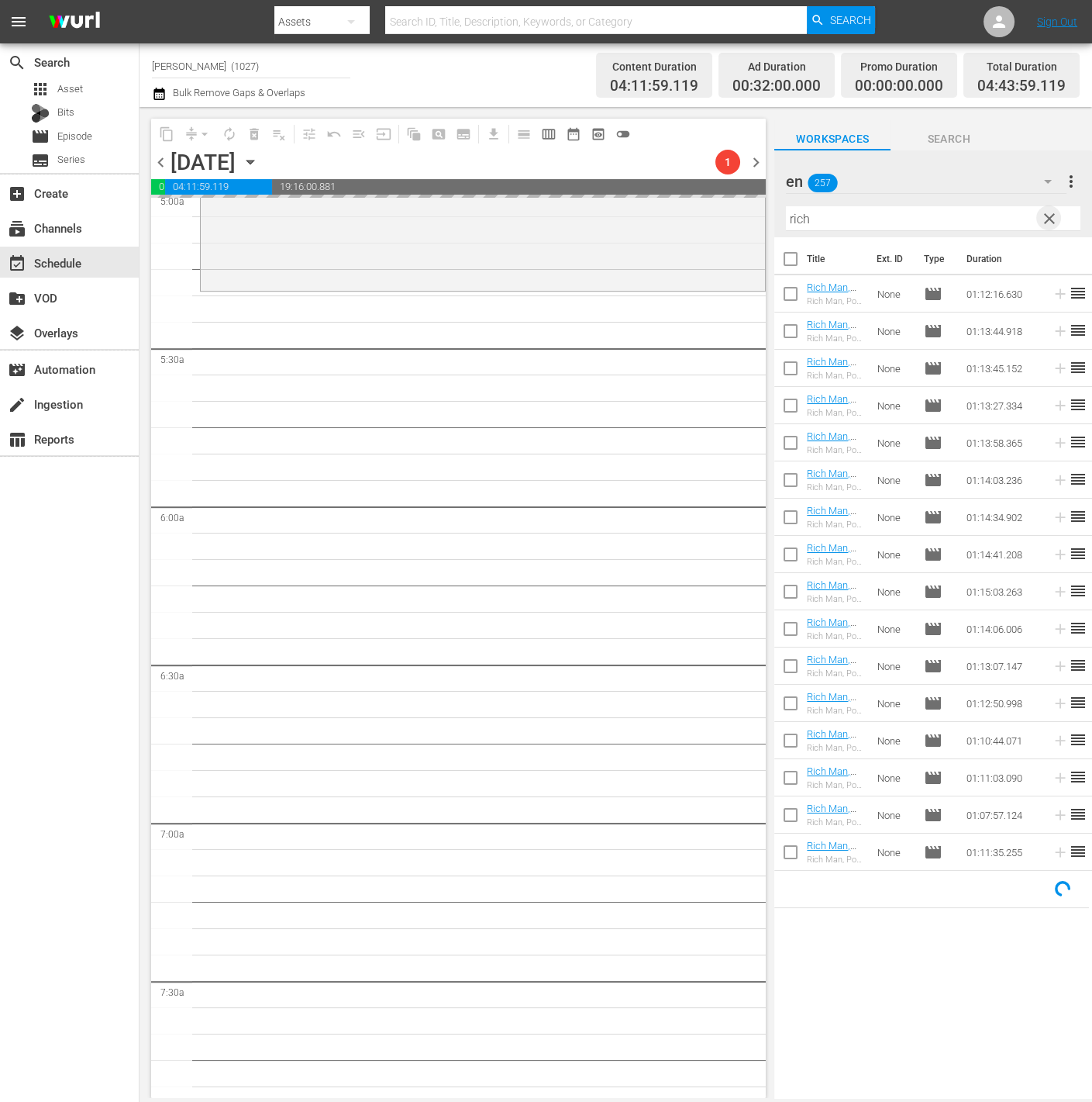
click at [1050, 216] on span "clear" at bounding box center [1049, 218] width 18 height 18
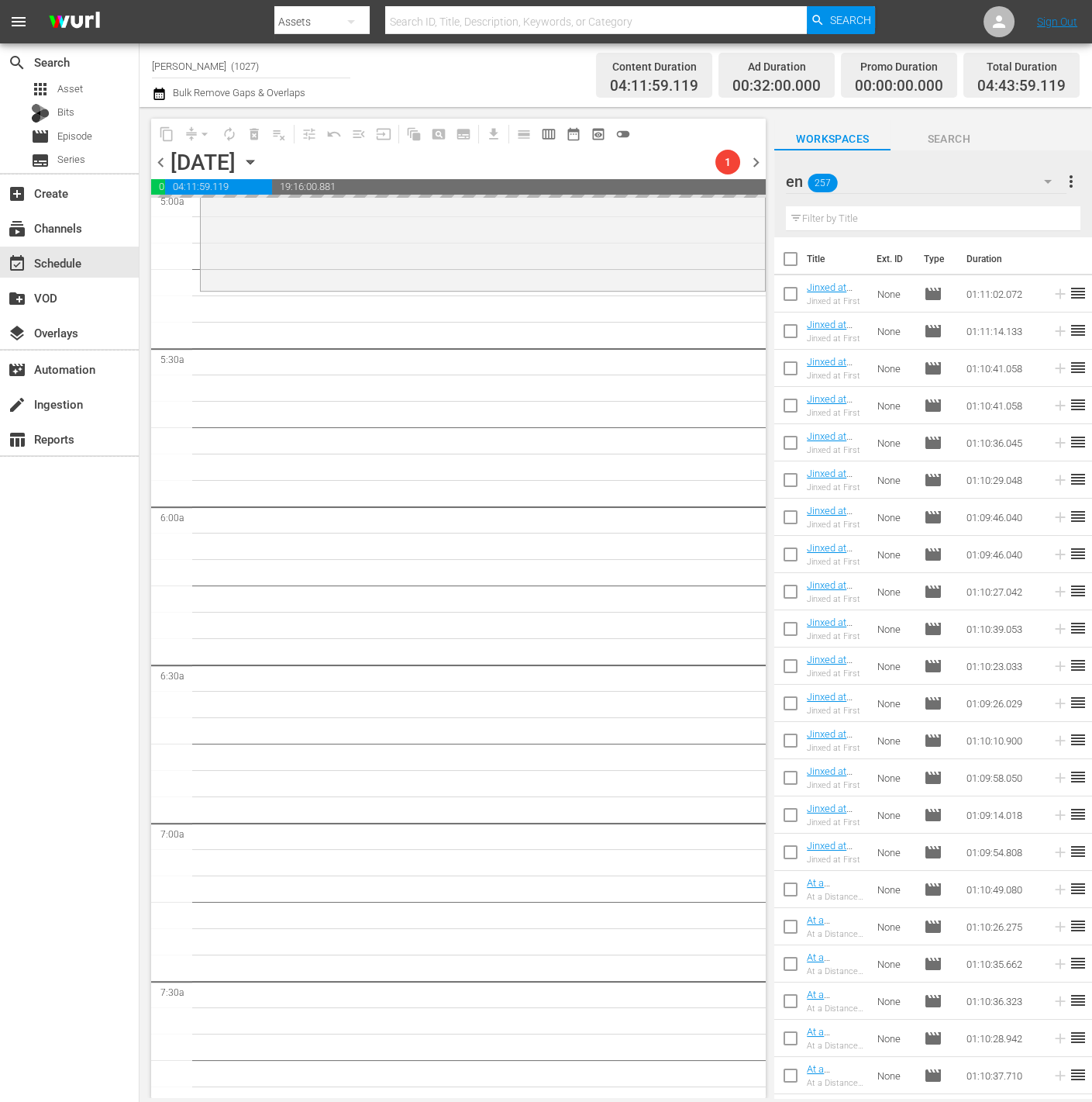
click at [954, 216] on input "text" at bounding box center [934, 219] width 294 height 24
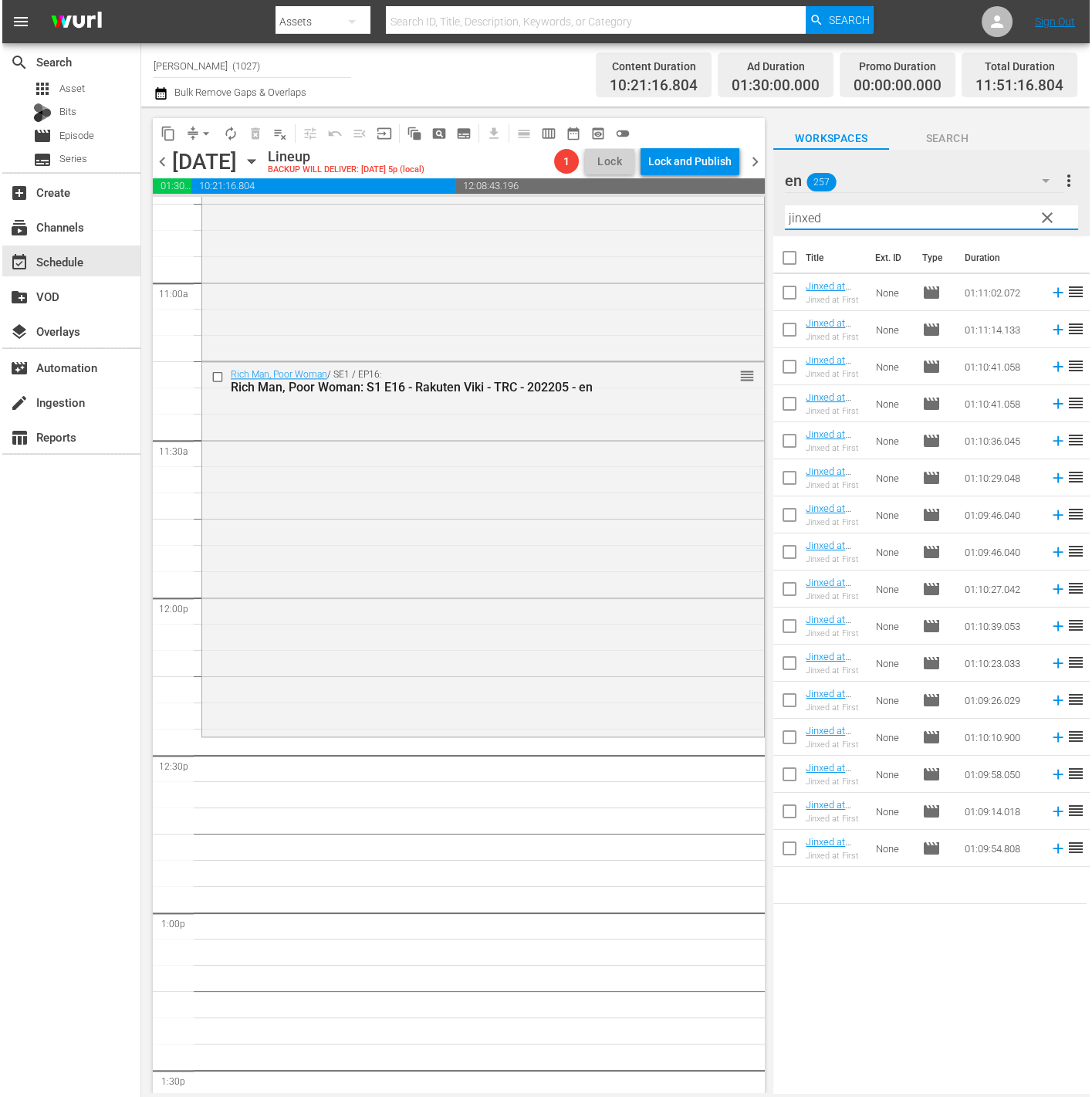
scroll to position [3525, 0]
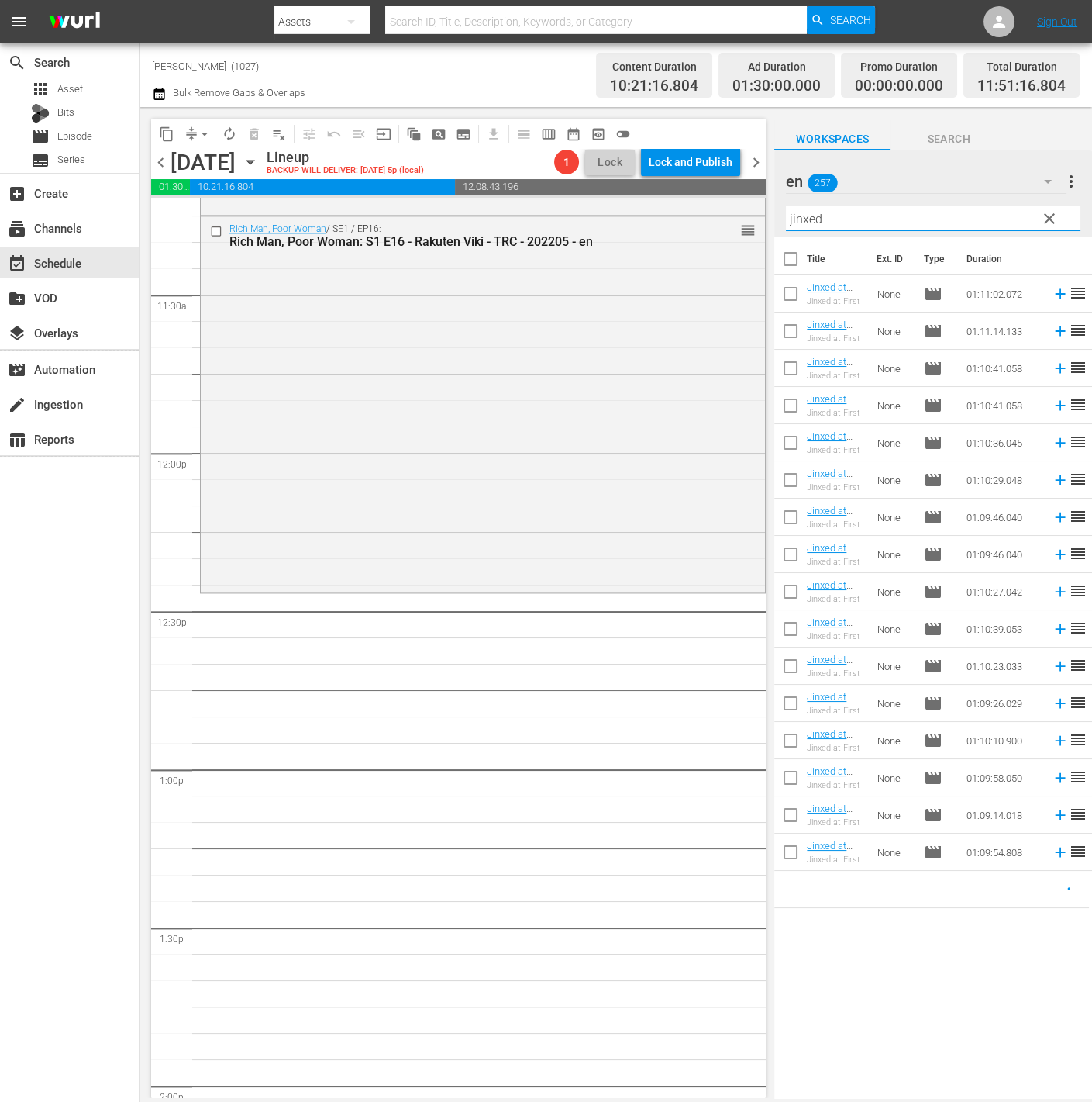
type input "jinxed"
click at [890, 928] on div "Title Ext. ID Type Duration Jinxed at First: S1 E01 - Rakuten Viki - TRC - 2024…" at bounding box center [933, 668] width 318 height 863
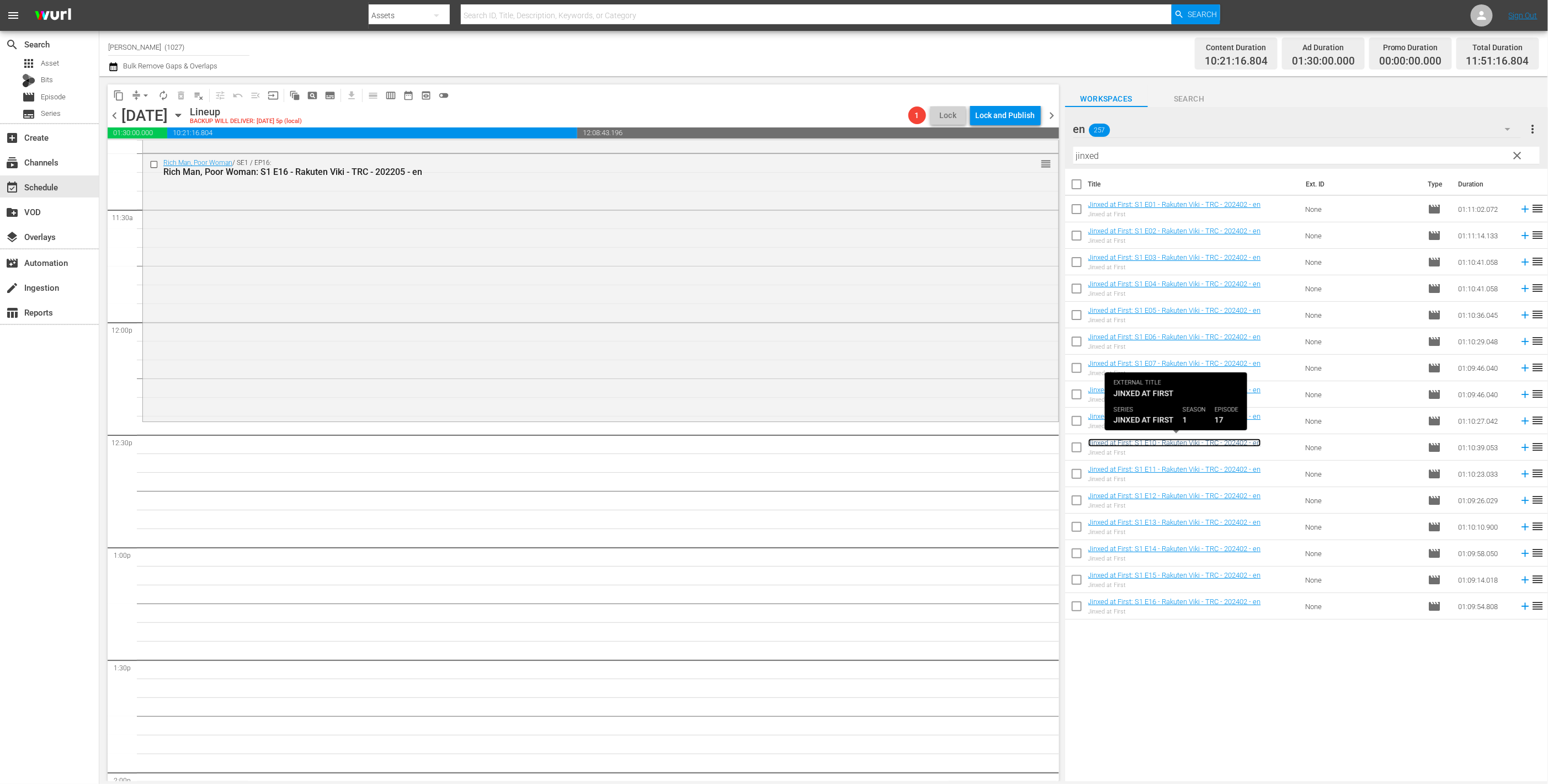
click at [777, 444] on link "Jinxed at First: S1 E10 - Rakuten Viki - TRC - 202402 - en" at bounding box center [1174, 443] width 173 height 8
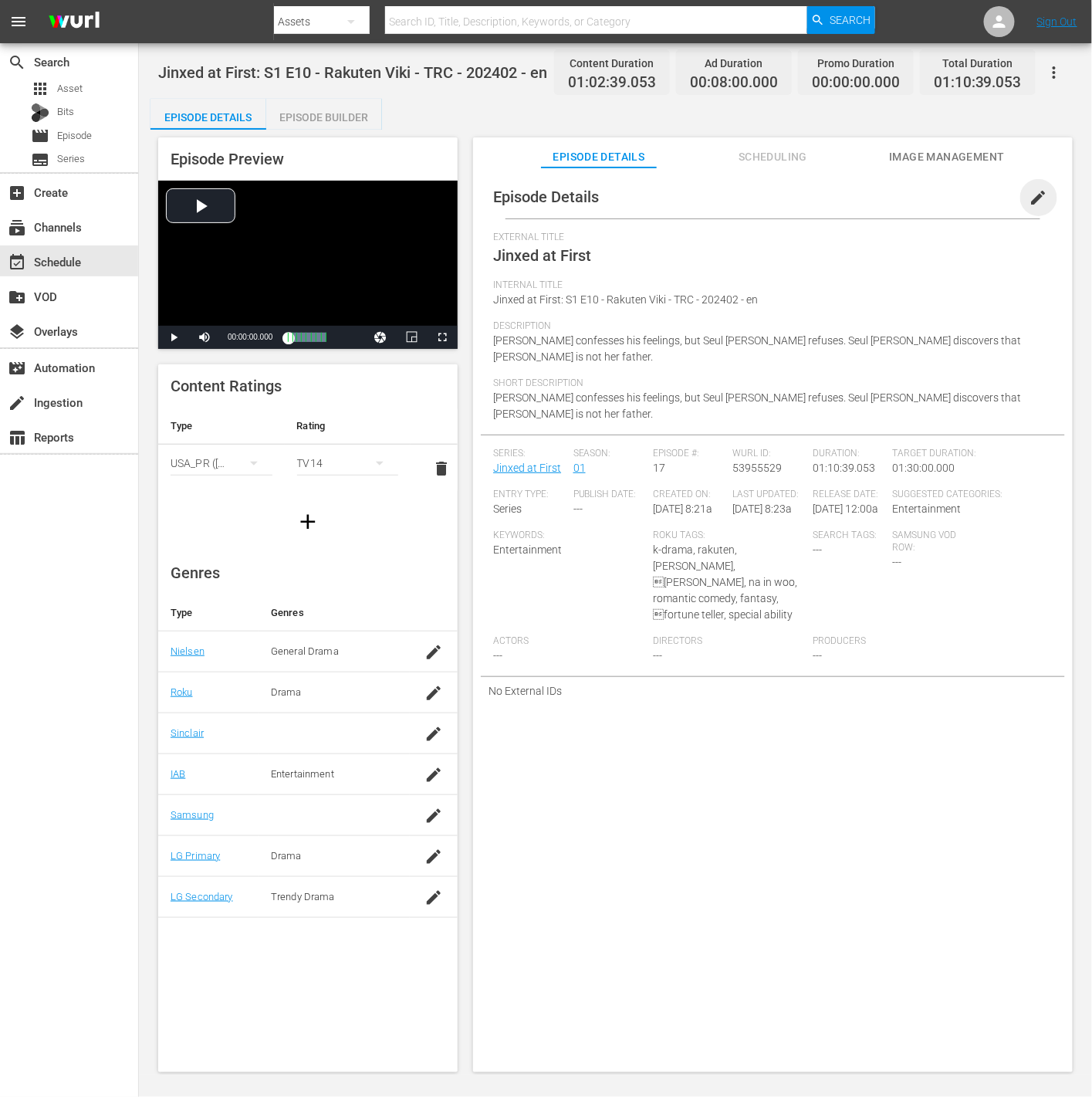
click at [1030, 199] on span "edit" at bounding box center [1038, 197] width 18 height 18
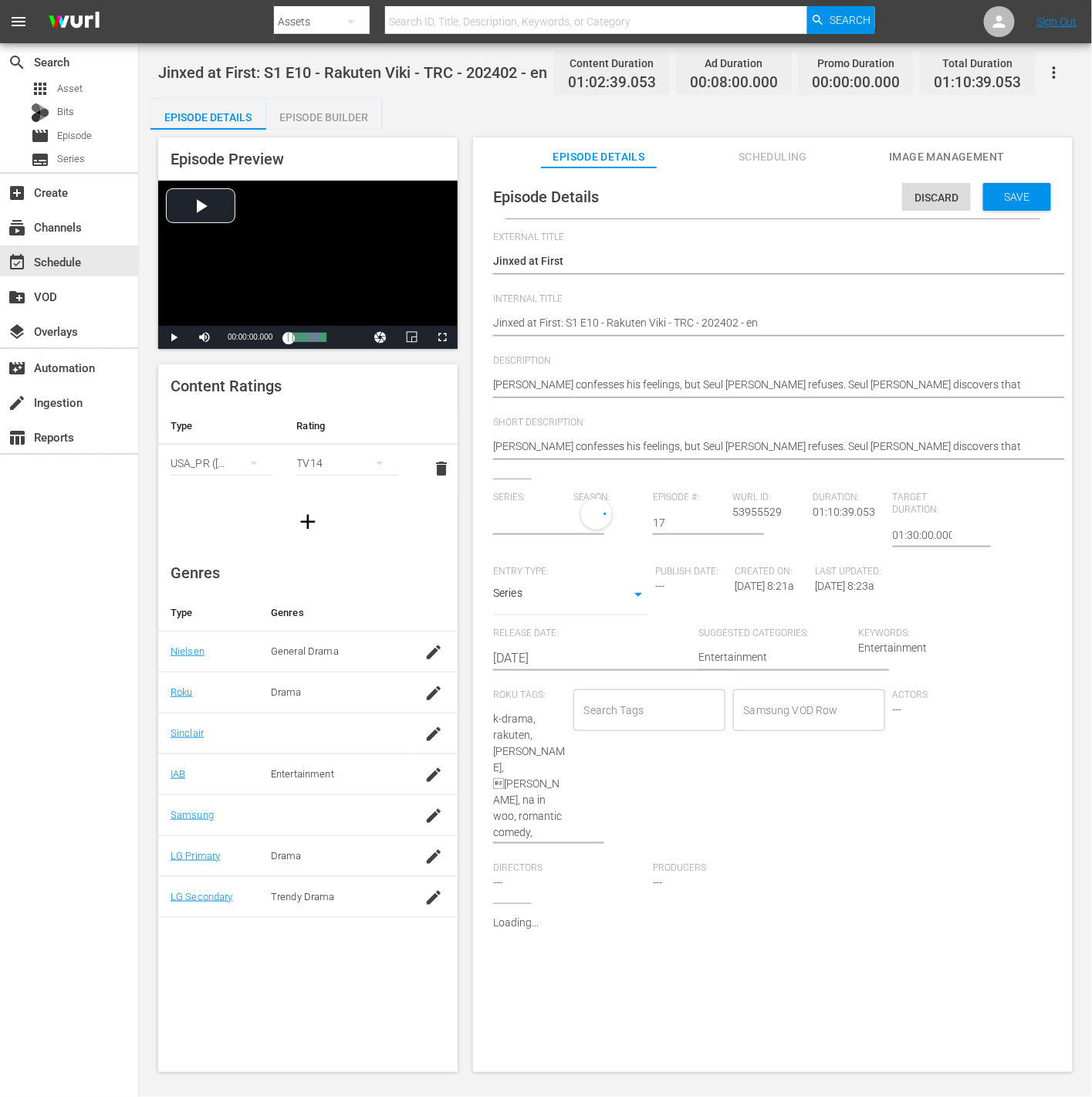
click at [645, 536] on div "Season:" at bounding box center [613, 528] width 80 height 74
drag, startPoint x: 669, startPoint y: 527, endPoint x: 546, endPoint y: 509, distance: 124.3
click at [559, 506] on div "Series: Season: Episode #: 17 [PERSON_NAME] ID: 53955529 Duration: 01:10:39.053…" at bounding box center [773, 697] width 559 height 411
type input "10"
click at [1041, 200] on div "Save" at bounding box center [1017, 197] width 68 height 28
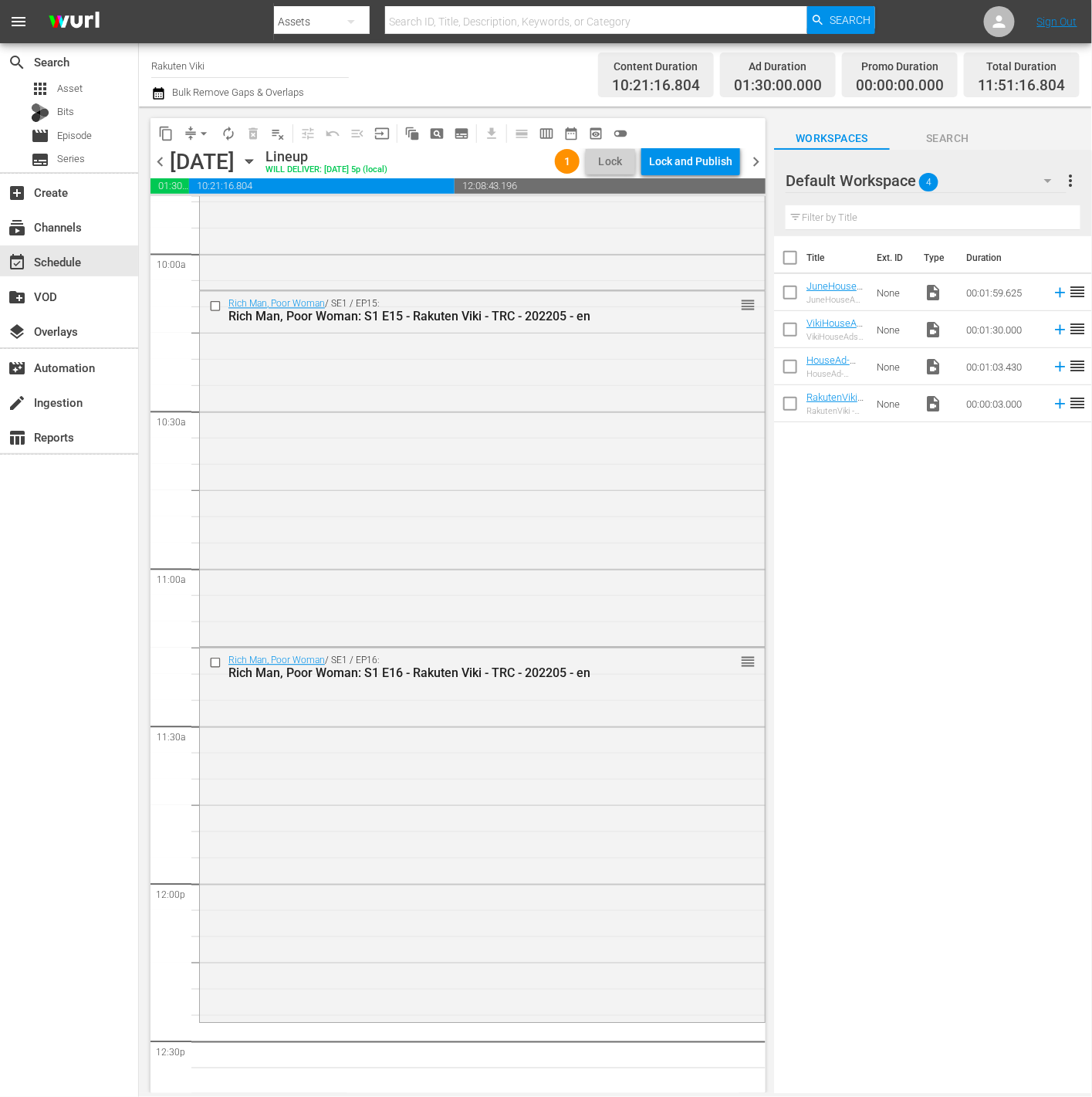
scroll to position [3564, 0]
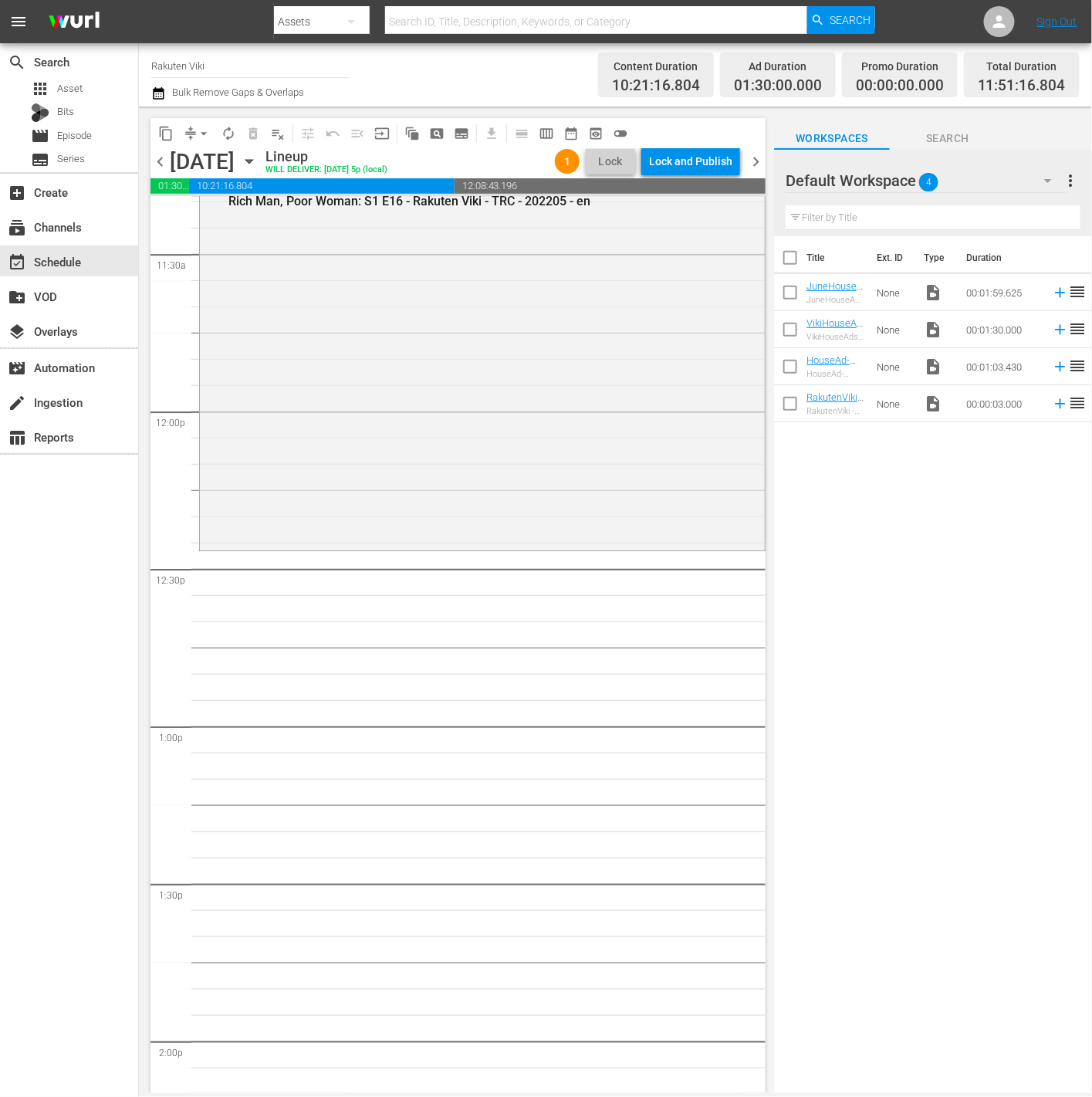
click at [987, 194] on div "Default Workspace 4" at bounding box center [926, 180] width 281 height 43
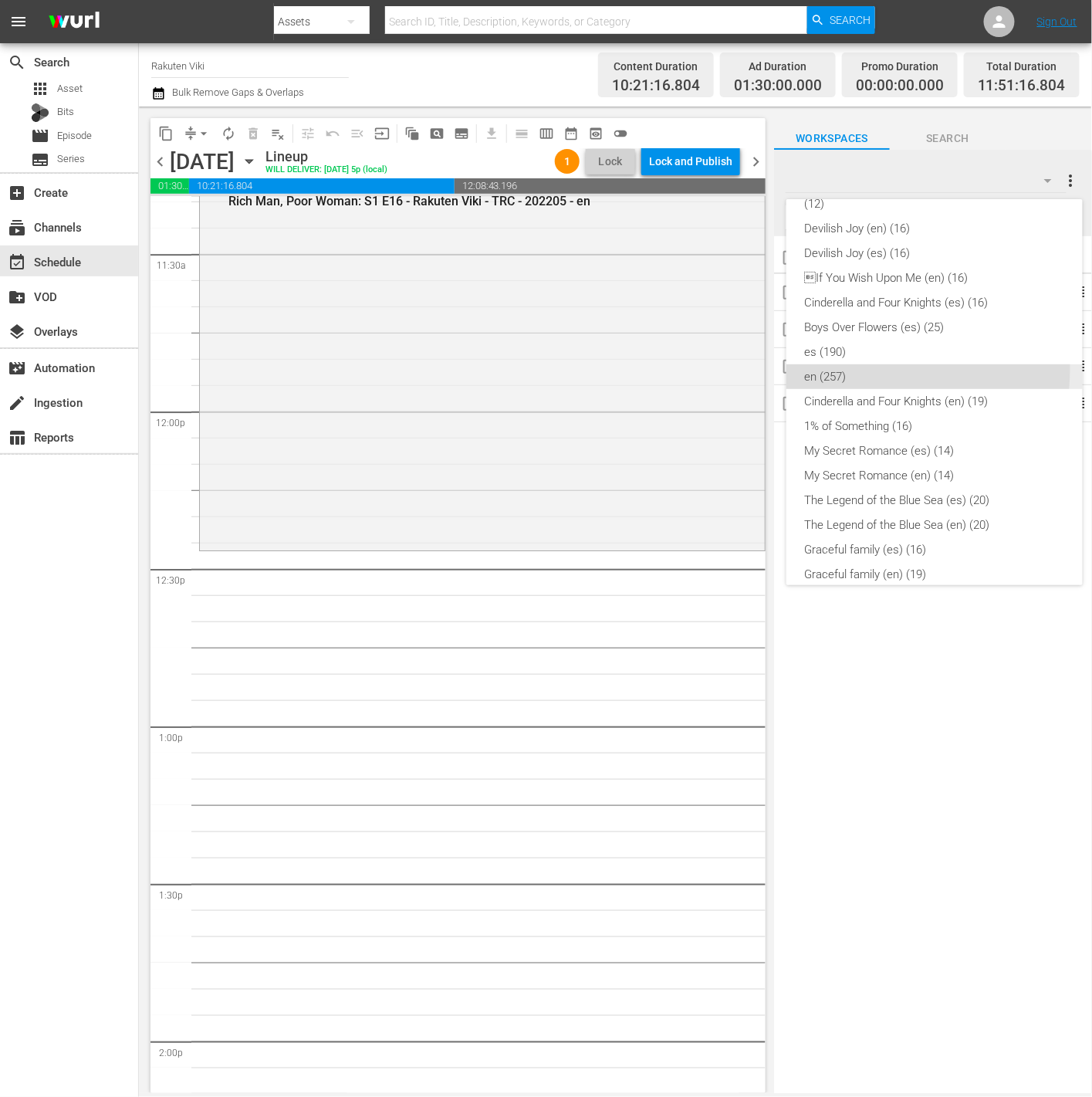
click at [862, 369] on div "en (257)" at bounding box center [934, 376] width 259 height 24
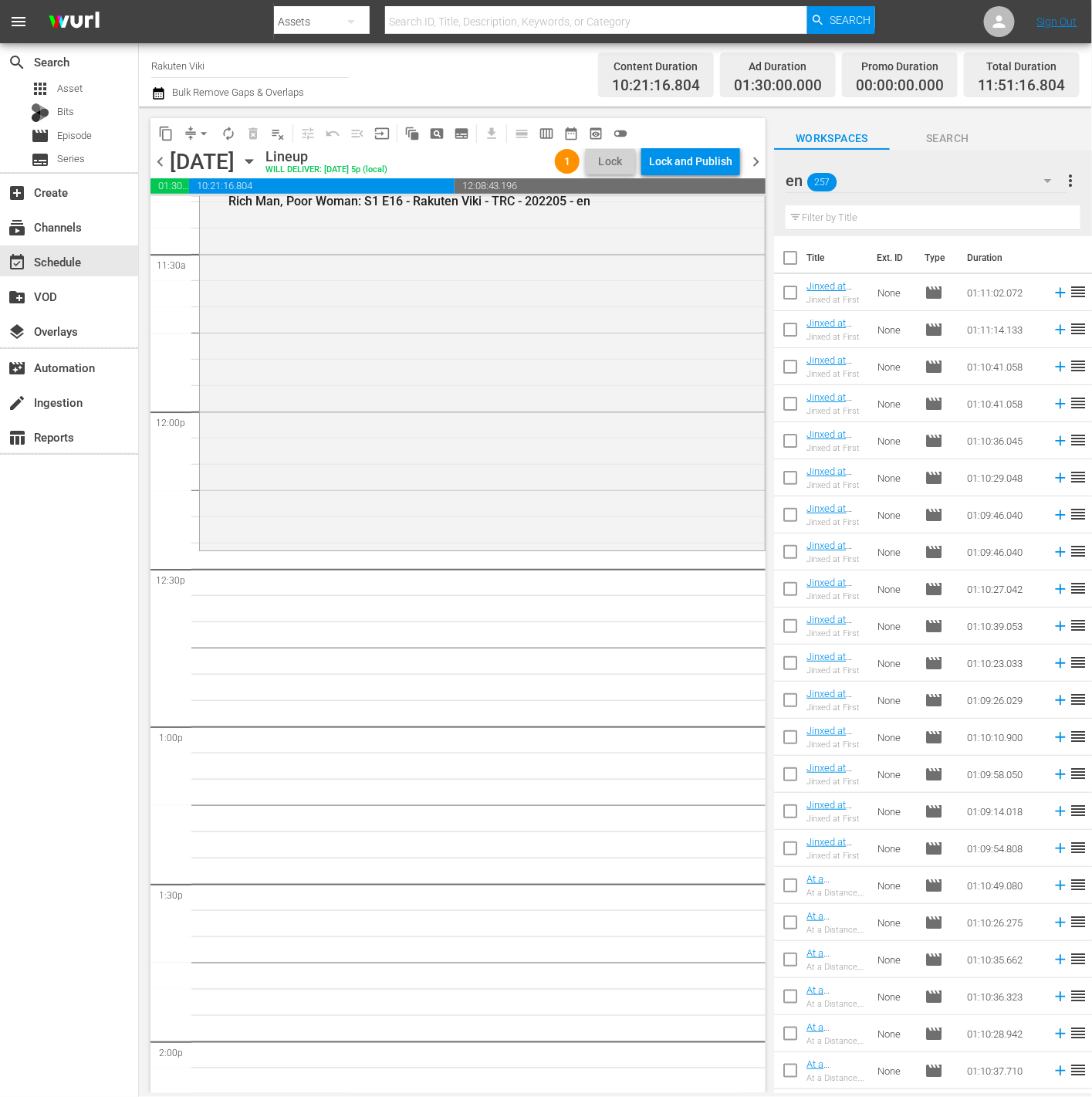
click at [904, 228] on input "text" at bounding box center [933, 218] width 295 height 24
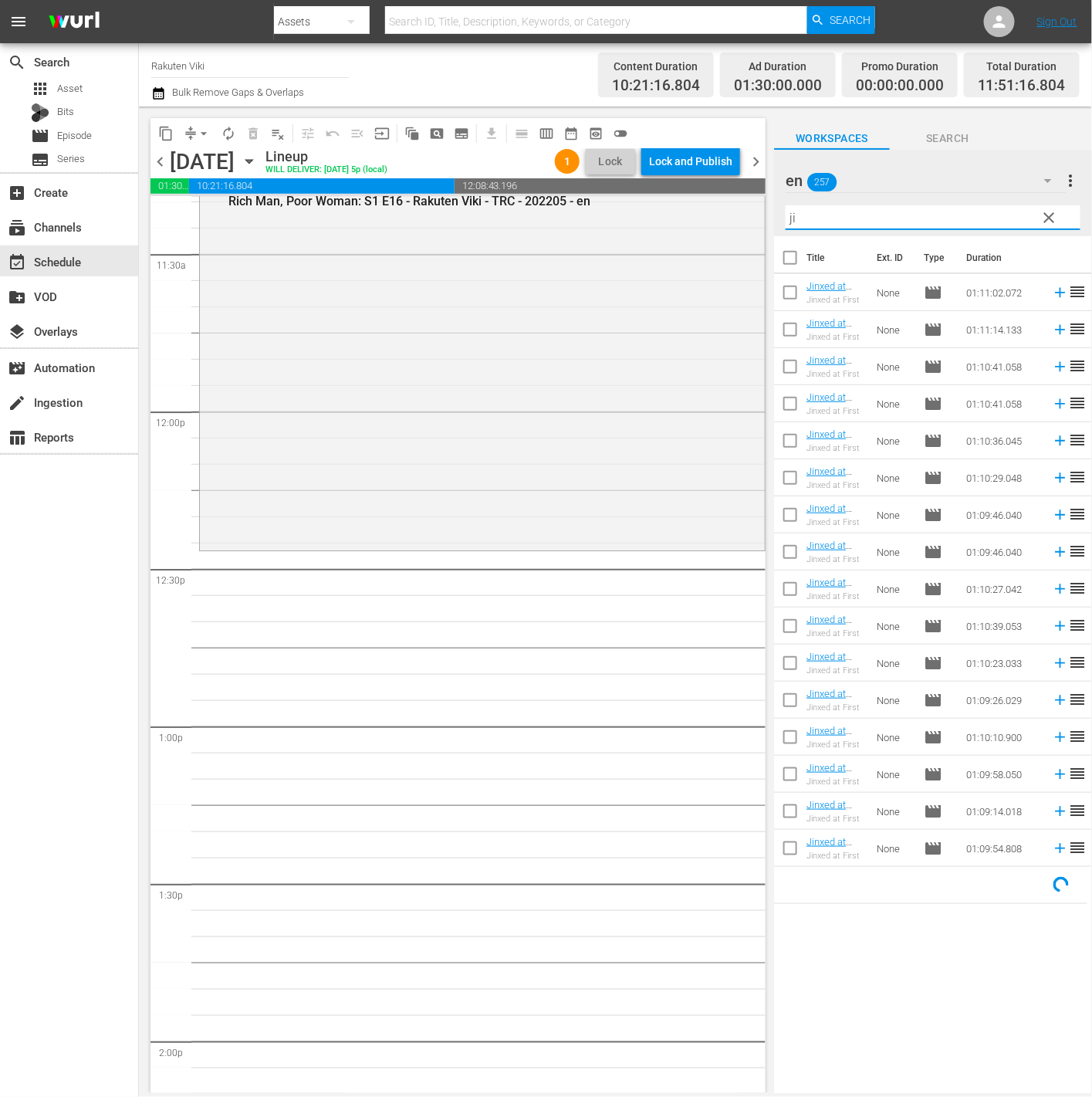
type input "j"
type input "jinx"
click at [801, 656] on input "checkbox" at bounding box center [790, 665] width 32 height 32
checkbox input "true"
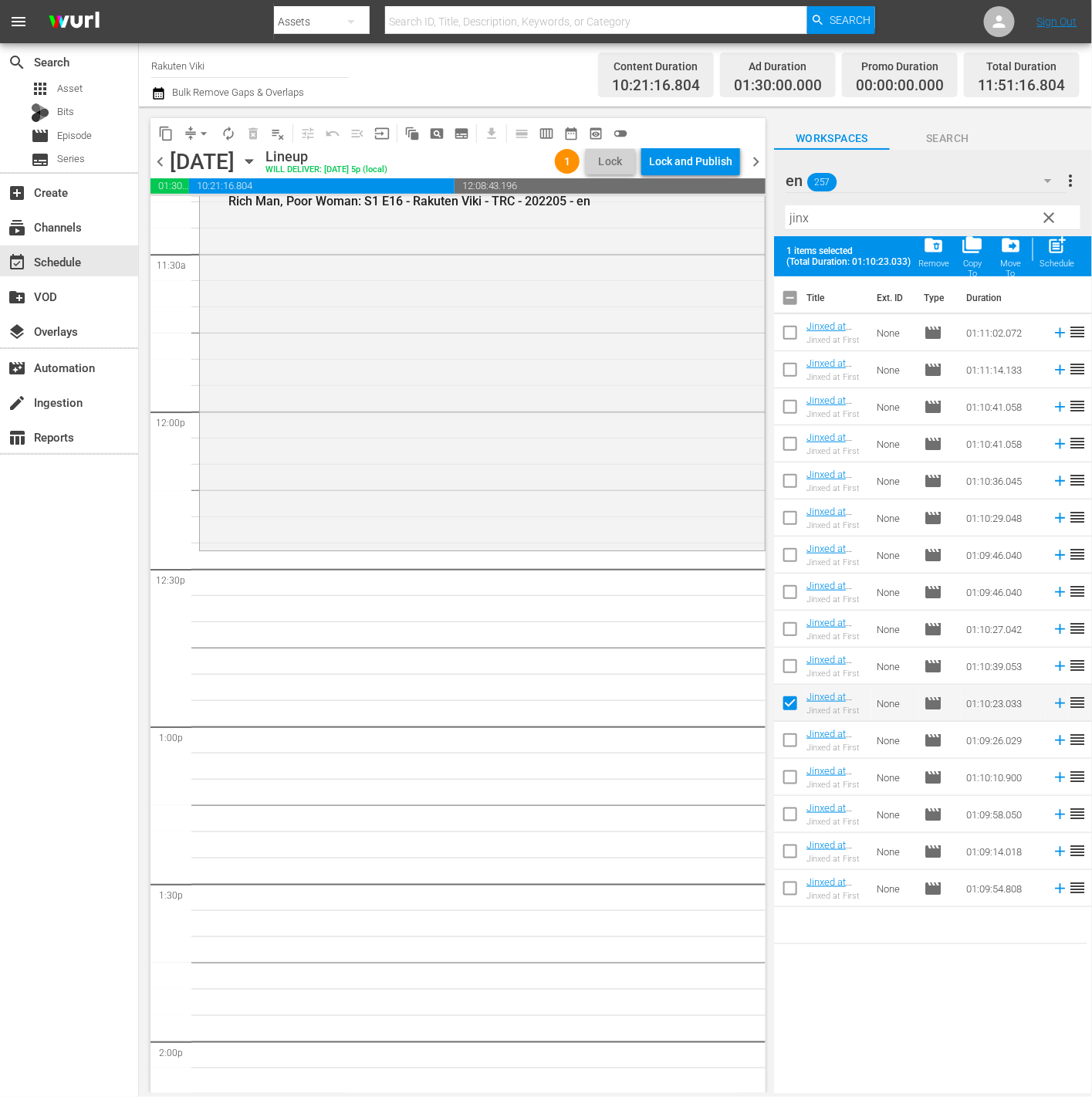
click at [796, 737] on input "checkbox" at bounding box center [790, 742] width 32 height 32
checkbox input "true"
click at [790, 795] on input "checkbox" at bounding box center [790, 780] width 32 height 32
checkbox input "true"
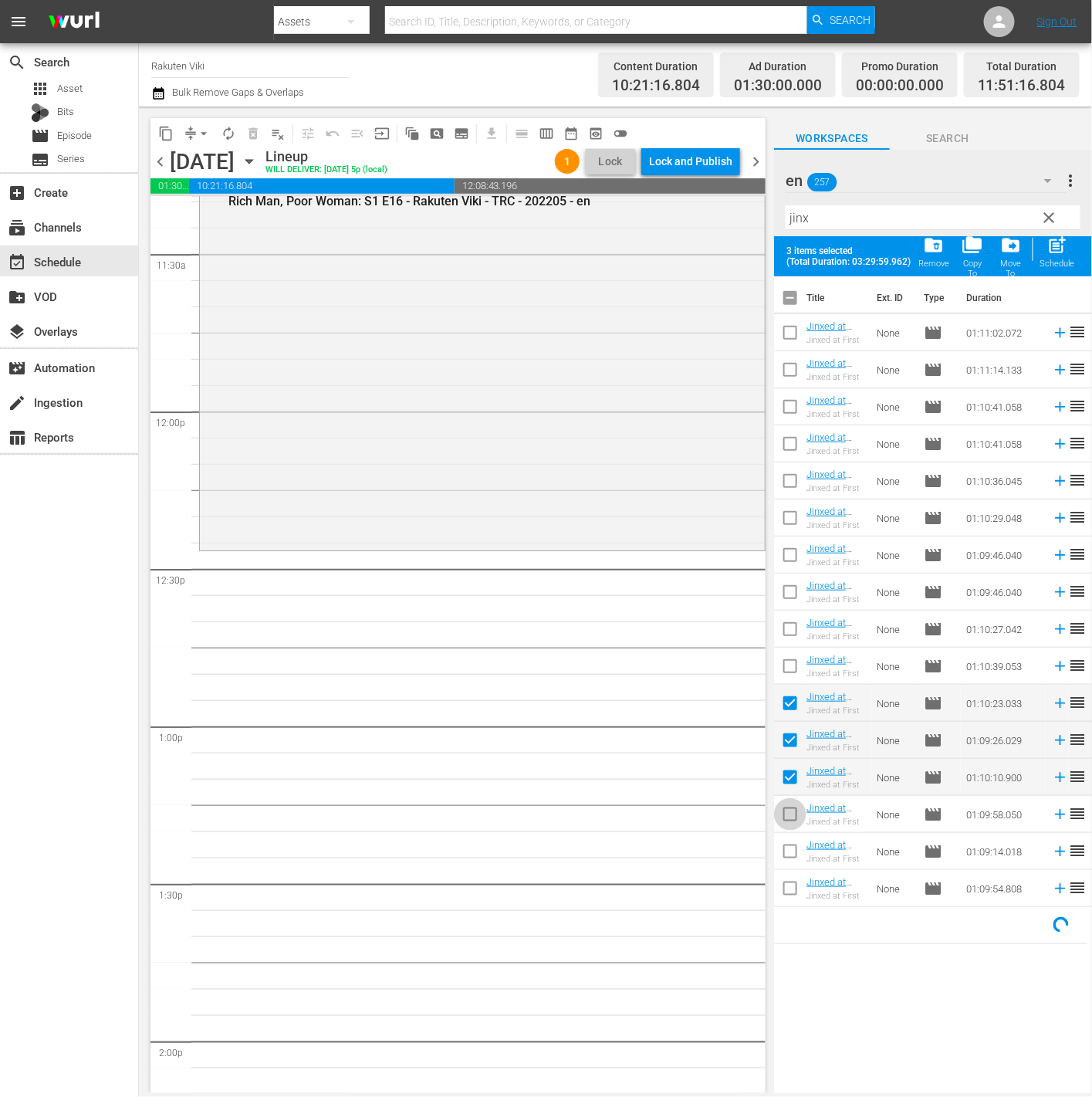
click at [796, 826] on input "checkbox" at bounding box center [790, 817] width 32 height 32
checkbox input "true"
click at [800, 860] on input "checkbox" at bounding box center [790, 854] width 32 height 32
checkbox input "true"
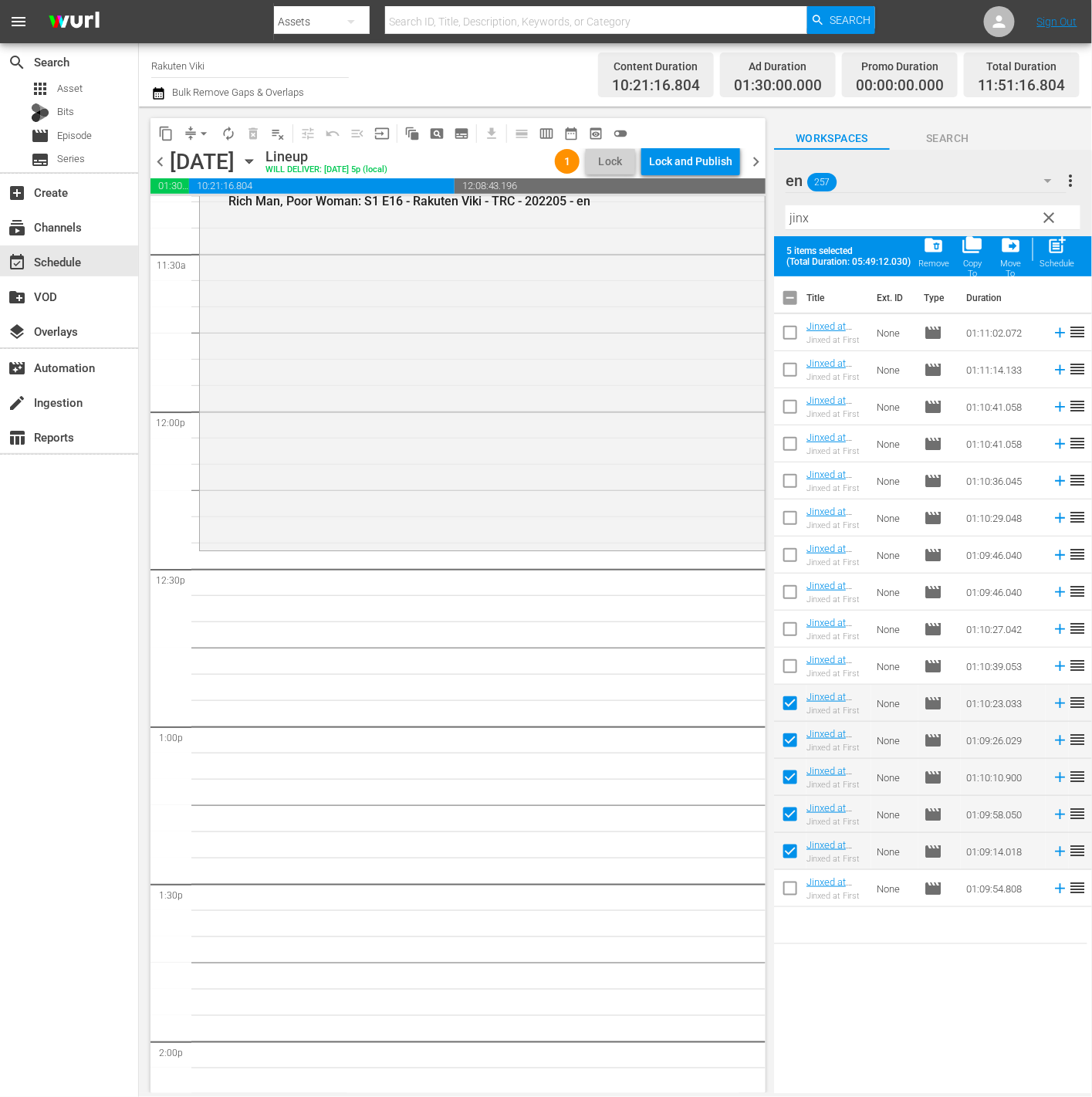
click at [799, 890] on input "checkbox" at bounding box center [790, 891] width 32 height 32
checkbox input "true"
click at [1043, 249] on div "post_add Schedule" at bounding box center [1058, 251] width 35 height 34
checkbox input "false"
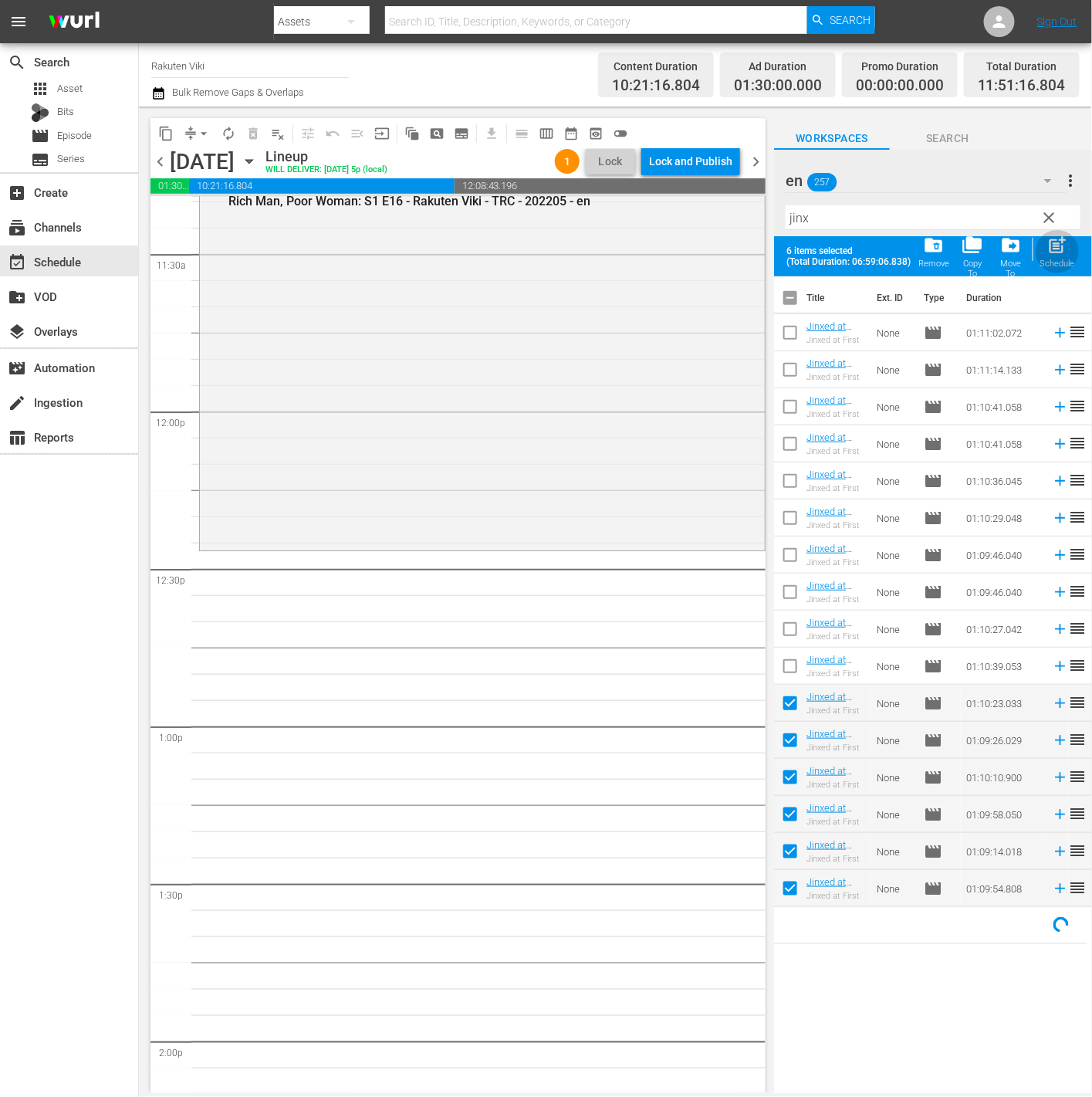
checkbox input "false"
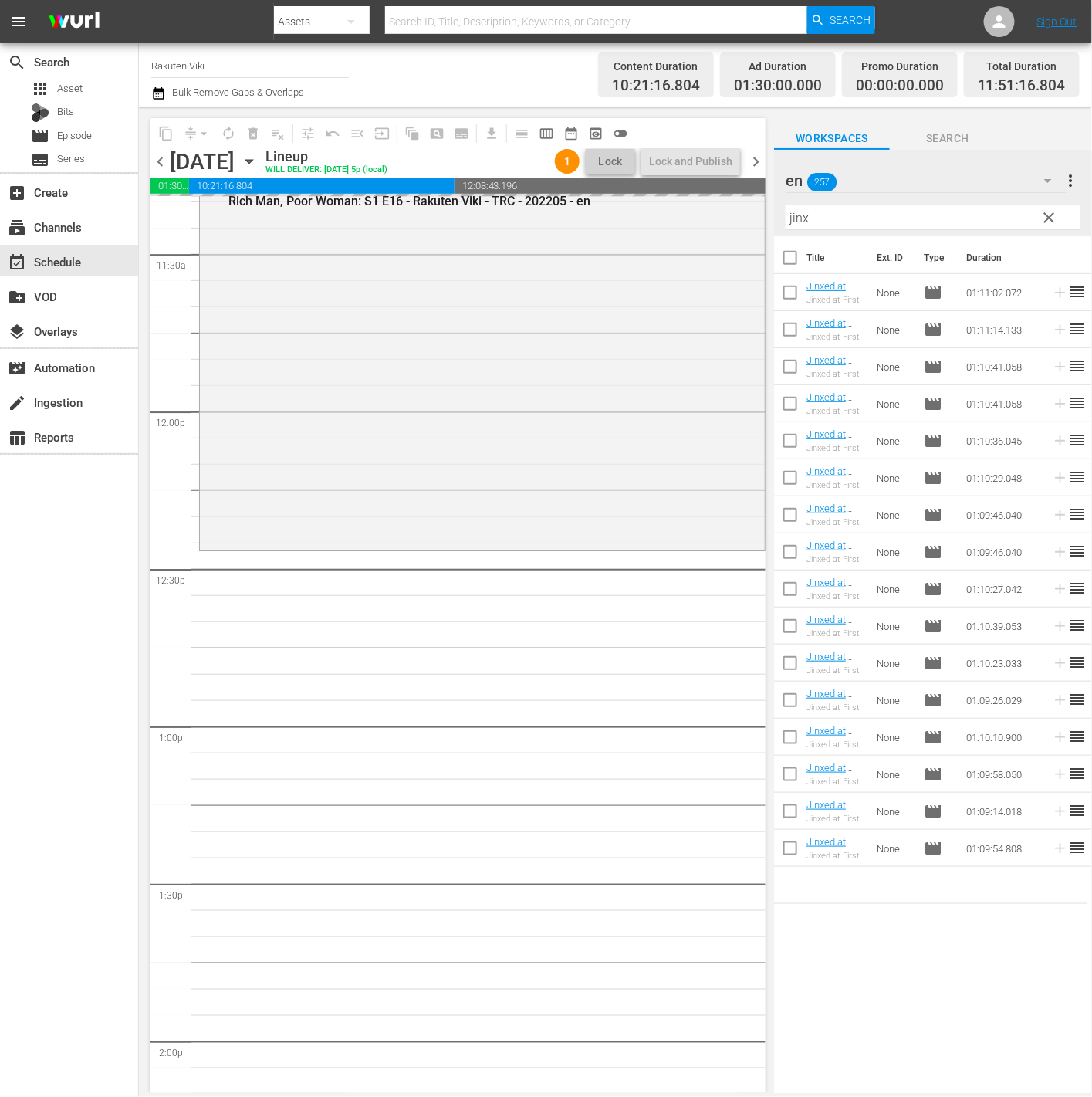
scroll to position [3980, 0]
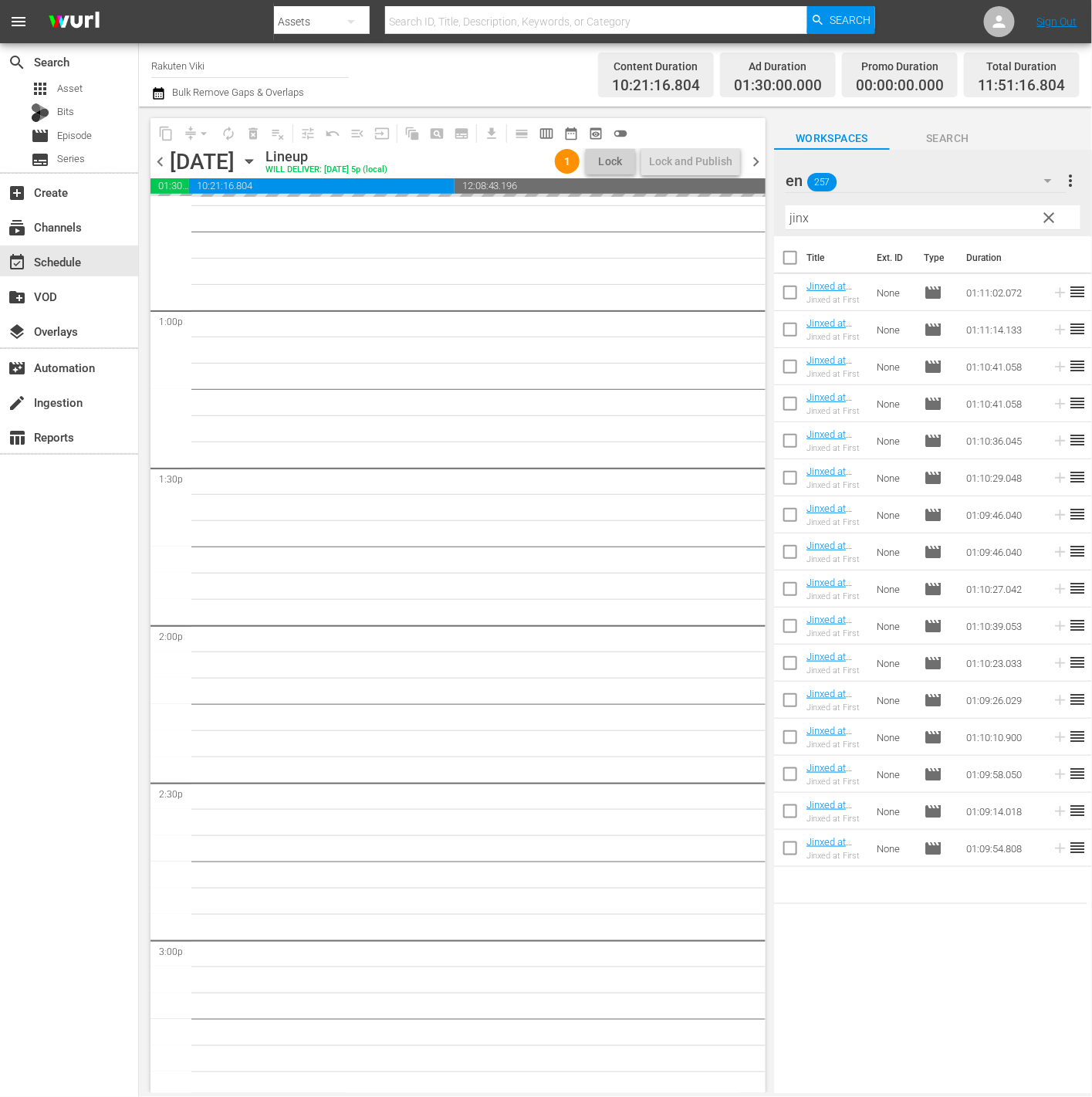
click at [1049, 220] on span "clear" at bounding box center [1049, 217] width 18 height 18
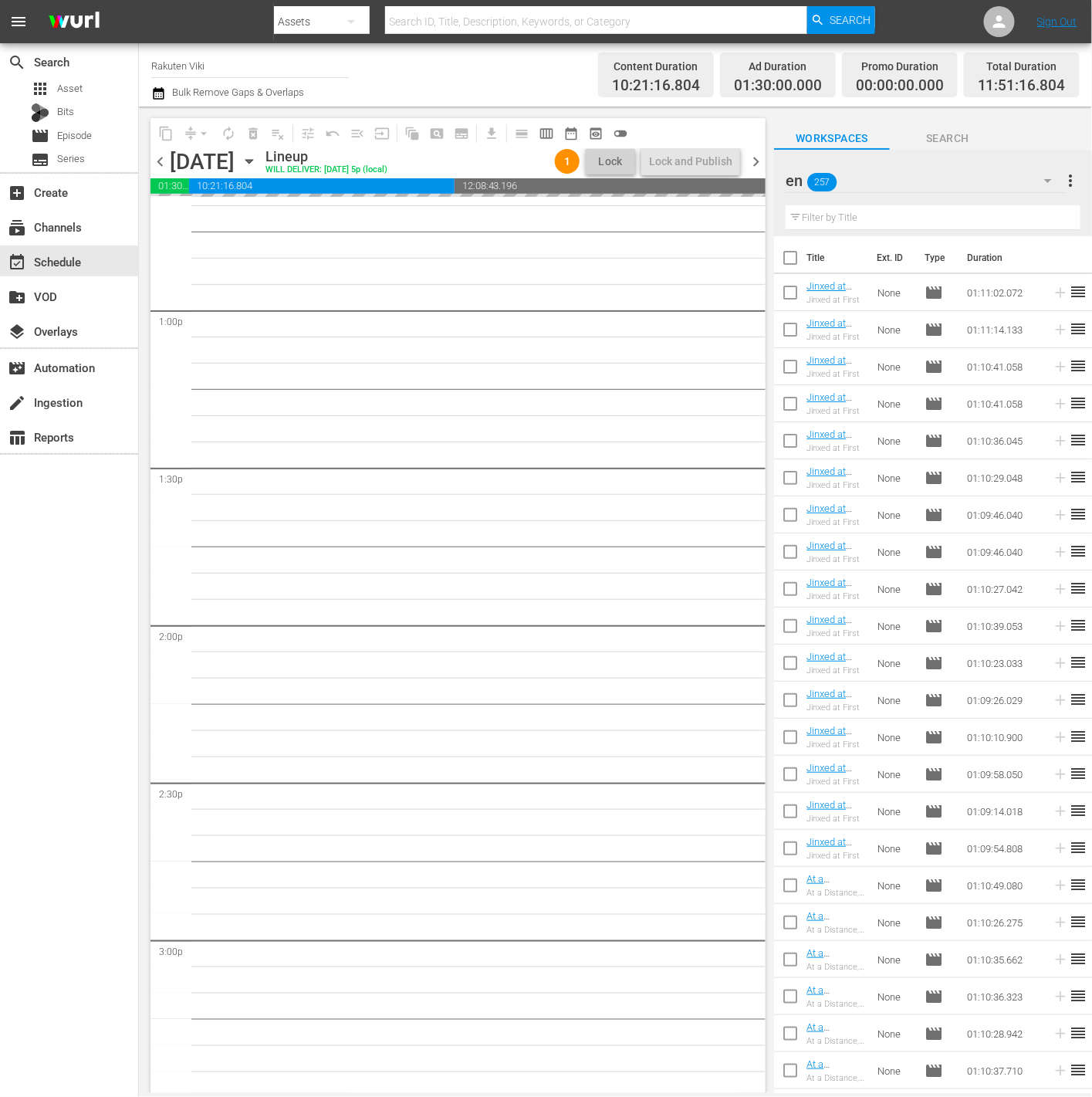
click at [1006, 172] on div "en 257" at bounding box center [926, 180] width 281 height 43
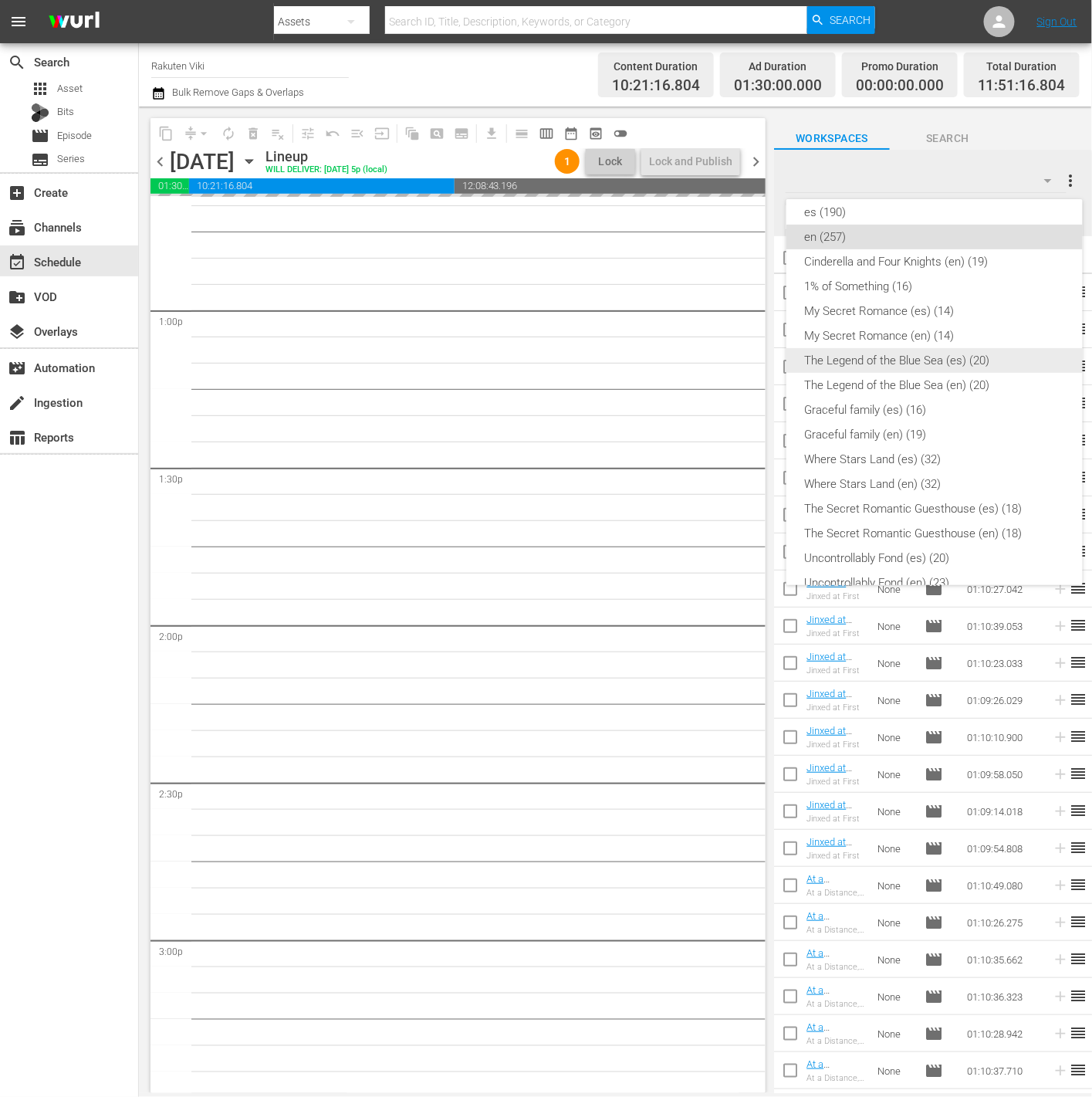
scroll to position [263, 0]
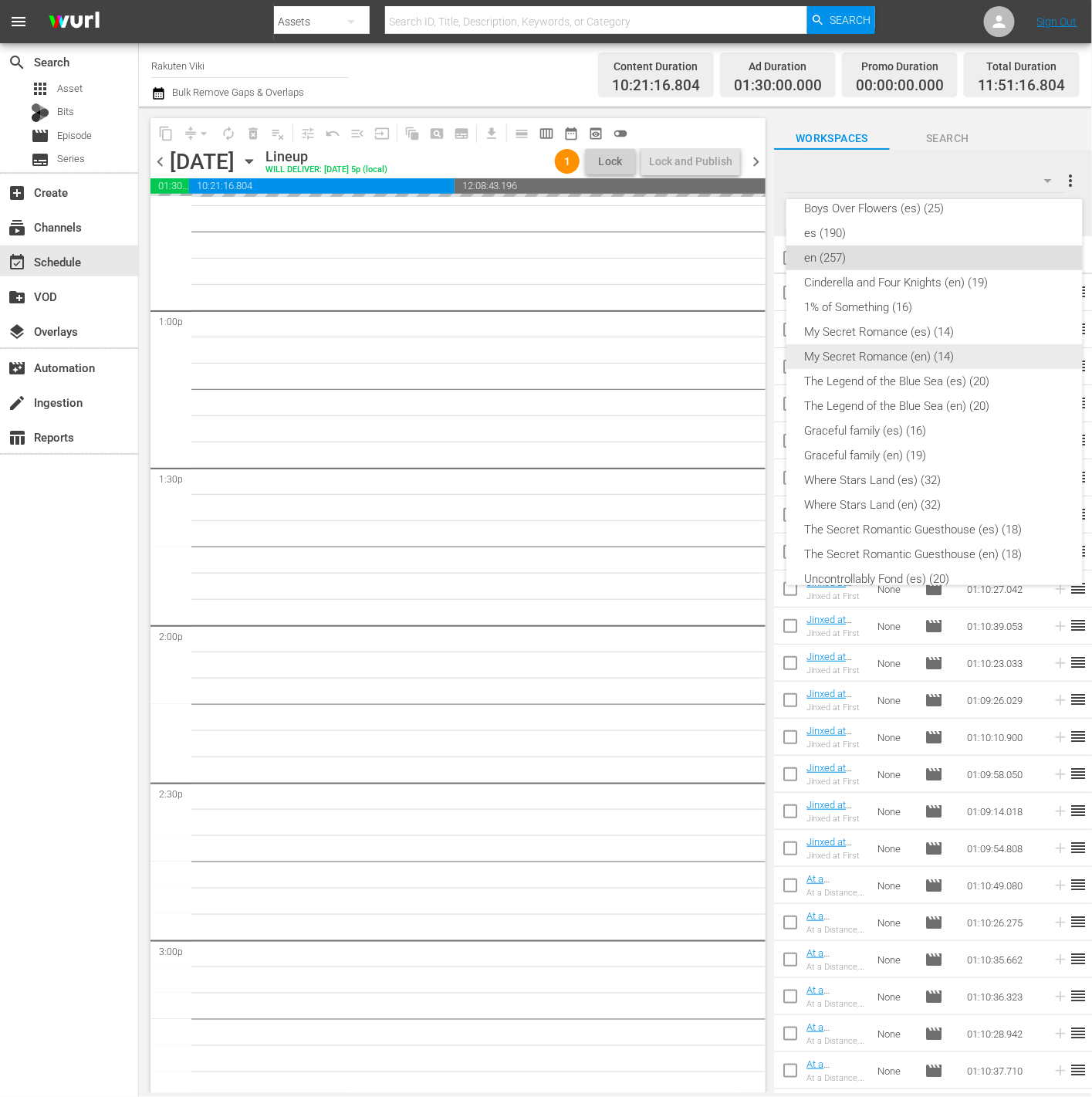
click at [949, 351] on div "My Secret Romance (en) (14)" at bounding box center [934, 356] width 259 height 24
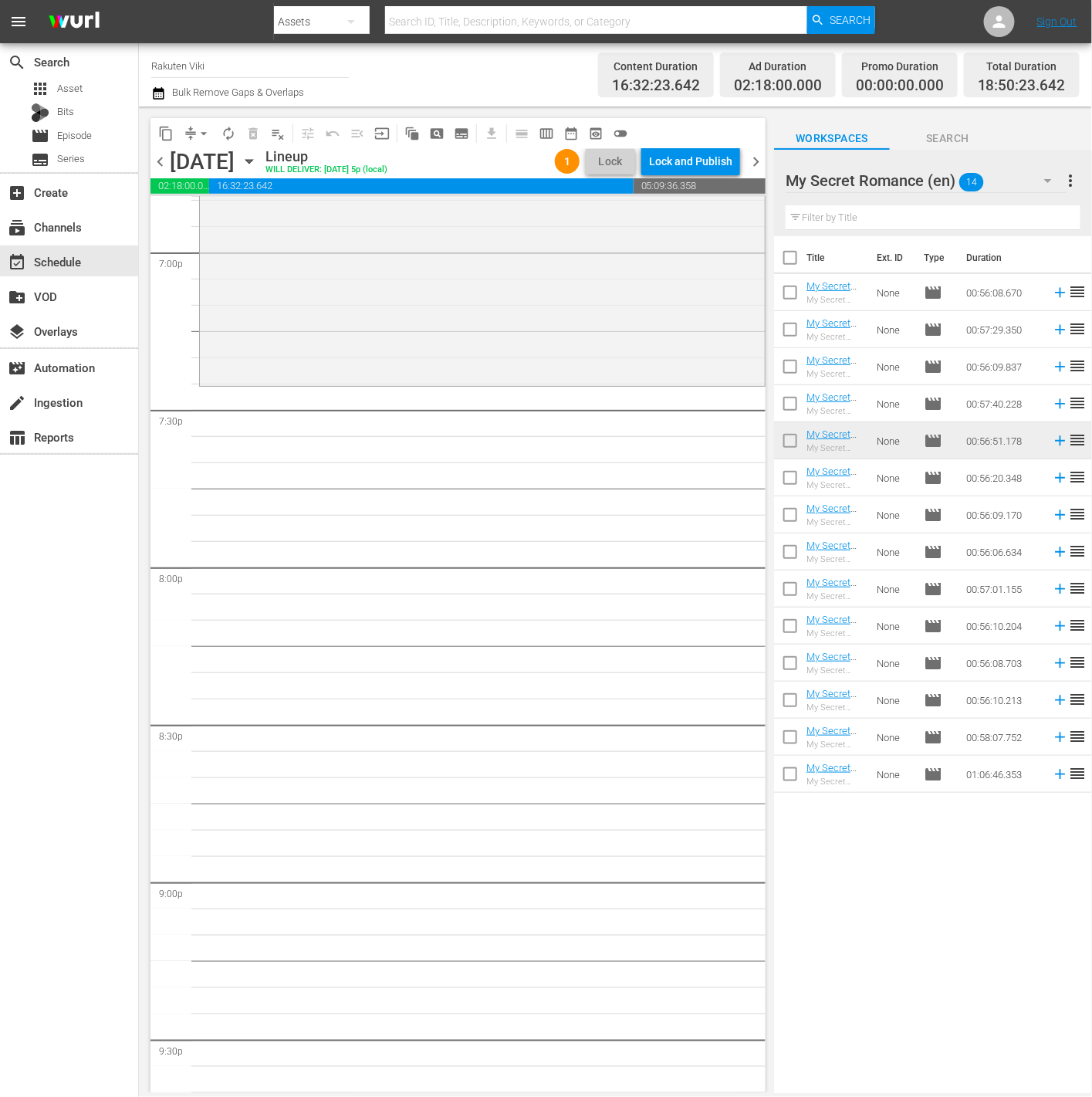
scroll to position [5679, 0]
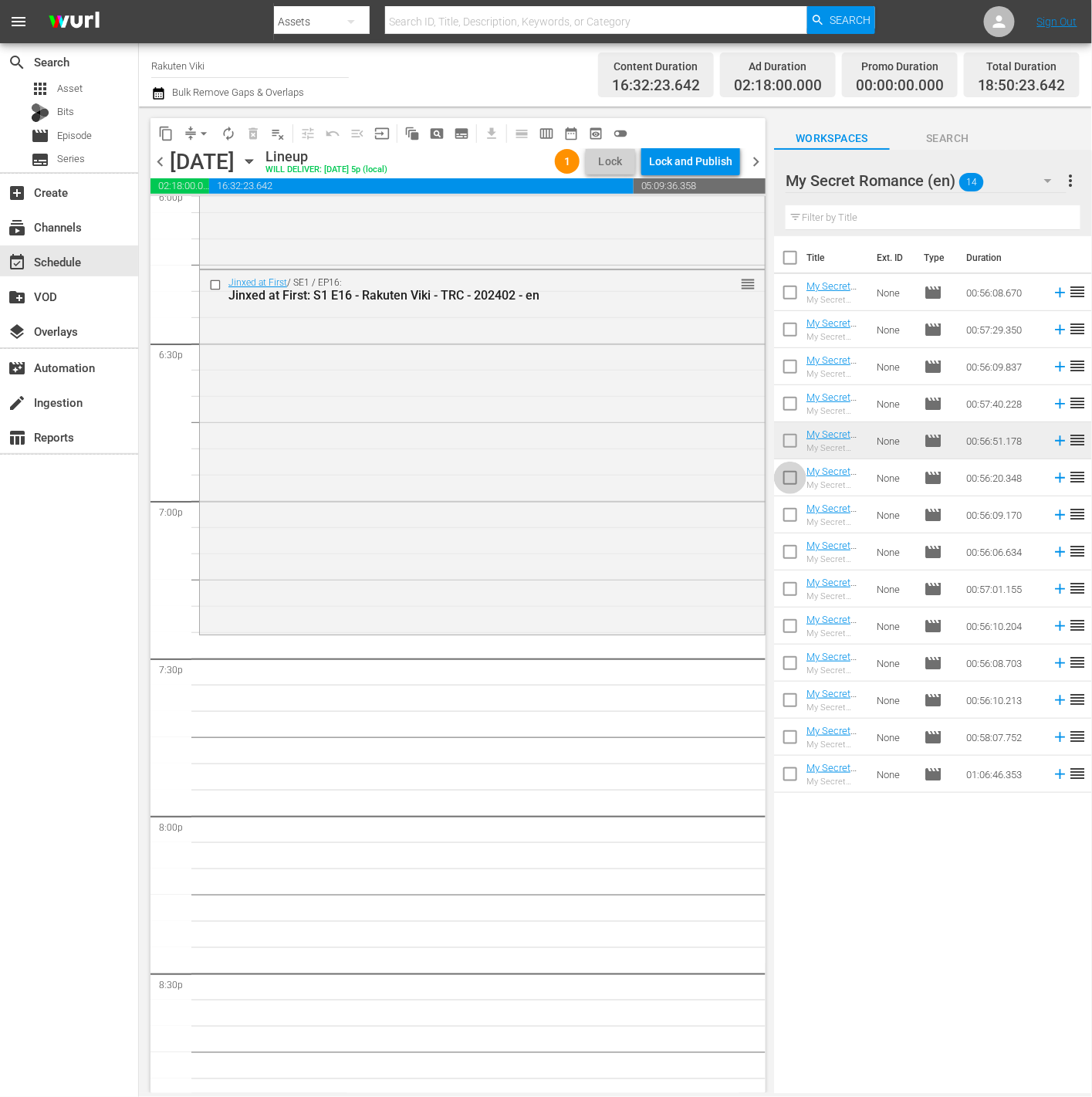
click at [778, 482] on input "checkbox" at bounding box center [790, 480] width 32 height 32
checkbox input "true"
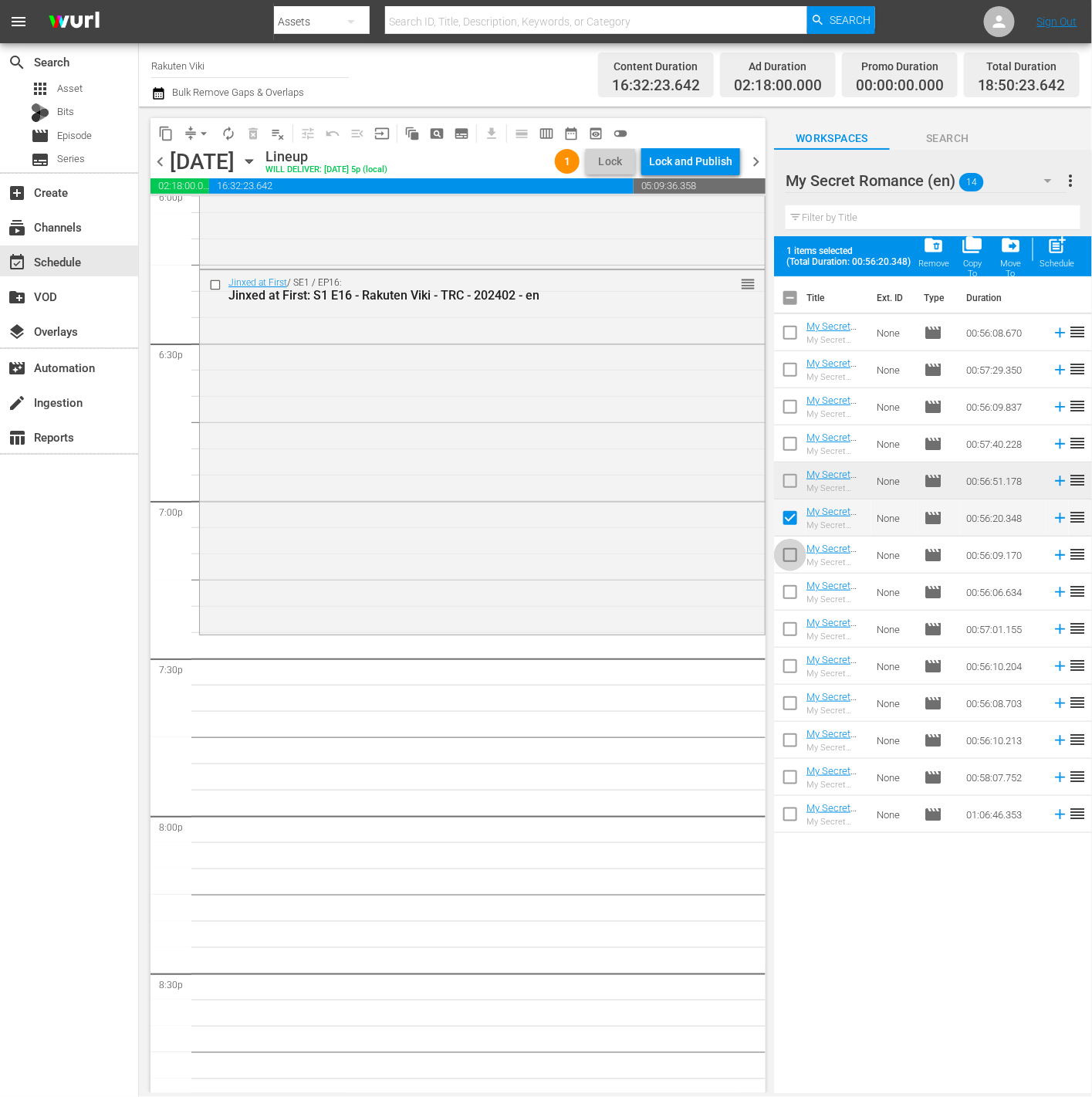
click at [790, 564] on input "checkbox" at bounding box center [790, 558] width 32 height 32
checkbox input "true"
click at [794, 589] on input "checkbox" at bounding box center [790, 595] width 32 height 32
checkbox input "true"
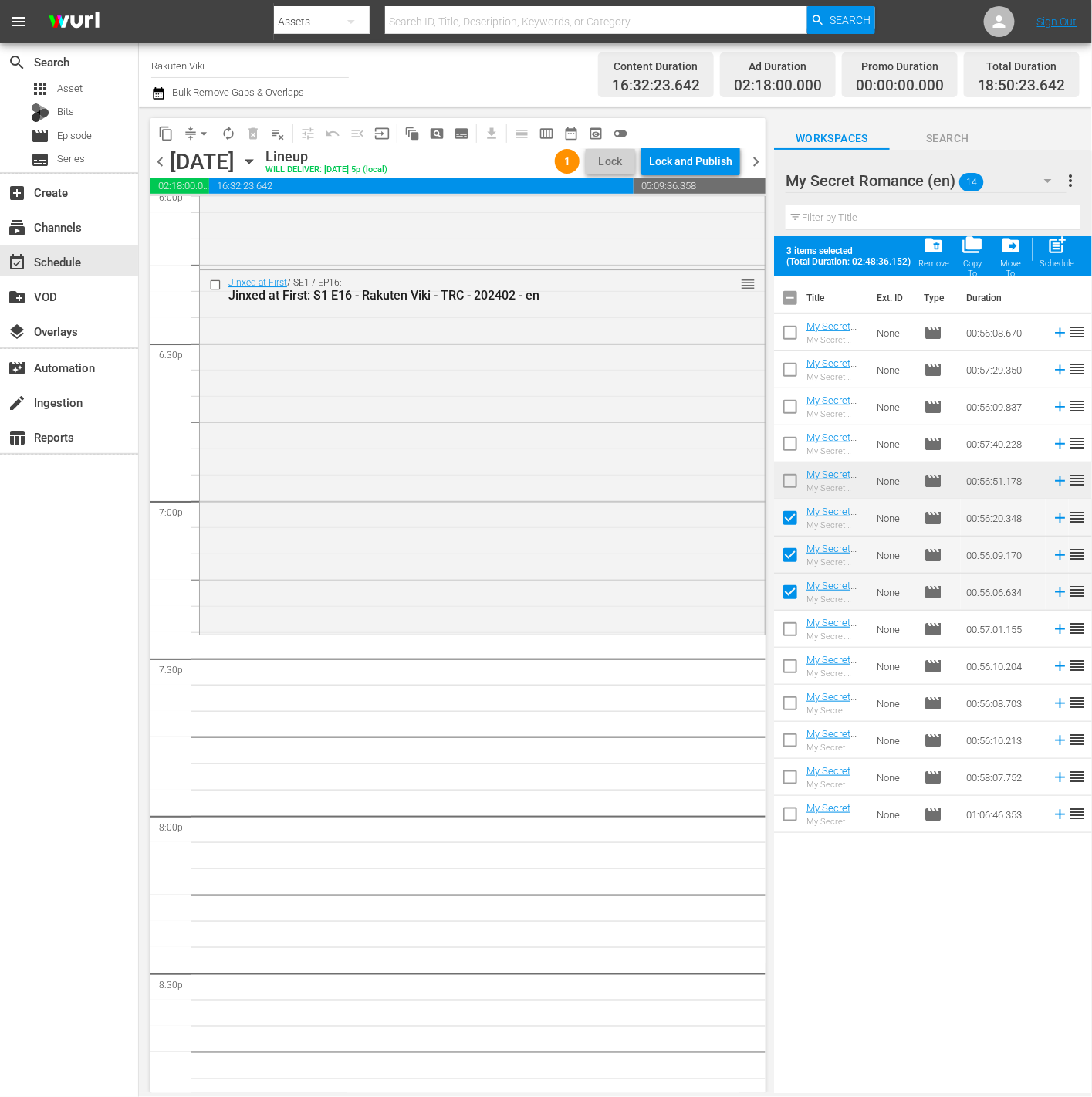
click at [797, 636] on input "checkbox" at bounding box center [790, 631] width 32 height 32
checkbox input "true"
click at [793, 683] on input "checkbox" at bounding box center [790, 669] width 32 height 32
checkbox input "true"
click at [1058, 254] on span "post_add" at bounding box center [1058, 245] width 21 height 21
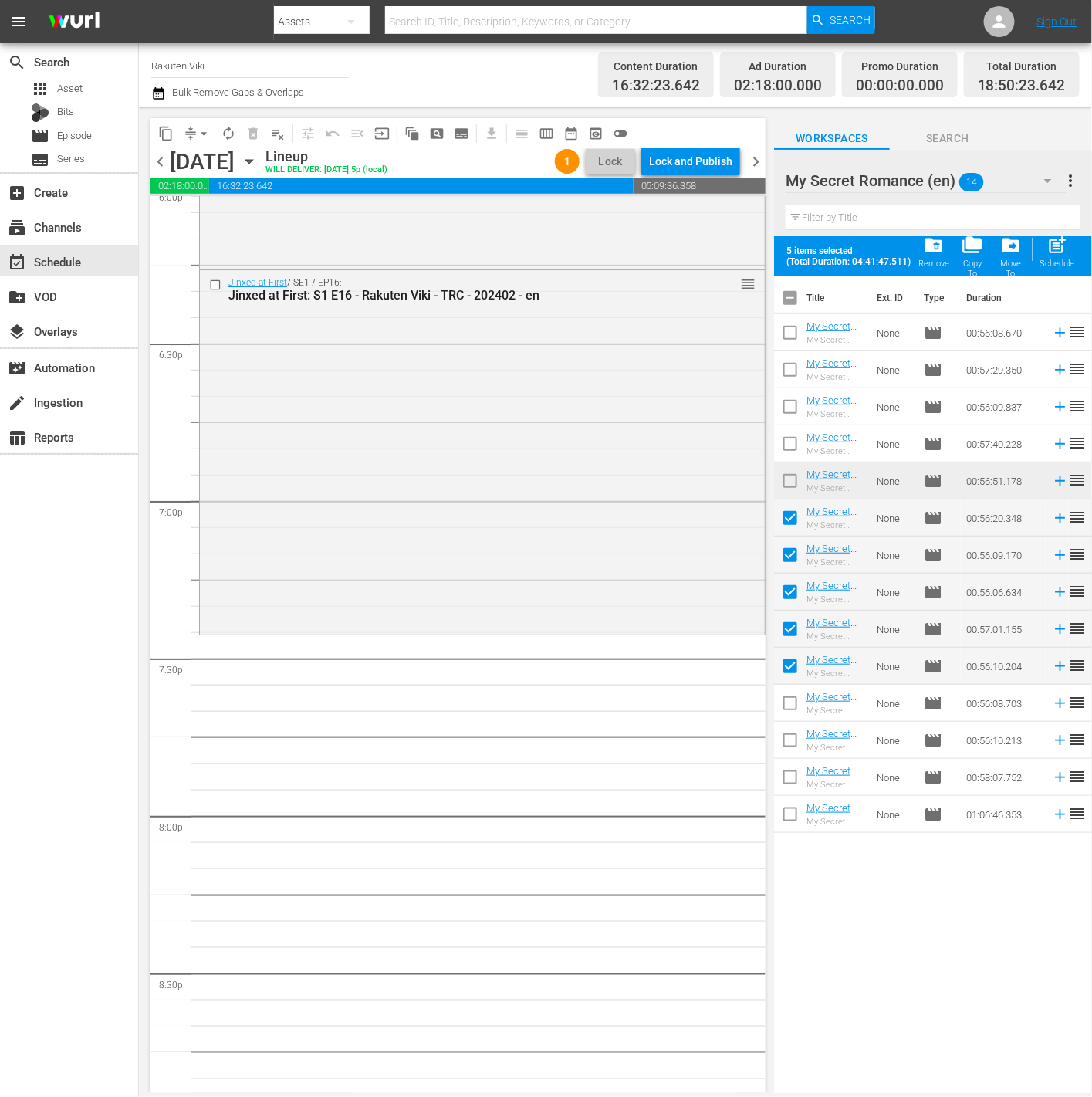
checkbox input "false"
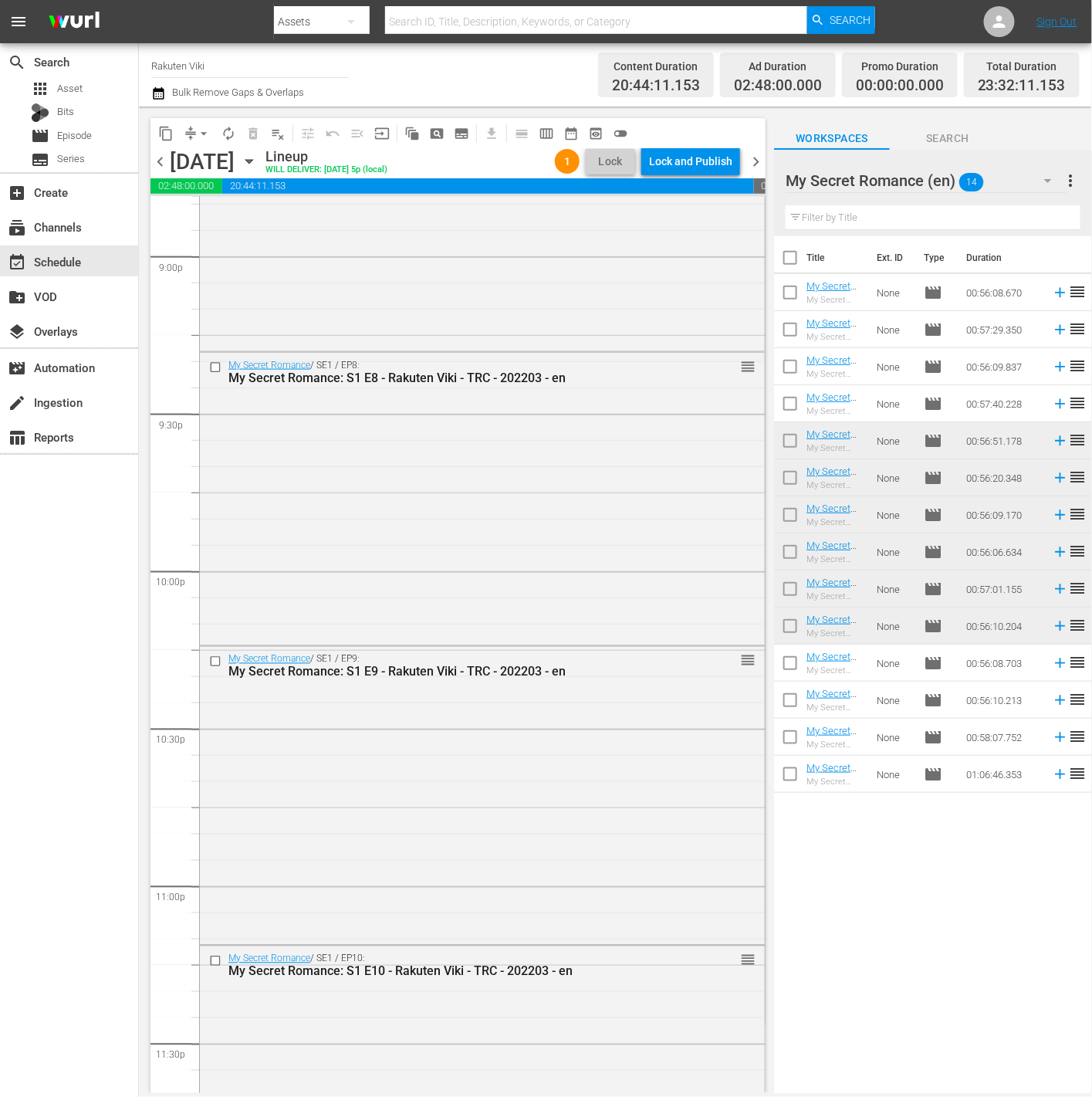
scroll to position [6701, 0]
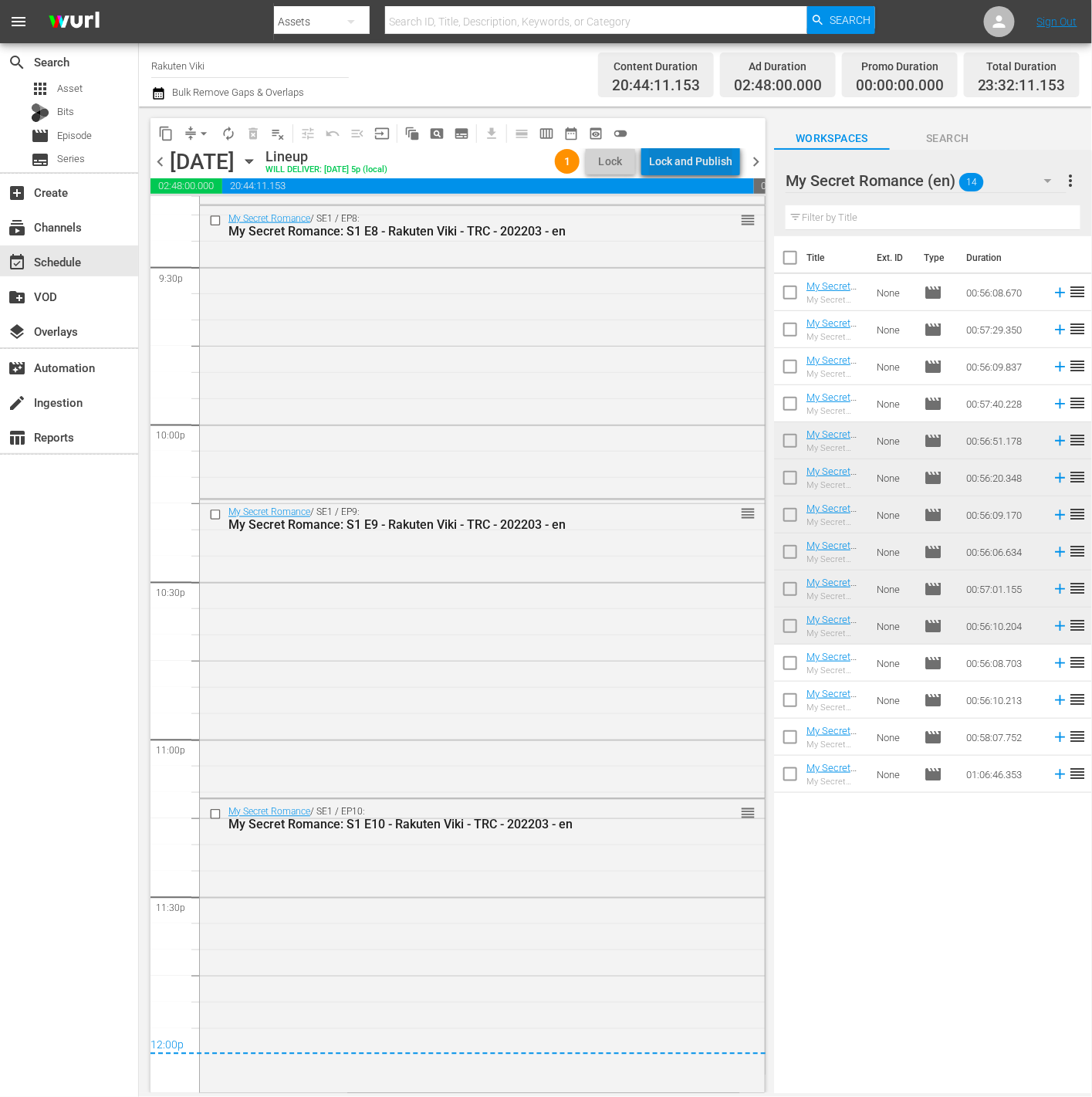
click at [711, 170] on div "Lock and Publish" at bounding box center [691, 161] width 83 height 28
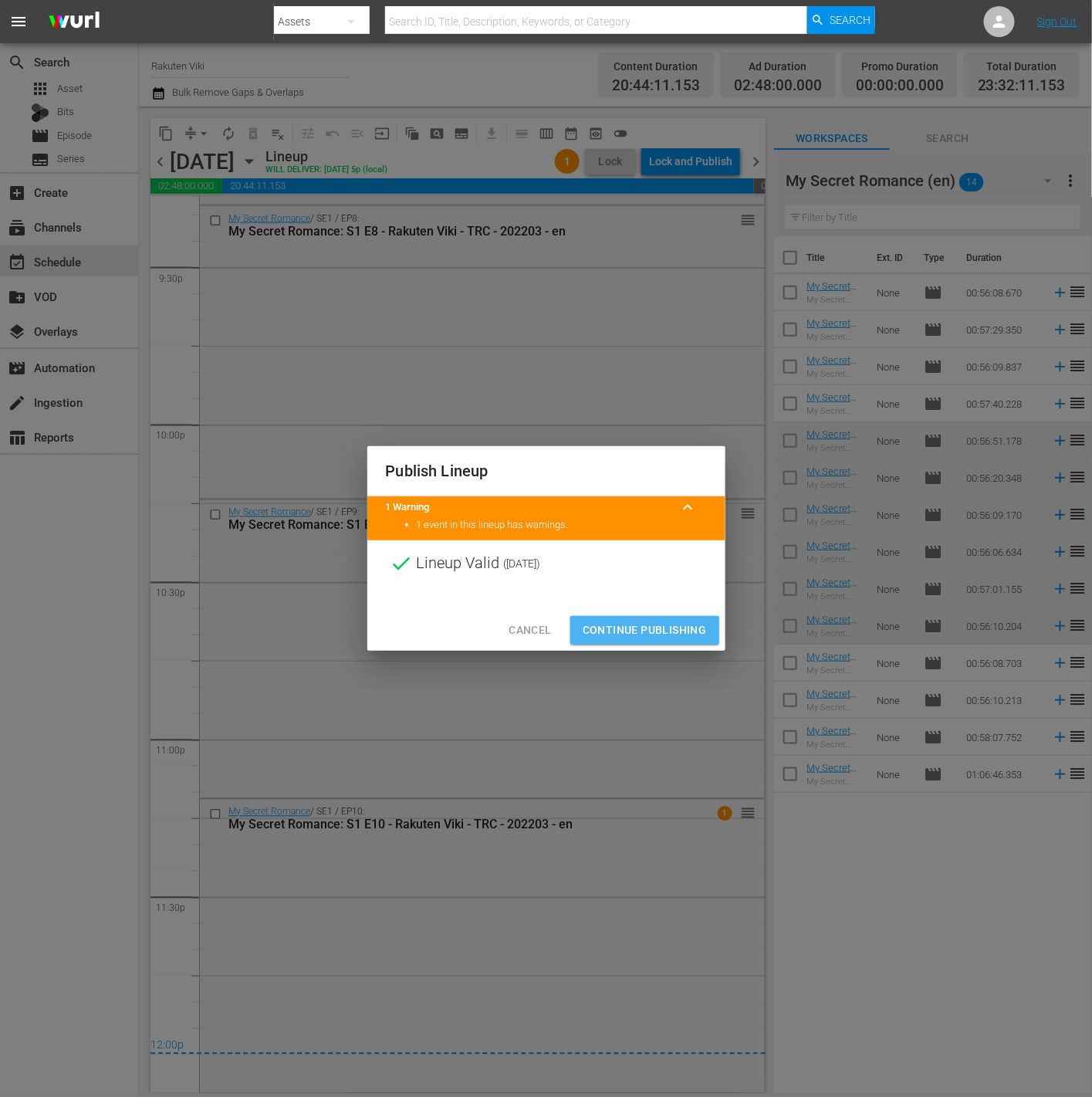
click at [640, 621] on span "Continue Publishing" at bounding box center [644, 630] width 124 height 19
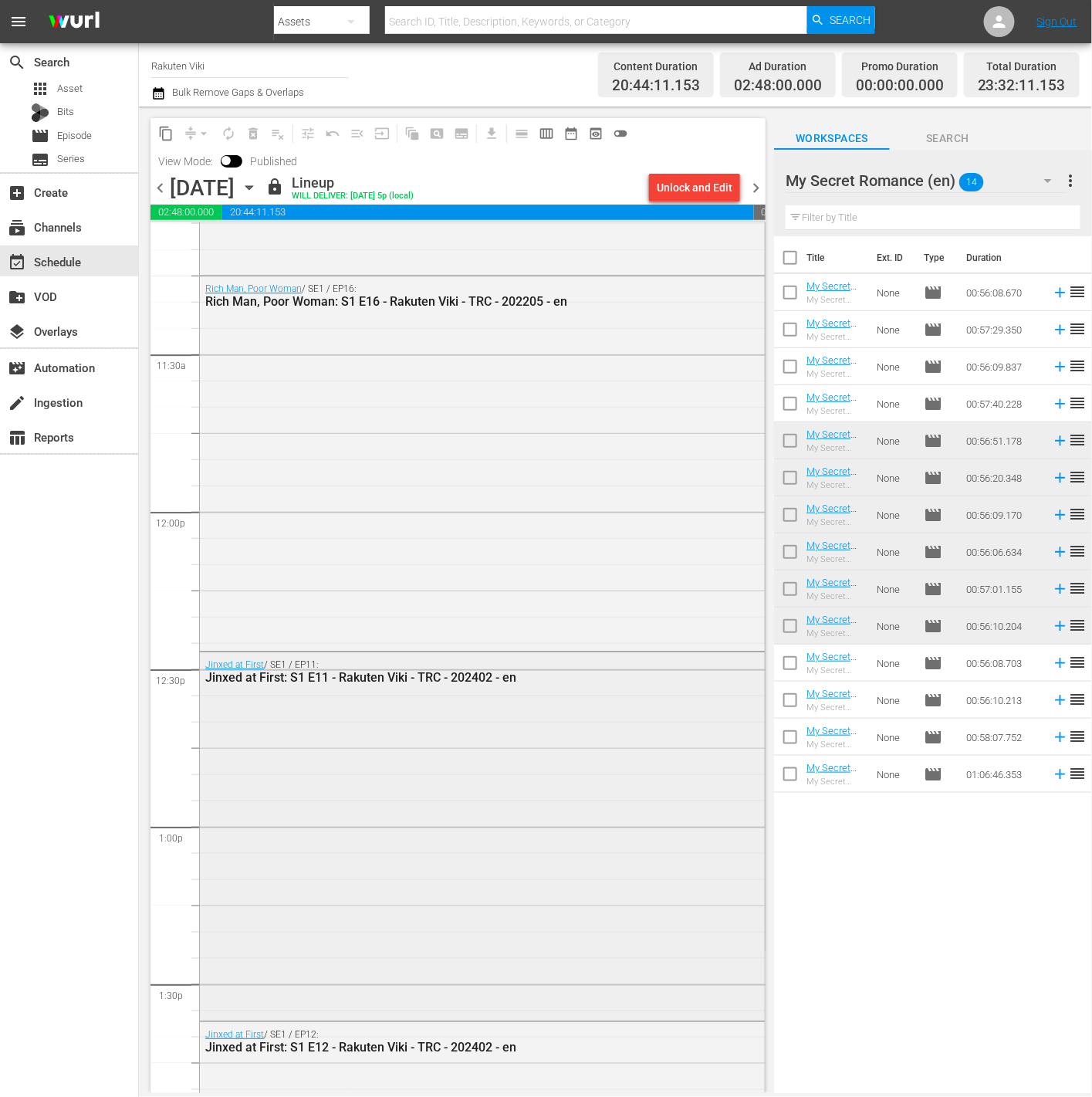
scroll to position [3578, 0]
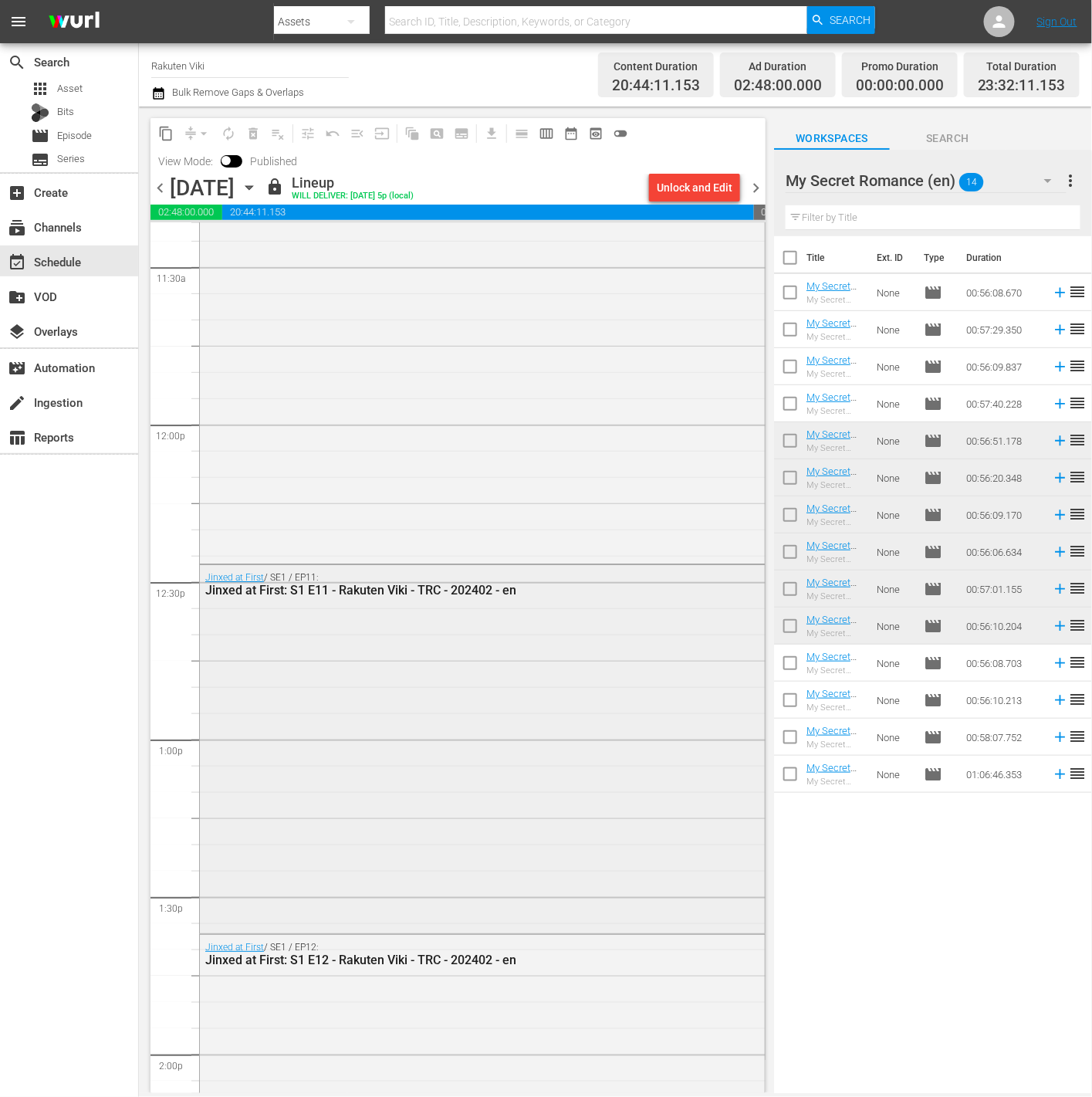
click at [446, 810] on div "Jinxed at First / SE1 / EP11: Jinxed at First: S1 E11 - Rakuten Viki - TRC - 20…" at bounding box center [483, 748] width 566 height 365
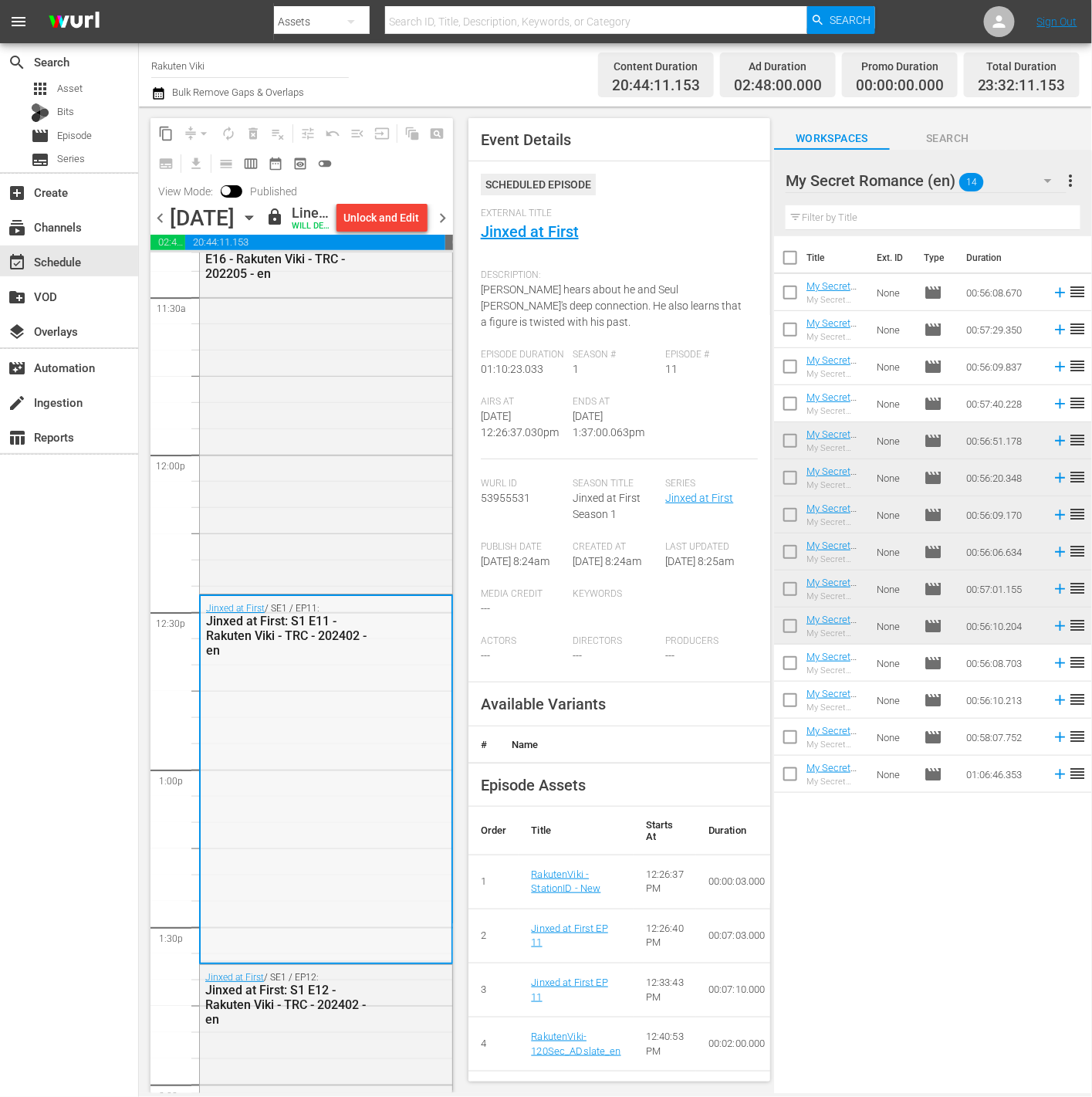
scroll to position [3761, 0]
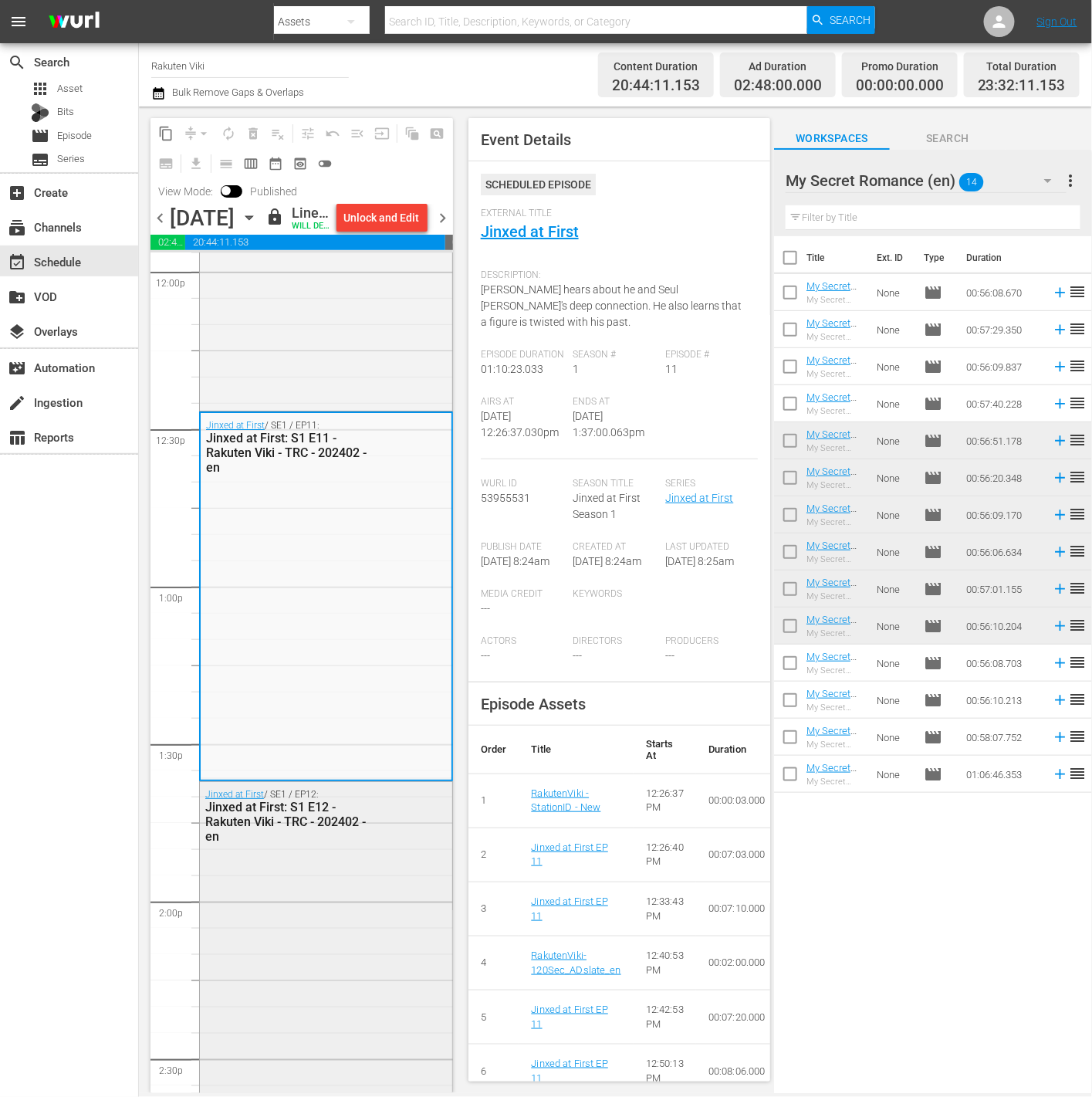
click at [333, 889] on div "Jinxed at First / SE1 / EP12: Jinxed at First: S1 E12 - Rakuten Viki - TRC - 20…" at bounding box center [326, 962] width 252 height 360
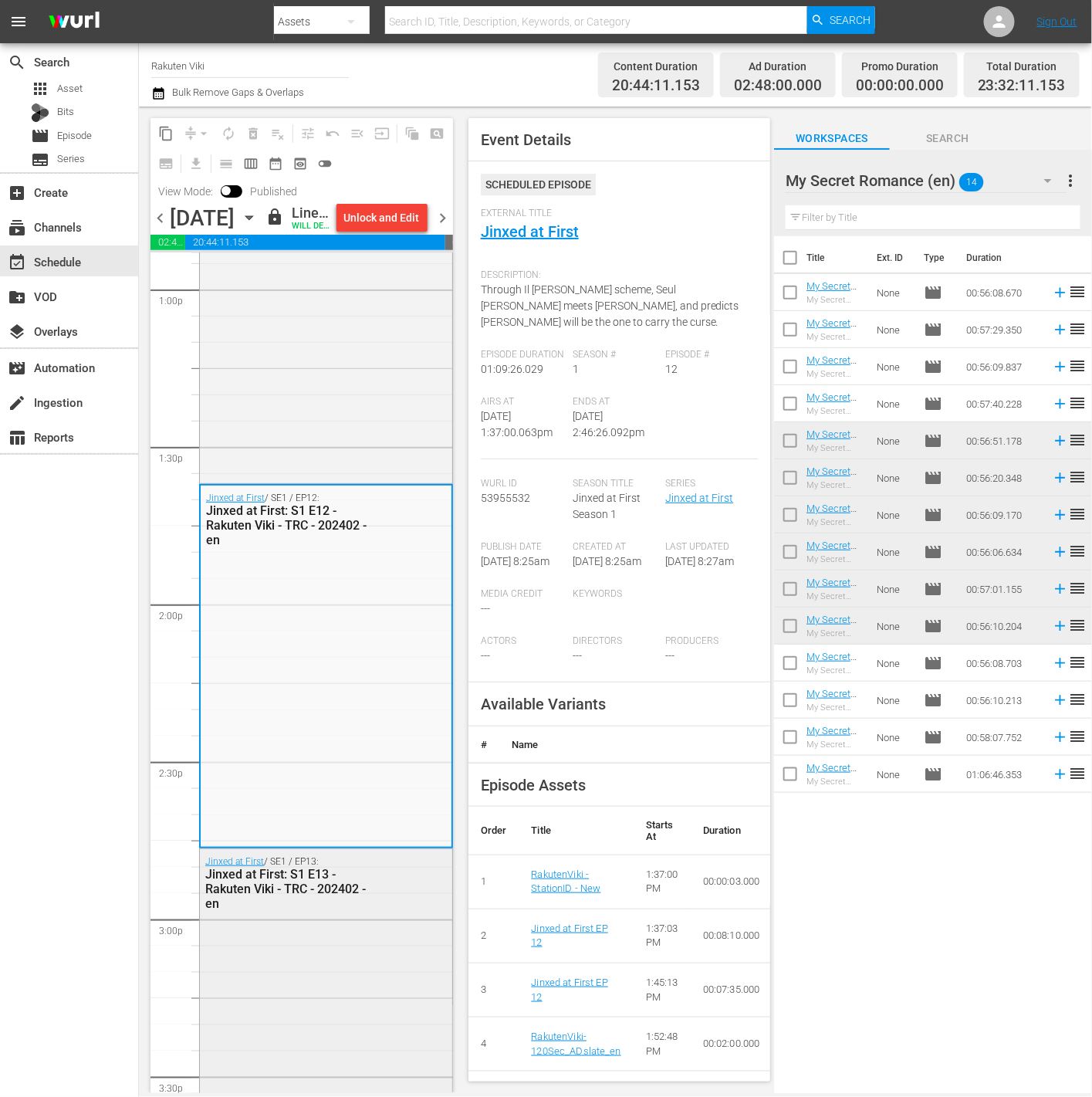
scroll to position [4307, 0]
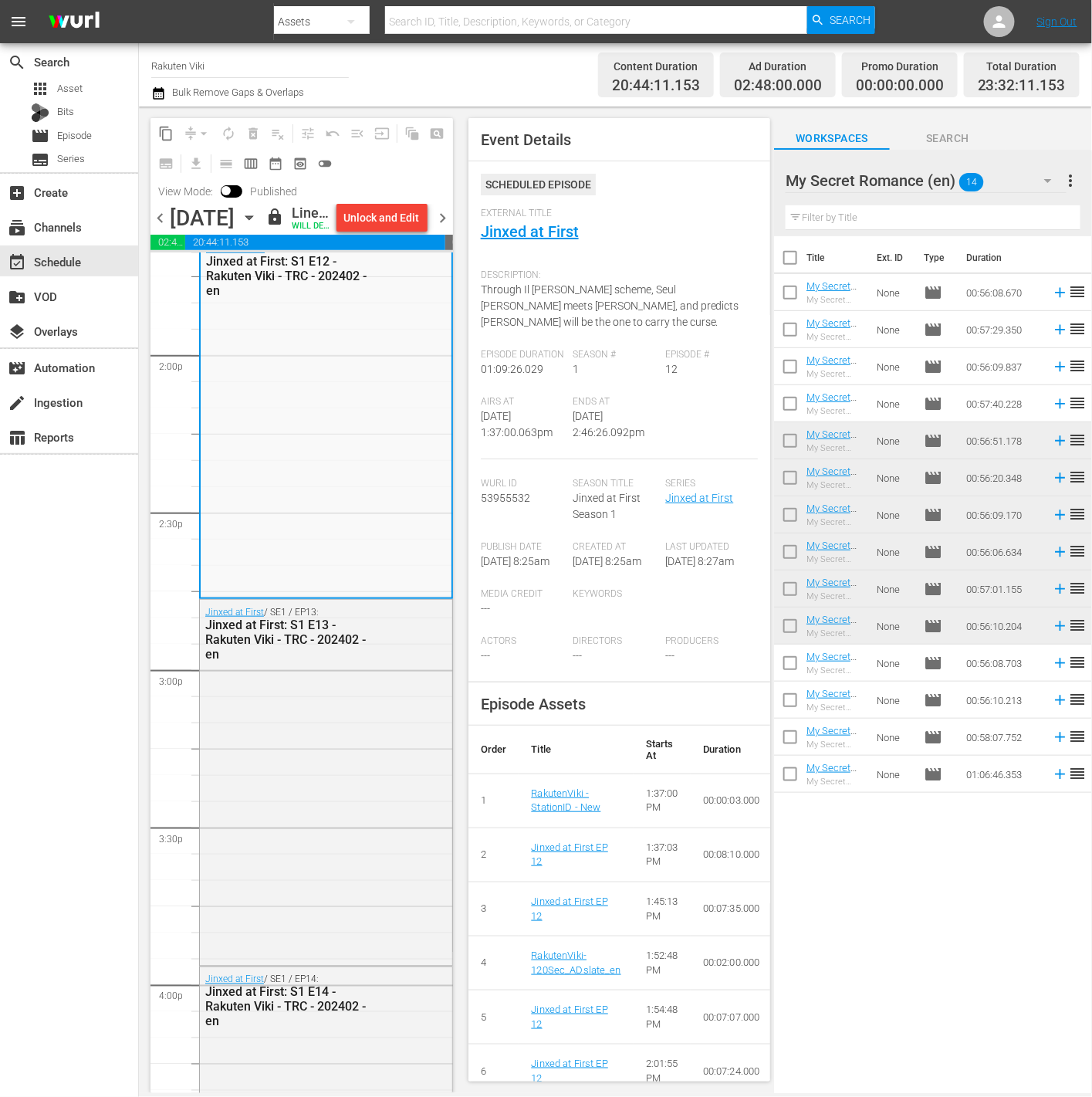
click at [223, 774] on div "Jinxed at First / SE1 / EP13: Jinxed at First: S1 E13 - Rakuten Viki - TRC - 20…" at bounding box center [326, 781] width 252 height 363
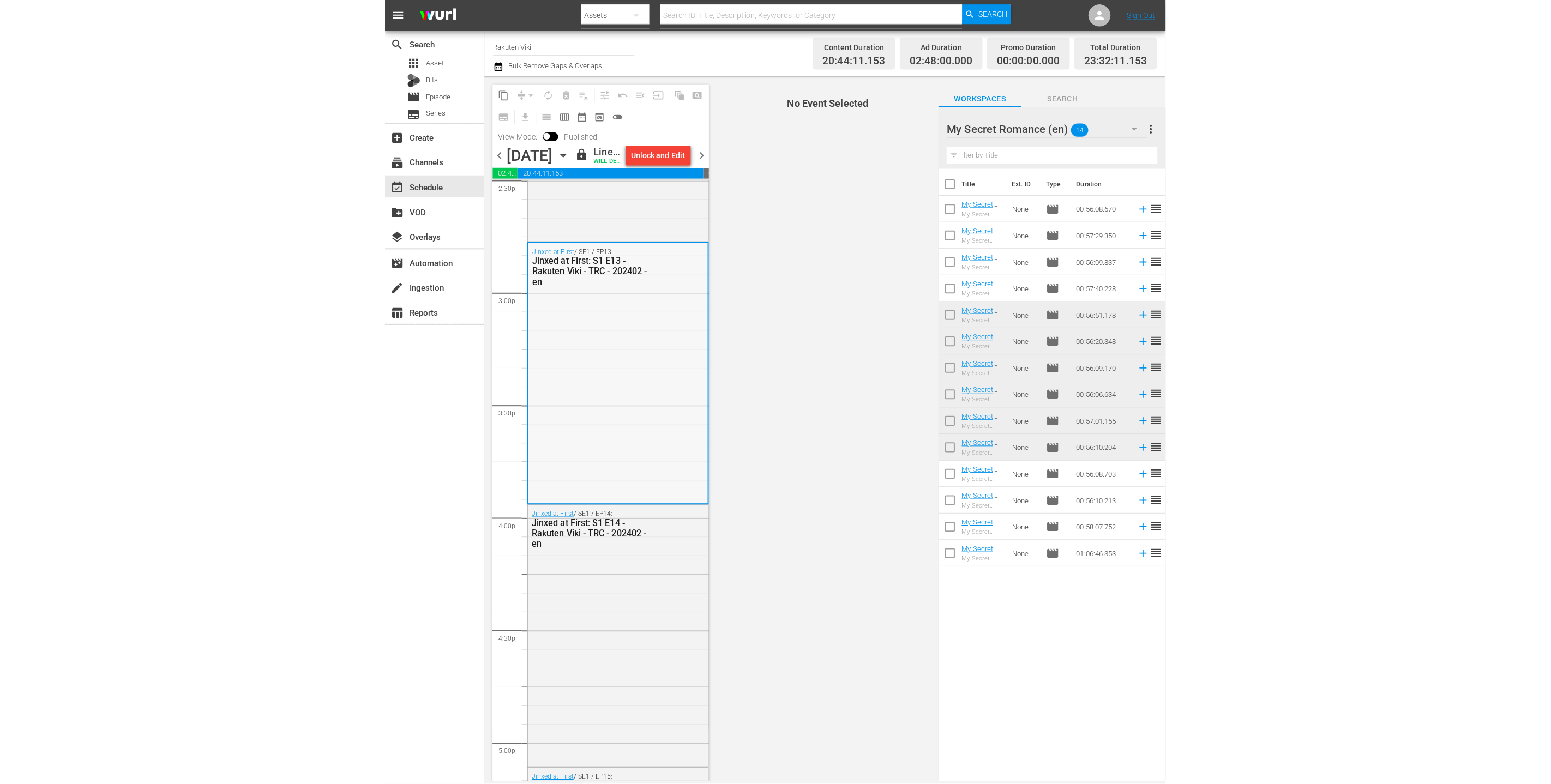
scroll to position [3483, 0]
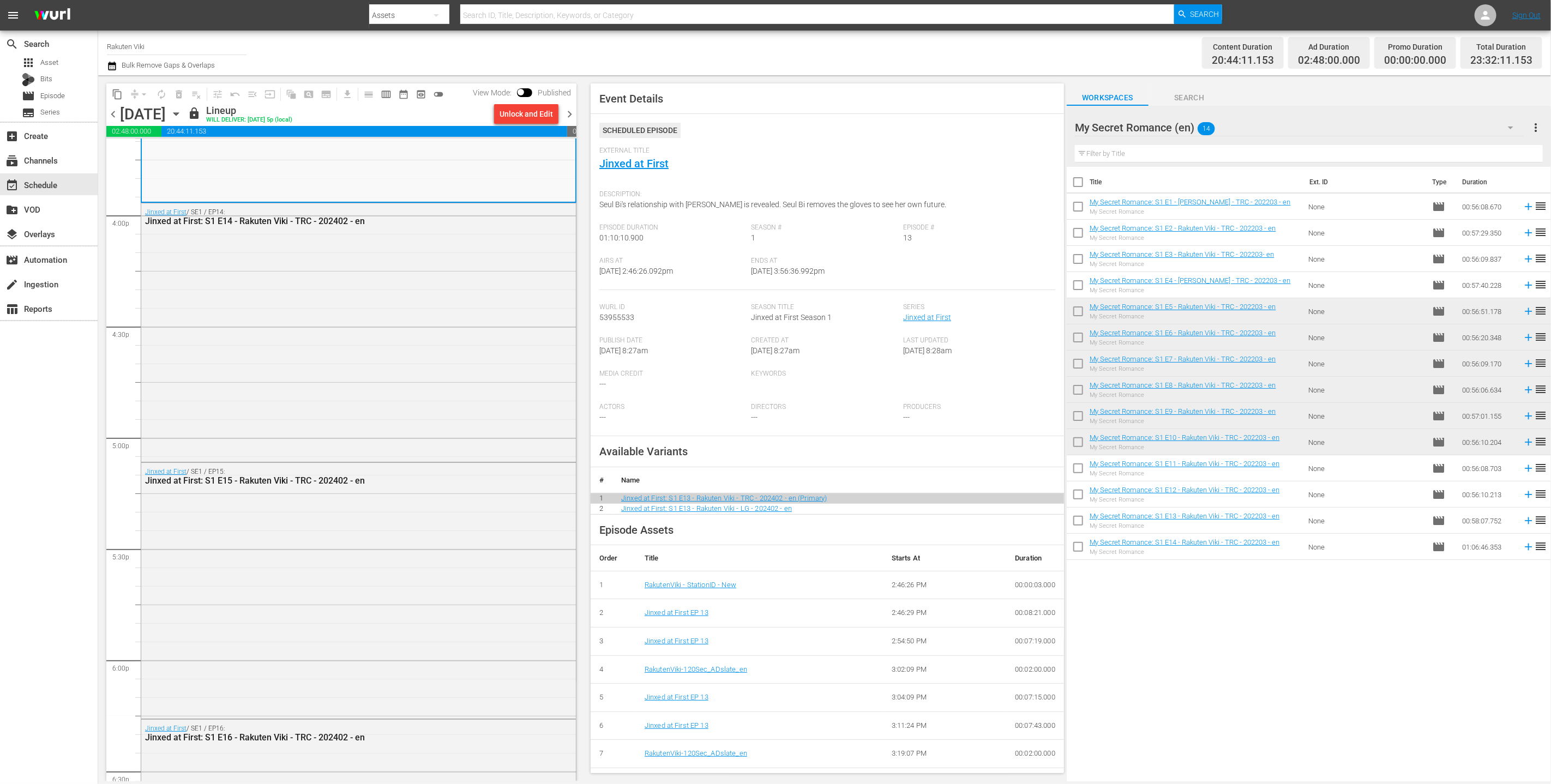
click at [539, 106] on div "Unlock and Edit" at bounding box center [526, 114] width 53 height 20
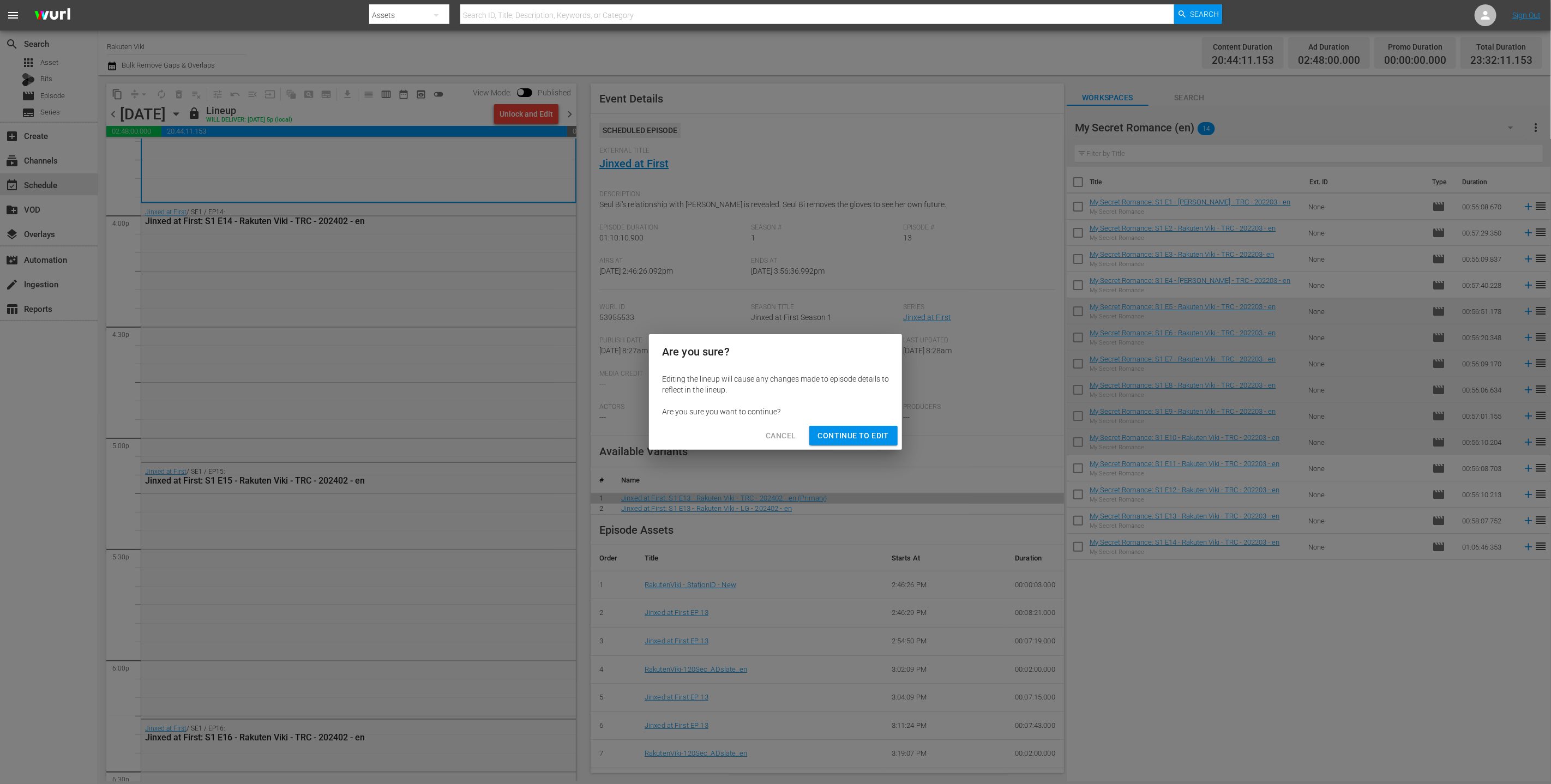
click at [768, 418] on div "Editing the lineup will cause any changes made to episode details to reflect in…" at bounding box center [775, 395] width 253 height 52
click at [768, 426] on div "Cancel Continue to Edit" at bounding box center [775, 435] width 253 height 29
click at [768, 434] on span "Continue to Edit" at bounding box center [854, 436] width 71 height 13
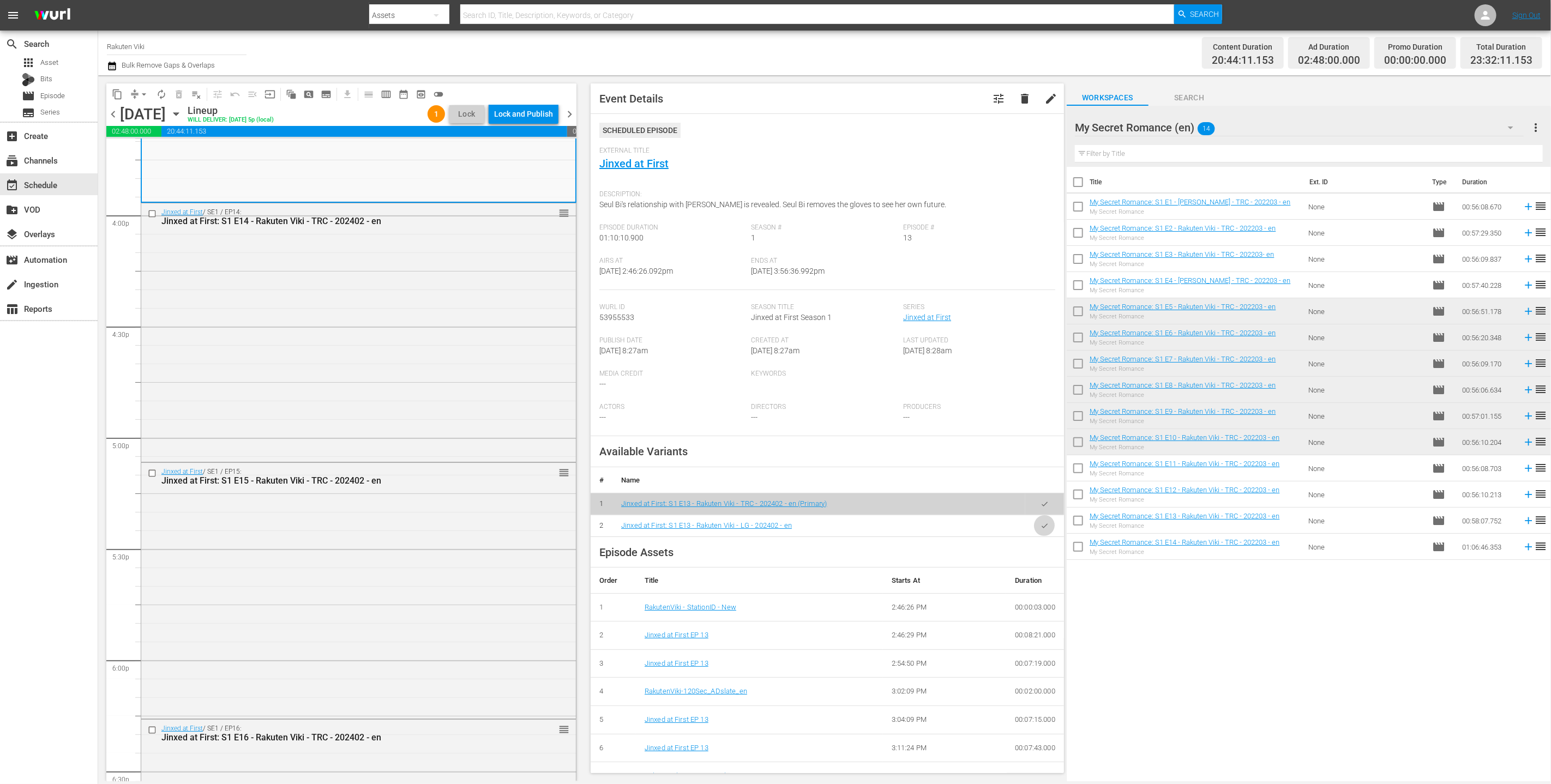
click at [768, 533] on button "button" at bounding box center [1045, 526] width 21 height 21
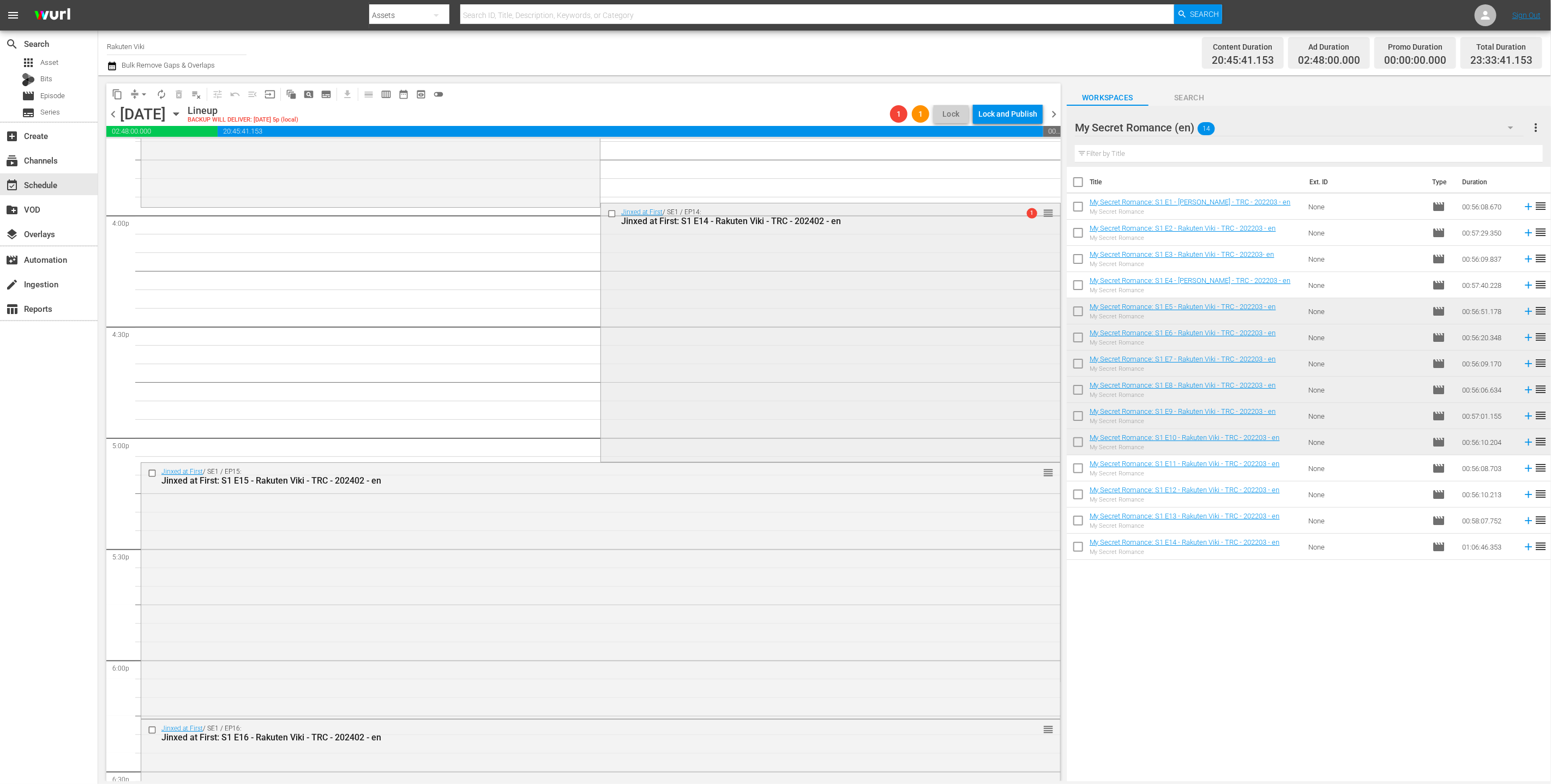
scroll to position [3214, 0]
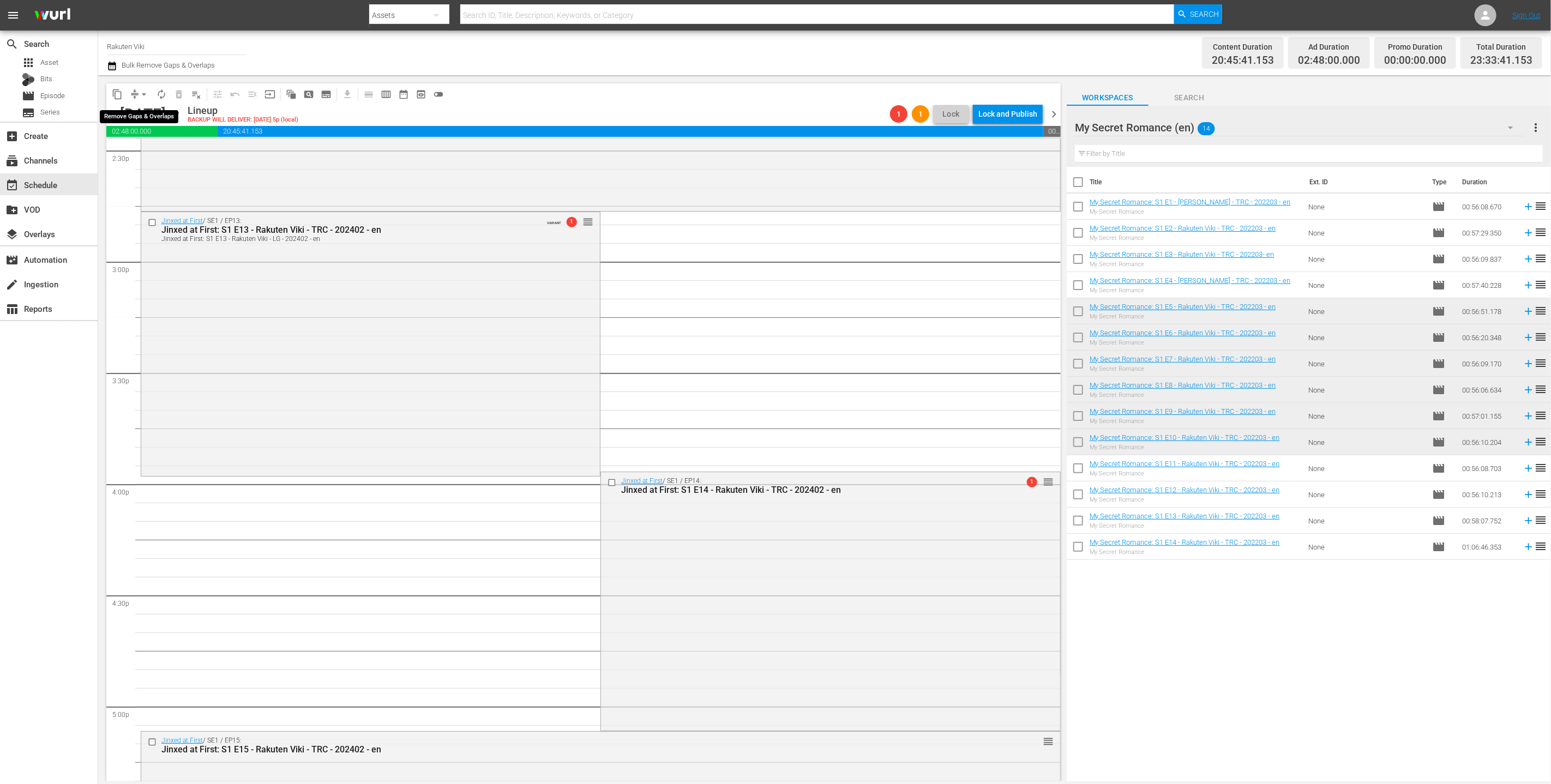
click at [142, 89] on span "arrow_drop_down" at bounding box center [144, 94] width 11 height 11
click at [162, 160] on li "Align to End of Previous Day" at bounding box center [144, 151] width 115 height 18
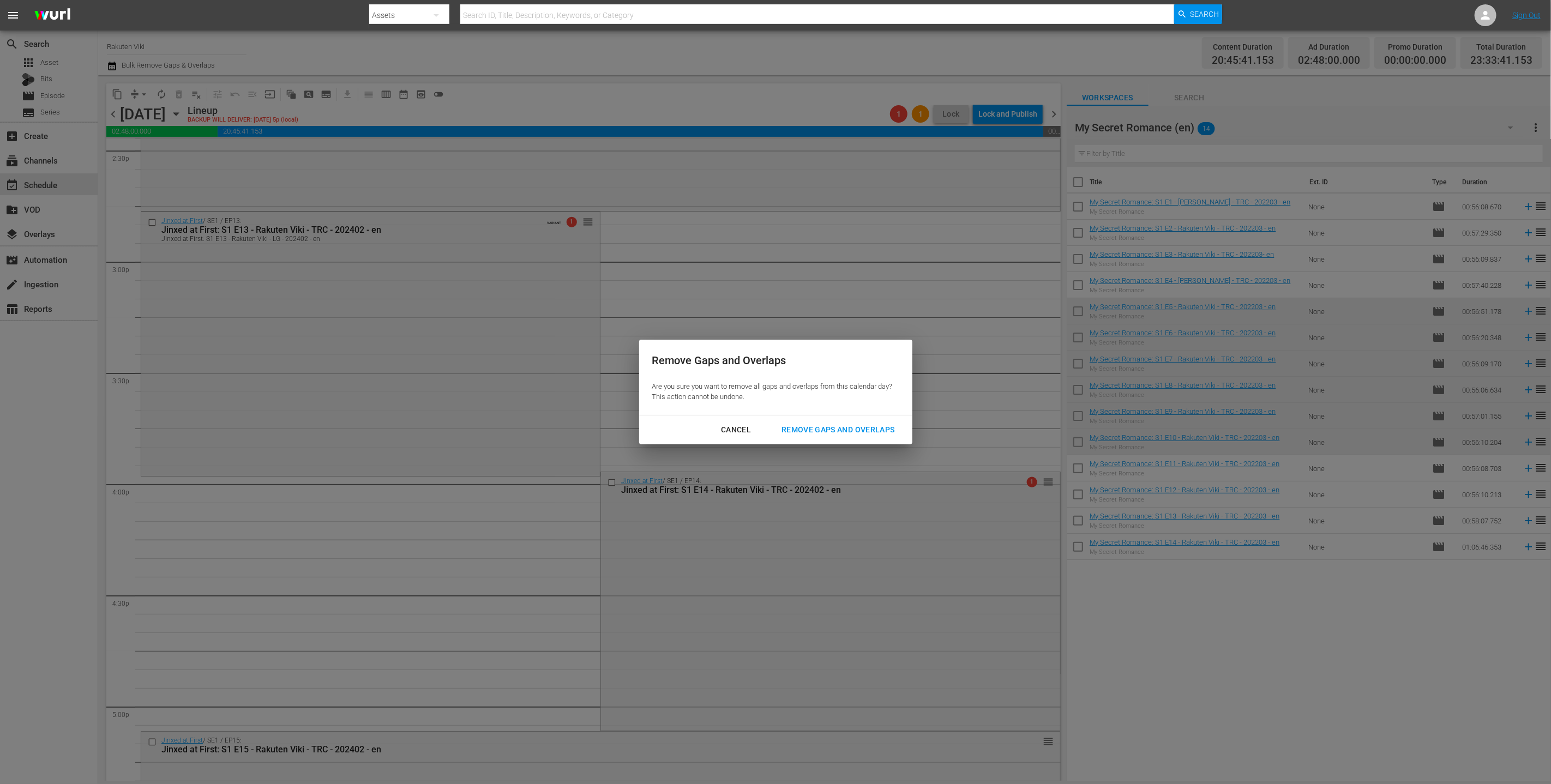
click at [768, 420] on button "Remove Gaps and Overlaps" at bounding box center [838, 429] width 139 height 20
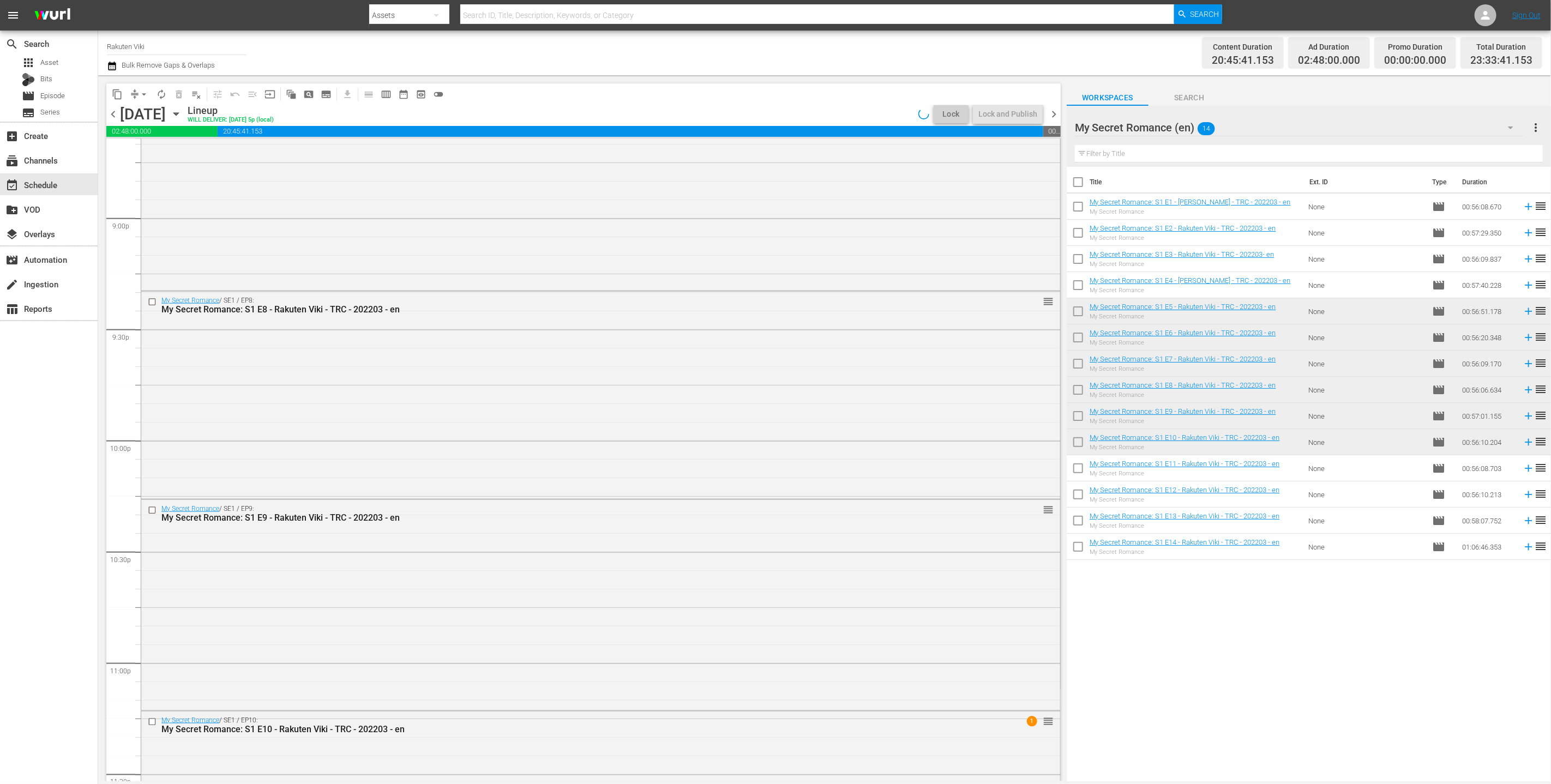
scroll to position [4730, 0]
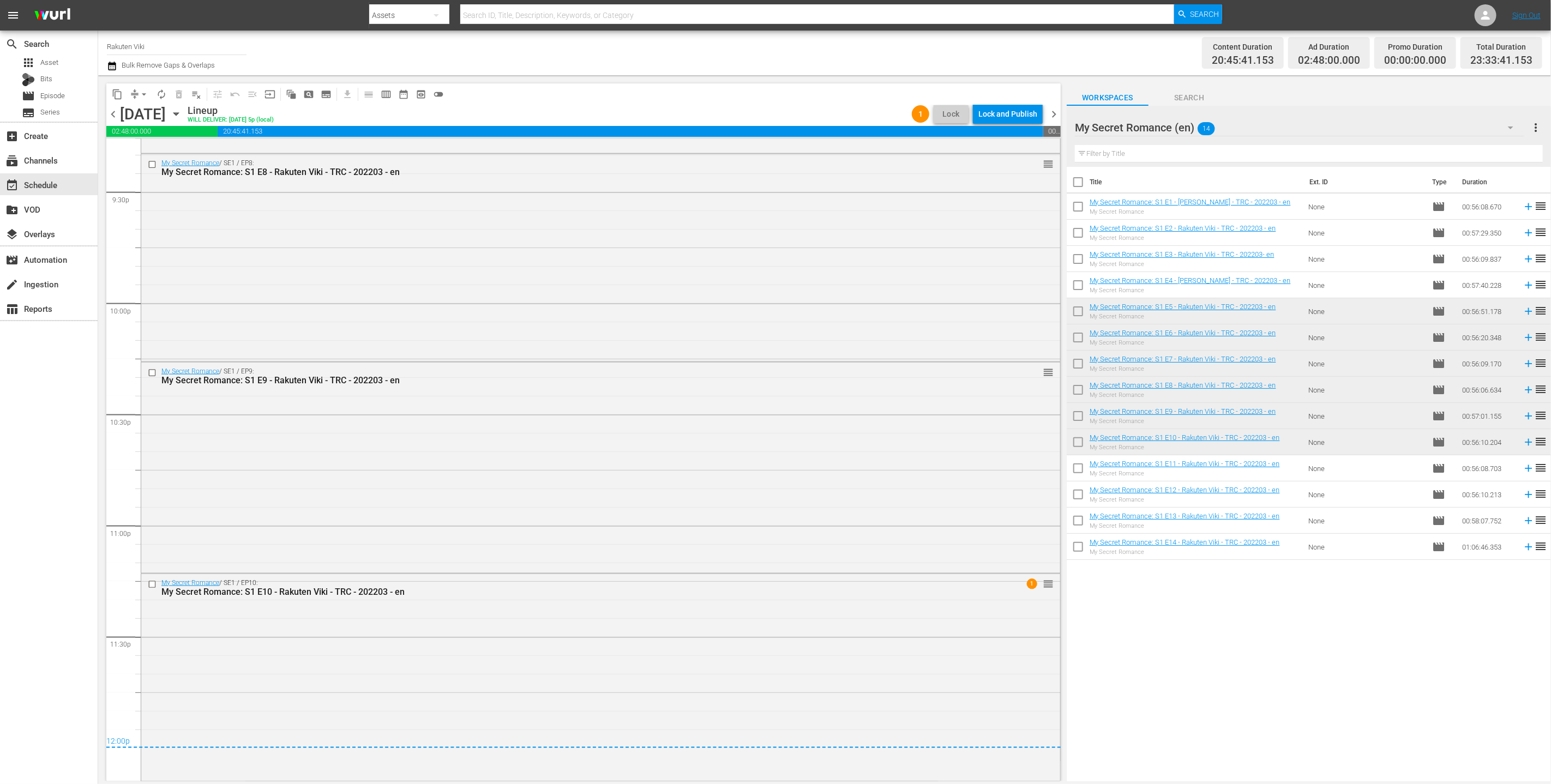
click at [768, 113] on div "Lock and Publish" at bounding box center [1008, 114] width 59 height 20
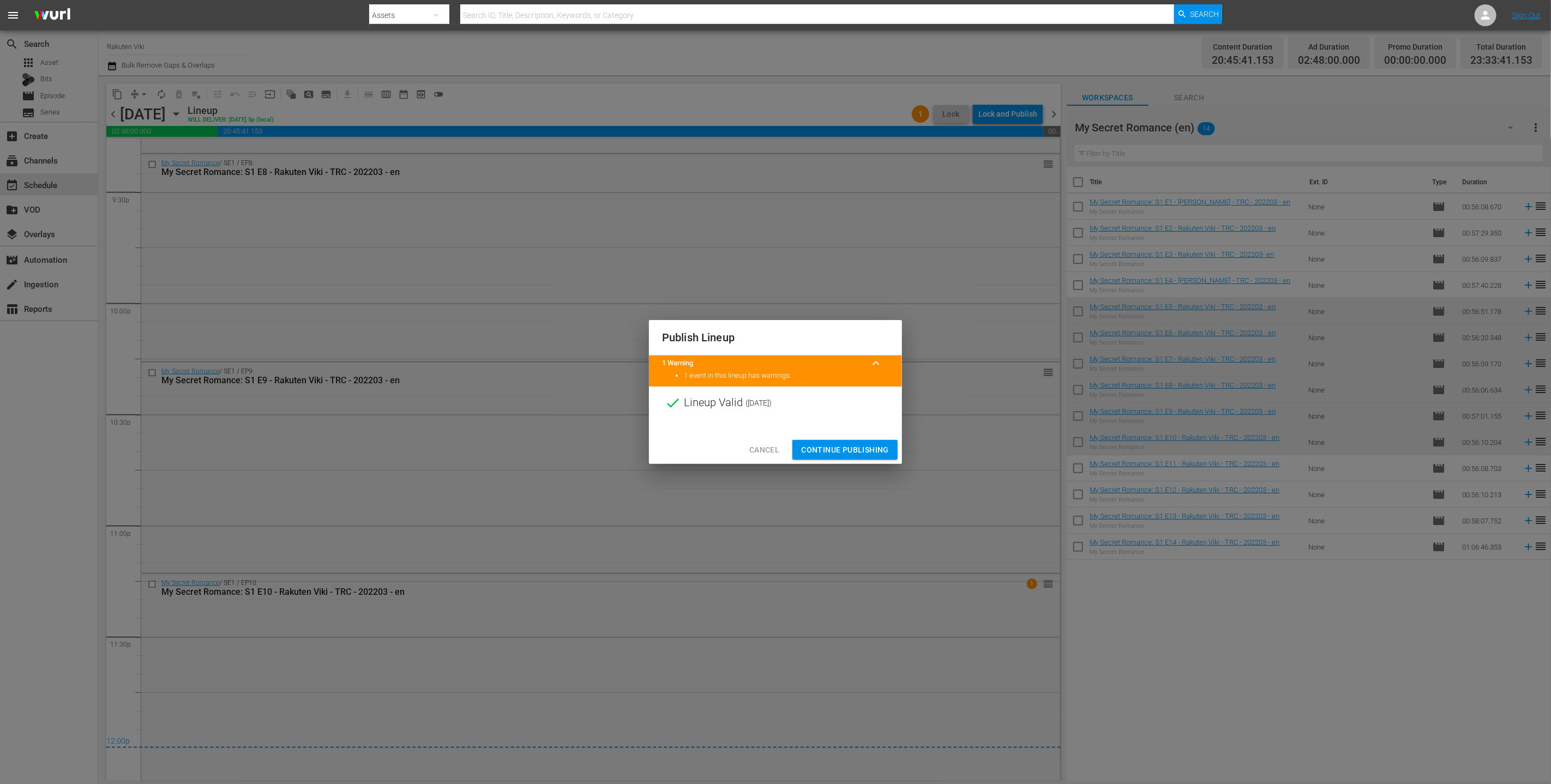
click at [768, 458] on button "Continue Publishing" at bounding box center [845, 450] width 105 height 20
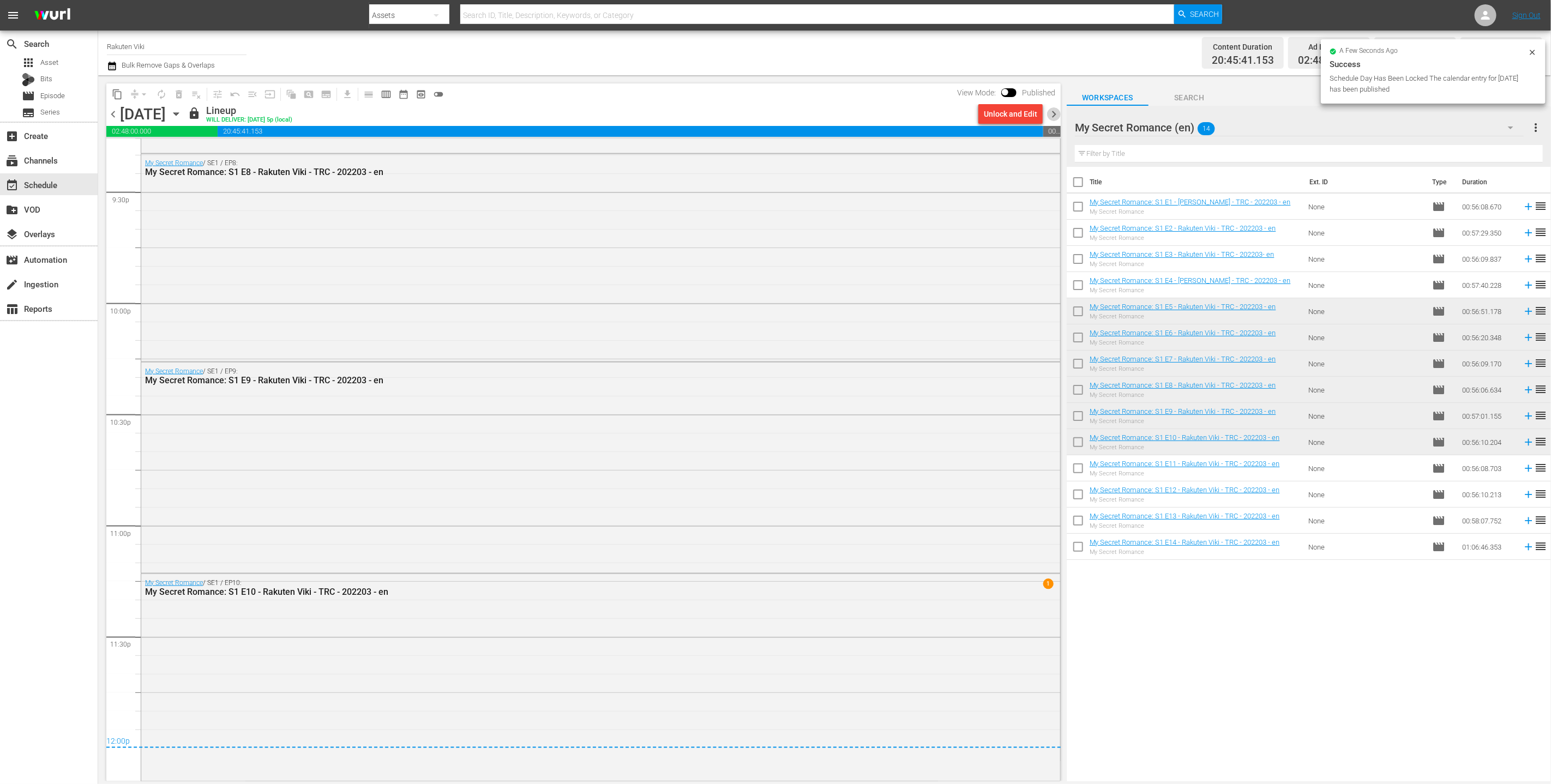
click at [768, 119] on span "chevron_right" at bounding box center [1054, 114] width 13 height 13
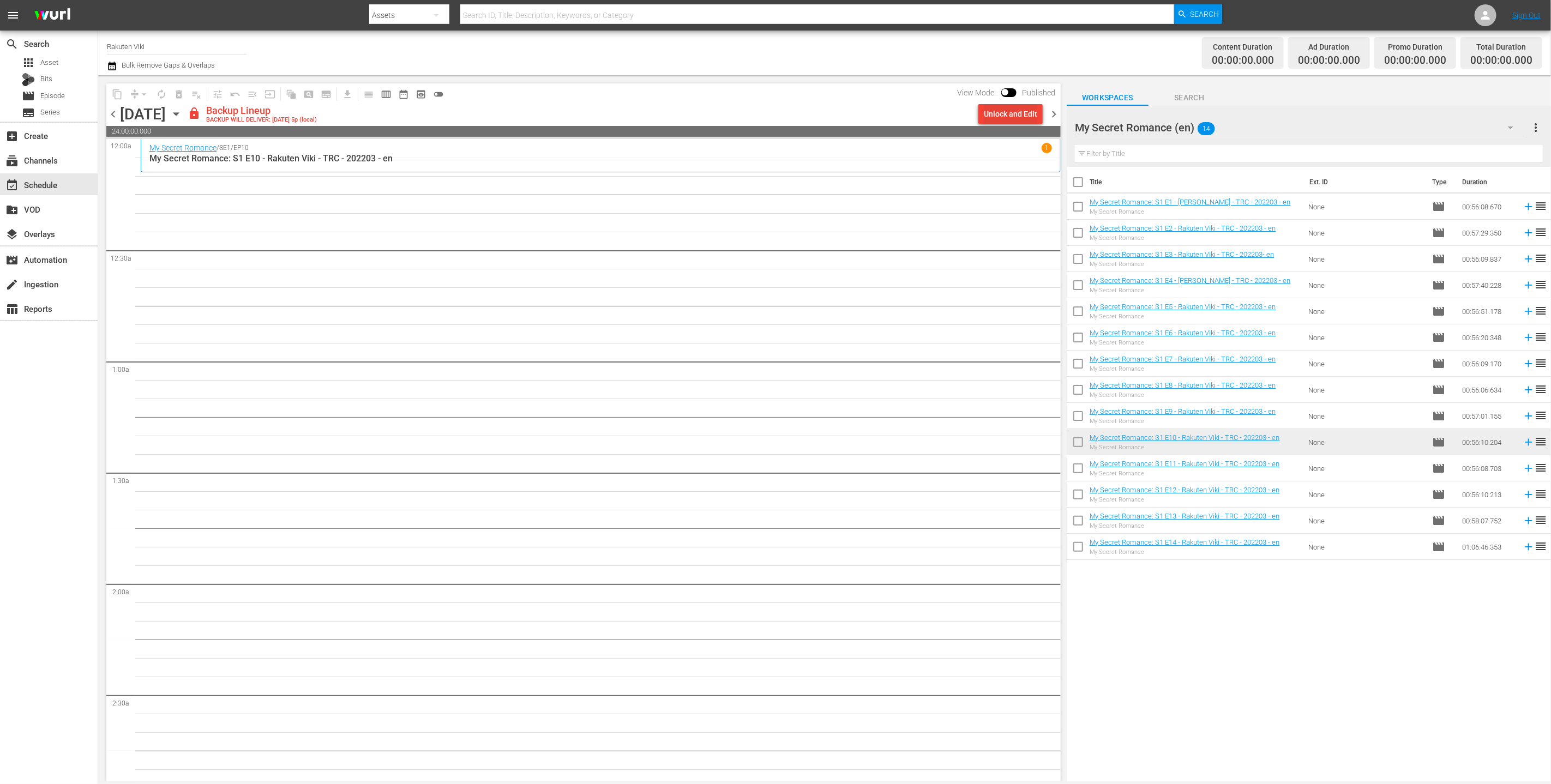
click at [768, 116] on div "Unlock and Edit" at bounding box center [1011, 114] width 53 height 20
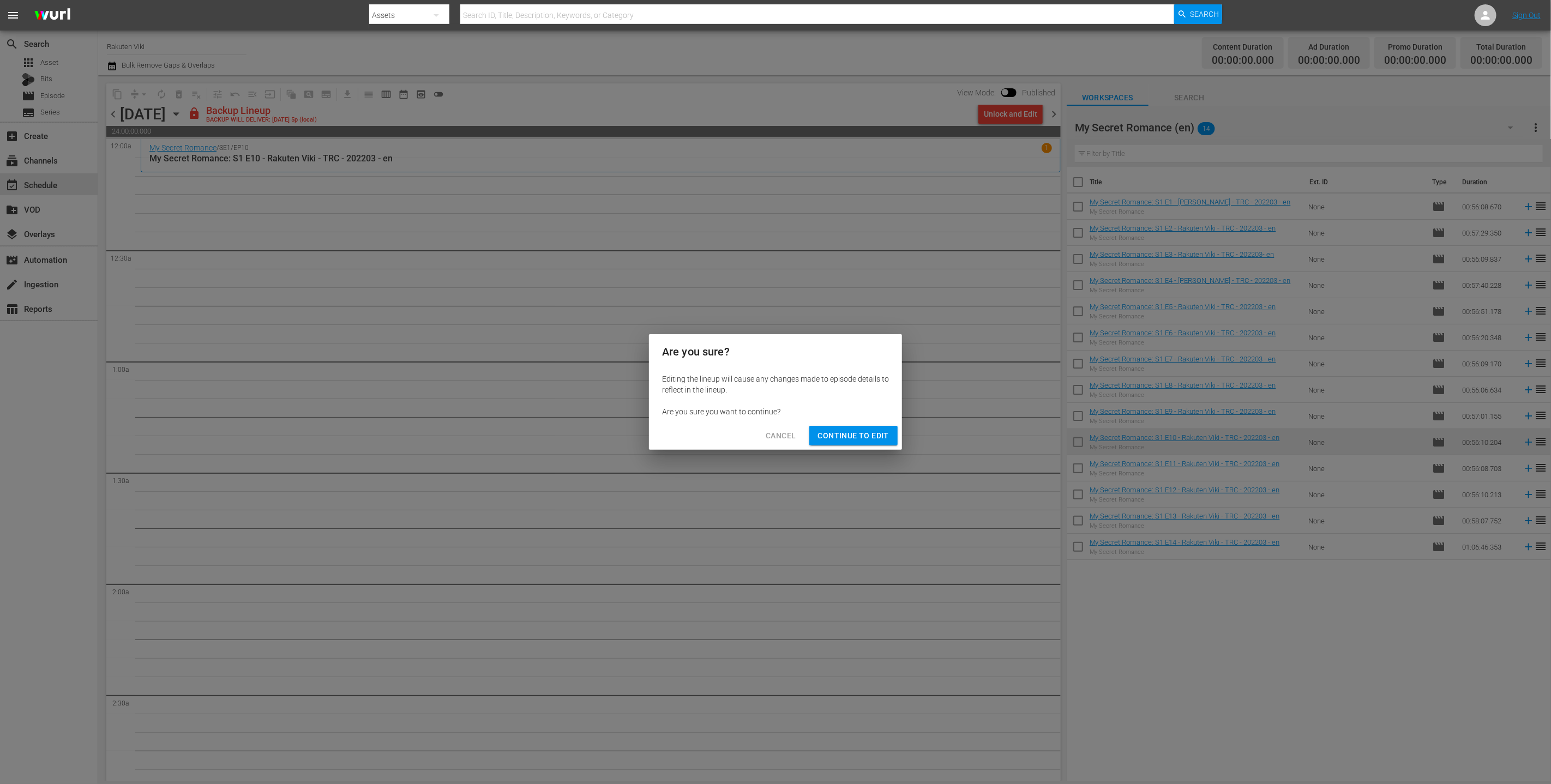
click at [768, 448] on div "Cancel Continue to Edit" at bounding box center [775, 435] width 253 height 29
click at [768, 456] on div "Are you sure? Editing the lineup will cause any changes made to episode details…" at bounding box center [775, 392] width 1551 height 784
click at [768, 427] on button "Continue to Edit" at bounding box center [854, 435] width 88 height 20
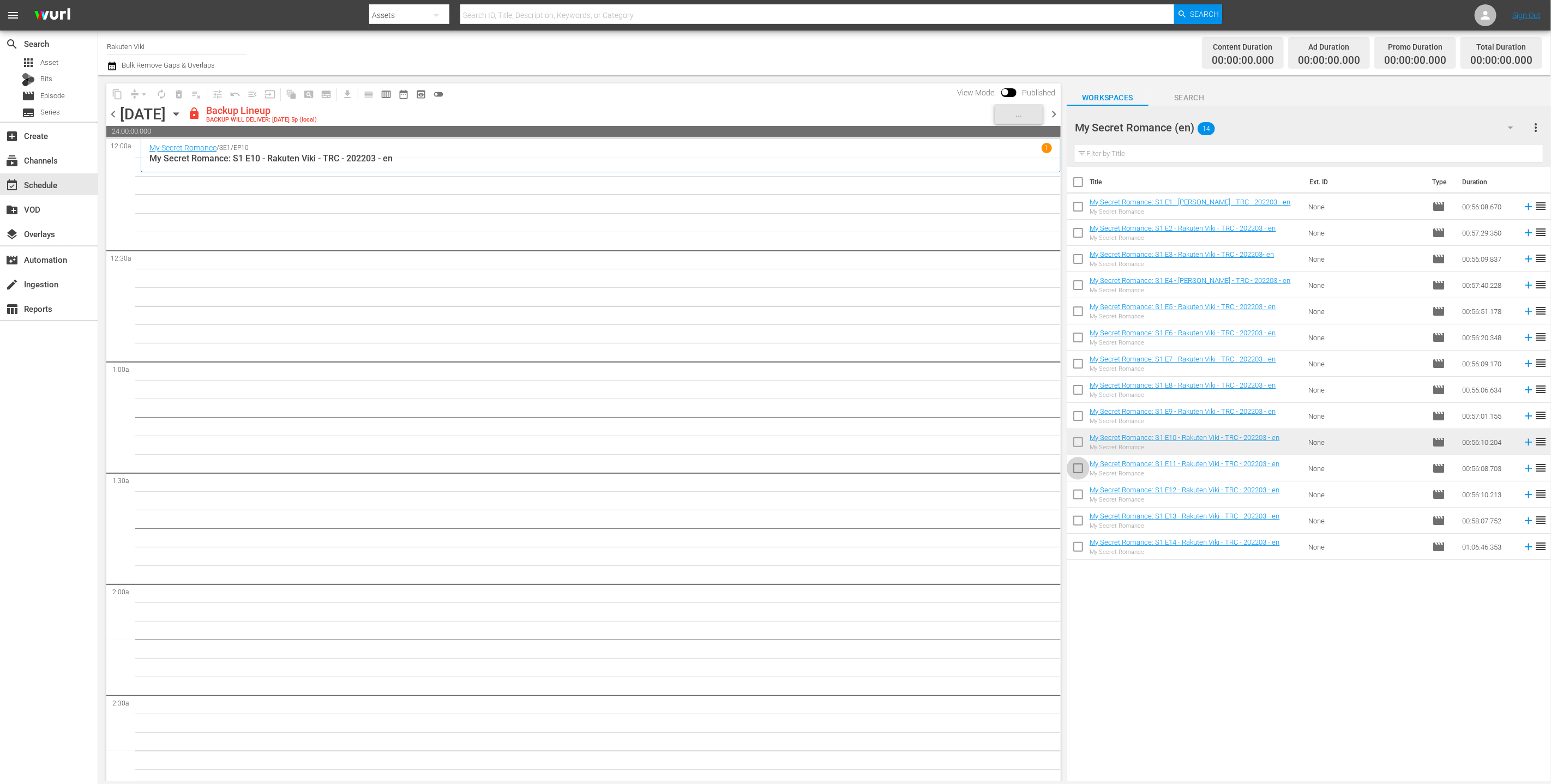
click at [768, 469] on input "checkbox" at bounding box center [1078, 470] width 23 height 23
checkbox input "true"
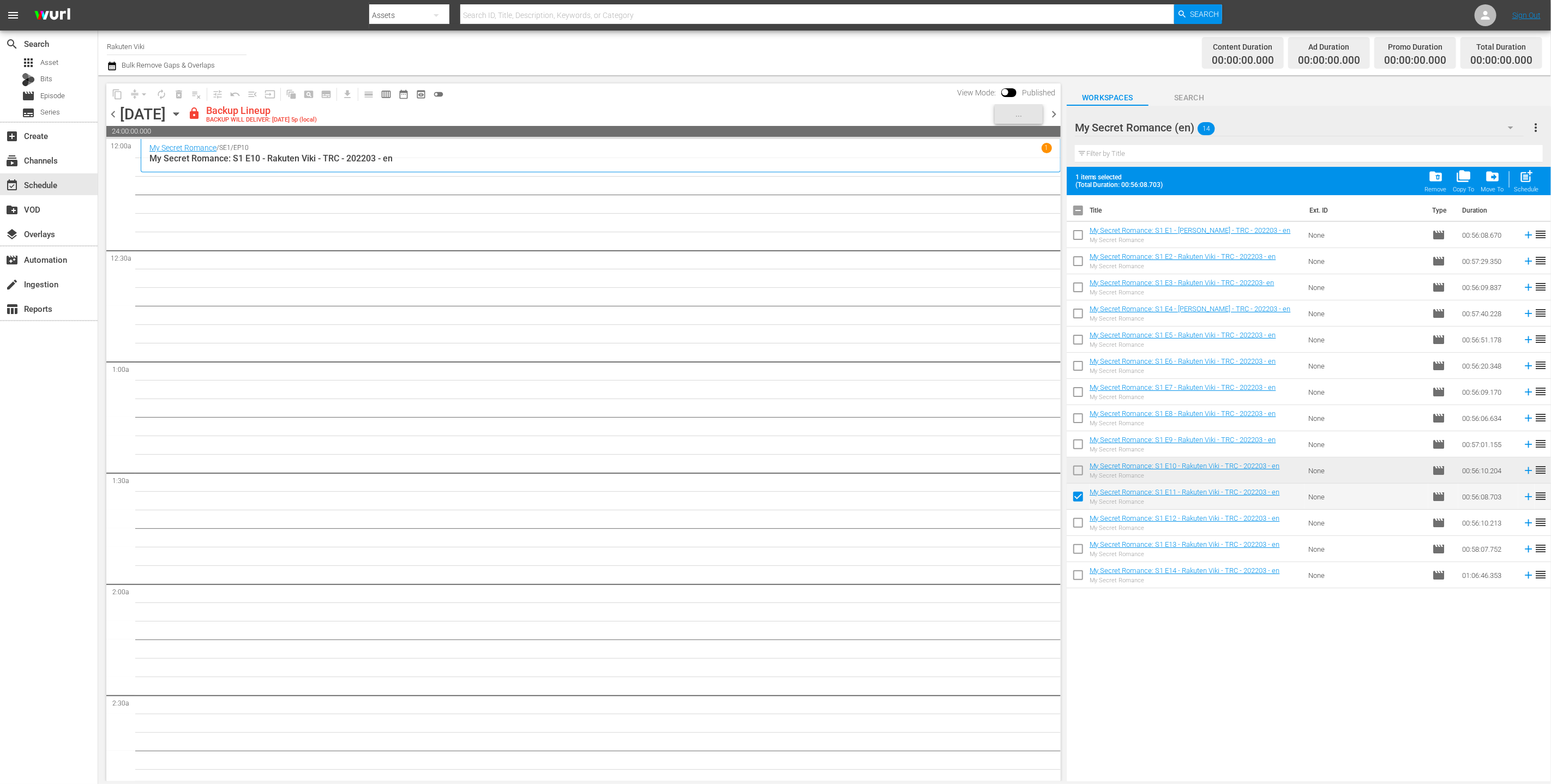
click at [768, 529] on input "checkbox" at bounding box center [1078, 524] width 23 height 23
checkbox input "true"
click at [768, 563] on td at bounding box center [1078, 575] width 23 height 26
click at [768, 550] on input "checkbox" at bounding box center [1078, 551] width 23 height 23
checkbox input "true"
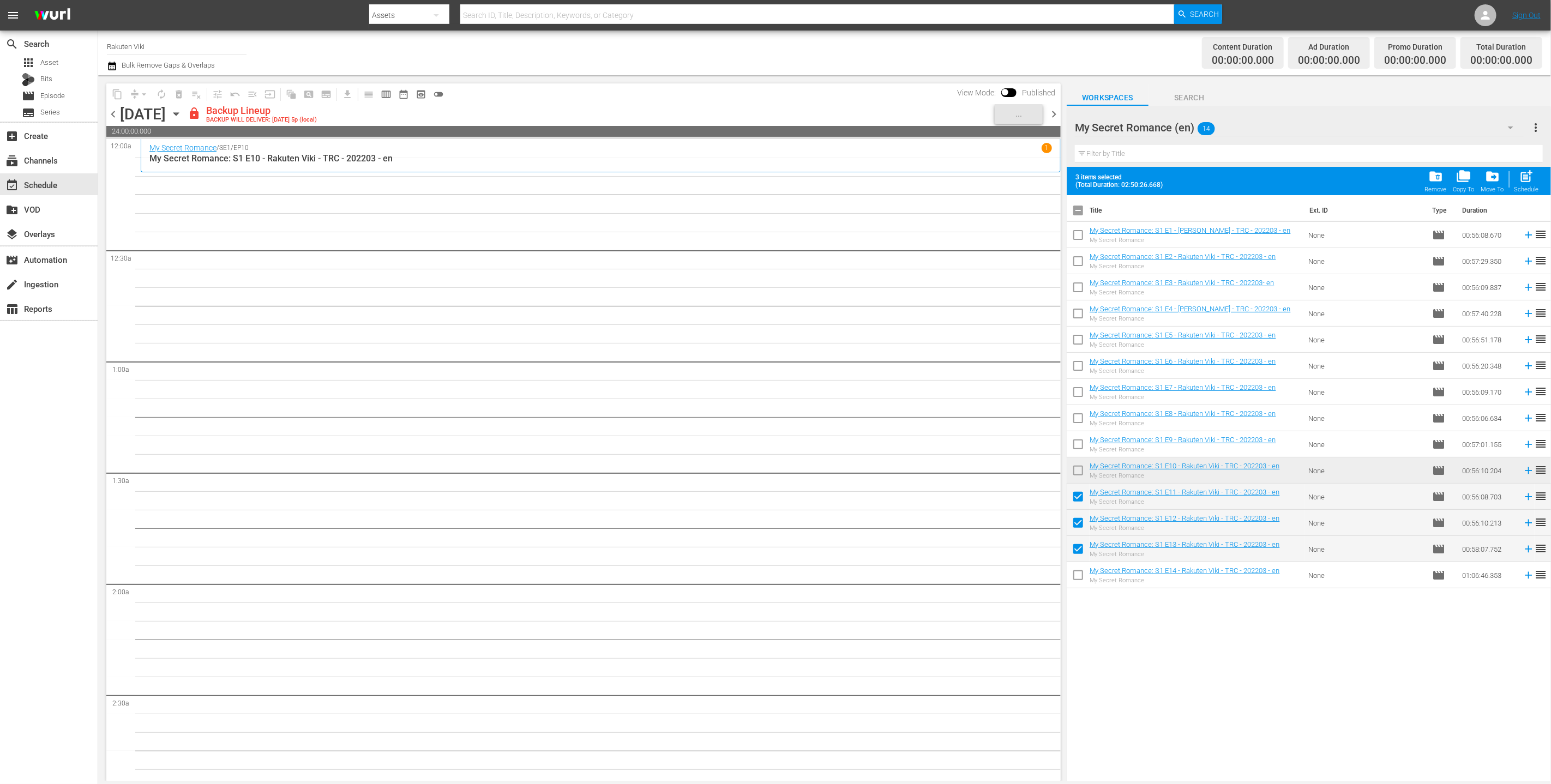
click at [768, 581] on input "checkbox" at bounding box center [1078, 577] width 23 height 23
checkbox input "true"
click at [768, 180] on span "post_add" at bounding box center [1527, 176] width 15 height 15
checkbox input "false"
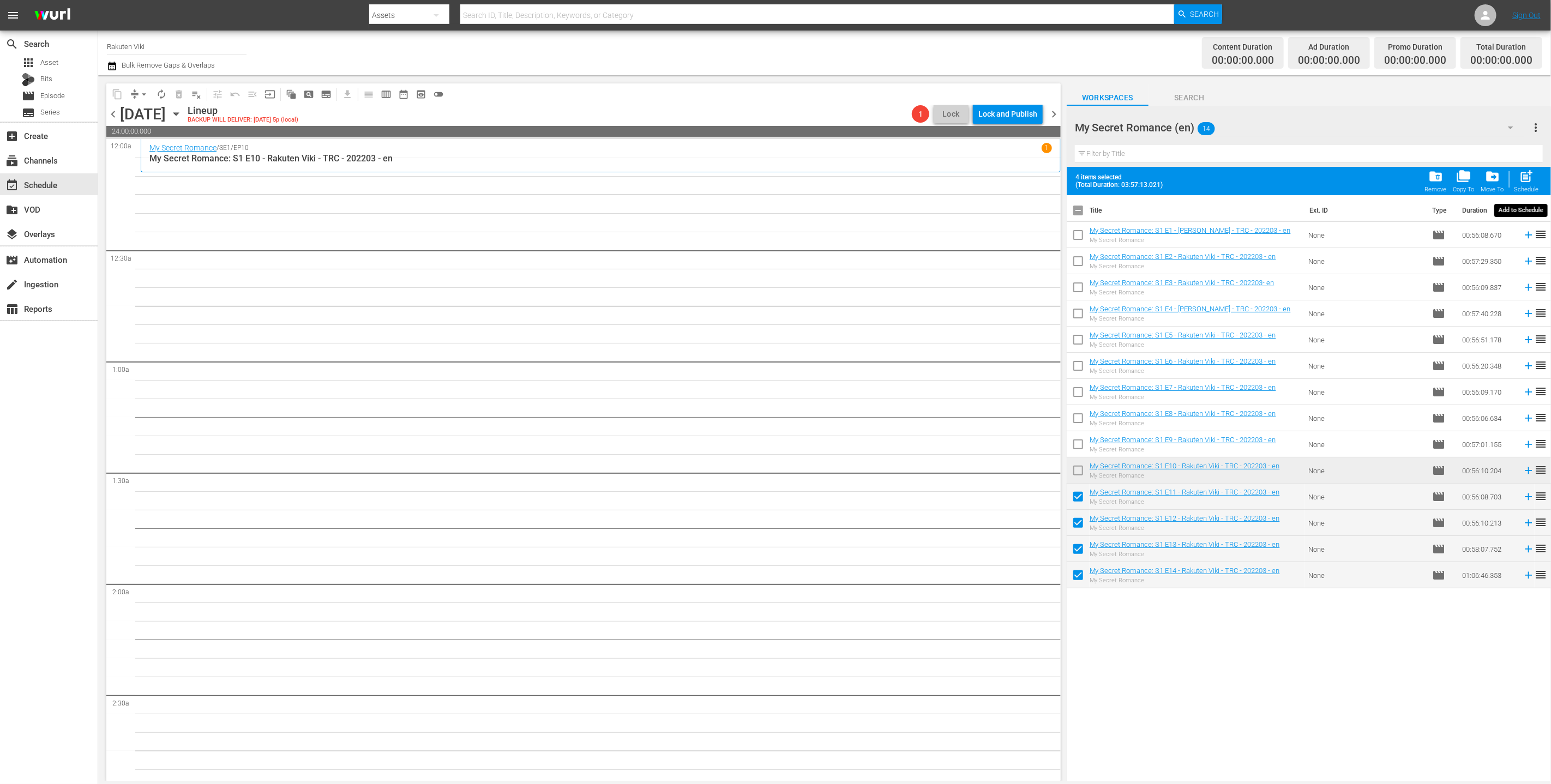
checkbox input "false"
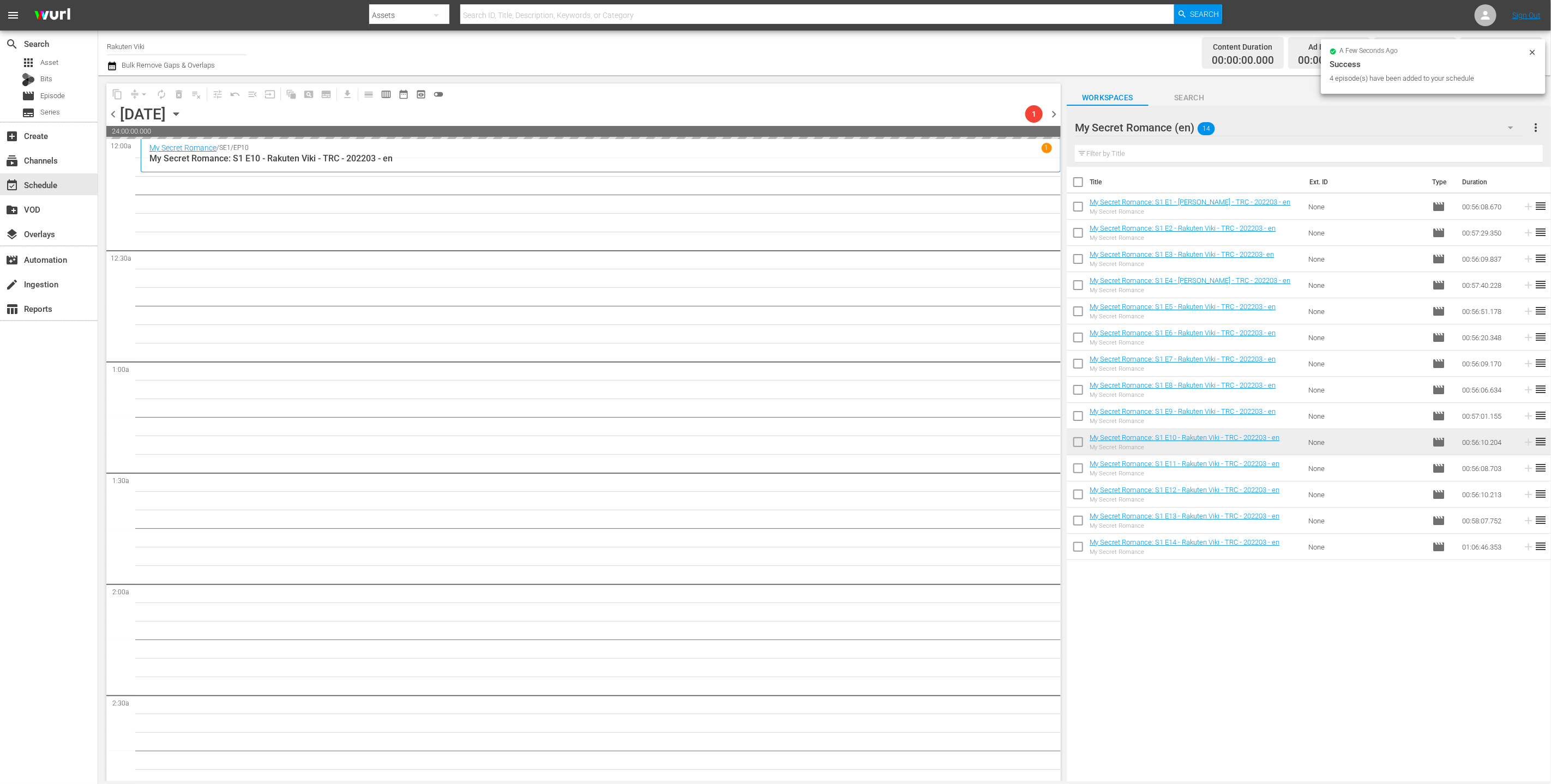
click at [768, 140] on div "My Secret Romance (en) 14" at bounding box center [1299, 127] width 449 height 31
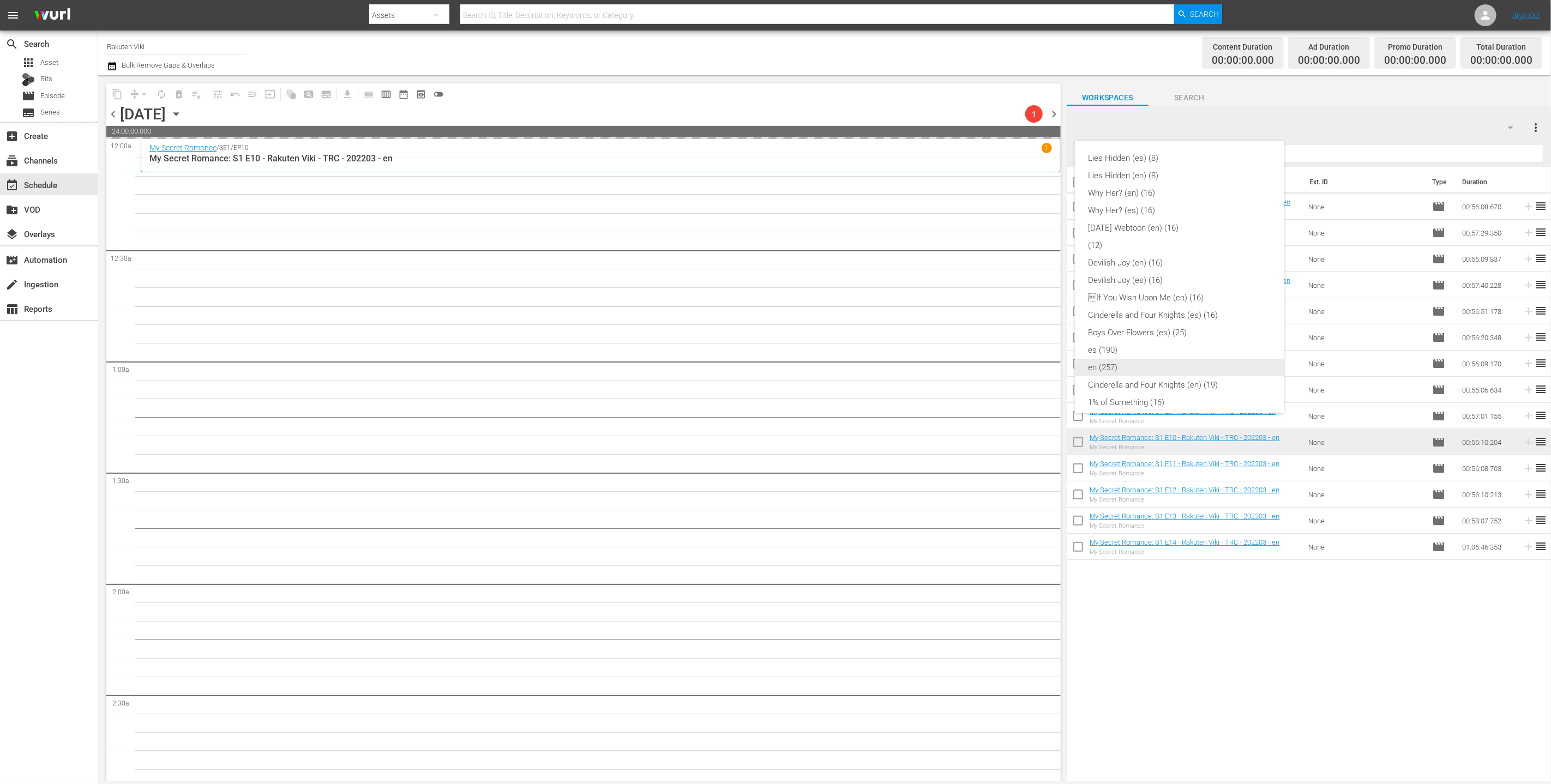
click at [768, 363] on div "en (257)" at bounding box center [1180, 368] width 183 height 17
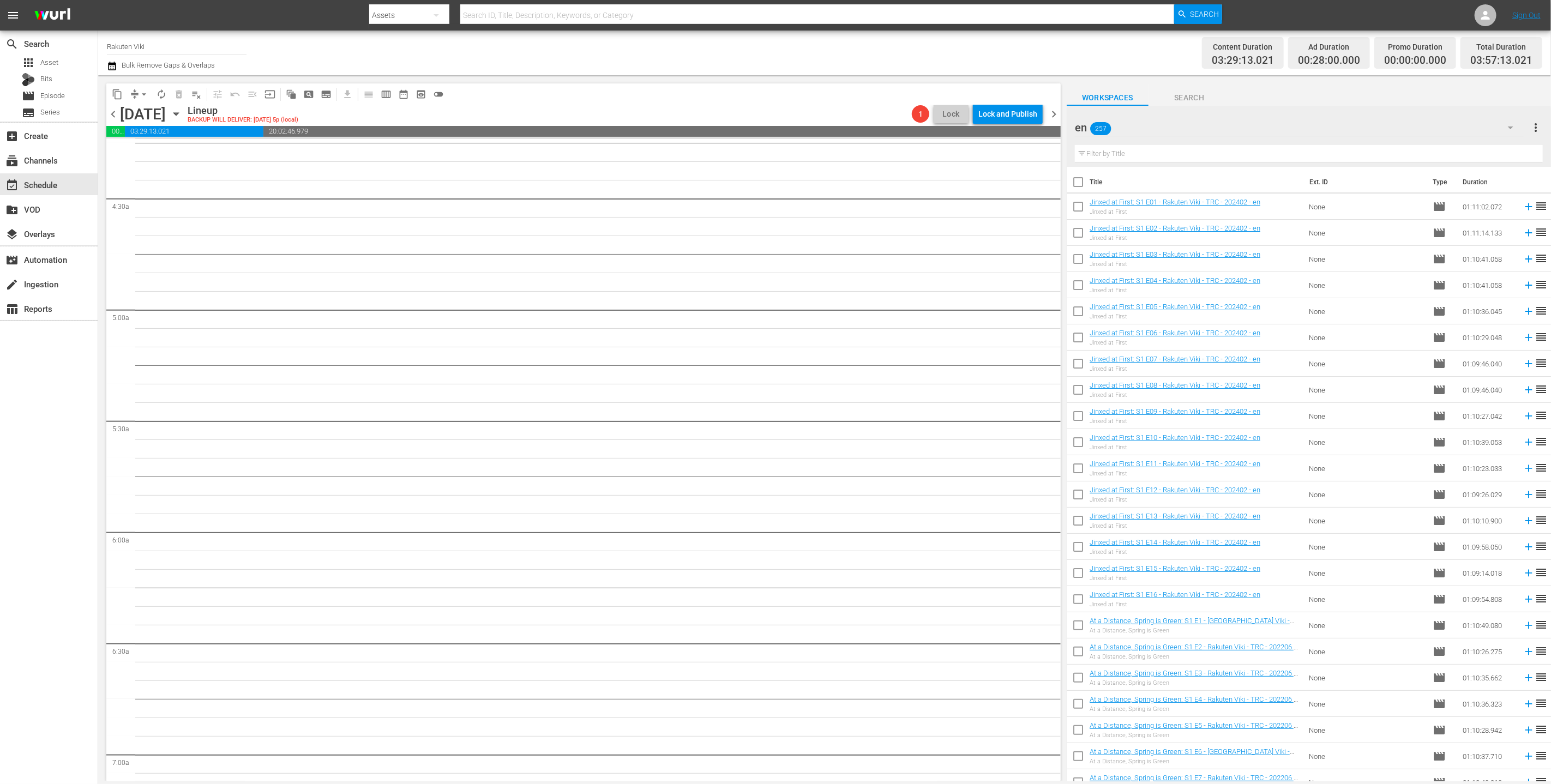
scroll to position [609, 0]
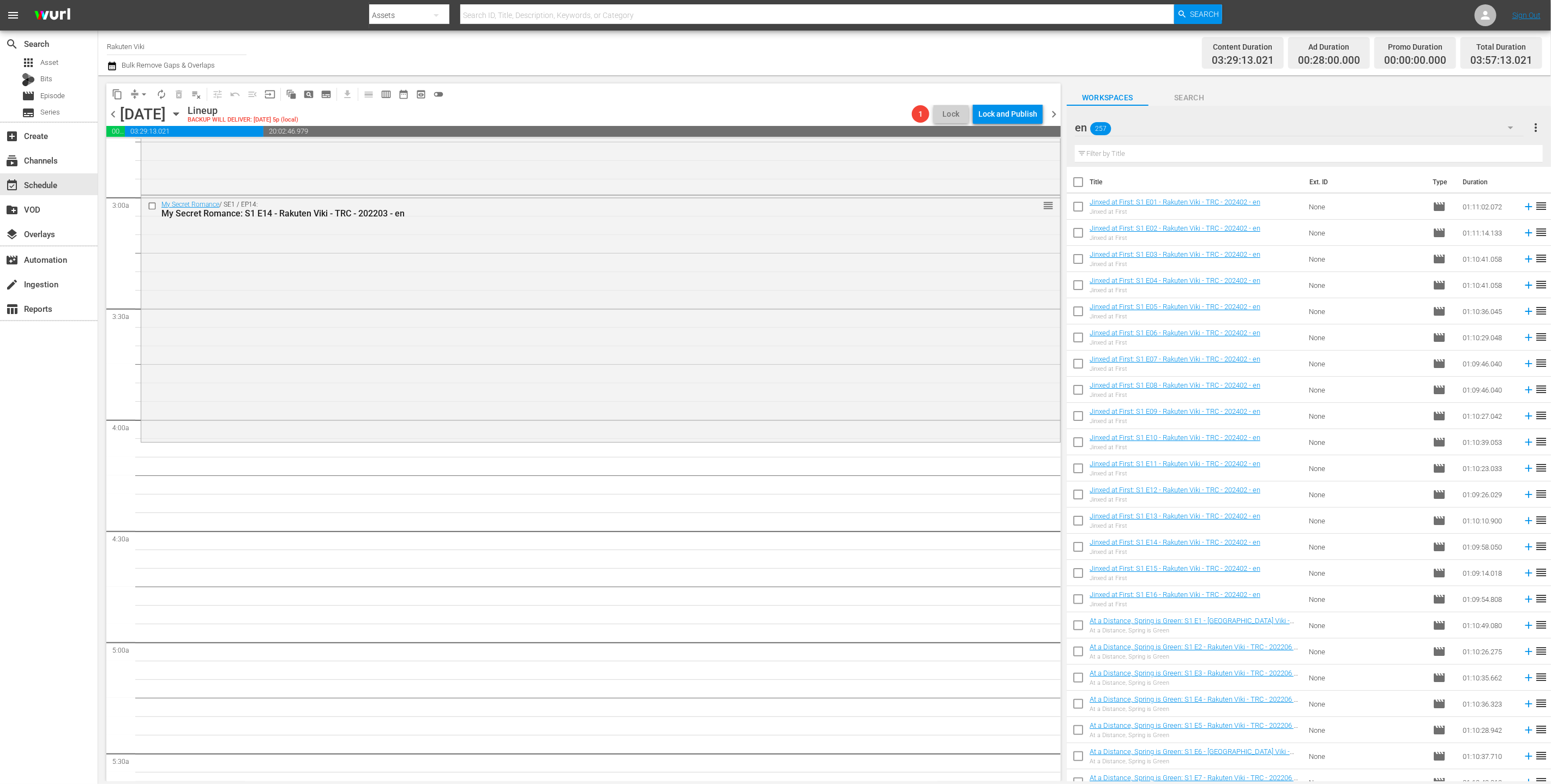
click at [768, 149] on input "text" at bounding box center [1309, 154] width 468 height 17
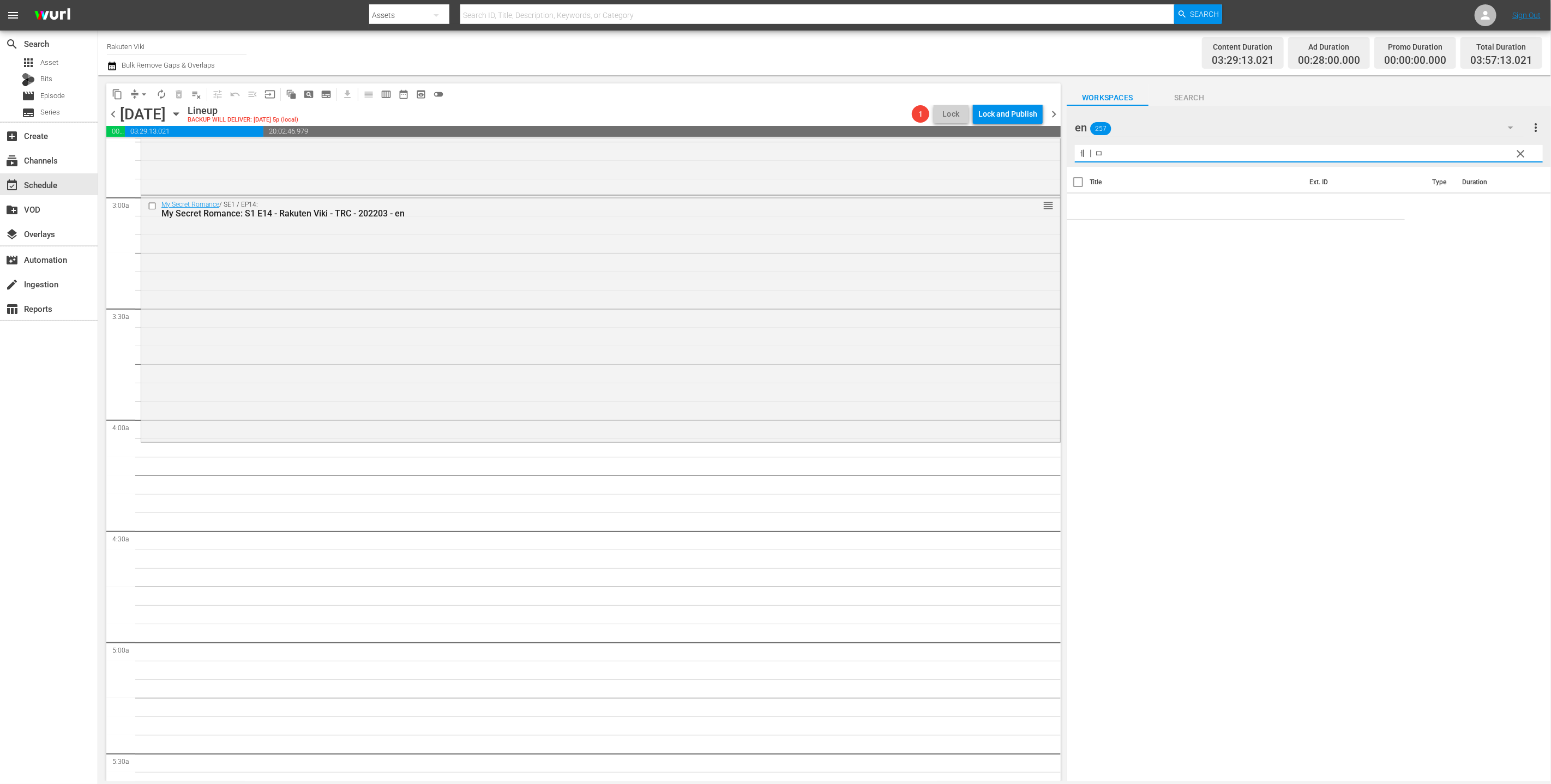
type input "ㅔㅣ묘"
type input "playful"
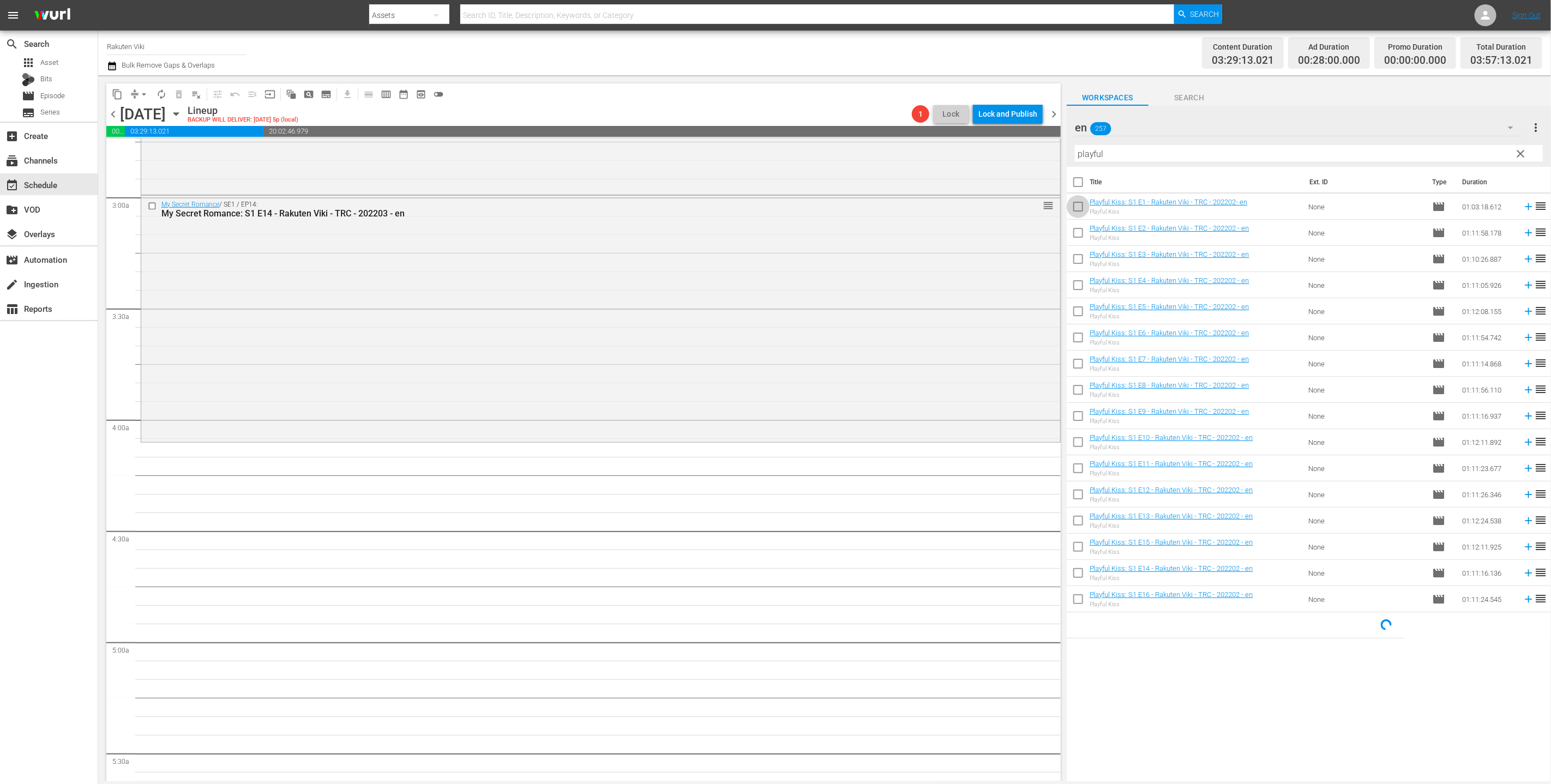
click at [768, 219] on input "checkbox" at bounding box center [1078, 208] width 23 height 23
checkbox input "true"
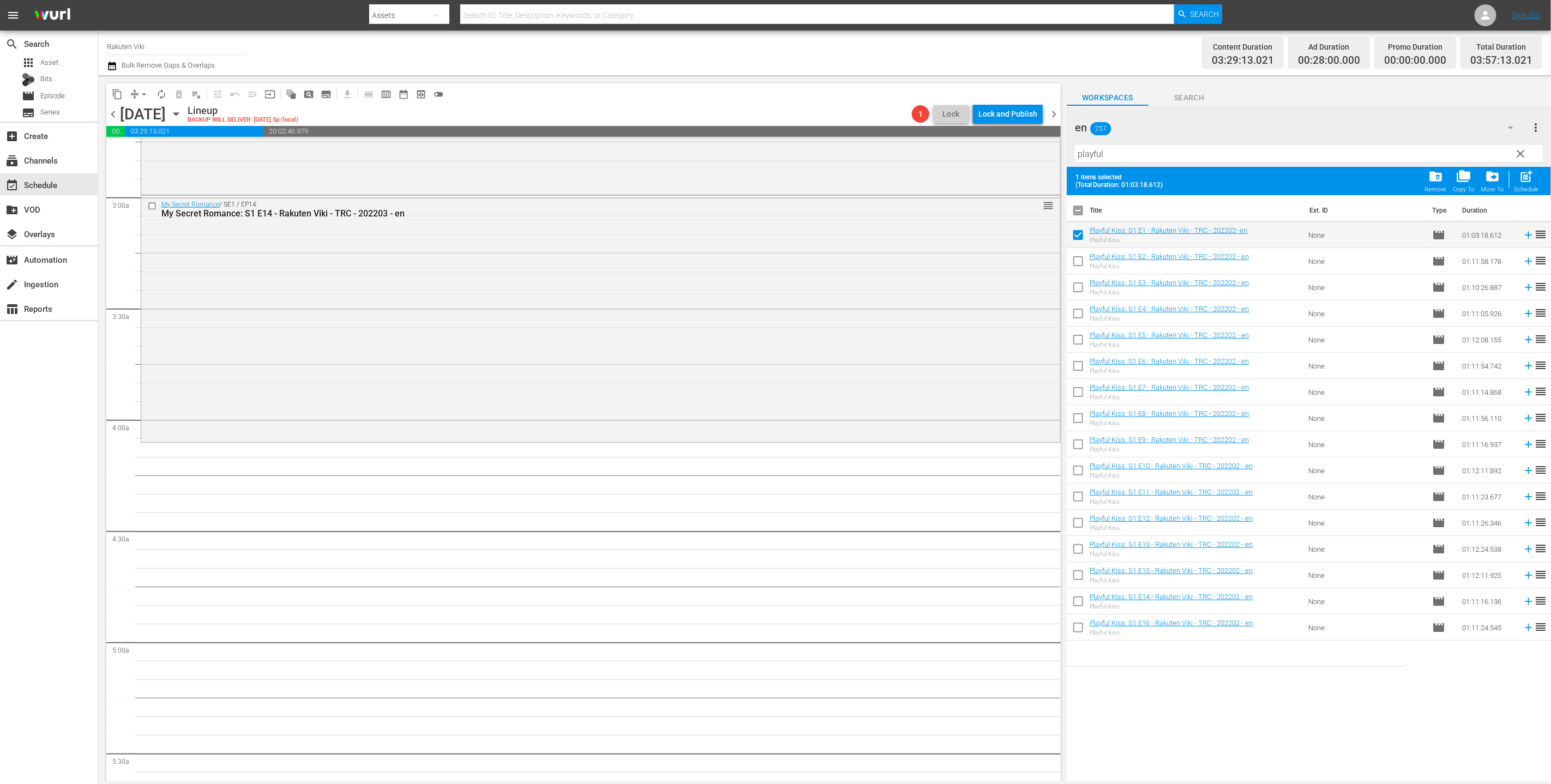
click at [768, 249] on td at bounding box center [1078, 261] width 23 height 26
click at [768, 255] on input "checkbox" at bounding box center [1078, 263] width 23 height 23
checkbox input "true"
click at [768, 281] on input "checkbox" at bounding box center [1078, 289] width 23 height 23
checkbox input "true"
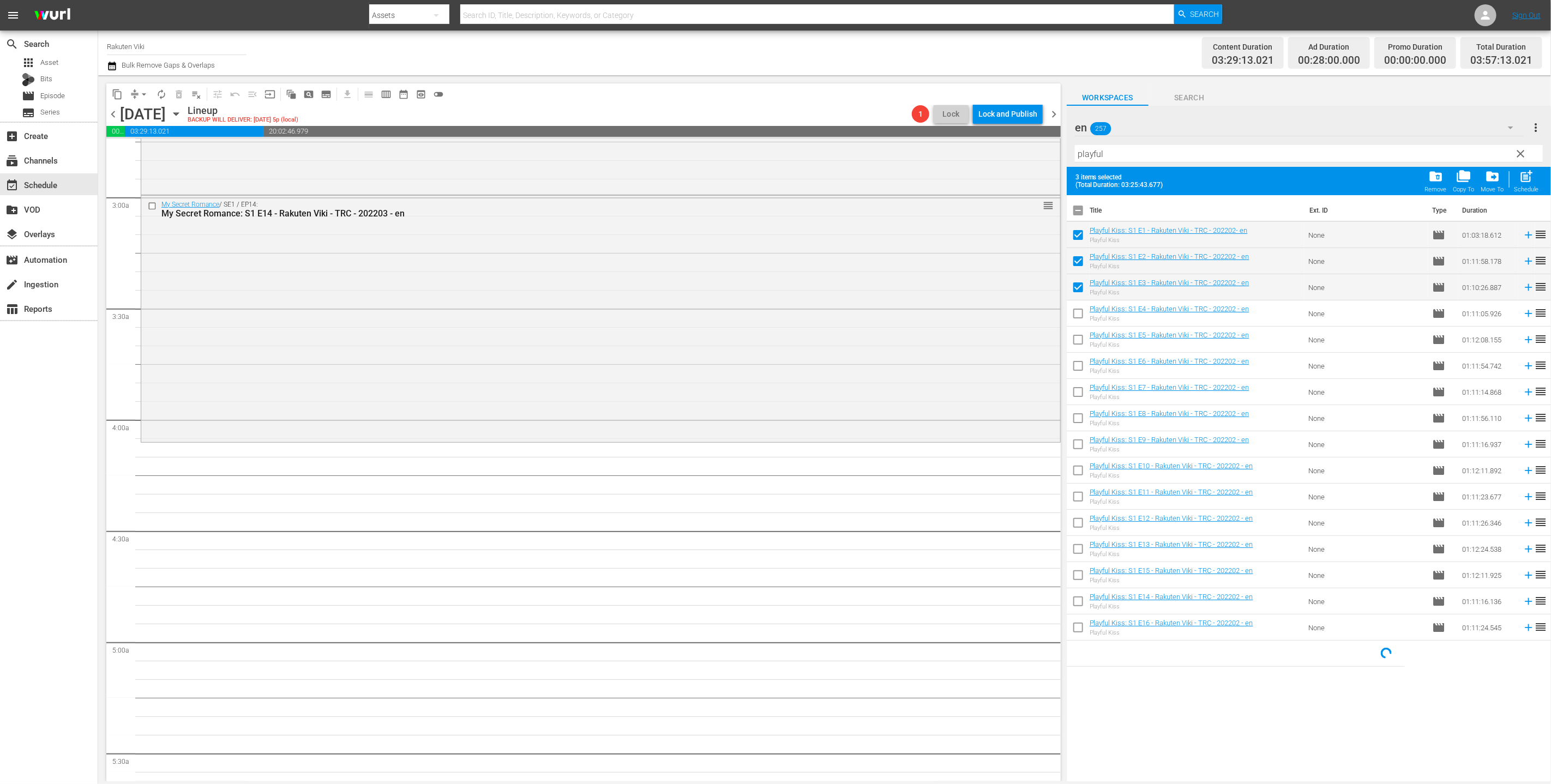
click at [768, 303] on span at bounding box center [1078, 313] width 23 height 23
click at [768, 325] on input "checkbox" at bounding box center [1078, 315] width 23 height 23
checkbox input "true"
click at [768, 336] on input "checkbox" at bounding box center [1078, 341] width 23 height 23
checkbox input "true"
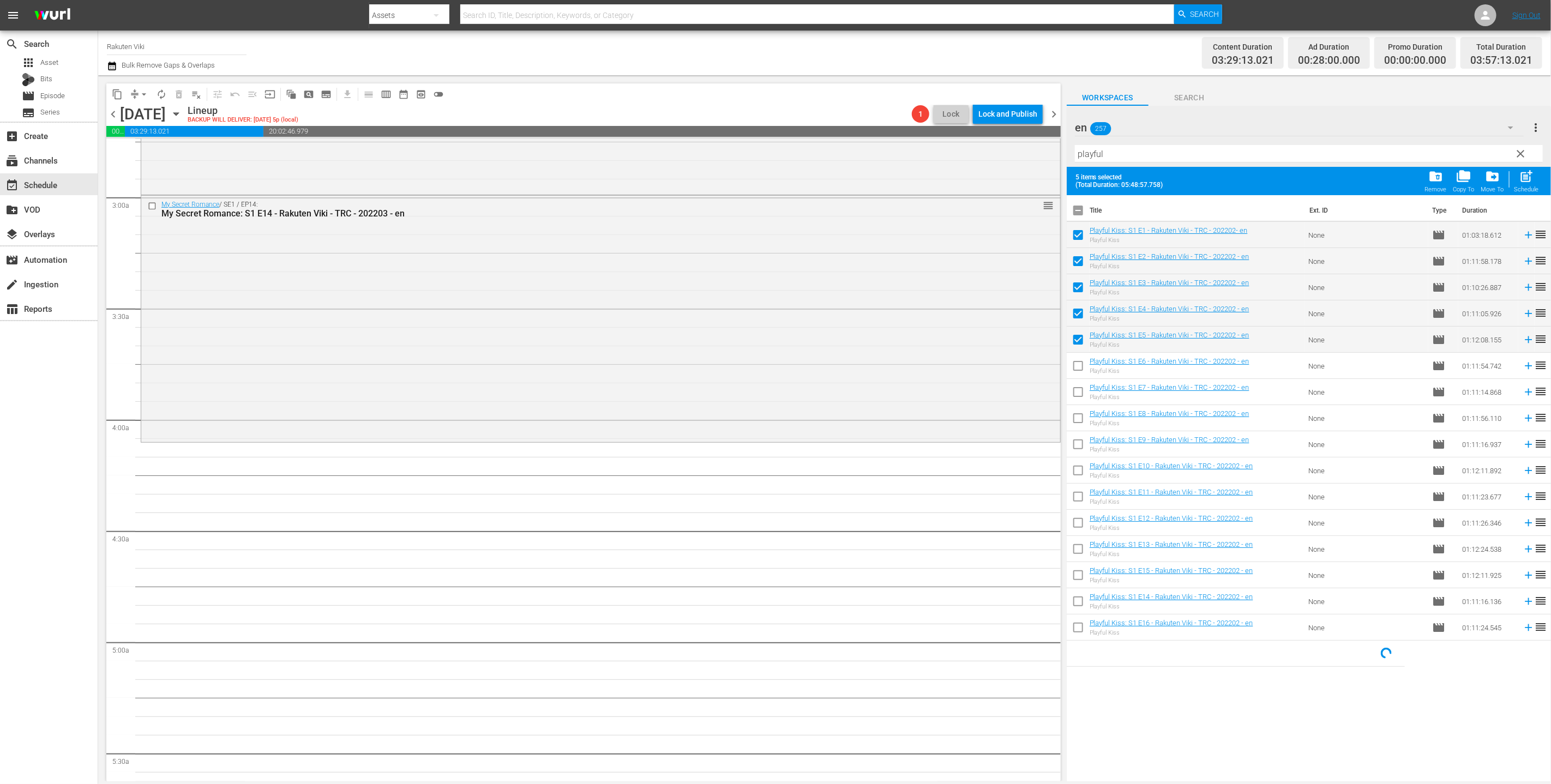
click at [768, 175] on span "post_add" at bounding box center [1527, 176] width 15 height 15
checkbox input "false"
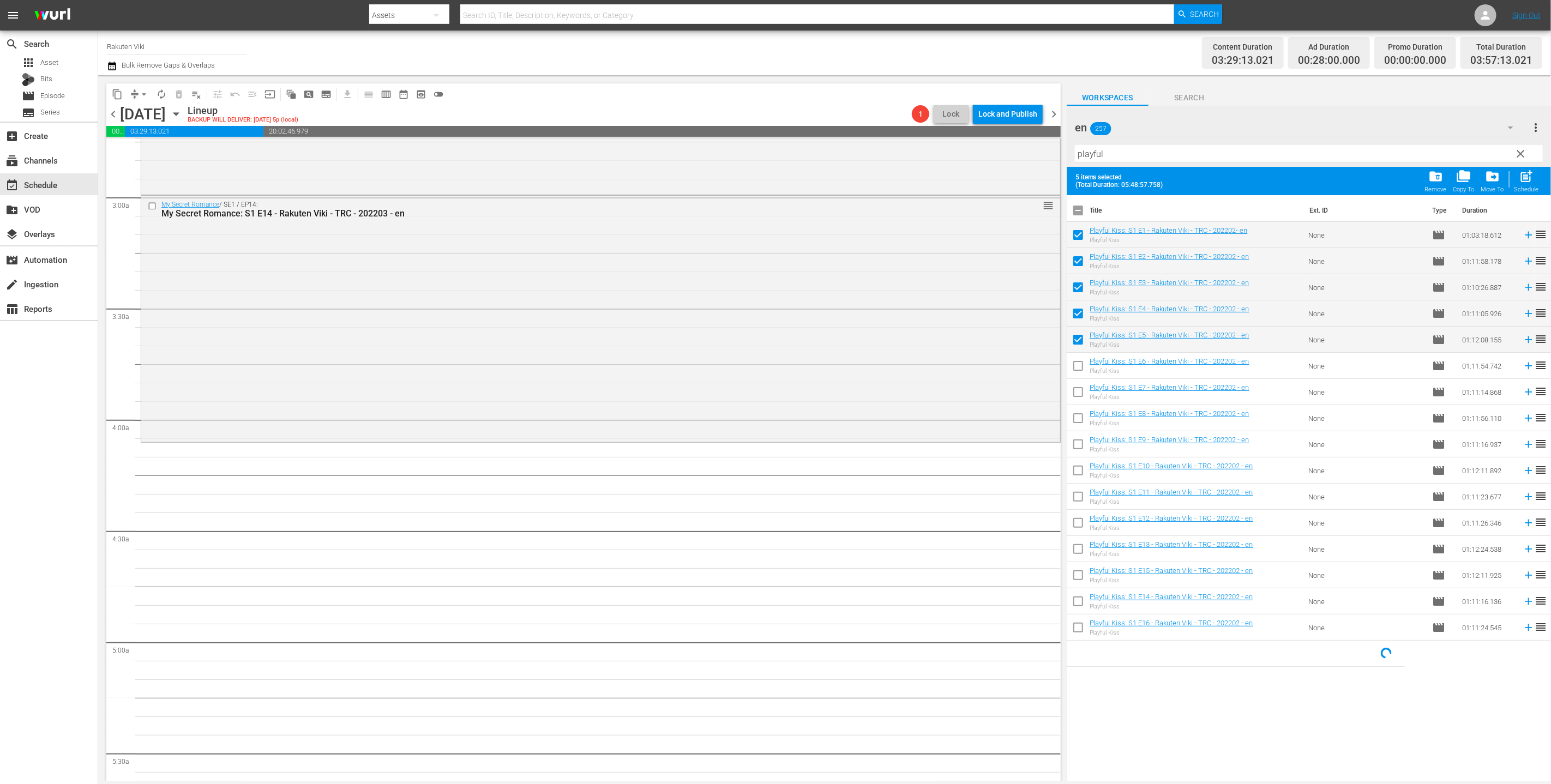
checkbox input "false"
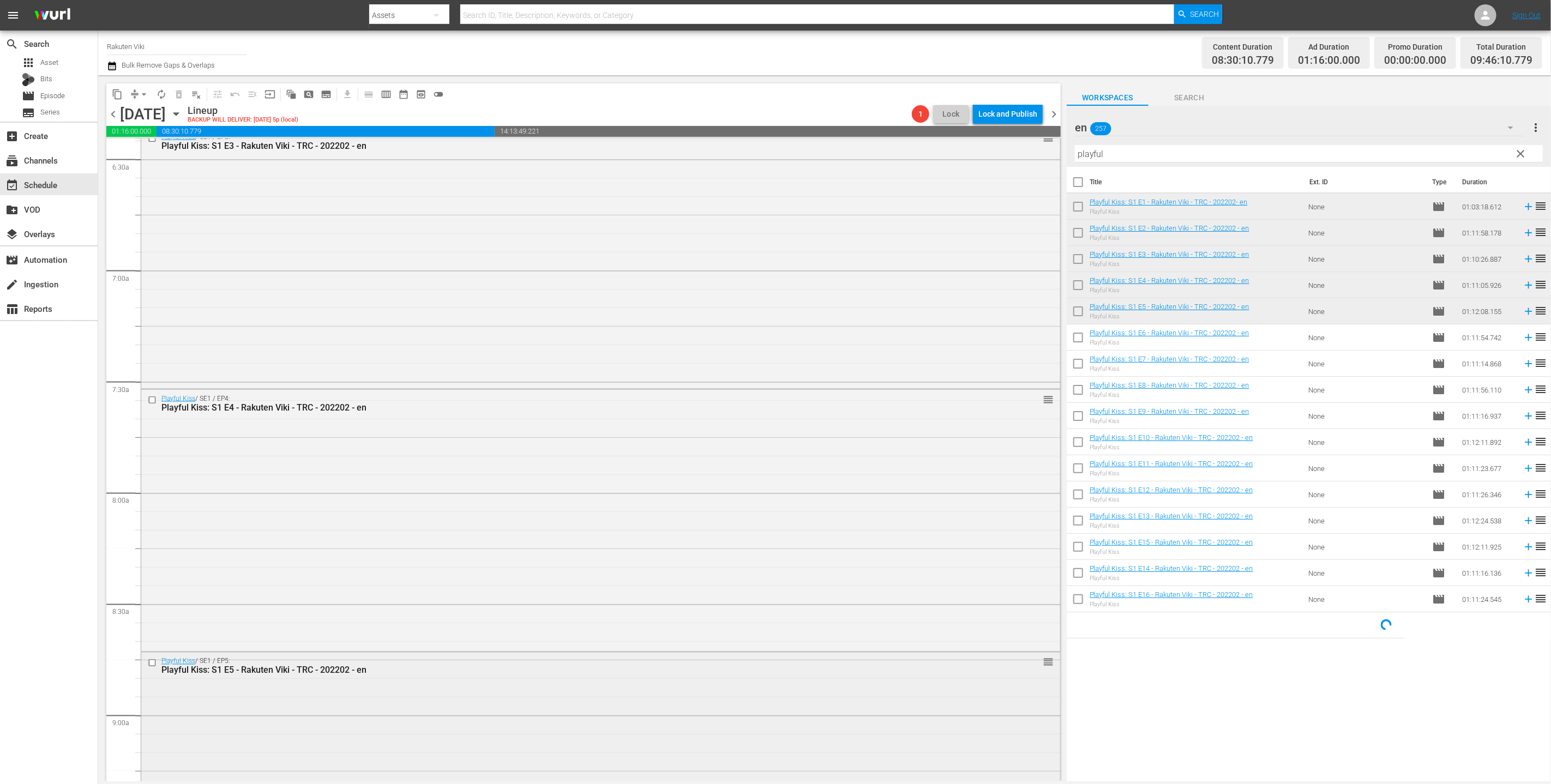
scroll to position [1481, 0]
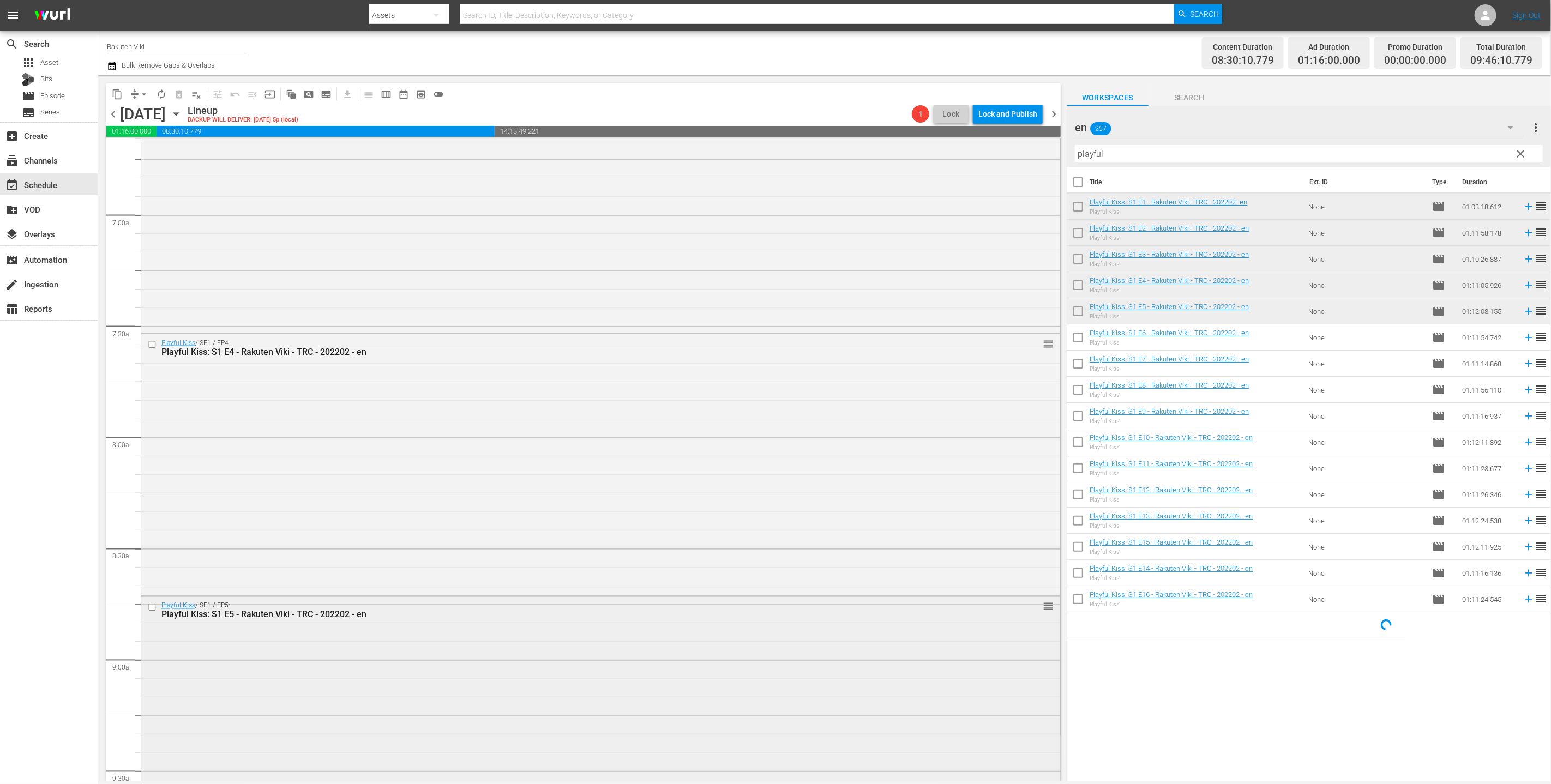
click at [697, 665] on div "Playful Kiss / SE1 / EP5: Playful Kiss: S1 E5 - Rakuten Viki - TRC - 202202 - e…" at bounding box center [601, 729] width 919 height 265
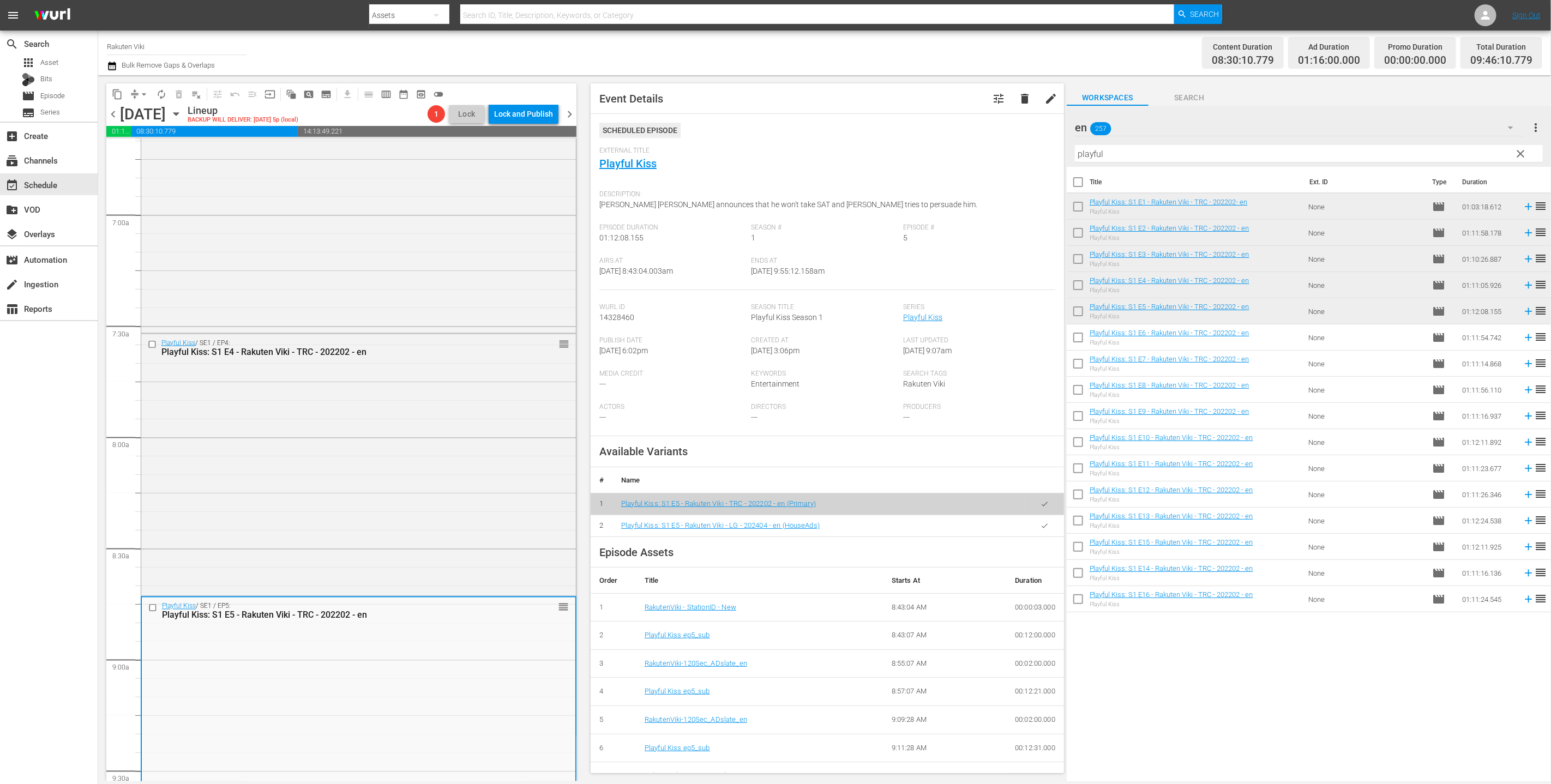
click at [768, 522] on icon "button" at bounding box center [1044, 526] width 8 height 8
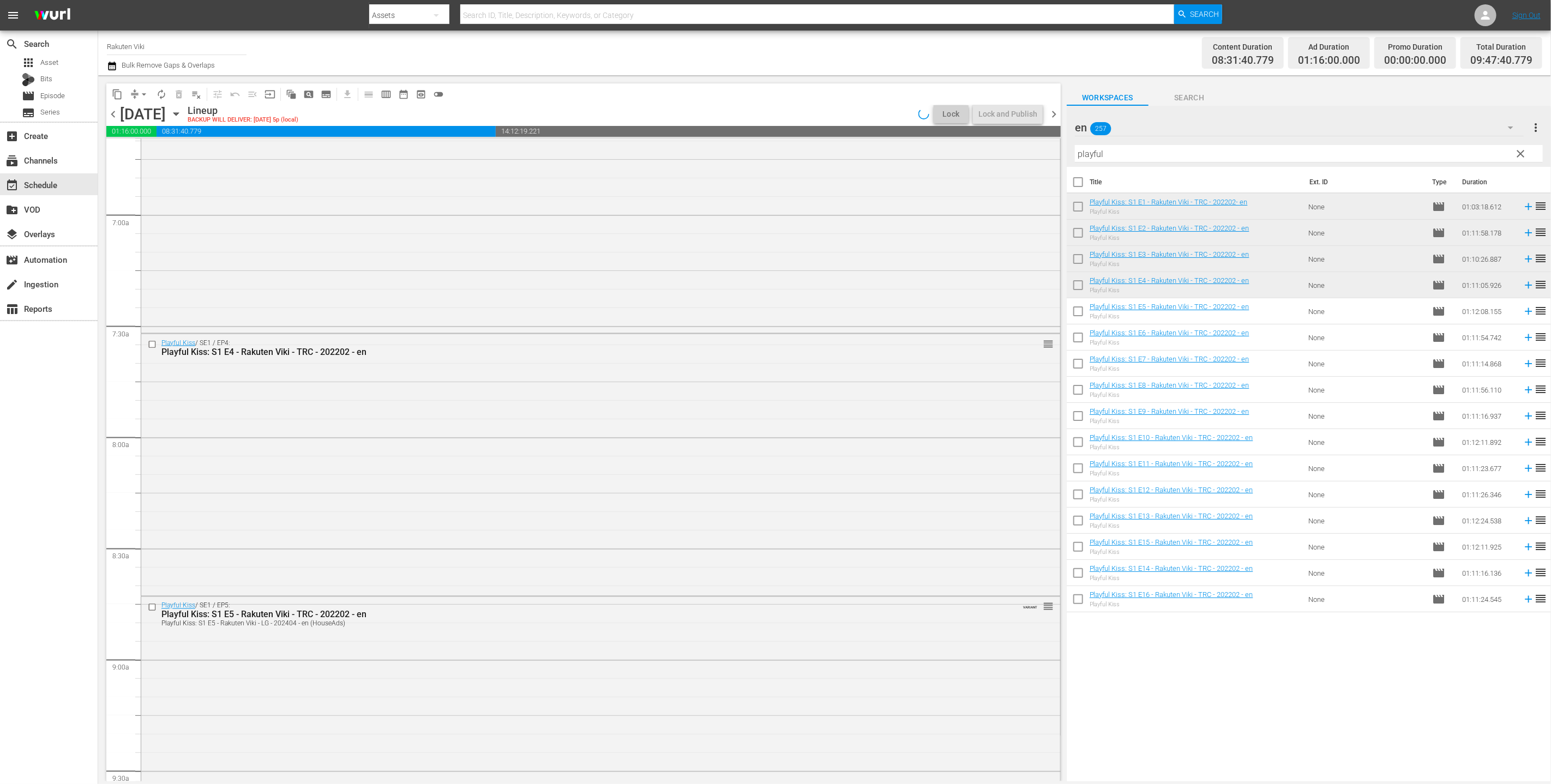
click at [768, 338] on input "checkbox" at bounding box center [1078, 339] width 23 height 23
checkbox input "true"
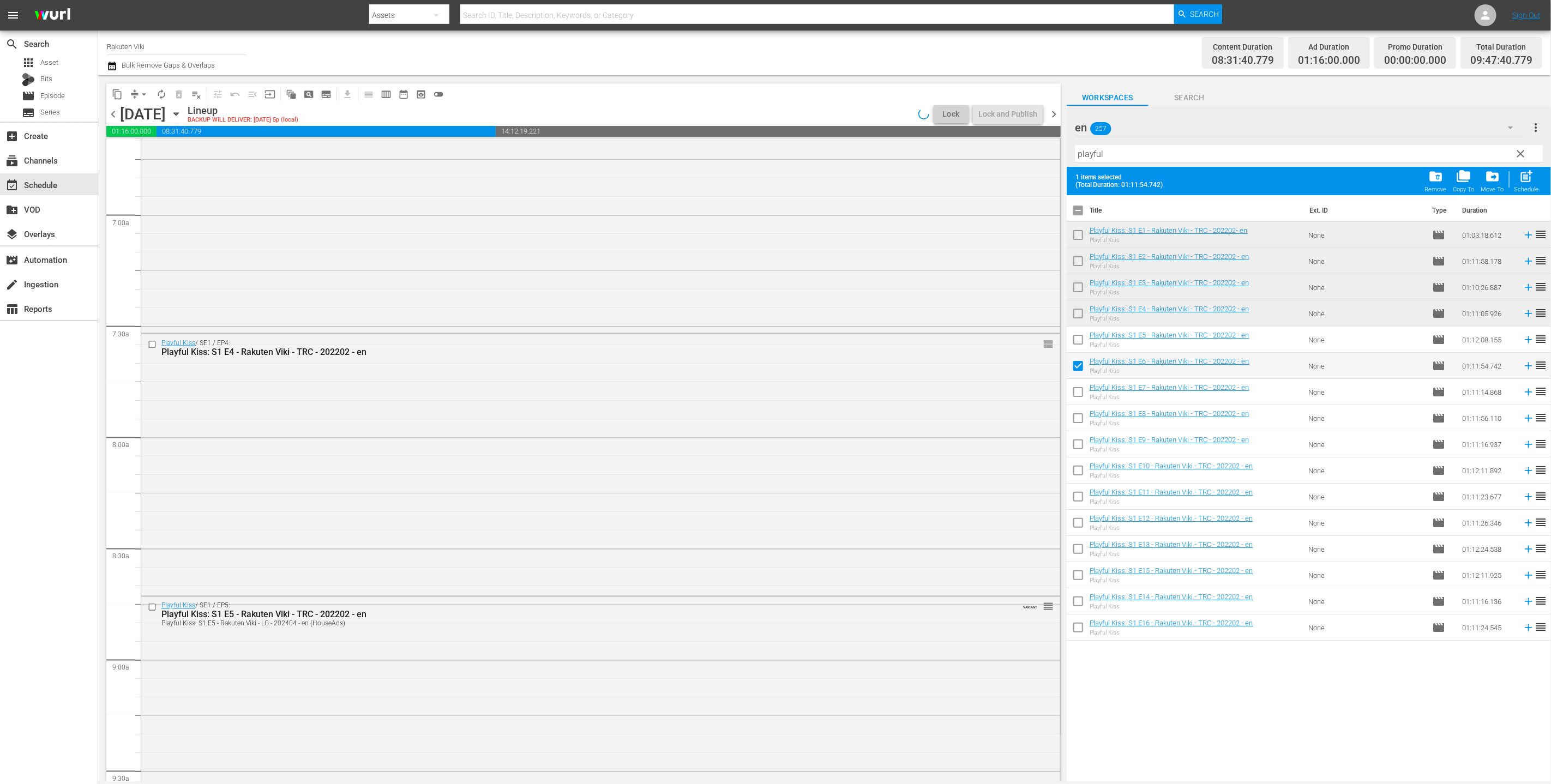
click at [768, 402] on input "checkbox" at bounding box center [1078, 394] width 23 height 23
checkbox input "true"
click at [768, 418] on input "checkbox" at bounding box center [1078, 420] width 23 height 23
checkbox input "true"
click at [768, 453] on input "checkbox" at bounding box center [1078, 446] width 23 height 23
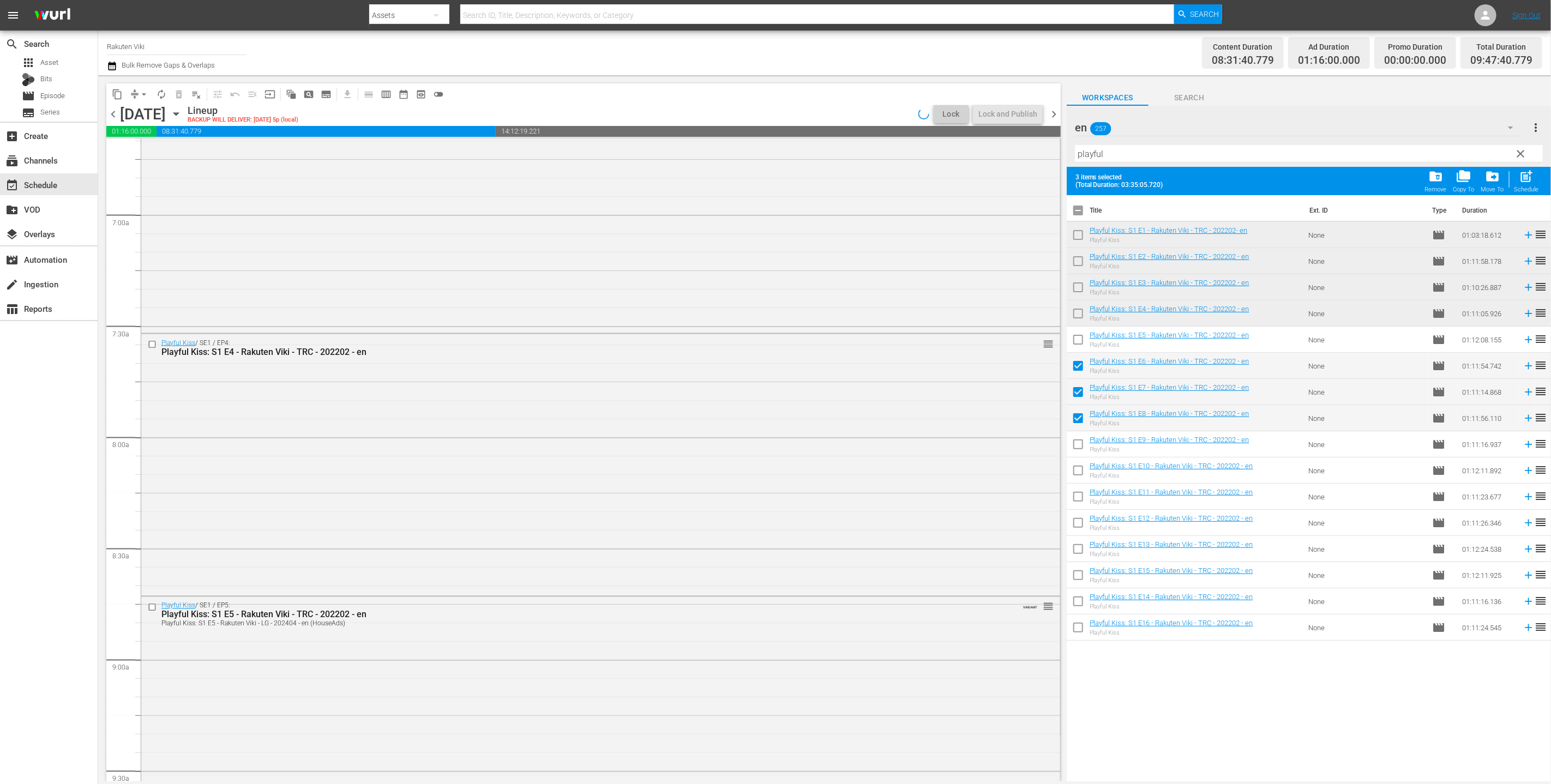
checkbox input "true"
click at [768, 484] on td at bounding box center [1078, 497] width 23 height 26
click at [768, 469] on input "checkbox" at bounding box center [1078, 472] width 23 height 23
checkbox input "true"
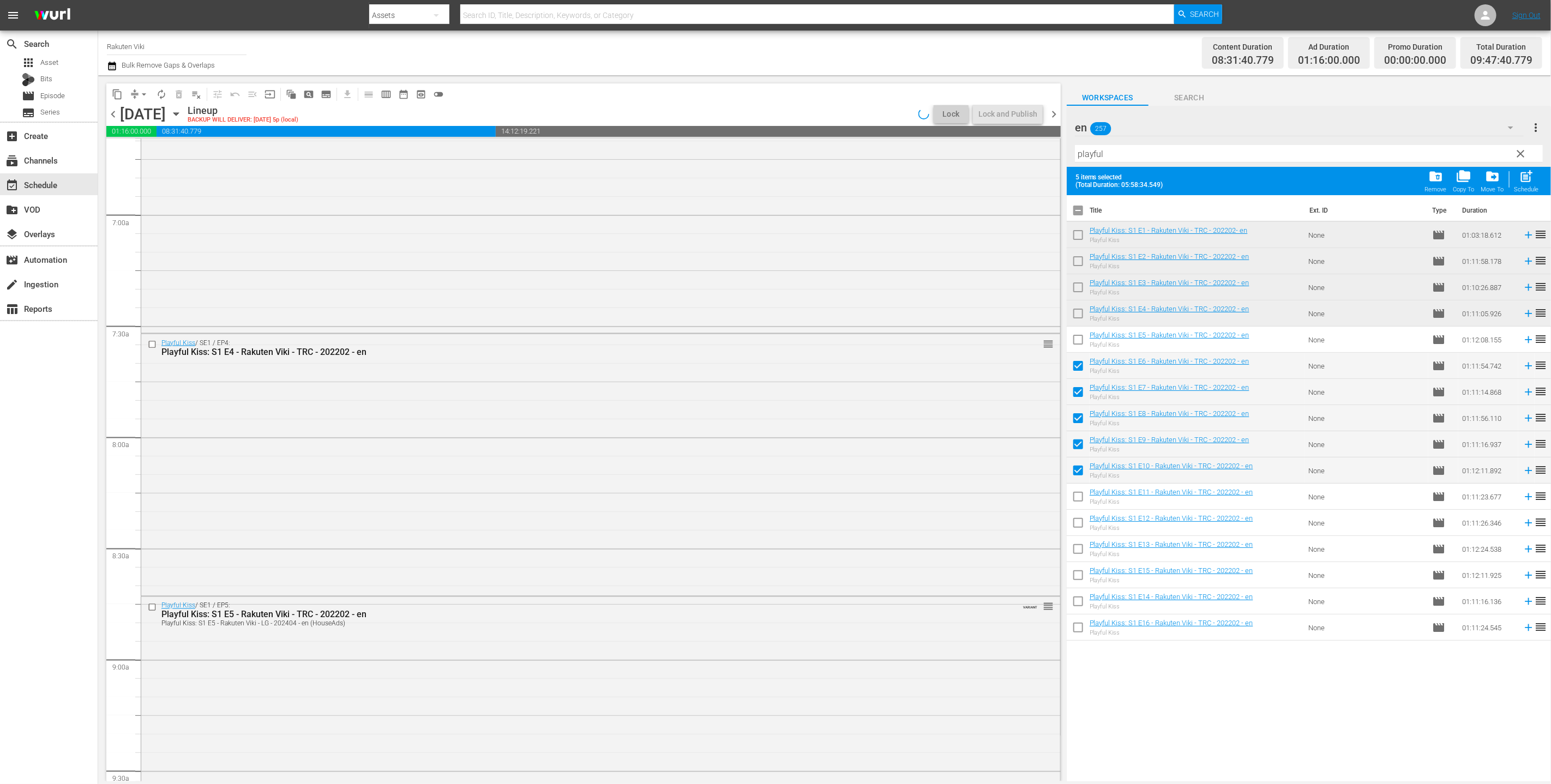
click at [768, 510] on td at bounding box center [1078, 522] width 23 height 26
click at [768, 496] on input "checkbox" at bounding box center [1078, 499] width 23 height 23
checkbox input "true"
click at [768, 522] on input "checkbox" at bounding box center [1078, 524] width 23 height 23
checkbox input "true"
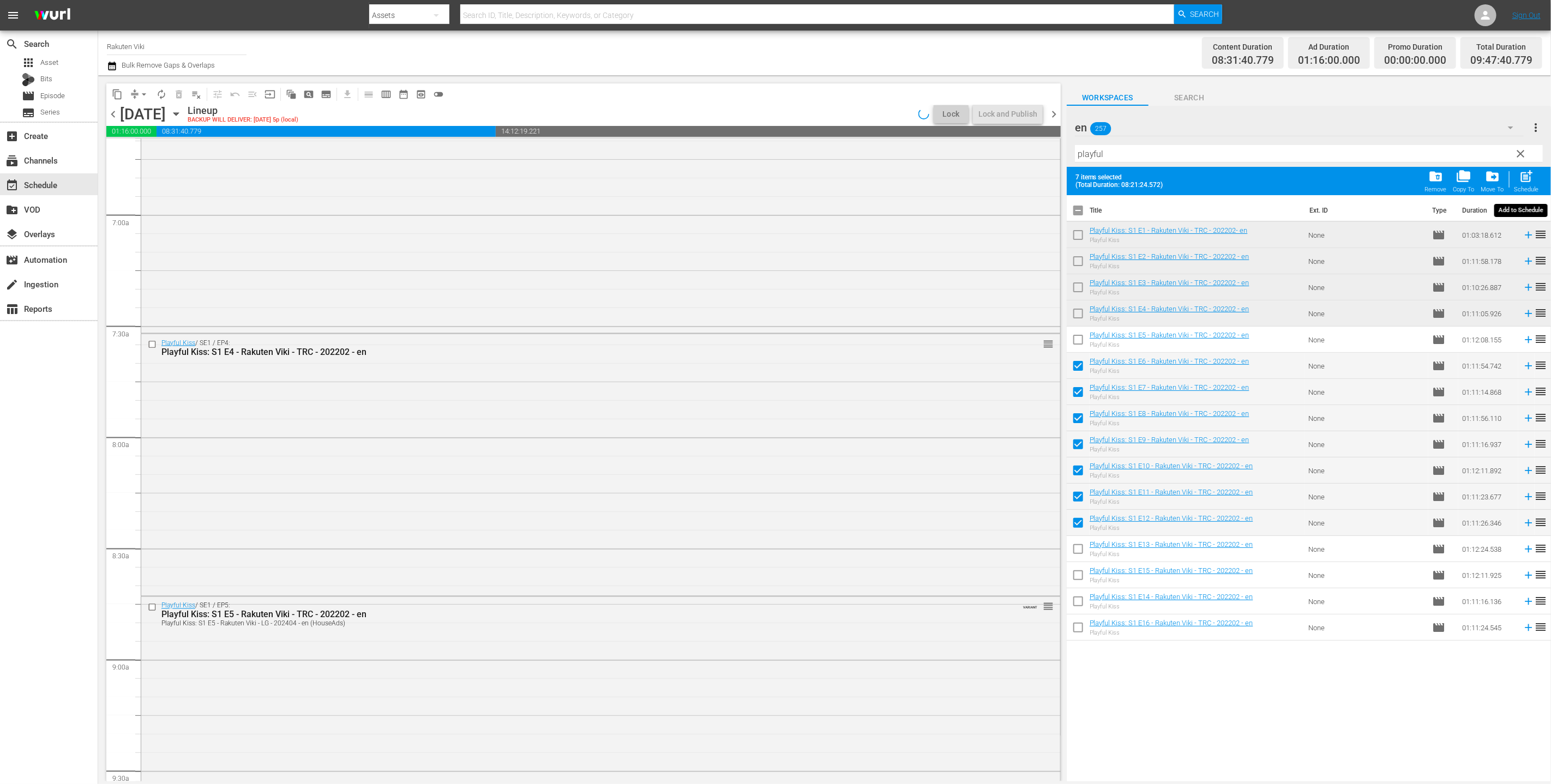
click at [768, 193] on button "post_add Schedule" at bounding box center [1526, 181] width 31 height 31
checkbox input "false"
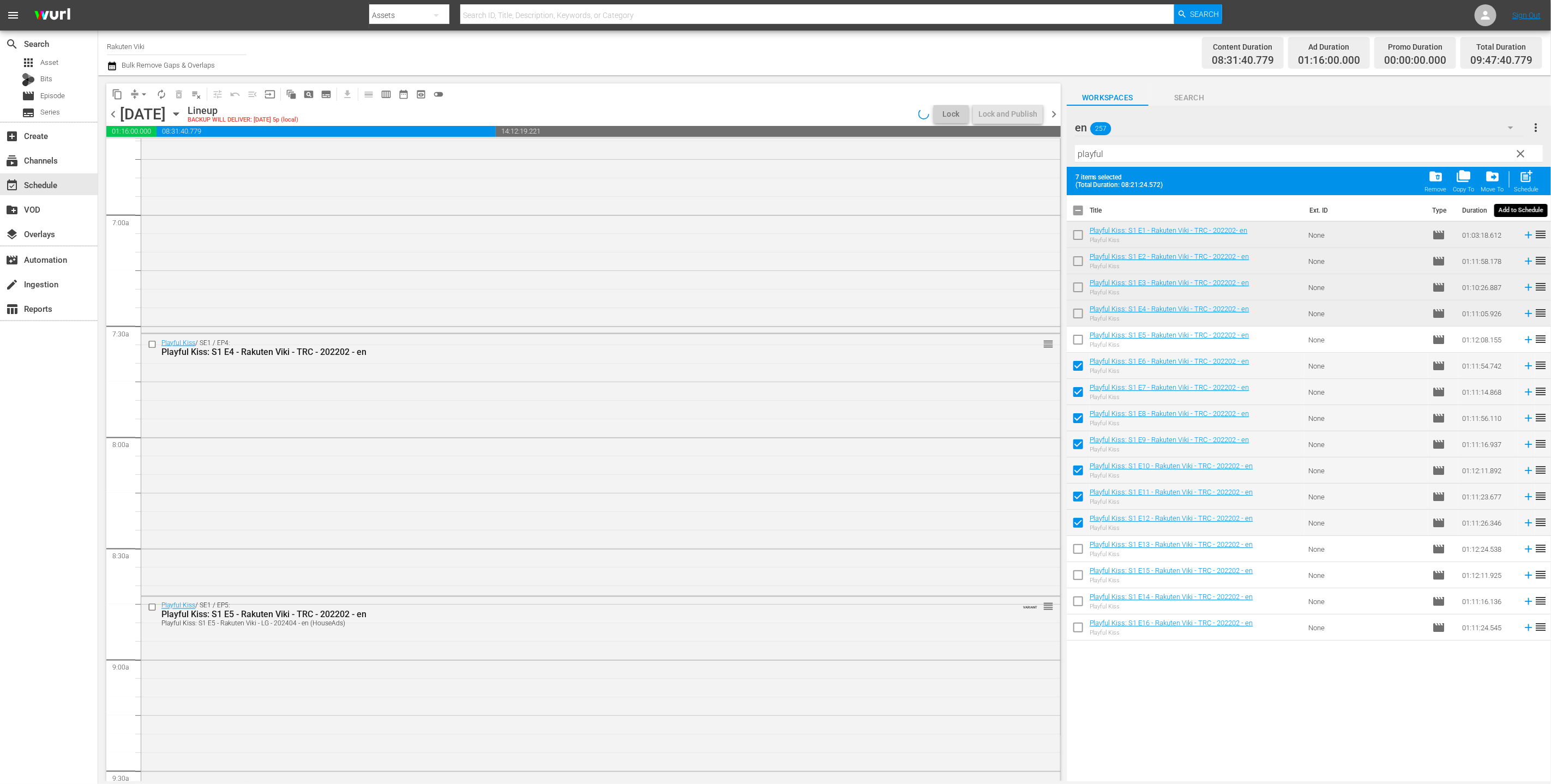
checkbox input "false"
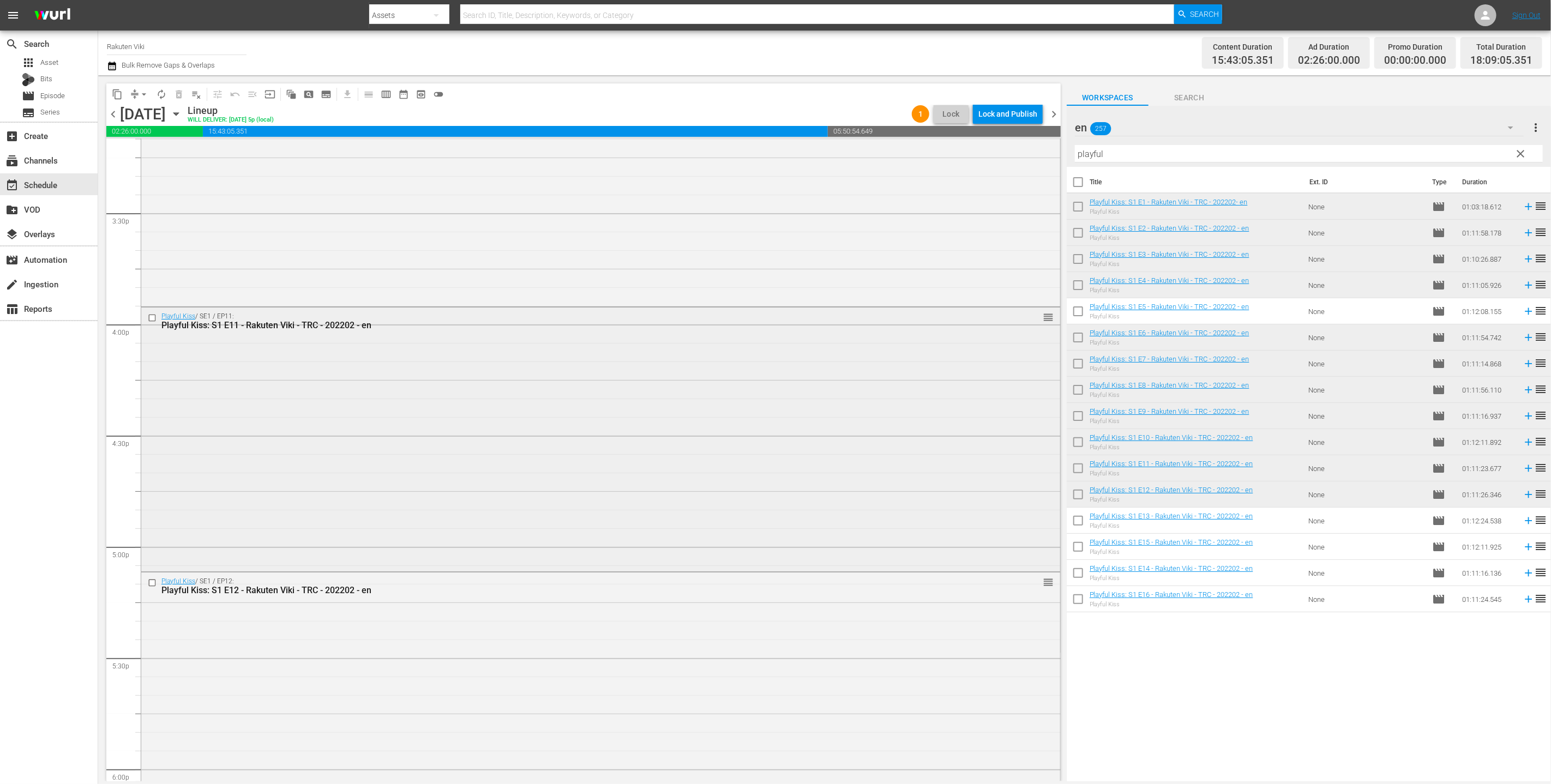
scroll to position [3568, 0]
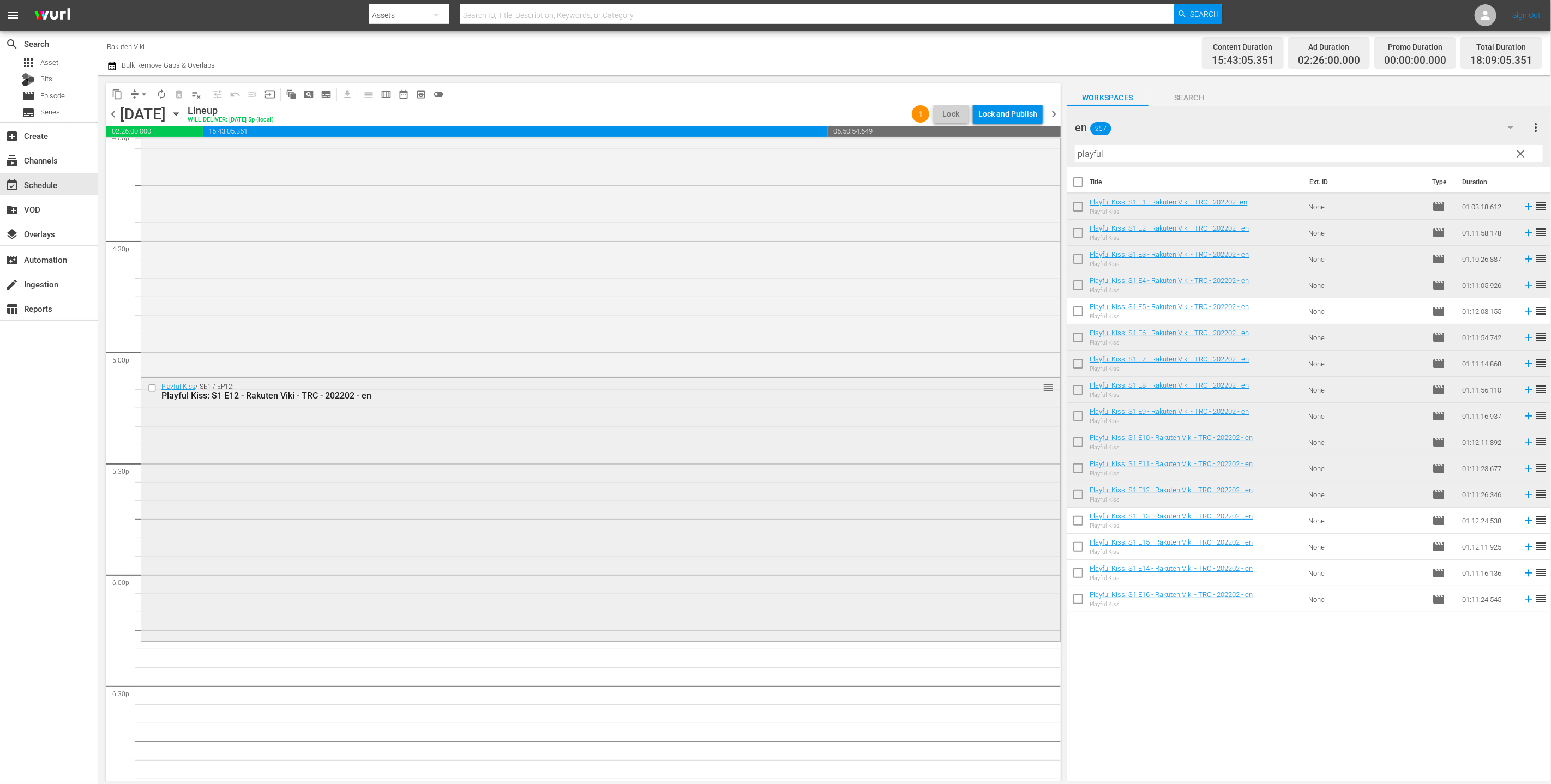
click at [546, 582] on div "Playful Kiss / SE1 / EP12: Playful Kiss: S1 E12 - Rakuten Viki - TRC - 202202 -…" at bounding box center [601, 508] width 919 height 262
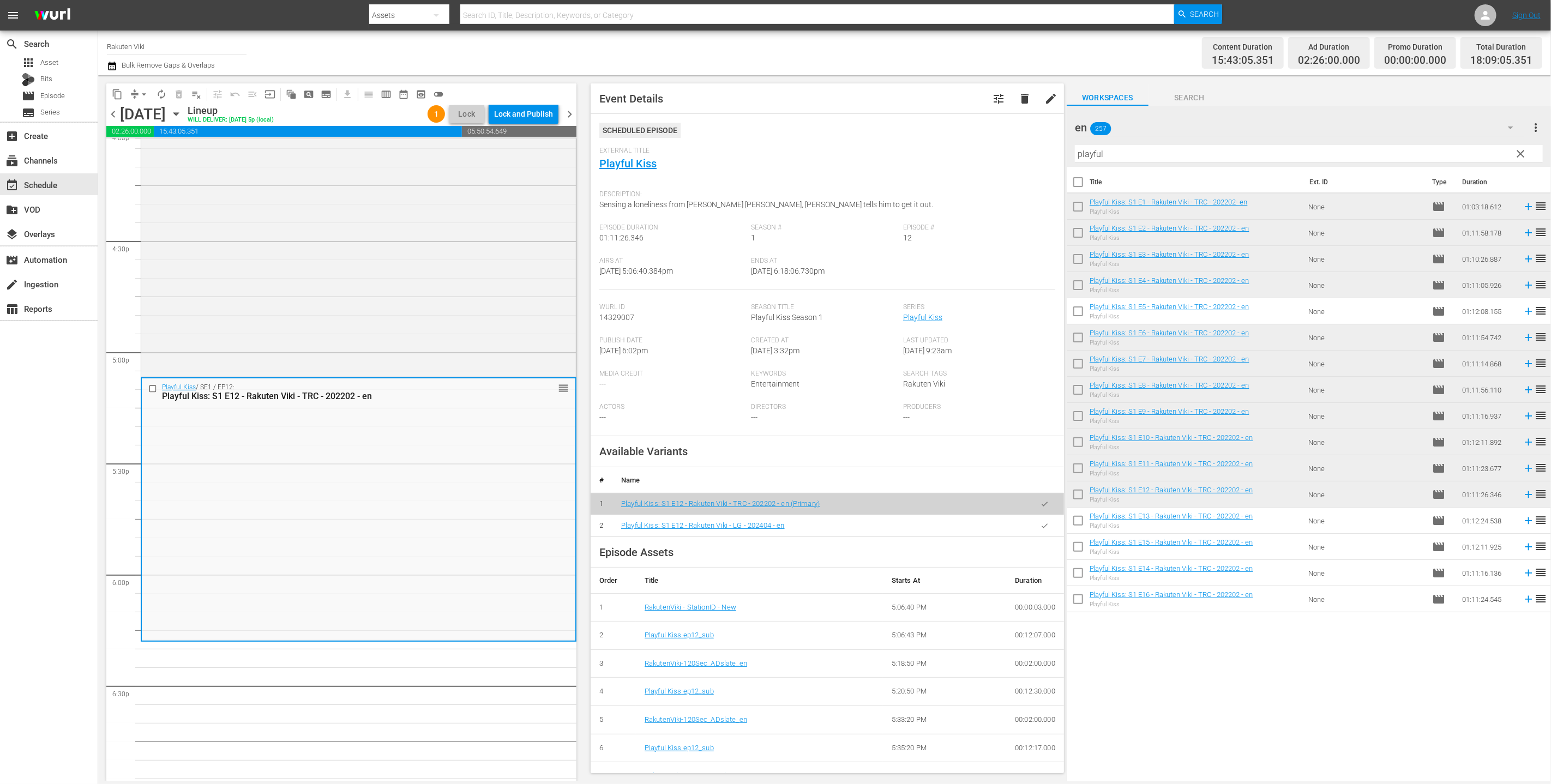
click at [768, 529] on button "button" at bounding box center [1045, 526] width 21 height 21
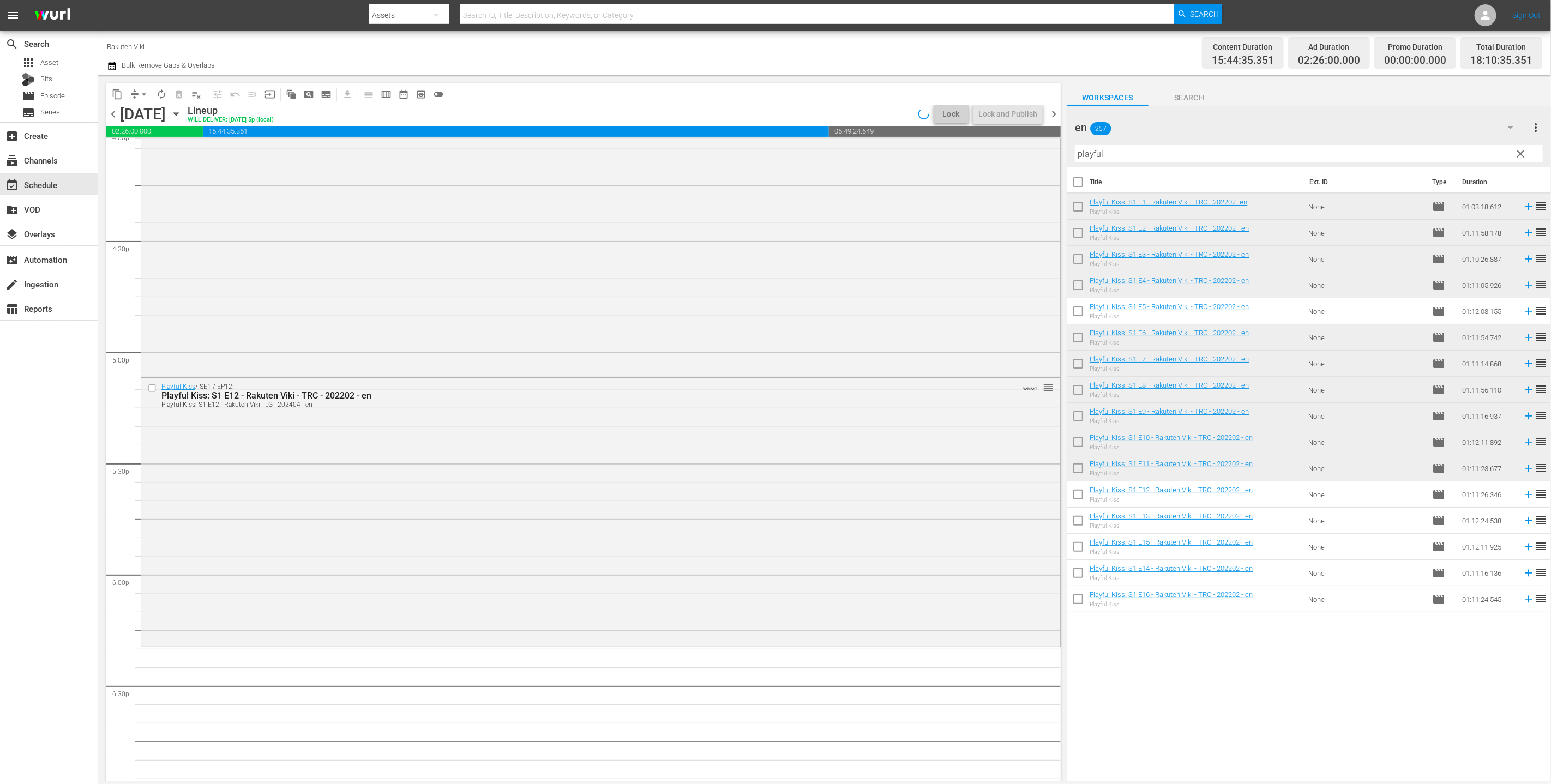
click at [768, 497] on input "checkbox" at bounding box center [1078, 496] width 23 height 23
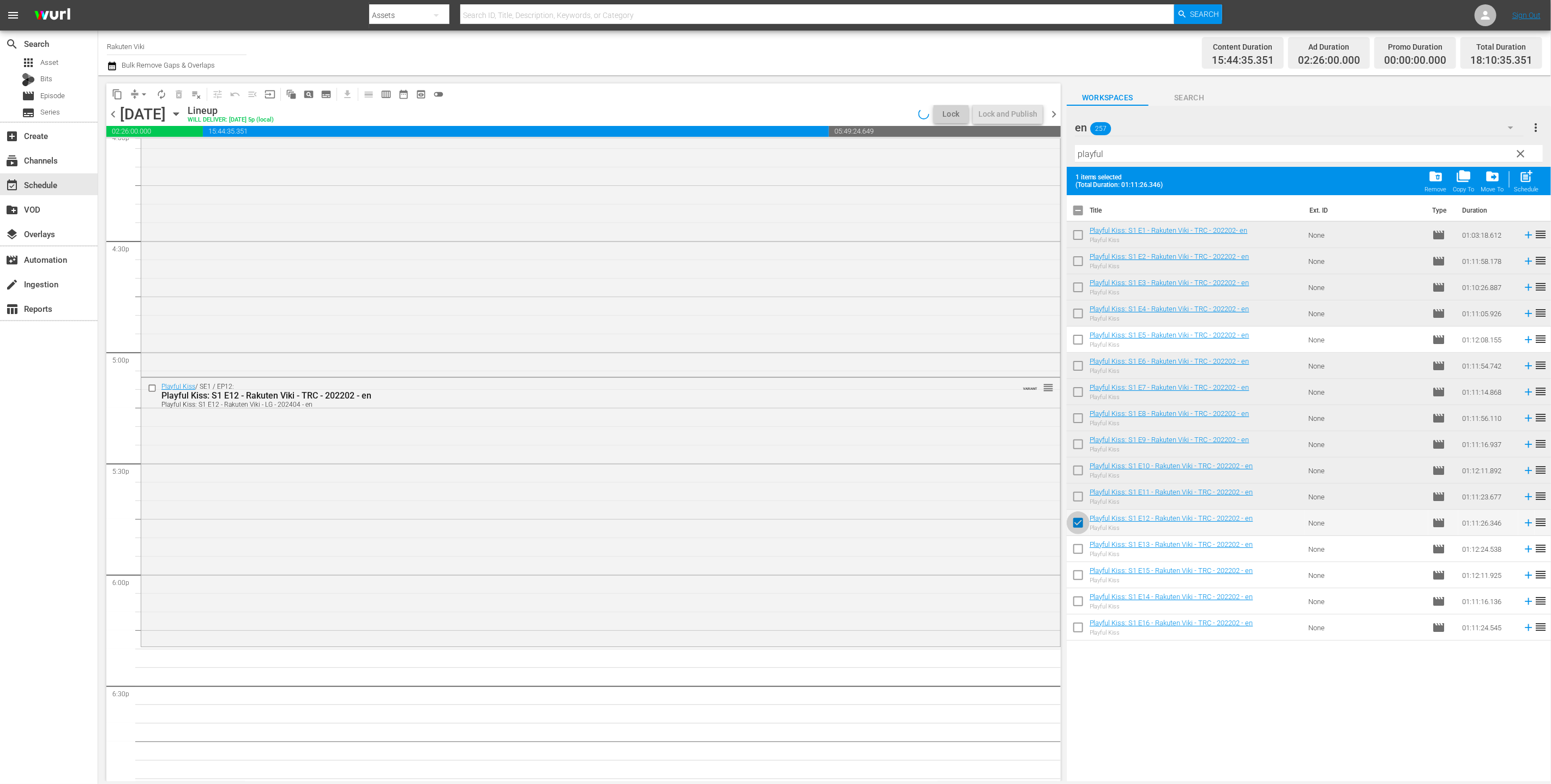
click at [768, 525] on input "checkbox" at bounding box center [1078, 524] width 23 height 23
checkbox input "false"
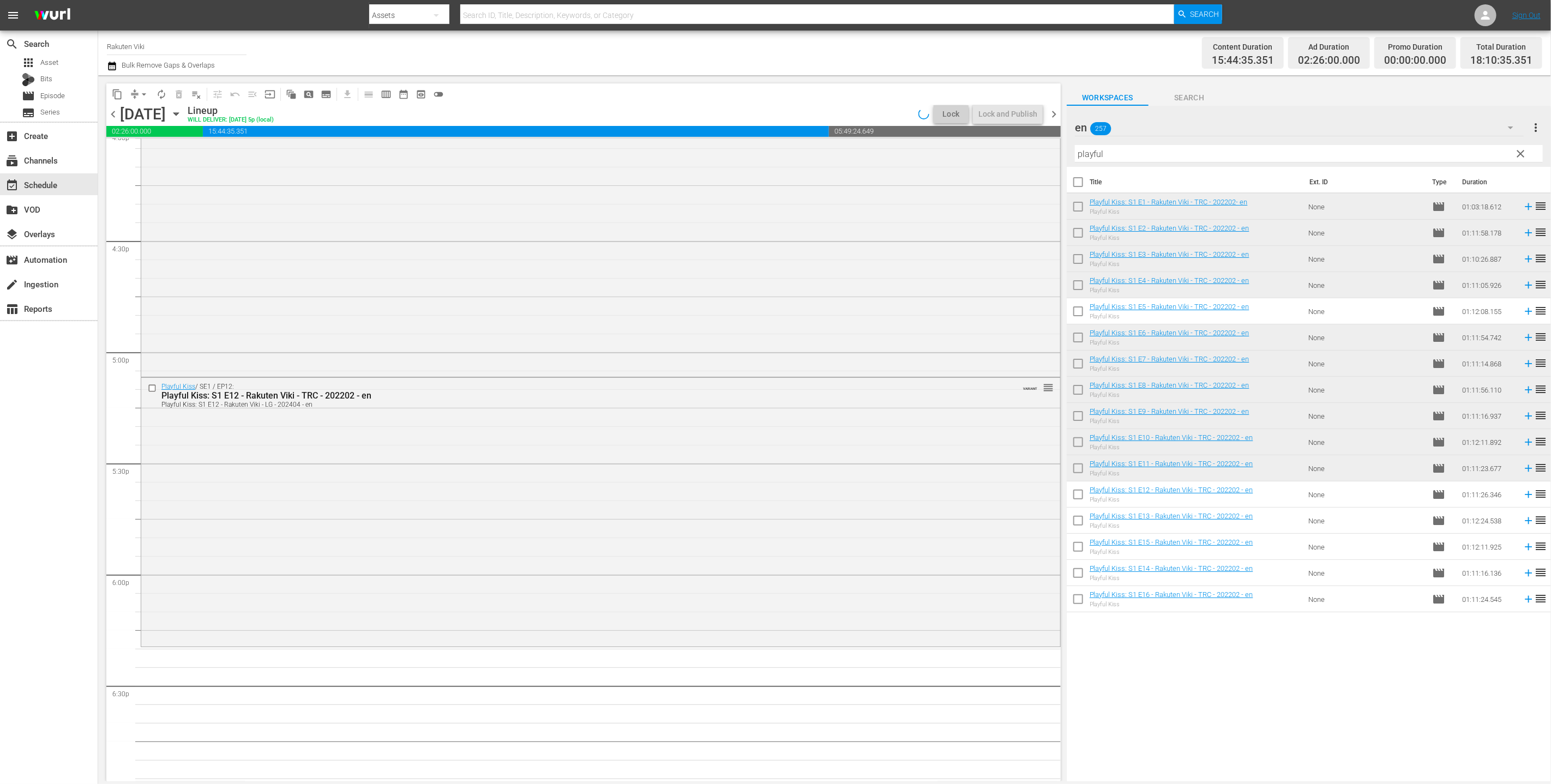
click at [768, 513] on input "checkbox" at bounding box center [1078, 522] width 23 height 23
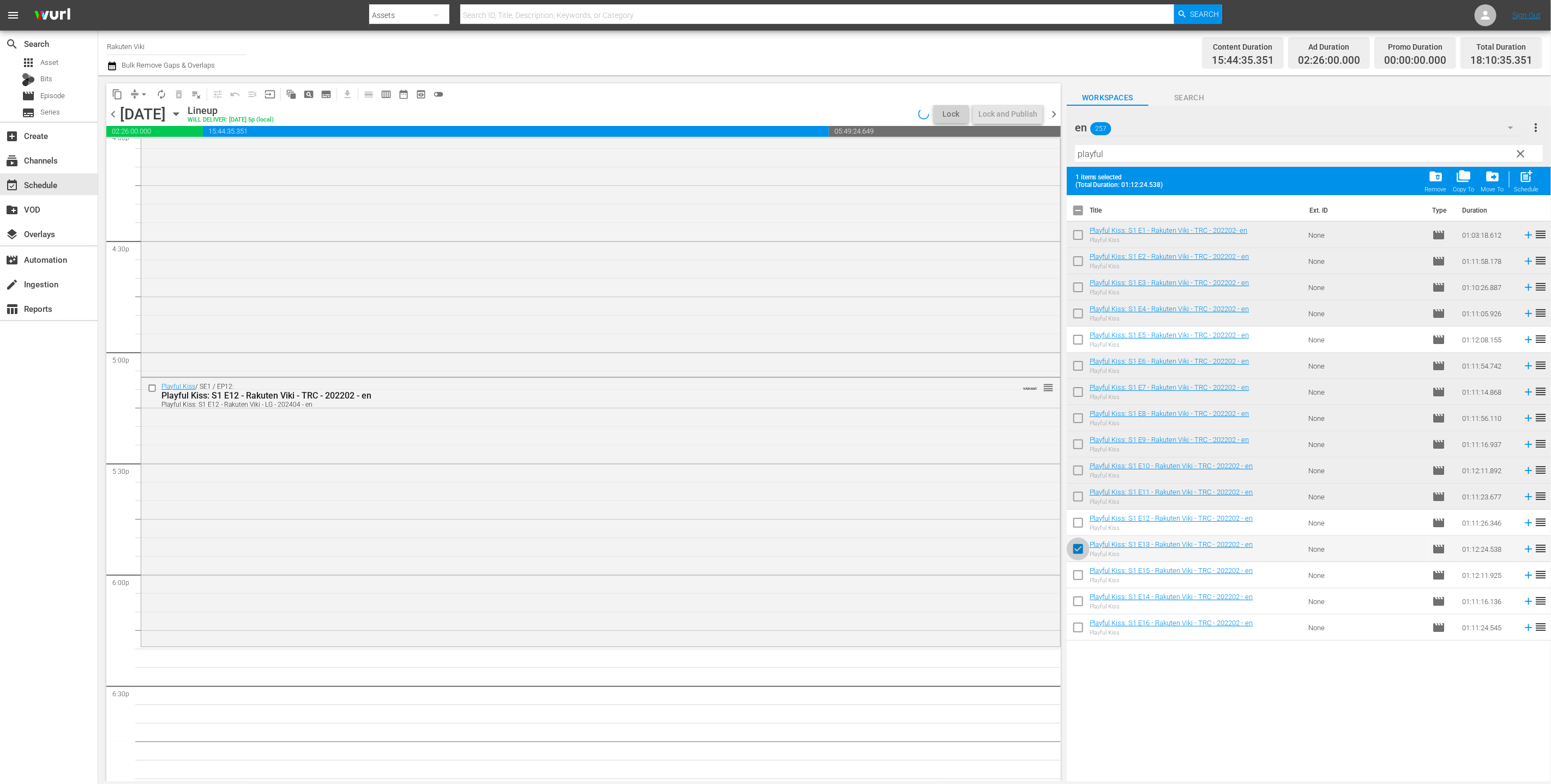
click at [768, 557] on input "checkbox" at bounding box center [1078, 551] width 23 height 23
checkbox input "false"
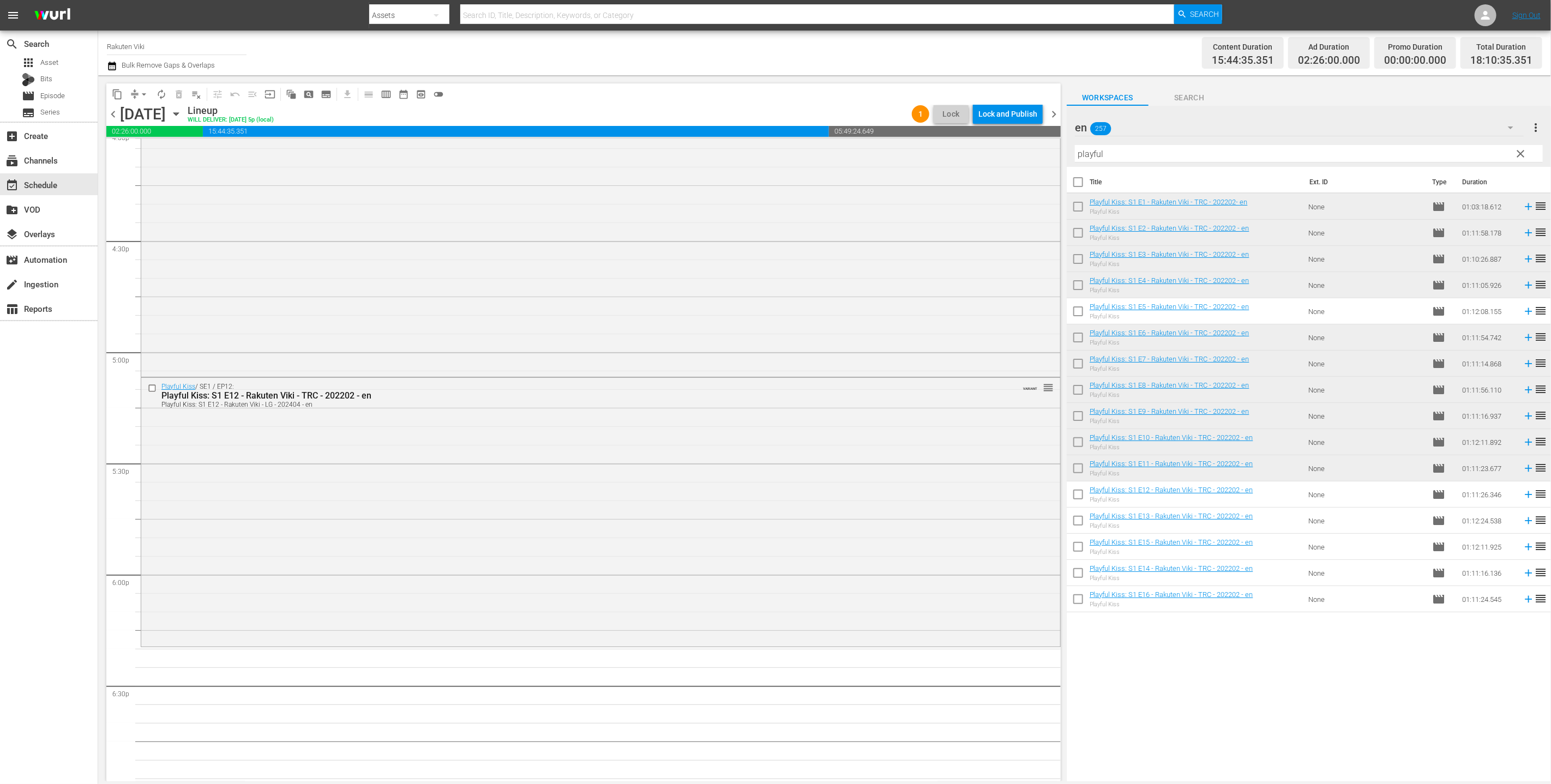
click at [768, 541] on input "checkbox" at bounding box center [1078, 549] width 23 height 23
checkbox input "true"
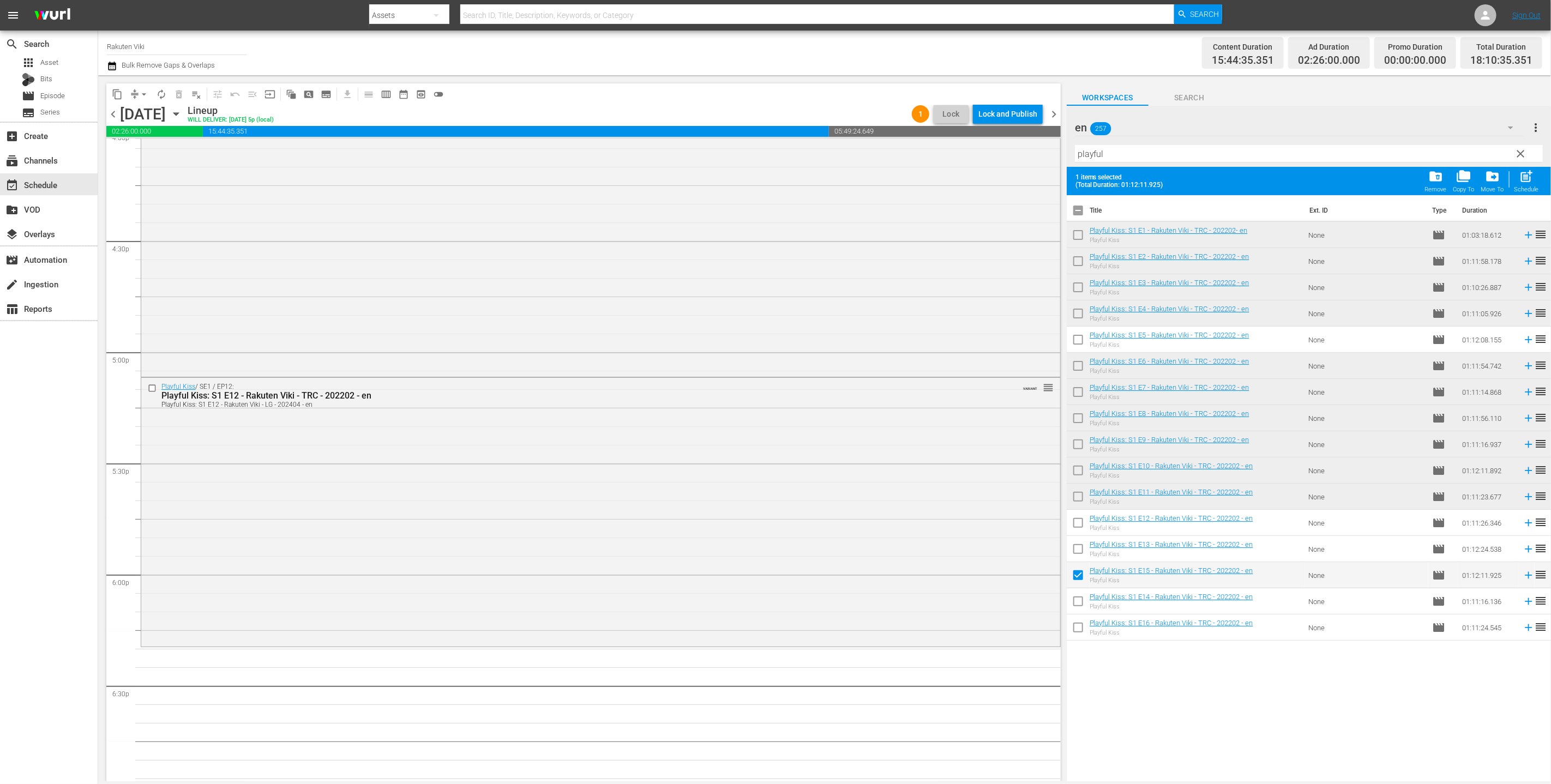
click at [768, 553] on input "checkbox" at bounding box center [1078, 551] width 23 height 23
checkbox input "true"
click at [768, 629] on input "checkbox" at bounding box center [1078, 629] width 23 height 23
checkbox input "true"
click at [768, 603] on input "checkbox" at bounding box center [1078, 603] width 23 height 23
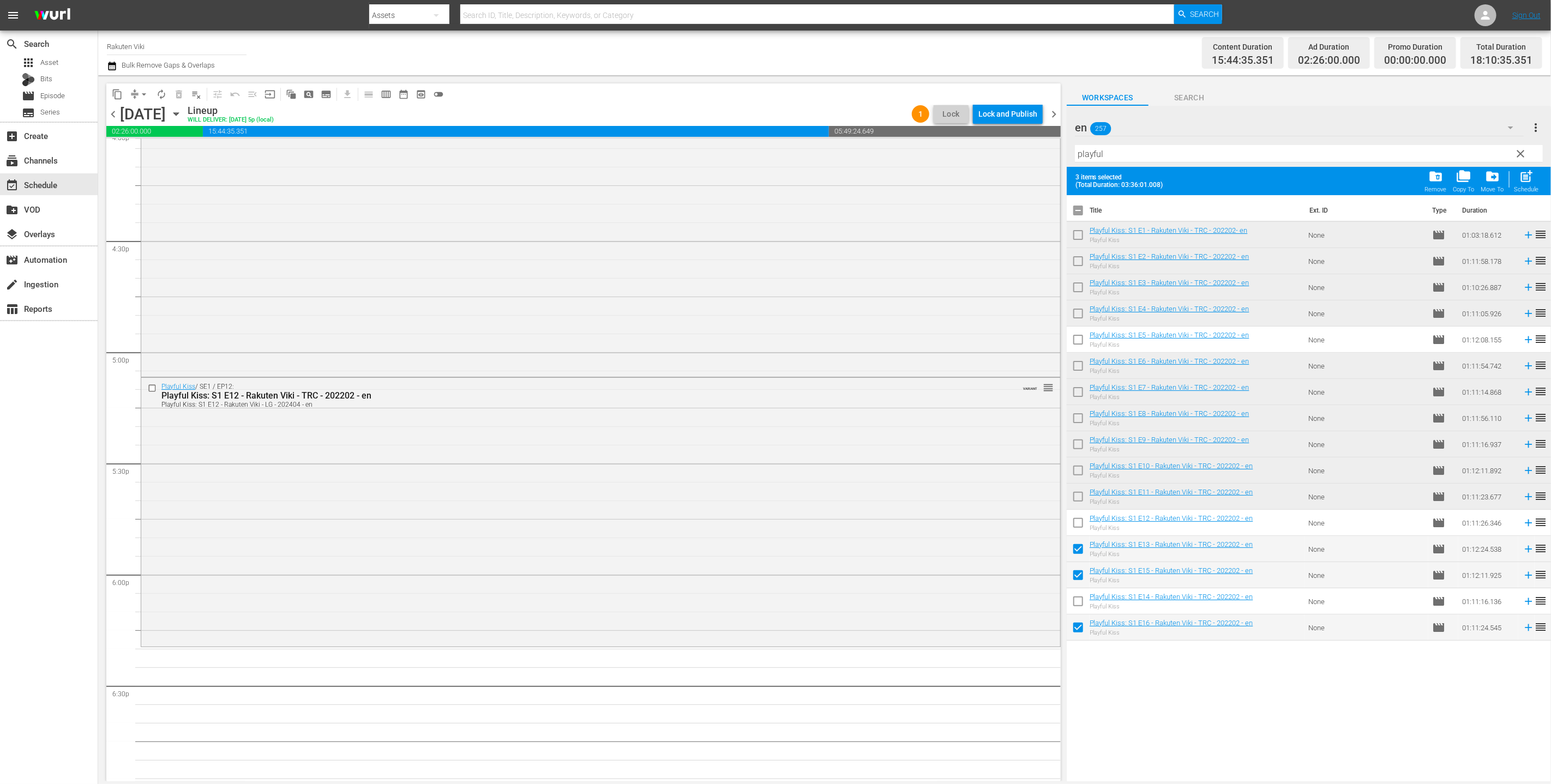
checkbox input "true"
click at [768, 575] on input "checkbox" at bounding box center [1078, 577] width 23 height 23
checkbox input "false"
click at [768, 628] on input "checkbox" at bounding box center [1078, 629] width 23 height 23
checkbox input "false"
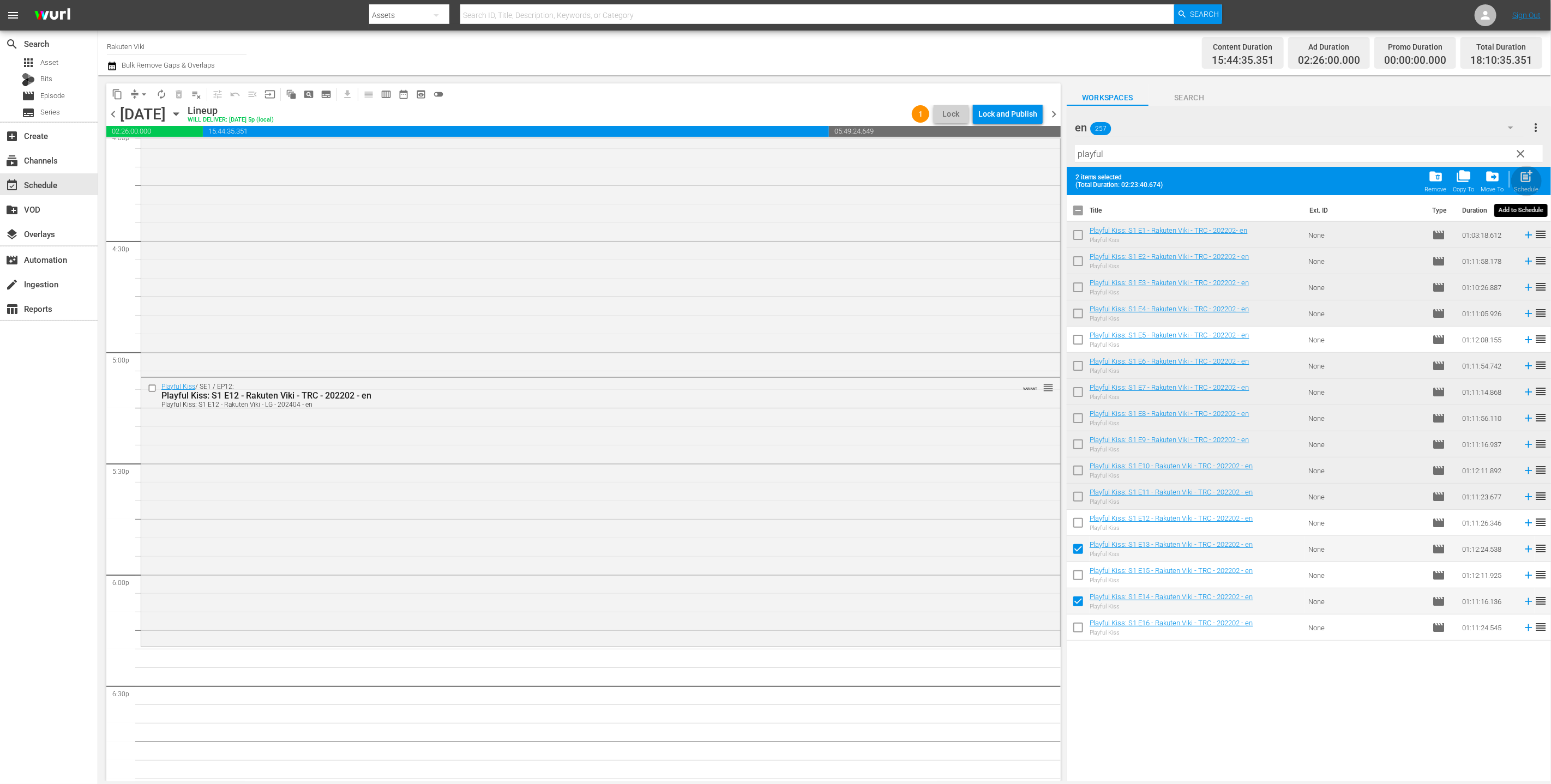
click at [768, 179] on span "post_add" at bounding box center [1527, 176] width 15 height 15
checkbox input "false"
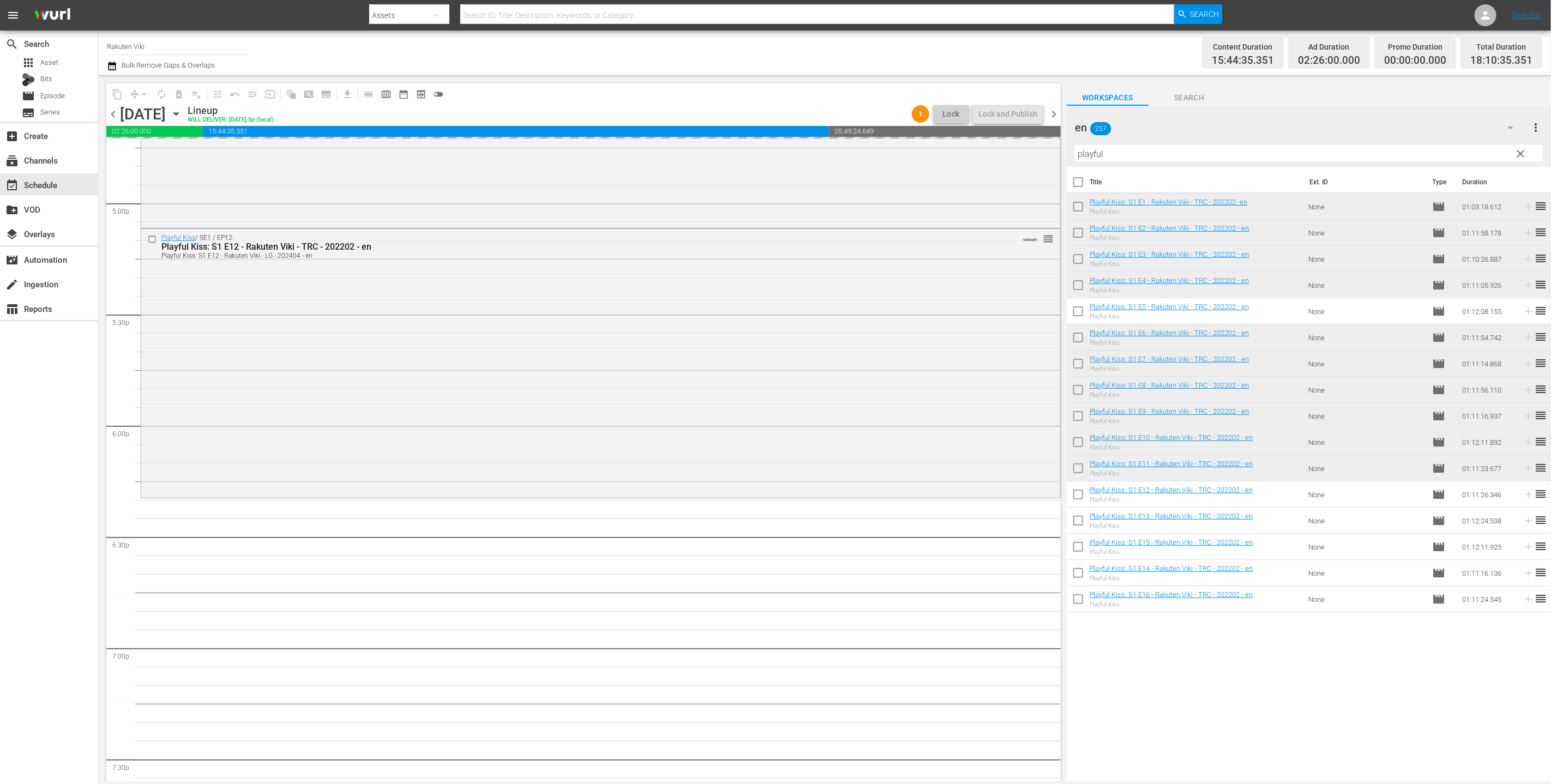
scroll to position [3912, 0]
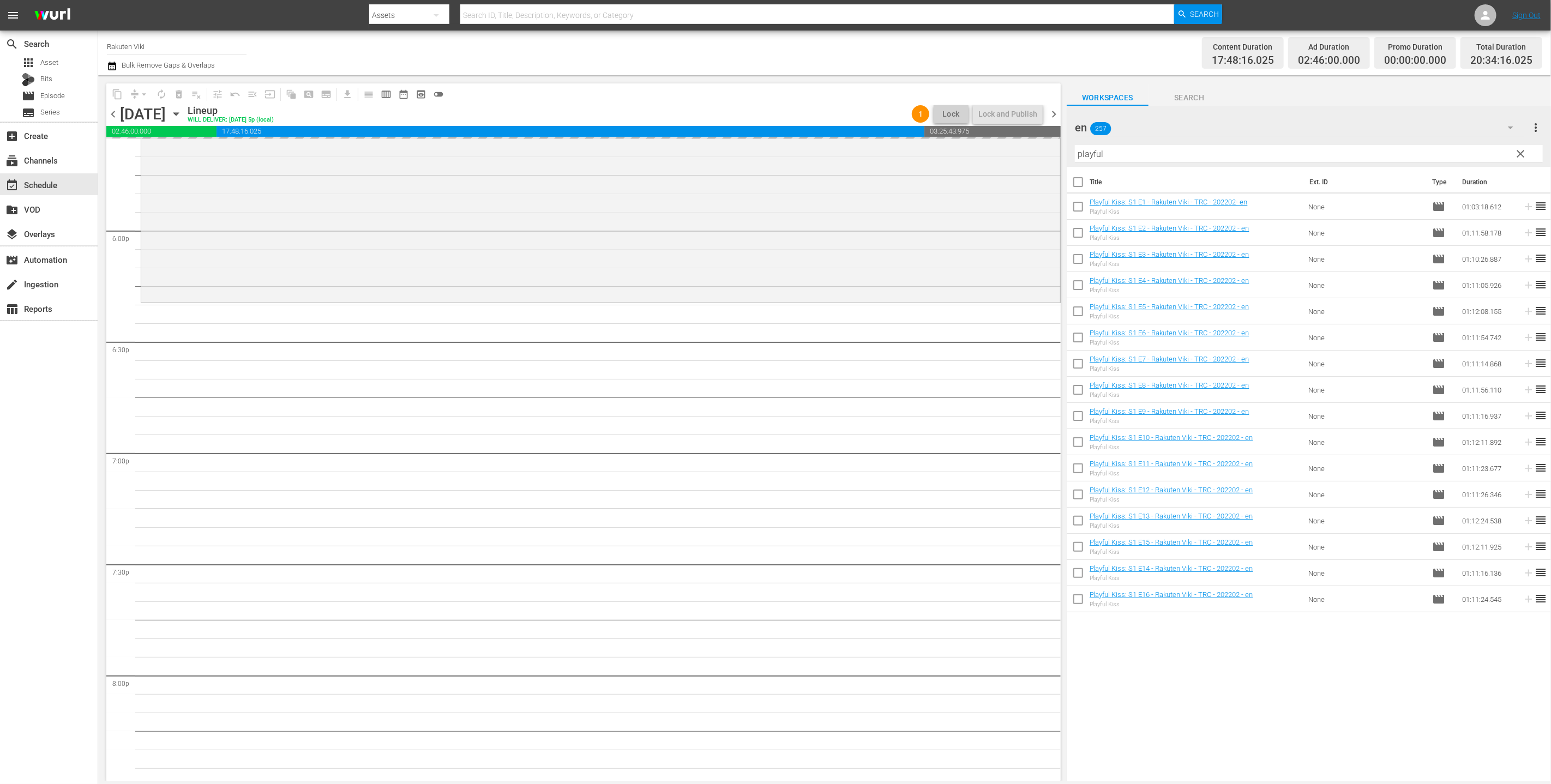
click at [768, 551] on input "checkbox" at bounding box center [1078, 549] width 23 height 23
checkbox input "true"
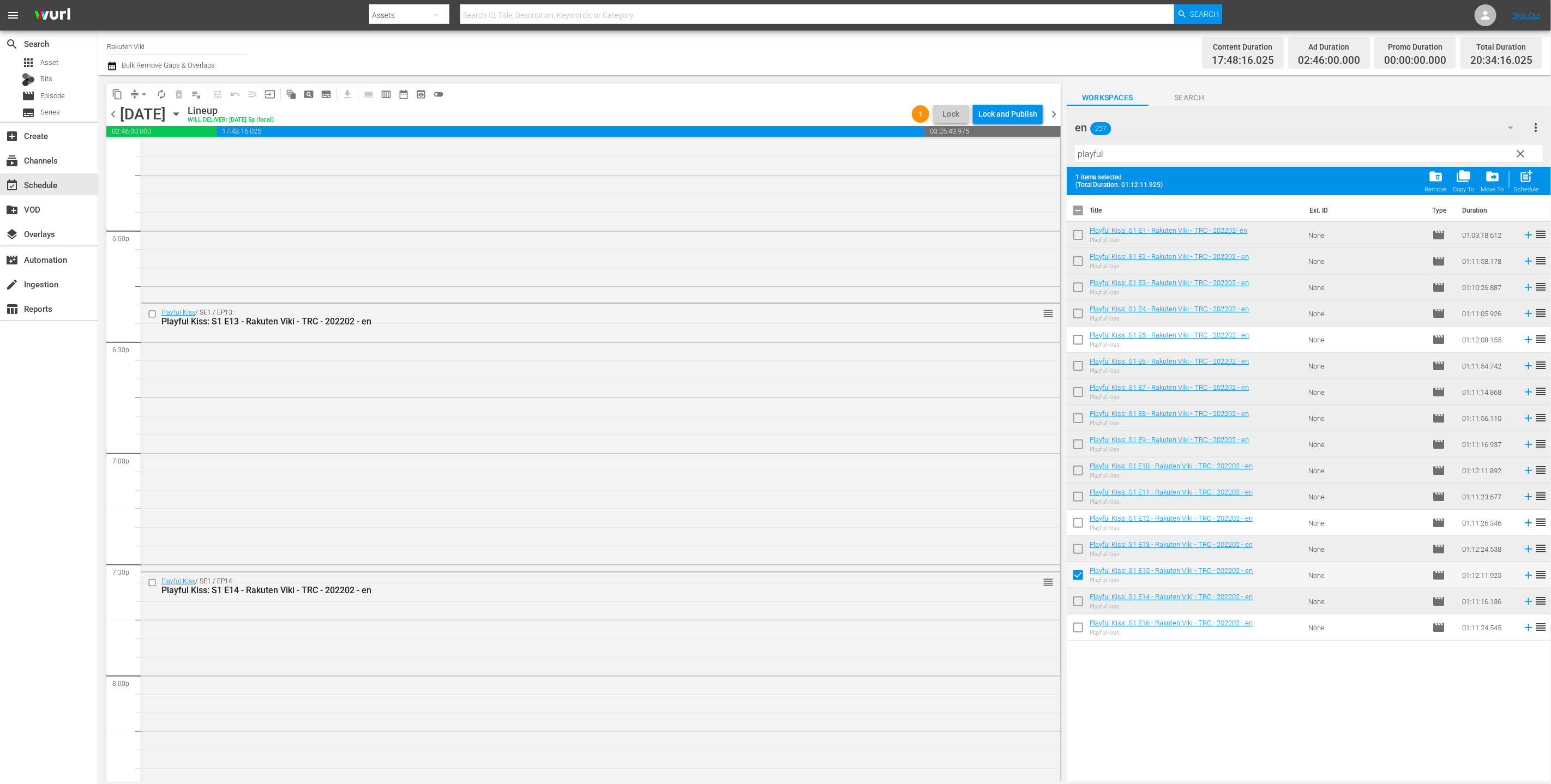
click at [768, 620] on input "checkbox" at bounding box center [1078, 629] width 23 height 23
checkbox input "true"
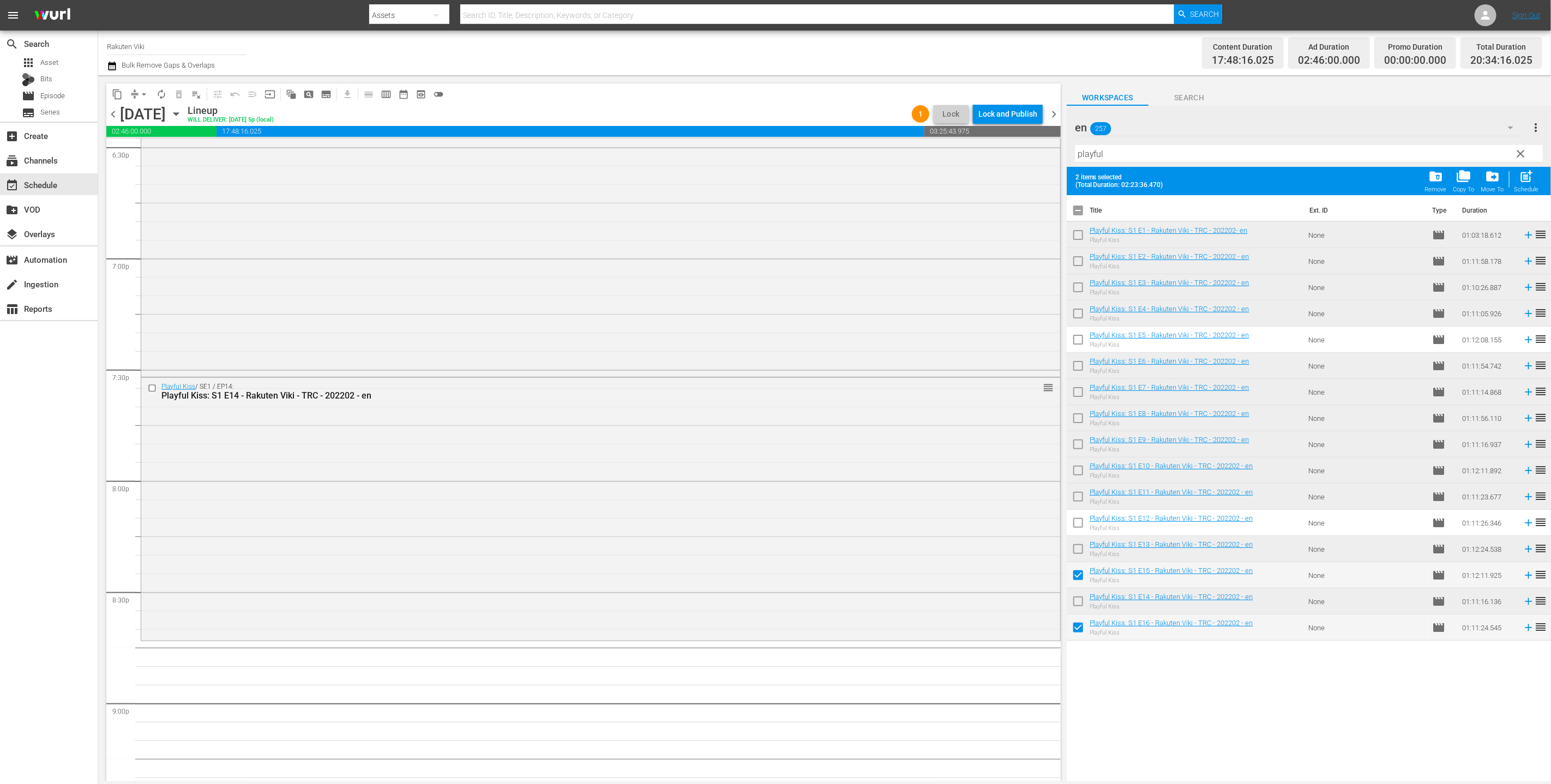
scroll to position [4169, 0]
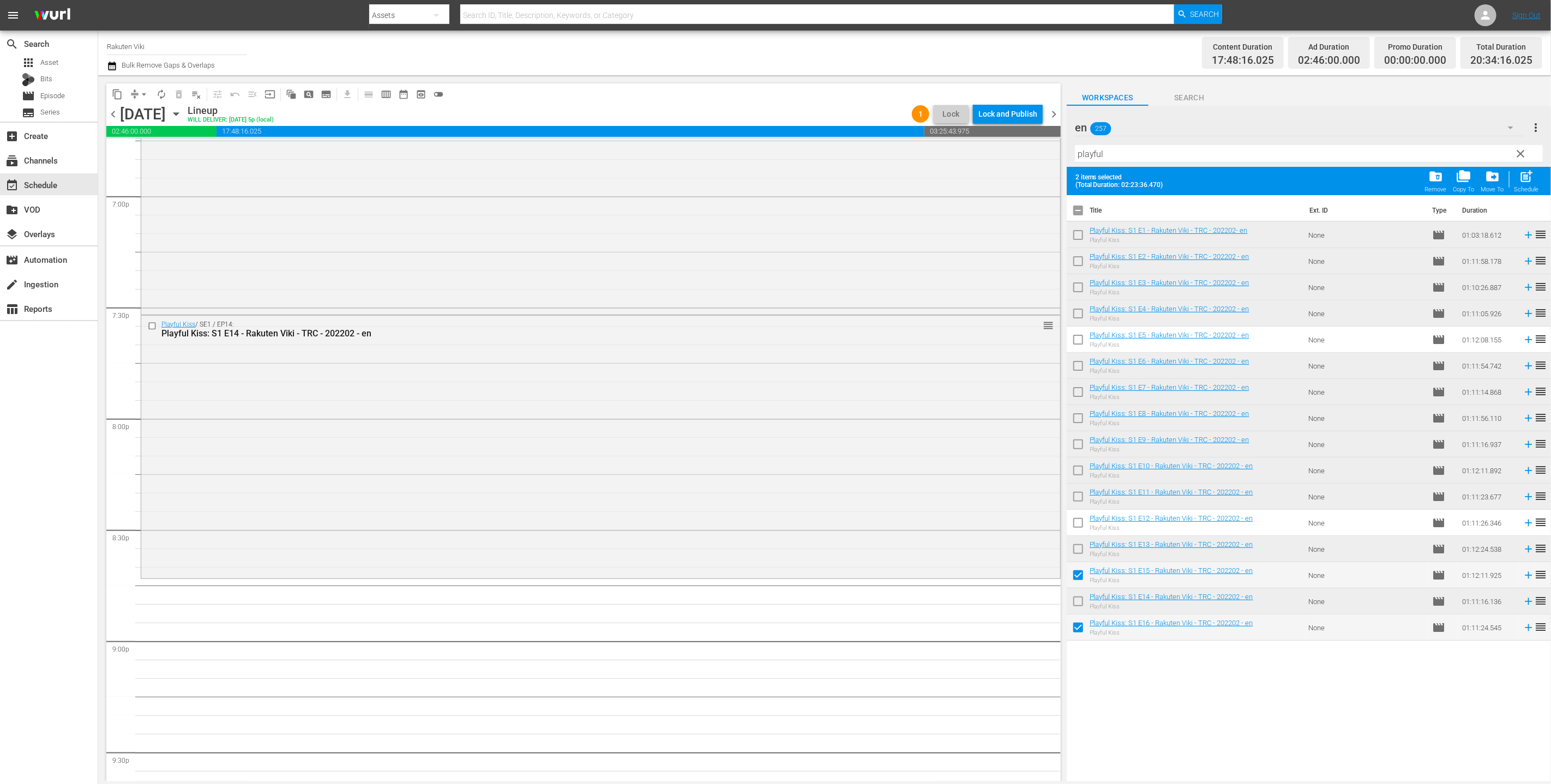
click at [768, 183] on span "post_add" at bounding box center [1527, 176] width 15 height 15
checkbox input "false"
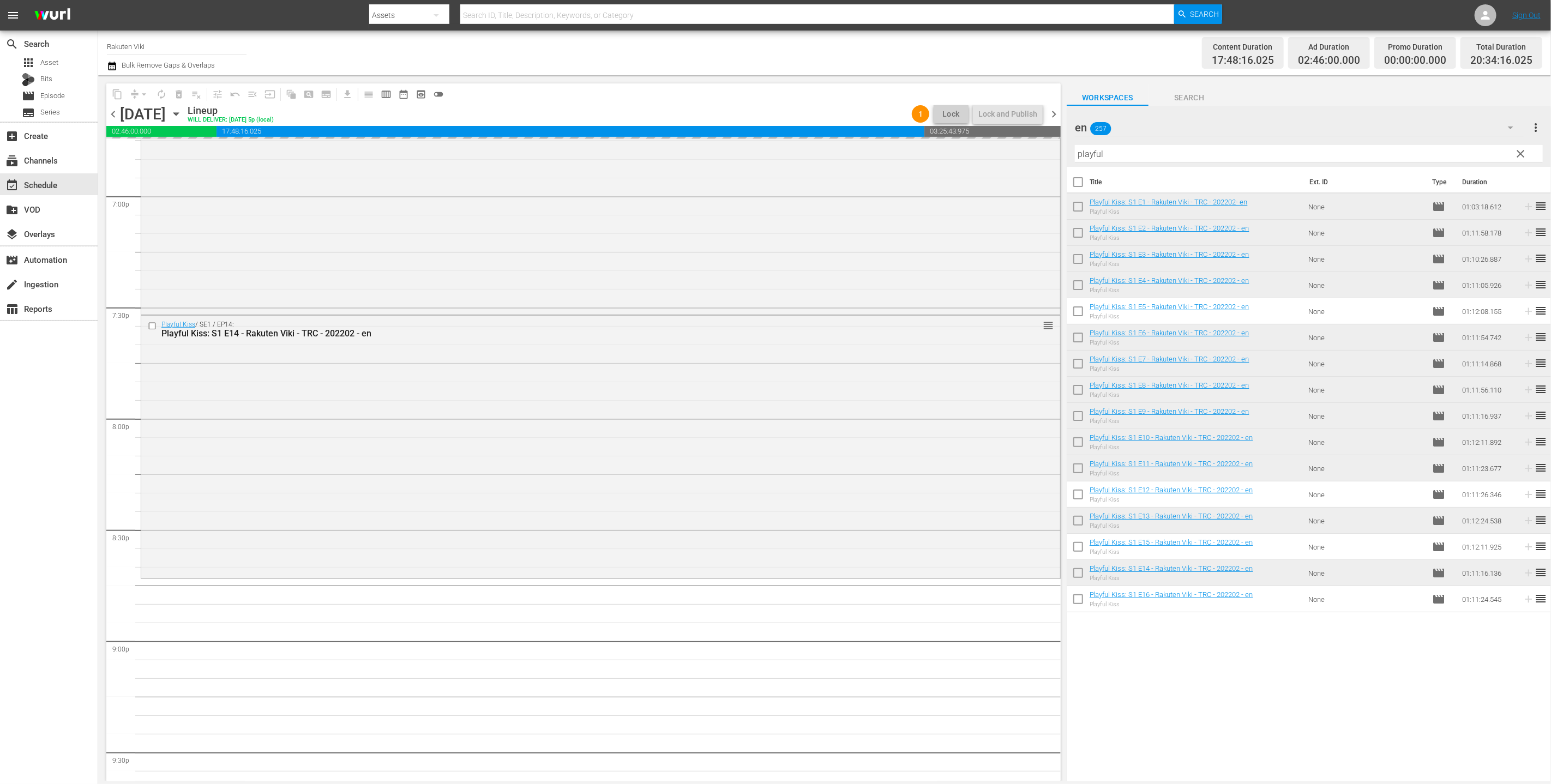
scroll to position [4426, 0]
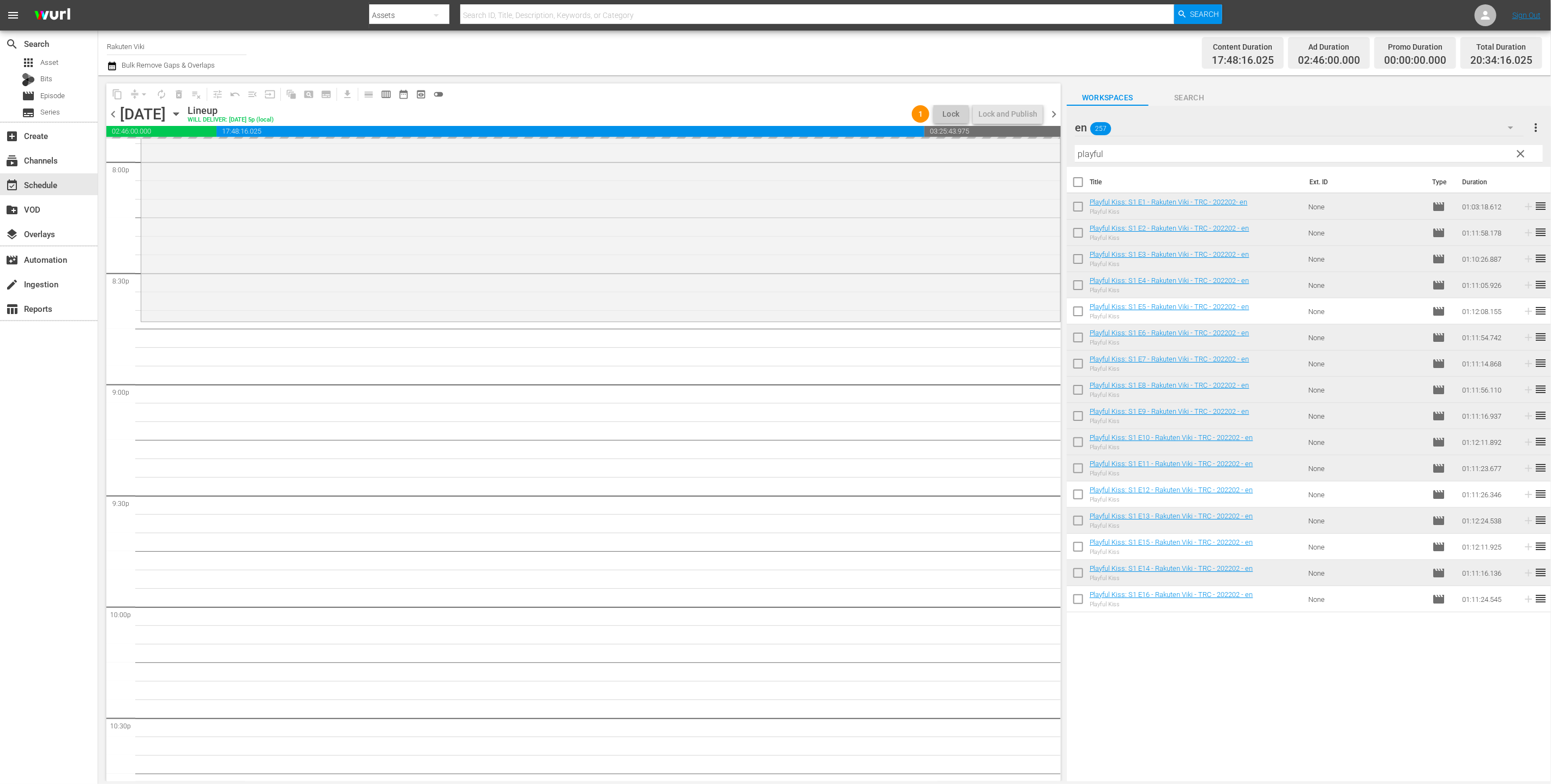
click at [768, 140] on div "en 257" at bounding box center [1299, 127] width 449 height 31
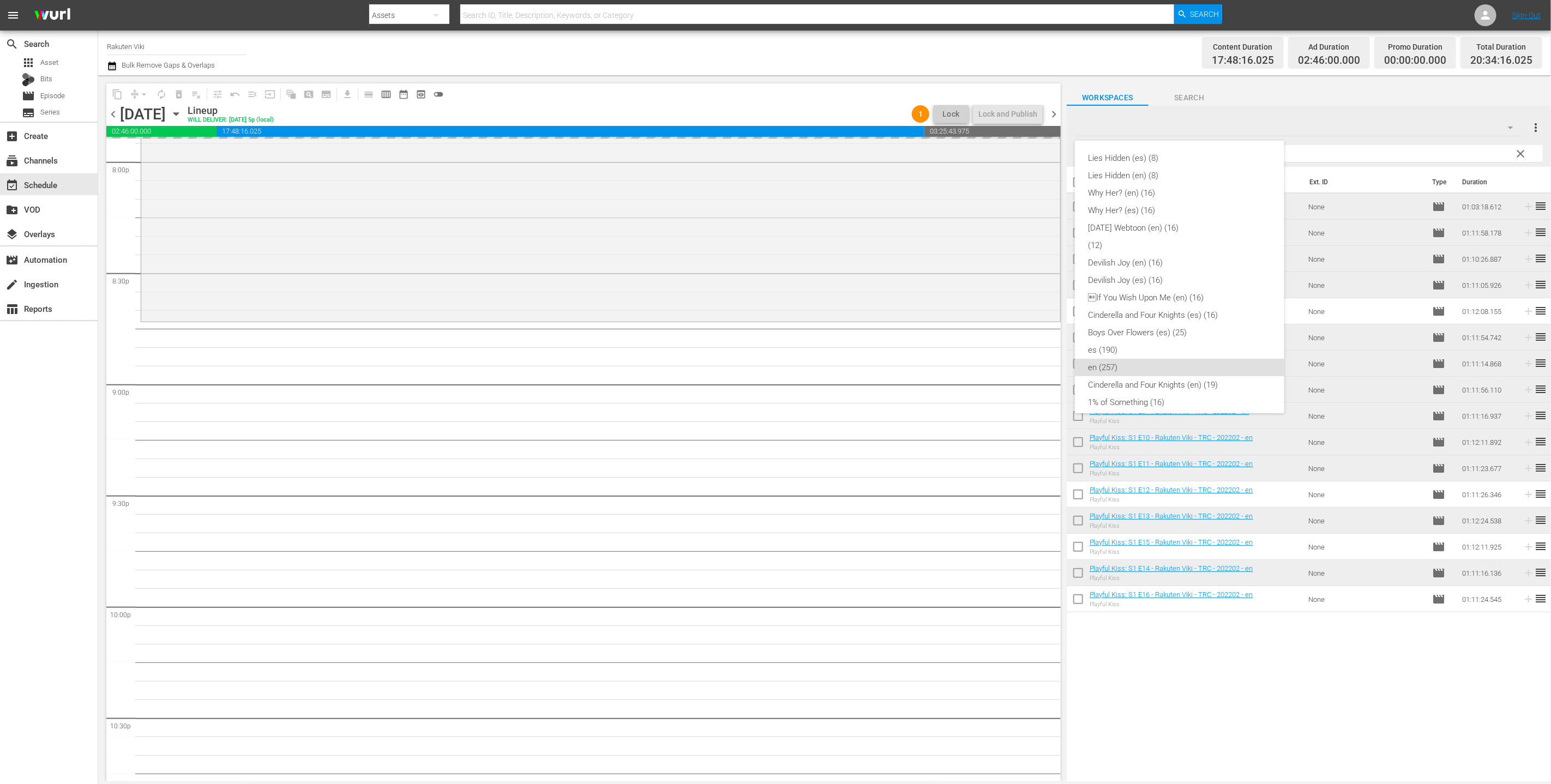
scroll to position [200, 0]
click at [768, 151] on div "Lies Hidden (es) (8) Lies Hidden (en) (8) Why Her? (en) (16) Why Her? (es) (16)…" at bounding box center [775, 392] width 1551 height 784
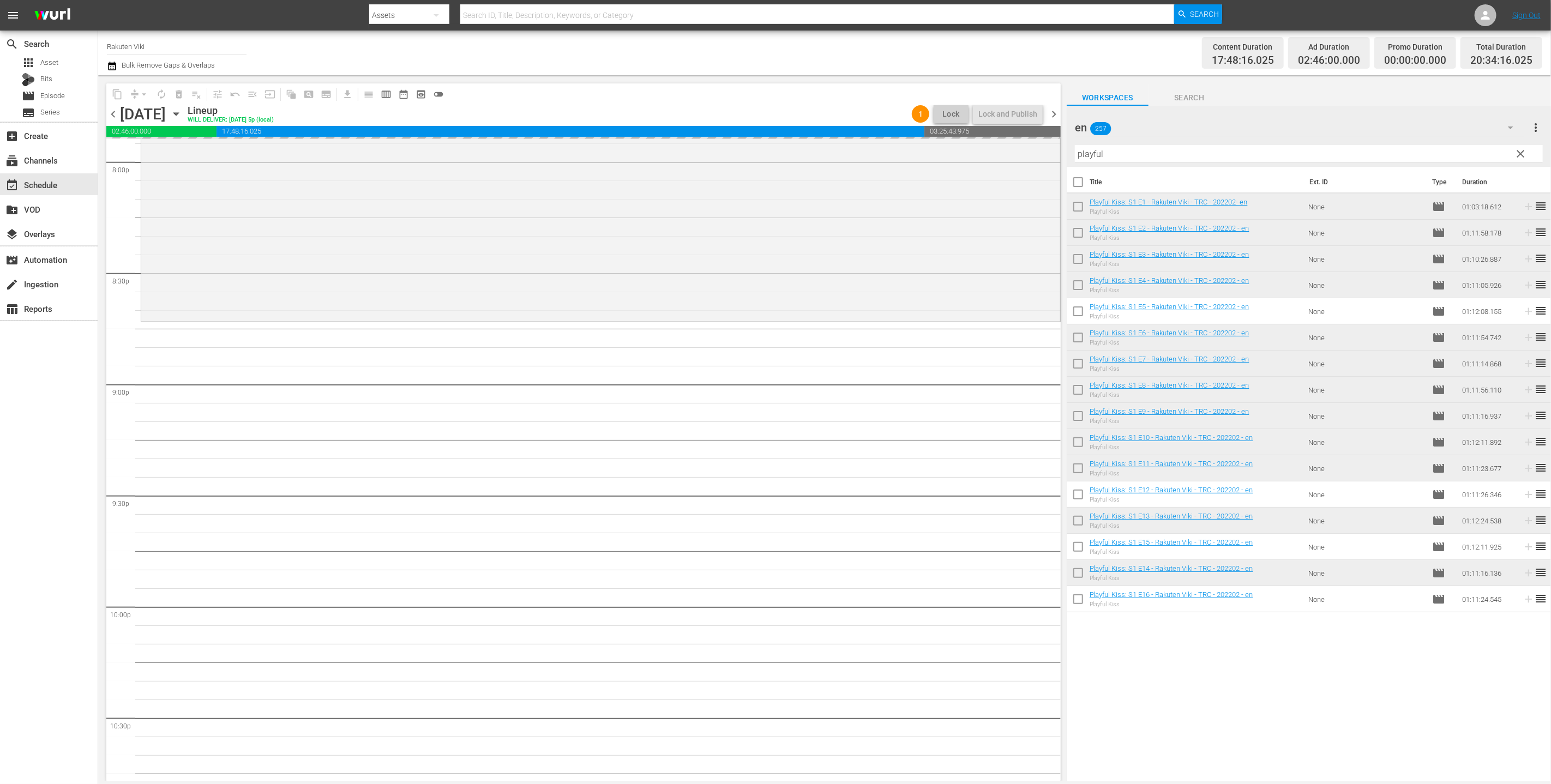
click at [768, 152] on div "Lies Hidden (es) (8) Lies Hidden (en) (8) Why Her? (en) (16) Why Her? (es) (16)…" at bounding box center [775, 392] width 1551 height 784
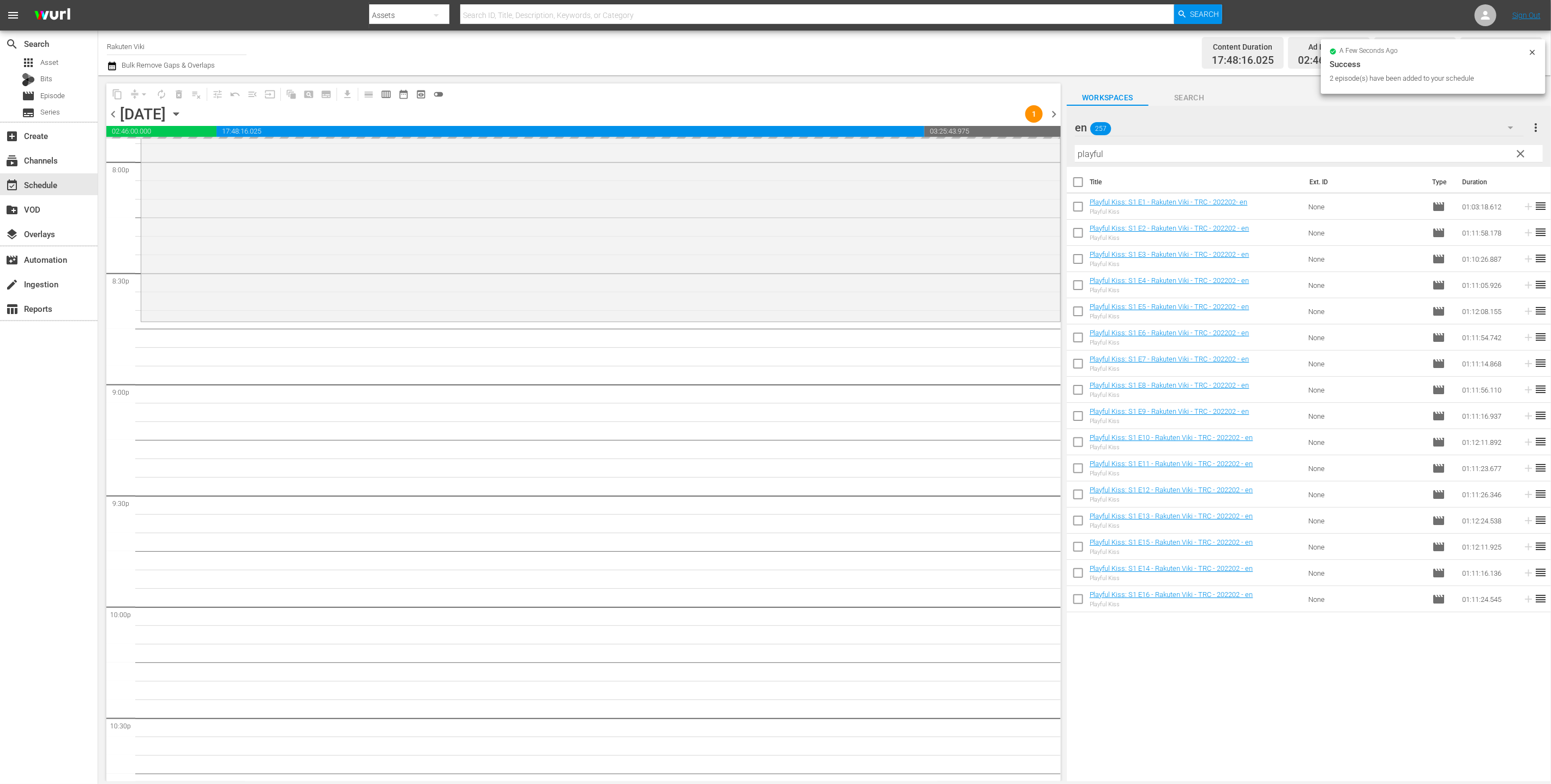
click at [768, 159] on span "clear" at bounding box center [1521, 153] width 13 height 13
click at [768, 126] on div "en 257" at bounding box center [1299, 127] width 449 height 31
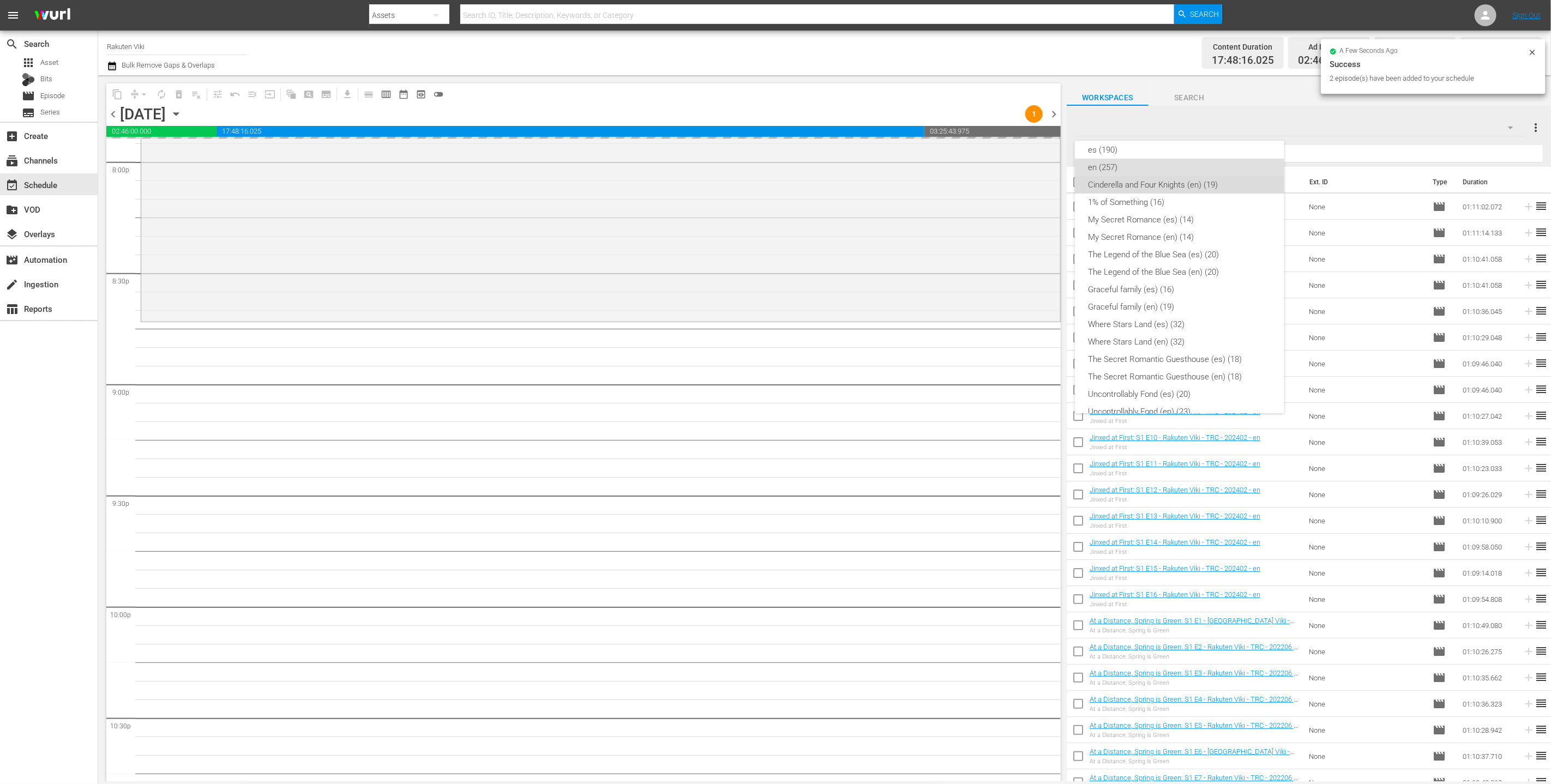
drag, startPoint x: 1182, startPoint y: 181, endPoint x: 1107, endPoint y: 232, distance: 90.7
click at [768, 181] on div "Cinderella and Four Knights (en) (19)" at bounding box center [1180, 185] width 183 height 17
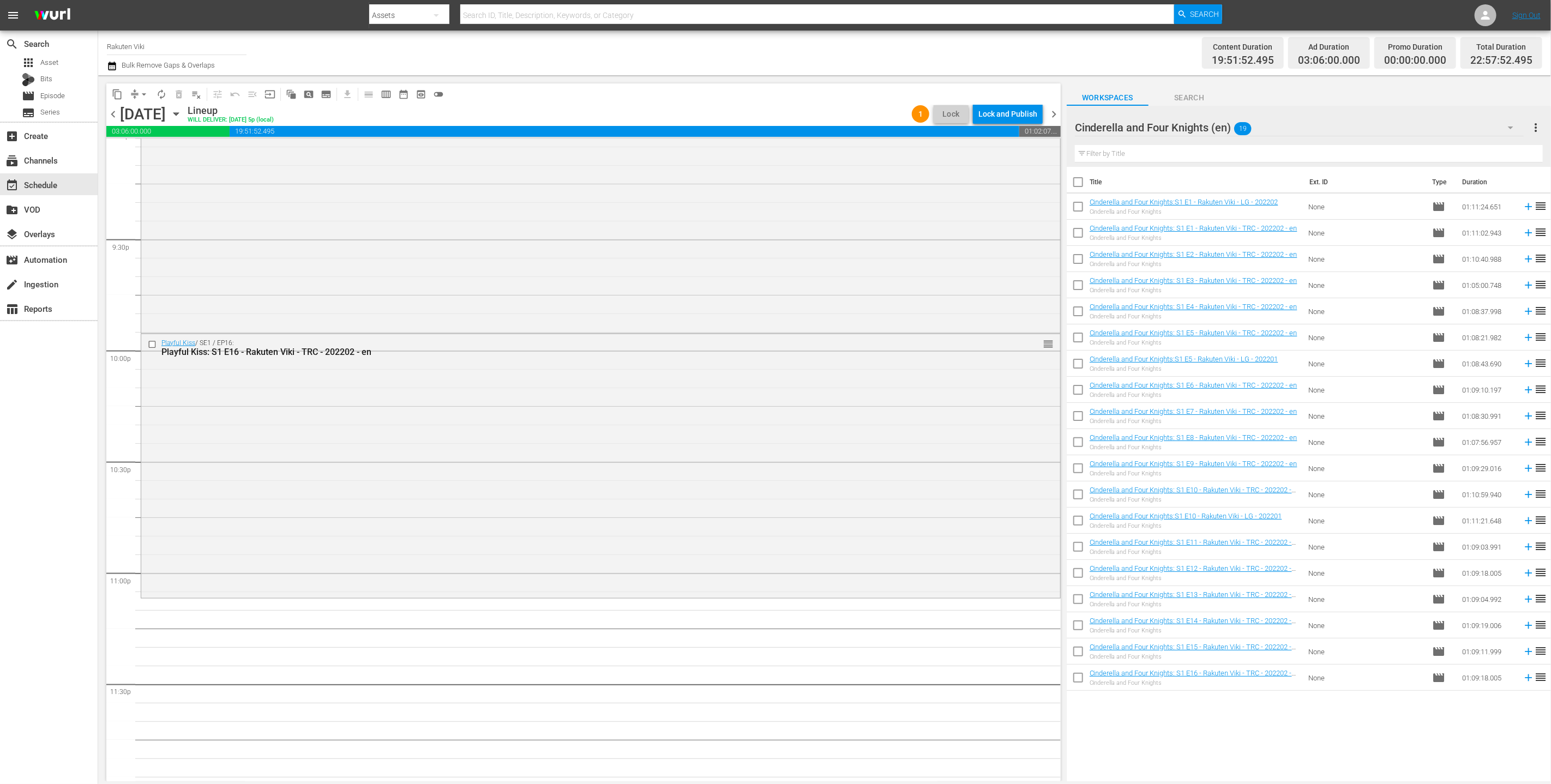
scroll to position [4691, 0]
click at [768, 229] on icon at bounding box center [1529, 233] width 12 height 12
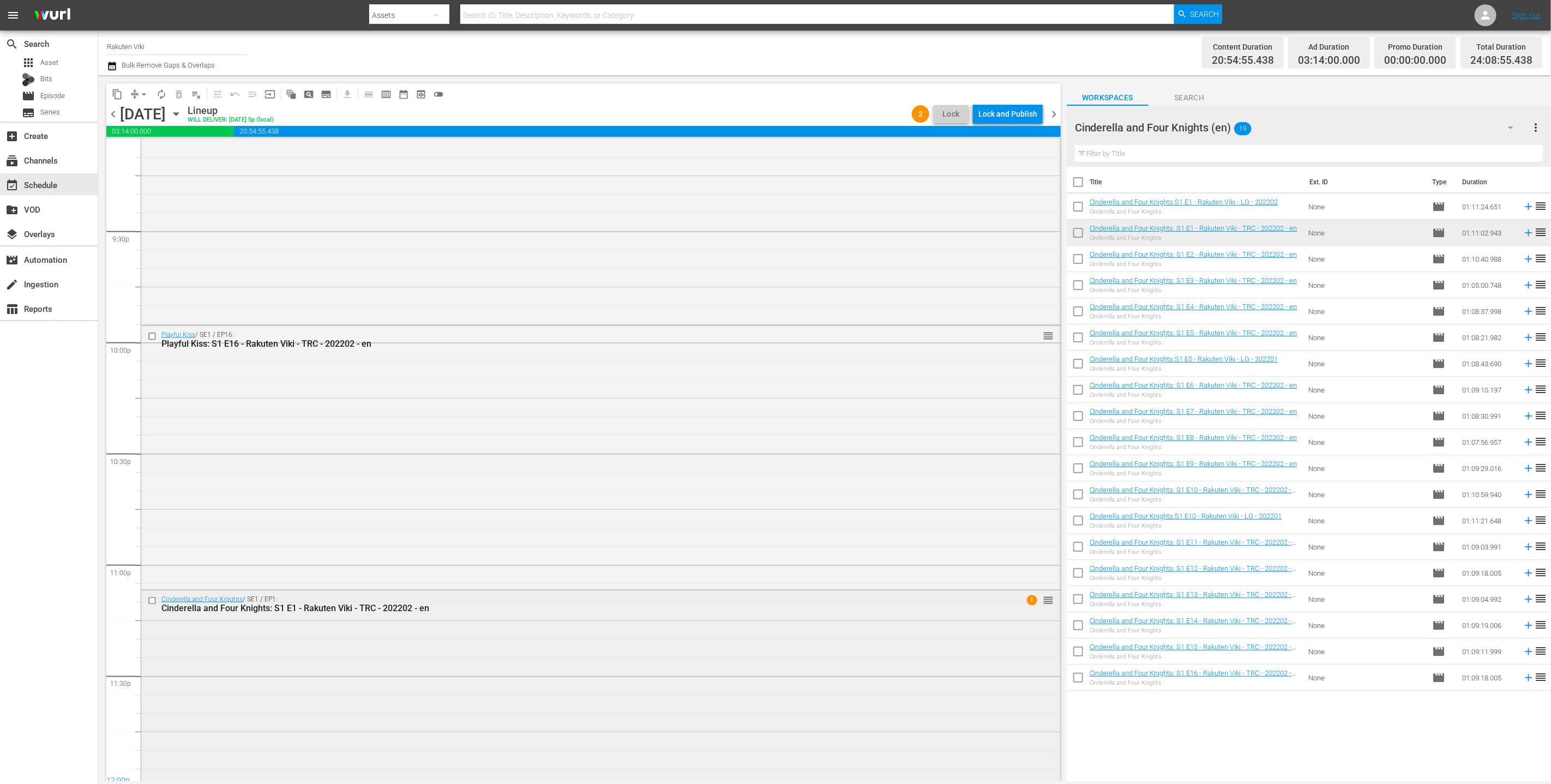
scroll to position [4763, 0]
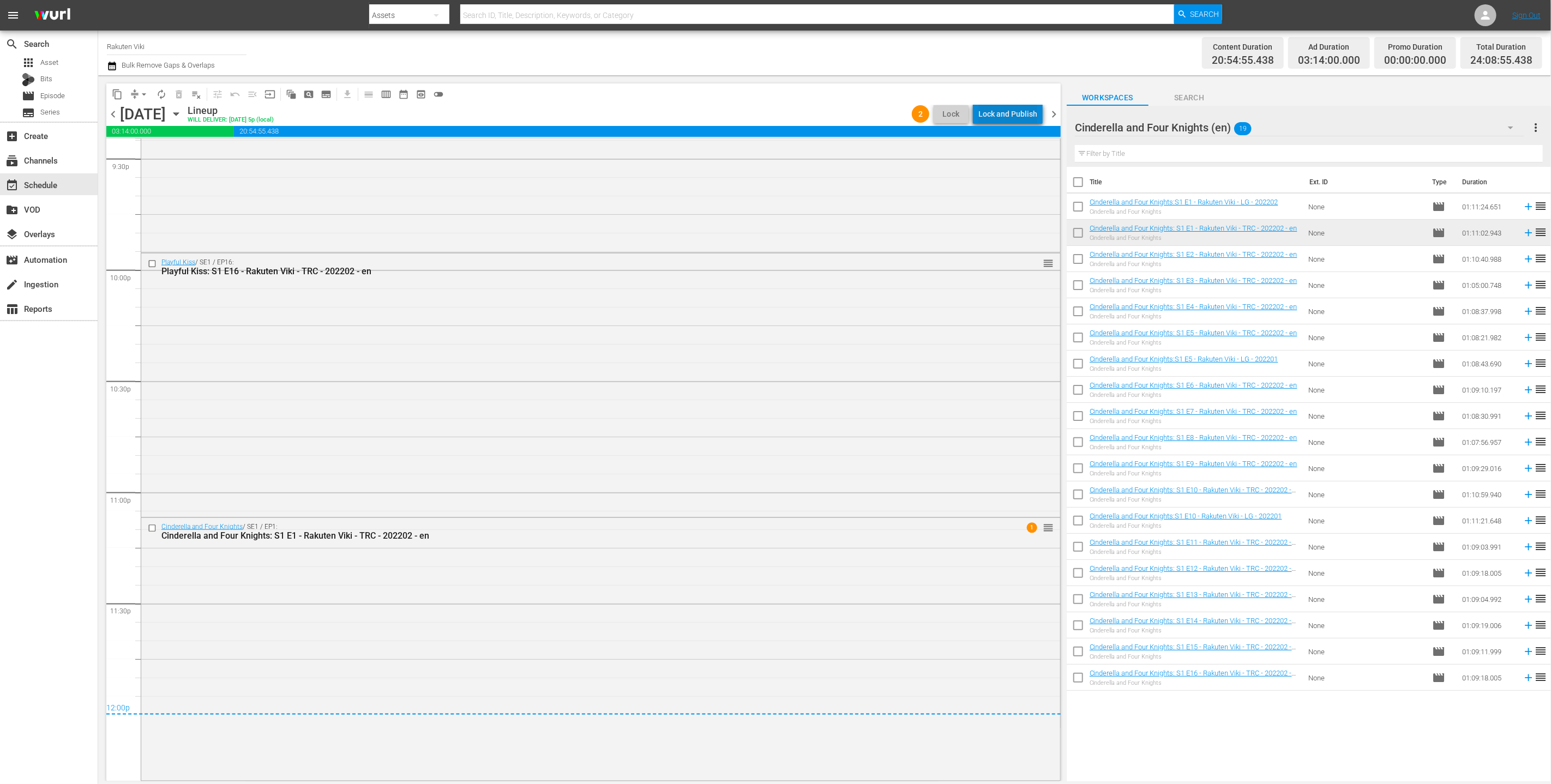
click at [768, 121] on div "Lock and Publish" at bounding box center [1008, 114] width 59 height 20
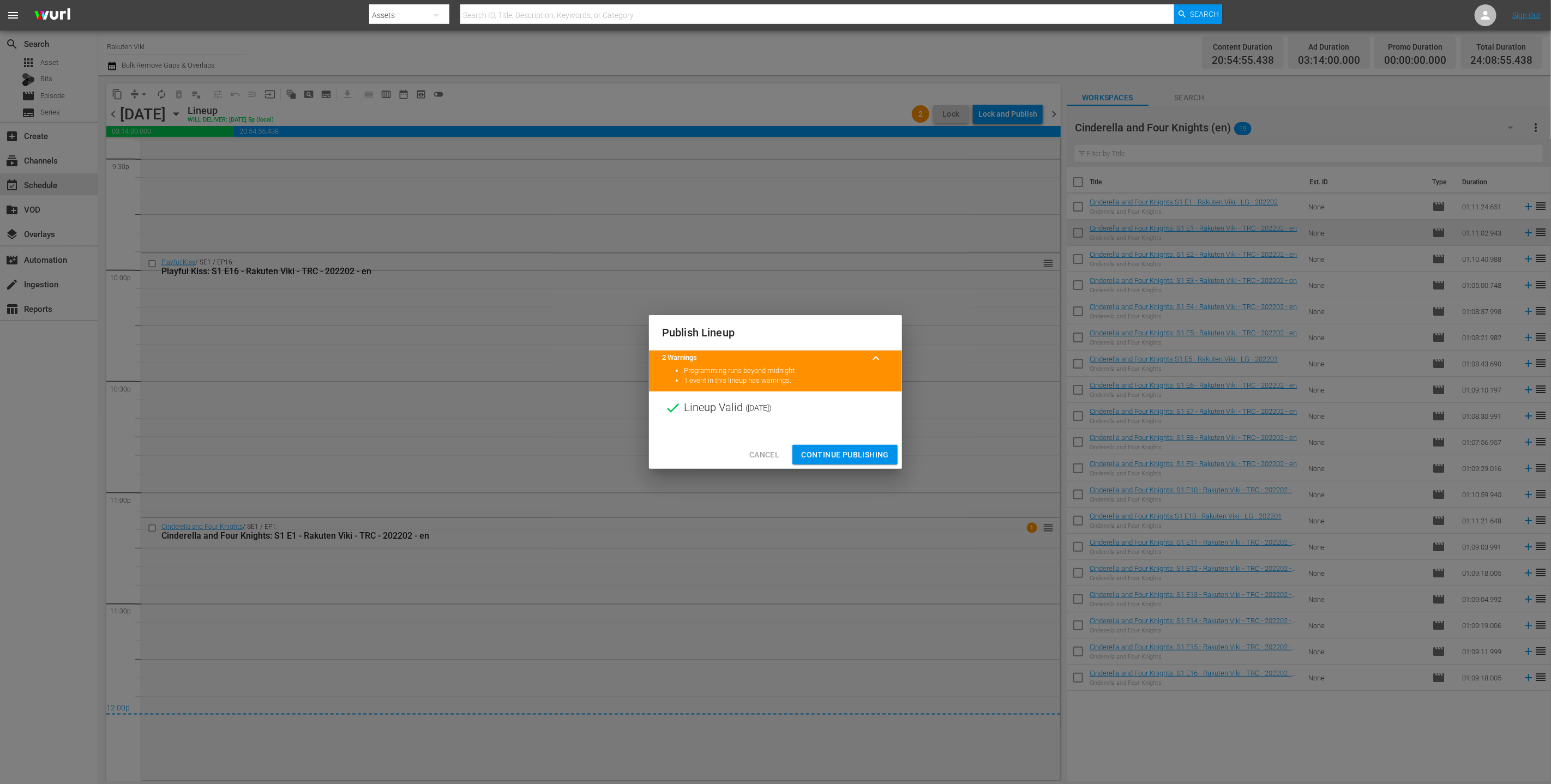
click at [768, 448] on span "Continue Publishing" at bounding box center [845, 455] width 88 height 13
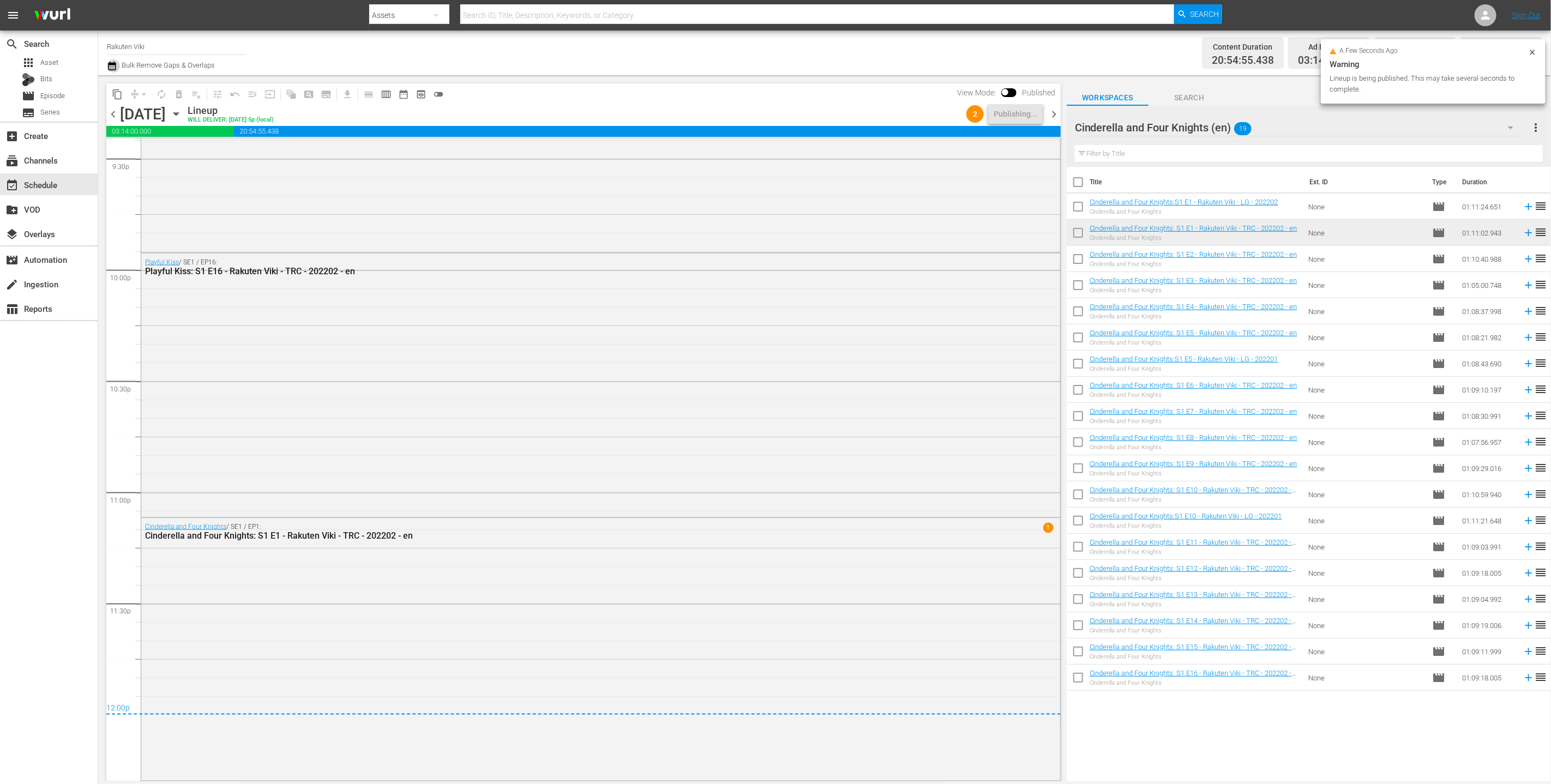
click at [112, 69] on icon "button" at bounding box center [112, 66] width 10 height 13
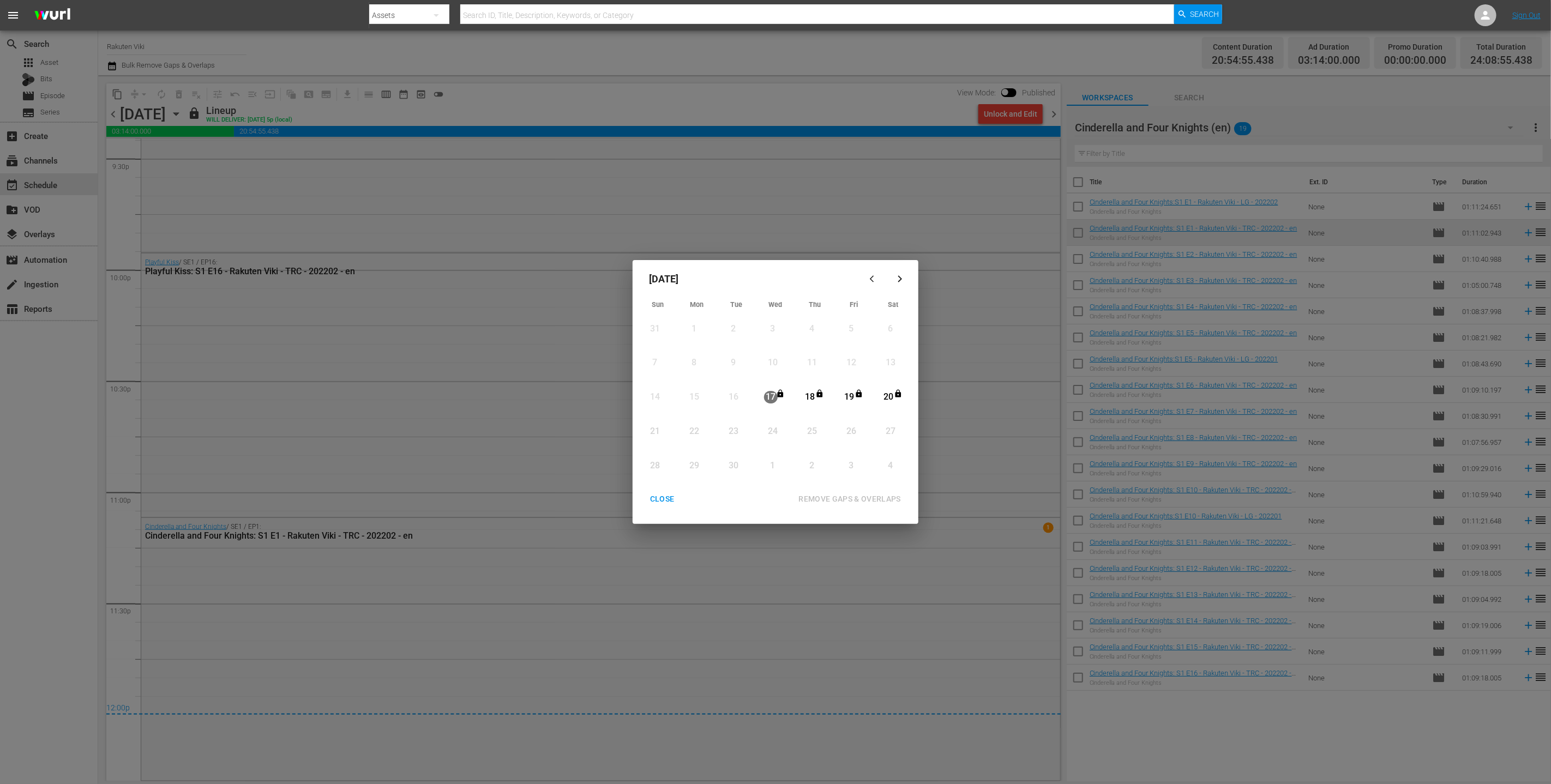
click at [670, 501] on div "CLOSE" at bounding box center [662, 499] width 42 height 13
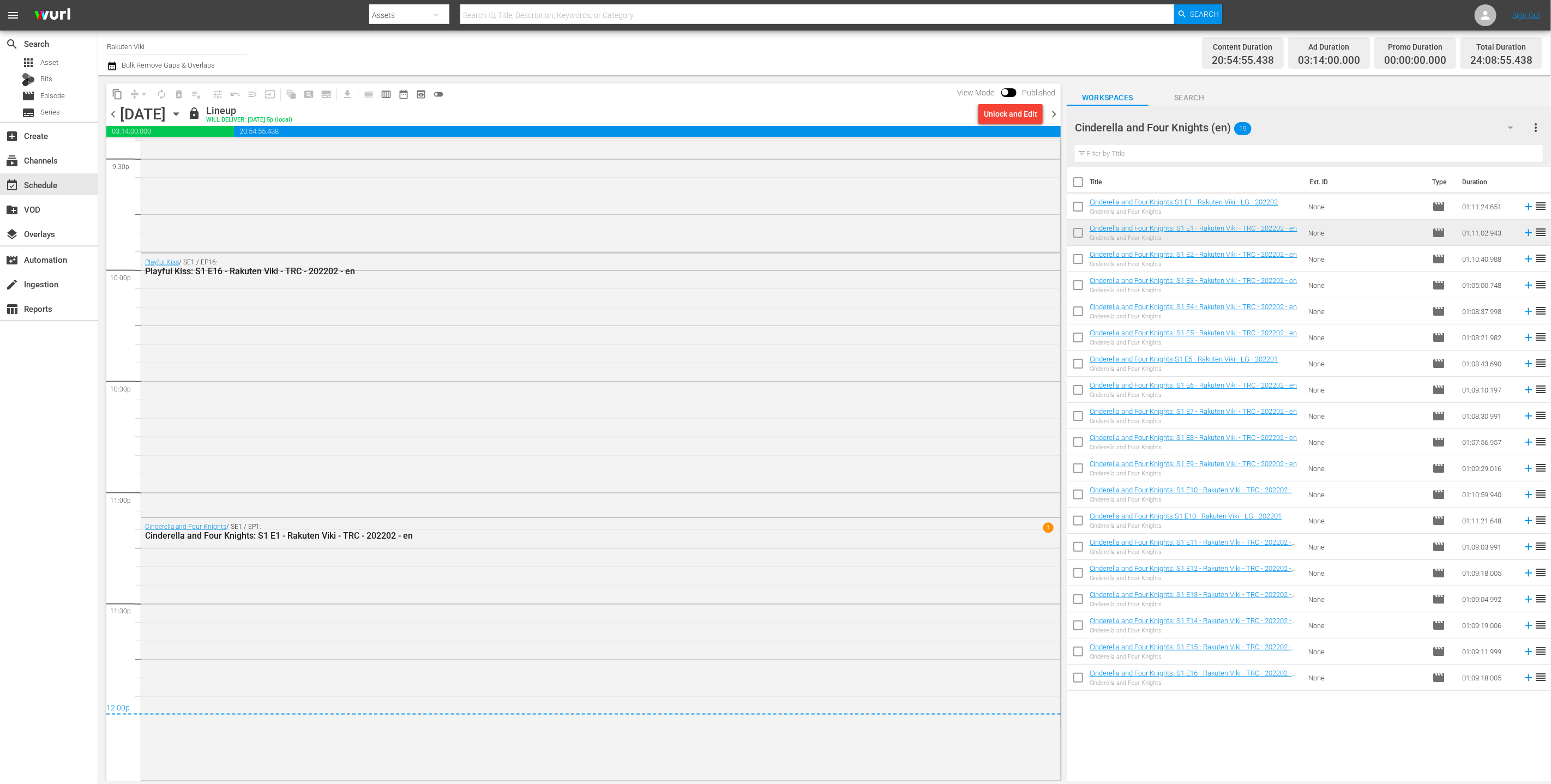
click at [768, 116] on span "chevron_right" at bounding box center [1054, 114] width 13 height 13
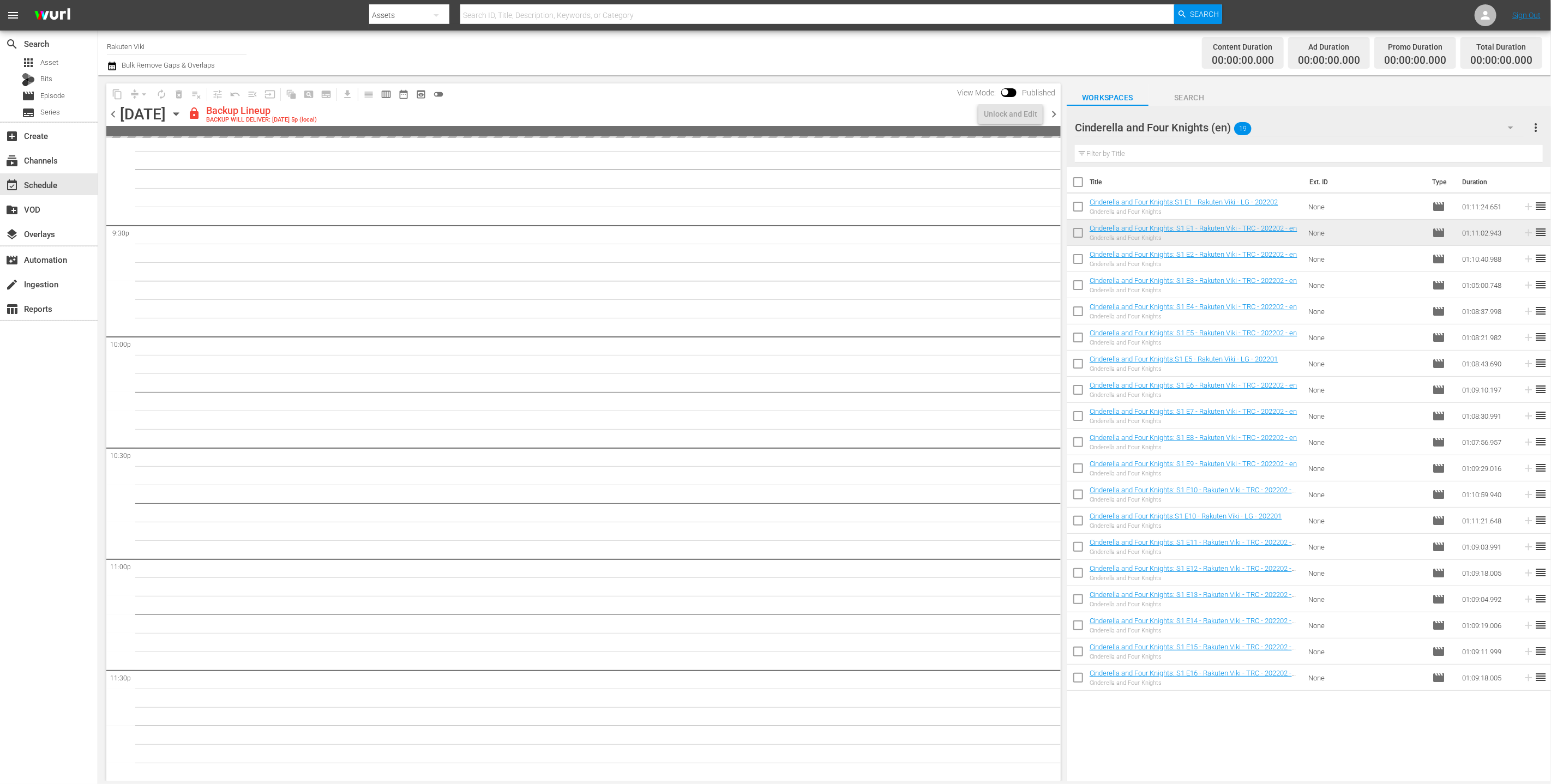
scroll to position [4696, 0]
click at [768, 110] on div "Unlock and Edit" at bounding box center [1011, 114] width 53 height 20
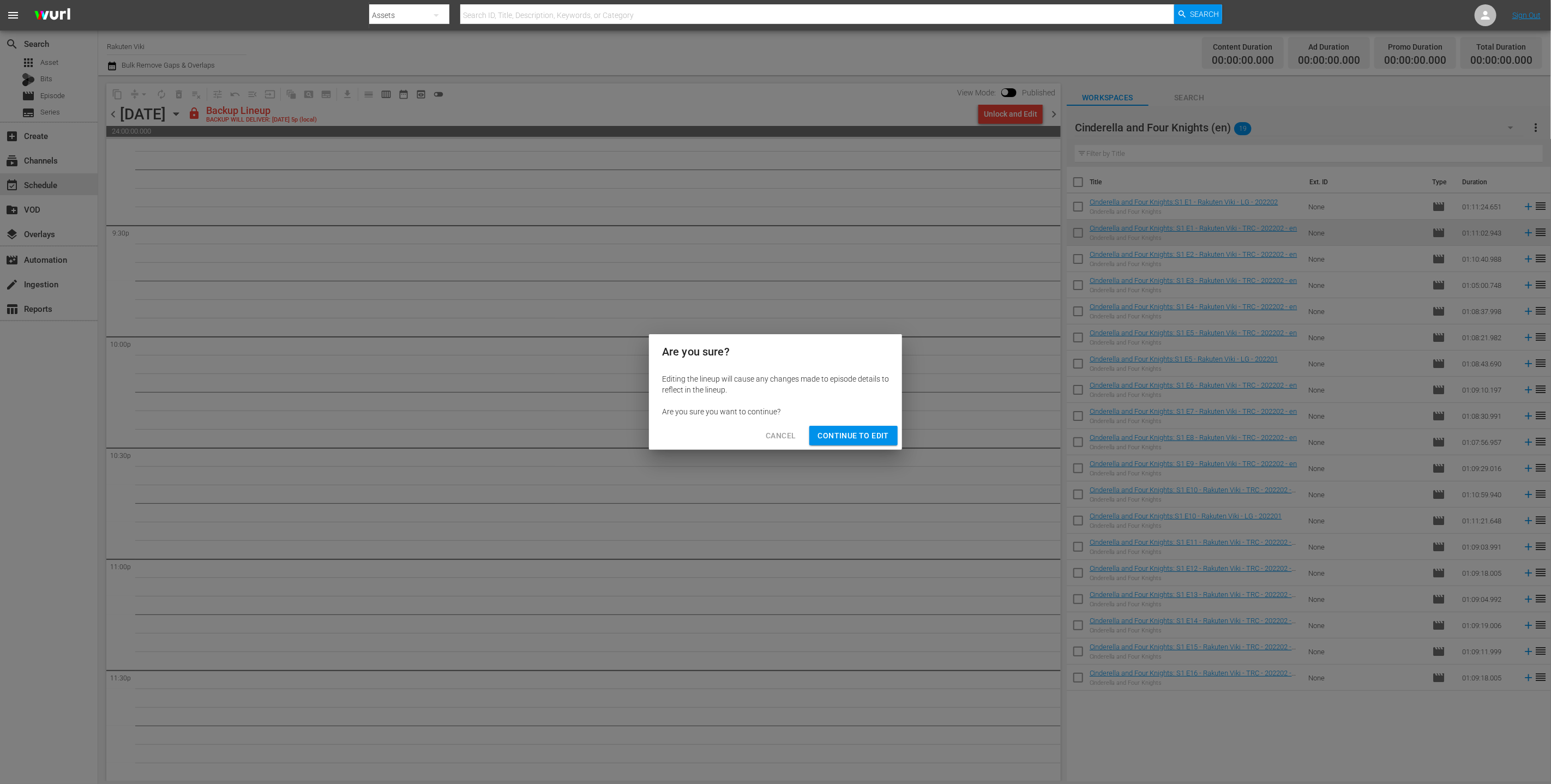
click at [768, 439] on span "Continue to Edit" at bounding box center [854, 436] width 71 height 13
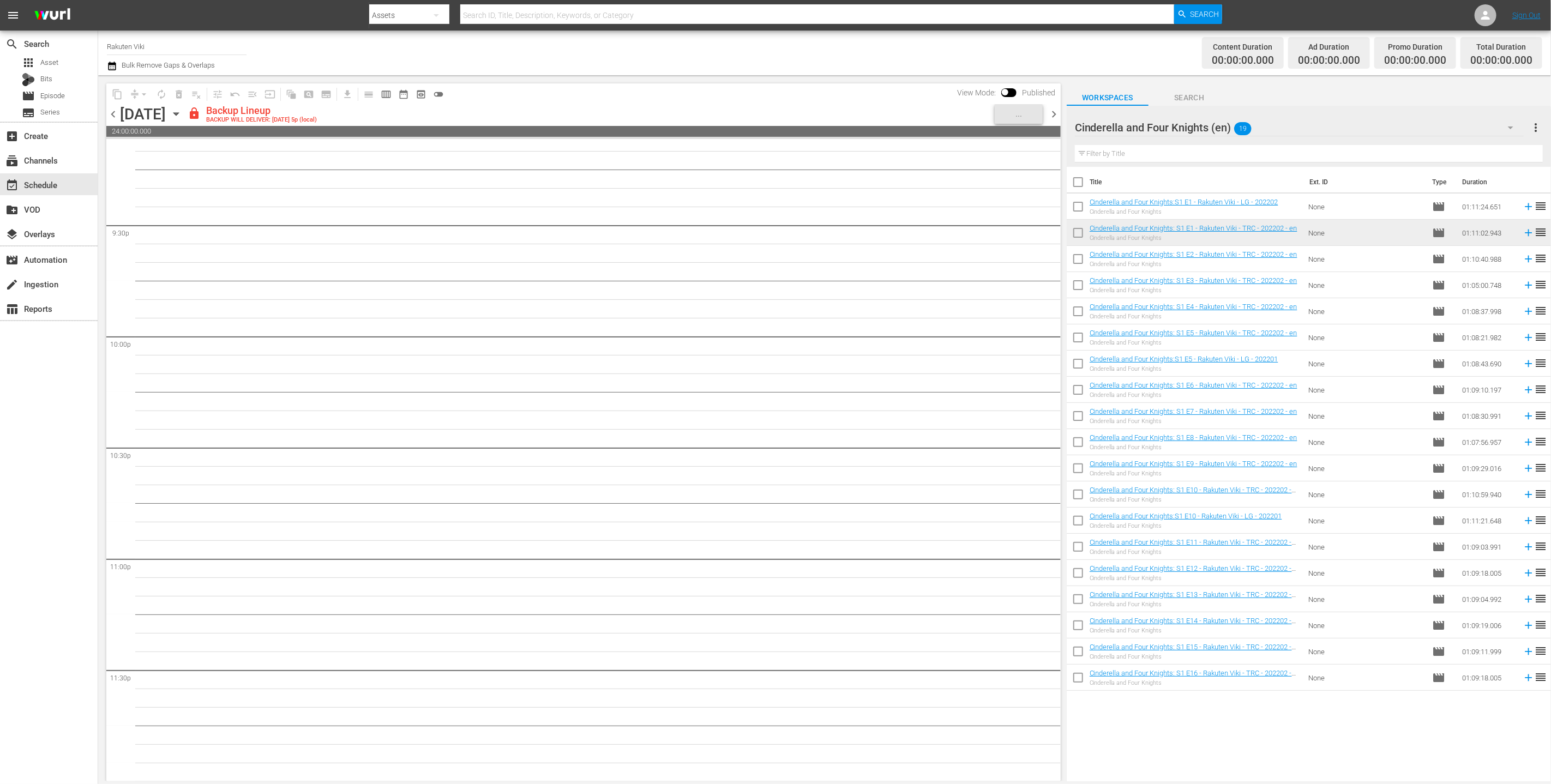
click at [768, 186] on input "checkbox" at bounding box center [1078, 184] width 23 height 23
checkbox input "true"
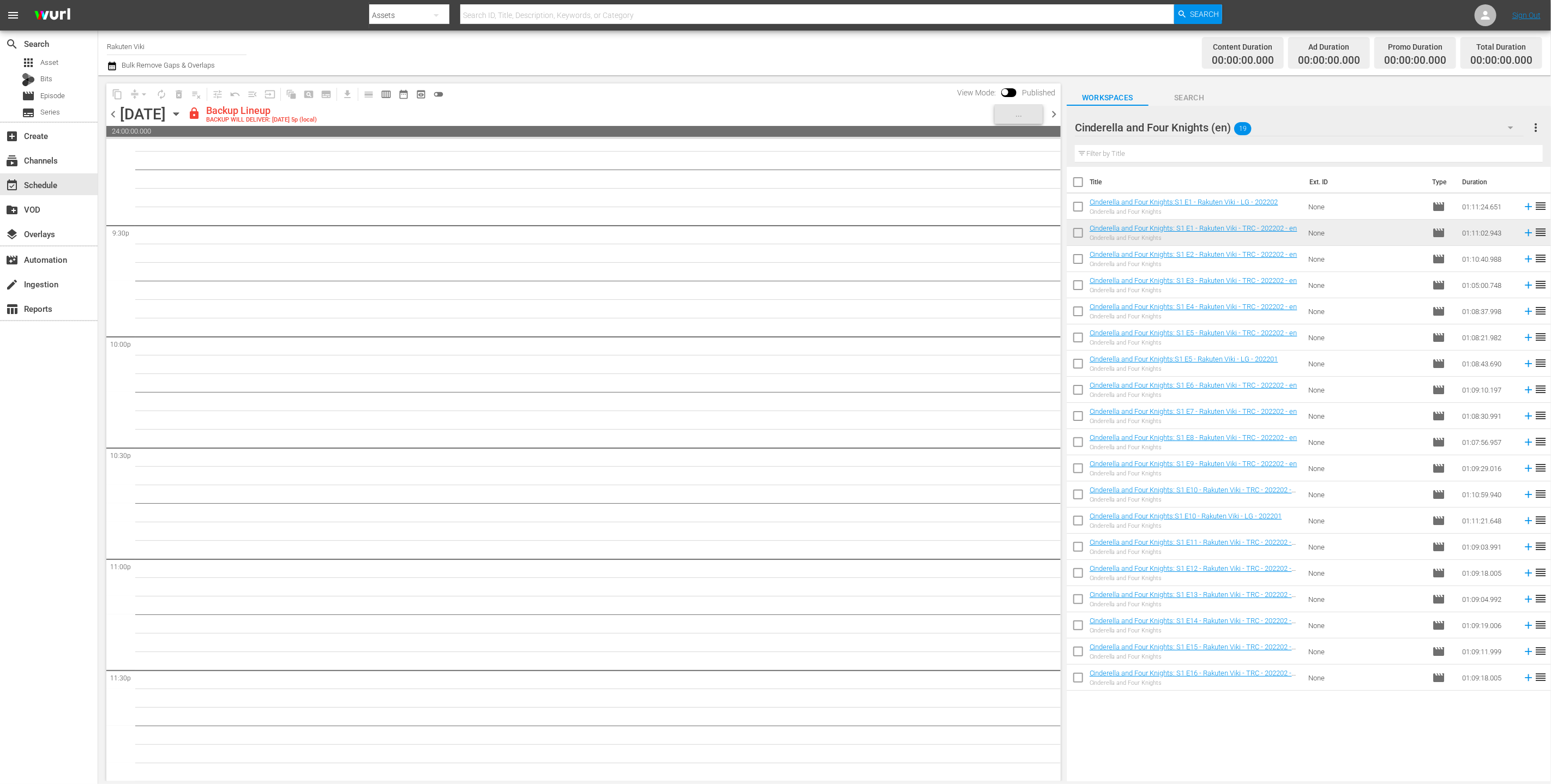
checkbox input "true"
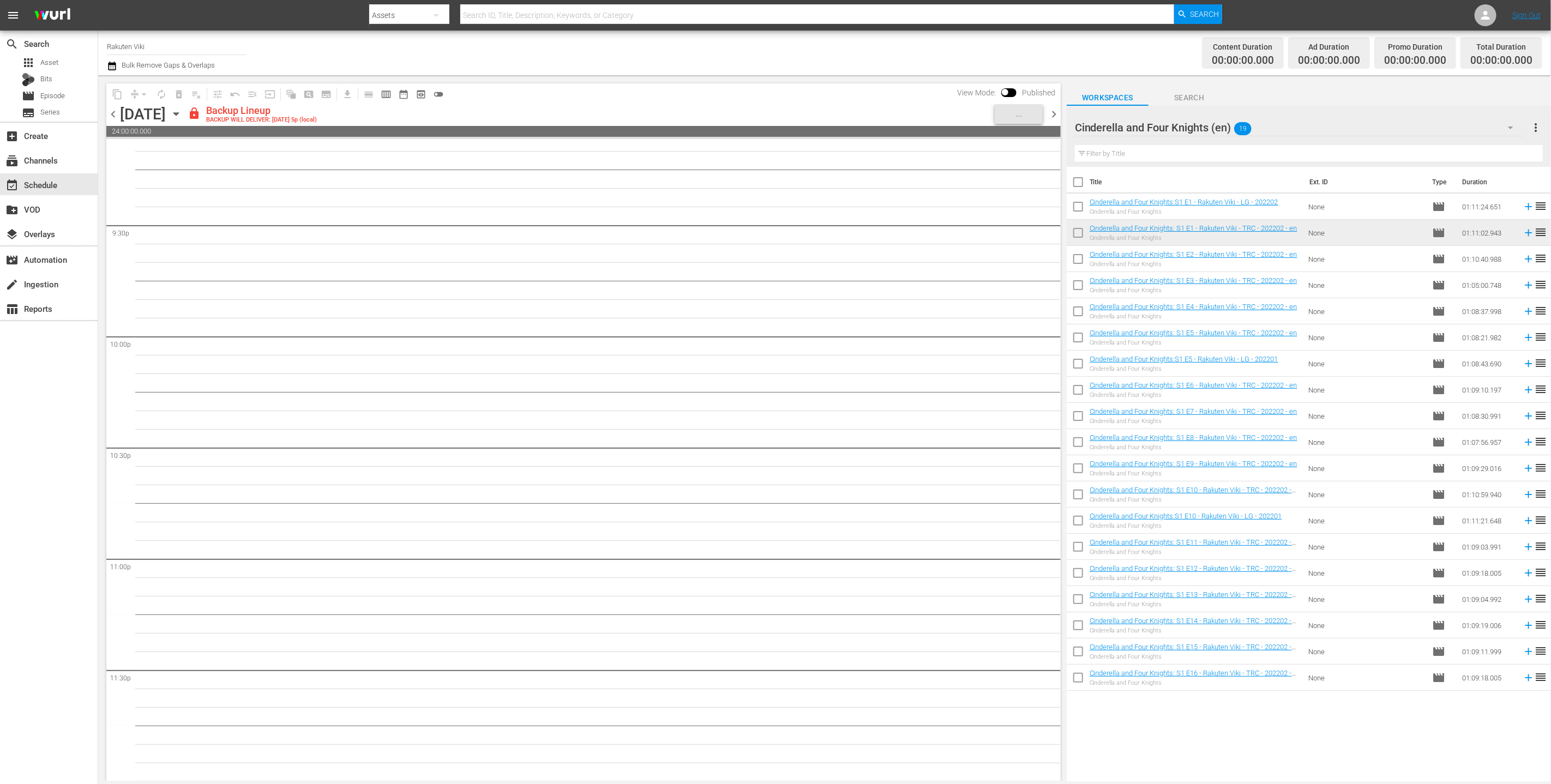
checkbox input "true"
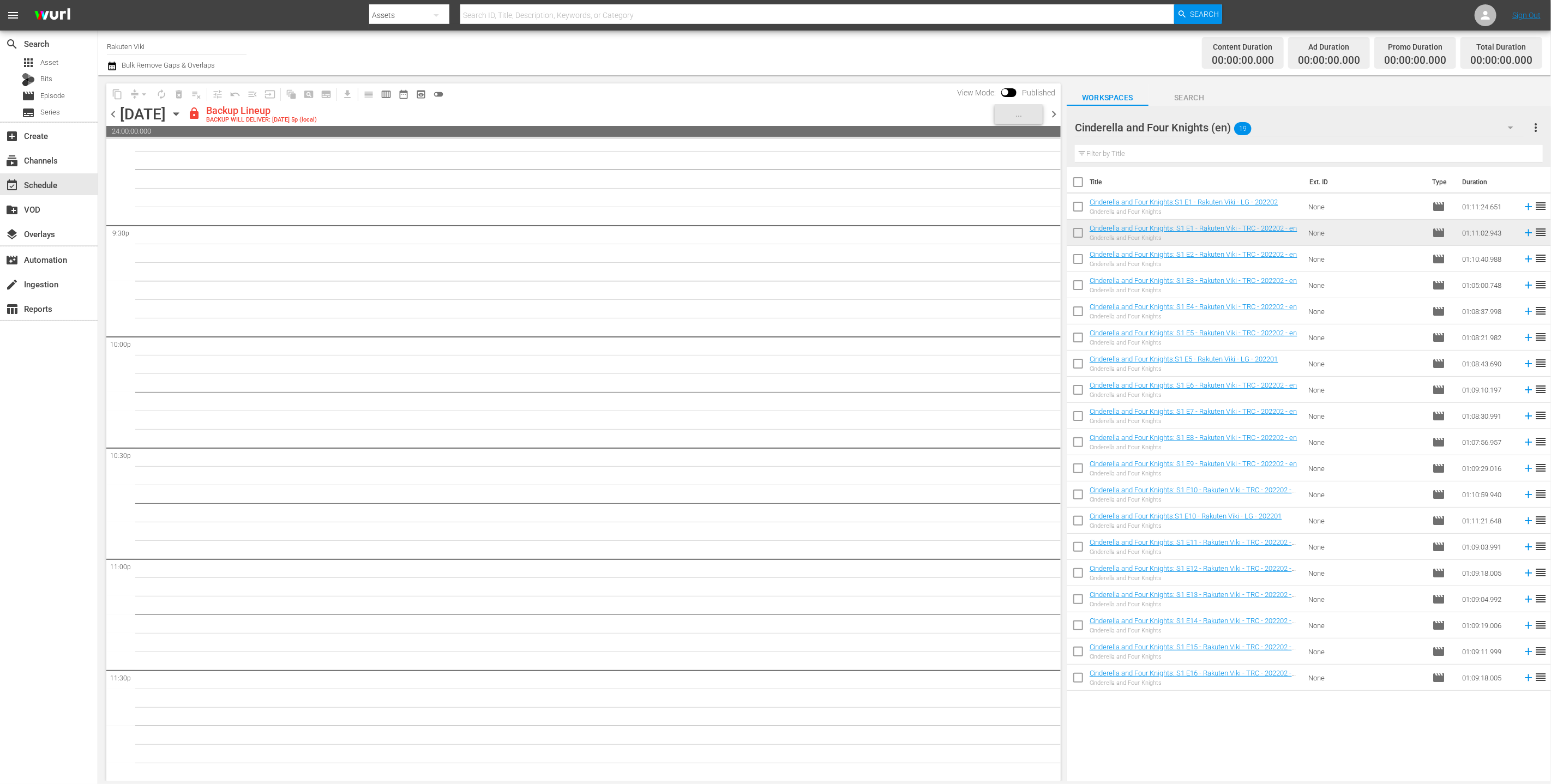
checkbox input "true"
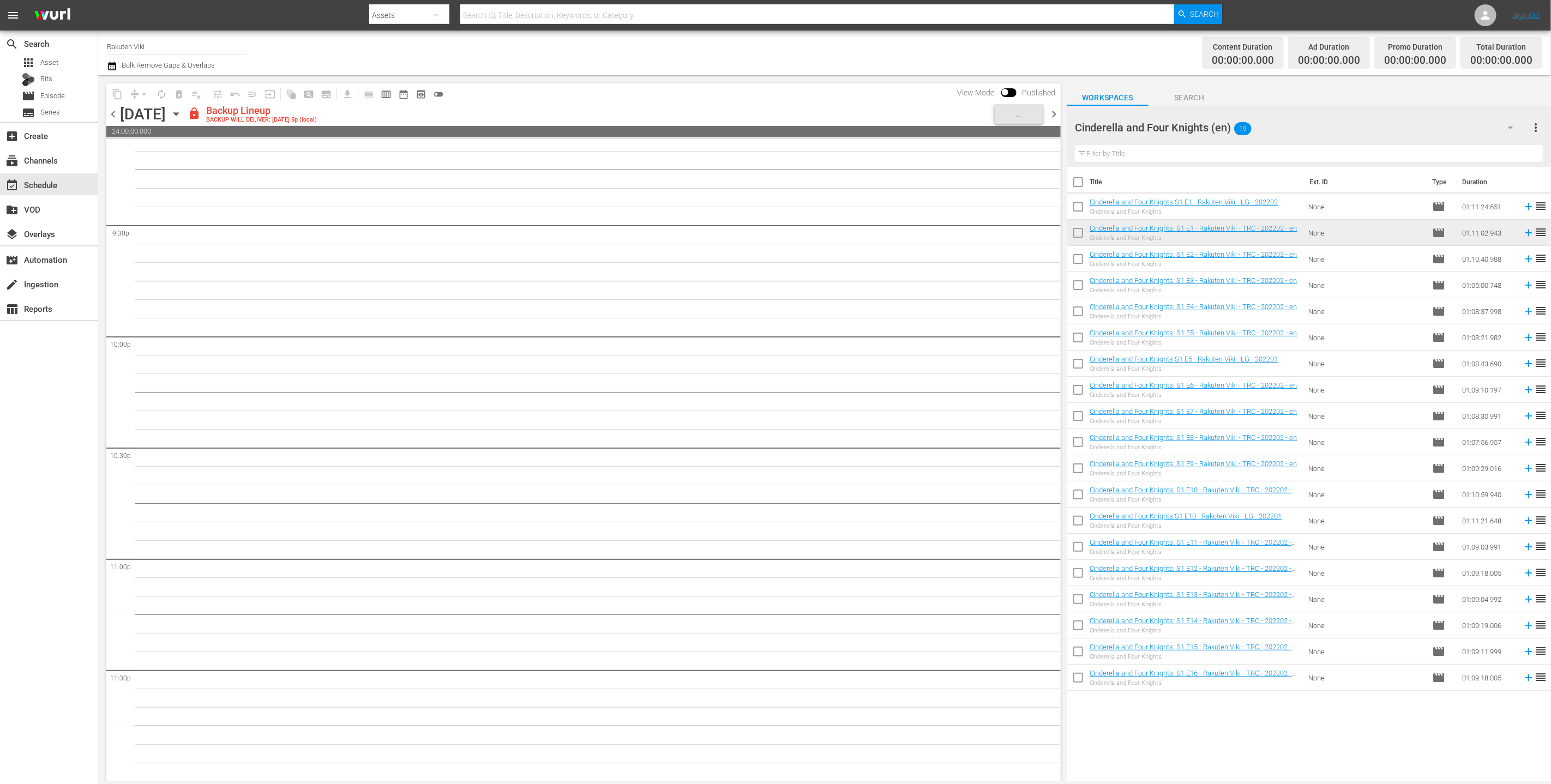
checkbox input "true"
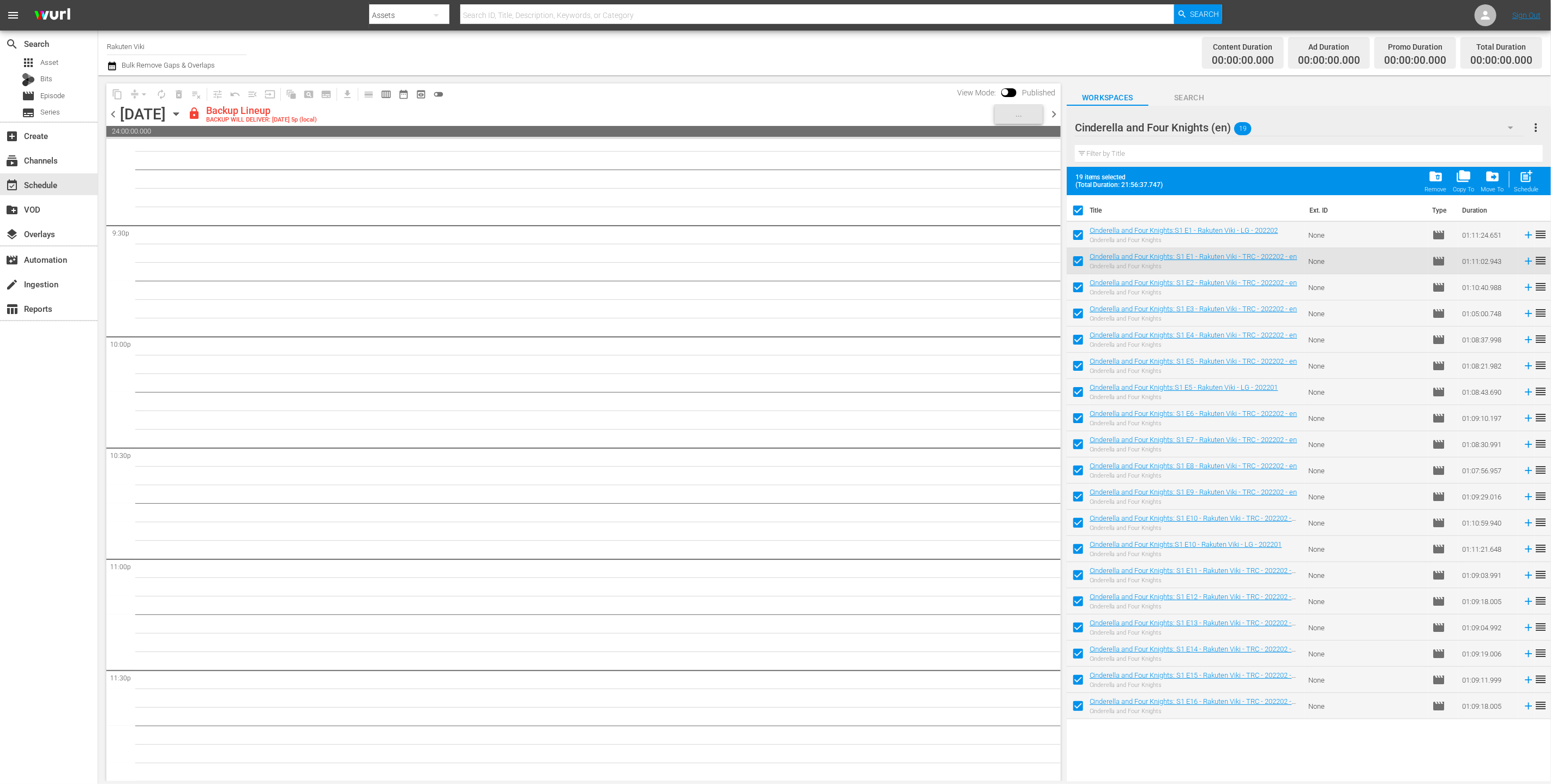
click at [768, 246] on input "checkbox" at bounding box center [1078, 237] width 23 height 23
checkbox input "false"
click at [768, 261] on input "checkbox" at bounding box center [1078, 263] width 23 height 23
checkbox input "false"
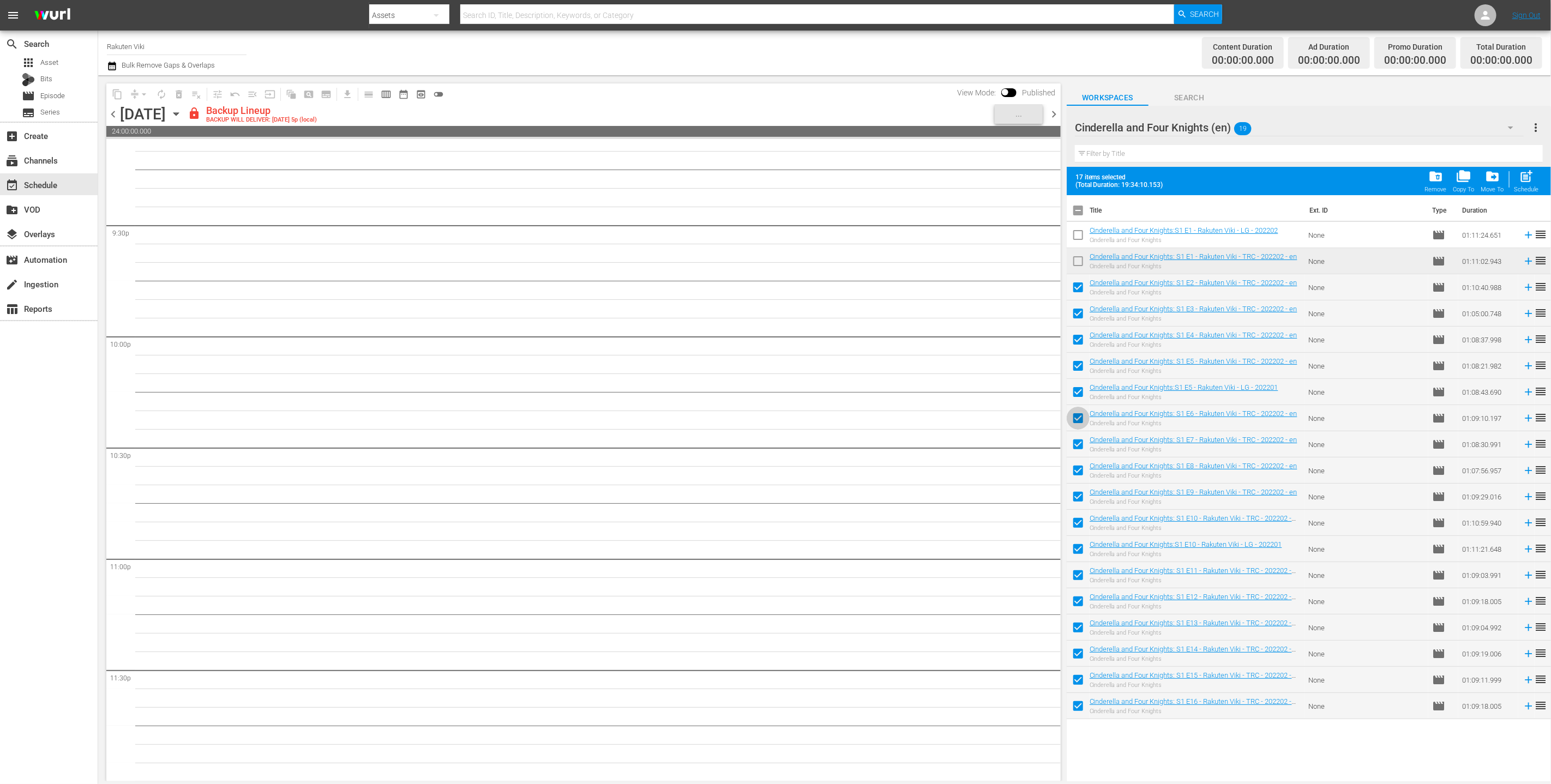
click at [768, 426] on input "checkbox" at bounding box center [1078, 420] width 23 height 23
click at [768, 419] on input "checkbox" at bounding box center [1078, 420] width 23 height 23
checkbox input "true"
click at [768, 364] on input "checkbox" at bounding box center [1078, 368] width 23 height 23
checkbox input "false"
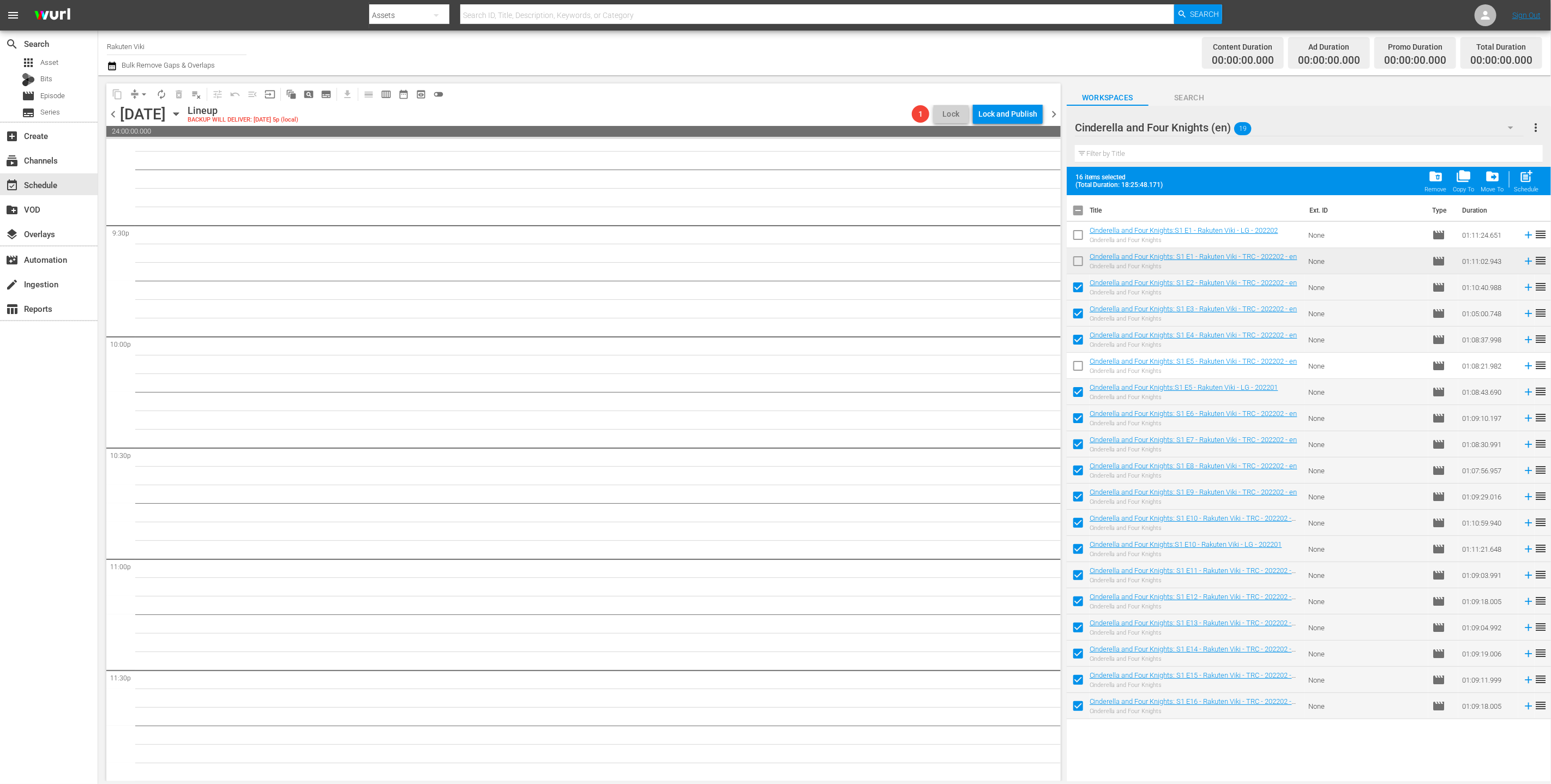
click at [768, 526] on input "checkbox" at bounding box center [1078, 524] width 23 height 23
checkbox input "false"
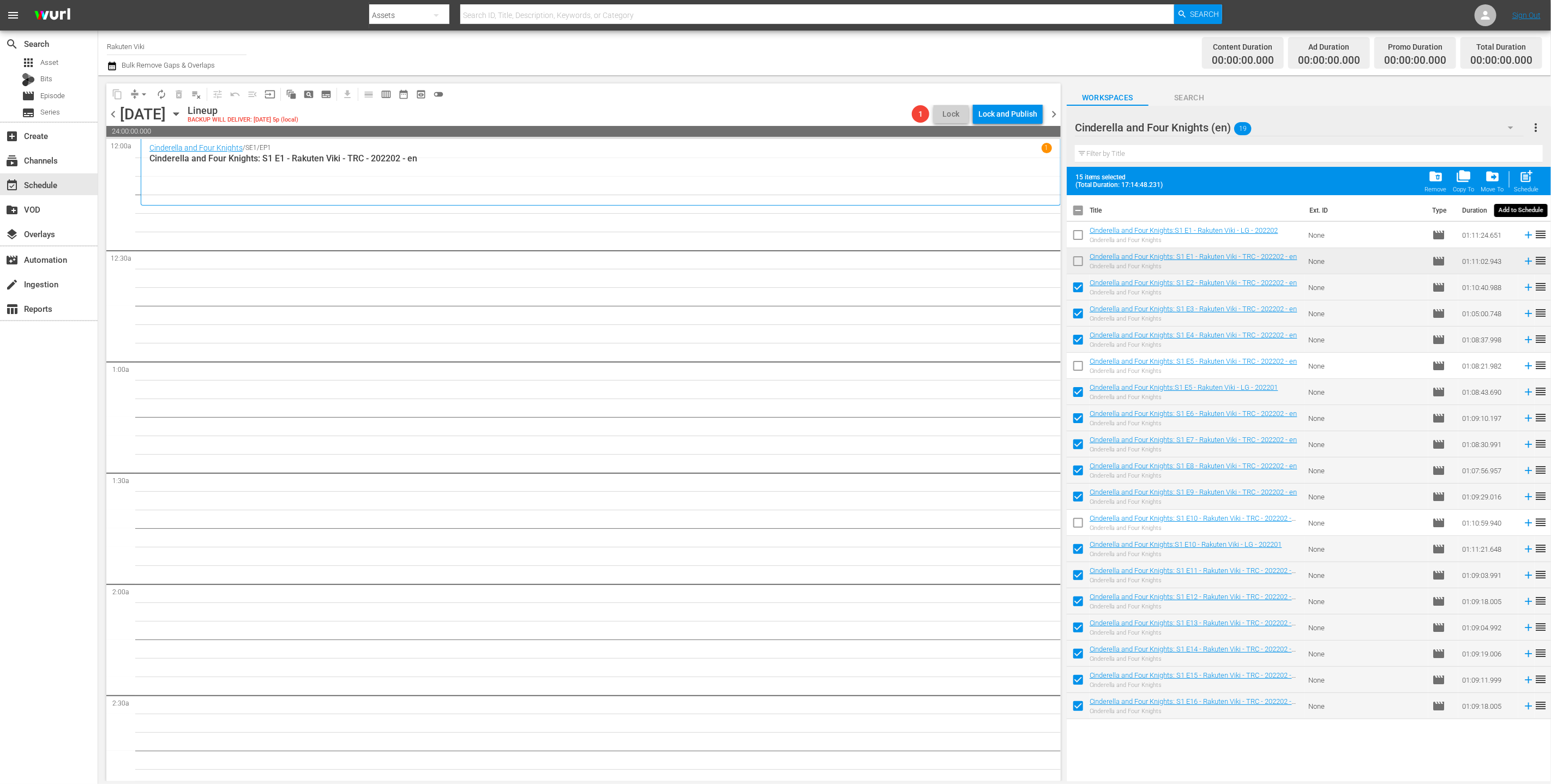
click at [768, 189] on div "Schedule" at bounding box center [1527, 190] width 25 height 7
checkbox input "false"
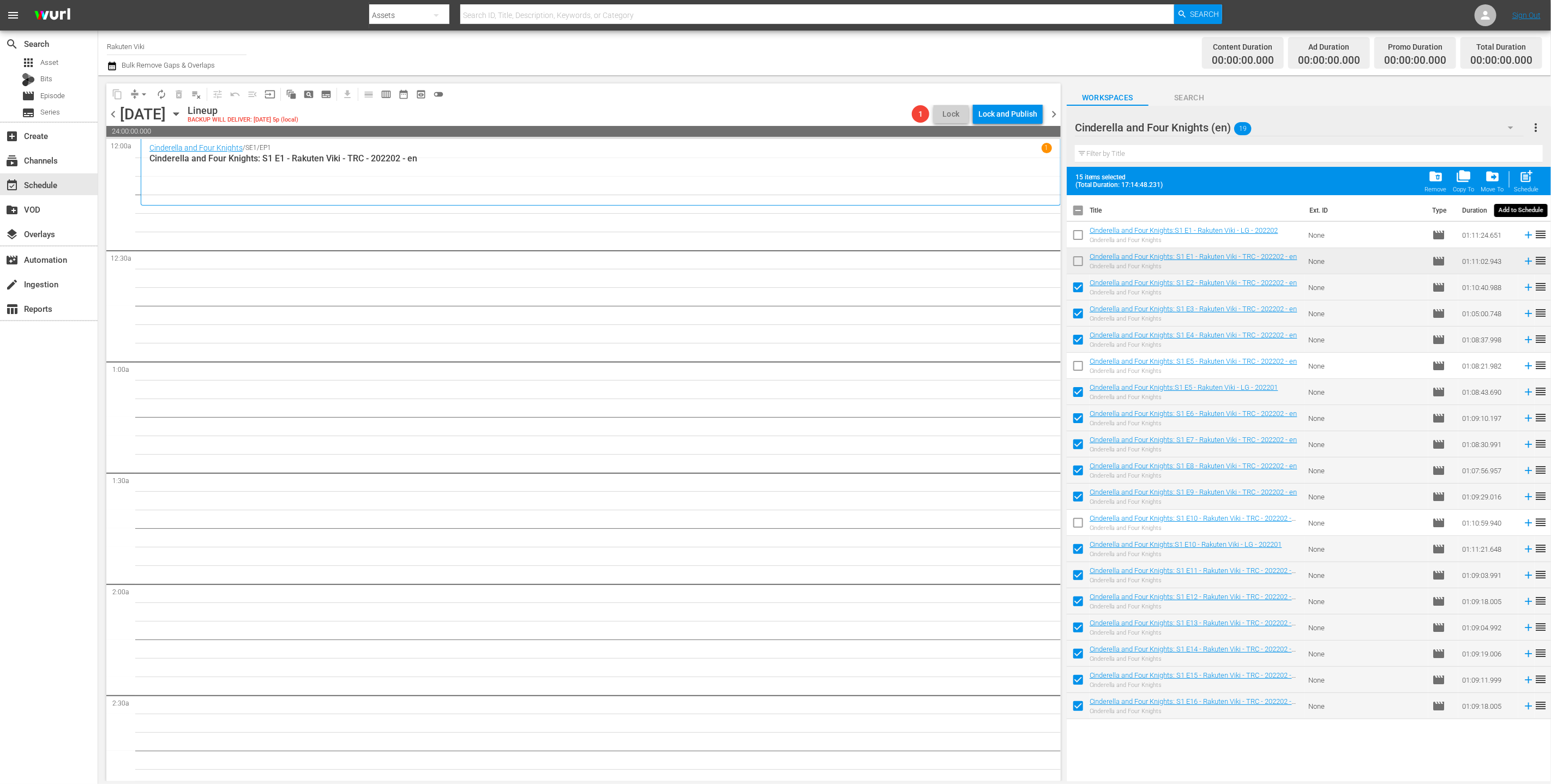
checkbox input "false"
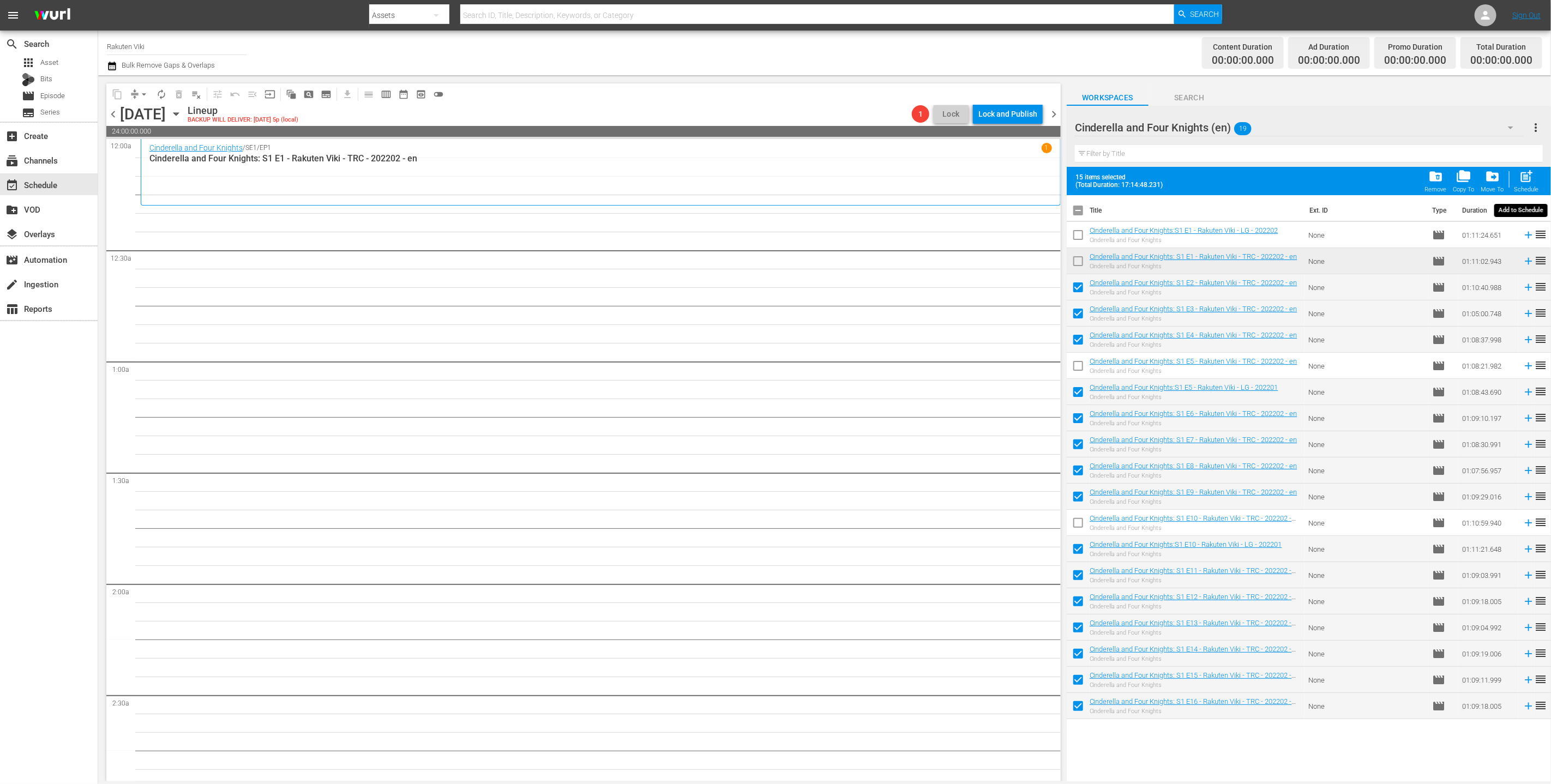
checkbox input "false"
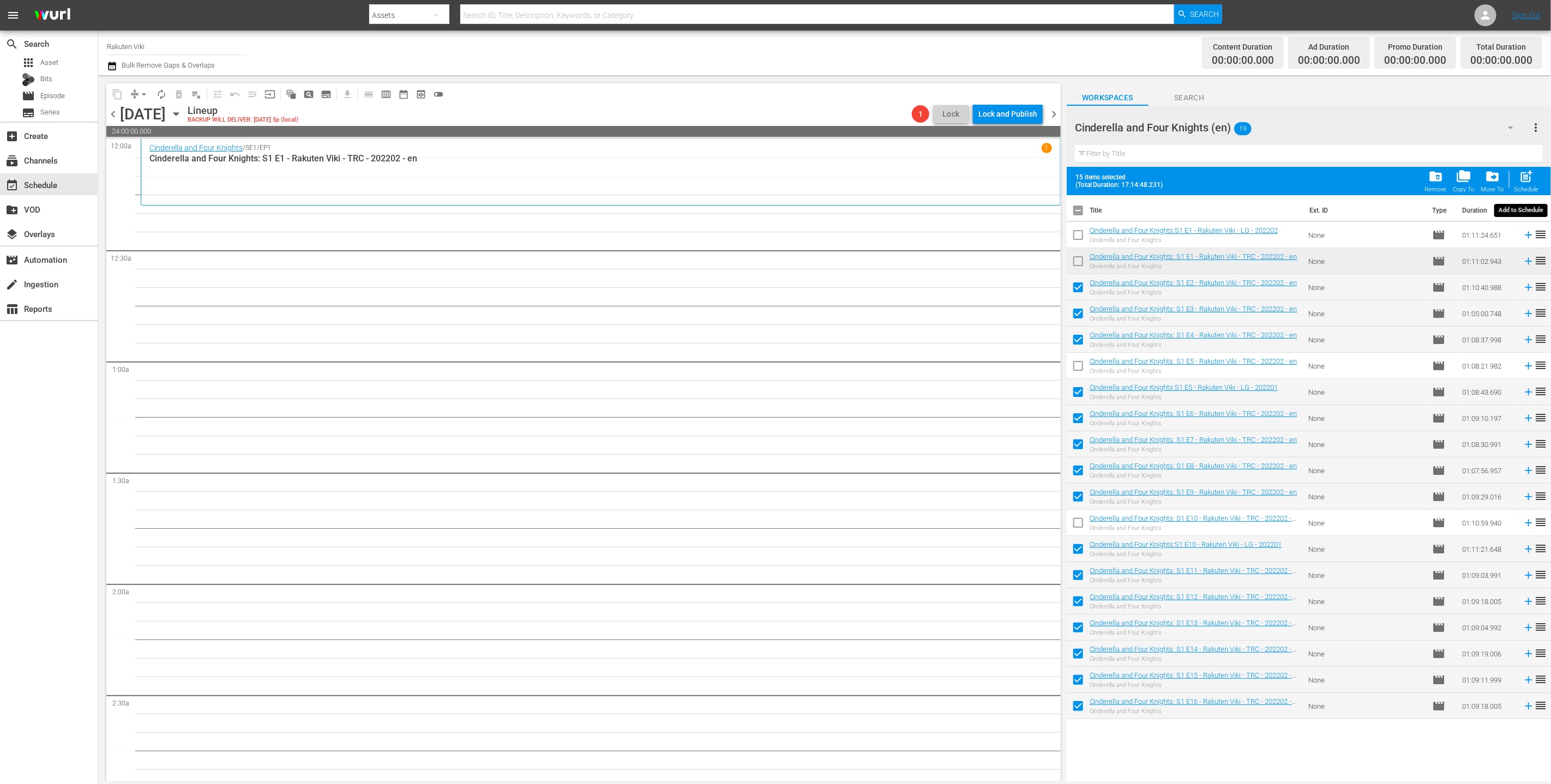
checkbox input "false"
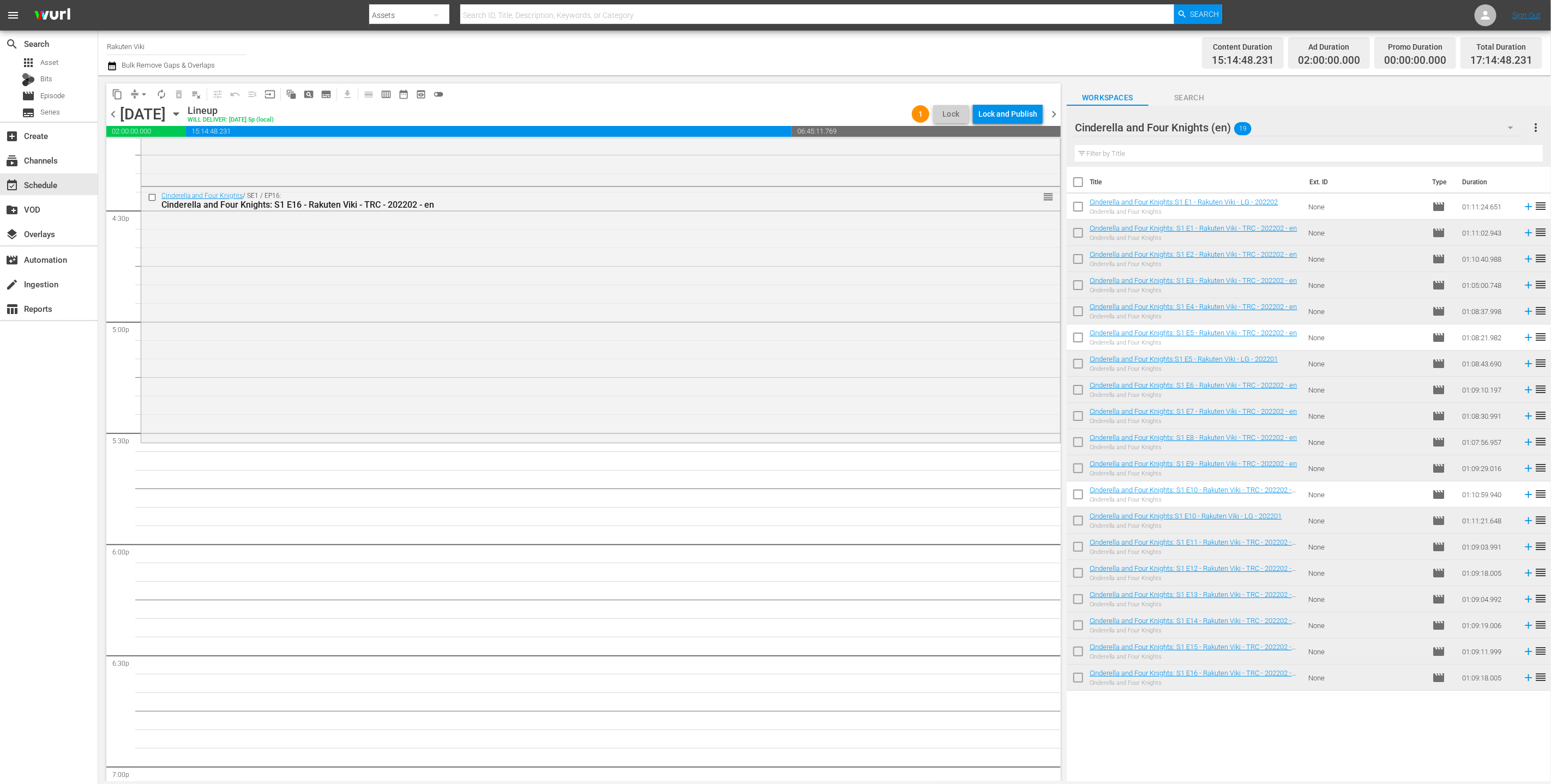
scroll to position [3618, 0]
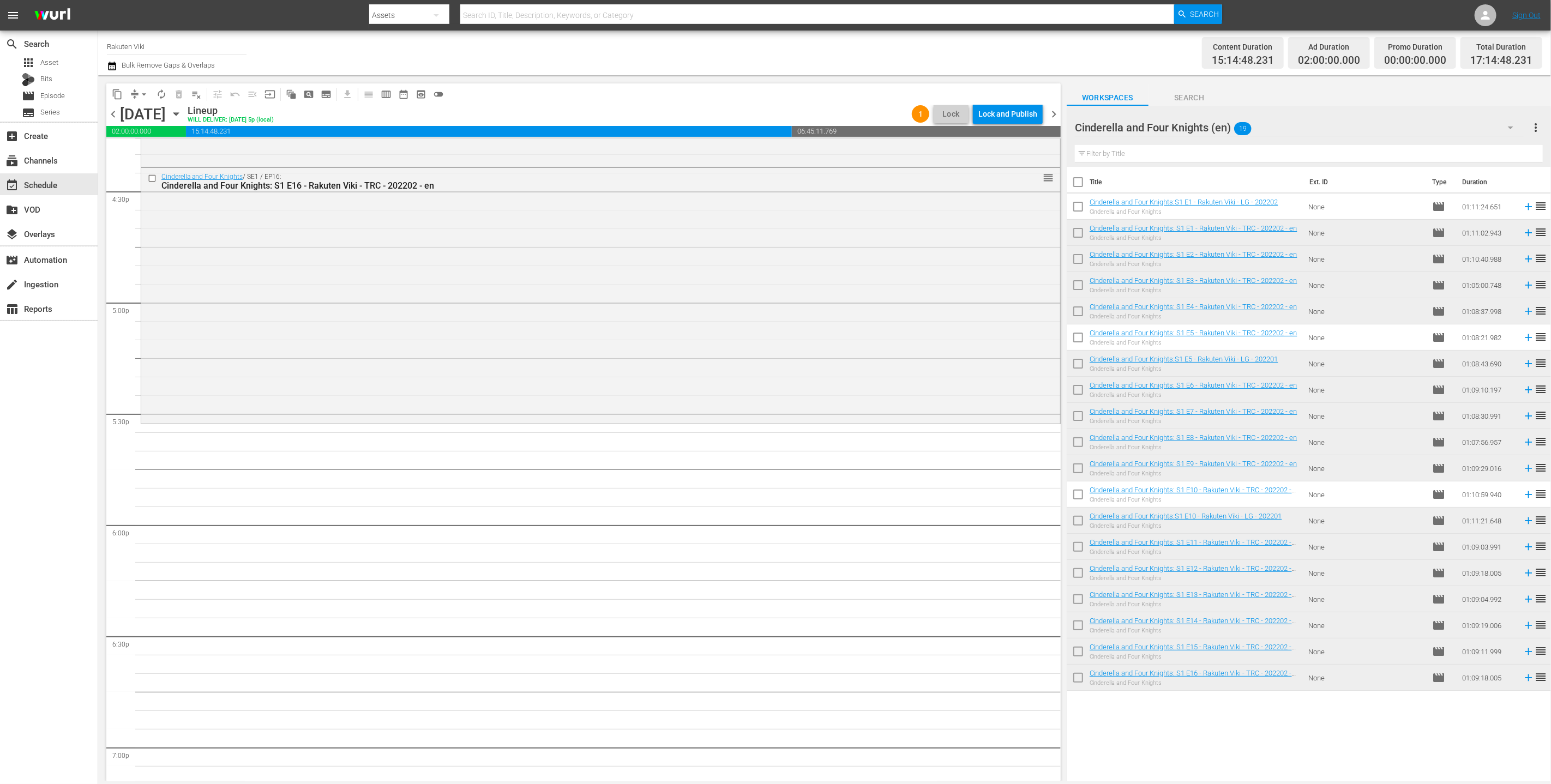
click at [768, 130] on div "Cinderella and Four Knights (en) 19" at bounding box center [1299, 127] width 449 height 31
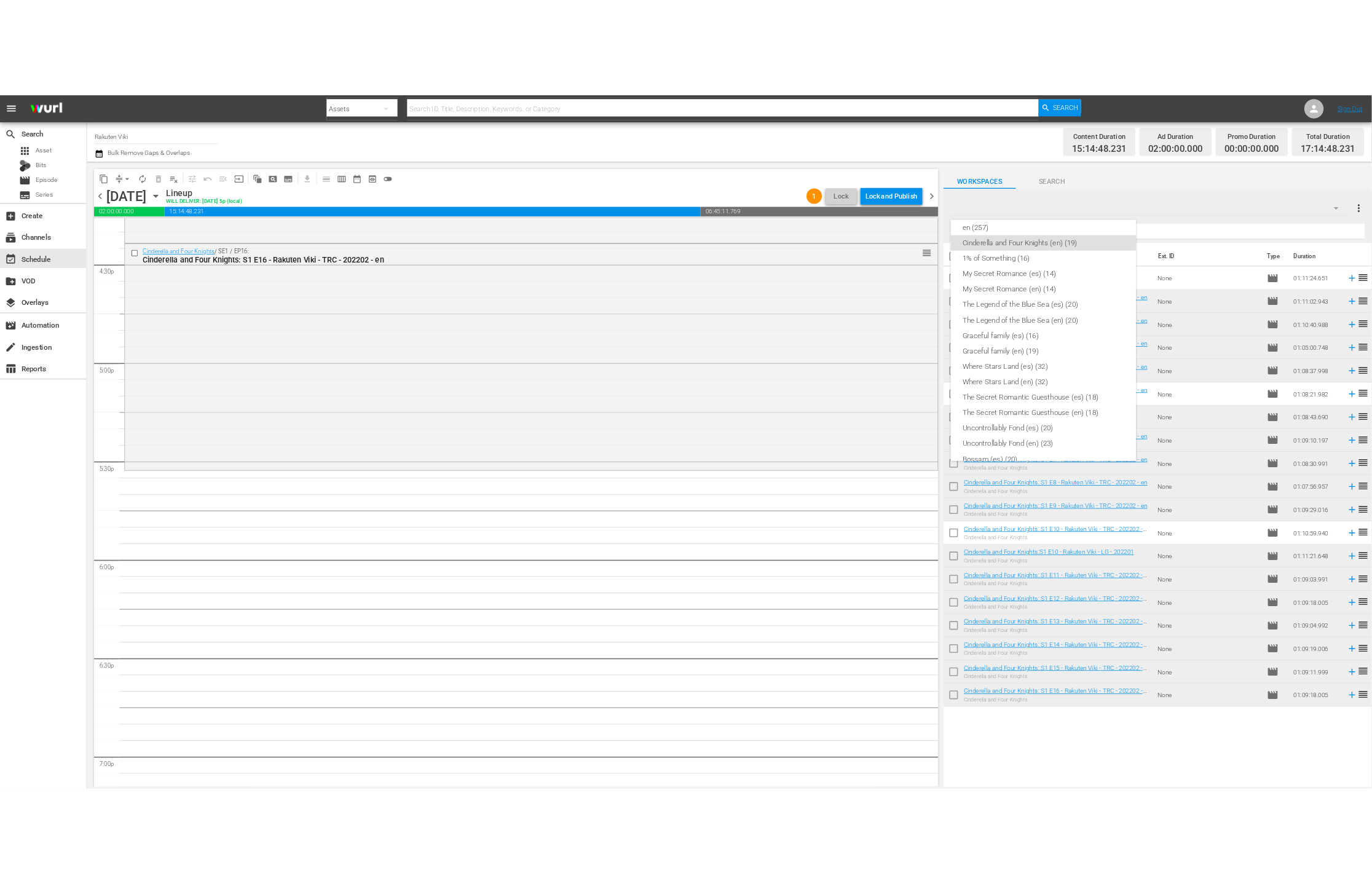
scroll to position [0, 0]
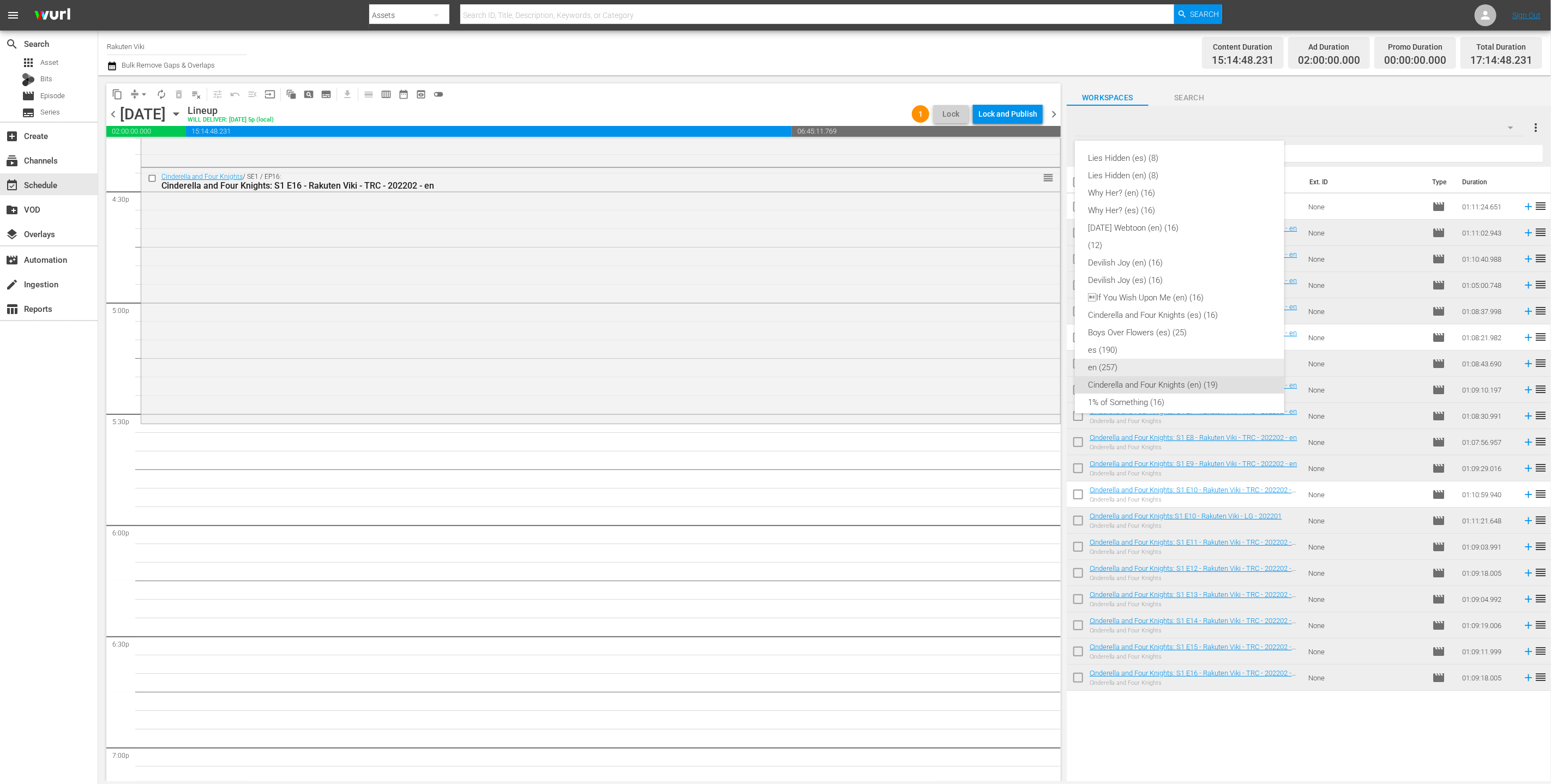
click at [768, 366] on div "en (257)" at bounding box center [1180, 368] width 183 height 17
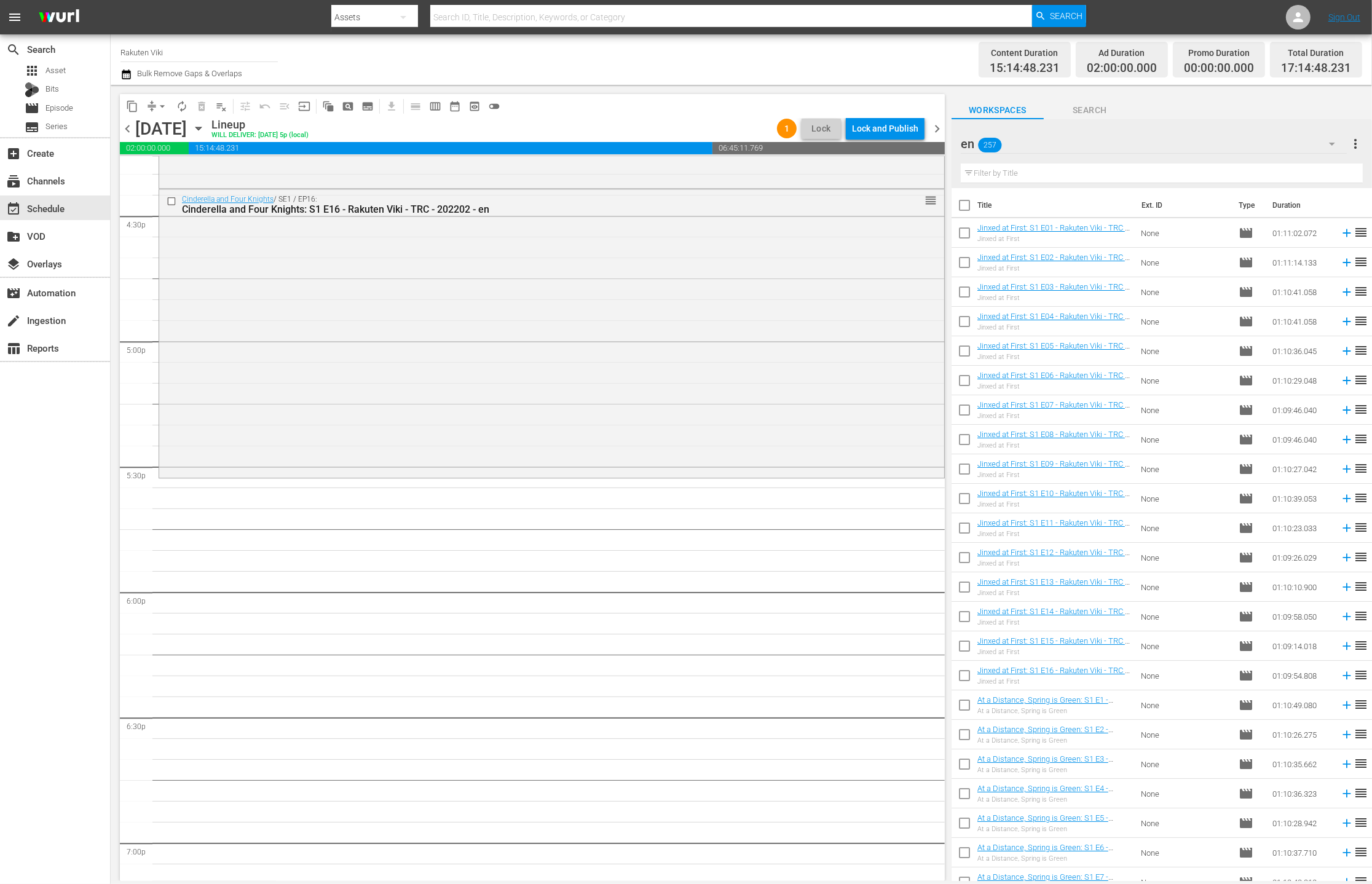
scroll to position [3889, 0]
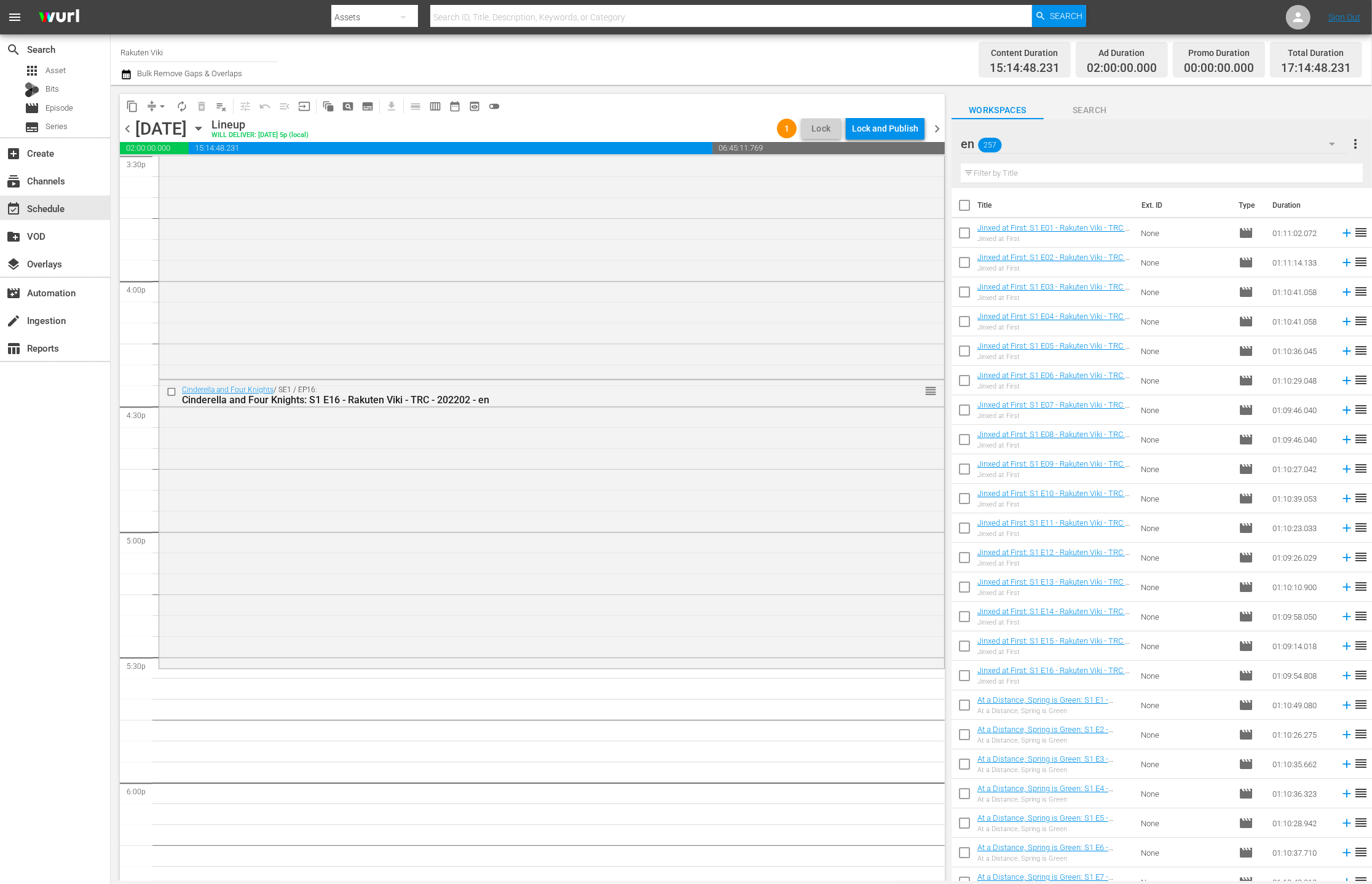
click at [865, 171] on input "text" at bounding box center [1161, 173] width 402 height 19
click at [865, 144] on div "en 257" at bounding box center [1153, 144] width 386 height 35
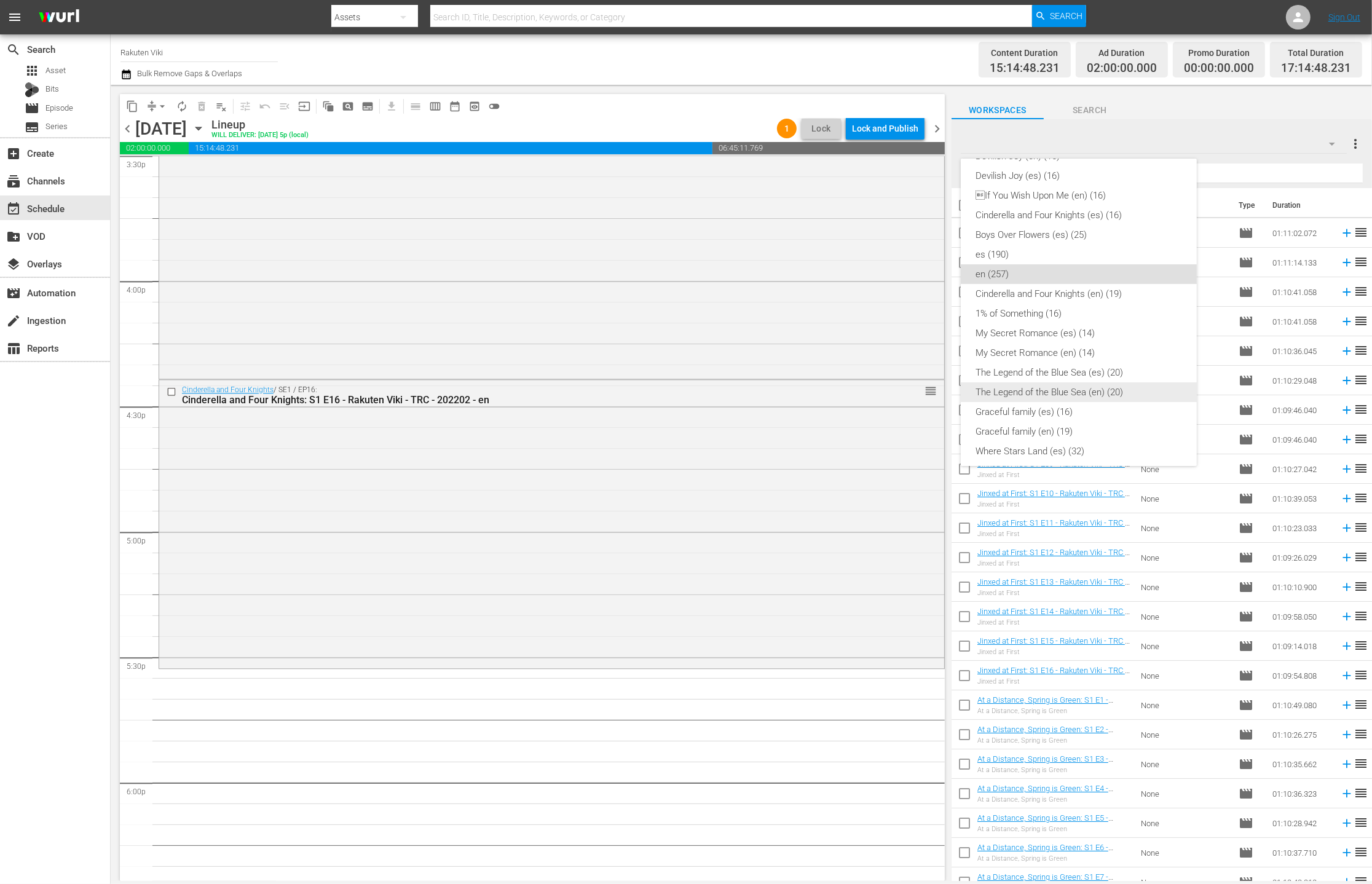
scroll to position [59, 0]
click at [865, 280] on div "If You Wish Upon Me (en) (16)" at bounding box center [1079, 276] width 206 height 19
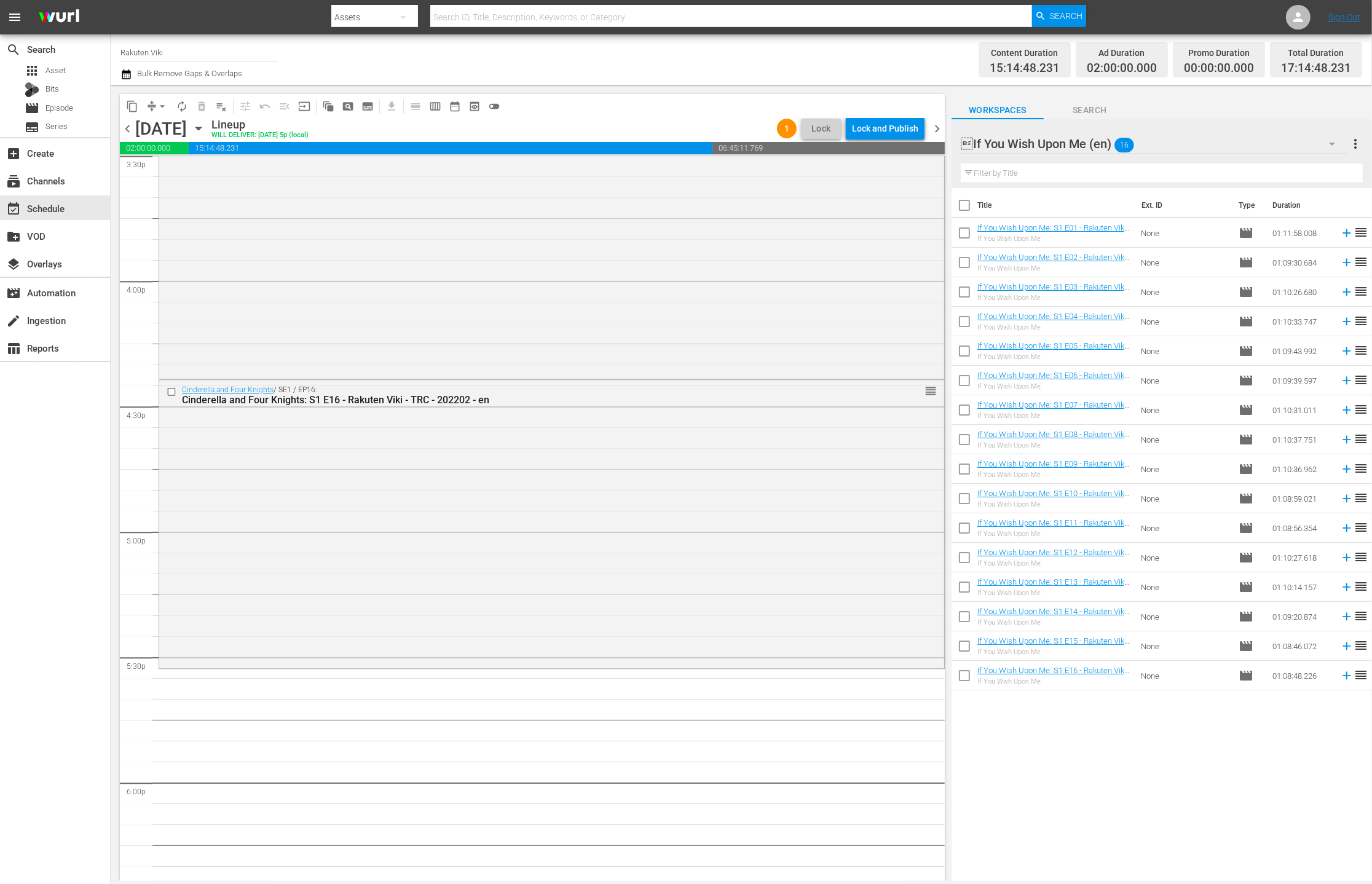
click at [865, 232] on input "checkbox" at bounding box center [964, 235] width 26 height 26
checkbox input "true"
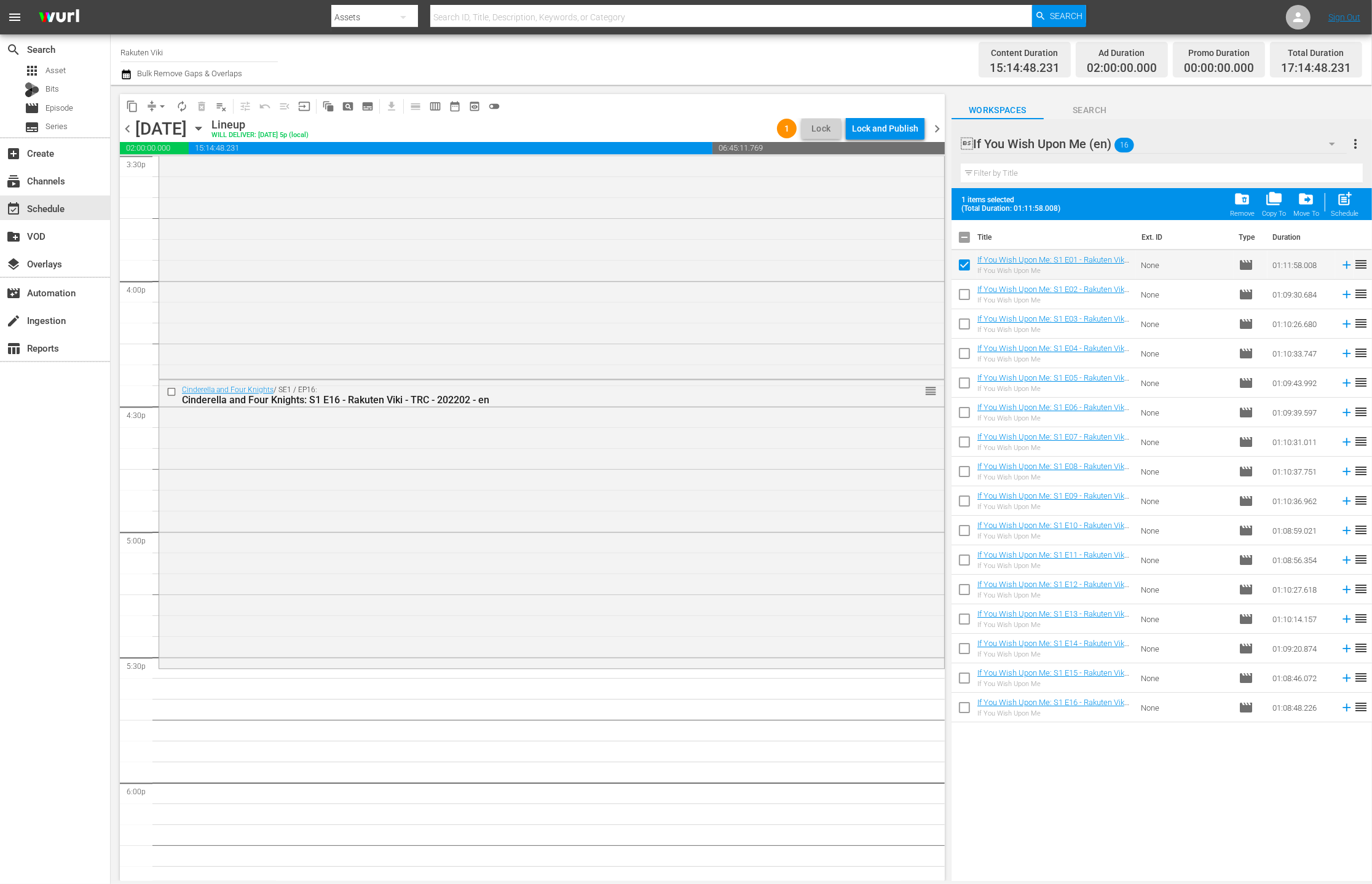
click at [865, 294] on input "checkbox" at bounding box center [964, 296] width 26 height 26
checkbox input "true"
click at [865, 336] on input "checkbox" at bounding box center [964, 326] width 26 height 26
checkbox input "true"
click at [865, 356] on input "checkbox" at bounding box center [964, 356] width 26 height 26
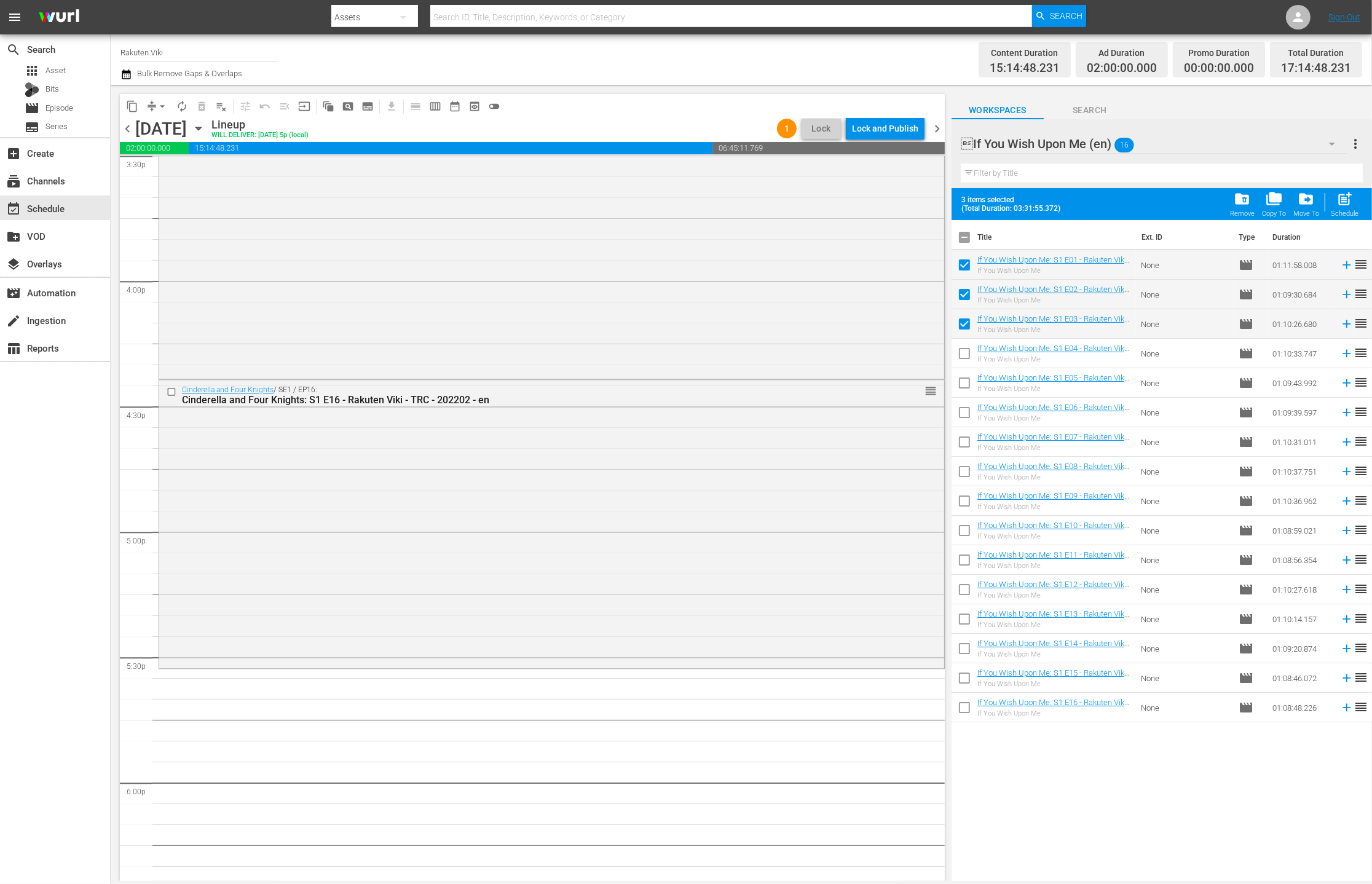
checkbox input "true"
click at [865, 390] on input "checkbox" at bounding box center [964, 385] width 26 height 26
checkbox input "true"
click at [865, 204] on span "post_add" at bounding box center [1344, 199] width 17 height 17
checkbox input "false"
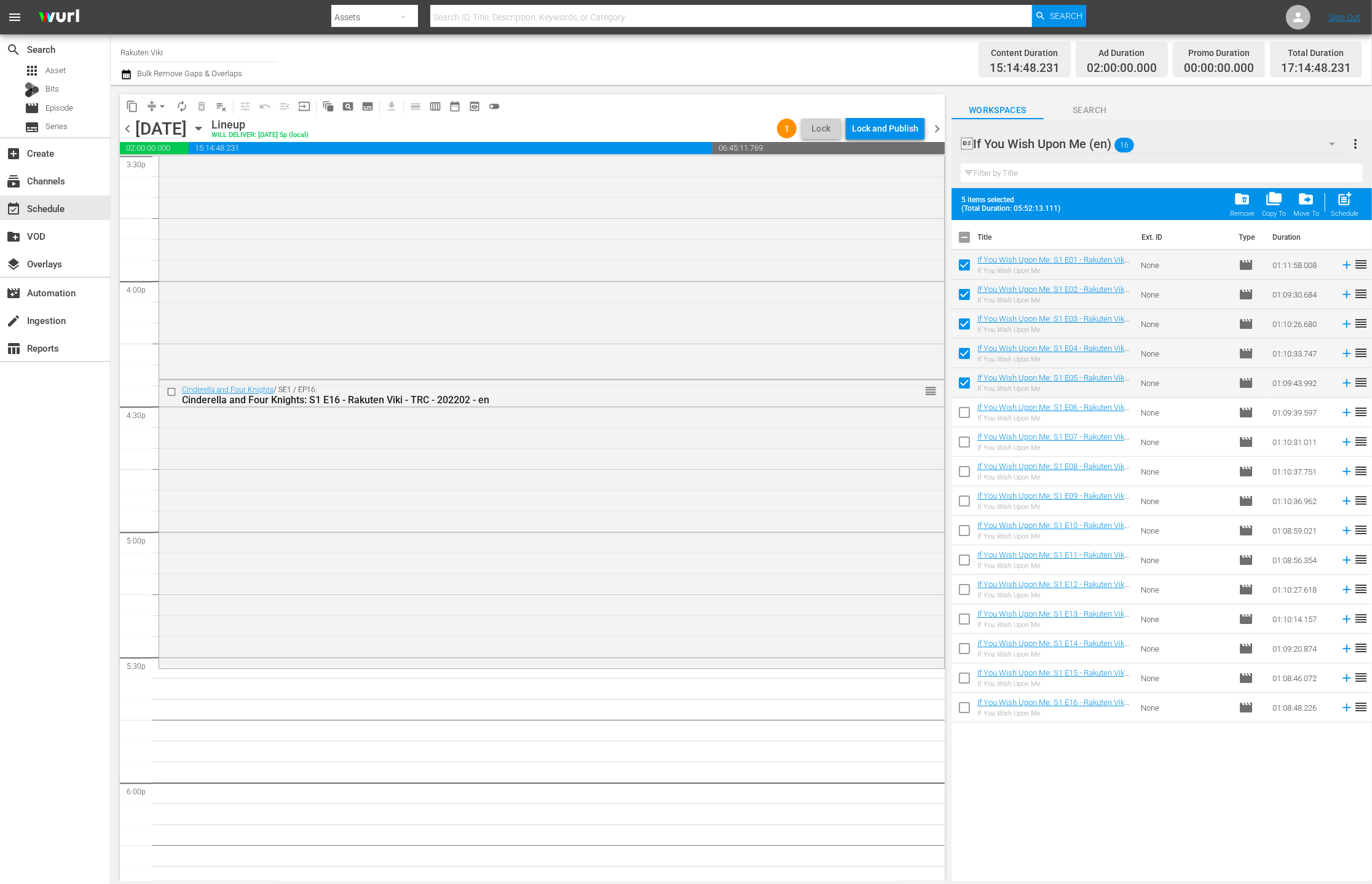
checkbox input "false"
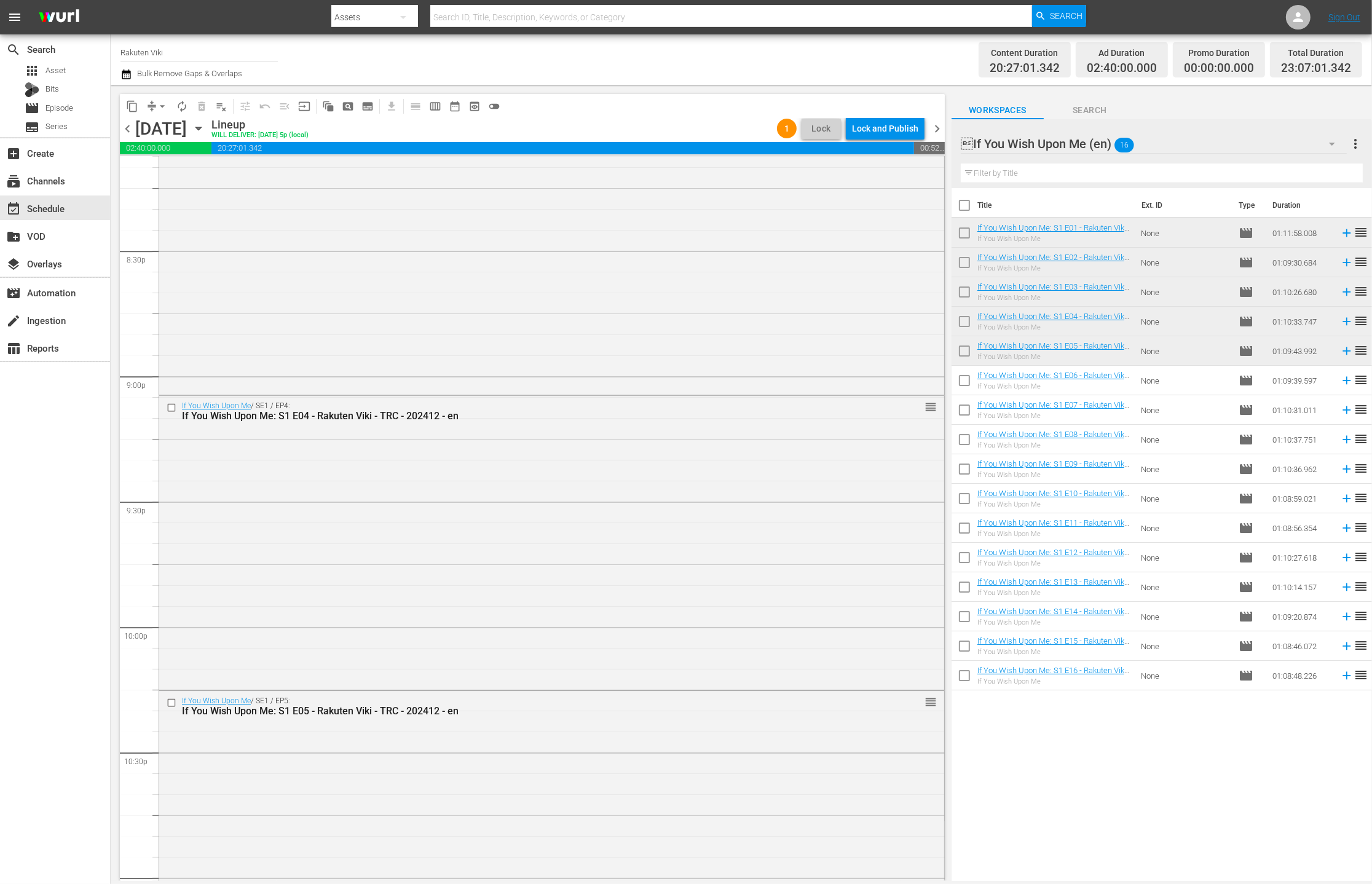
scroll to position [5294, 0]
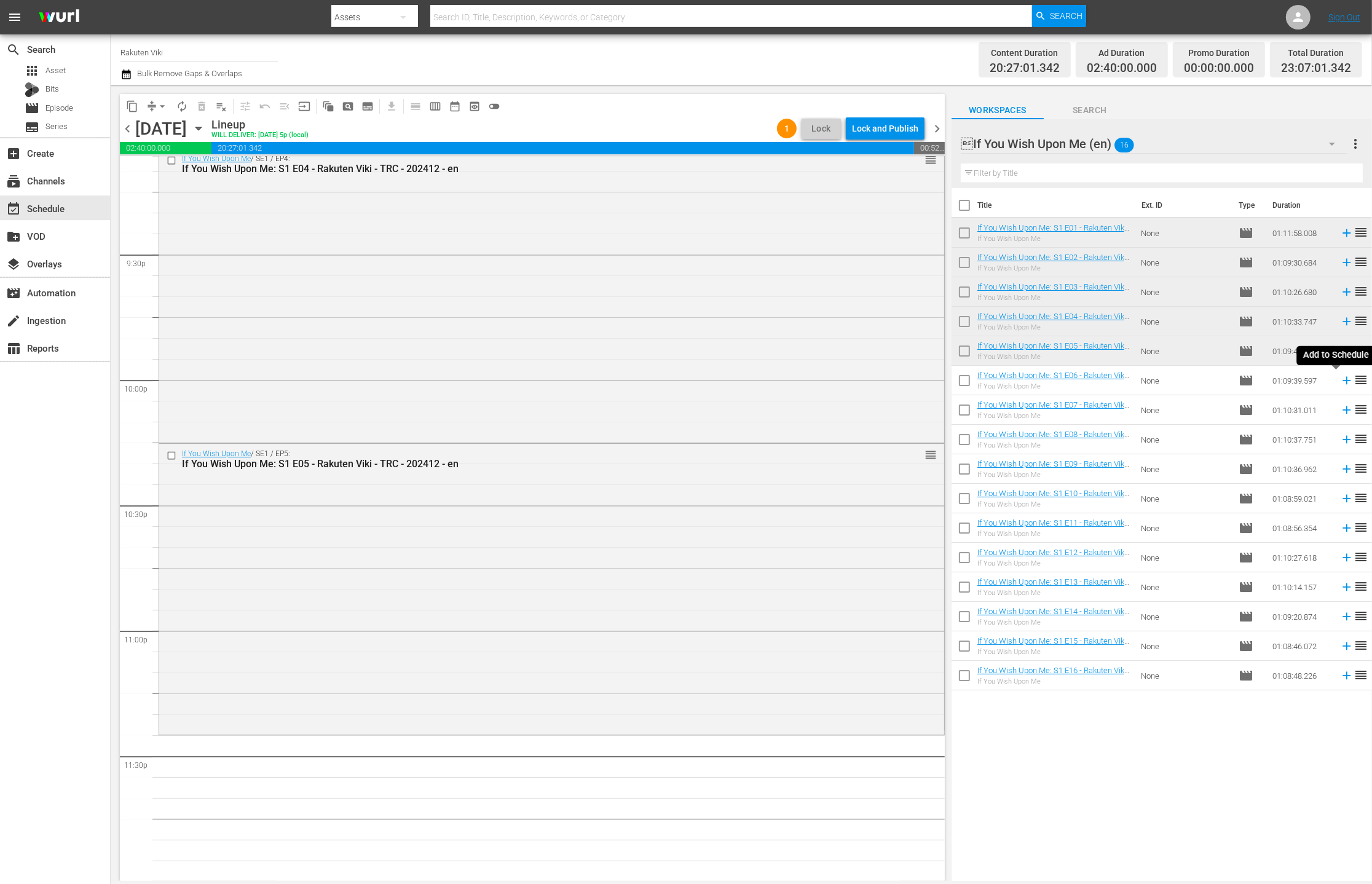
click at [865, 382] on icon at bounding box center [1346, 381] width 8 height 8
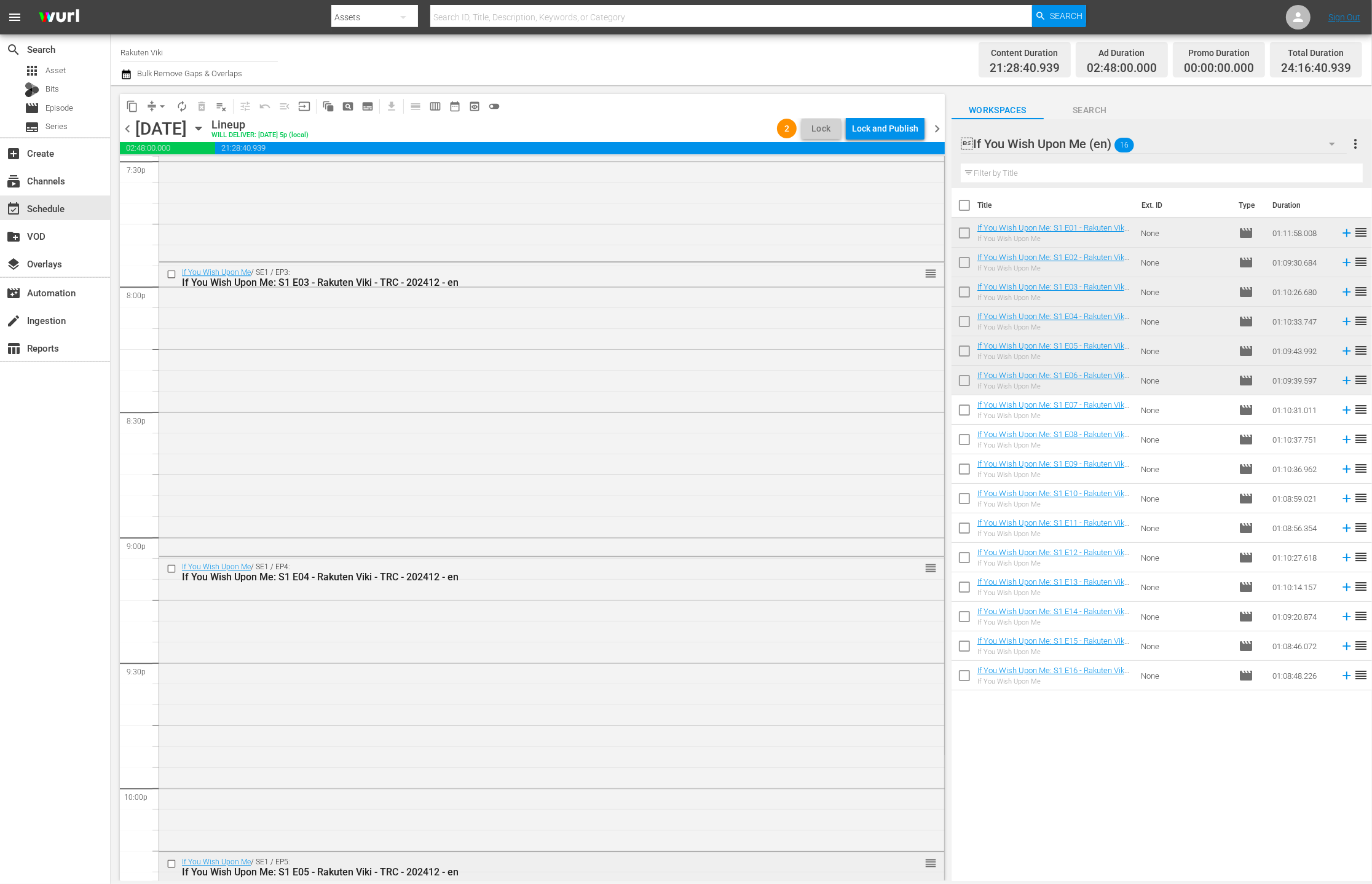
scroll to position [5439, 0]
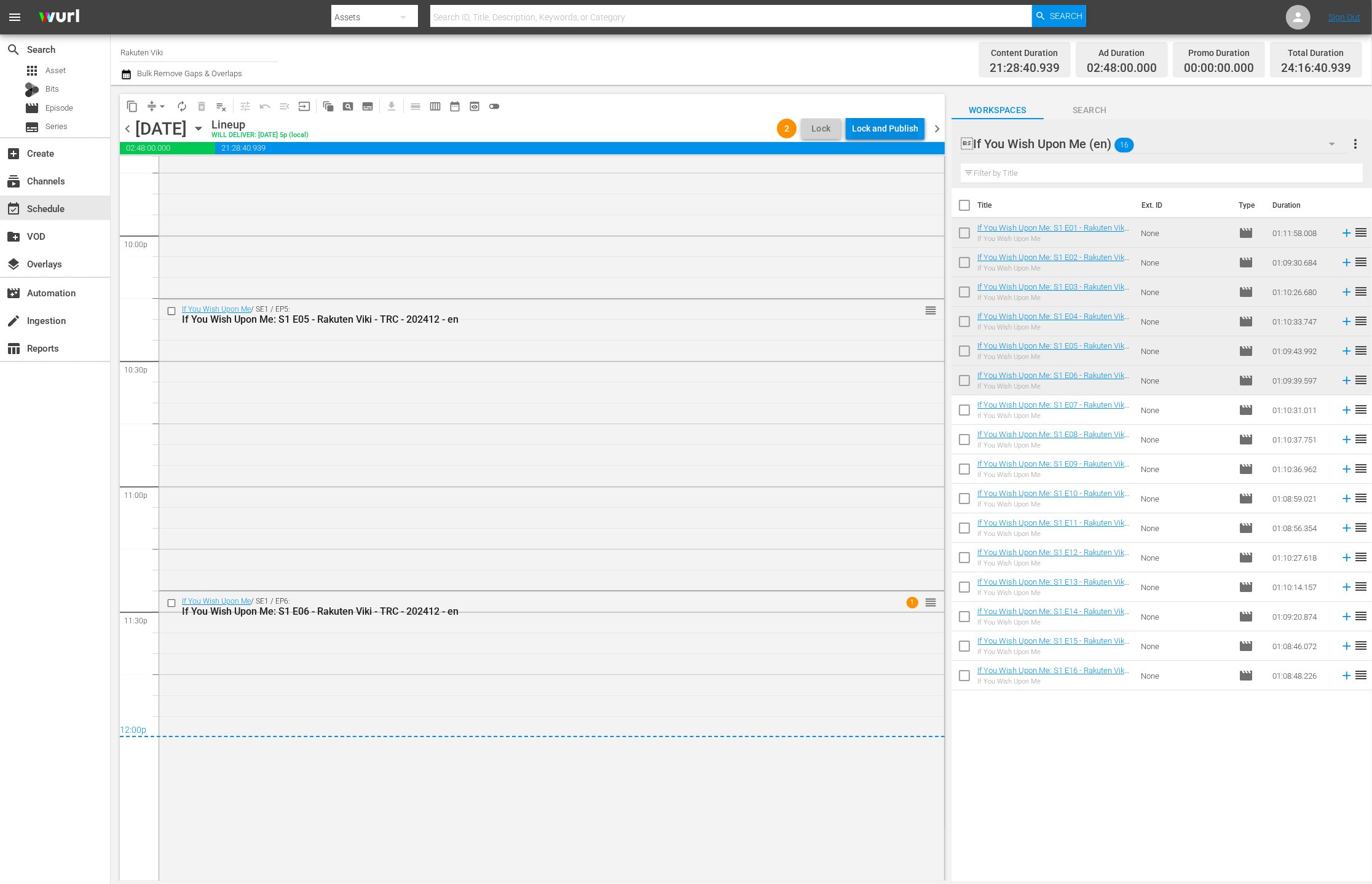
click at [865, 125] on div "Lock and Publish" at bounding box center [885, 128] width 66 height 22
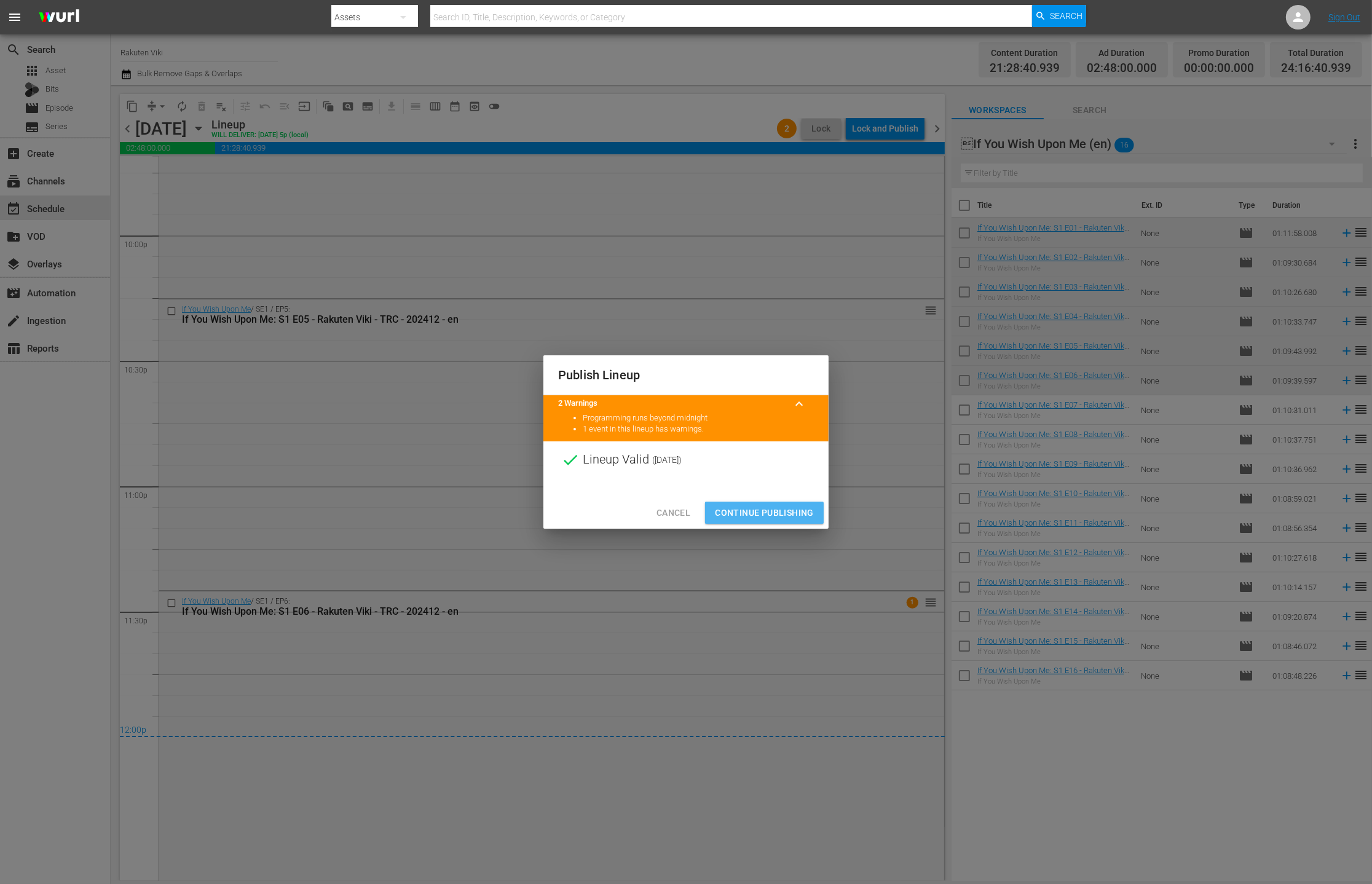
click at [770, 510] on span "Continue Publishing" at bounding box center [764, 513] width 99 height 15
